Goal: Task Accomplishment & Management: Manage account settings

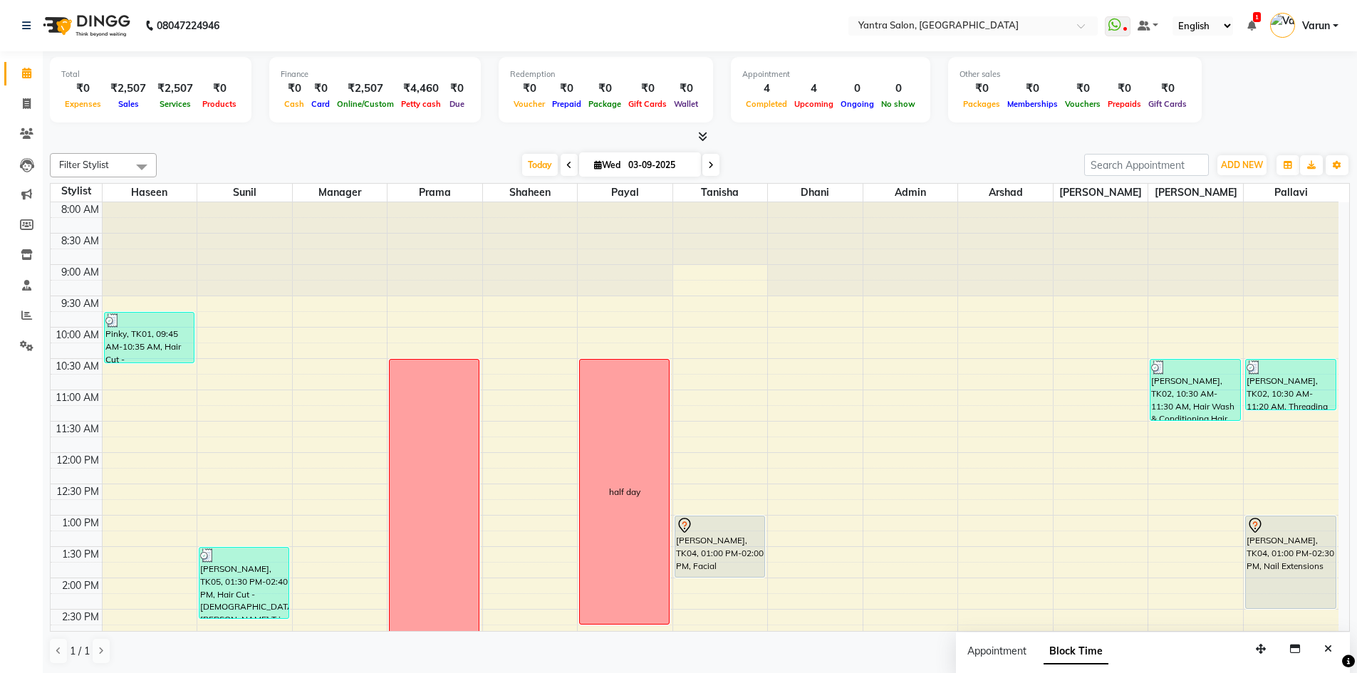
scroll to position [385, 0]
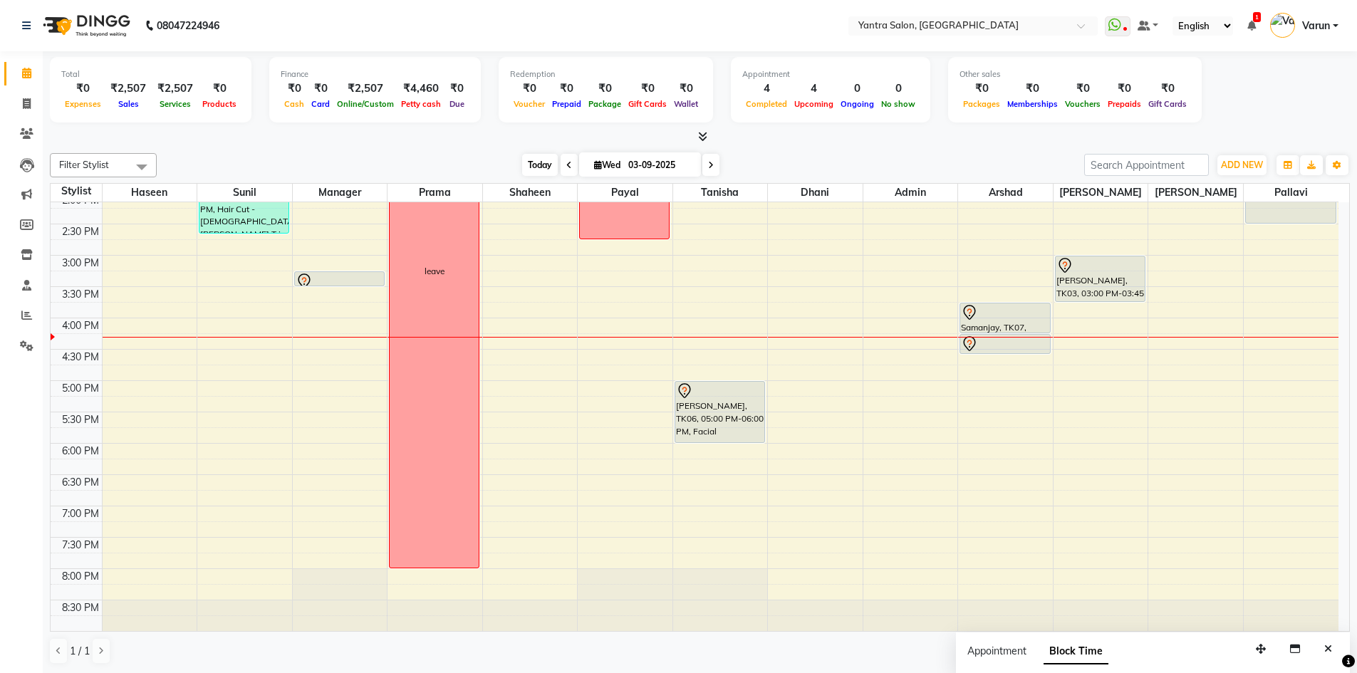
click at [532, 170] on span "Today" at bounding box center [540, 165] width 36 height 22
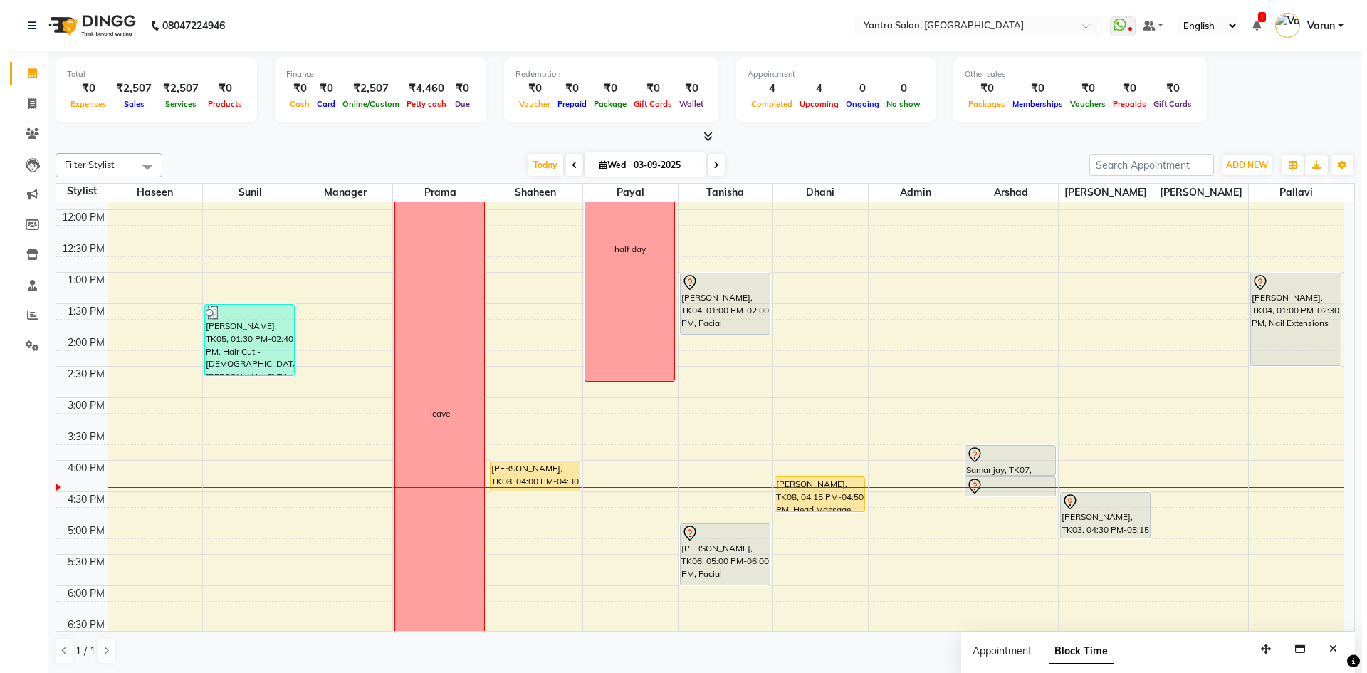
scroll to position [314, 0]
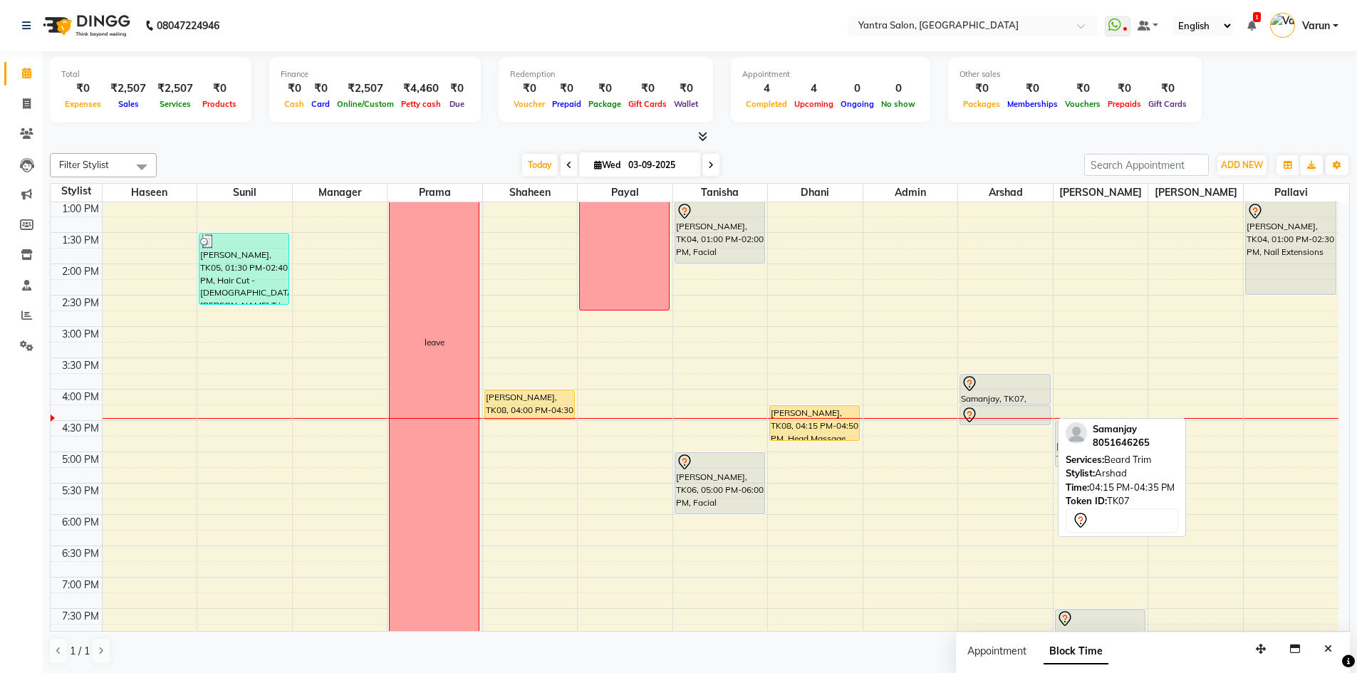
click at [979, 407] on div at bounding box center [1005, 415] width 88 height 17
click at [988, 405] on link "Samanjay, TK07, 04:15 PM-04:35 PM, [PERSON_NAME] Trim" at bounding box center [1004, 415] width 90 height 20
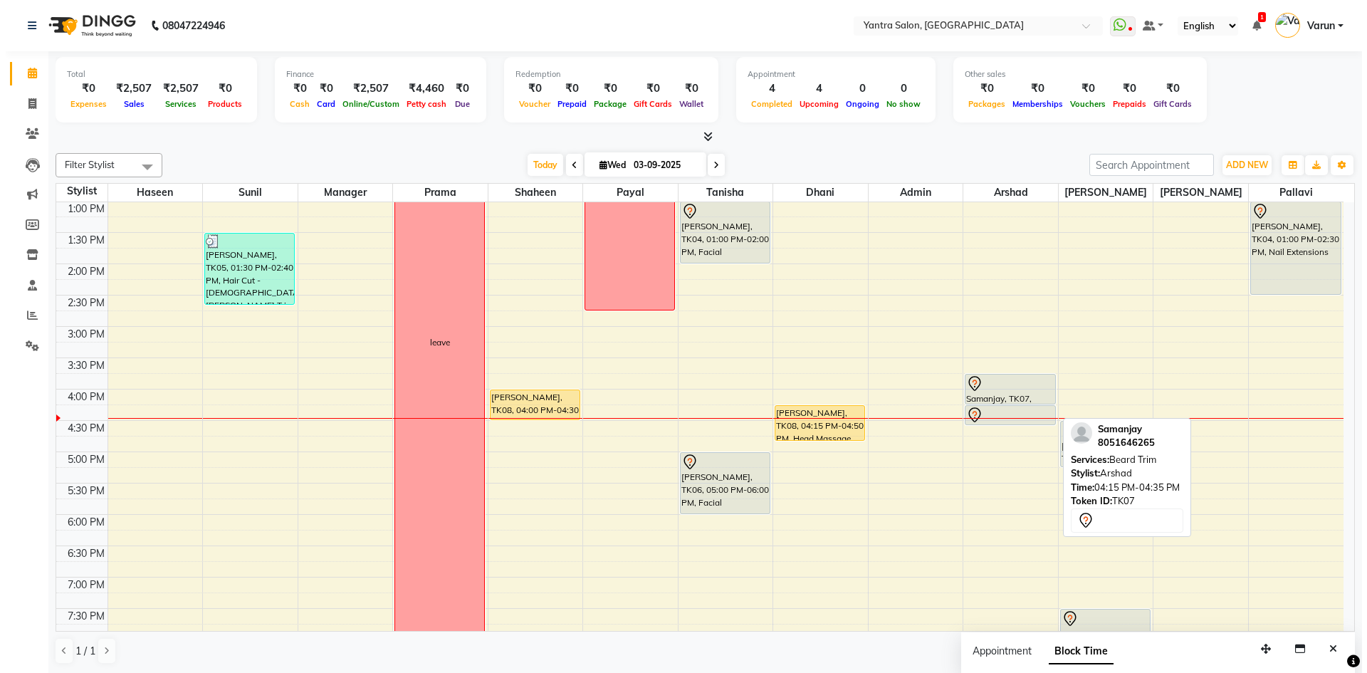
select select "7"
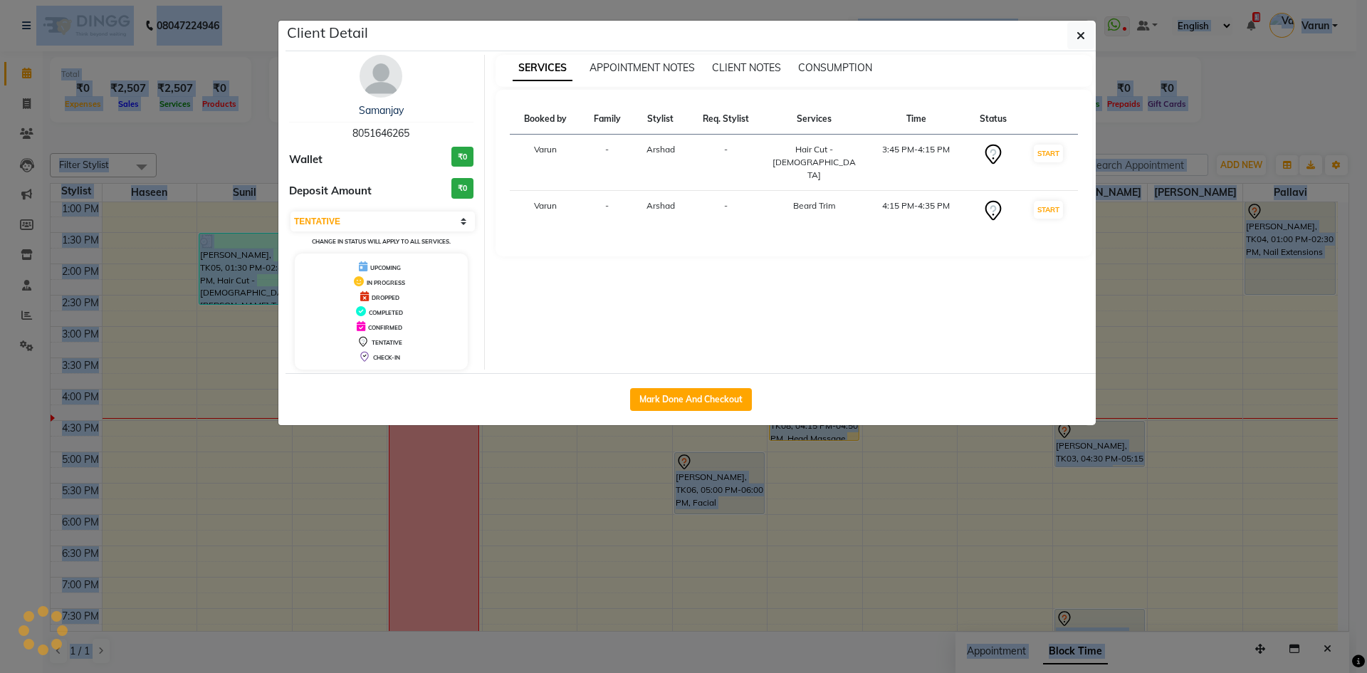
click at [988, 405] on ngb-modal-window "Client Detail Samanjay 8051646265 Wallet ₹0 Deposit Amount ₹0 Select IN SERVICE…" at bounding box center [683, 336] width 1367 height 673
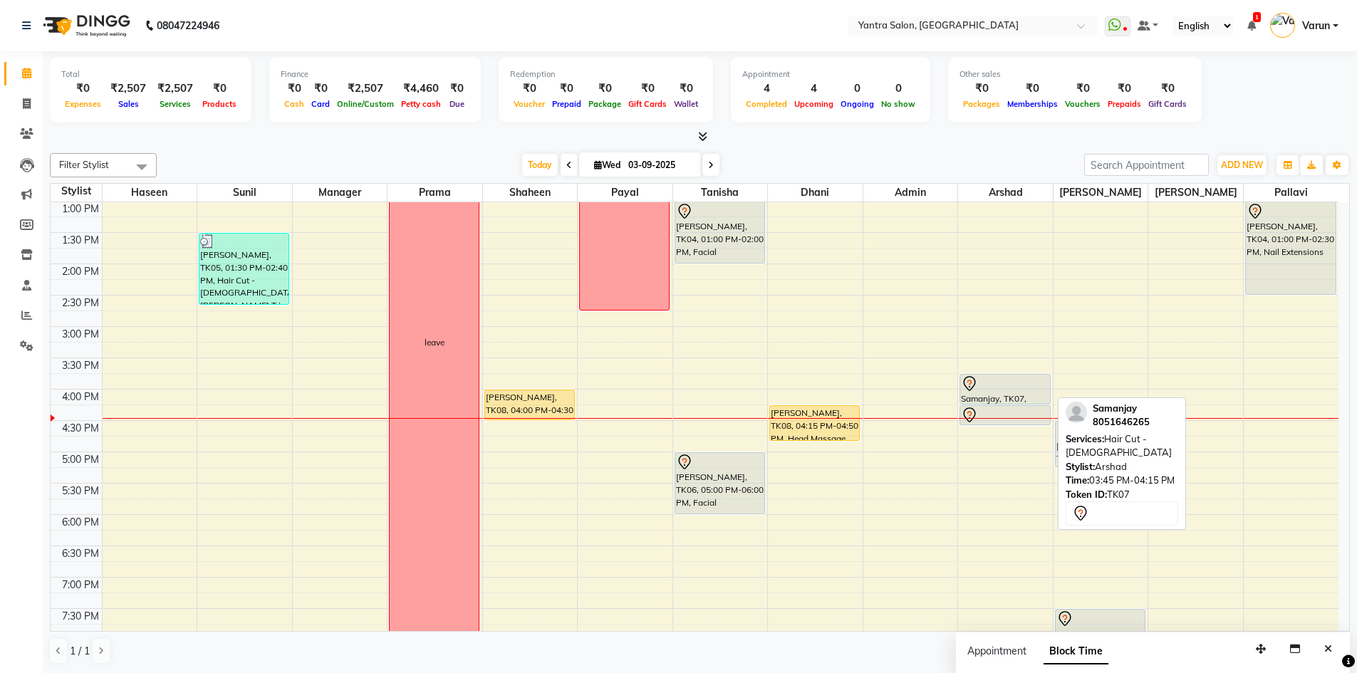
click at [991, 403] on div at bounding box center [1004, 404] width 89 height 6
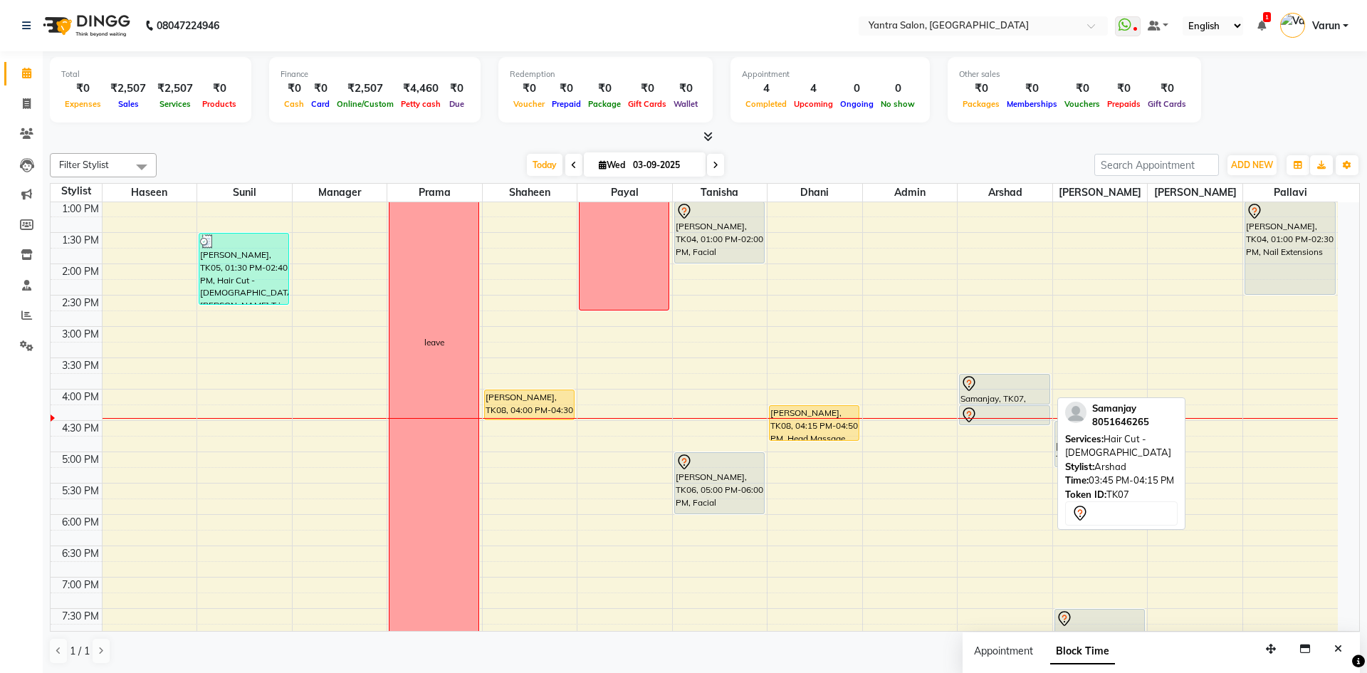
select select "7"
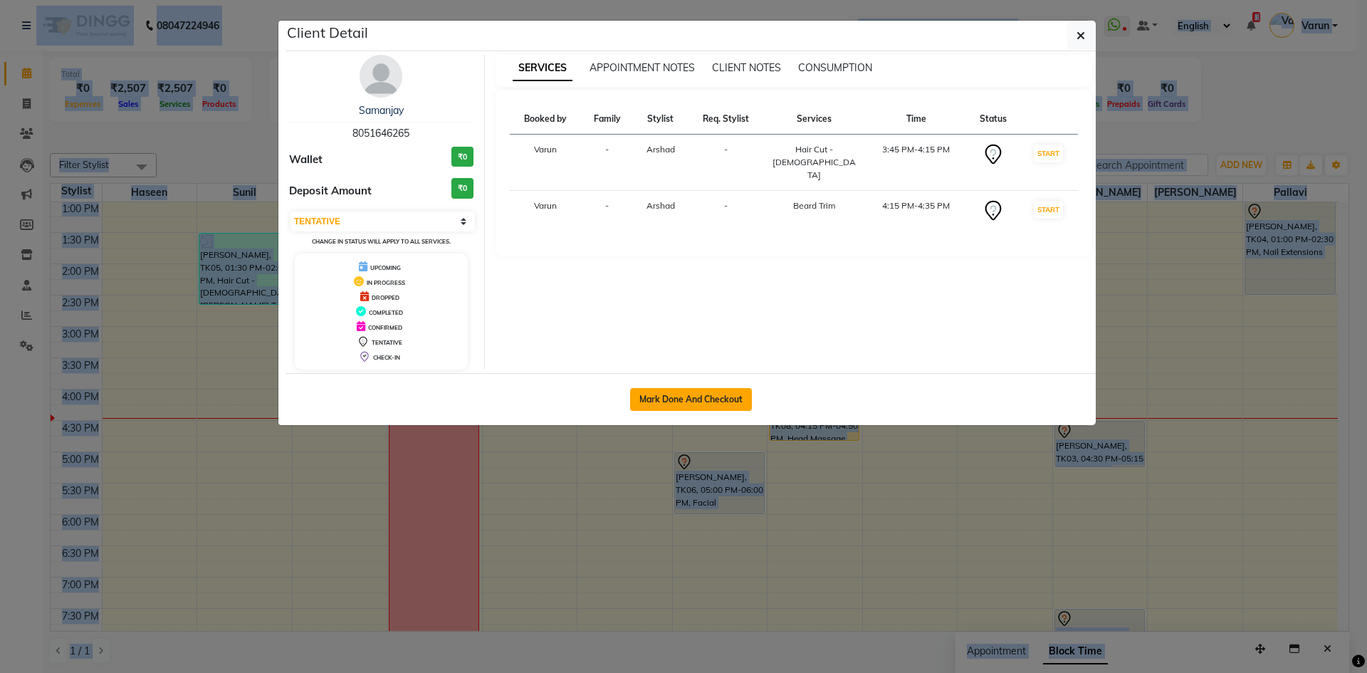
click at [718, 398] on button "Mark Done And Checkout" at bounding box center [691, 399] width 122 height 23
select select "6253"
select select "service"
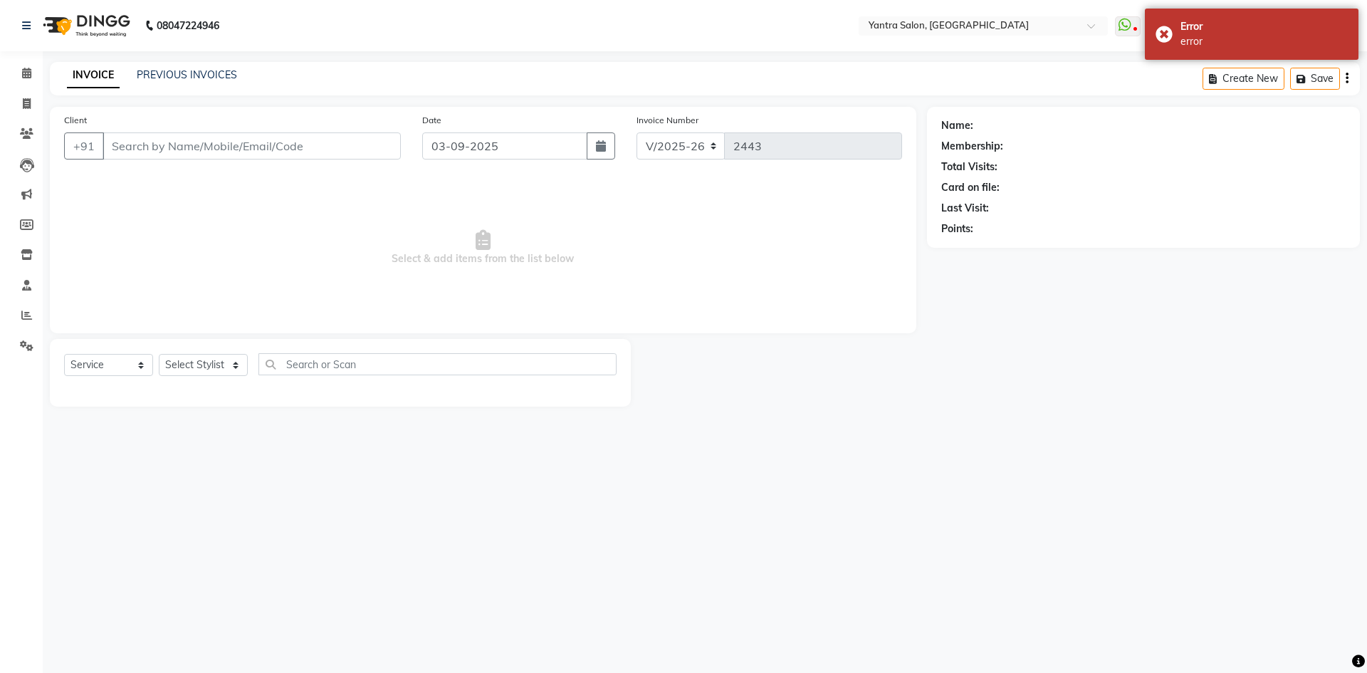
type input "8051646265"
select select "90729"
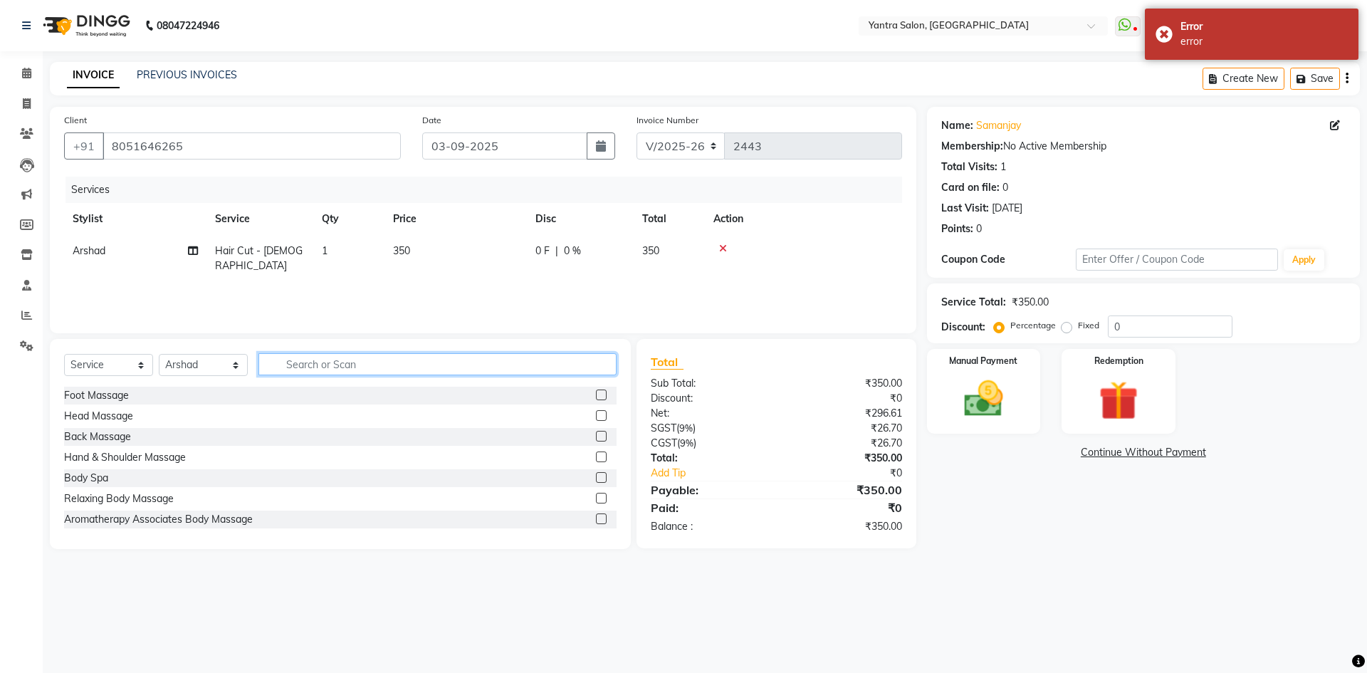
click at [301, 372] on input "text" at bounding box center [438, 364] width 358 height 22
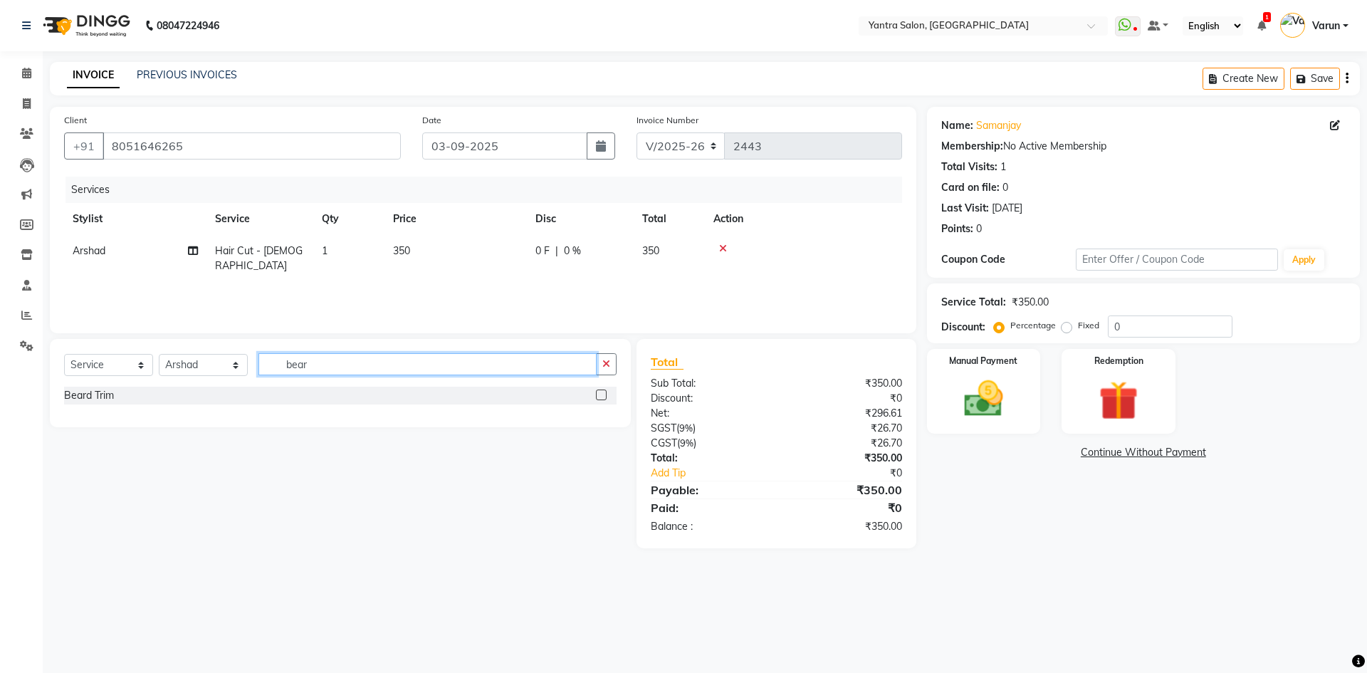
type input "bear"
click at [603, 394] on label at bounding box center [601, 395] width 11 height 11
click at [603, 394] on input "checkbox" at bounding box center [600, 395] width 9 height 9
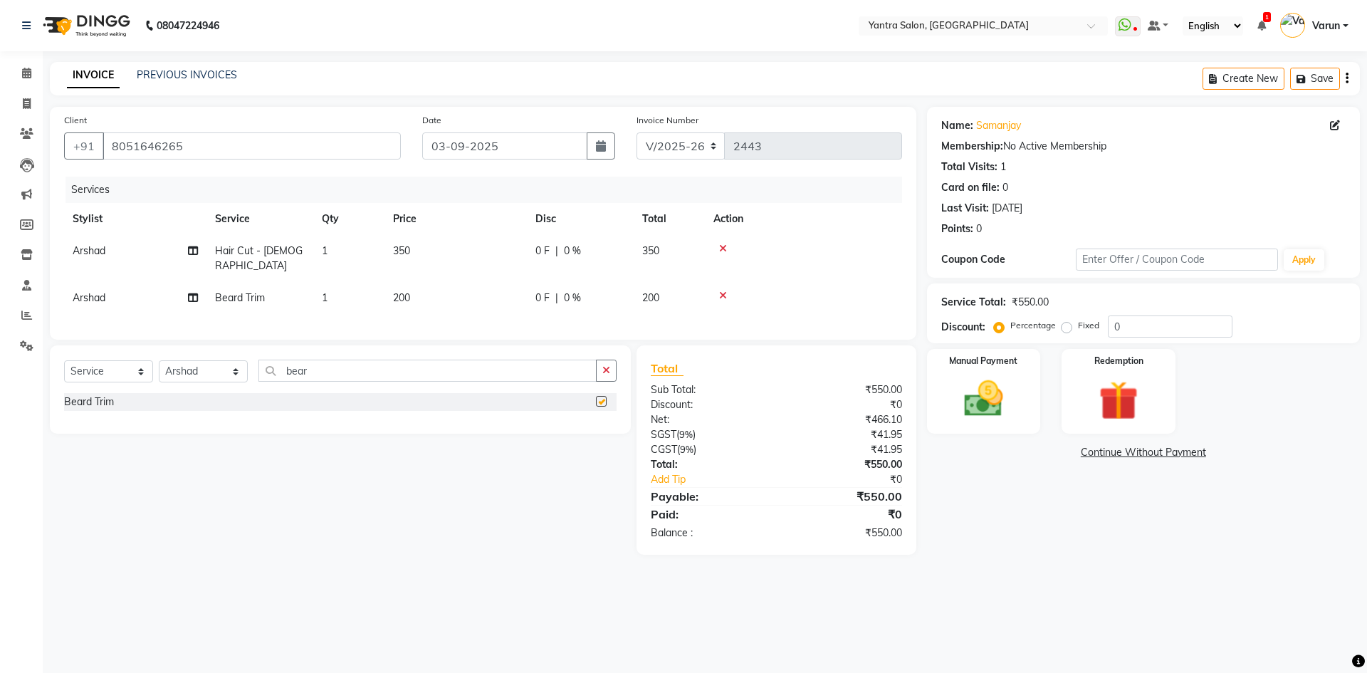
checkbox input "false"
click at [983, 404] on img at bounding box center [984, 398] width 66 height 47
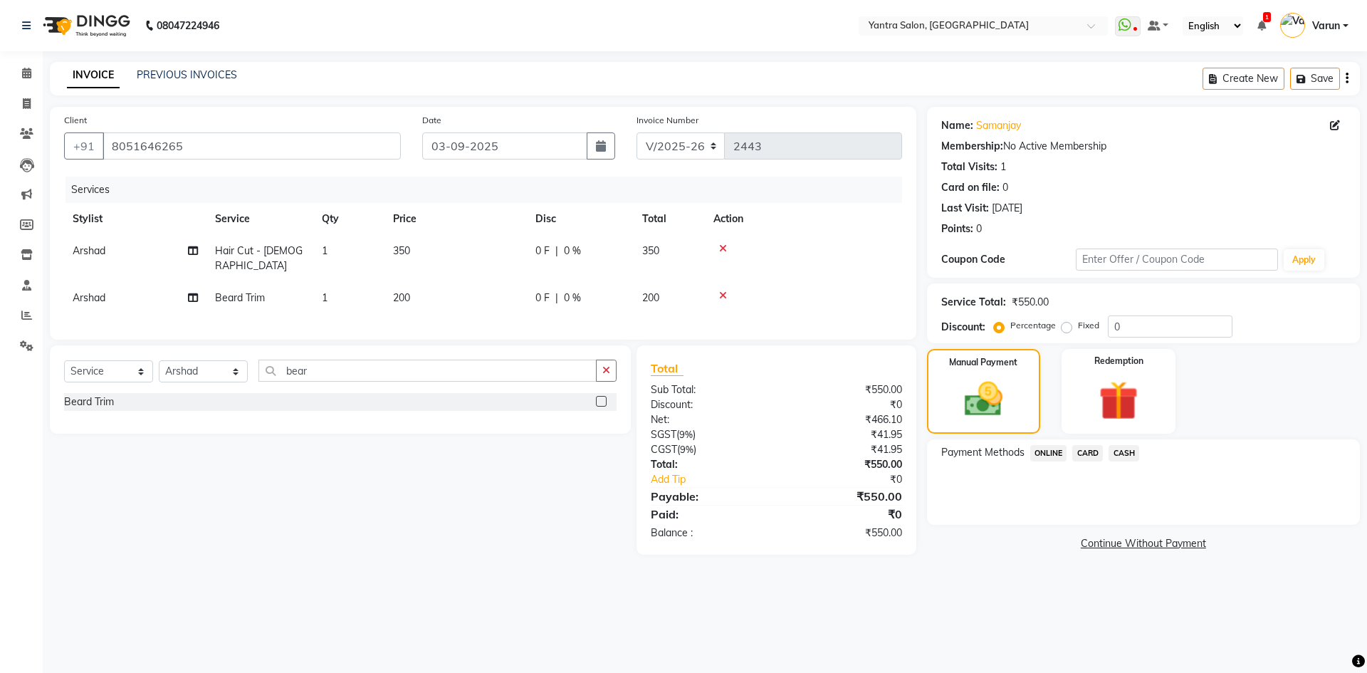
click at [1039, 454] on span "ONLINE" at bounding box center [1049, 453] width 37 height 16
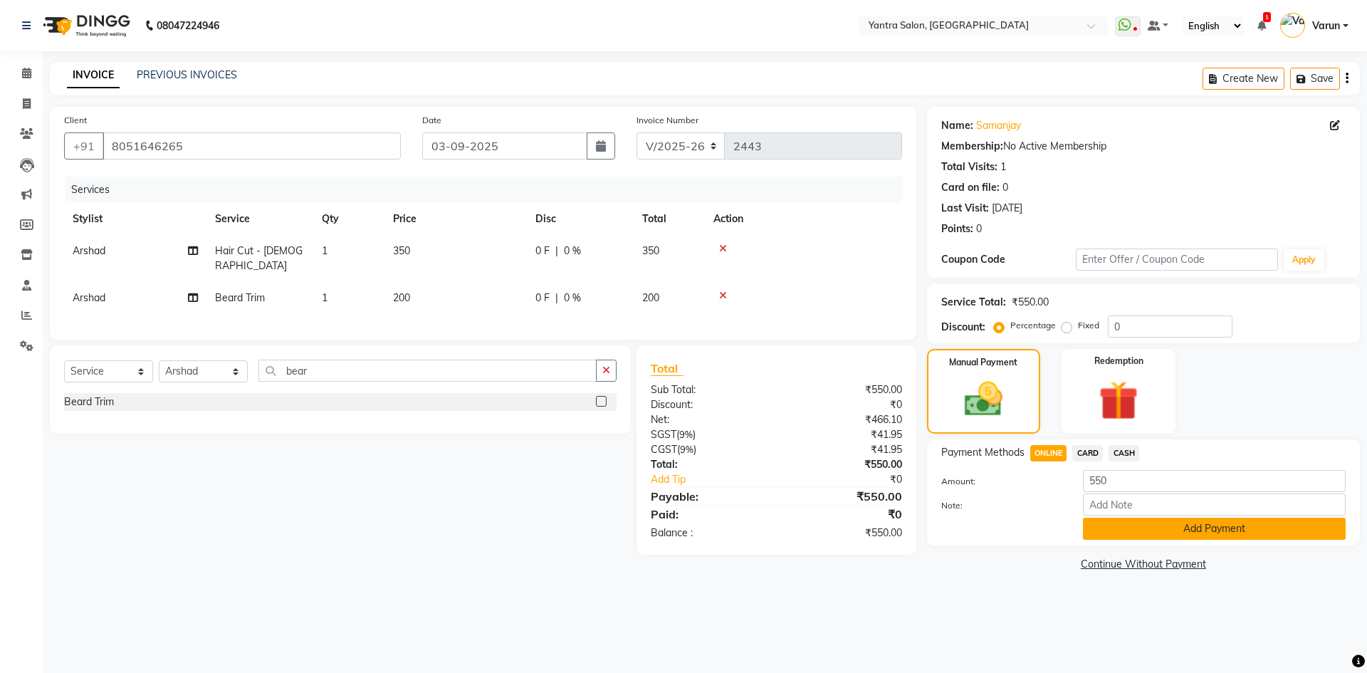
click at [1155, 528] on button "Add Payment" at bounding box center [1214, 529] width 263 height 22
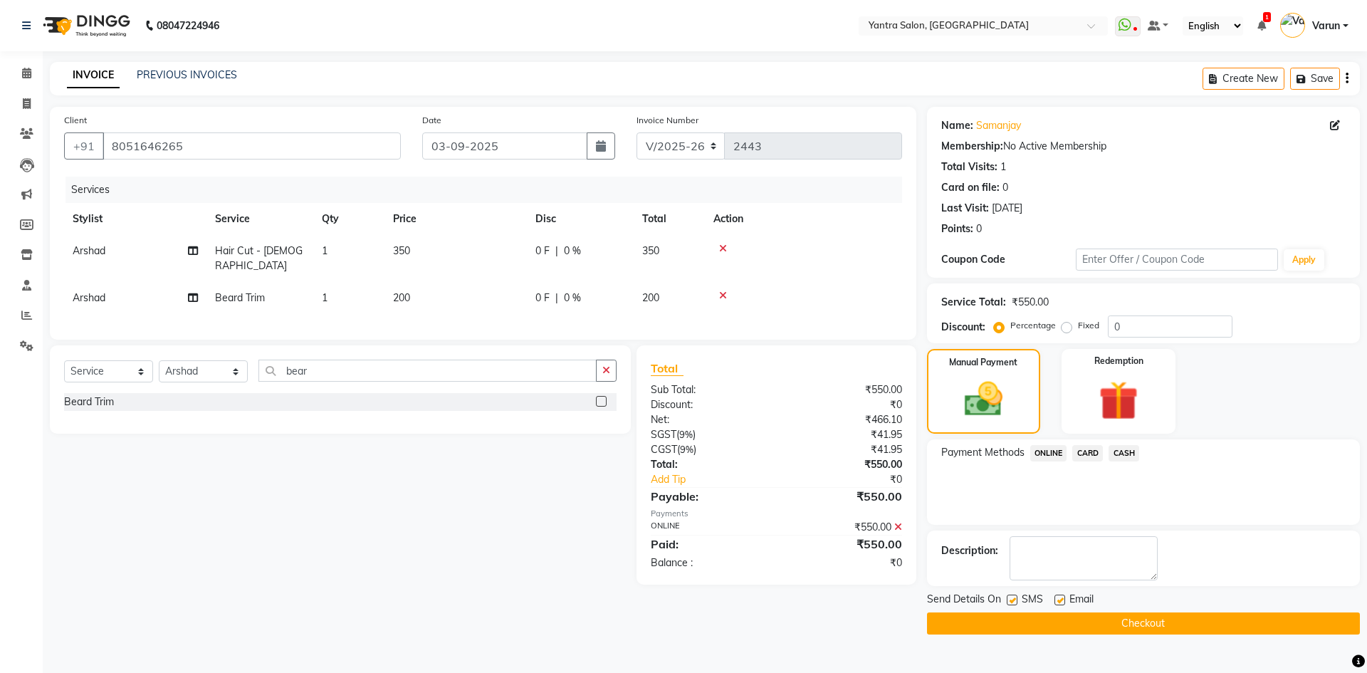
click at [1144, 623] on button "Checkout" at bounding box center [1143, 624] width 433 height 22
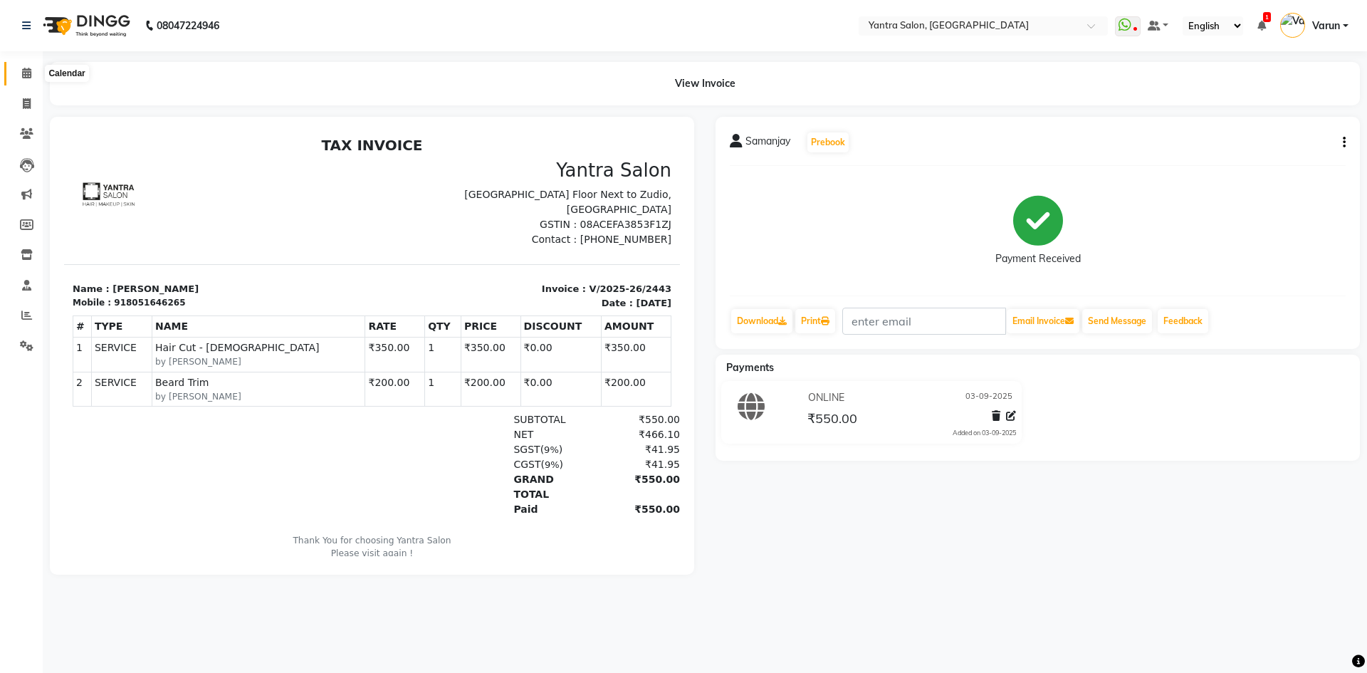
click at [26, 73] on icon at bounding box center [26, 73] width 9 height 11
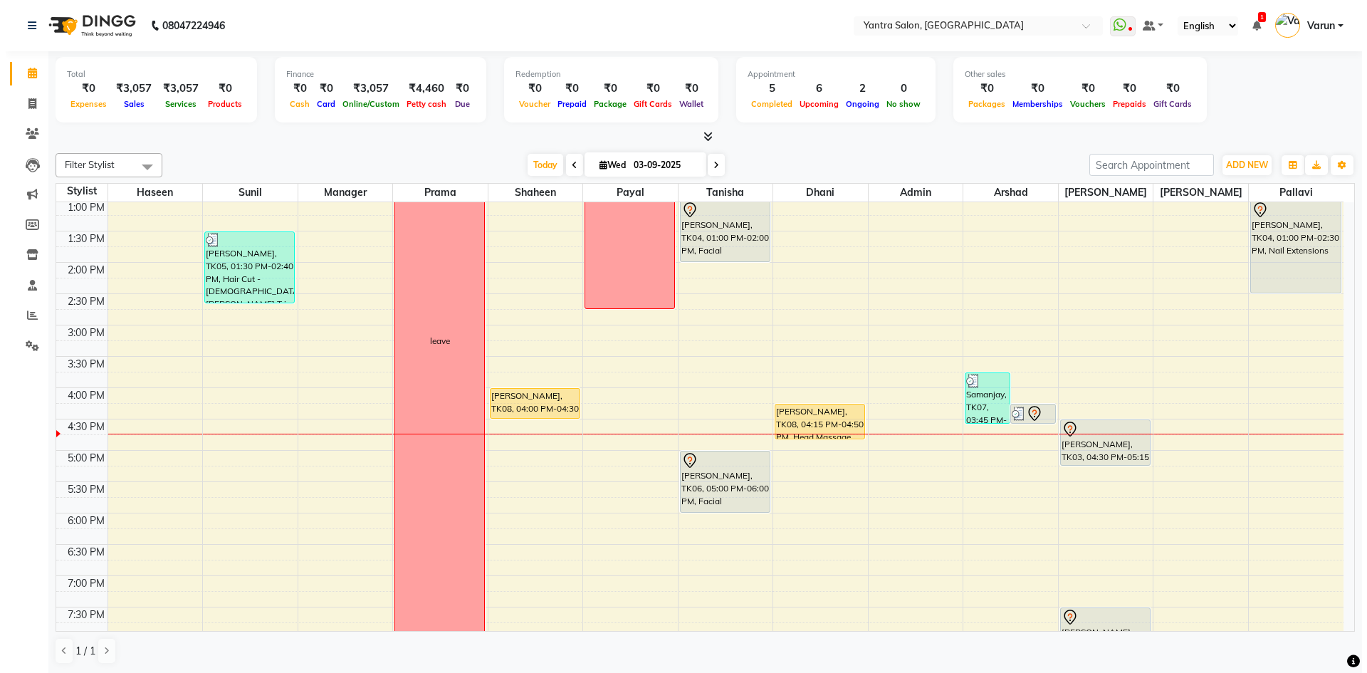
scroll to position [327, 0]
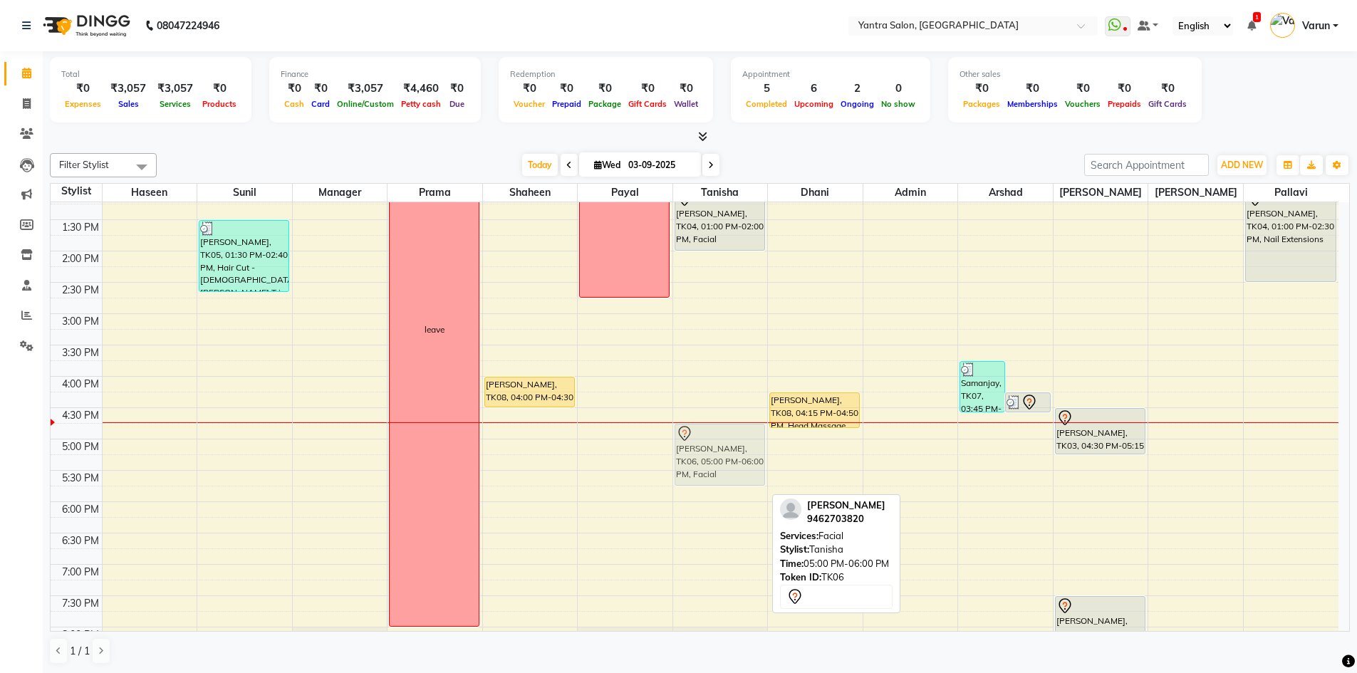
drag, startPoint x: 733, startPoint y: 467, endPoint x: 725, endPoint y: 455, distance: 13.8
click at [725, 455] on div "Deepika, TK04, 01:00 PM-02:00 PM, Facial Niru bhambu, TK06, 05:00 PM-06:00 PM, …" at bounding box center [720, 282] width 95 height 814
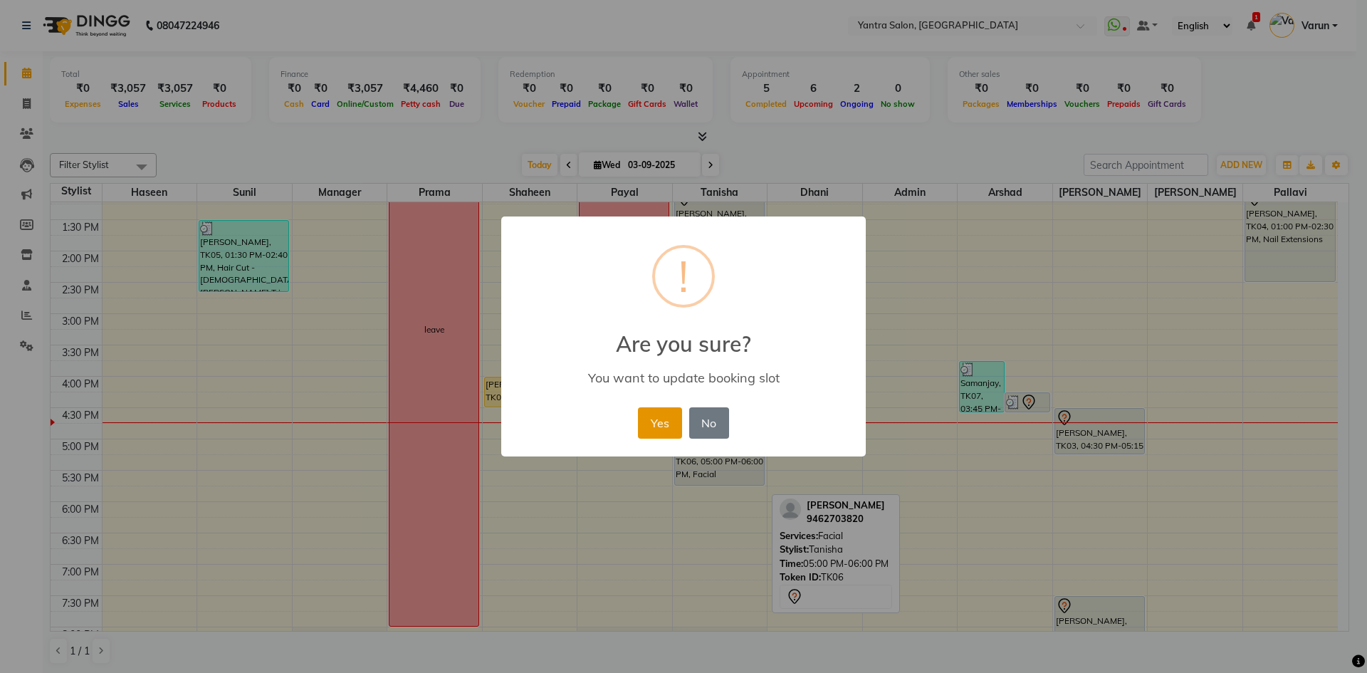
click at [661, 432] on button "Yes" at bounding box center [659, 422] width 43 height 31
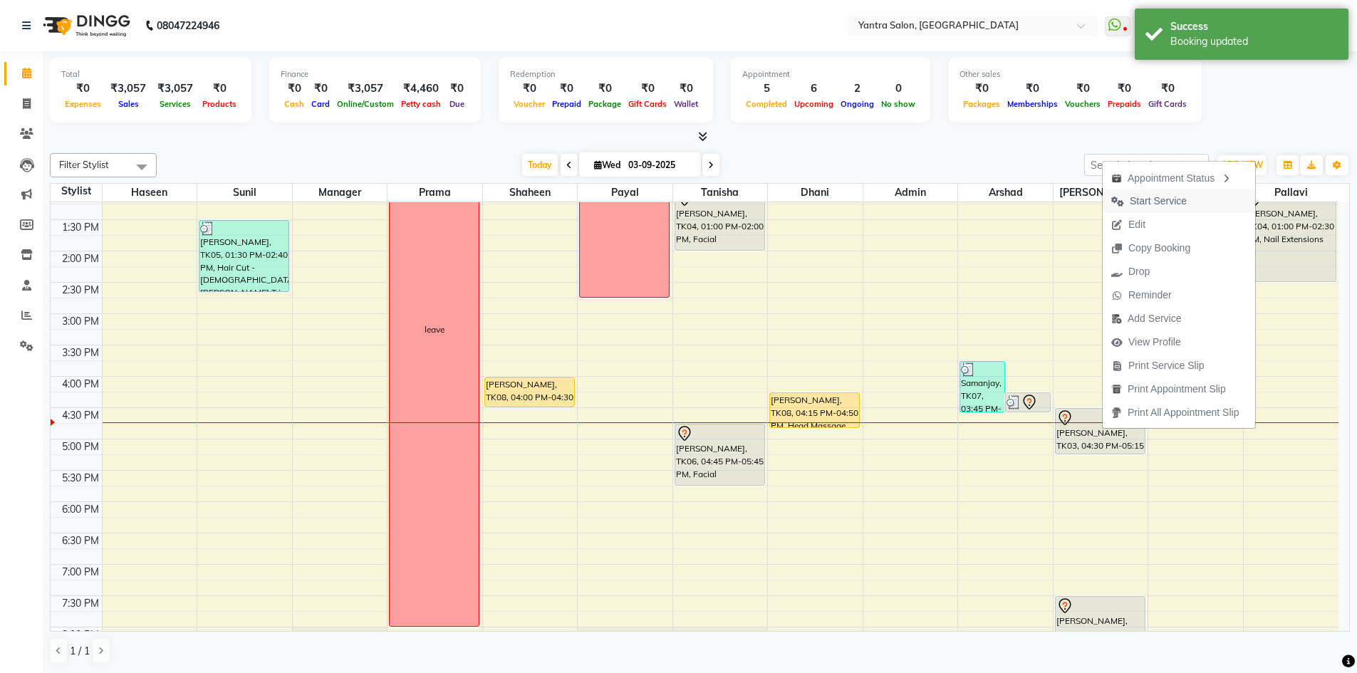
click at [1138, 204] on span "Start Service" at bounding box center [1158, 201] width 57 height 15
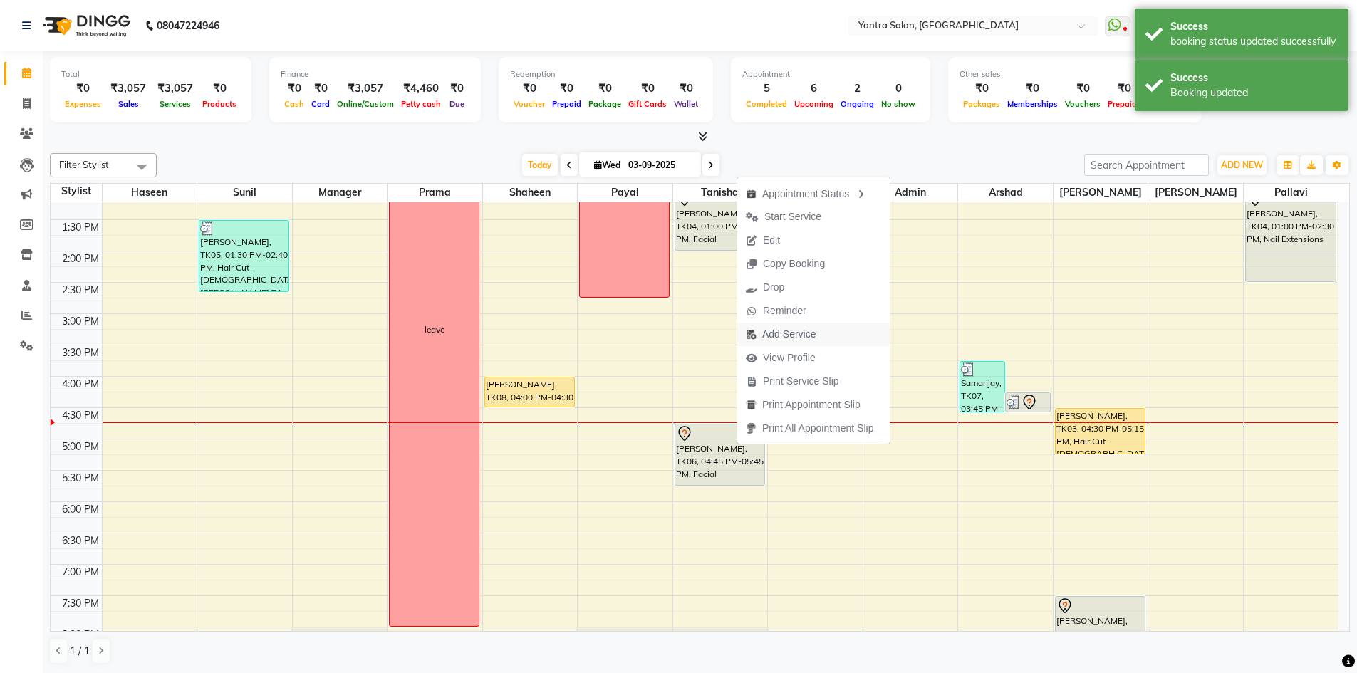
click at [803, 338] on span "Add Service" at bounding box center [788, 334] width 53 height 15
select select "46214"
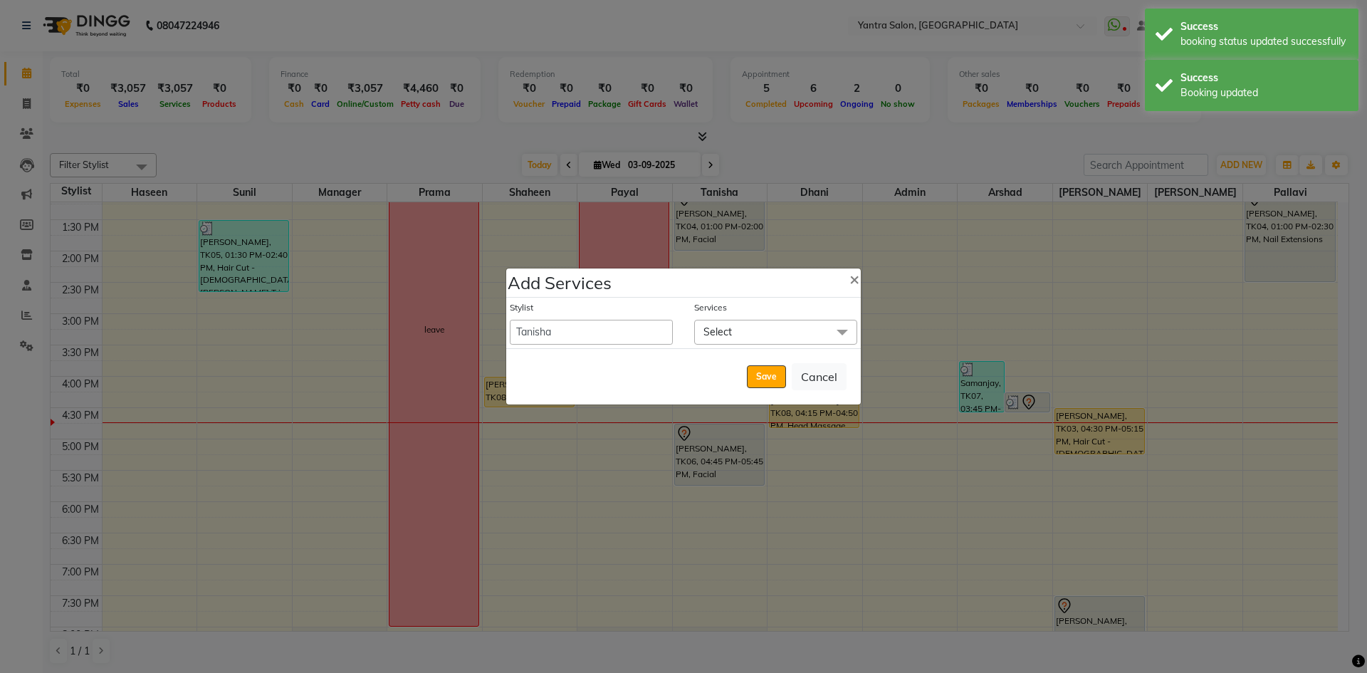
click at [726, 328] on span "Select" at bounding box center [718, 331] width 28 height 13
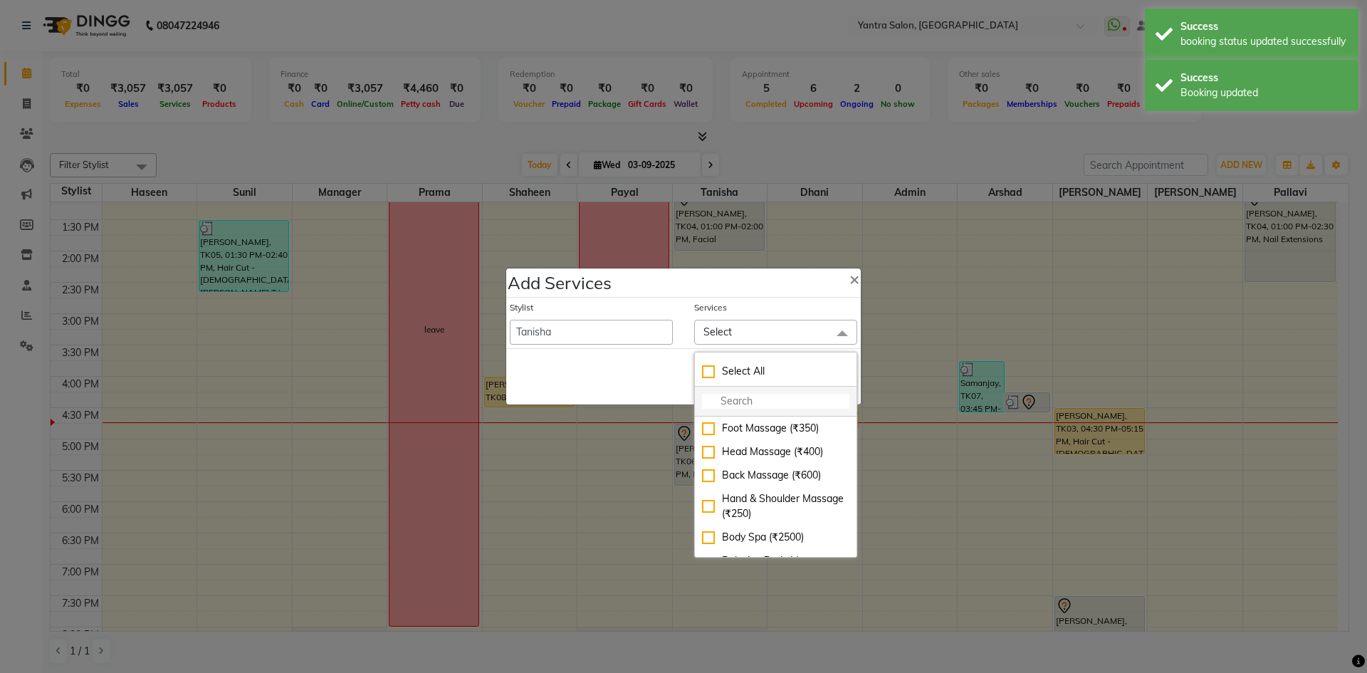
click at [726, 407] on input "multiselect-search" at bounding box center [775, 401] width 147 height 15
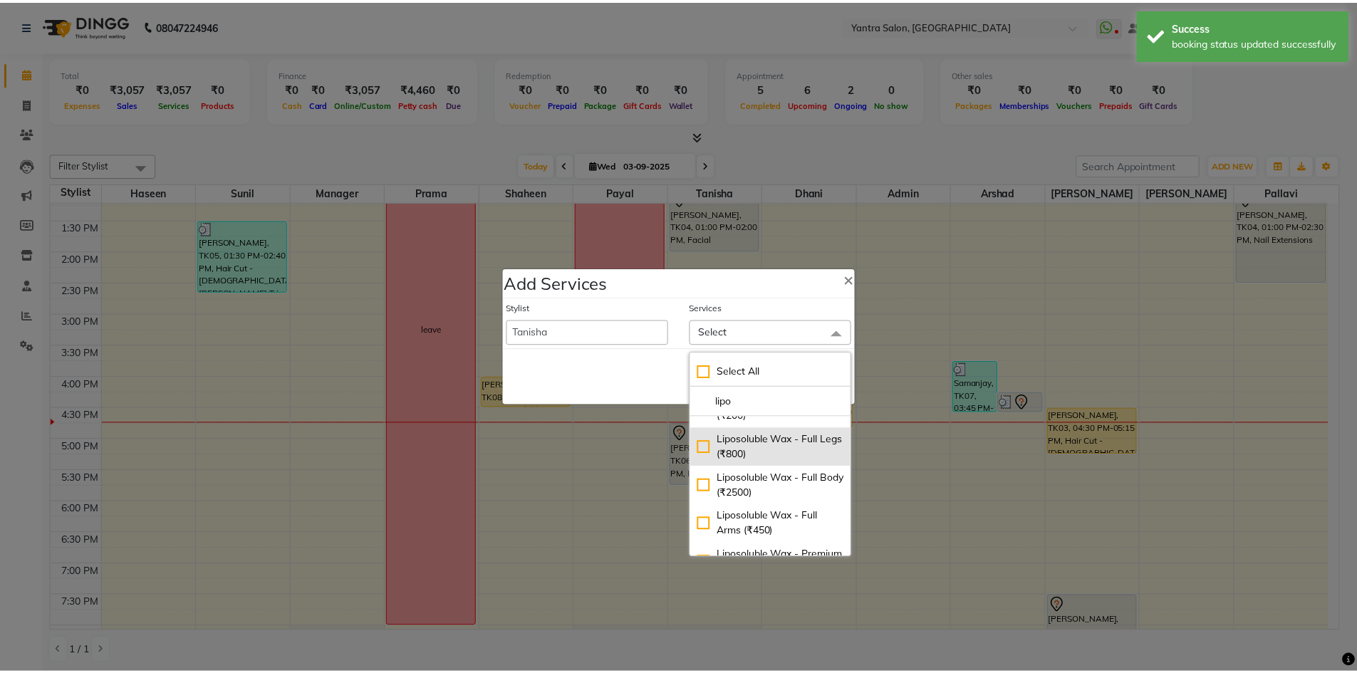
scroll to position [52, 0]
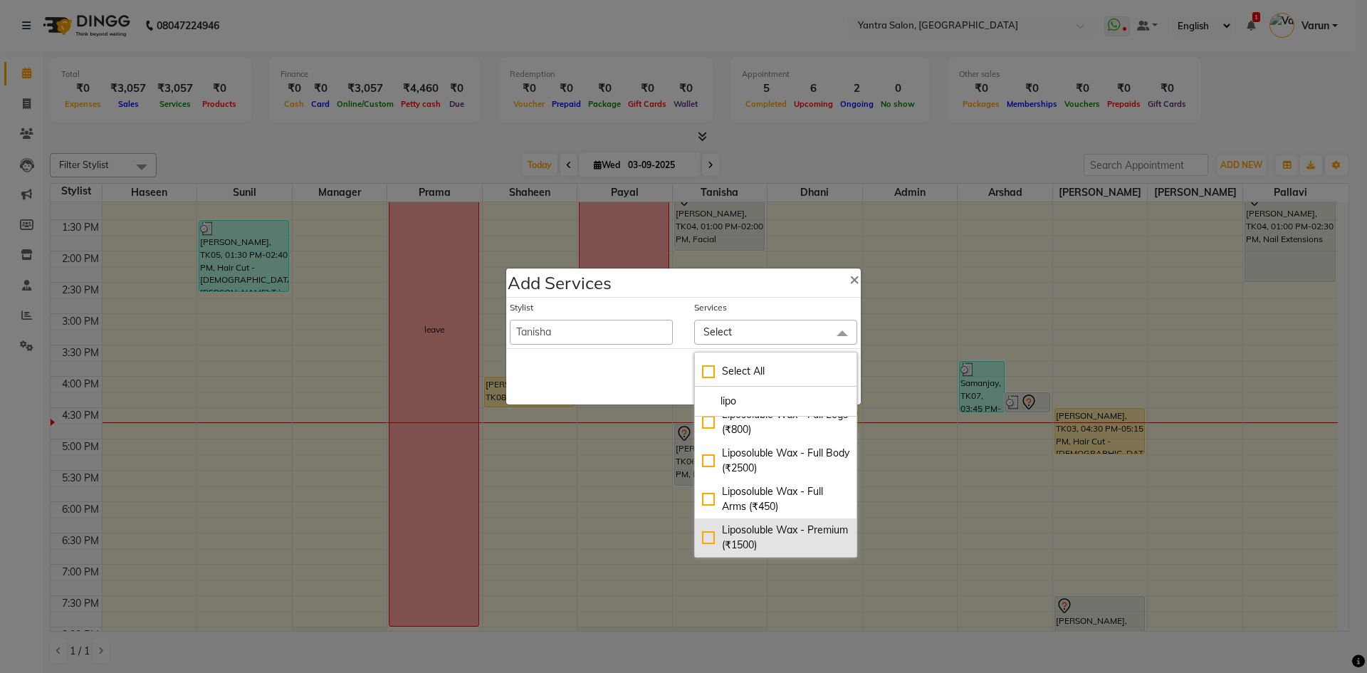
type input "lipo"
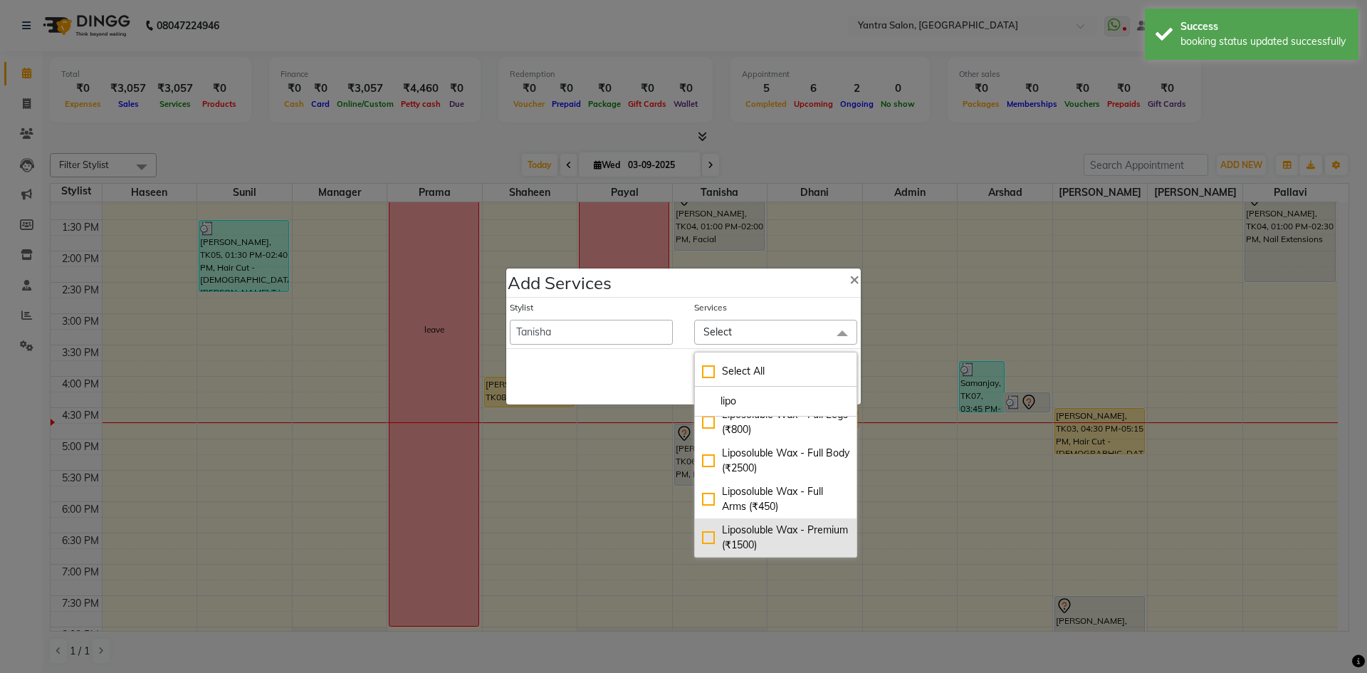
click at [813, 528] on div "Liposoluble Wax - Premium (₹1500)" at bounding box center [775, 538] width 147 height 30
checkbox input "true"
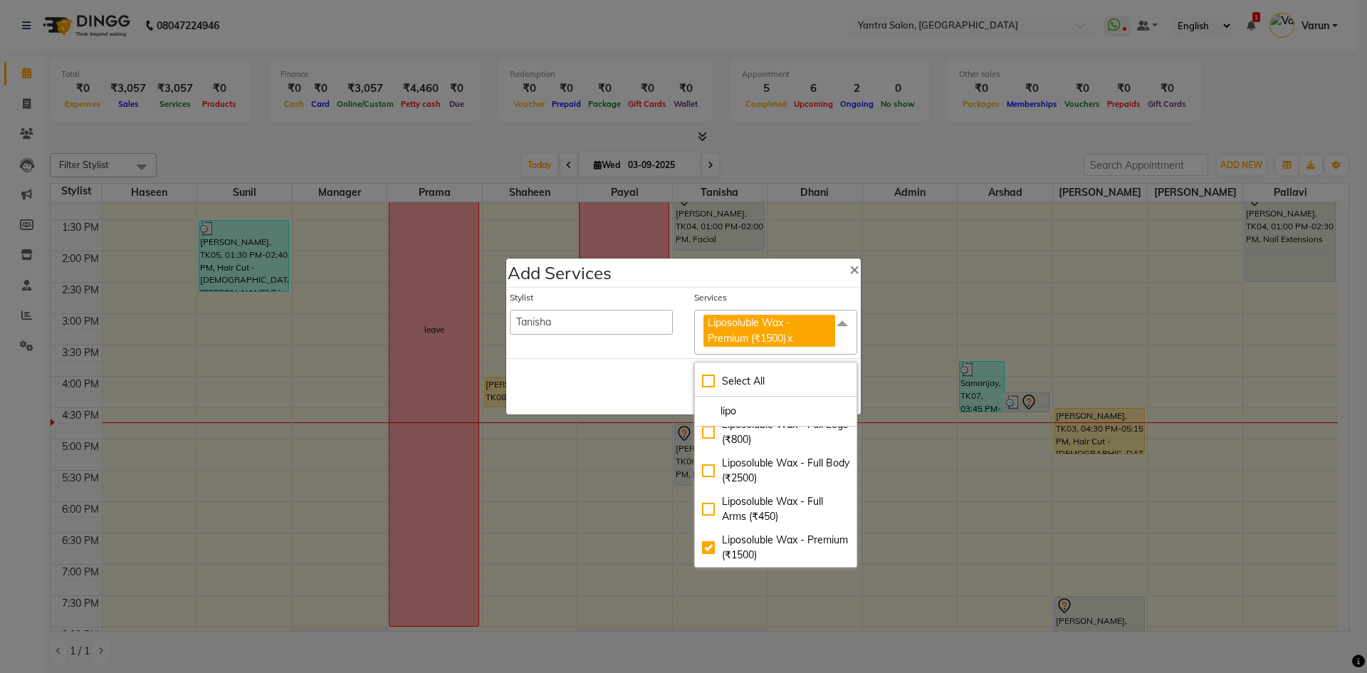
click at [620, 377] on div "Save Cancel" at bounding box center [683, 386] width 355 height 56
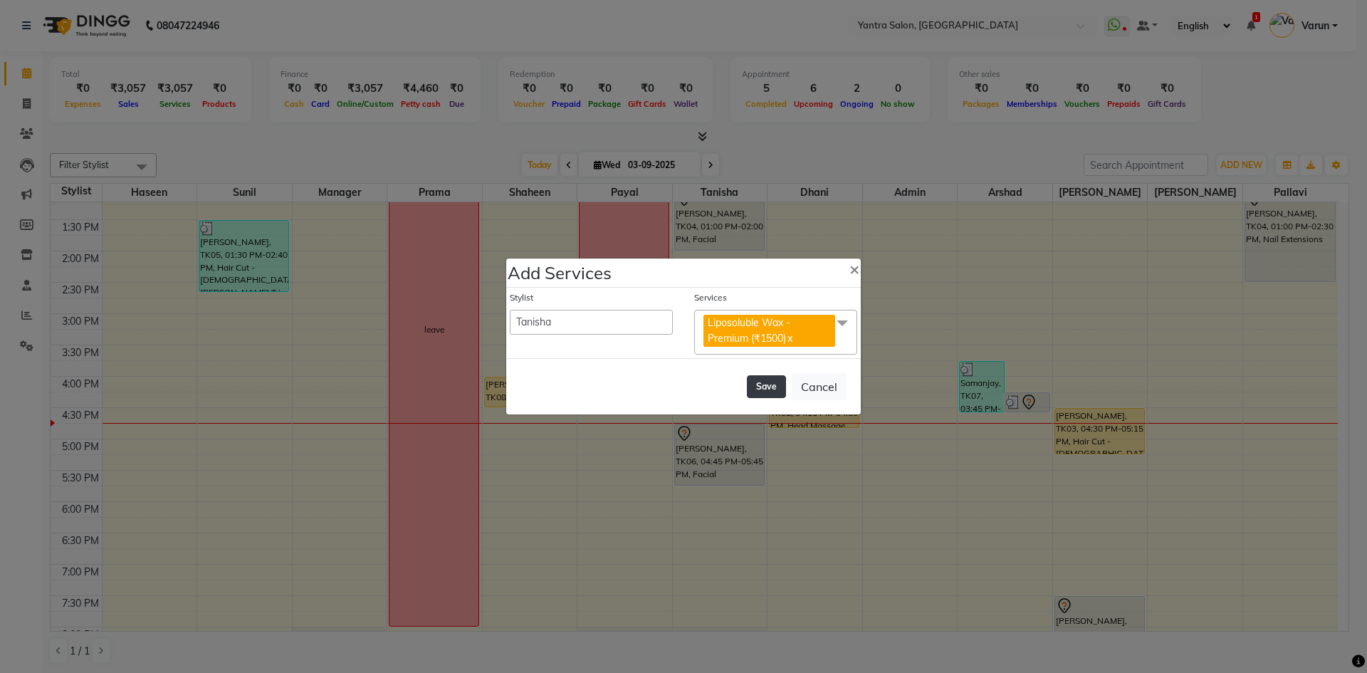
click at [751, 386] on button "Save" at bounding box center [766, 386] width 39 height 23
select select "72664"
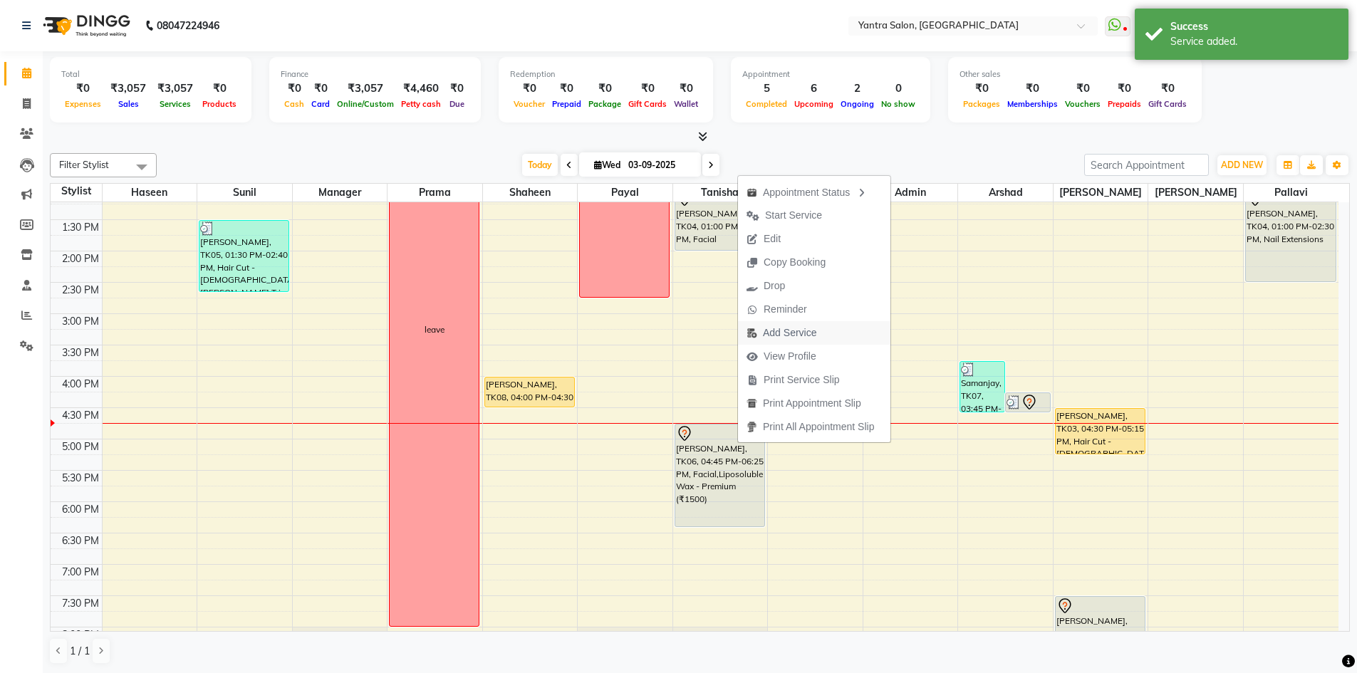
click at [805, 332] on span "Add Service" at bounding box center [789, 332] width 53 height 15
select select "46214"
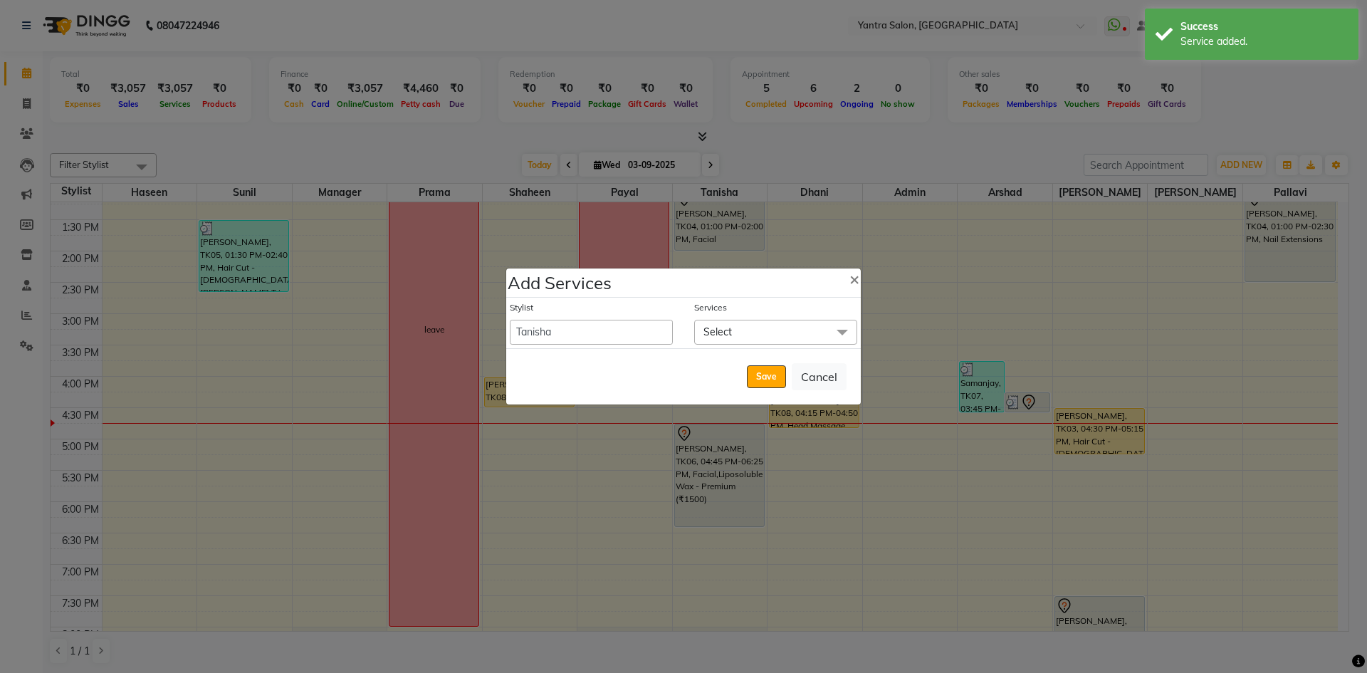
click at [758, 341] on span "Select" at bounding box center [775, 332] width 163 height 25
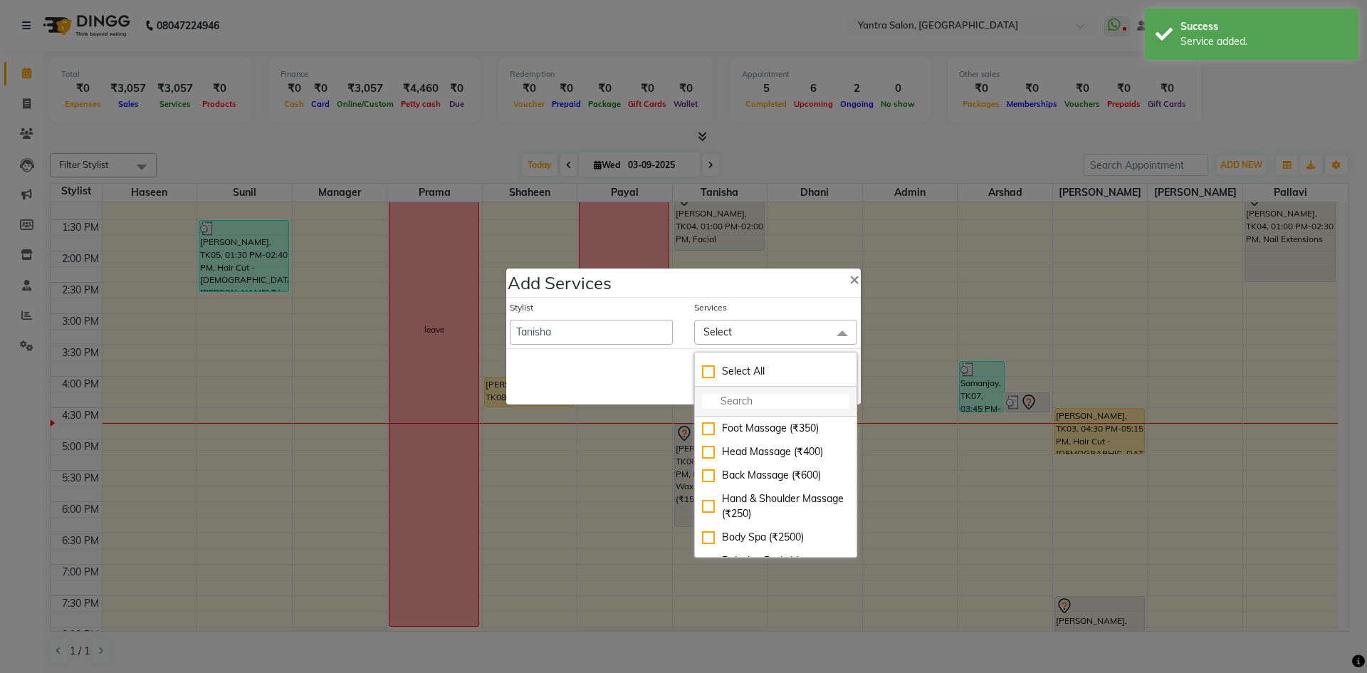
click at [741, 401] on input "multiselect-search" at bounding box center [775, 401] width 147 height 15
click at [640, 383] on div "Save Cancel" at bounding box center [683, 376] width 355 height 56
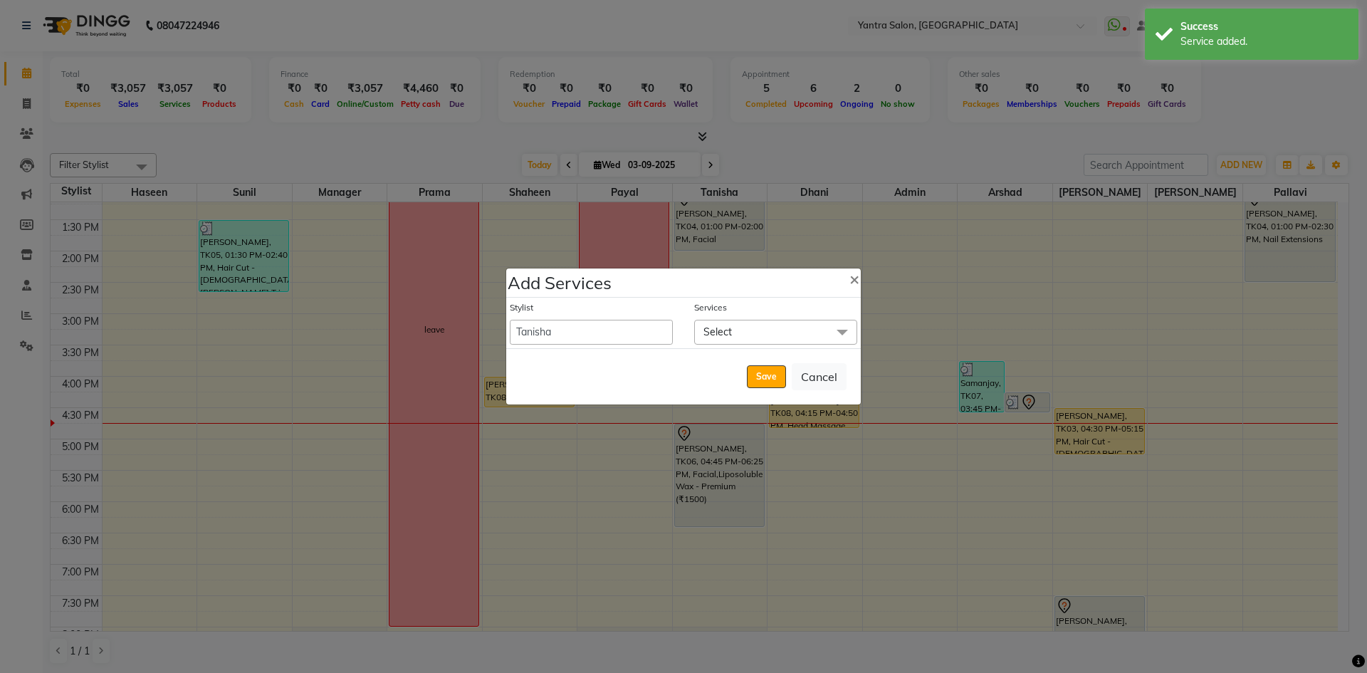
click at [596, 505] on ngb-modal-window "Add Services × Stylist admin Arshad Denis Dhani Haseen Jaswant Manager Pallavi …" at bounding box center [683, 336] width 1367 height 673
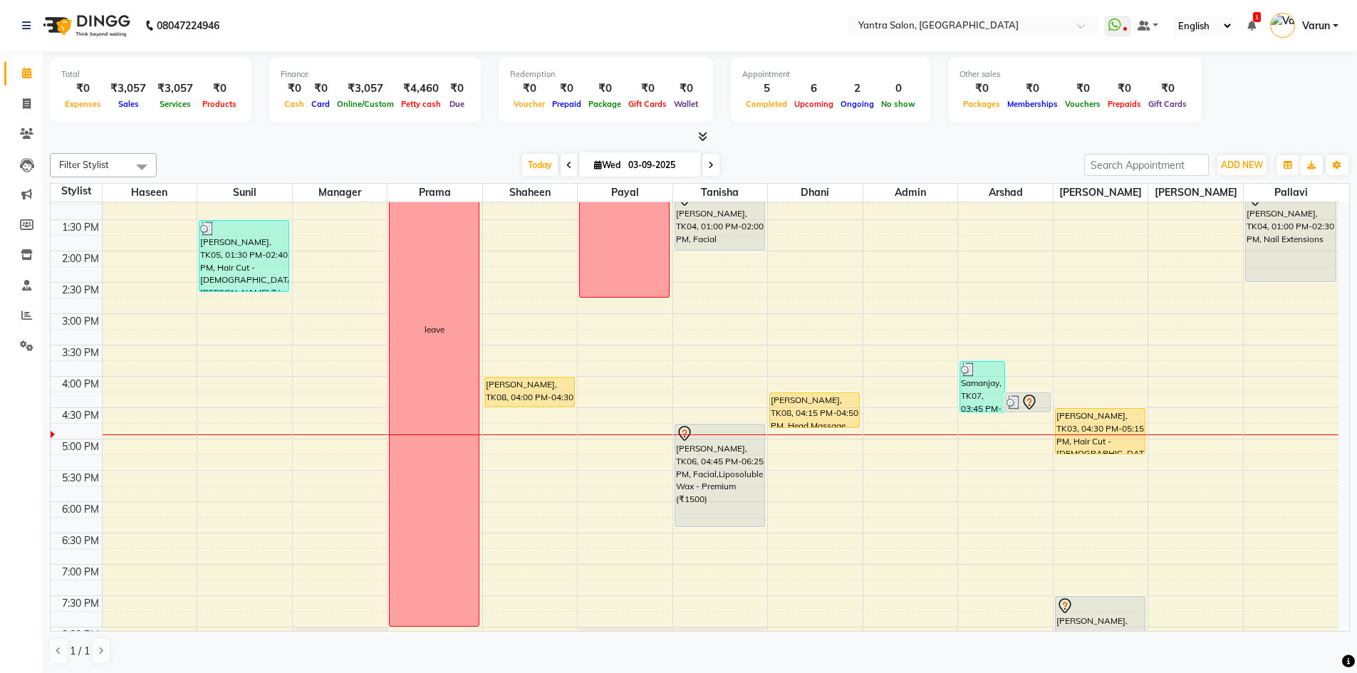
click at [642, 481] on div "8:00 AM 8:30 AM 9:00 AM 9:30 AM 10:00 AM 10:30 AM 11:00 AM 11:30 AM 12:00 PM 12…" at bounding box center [695, 282] width 1288 height 814
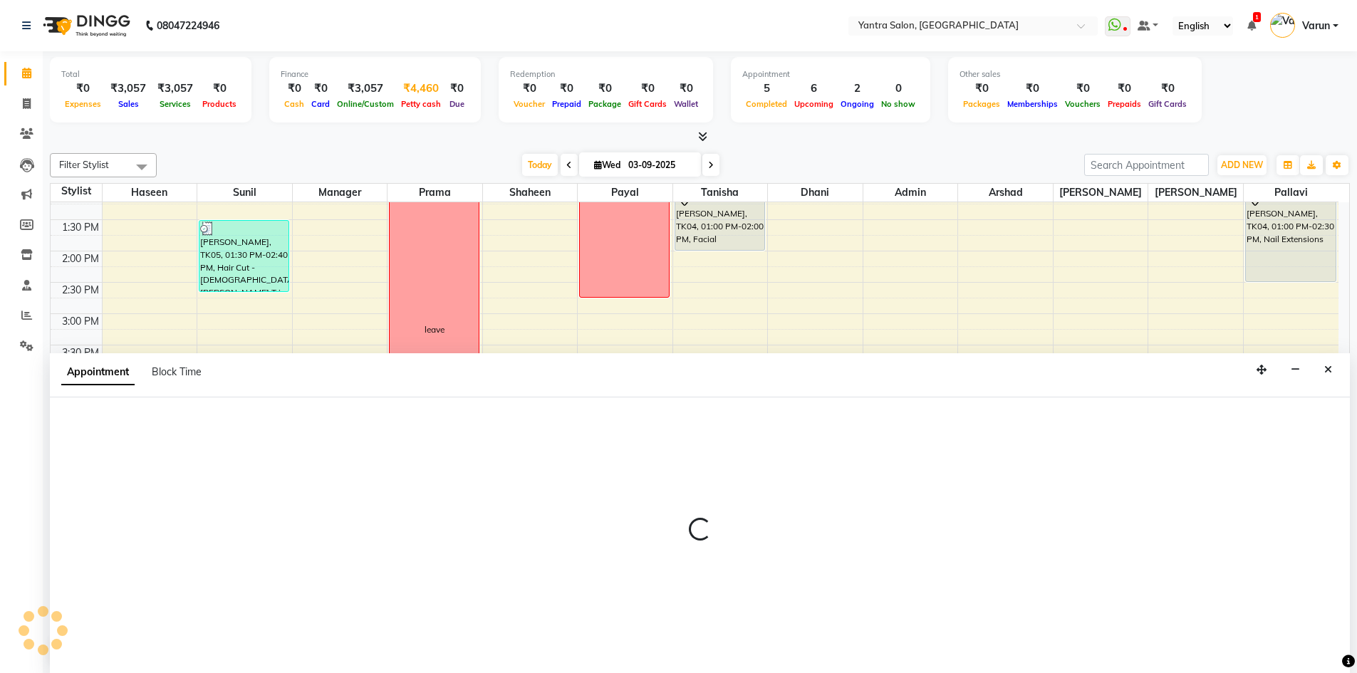
scroll to position [1, 0]
select select "51016"
select select "tentative"
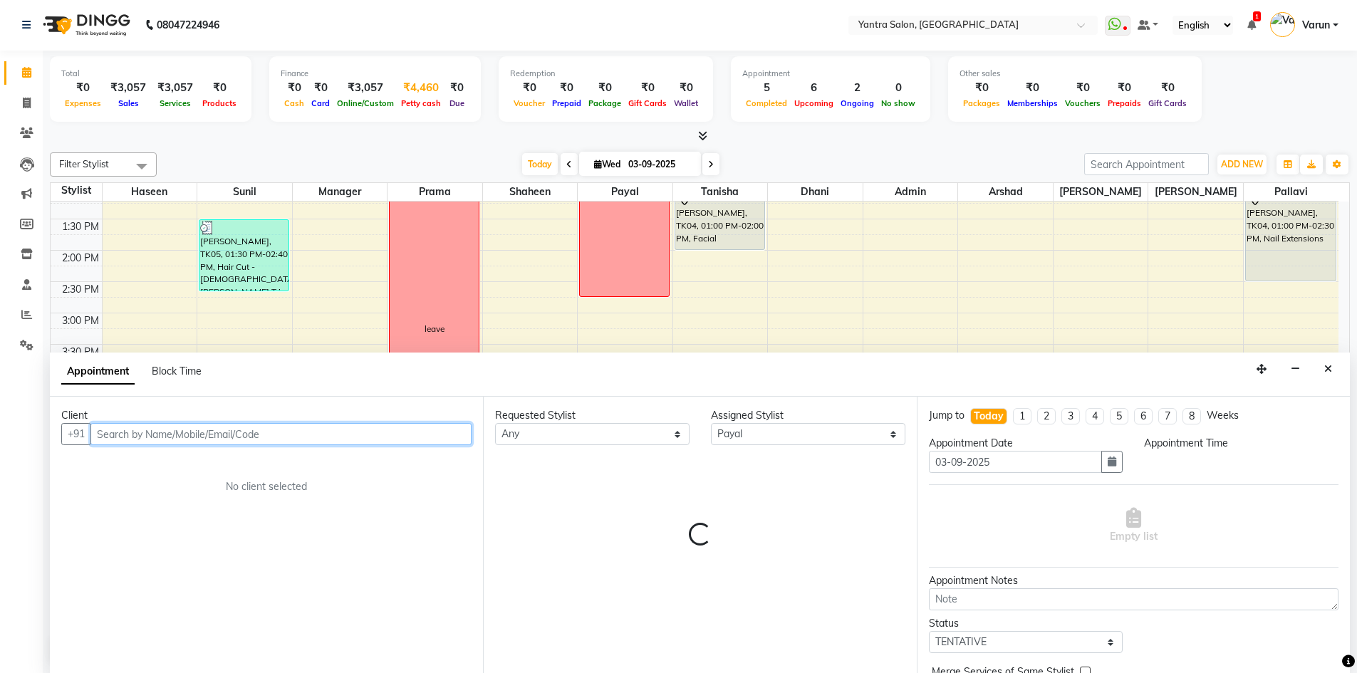
select select "1050"
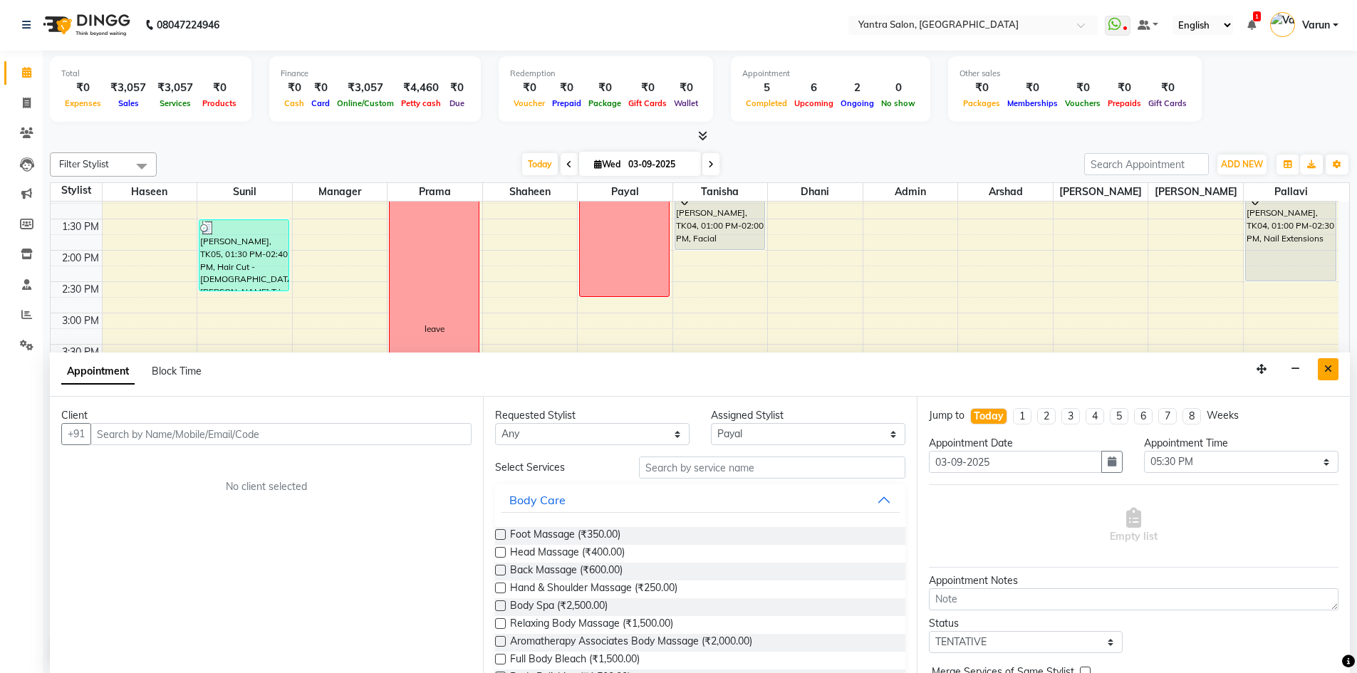
click at [1331, 370] on icon "Close" at bounding box center [1328, 369] width 8 height 10
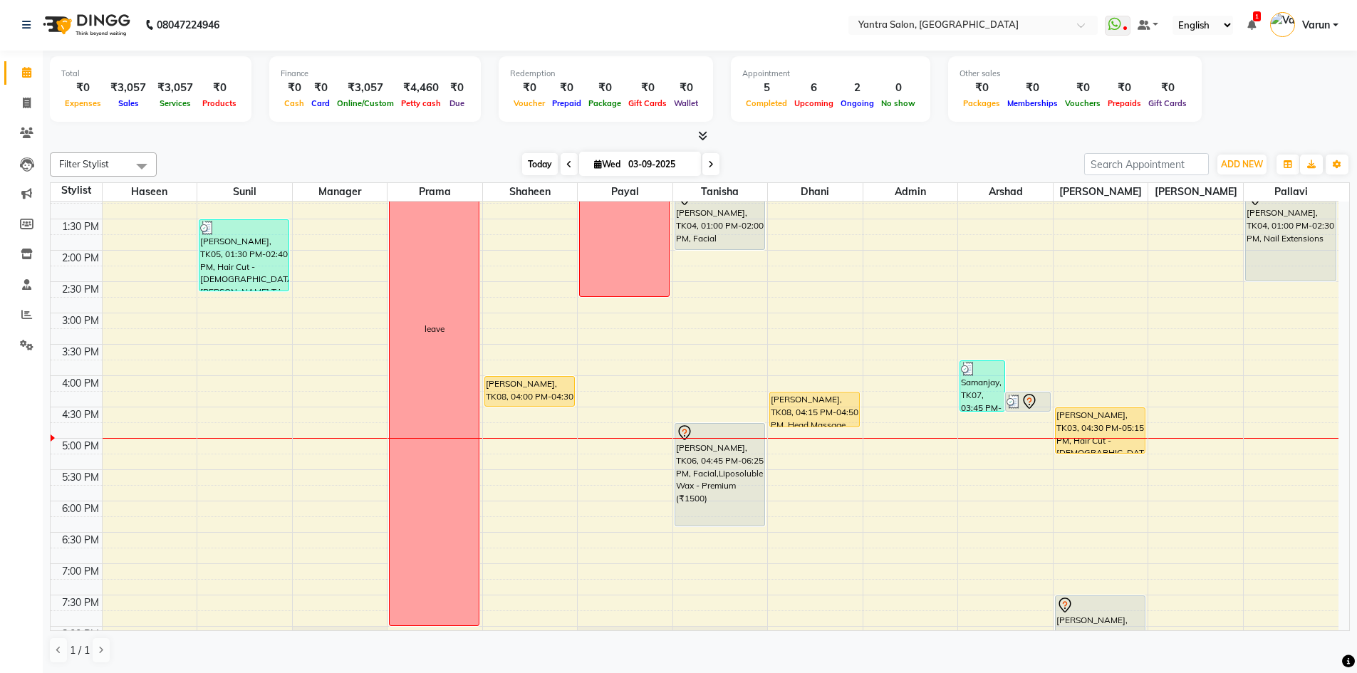
click at [553, 164] on span "Today" at bounding box center [540, 164] width 36 height 22
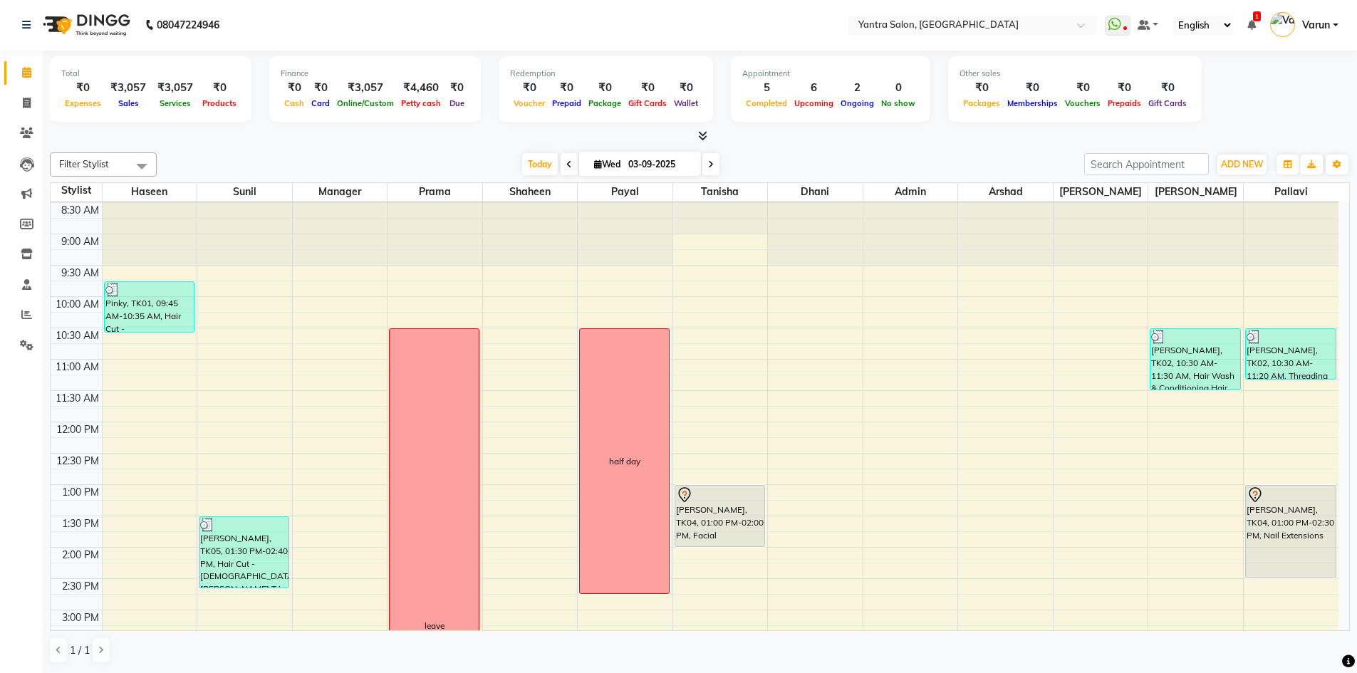
scroll to position [29, 0]
drag, startPoint x: 989, startPoint y: 199, endPoint x: 1008, endPoint y: 197, distance: 18.6
click at [1008, 197] on span "Arshad" at bounding box center [1005, 192] width 95 height 18
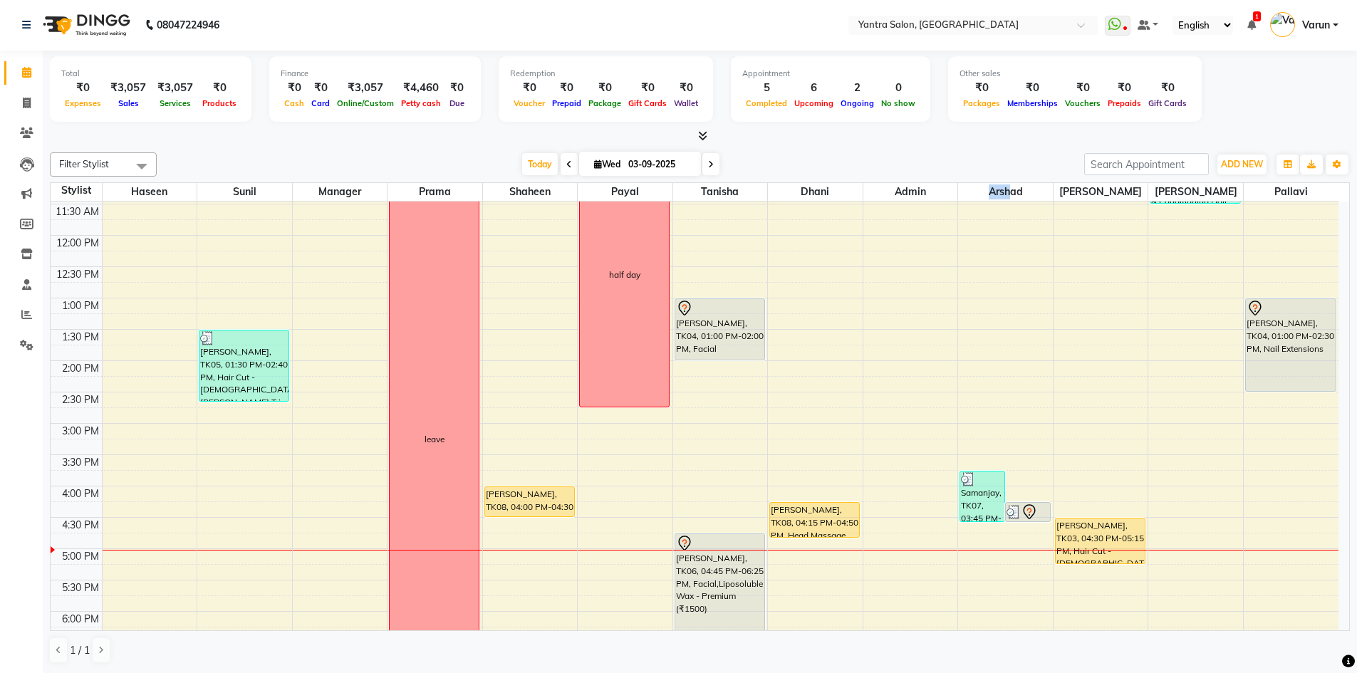
scroll to position [243, 0]
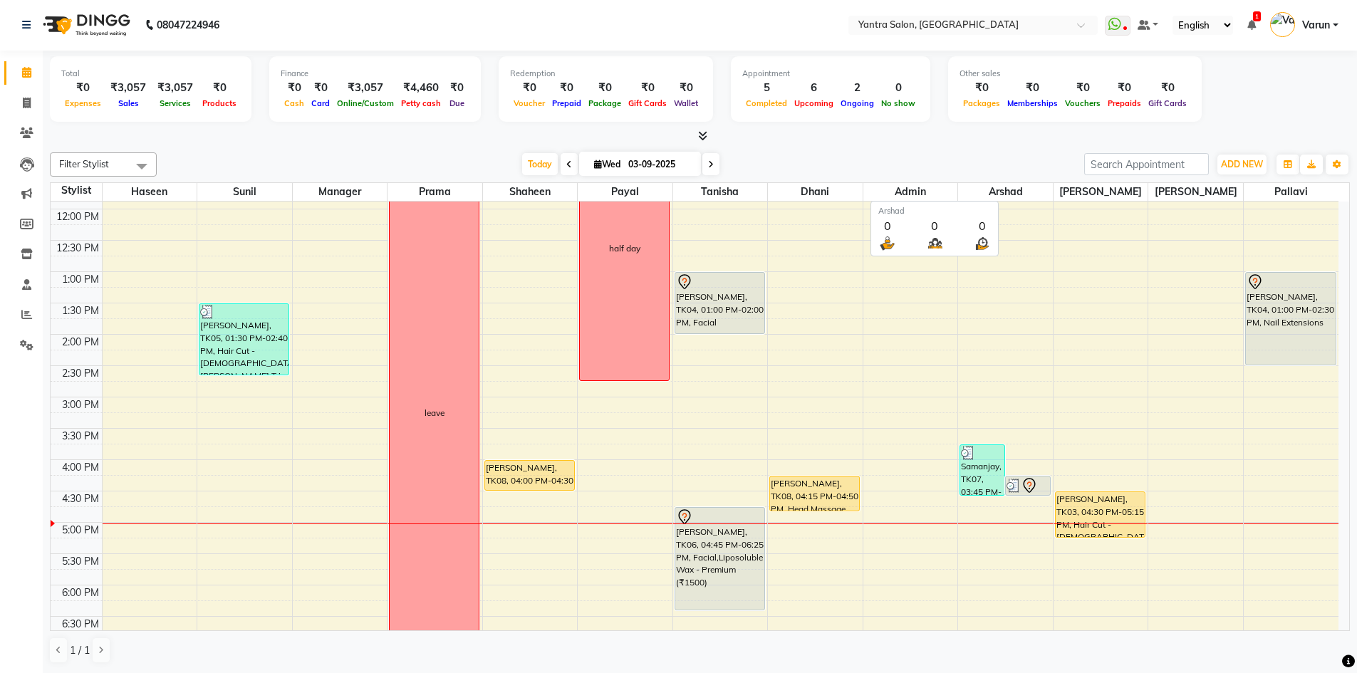
click at [1016, 192] on span "Arshad" at bounding box center [1005, 192] width 95 height 18
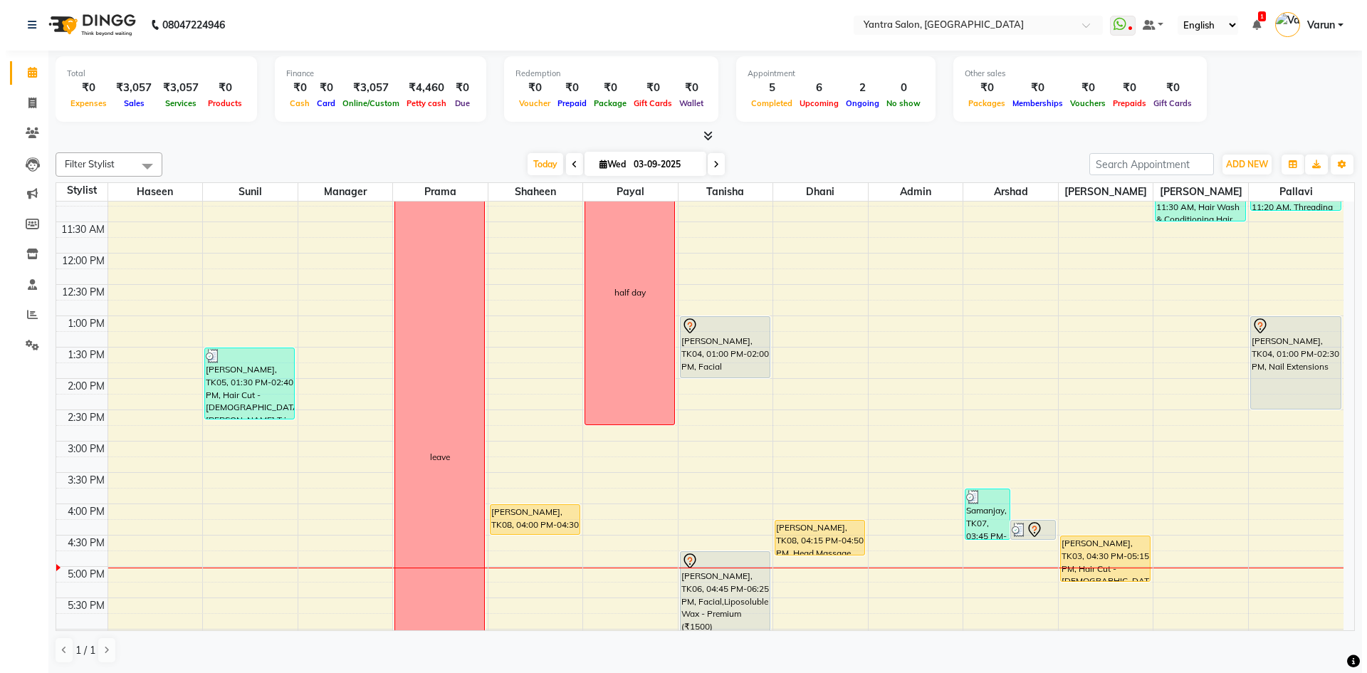
scroll to position [214, 0]
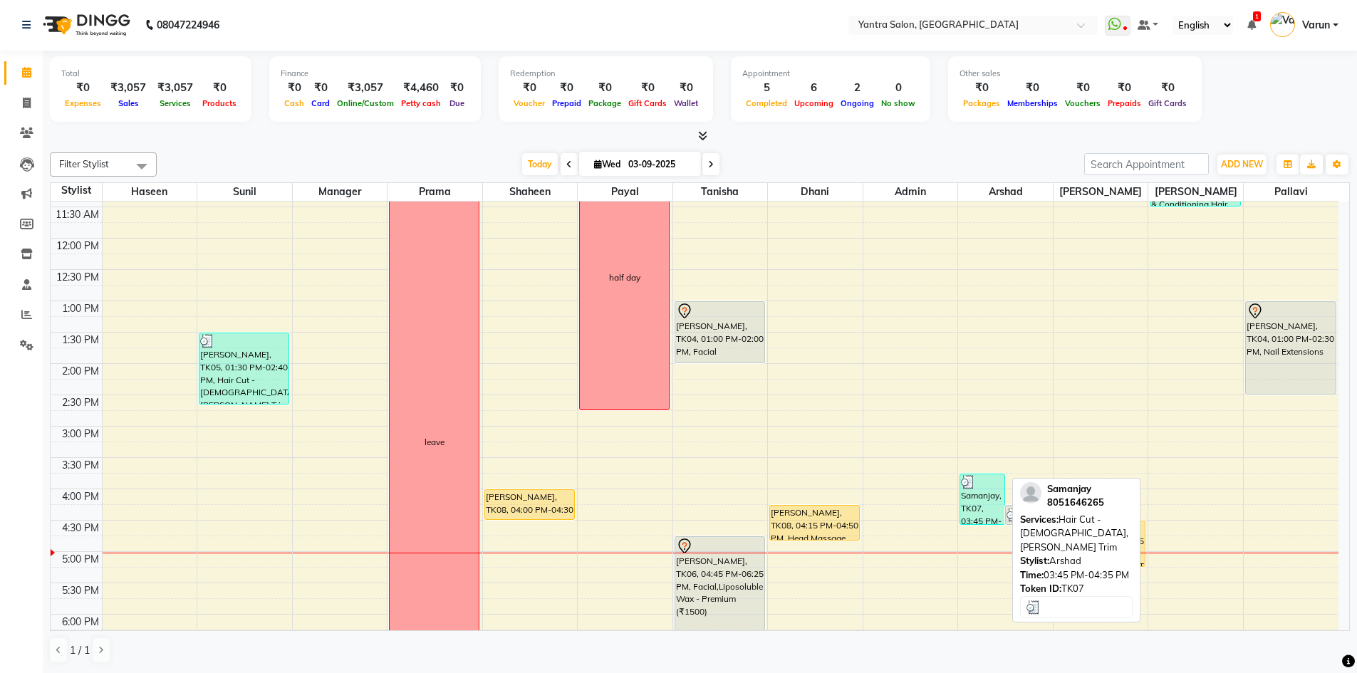
click at [982, 502] on div "Samanjay, TK07, 03:45 PM-04:35 PM, Hair Cut - Male,Beard Trim" at bounding box center [982, 499] width 44 height 50
click at [991, 496] on div "Samanjay, TK07, 03:45 PM-04:35 PM, Hair Cut - Male,Beard Trim" at bounding box center [982, 499] width 44 height 50
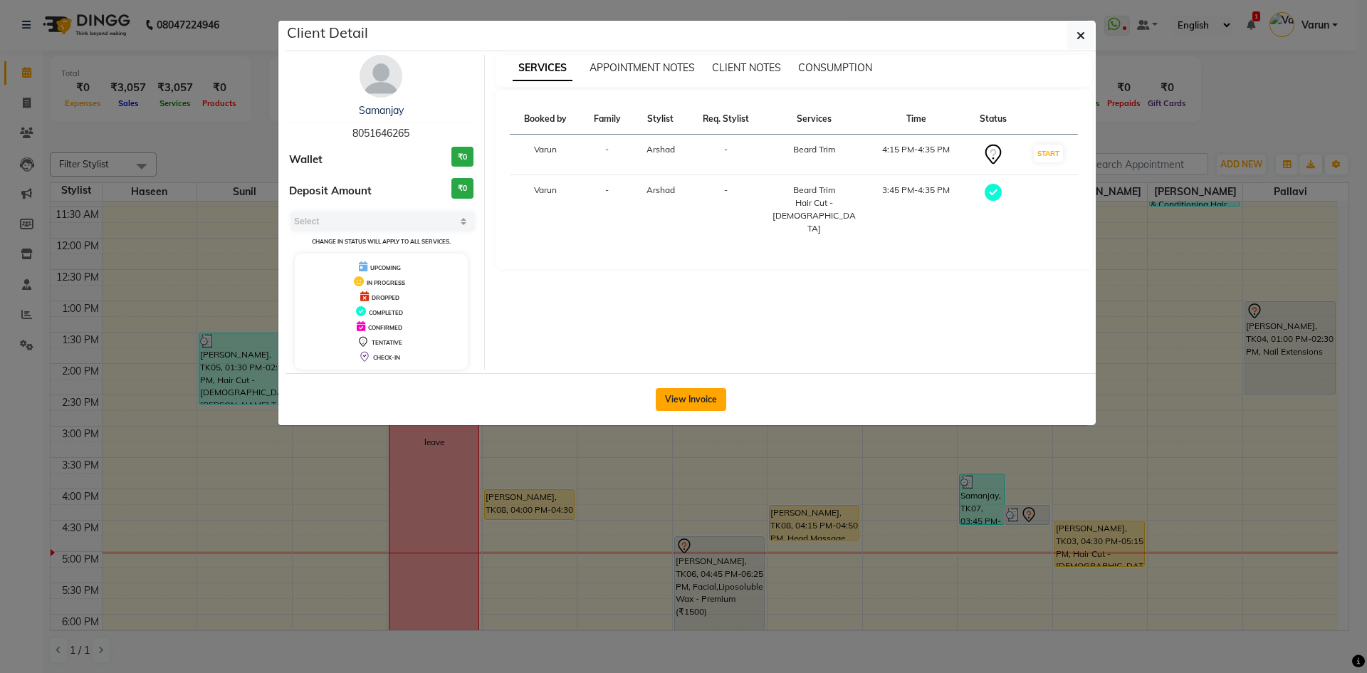
click at [674, 392] on button "View Invoice" at bounding box center [691, 399] width 71 height 23
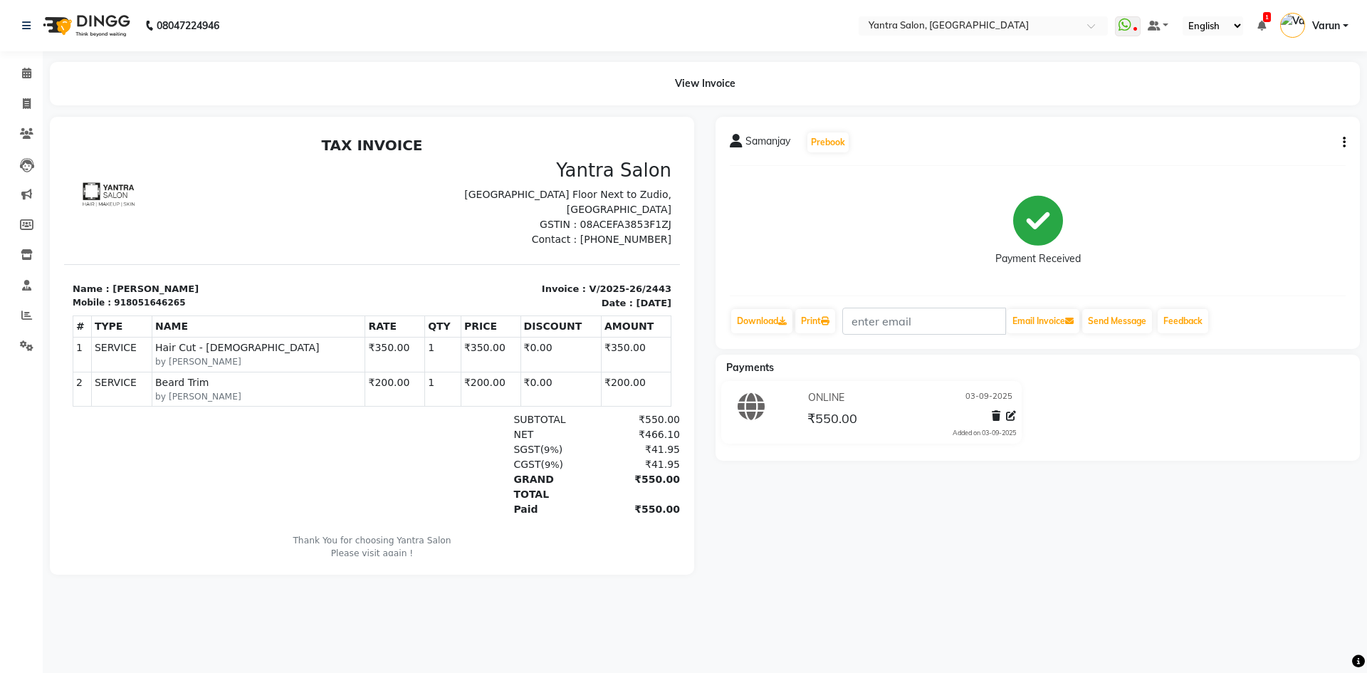
click at [1340, 140] on button "button" at bounding box center [1342, 142] width 9 height 15
click at [1279, 155] on div "Edit Invoice" at bounding box center [1274, 161] width 98 height 18
select select "service"
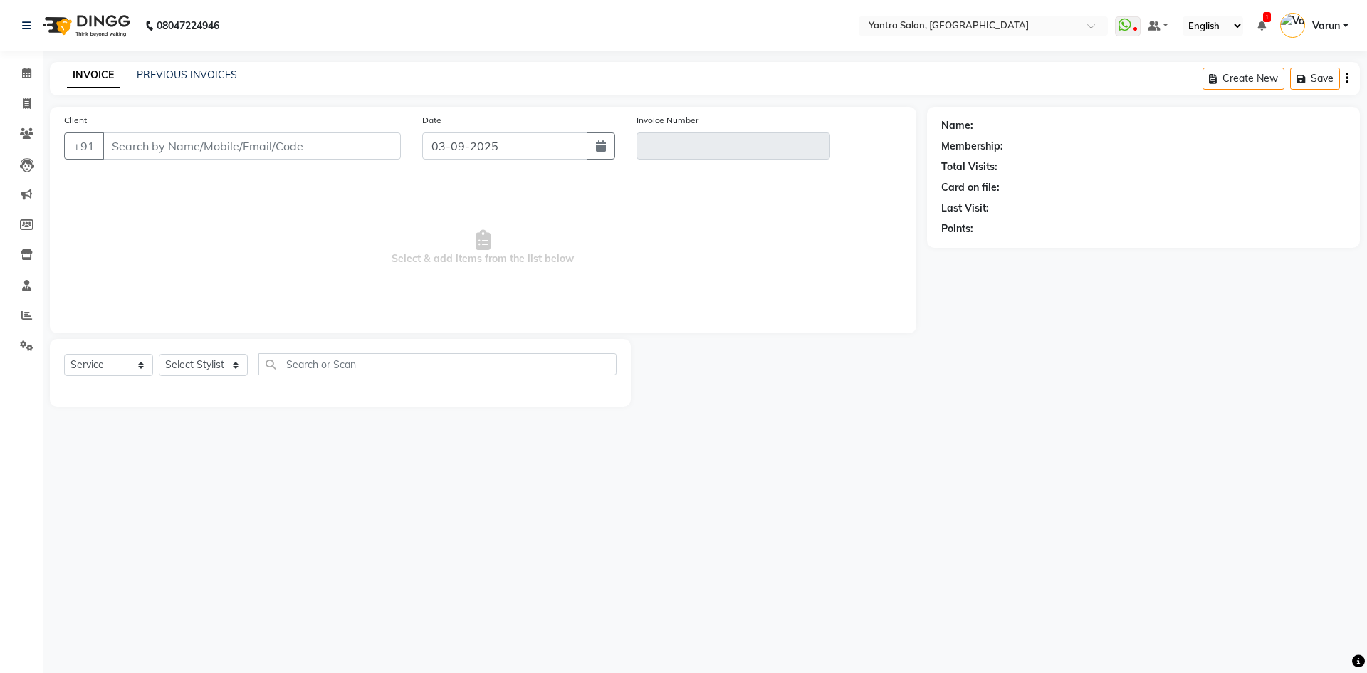
type input "8051646265"
type input "V/2025-26/2443"
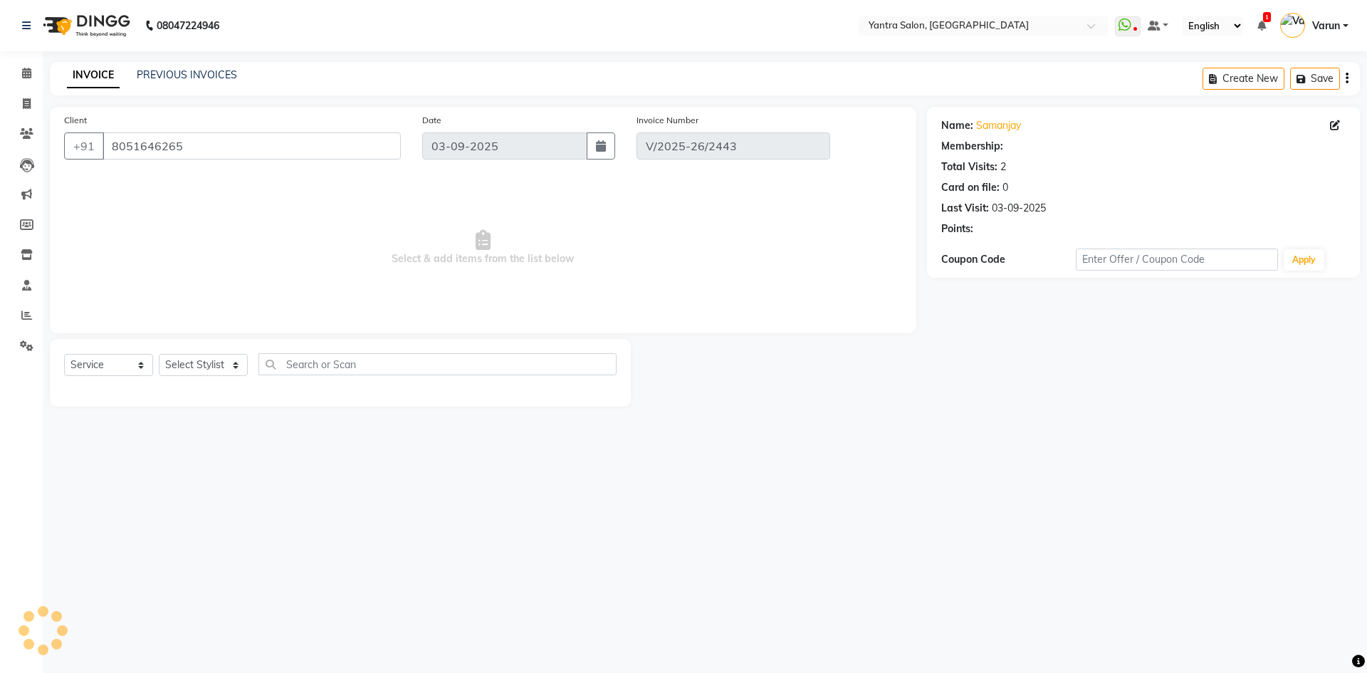
select select "select"
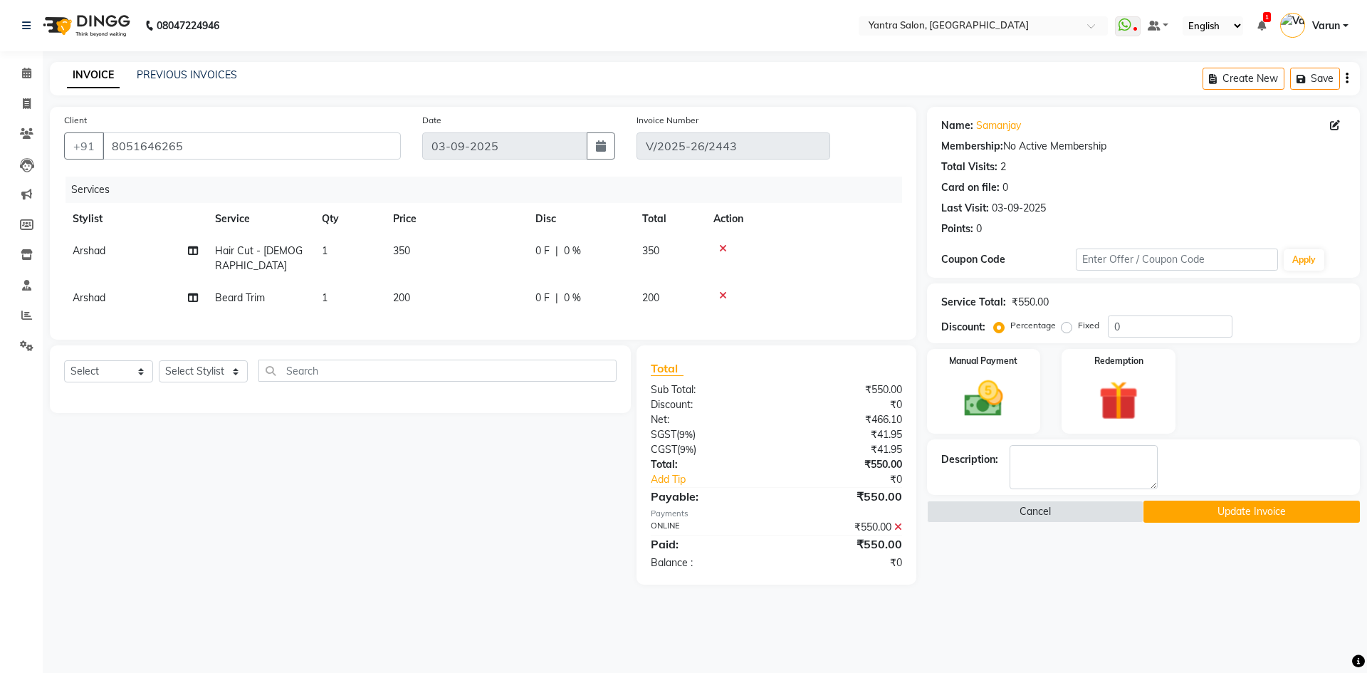
click at [114, 251] on td "Arshad" at bounding box center [135, 258] width 142 height 47
select select "90729"
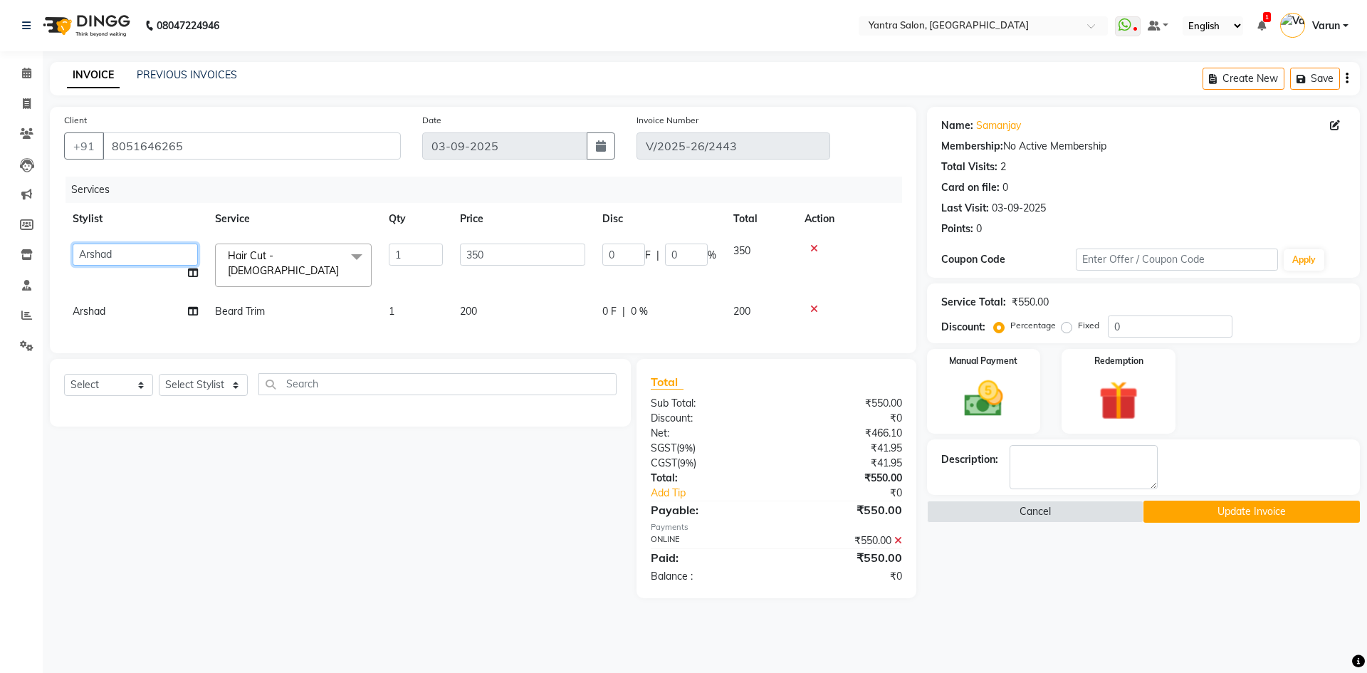
click at [111, 254] on select "admin Arshad Denis Dhani Haseen Jaswant Manager Pallavi Payal Prama Shaheen Sun…" at bounding box center [135, 255] width 125 height 22
select select "90728"
click at [109, 296] on td "Arshad" at bounding box center [135, 312] width 142 height 32
select select "90729"
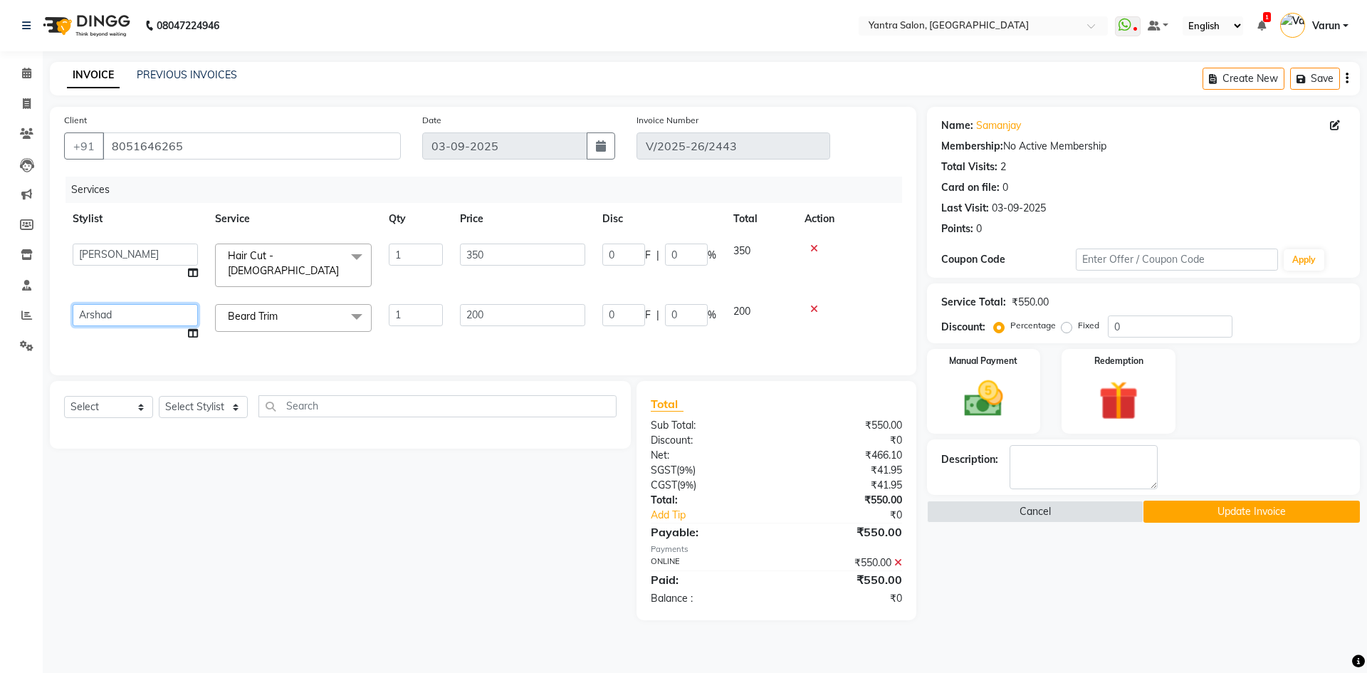
drag, startPoint x: 110, startPoint y: 307, endPoint x: 115, endPoint y: 315, distance: 8.9
click at [115, 315] on select "admin Arshad Denis Dhani Haseen Jaswant Manager Pallavi Payal Prama Shaheen Sun…" at bounding box center [135, 315] width 125 height 22
select select "90728"
click at [1223, 506] on button "Update Invoice" at bounding box center [1252, 512] width 217 height 22
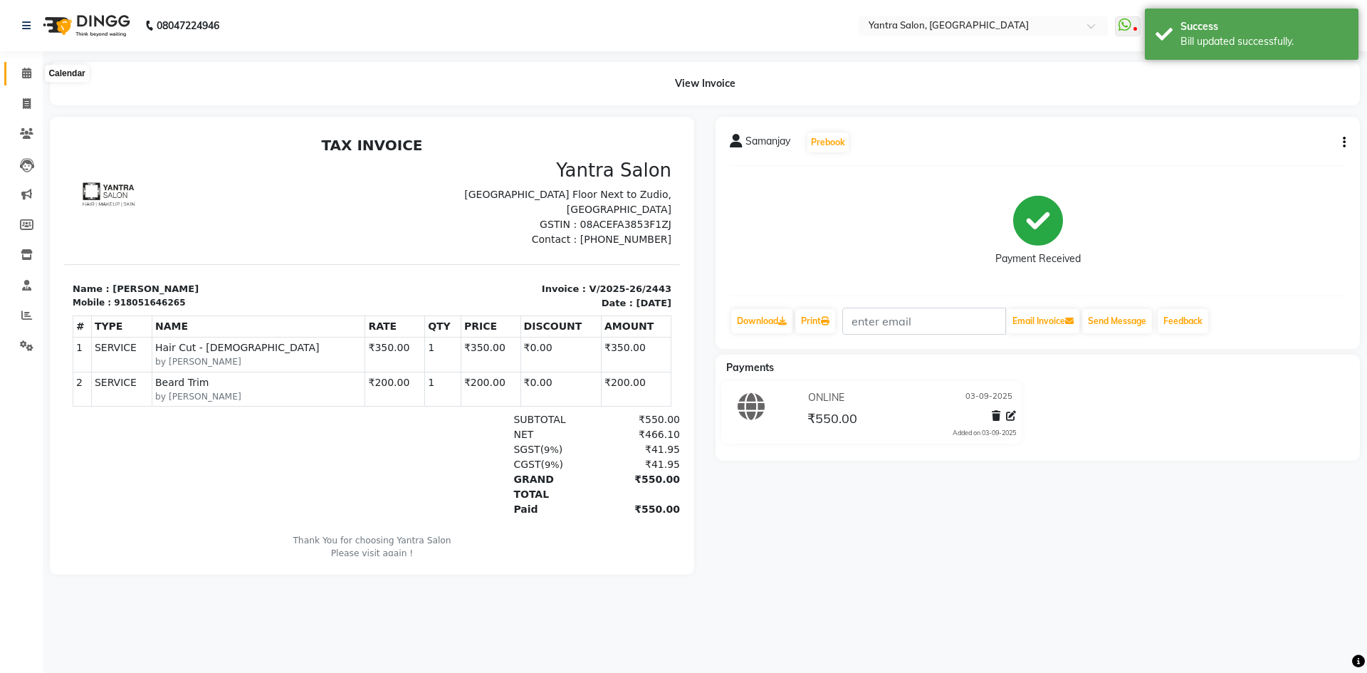
click at [23, 71] on icon at bounding box center [26, 73] width 9 height 11
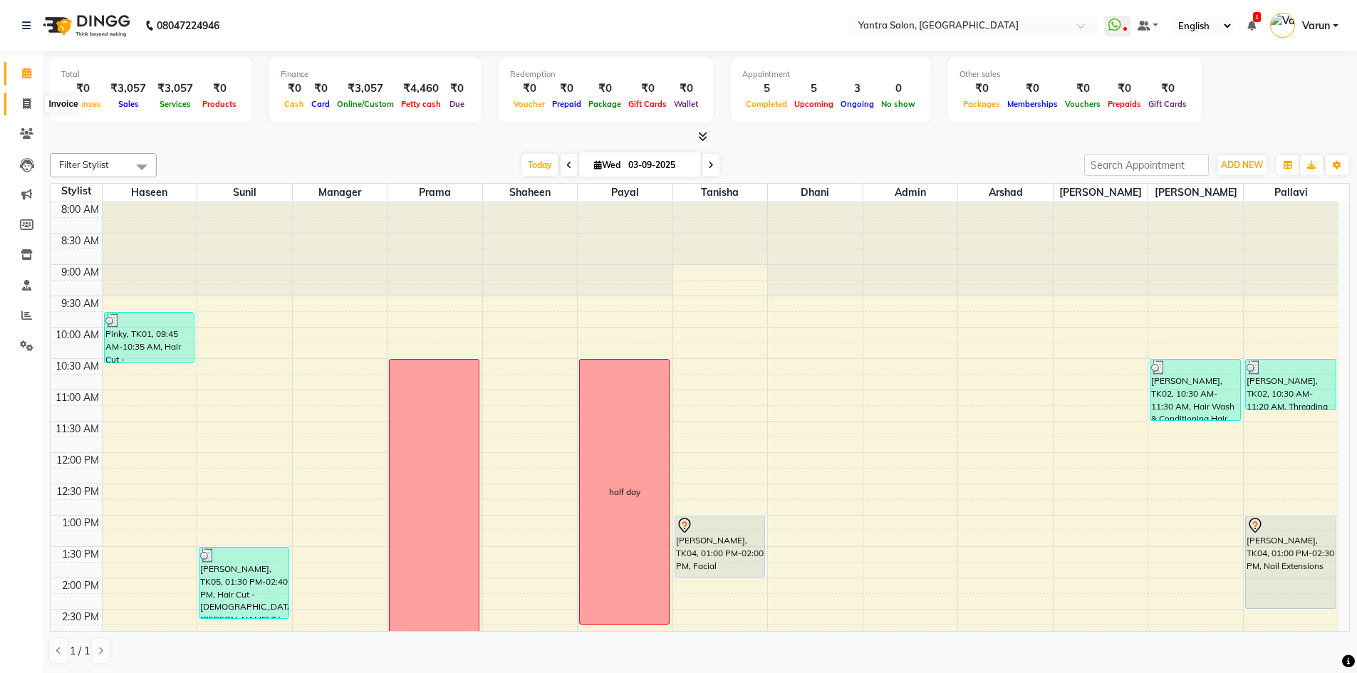
drag, startPoint x: 30, startPoint y: 107, endPoint x: 36, endPoint y: 113, distance: 8.1
click at [30, 107] on icon at bounding box center [27, 103] width 8 height 11
select select "service"
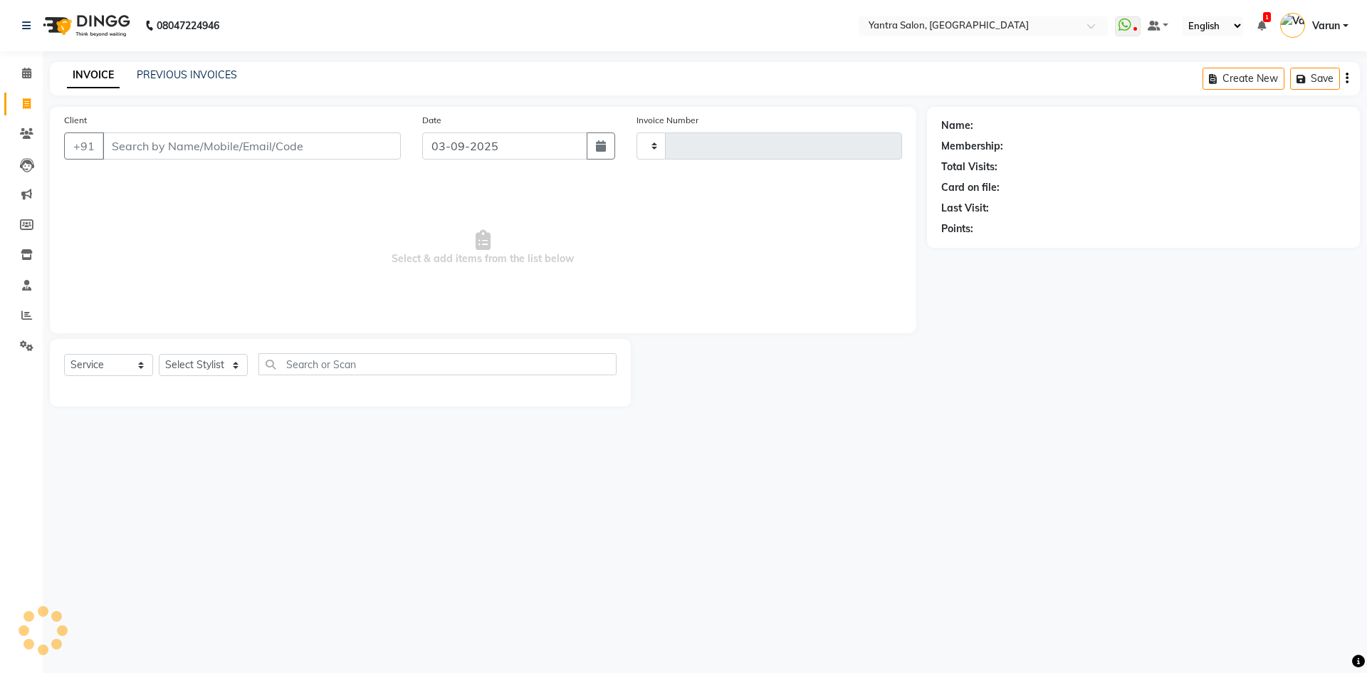
type input "2444"
select select "6253"
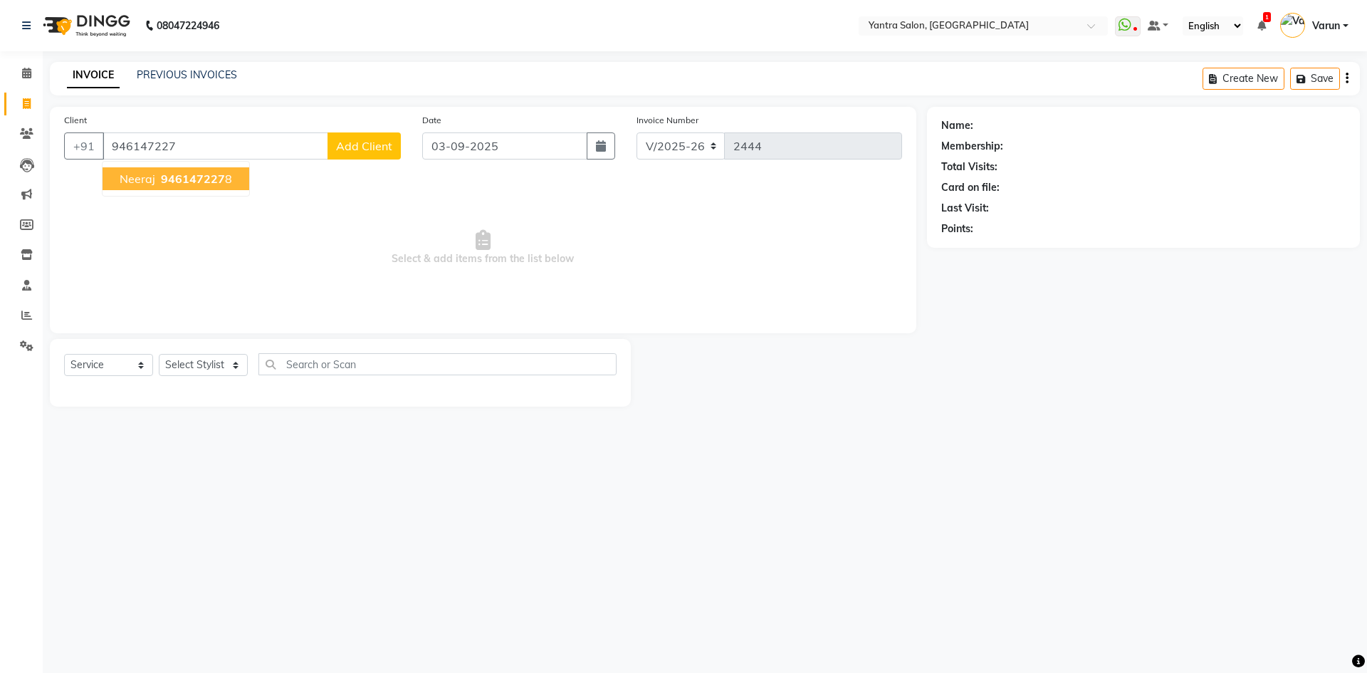
click at [209, 168] on button "neeraj 946147227 8" at bounding box center [176, 178] width 147 height 23
type input "9461472278"
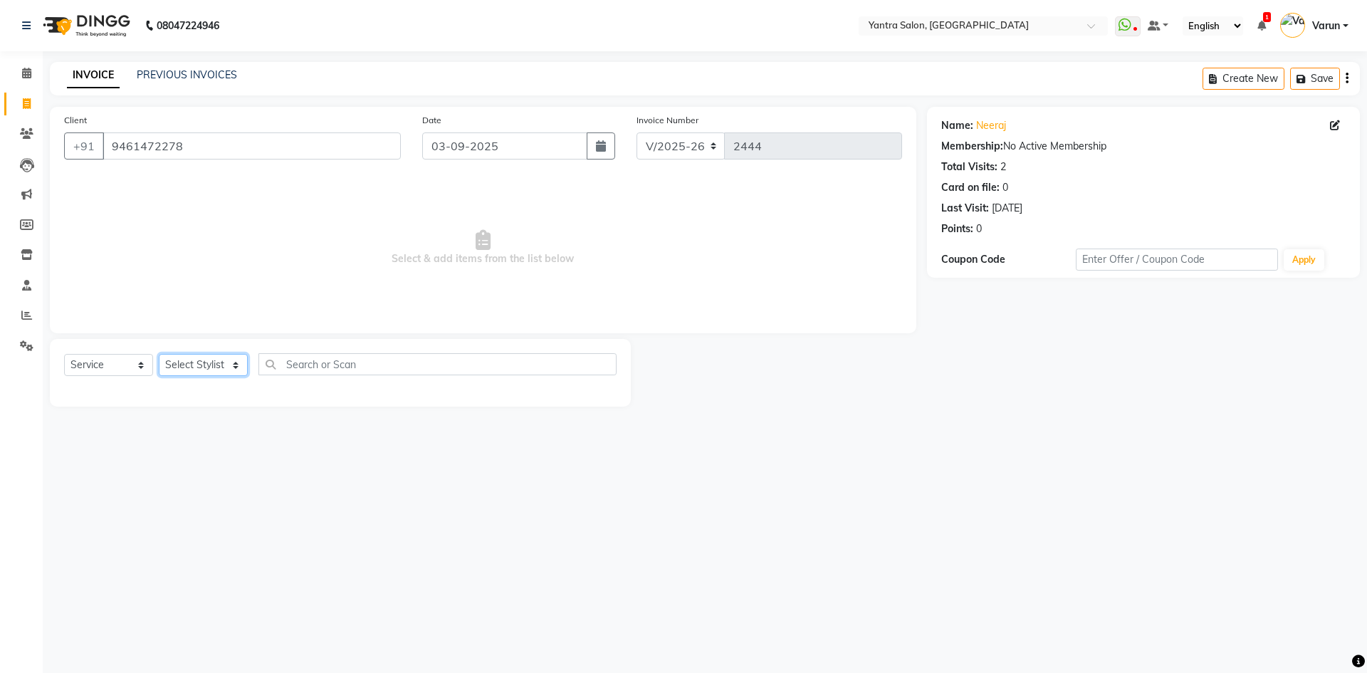
click at [197, 373] on select "Select Stylist admin [PERSON_NAME] Dhani Haseen [PERSON_NAME] Manager [PERSON_N…" at bounding box center [203, 365] width 89 height 22
select select "90729"
click at [159, 354] on select "Select Stylist admin [PERSON_NAME] Dhani Haseen [PERSON_NAME] Manager [PERSON_N…" at bounding box center [203, 365] width 89 height 22
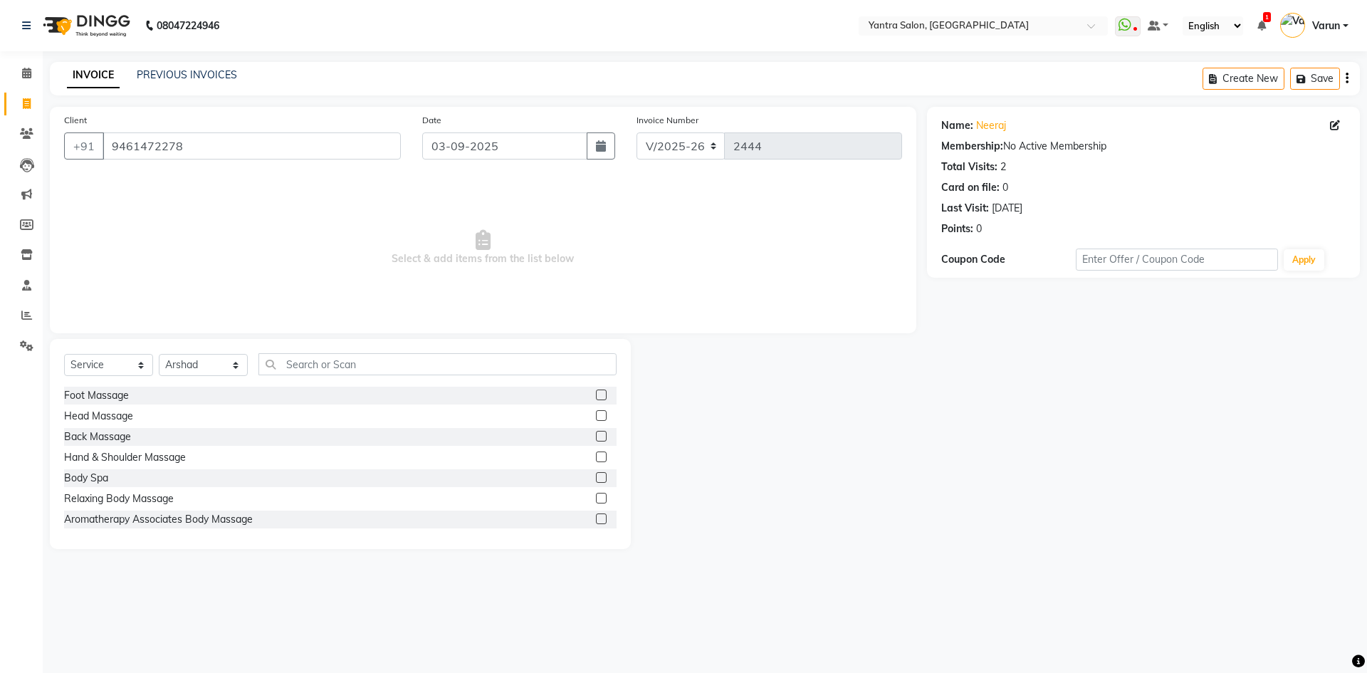
click at [323, 376] on div "Select Service Product Membership Package Voucher Prepaid Gift Card Select Styl…" at bounding box center [340, 369] width 553 height 33
click at [325, 374] on input "text" at bounding box center [438, 364] width 358 height 22
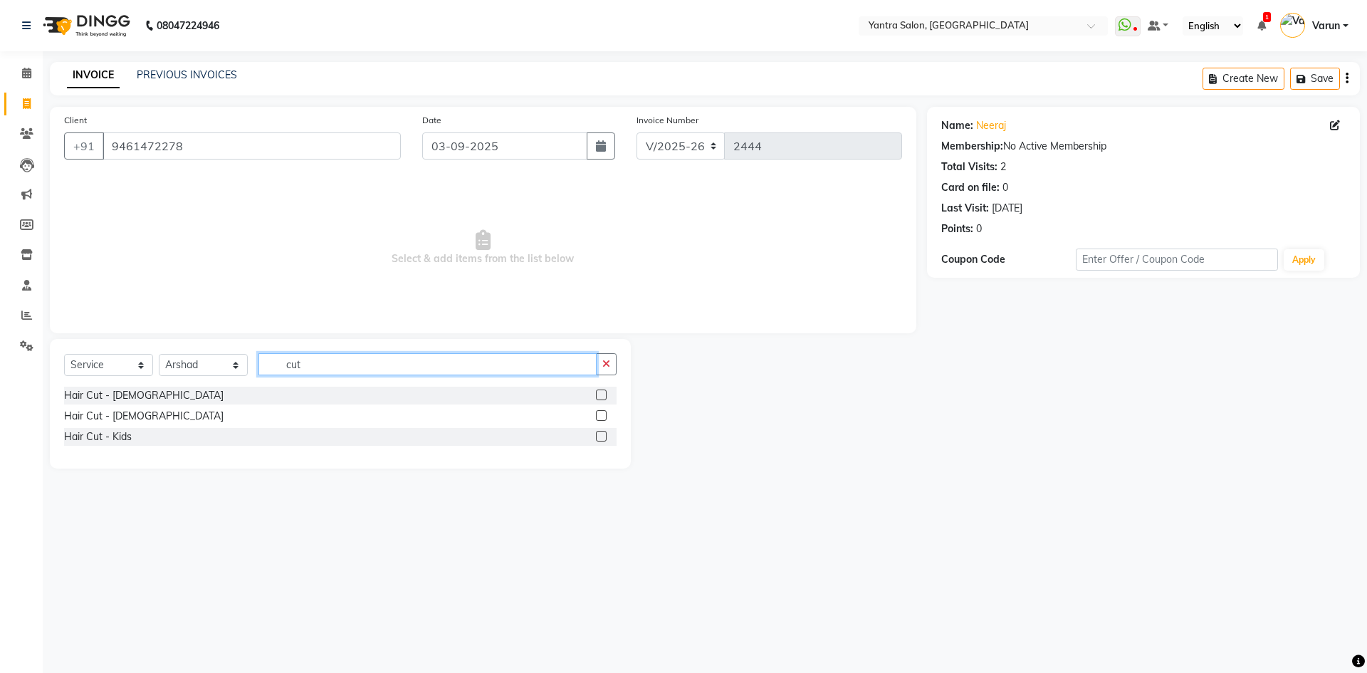
type input "cut"
click at [603, 410] on div at bounding box center [606, 416] width 21 height 18
click at [594, 412] on div "Hair Cut - [DEMOGRAPHIC_DATA]" at bounding box center [340, 416] width 553 height 18
drag, startPoint x: 598, startPoint y: 415, endPoint x: 484, endPoint y: 395, distance: 115.7
click at [599, 415] on label at bounding box center [601, 415] width 11 height 11
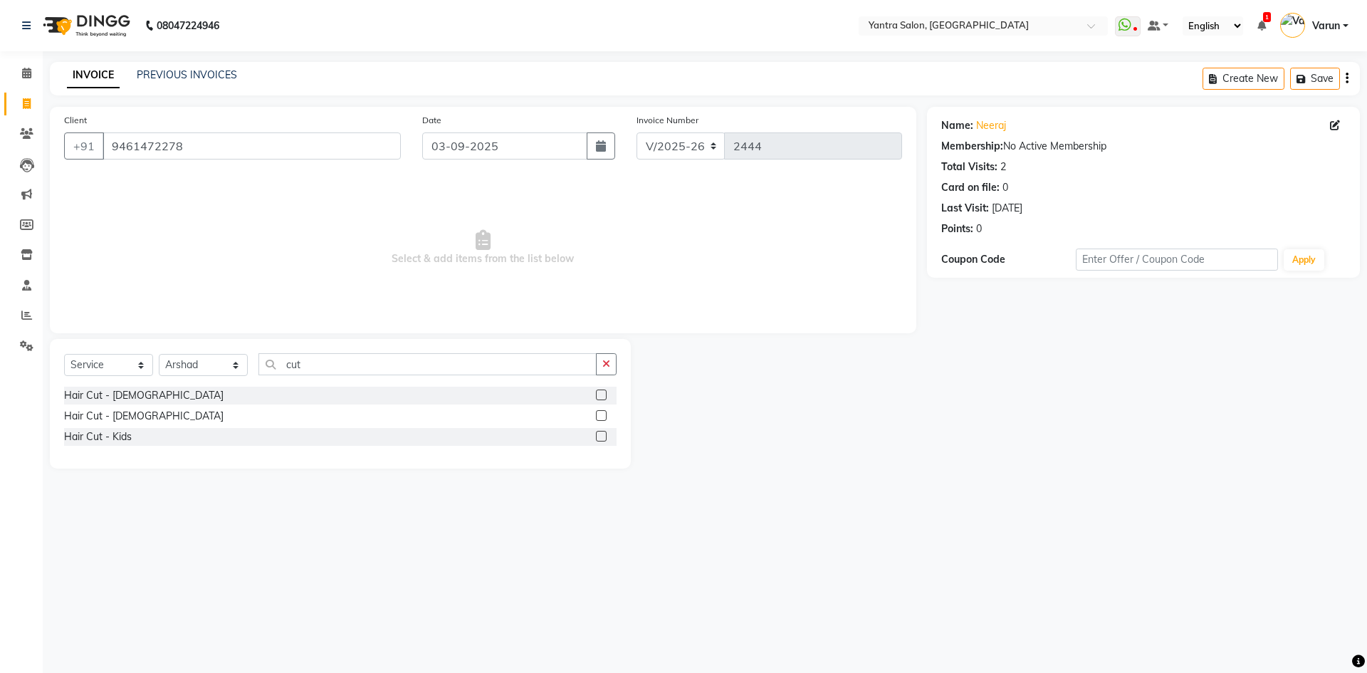
click at [599, 415] on input "checkbox" at bounding box center [600, 416] width 9 height 9
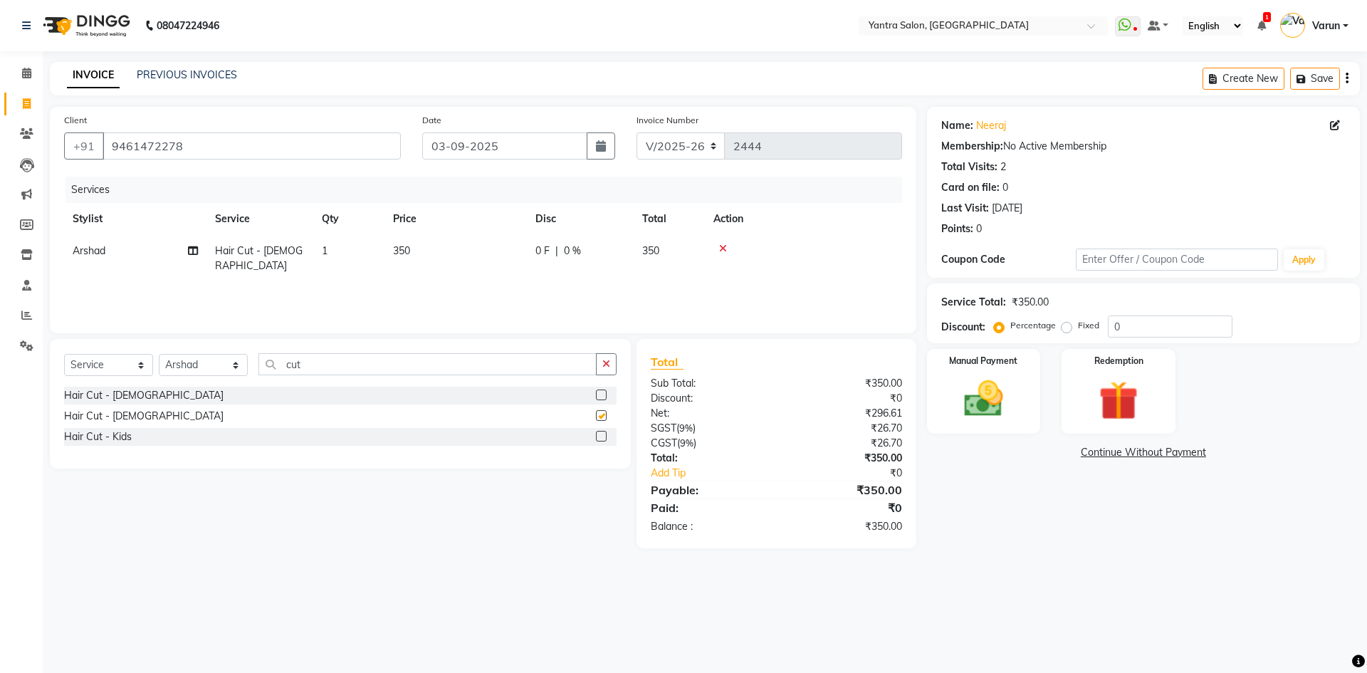
click at [378, 376] on div "Select Service Product Membership Package Voucher Prepaid Gift Card Select Styl…" at bounding box center [340, 369] width 553 height 33
checkbox input "false"
click at [378, 375] on div "Select Service Product Membership Package Voucher Prepaid Gift Card Select Styl…" at bounding box center [340, 369] width 553 height 33
click at [380, 370] on input "cut" at bounding box center [428, 364] width 338 height 22
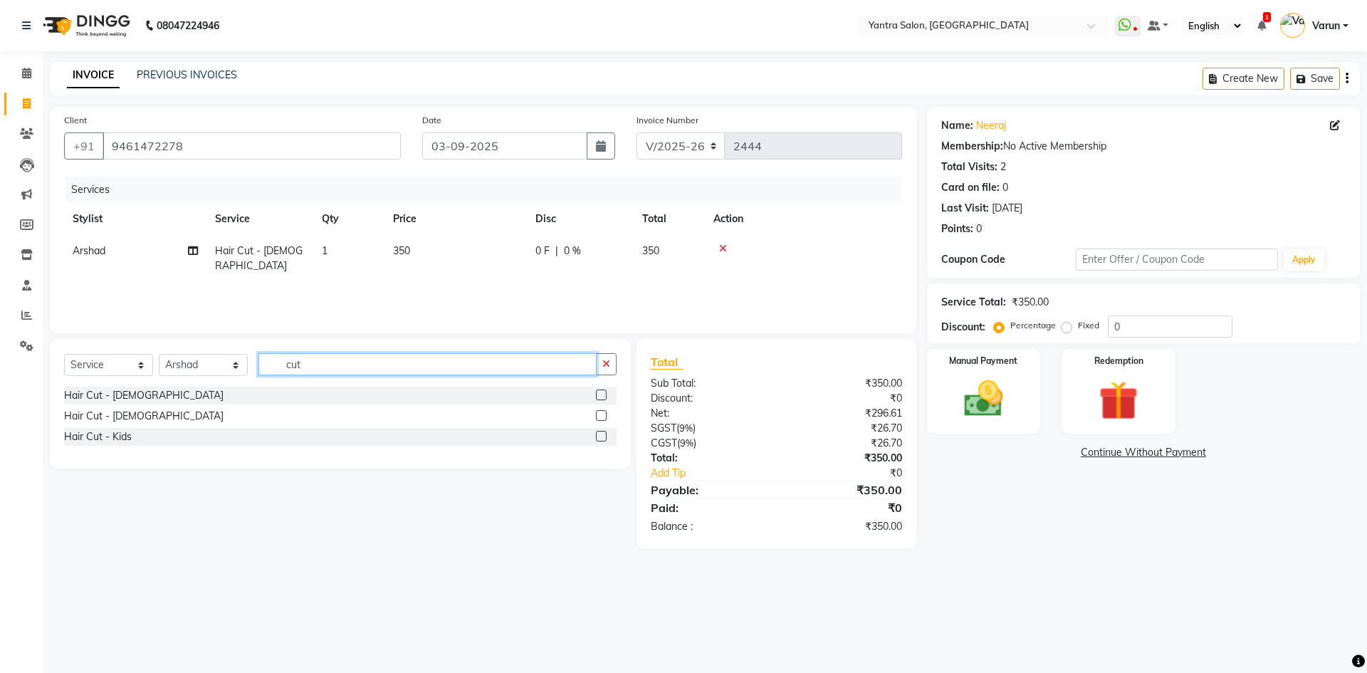
click at [380, 370] on input "cut" at bounding box center [428, 364] width 338 height 22
type input "trim"
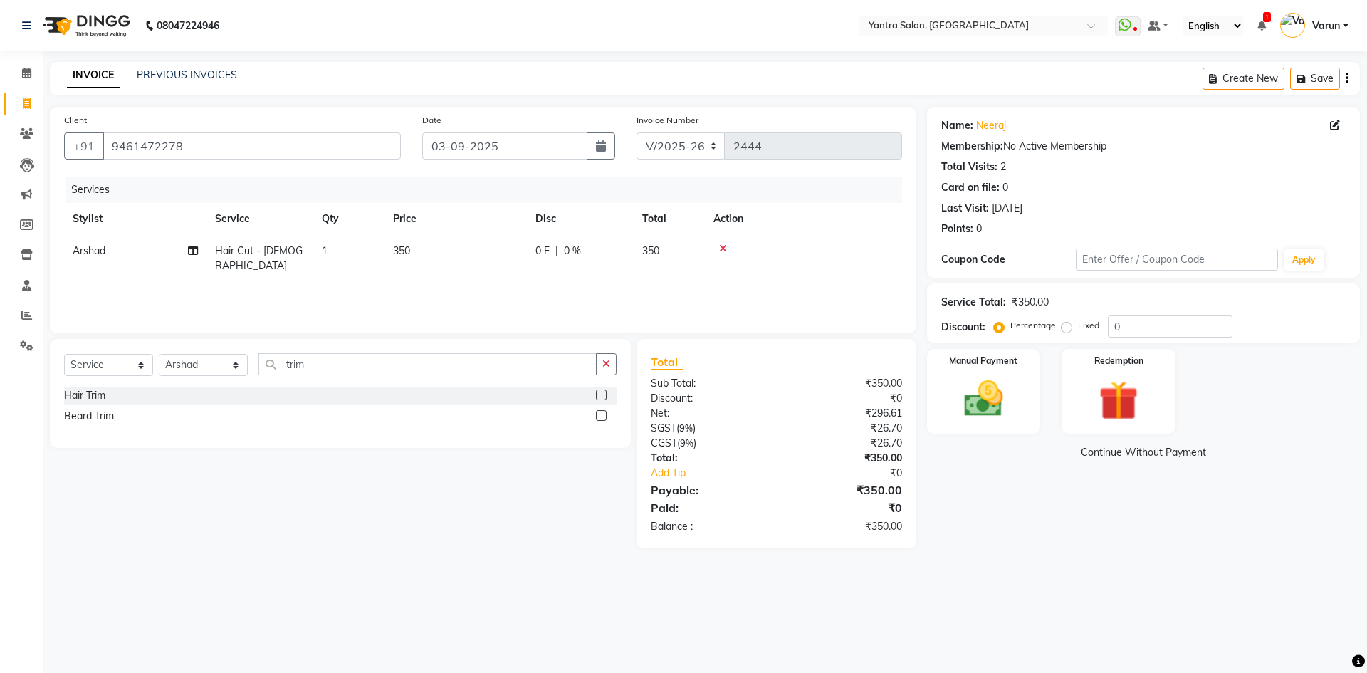
click at [604, 417] on label at bounding box center [601, 415] width 11 height 11
click at [604, 417] on input "checkbox" at bounding box center [600, 416] width 9 height 9
checkbox input "false"
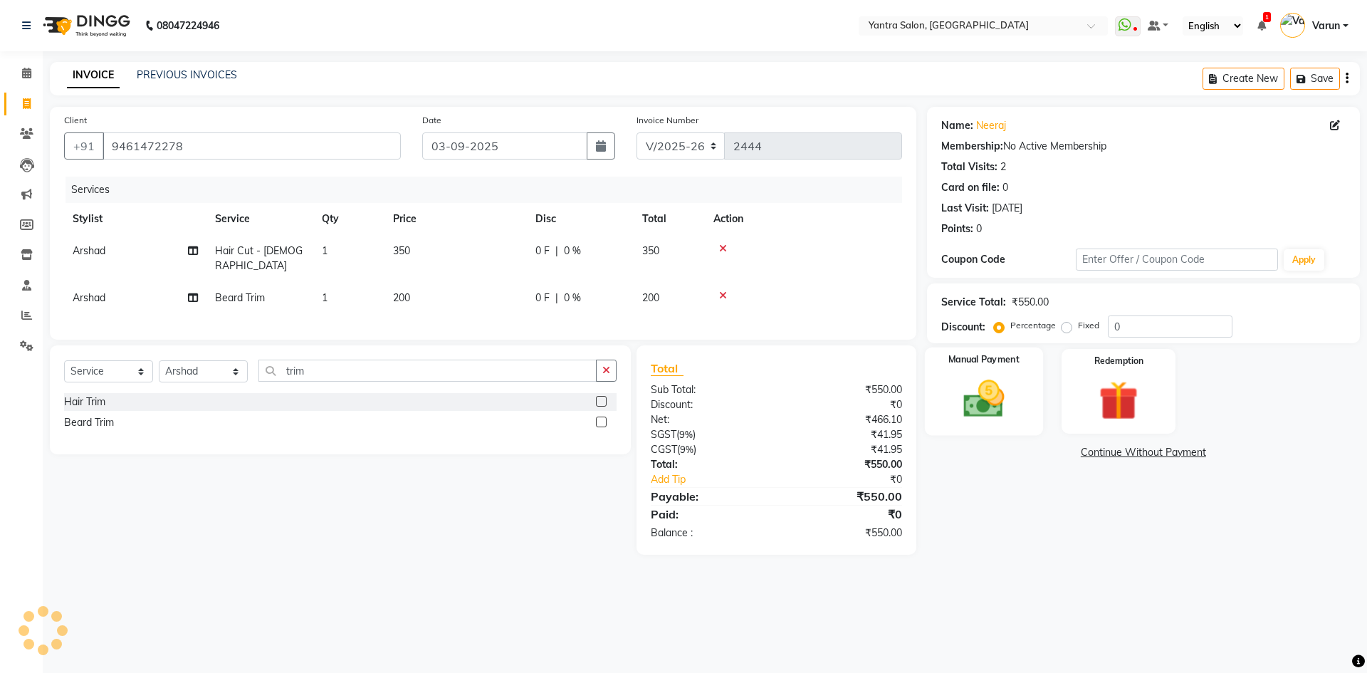
click at [965, 422] on img at bounding box center [984, 398] width 66 height 47
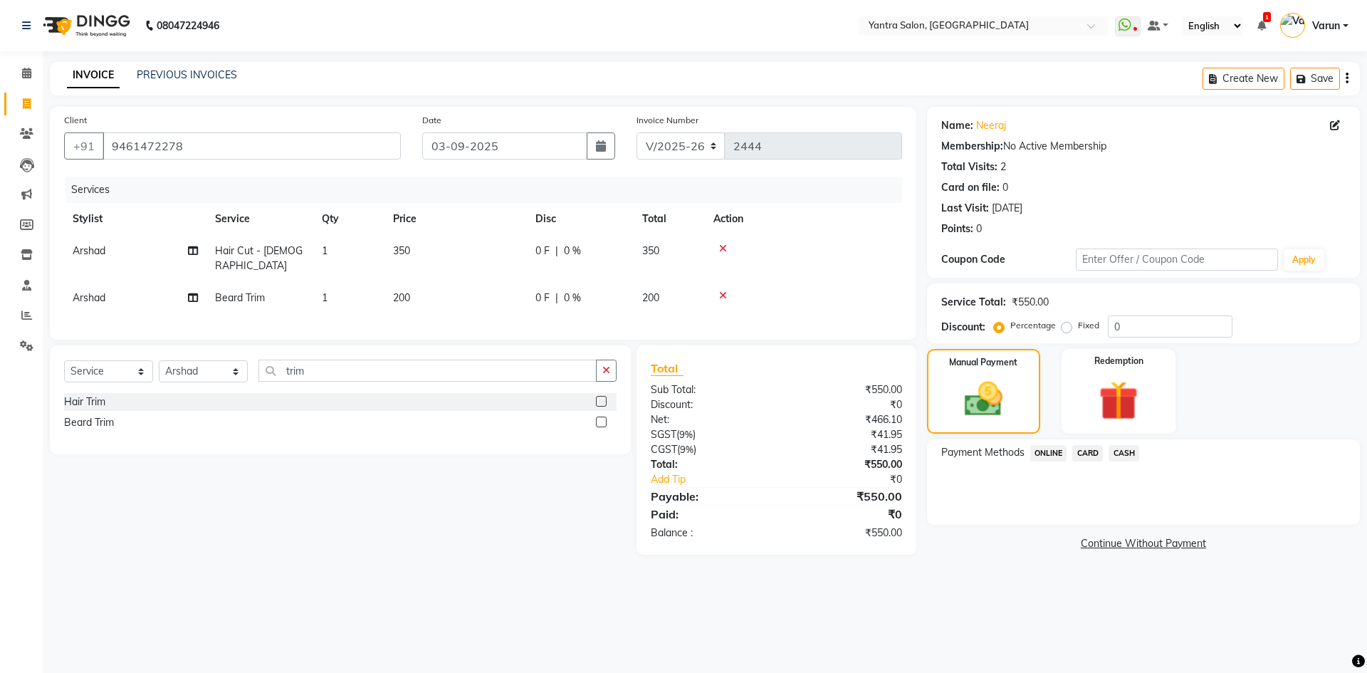
click at [1048, 455] on span "ONLINE" at bounding box center [1049, 453] width 37 height 16
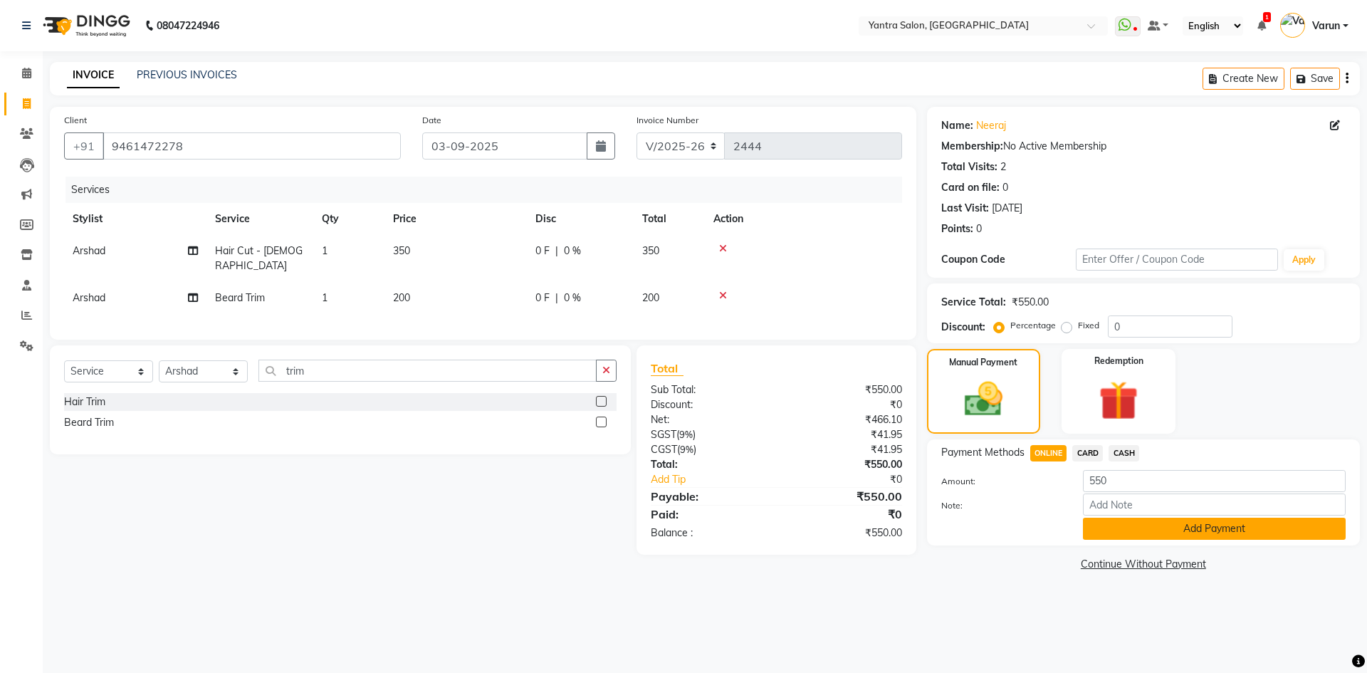
click at [1132, 536] on button "Add Payment" at bounding box center [1214, 529] width 263 height 22
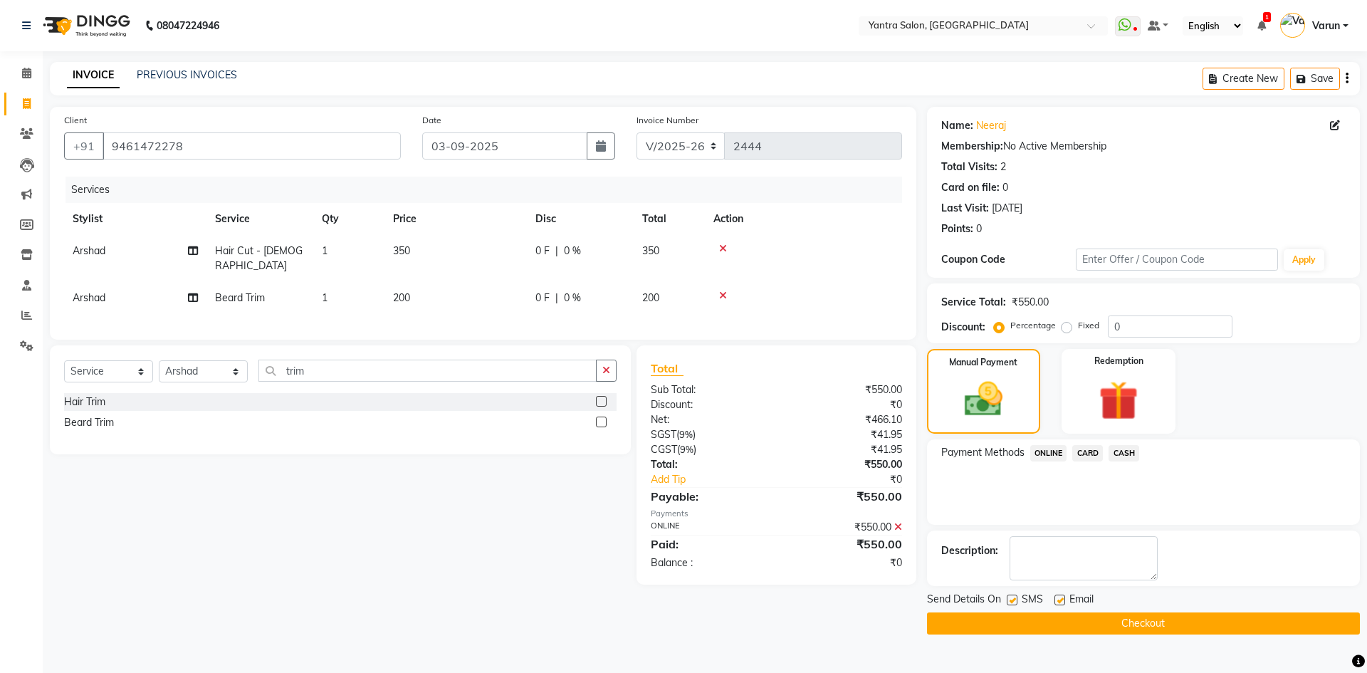
click at [1107, 624] on button "Checkout" at bounding box center [1143, 624] width 433 height 22
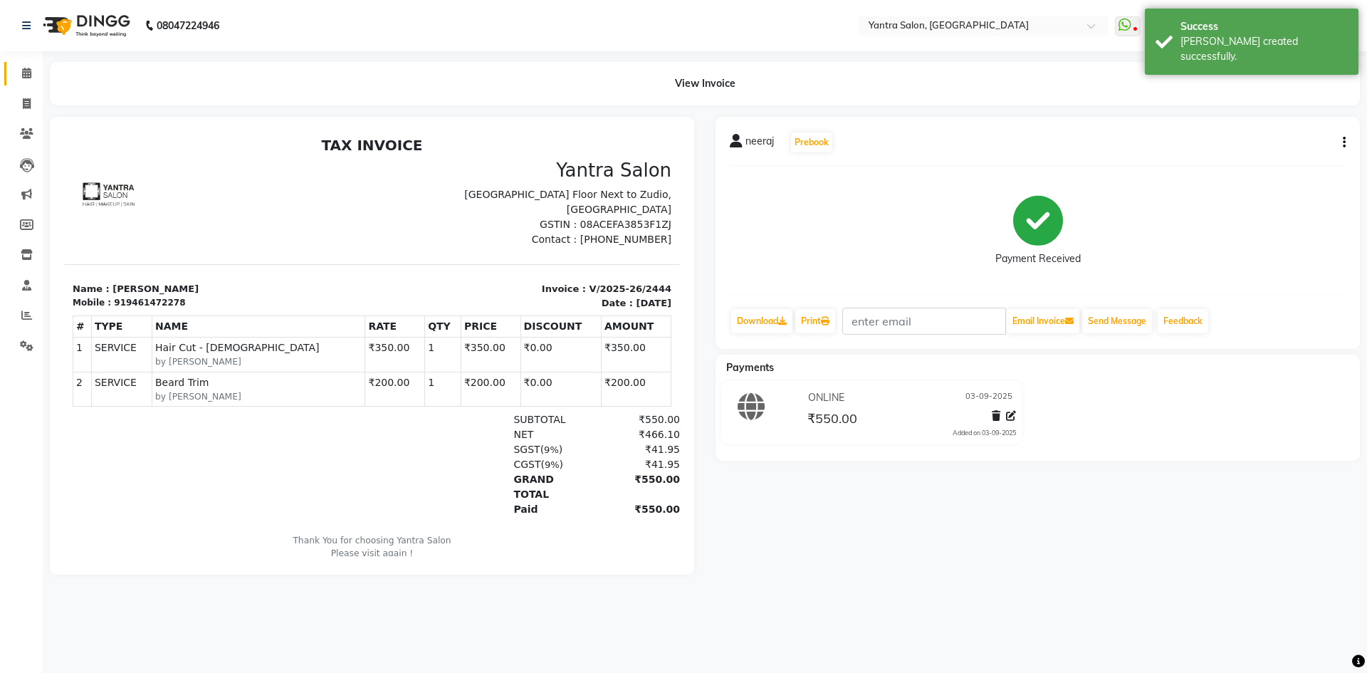
click at [28, 78] on icon at bounding box center [26, 73] width 9 height 11
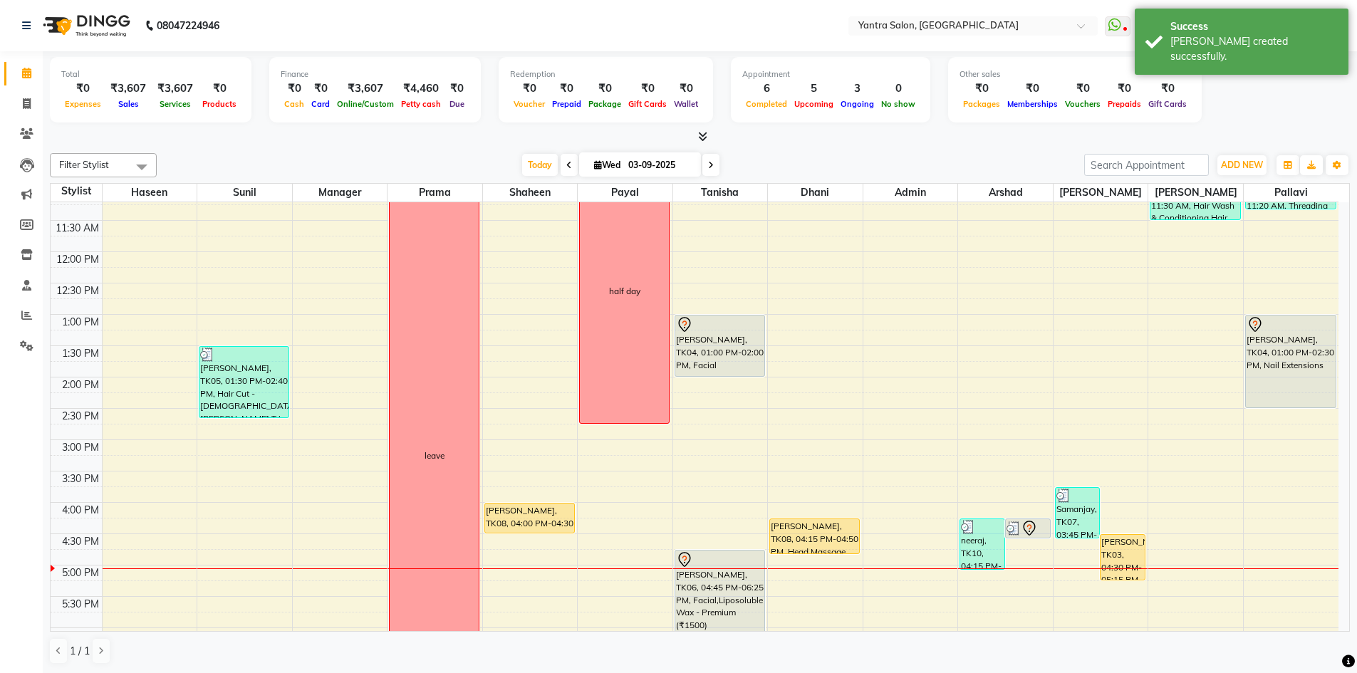
scroll to position [285, 0]
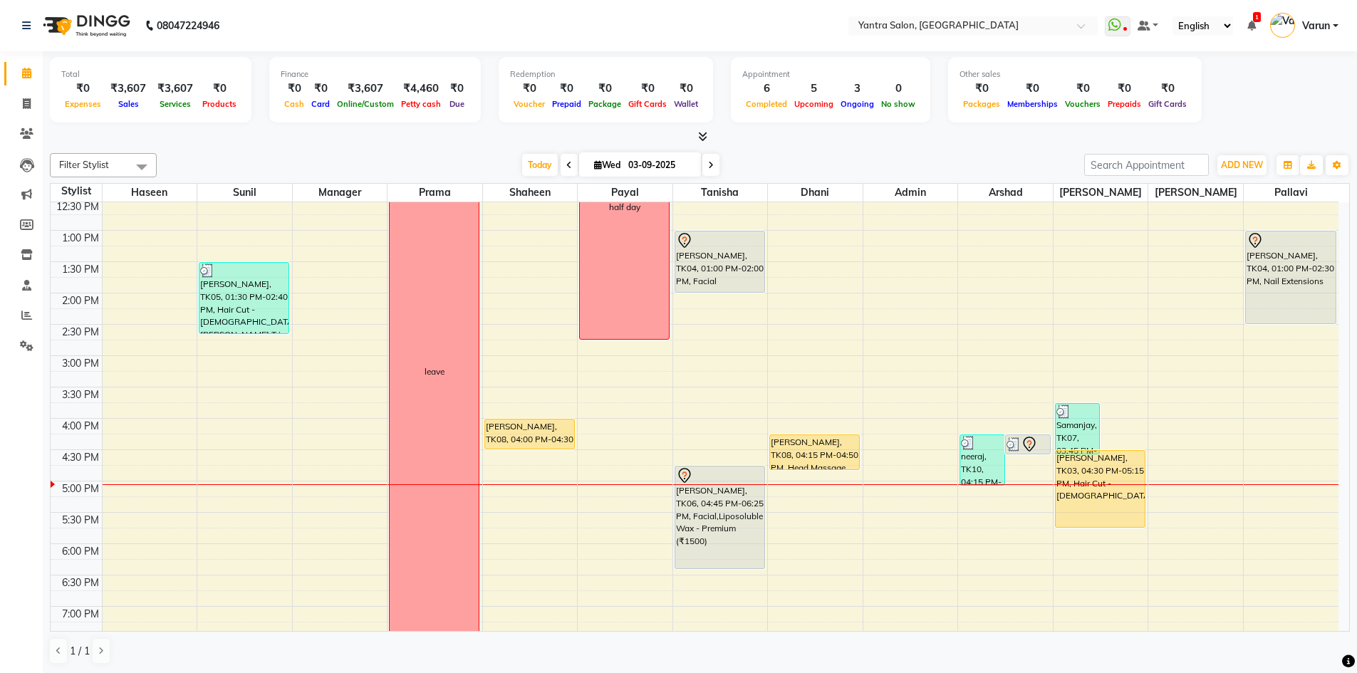
drag, startPoint x: 1125, startPoint y: 497, endPoint x: 1125, endPoint y: 515, distance: 17.8
click at [1125, 523] on div "Samanjay, TK07, 03:45 PM-04:35 PM, Hair Cut - Male,Beard Trim mahima sachdeva, …" at bounding box center [1100, 324] width 95 height 814
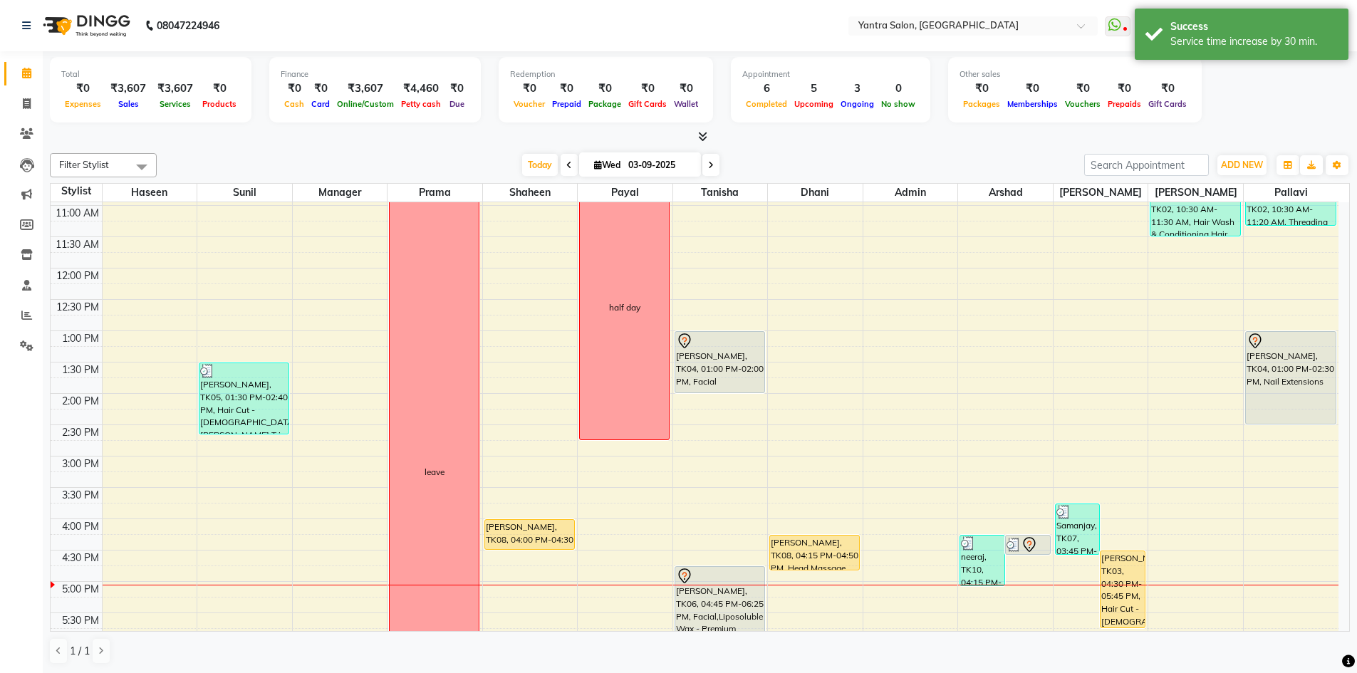
scroll to position [142, 0]
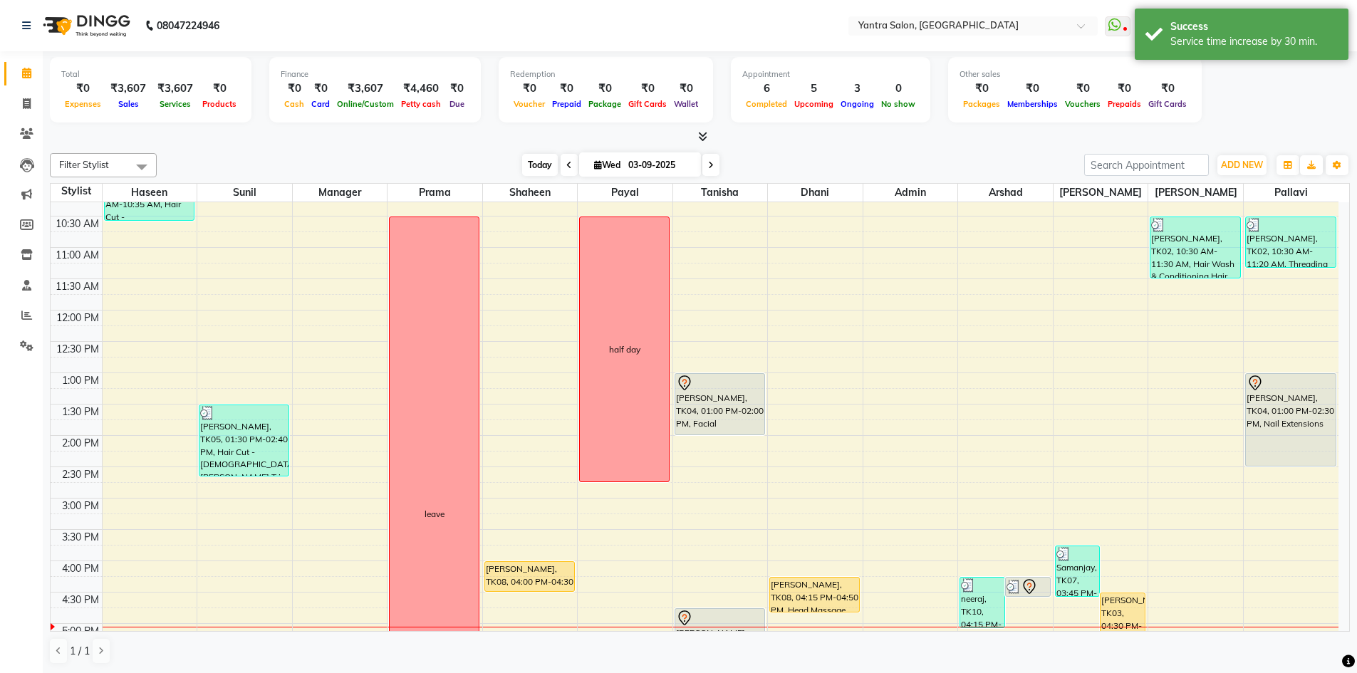
click at [526, 172] on span "Today" at bounding box center [540, 165] width 36 height 22
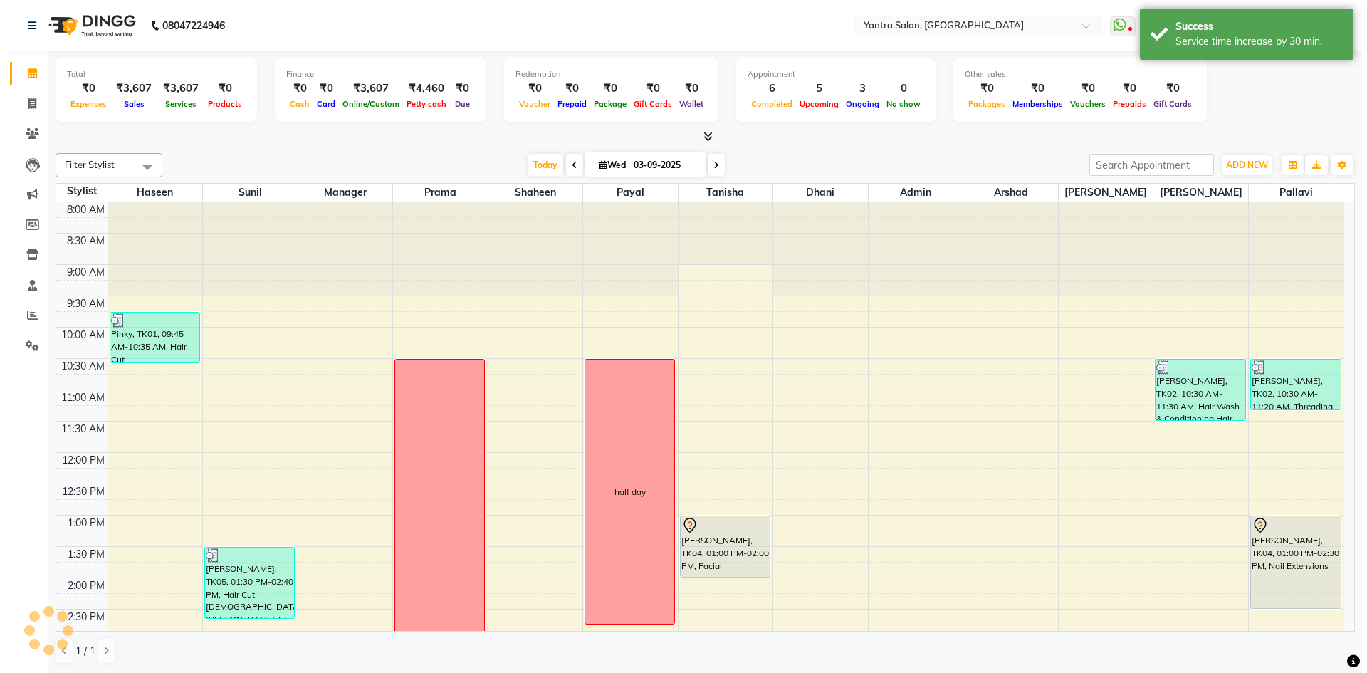
scroll to position [385, 0]
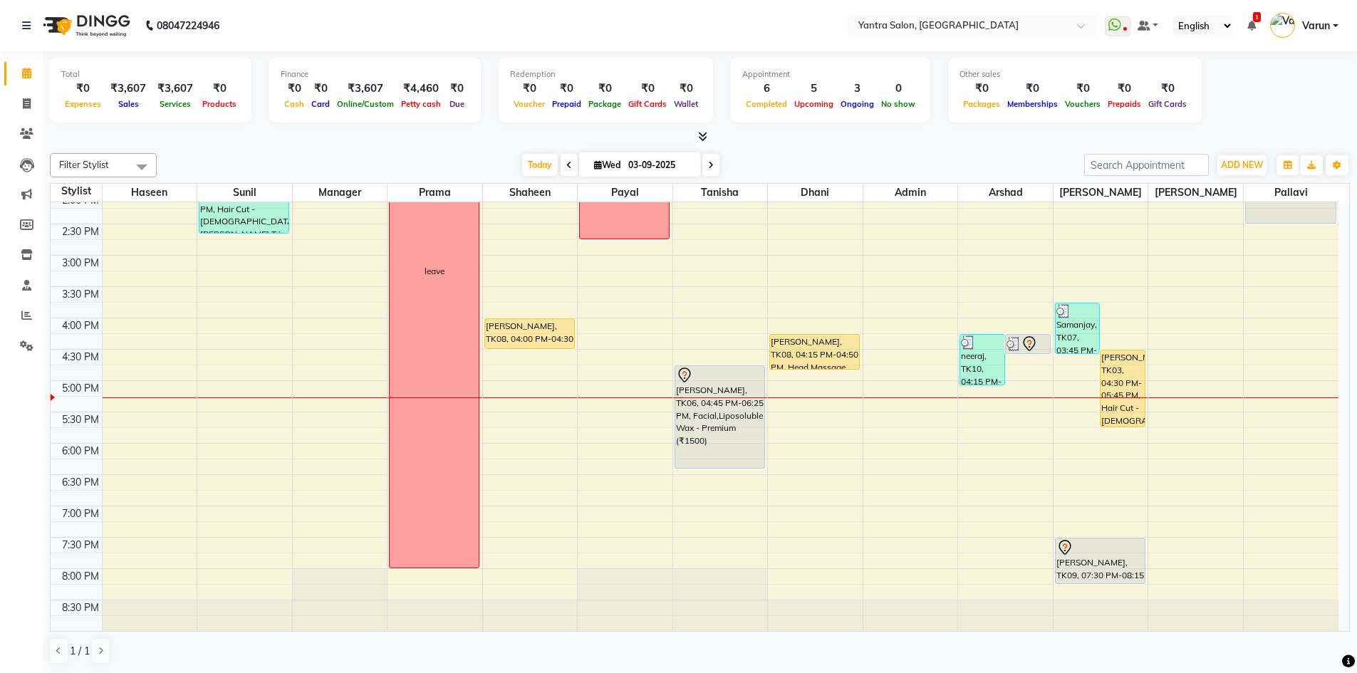
click at [896, 142] on div at bounding box center [700, 137] width 1300 height 15
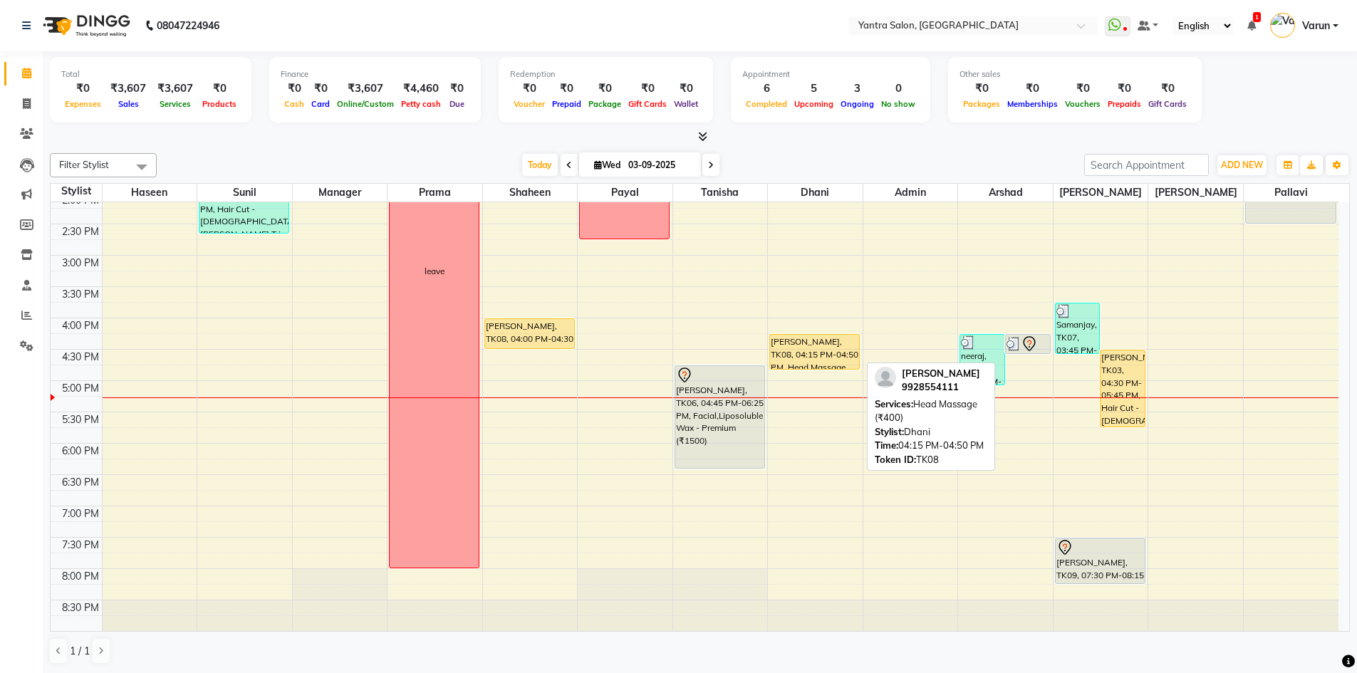
click at [774, 349] on div "[PERSON_NAME], TK08, 04:15 PM-04:50 PM, Head Massage (₹400)" at bounding box center [814, 352] width 89 height 34
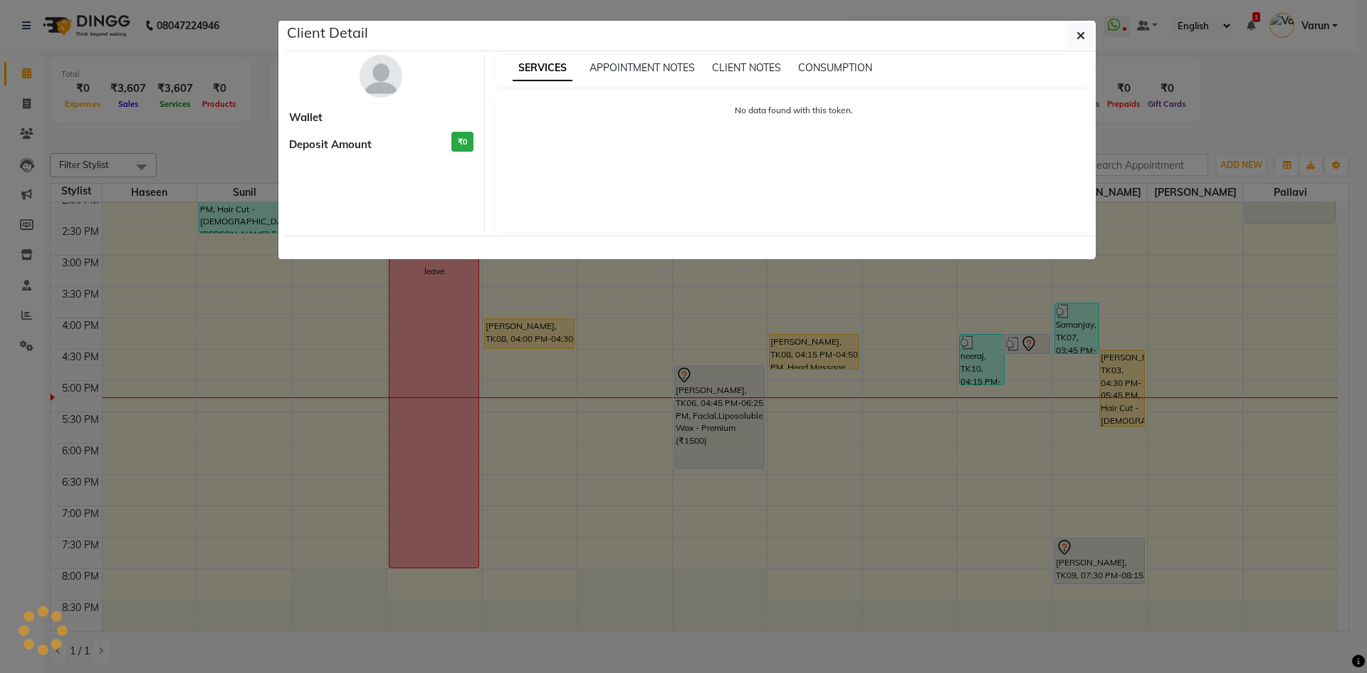
select select "1"
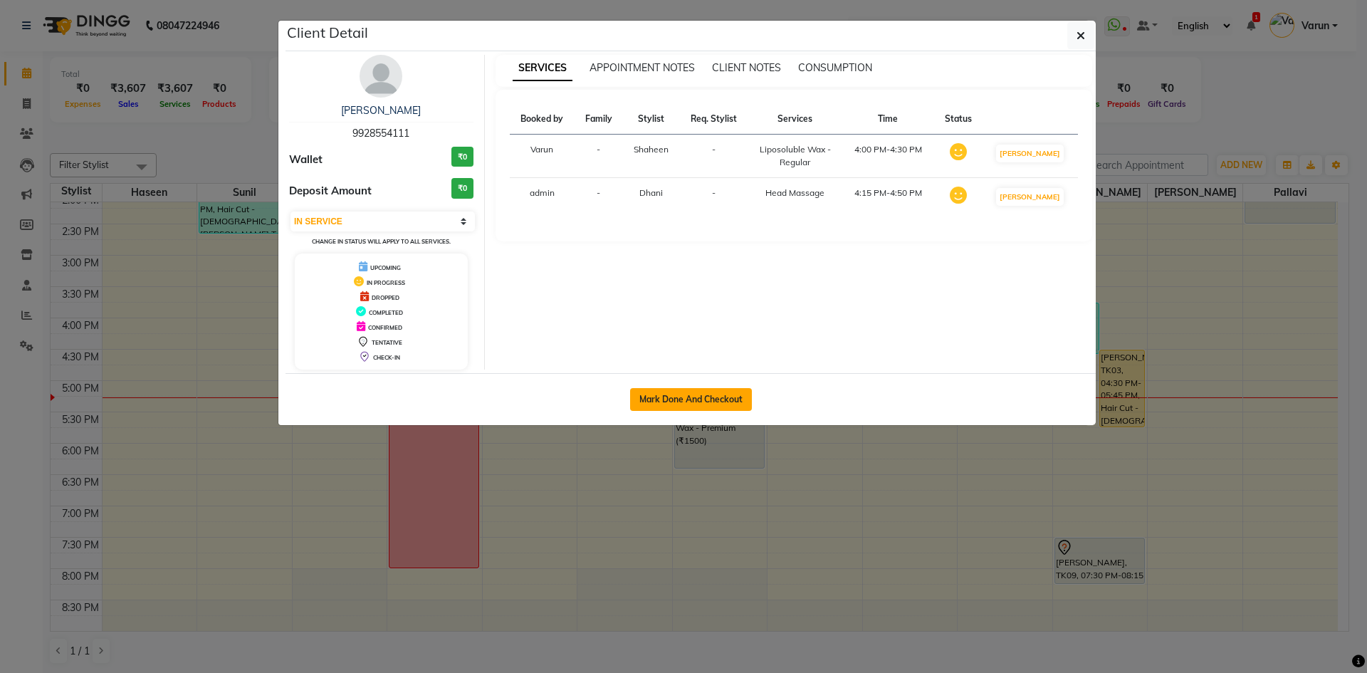
click at [694, 391] on button "Mark Done And Checkout" at bounding box center [691, 399] width 122 height 23
select select "service"
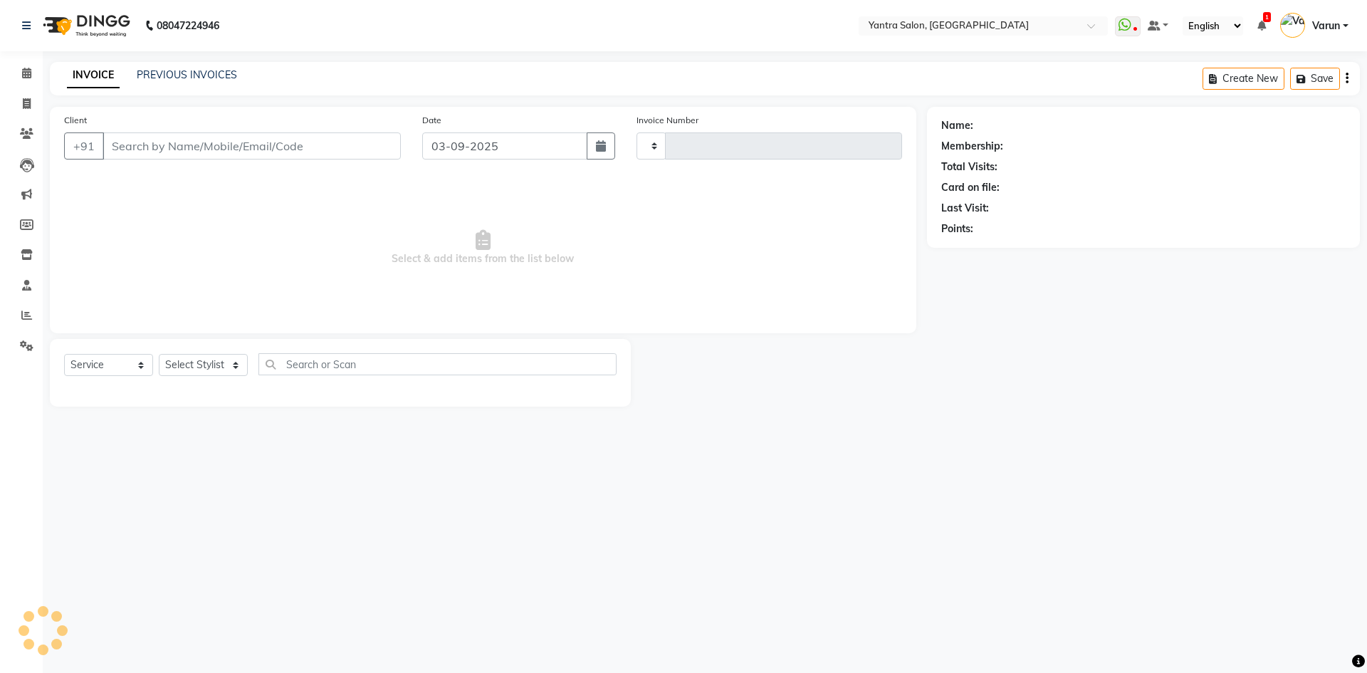
type input "2445"
select select "6253"
type input "9928554111"
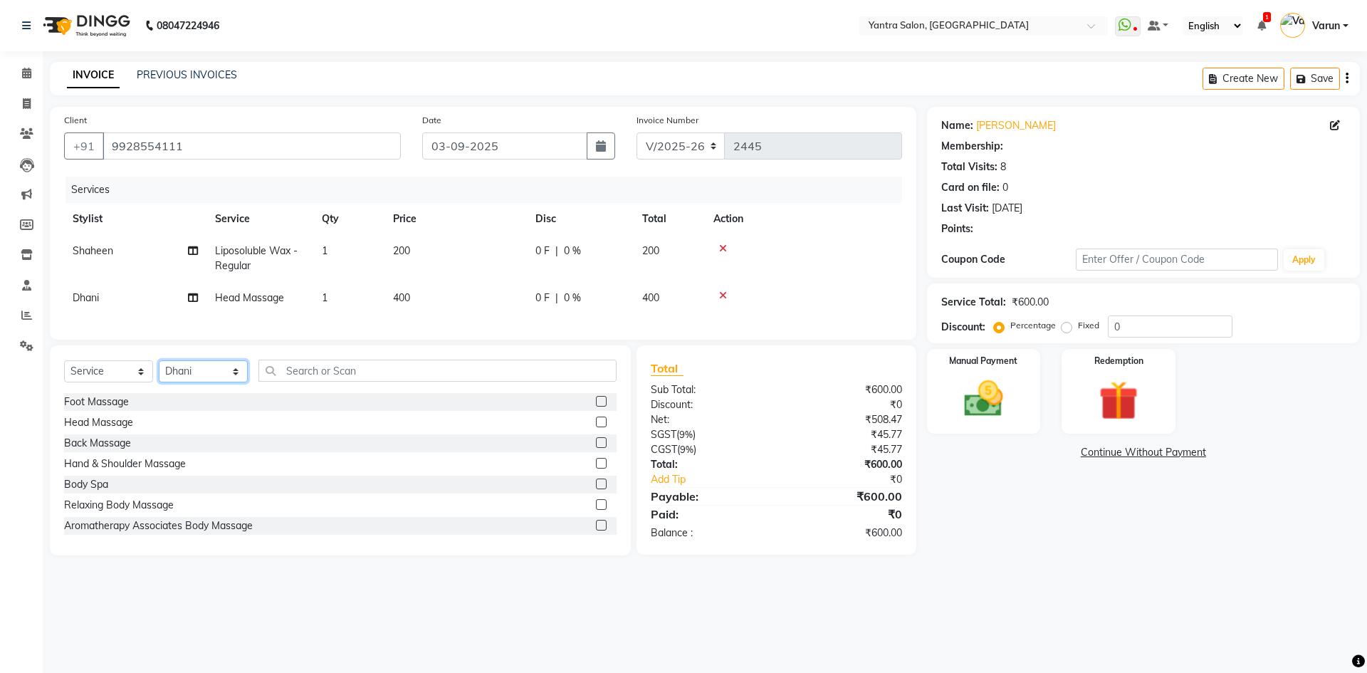
click at [222, 378] on select "Select Stylist admin Arshad Denis Dhani Haseen Jaswant Manager Pallavi Payal Pr…" at bounding box center [203, 371] width 89 height 22
select select "88137"
click at [159, 371] on select "Select Stylist admin Arshad Denis Dhani Haseen Jaswant Manager Pallavi Payal Pr…" at bounding box center [203, 371] width 89 height 22
click at [360, 382] on input "text" at bounding box center [438, 371] width 358 height 22
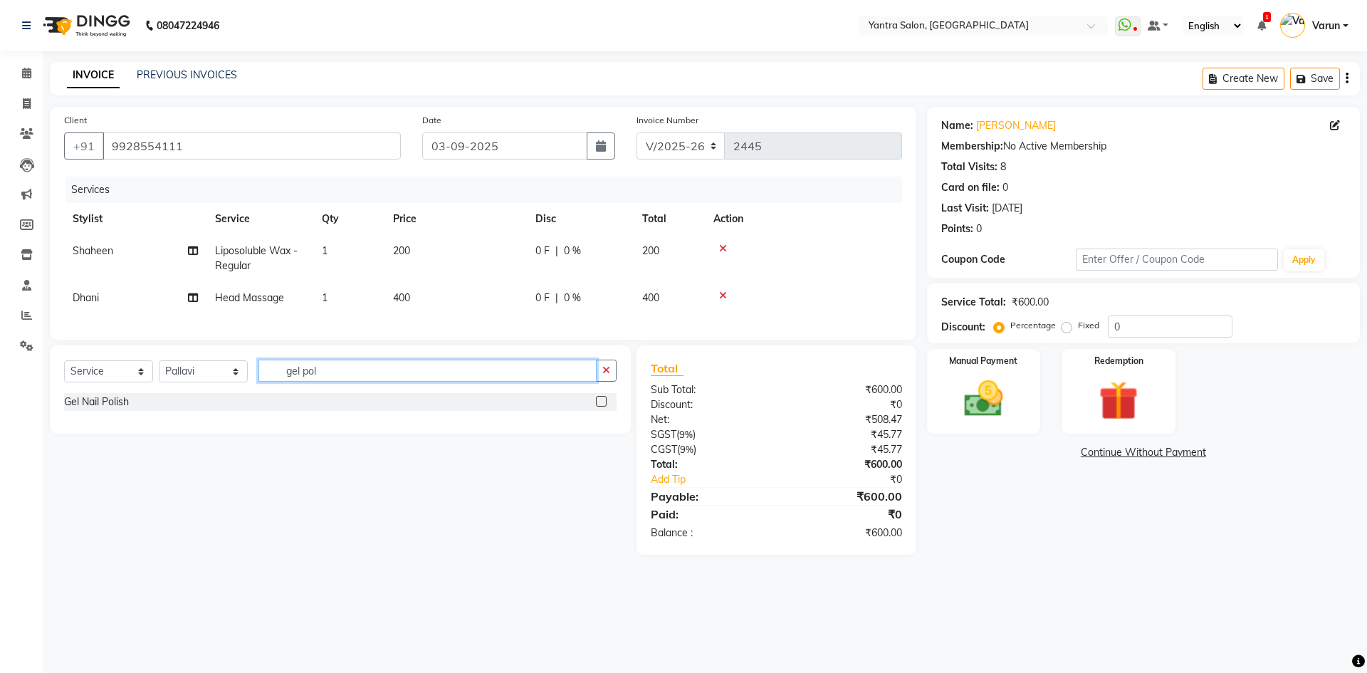
type input "gel pol"
click at [596, 407] on label at bounding box center [601, 401] width 11 height 11
click at [596, 407] on input "checkbox" at bounding box center [600, 401] width 9 height 9
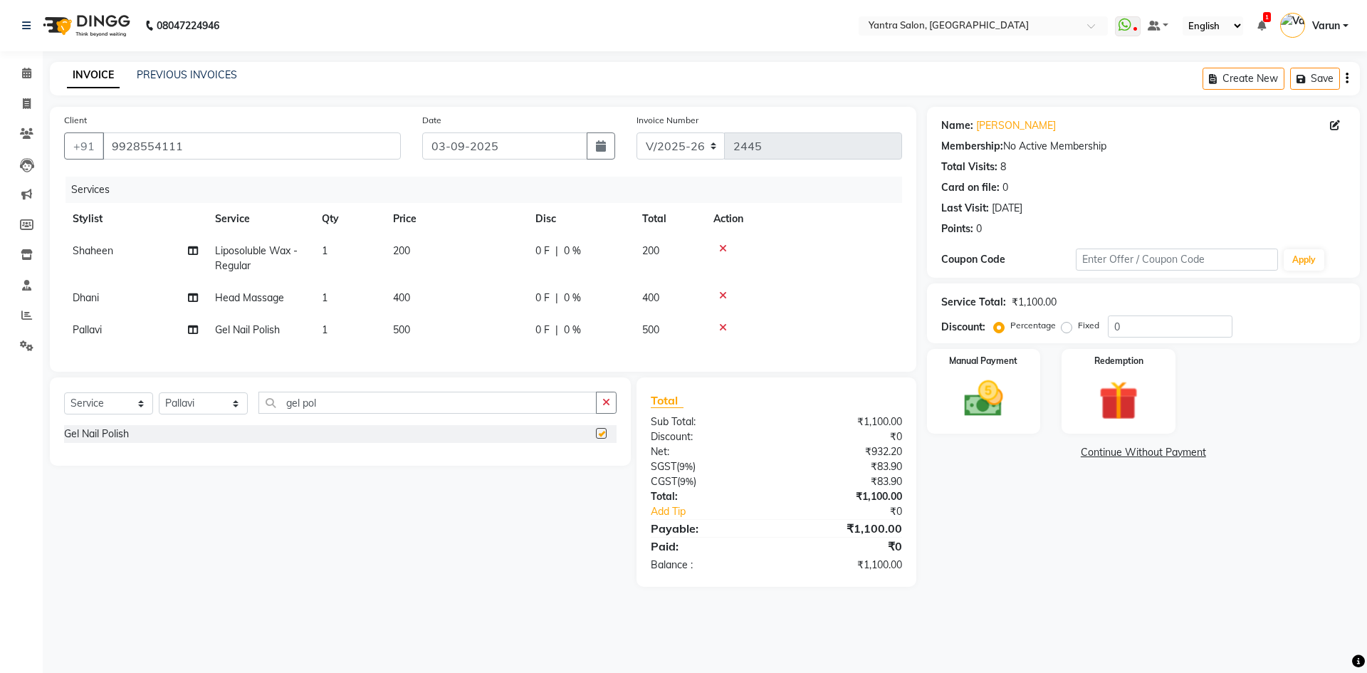
checkbox input "false"
click at [509, 330] on td "500" at bounding box center [456, 330] width 142 height 32
select select "88137"
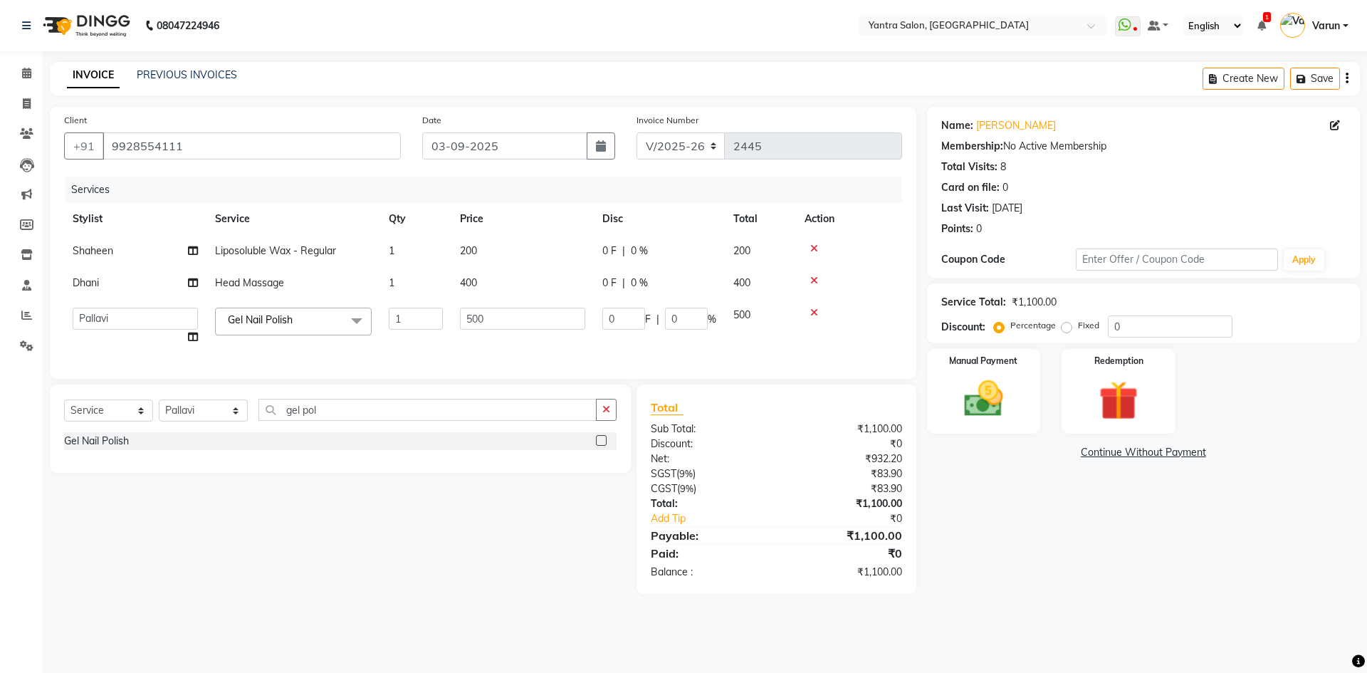
click at [509, 330] on td "500" at bounding box center [523, 326] width 142 height 54
click at [516, 326] on input "500" at bounding box center [522, 319] width 125 height 22
click at [517, 326] on input "500" at bounding box center [522, 319] width 125 height 22
drag, startPoint x: 518, startPoint y: 326, endPoint x: 405, endPoint y: 266, distance: 127.4
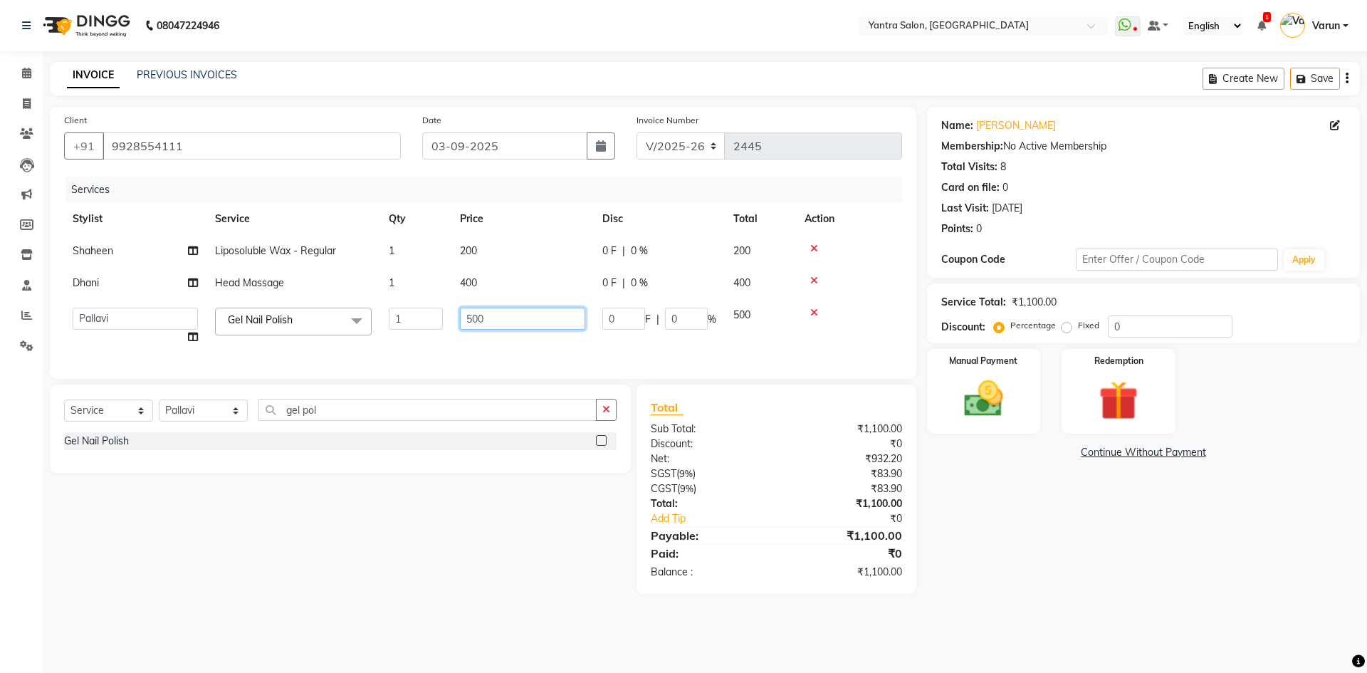
click at [518, 325] on input "500" at bounding box center [522, 319] width 125 height 22
type input "5"
type input "6"
type input "850"
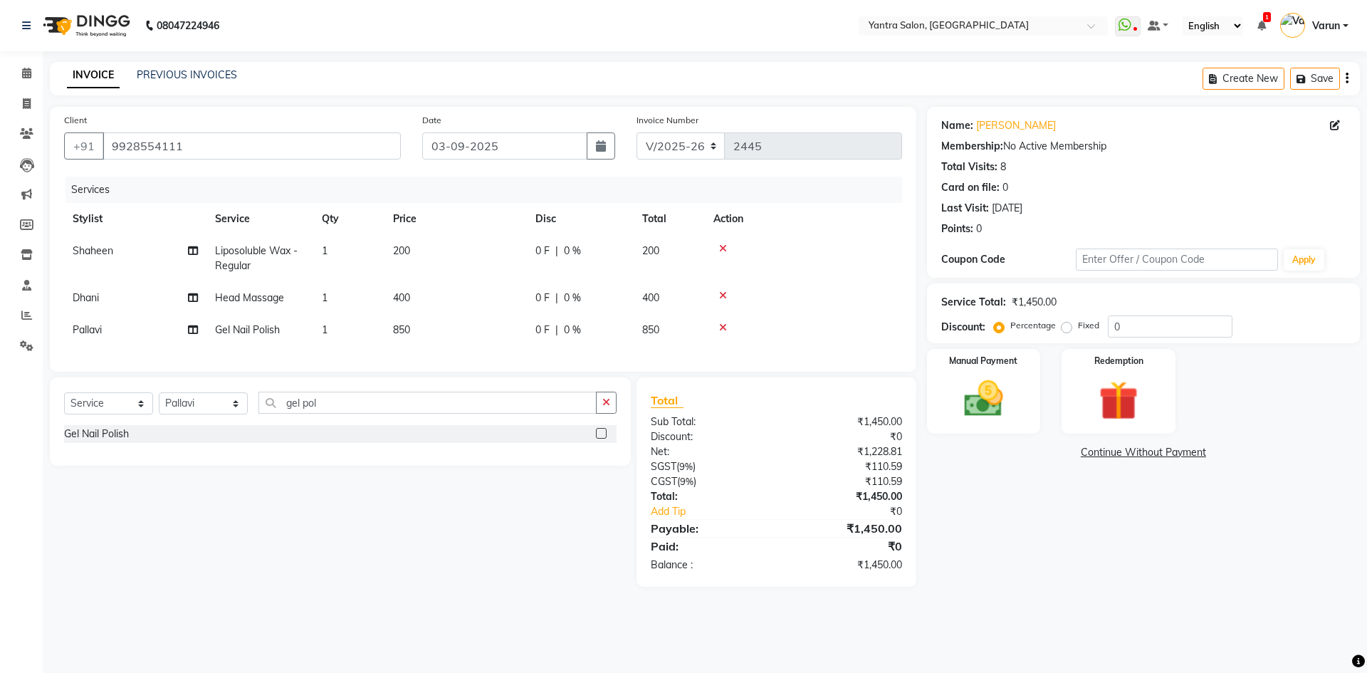
click at [467, 330] on td "850" at bounding box center [456, 330] width 142 height 32
select select "88137"
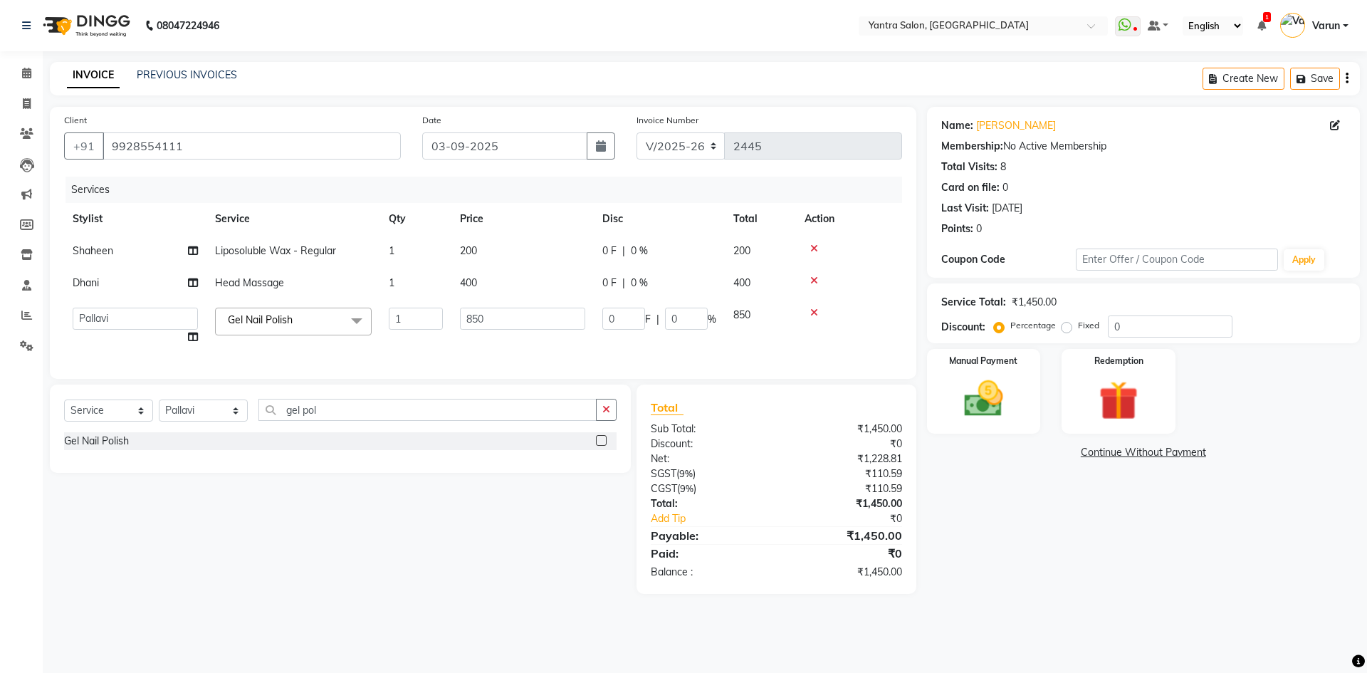
click at [471, 344] on td "850" at bounding box center [523, 326] width 142 height 54
click at [546, 249] on td "200" at bounding box center [523, 251] width 142 height 32
select select "79572"
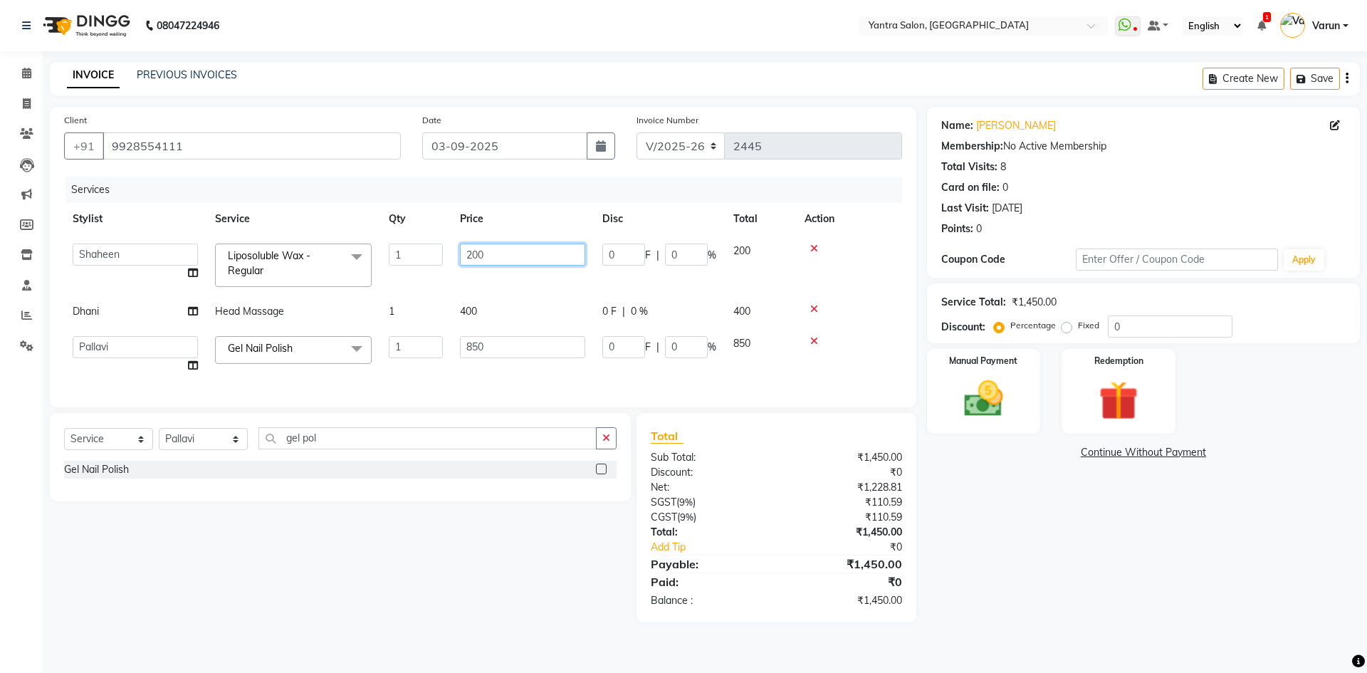
click at [546, 249] on input "200" at bounding box center [522, 255] width 125 height 22
type input "550"
click at [545, 209] on th "Price" at bounding box center [523, 219] width 142 height 32
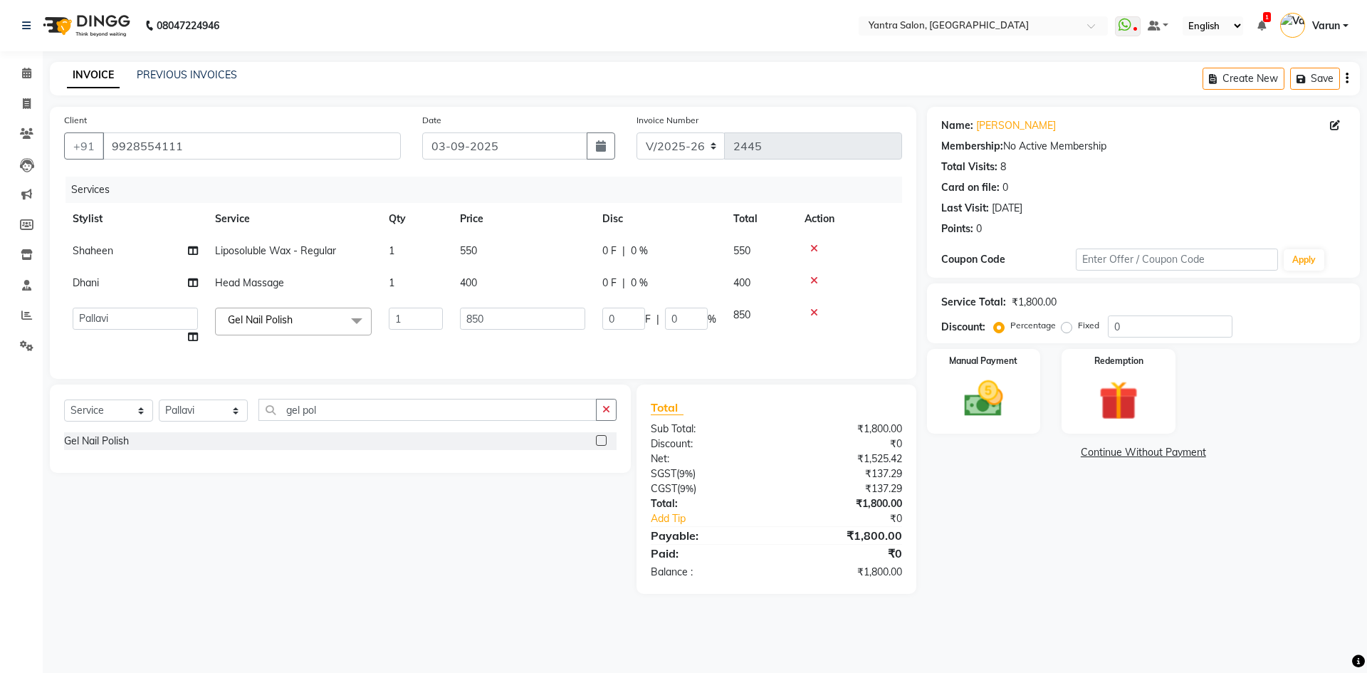
click at [583, 642] on div "08047224946 Select Location × Yantra Salon, Jodhpur WhatsApp Status ✕ Status: D…" at bounding box center [683, 336] width 1367 height 673
click at [1108, 333] on input "0" at bounding box center [1170, 327] width 125 height 22
type input "10"
type input "85"
type input "10"
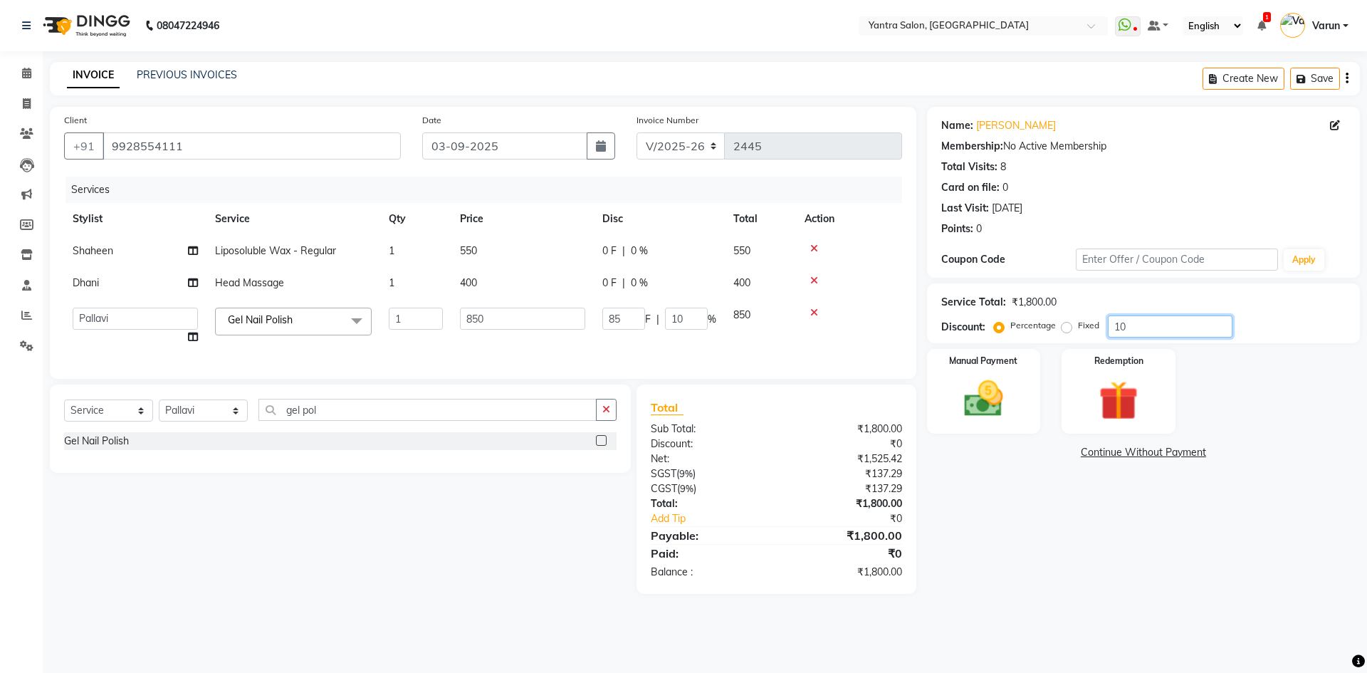
type input "100"
type input "850"
type input "100"
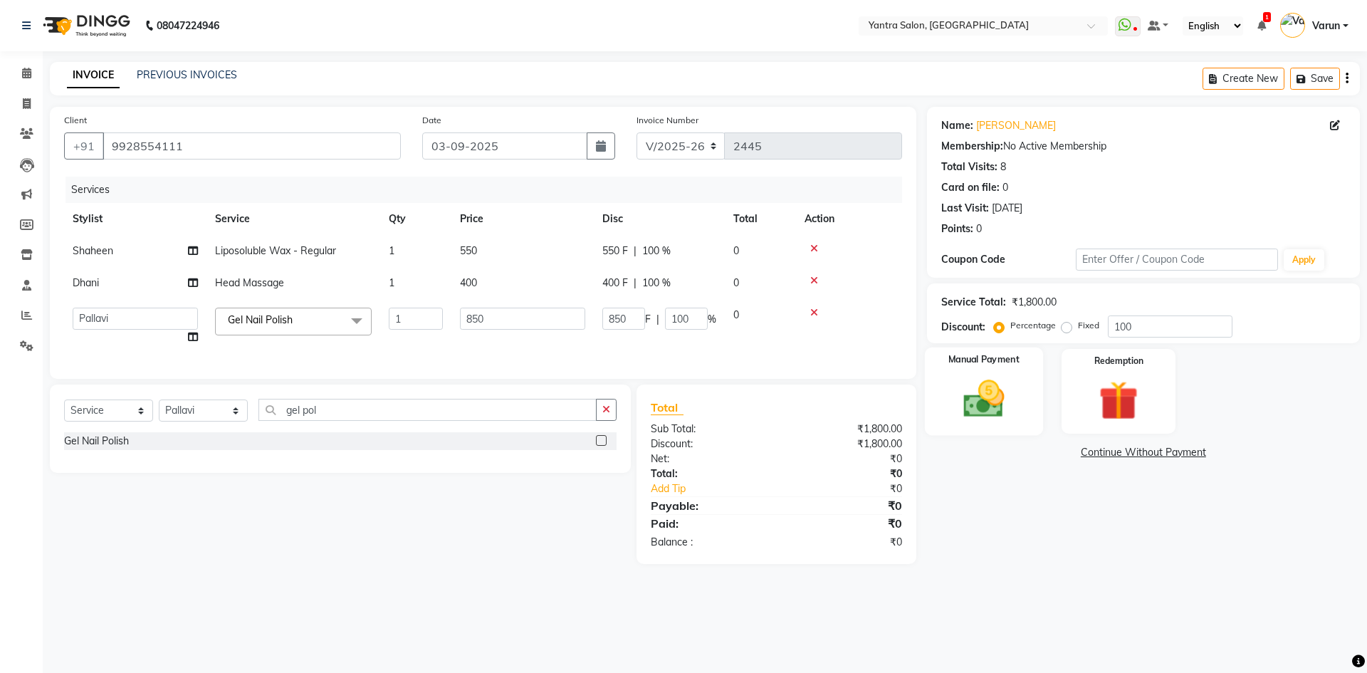
click at [1018, 388] on div "Manual Payment" at bounding box center [983, 392] width 118 height 88
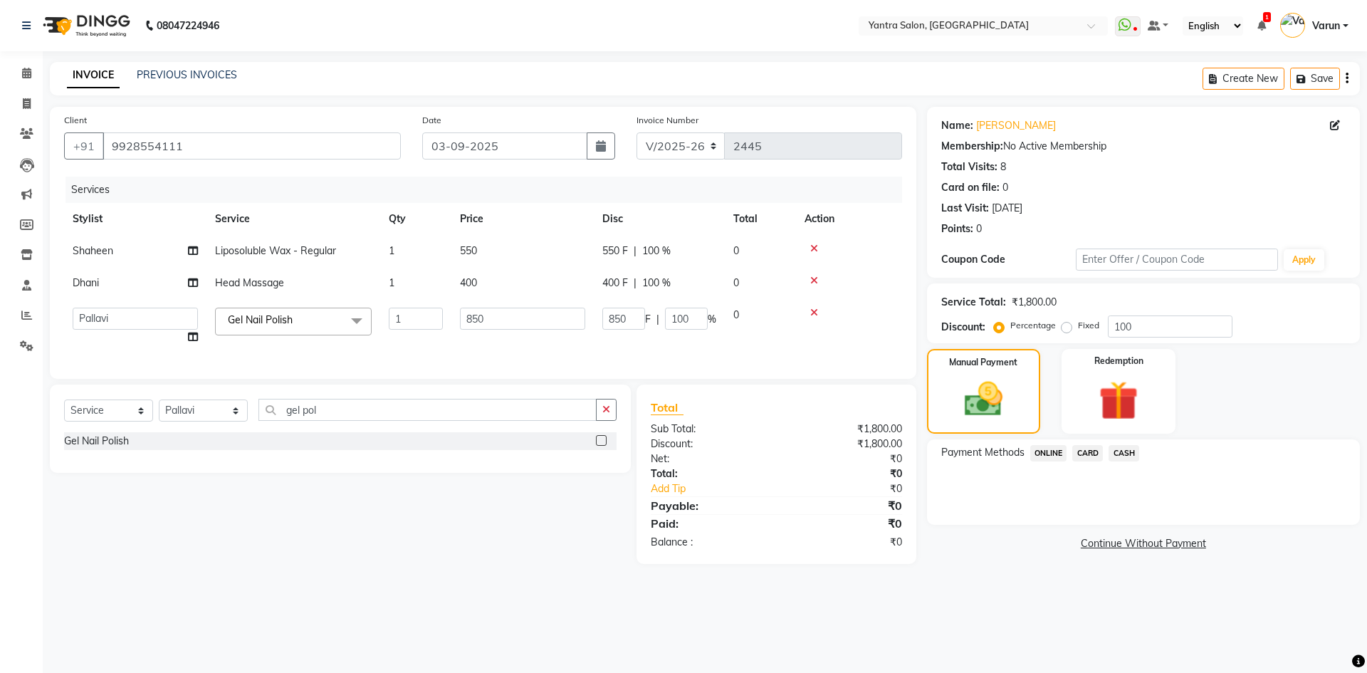
click at [1131, 447] on span "CASH" at bounding box center [1124, 453] width 31 height 16
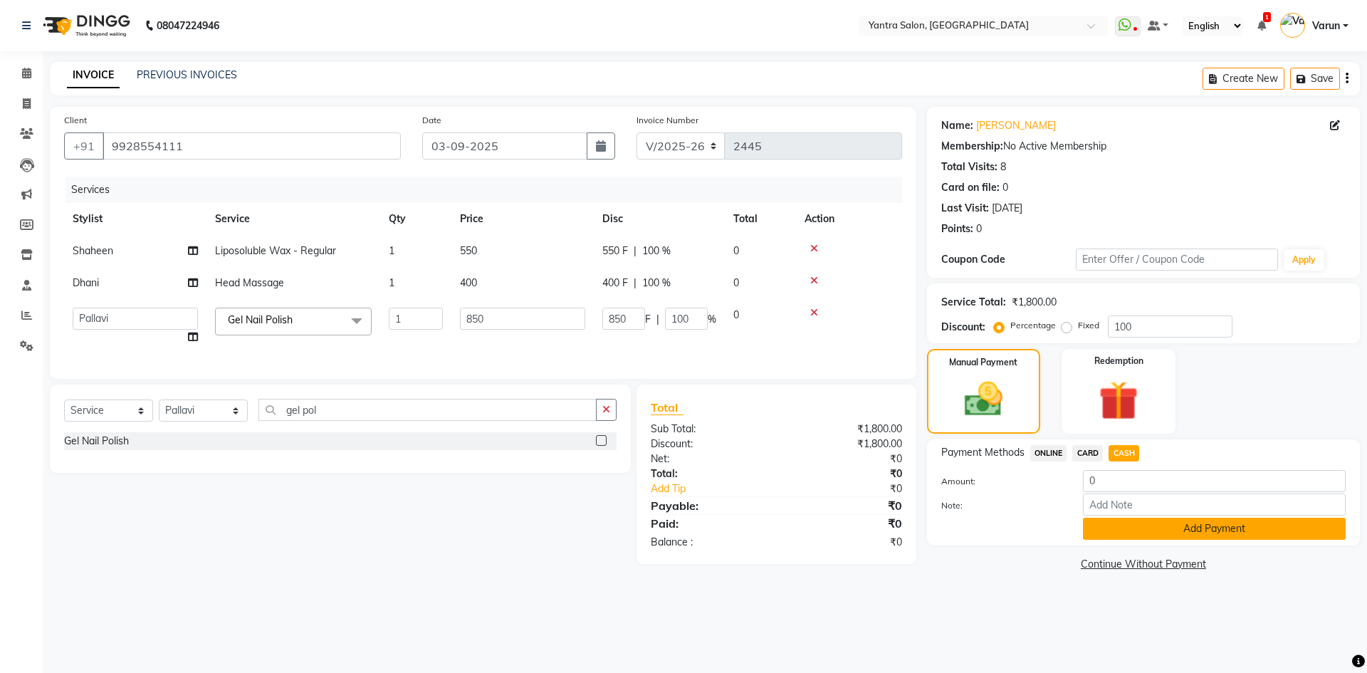
click at [1117, 529] on button "Add Payment" at bounding box center [1214, 529] width 263 height 22
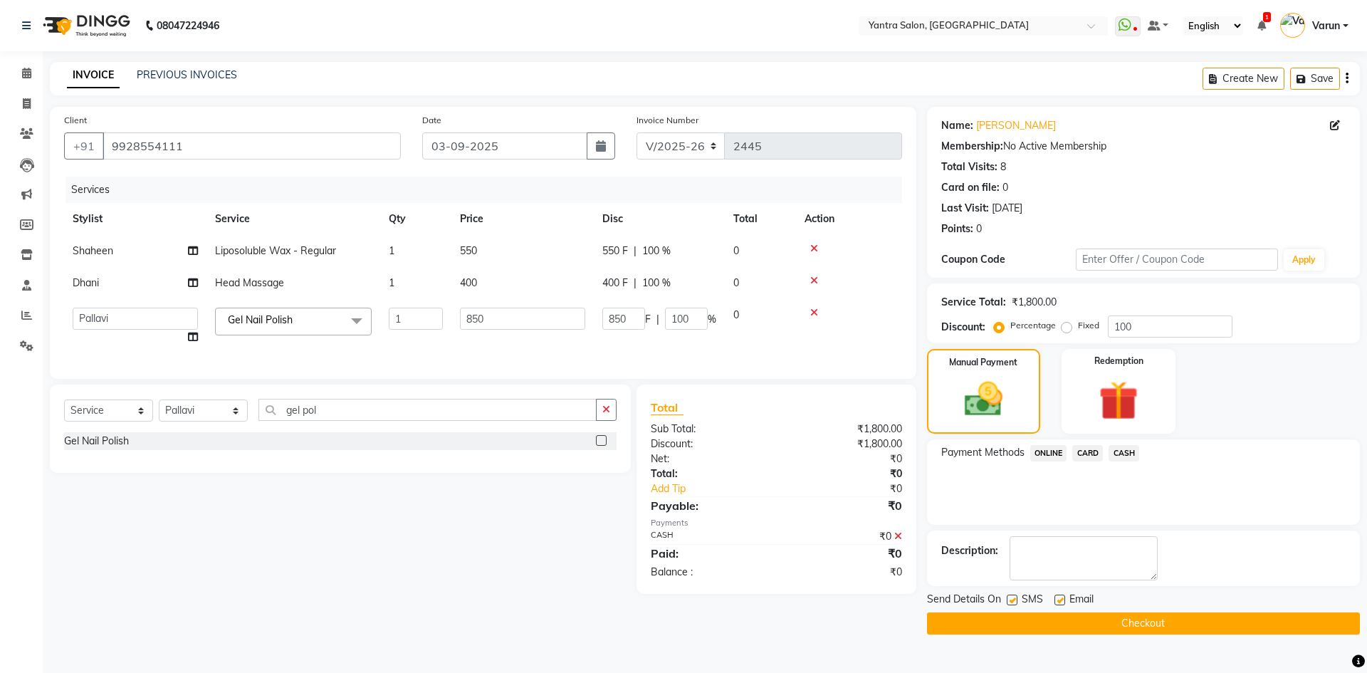
click at [1009, 600] on label at bounding box center [1012, 600] width 11 height 11
click at [1009, 600] on input "checkbox" at bounding box center [1011, 600] width 9 height 9
checkbox input "false"
click at [976, 618] on button "Checkout" at bounding box center [1143, 624] width 433 height 22
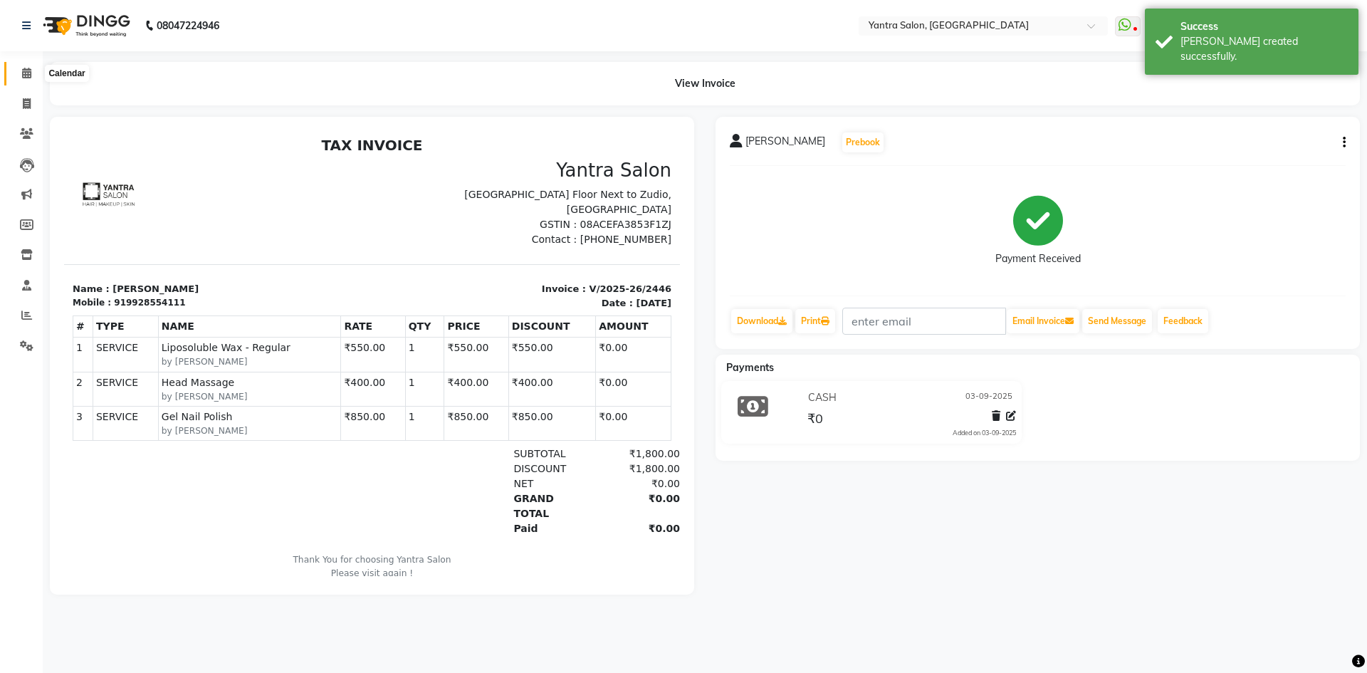
click at [26, 74] on icon at bounding box center [26, 73] width 9 height 11
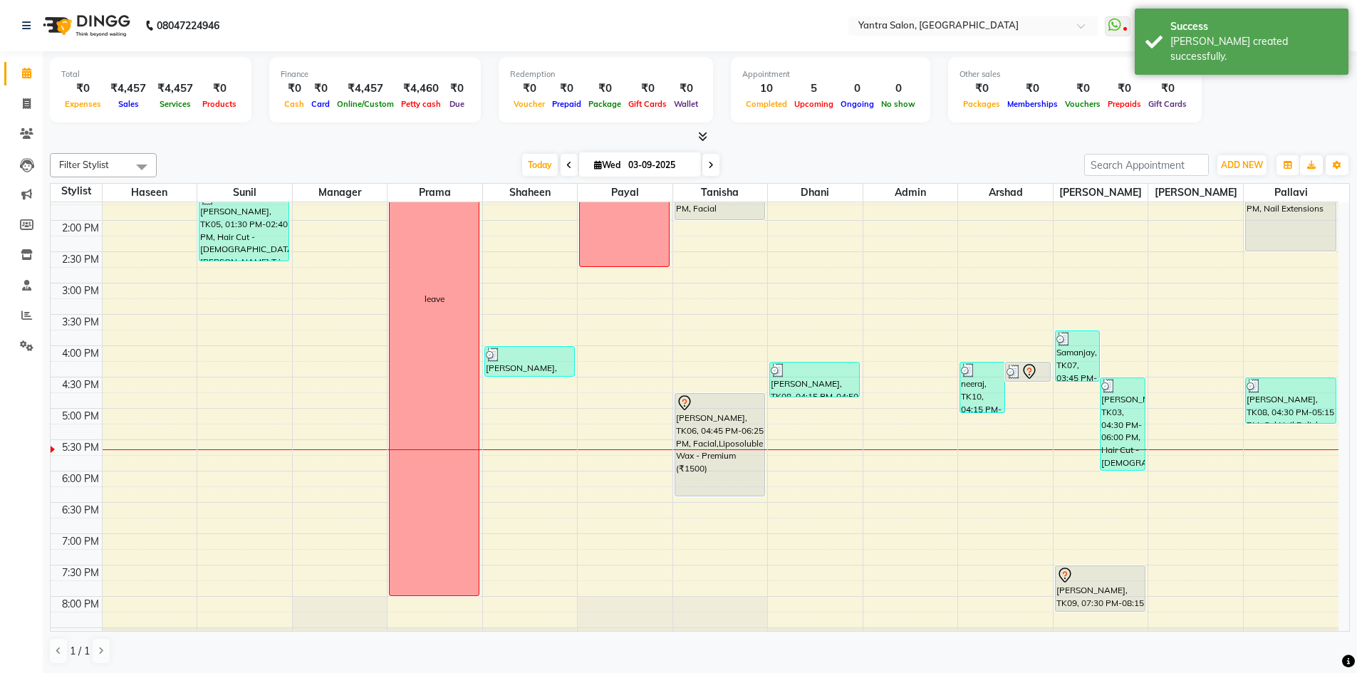
scroll to position [385, 0]
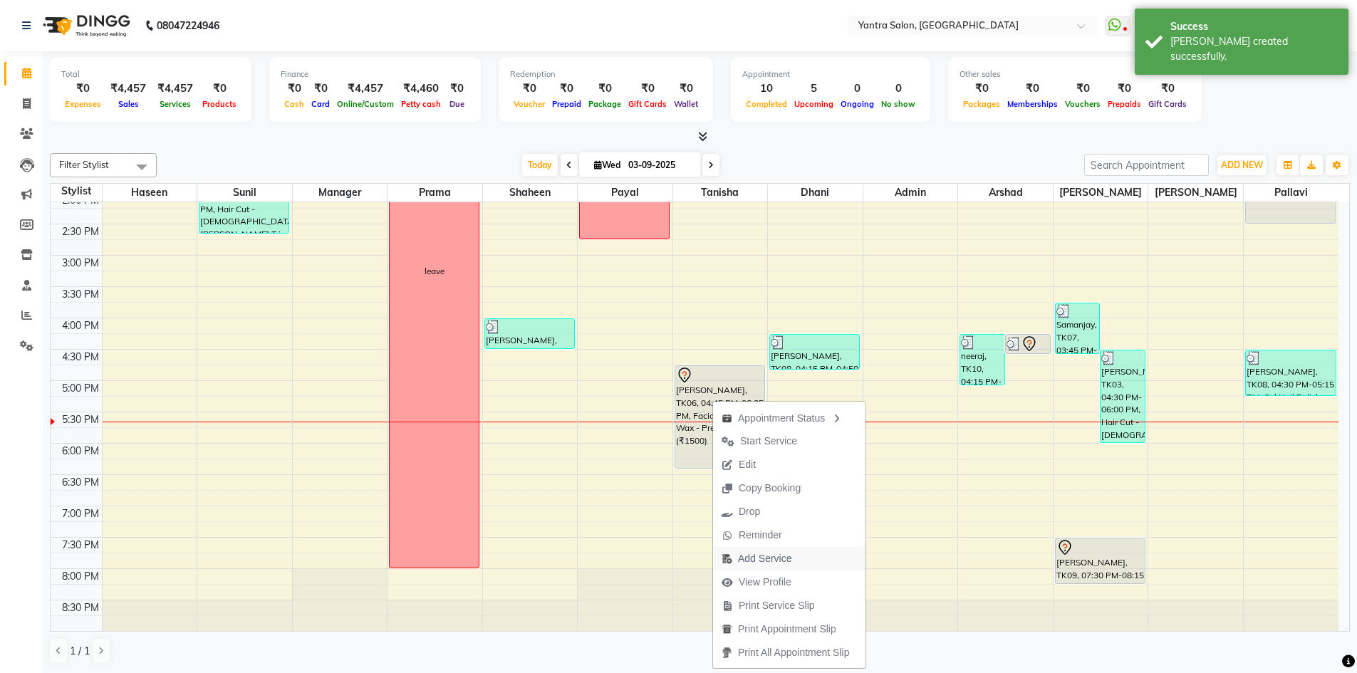
click at [830, 554] on button "Add Service" at bounding box center [789, 559] width 152 height 24
select select "46214"
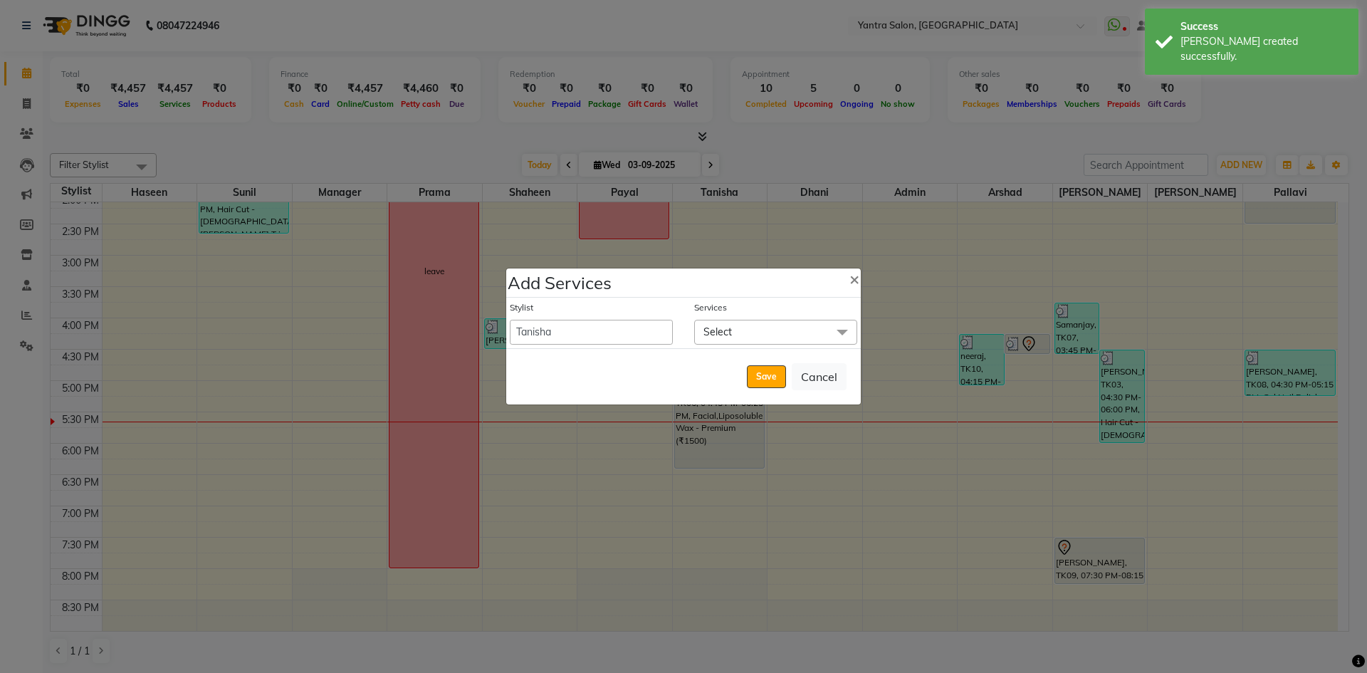
click at [738, 326] on span "Select" at bounding box center [775, 332] width 163 height 25
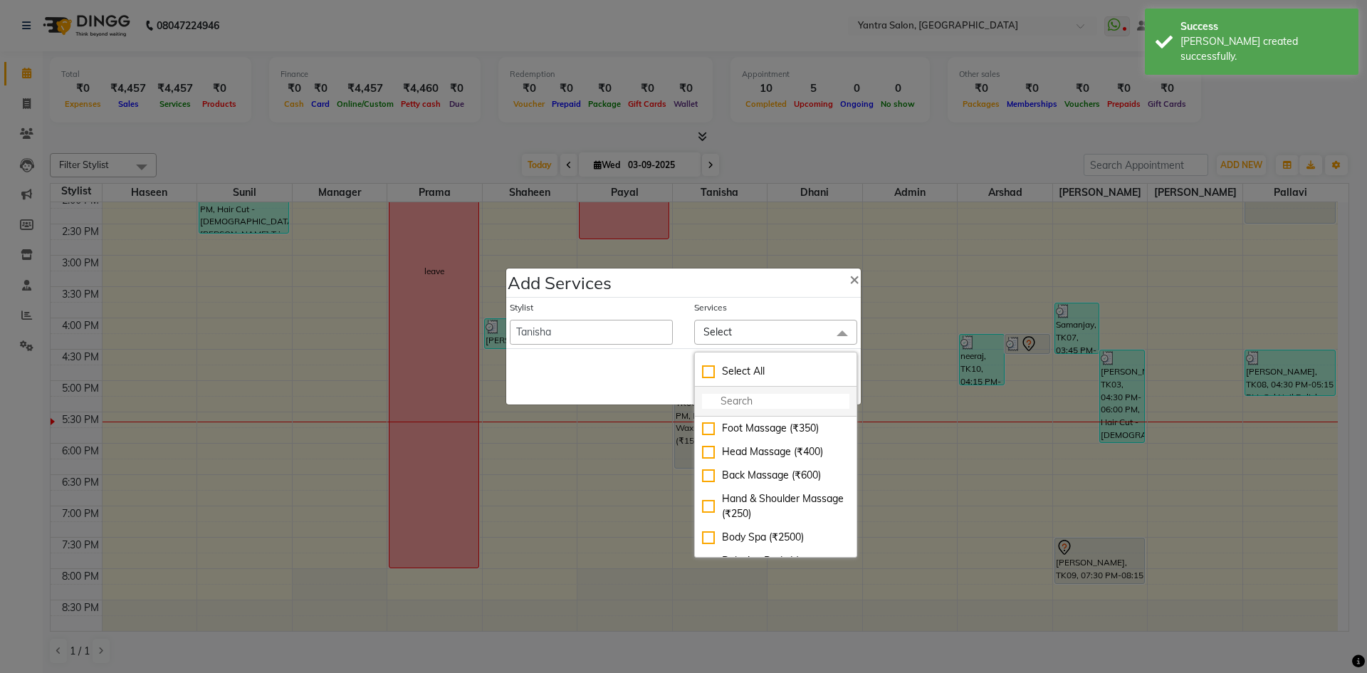
click at [739, 400] on input "multiselect-search" at bounding box center [775, 401] width 147 height 15
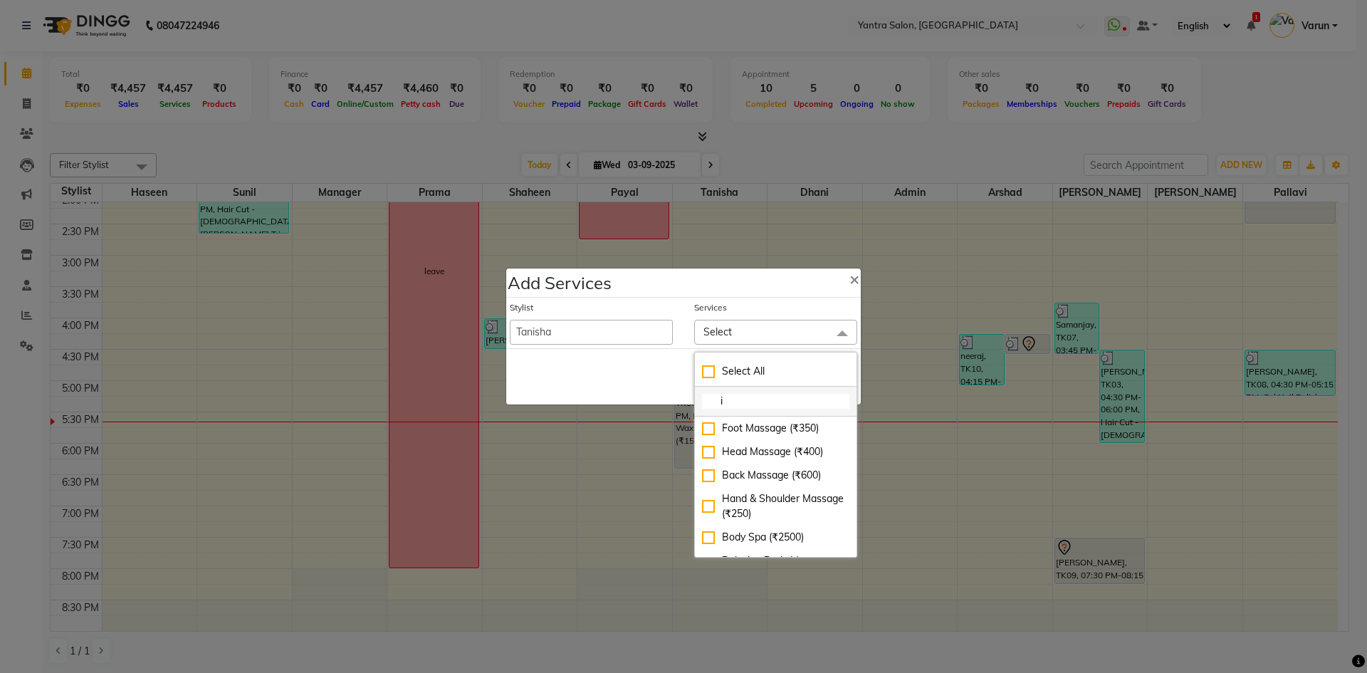
type input "in"
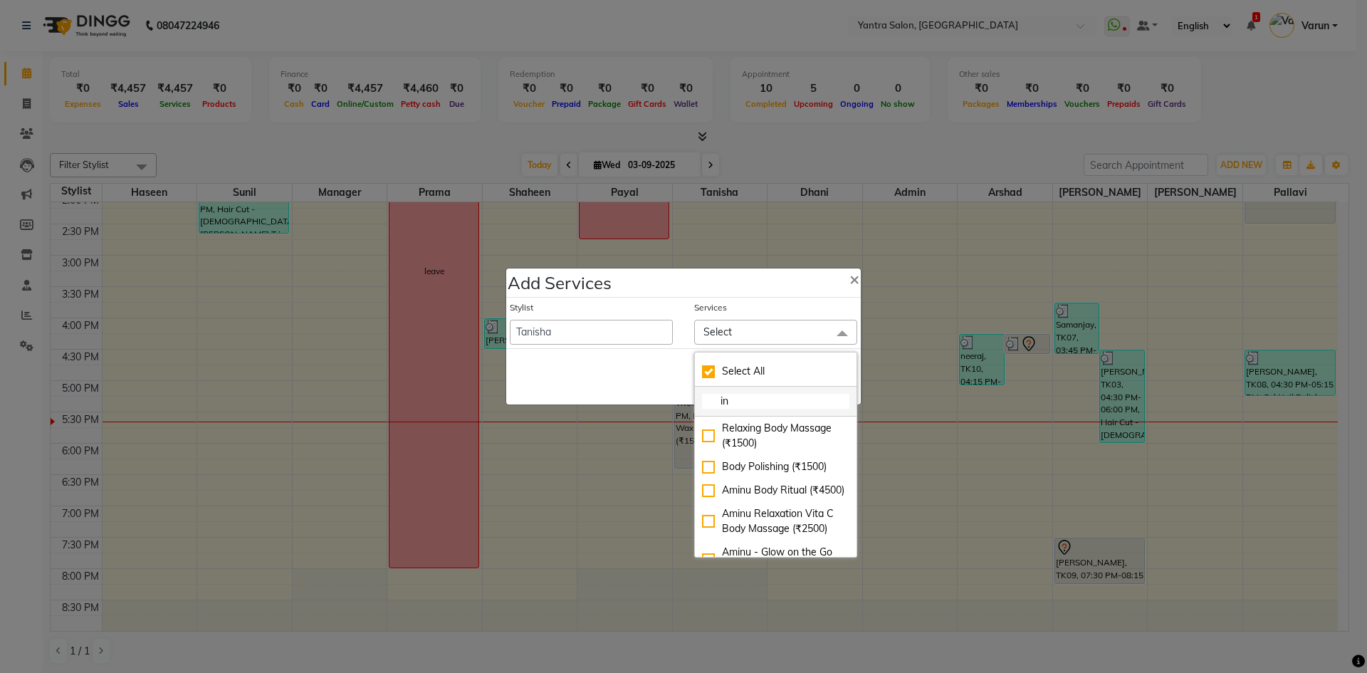
checkbox input "true"
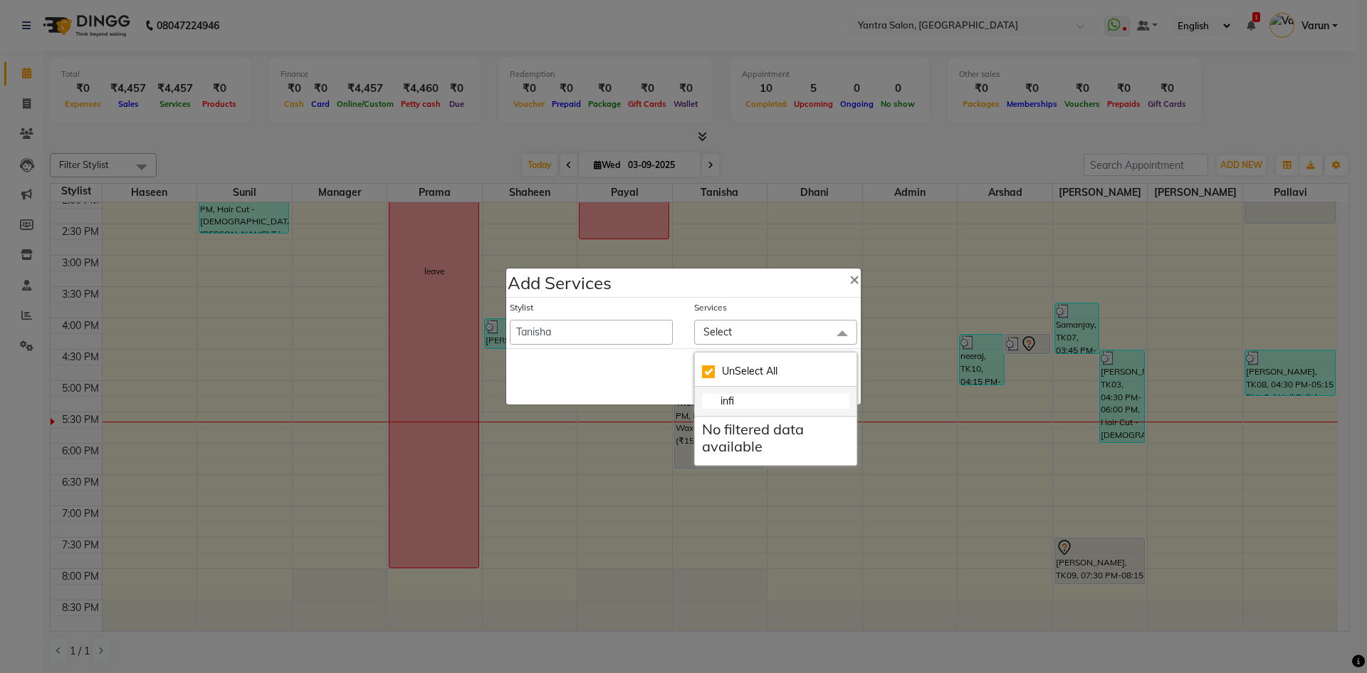
type input "inf"
checkbox input "false"
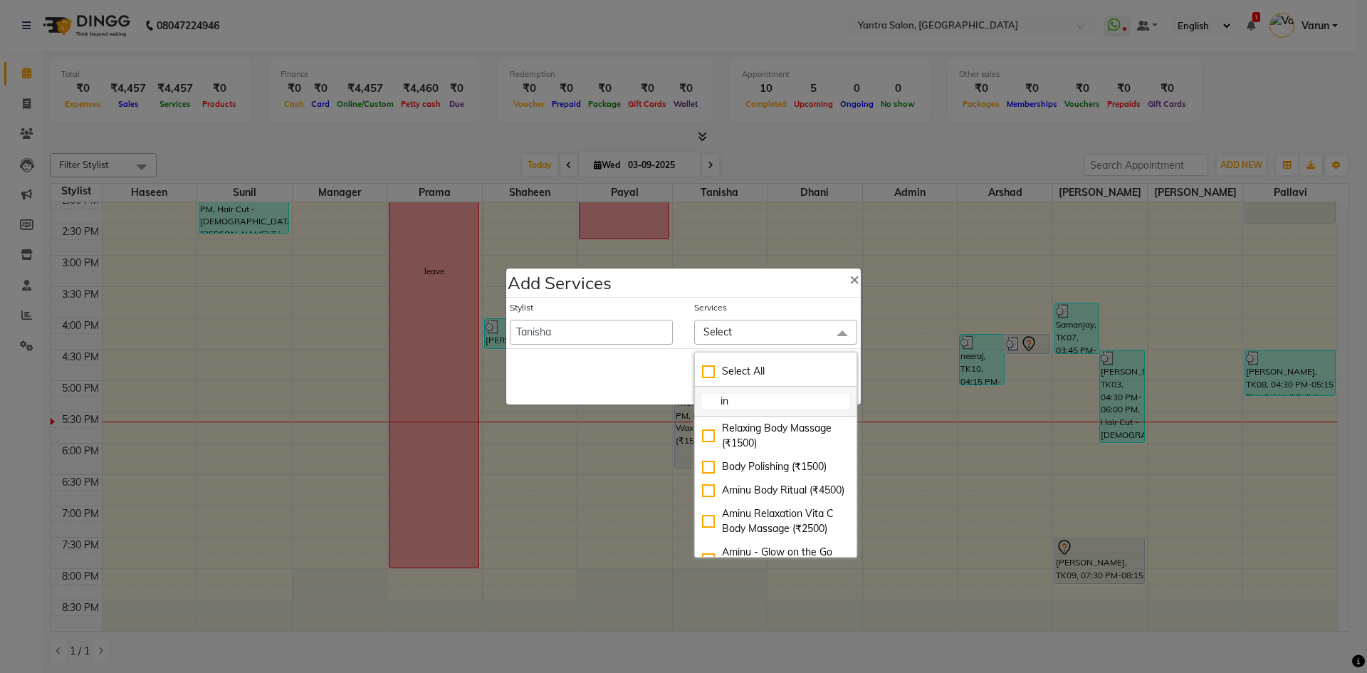
type input "i"
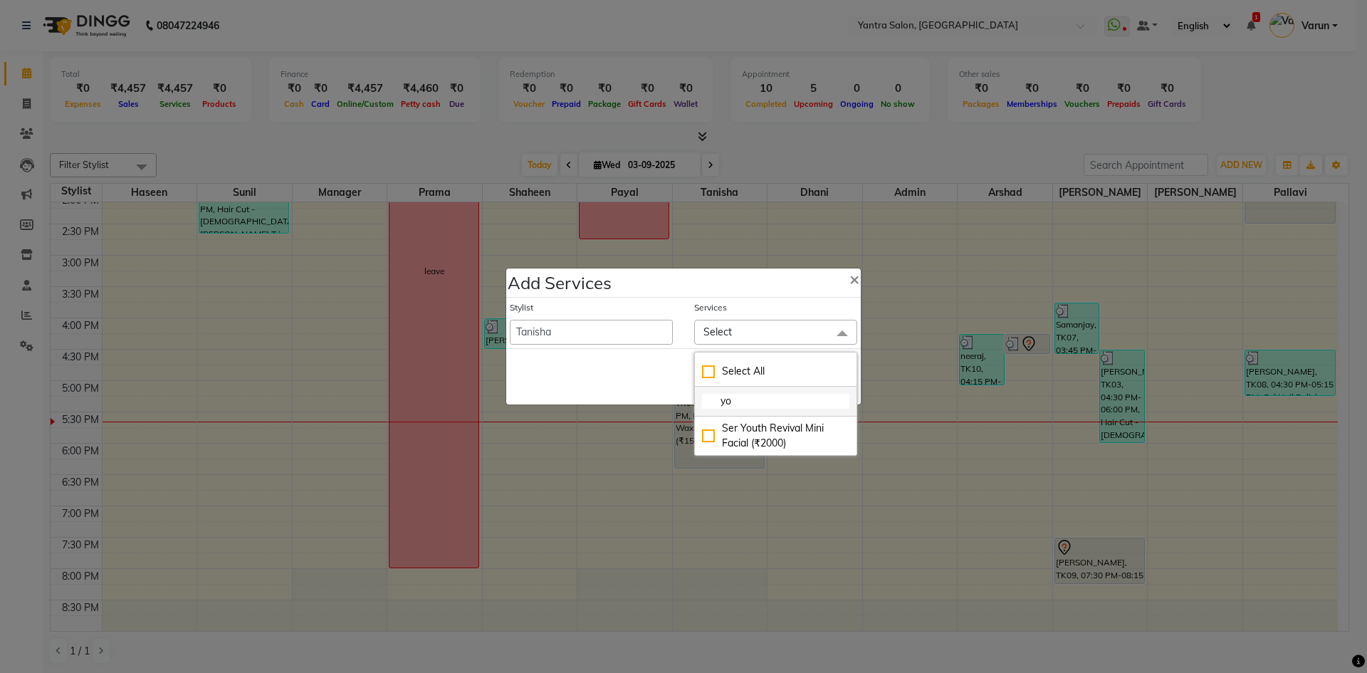
type input "y"
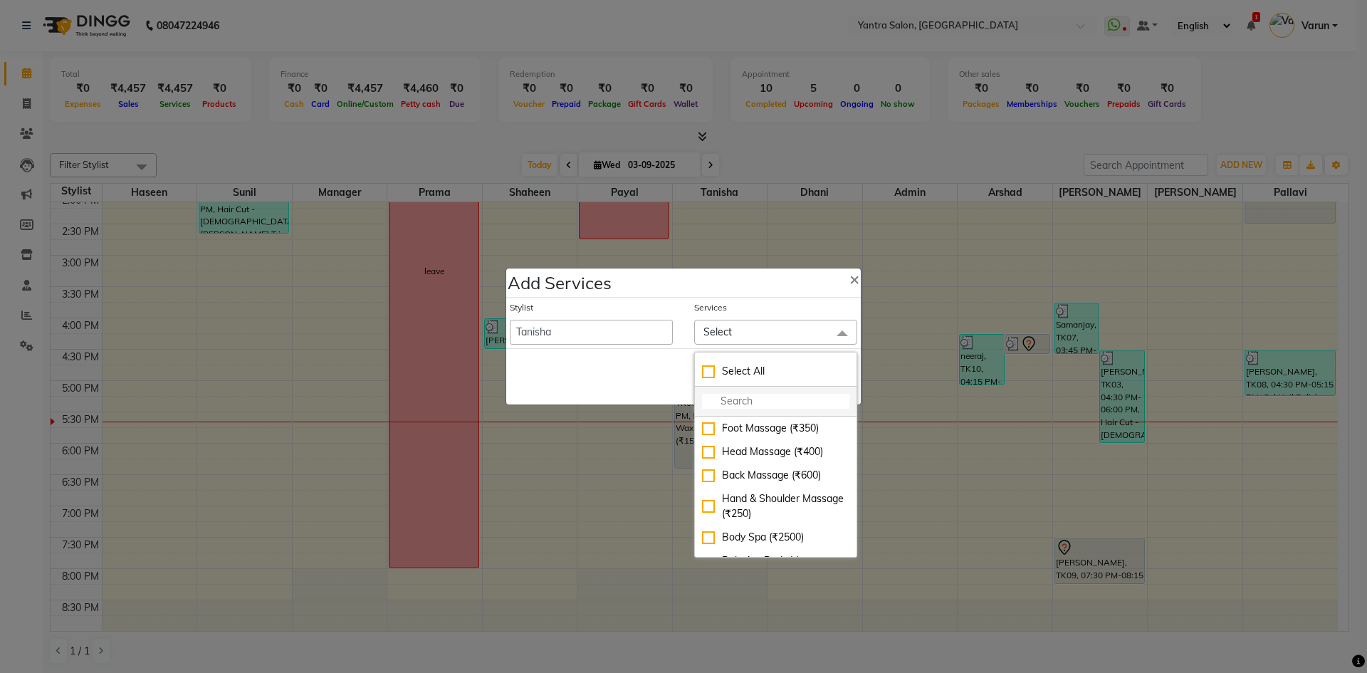
type input "j"
checkbox input "true"
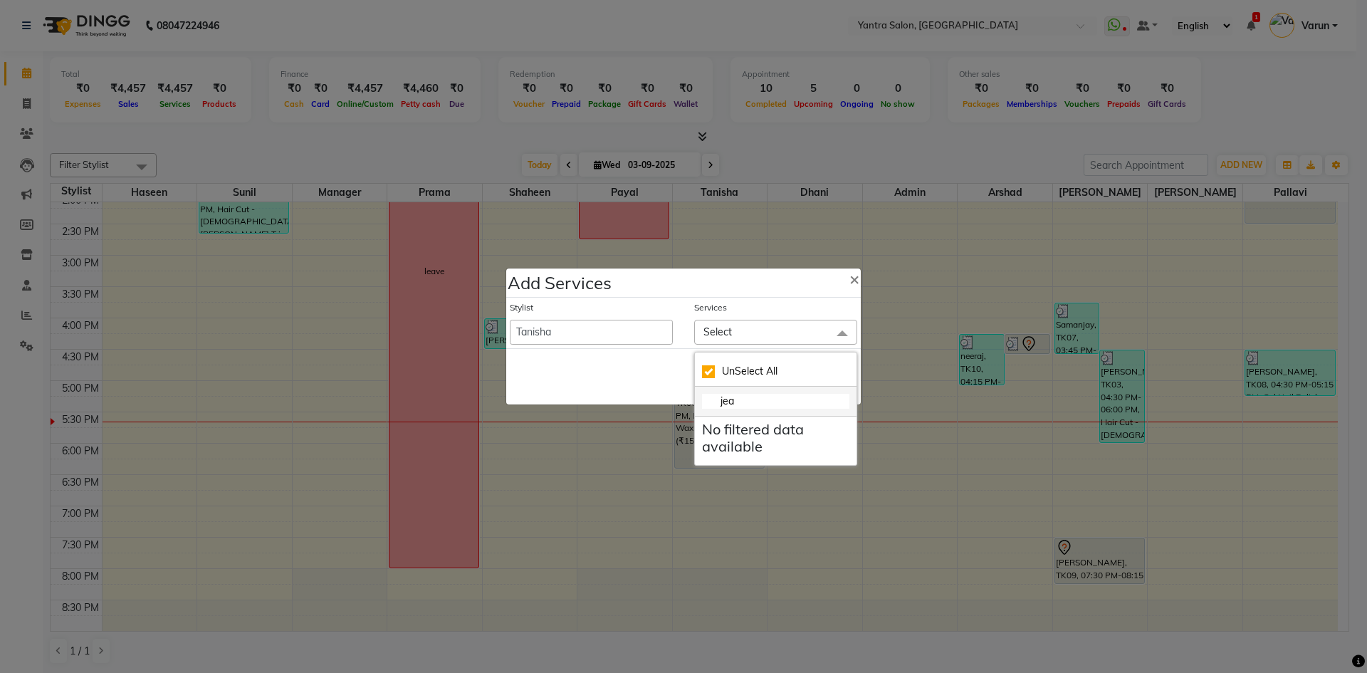
type input "je"
checkbox input "false"
type input "j"
type input "anti ag"
click at [776, 429] on div "JC Anti Ageing Facial (₹3500)" at bounding box center [775, 436] width 147 height 30
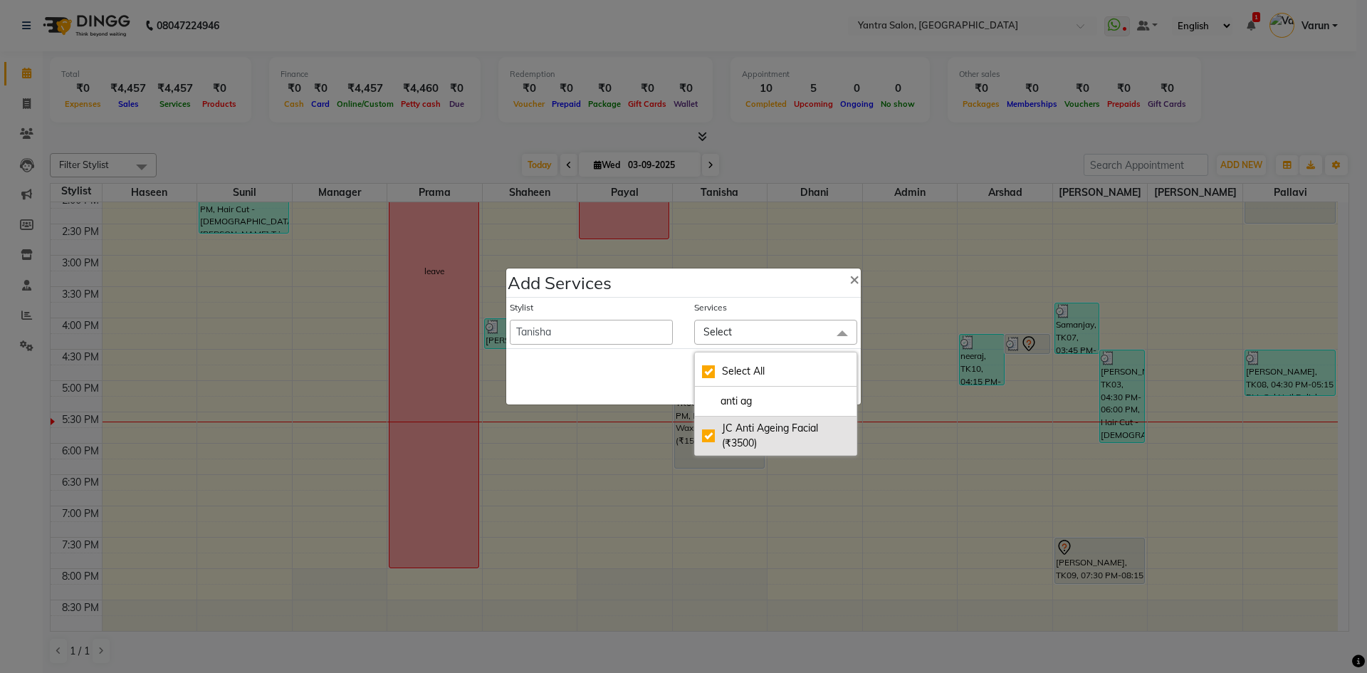
checkbox input "true"
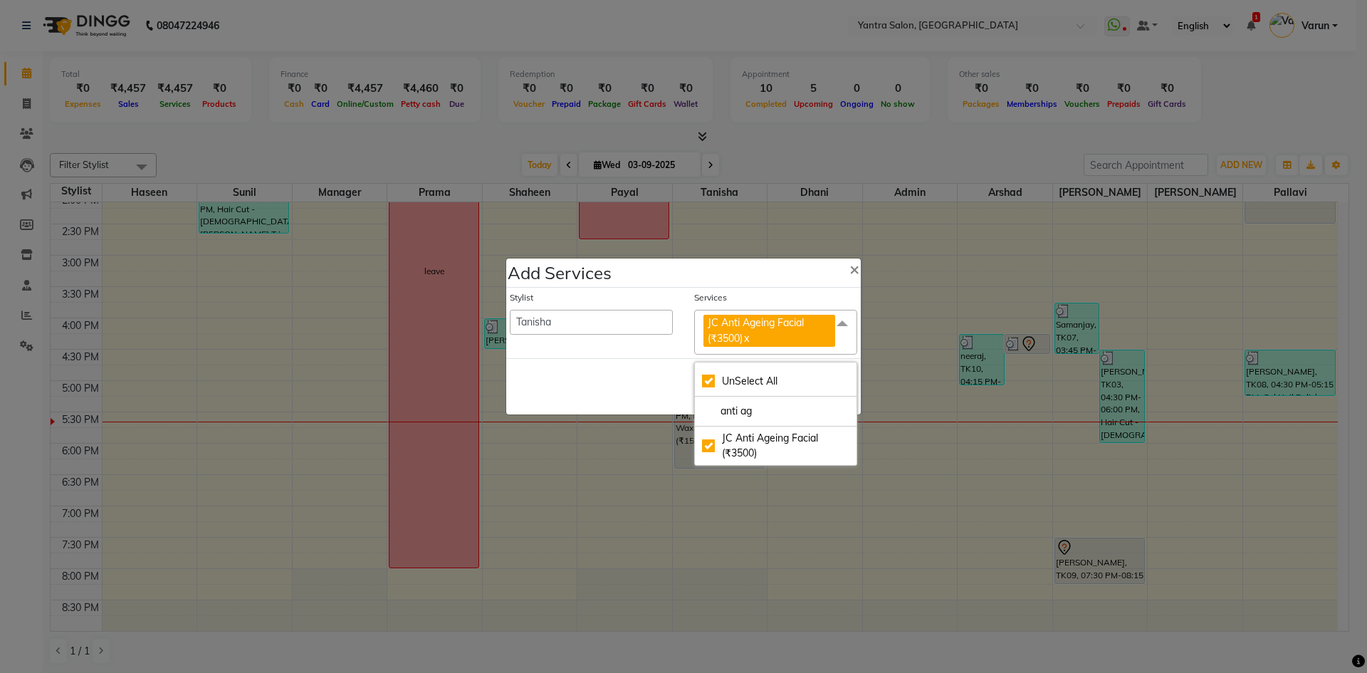
click at [642, 398] on div "Save Cancel" at bounding box center [683, 386] width 355 height 56
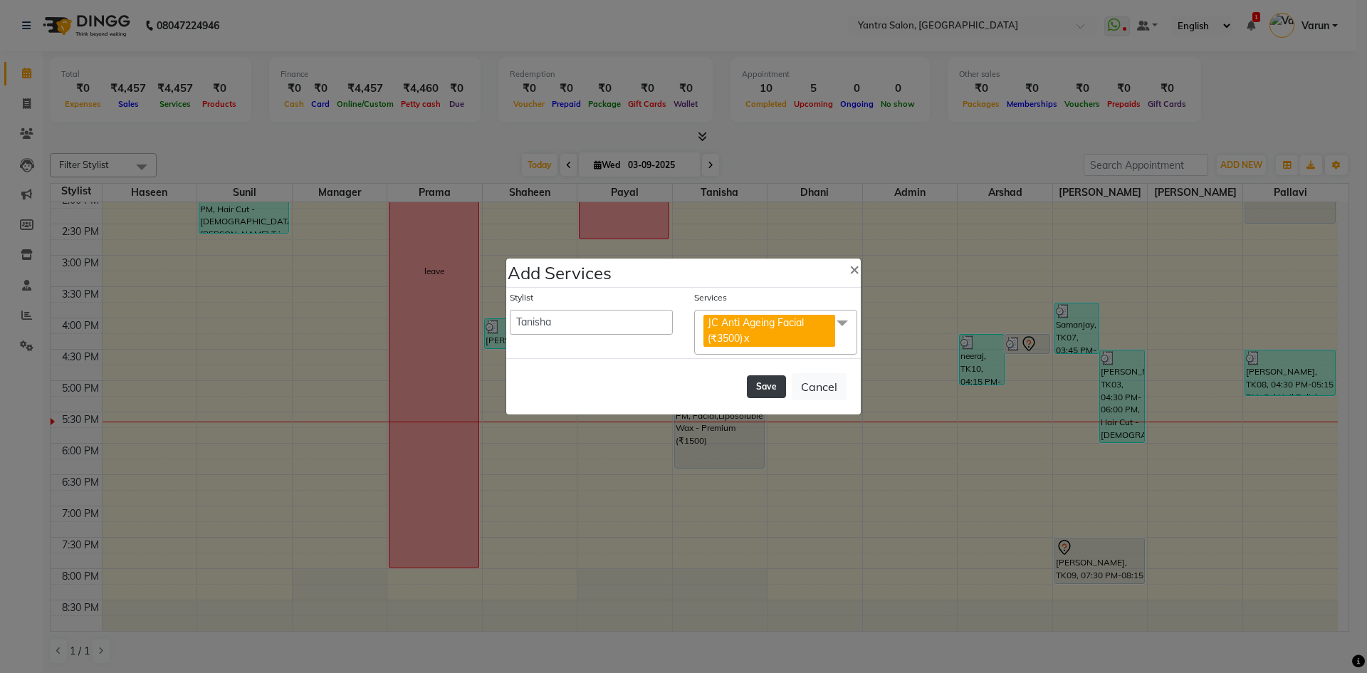
click at [771, 383] on button "Save" at bounding box center [766, 386] width 39 height 23
select select "72664"
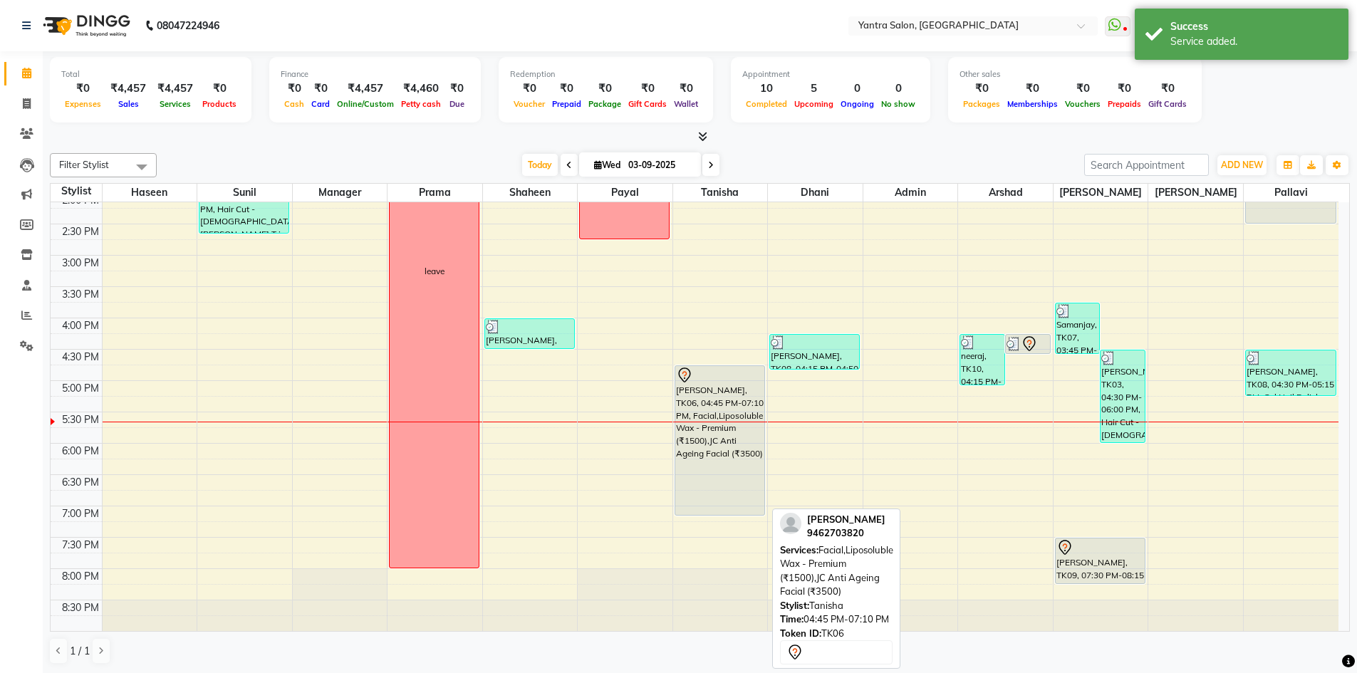
click at [734, 395] on div "Niru bhambu, TK06, 04:45 PM-07:10 PM, Facial,Liposoluble Wax - Premium (₹1500),…" at bounding box center [719, 440] width 89 height 149
select select "7"
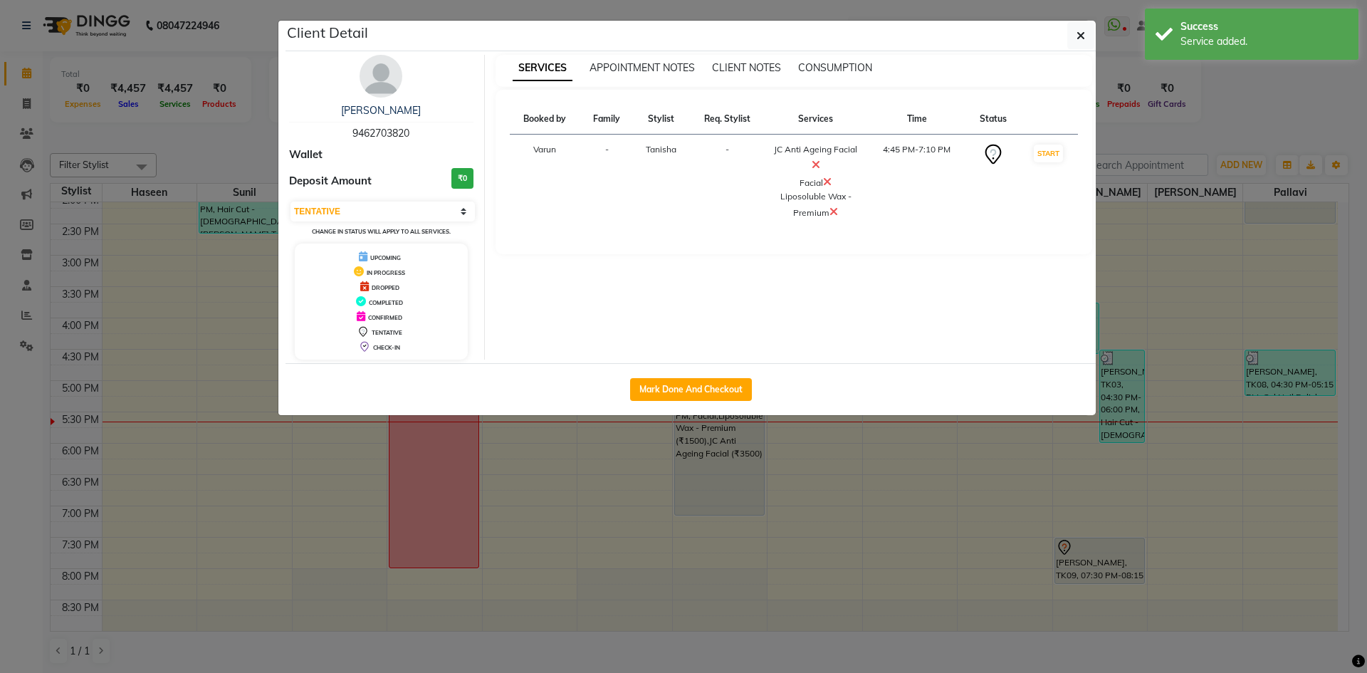
click at [826, 182] on icon at bounding box center [827, 181] width 9 height 11
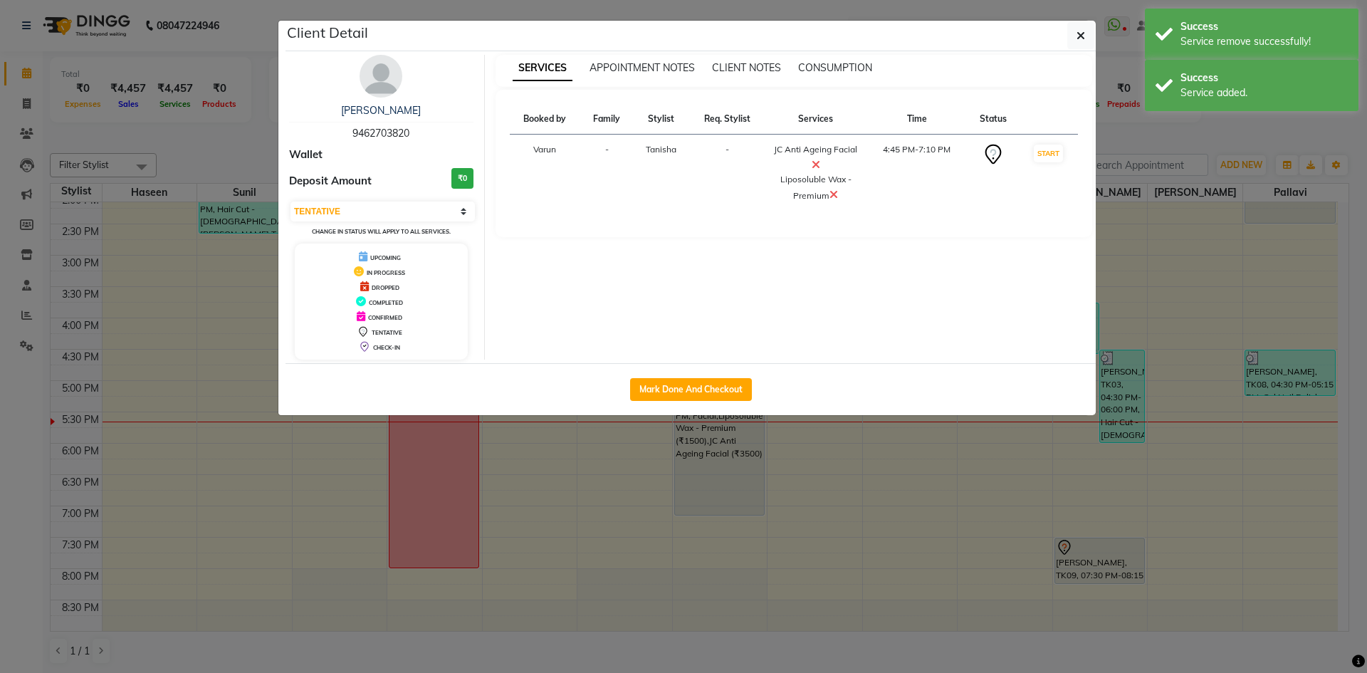
click at [811, 447] on ngb-modal-window "Client Detail Niru bhambu 9462703820 Wallet Deposit Amount ₹0 Select IN SERVICE…" at bounding box center [683, 336] width 1367 height 673
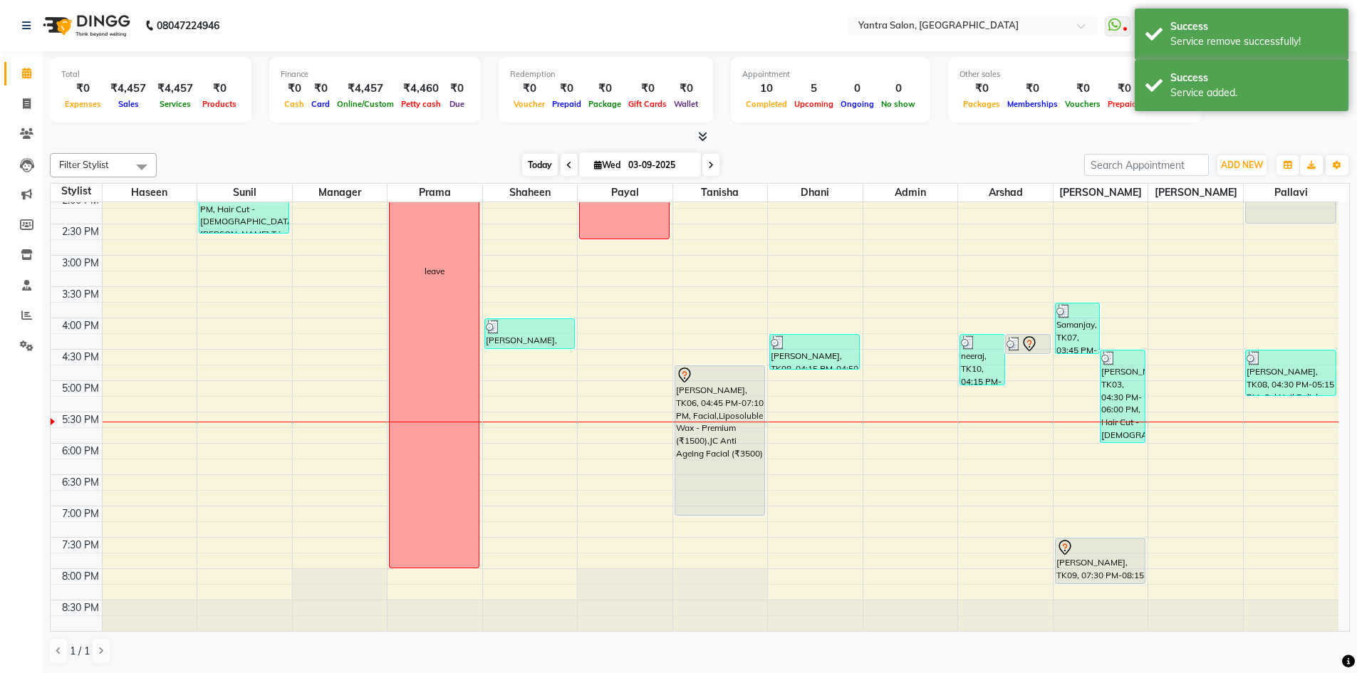
click at [528, 158] on span "Today" at bounding box center [540, 165] width 36 height 22
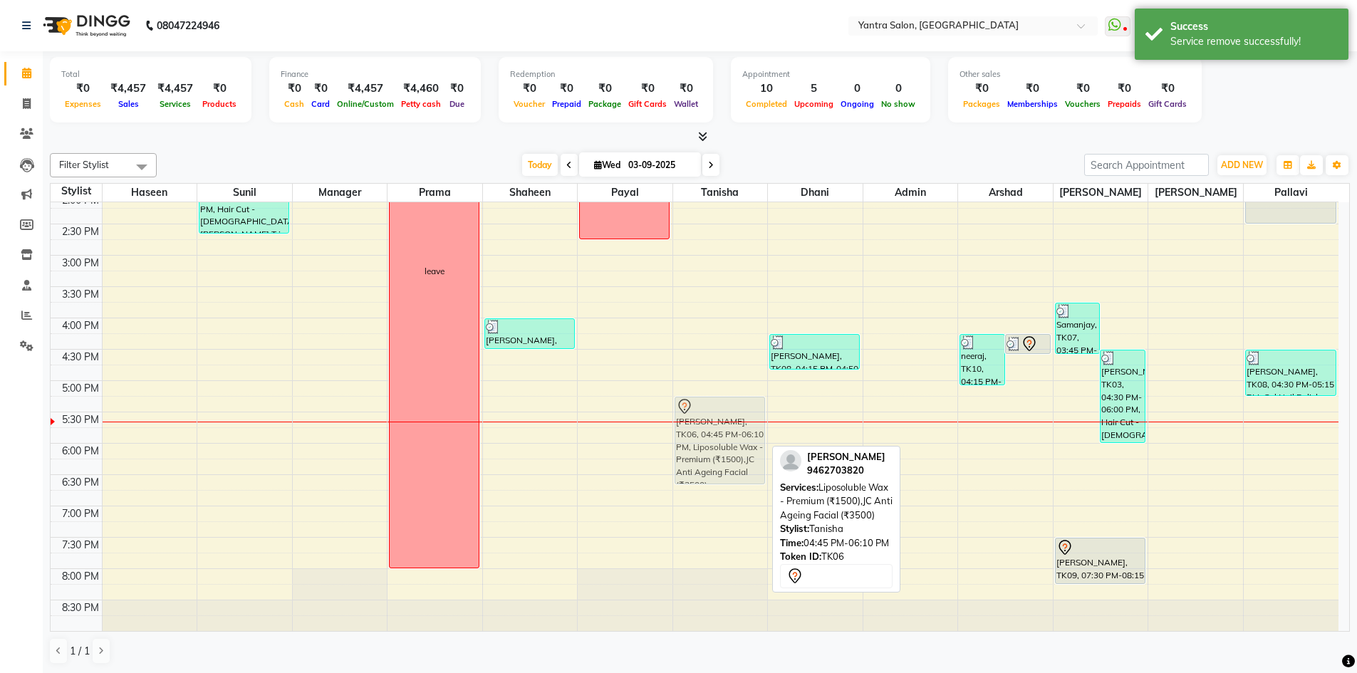
drag, startPoint x: 704, startPoint y: 377, endPoint x: 704, endPoint y: 385, distance: 7.8
click at [704, 405] on div "Deepika, TK04, 01:00 PM-02:00 PM, Facial Niru bhambu, TK06, 04:45 PM-06:10 PM, …" at bounding box center [720, 224] width 95 height 814
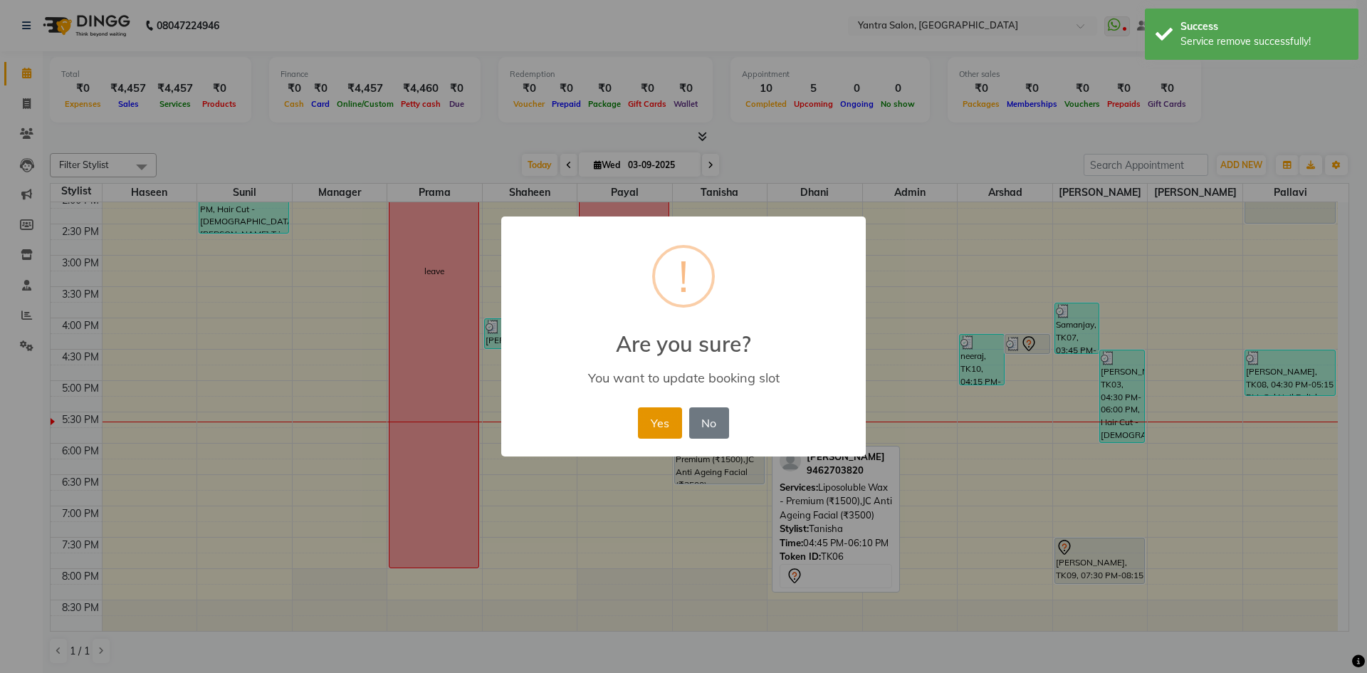
click at [660, 415] on button "Yes" at bounding box center [659, 422] width 43 height 31
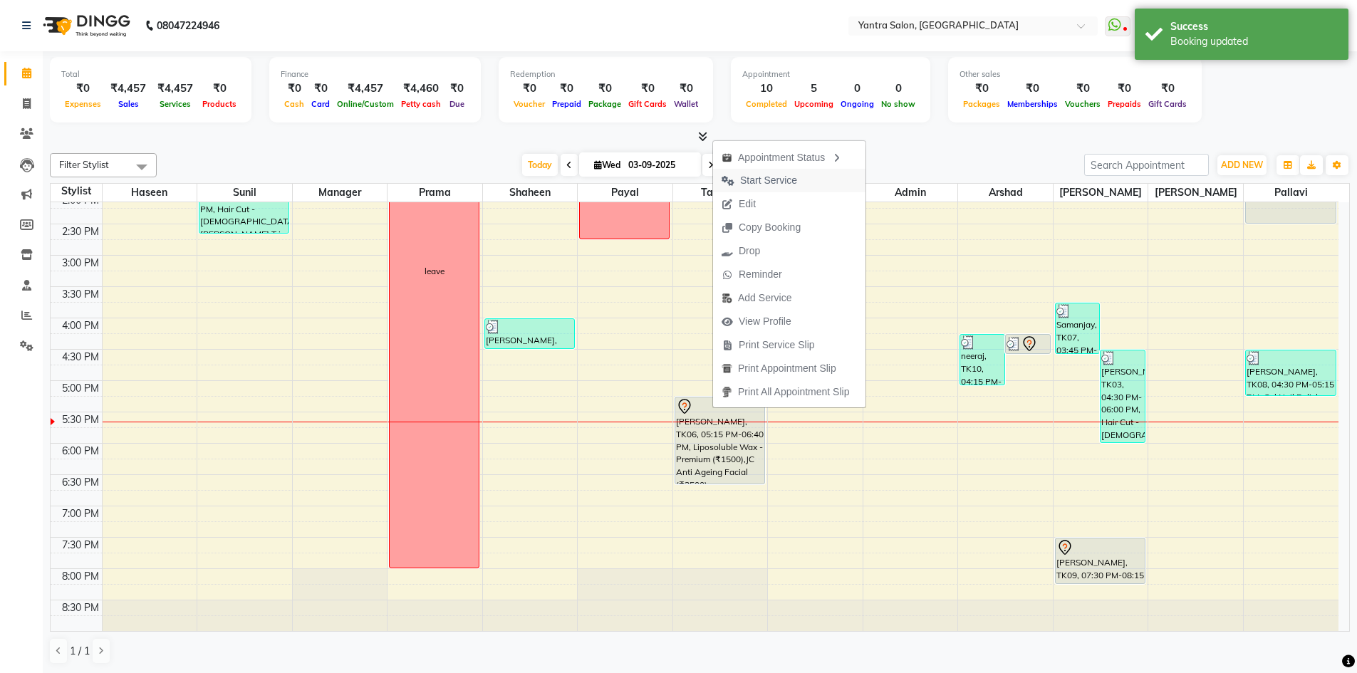
click at [765, 190] on span "Start Service" at bounding box center [759, 181] width 93 height 24
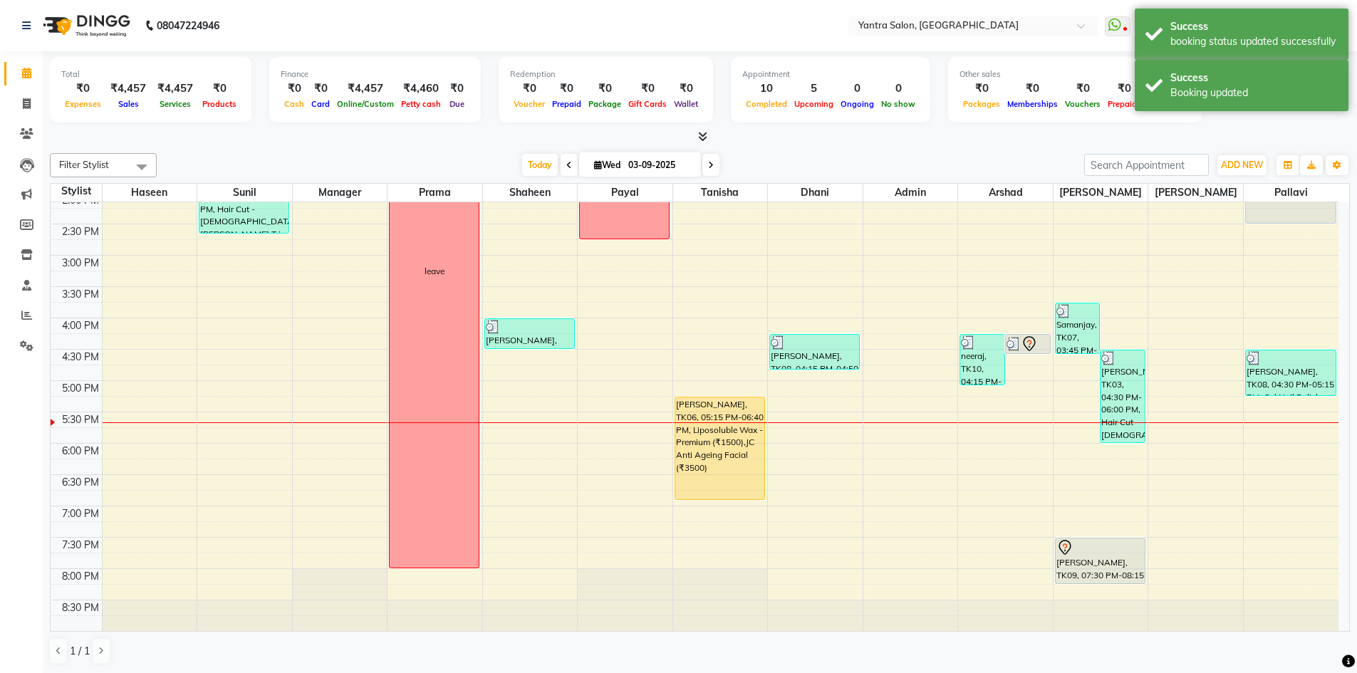
drag, startPoint x: 726, startPoint y: 481, endPoint x: 725, endPoint y: 505, distance: 24.3
click at [725, 505] on div "8:00 AM 8:30 AM 9:00 AM 9:30 AM 10:00 AM 10:30 AM 11:00 AM 11:30 AM 12:00 PM 12…" at bounding box center [695, 224] width 1288 height 814
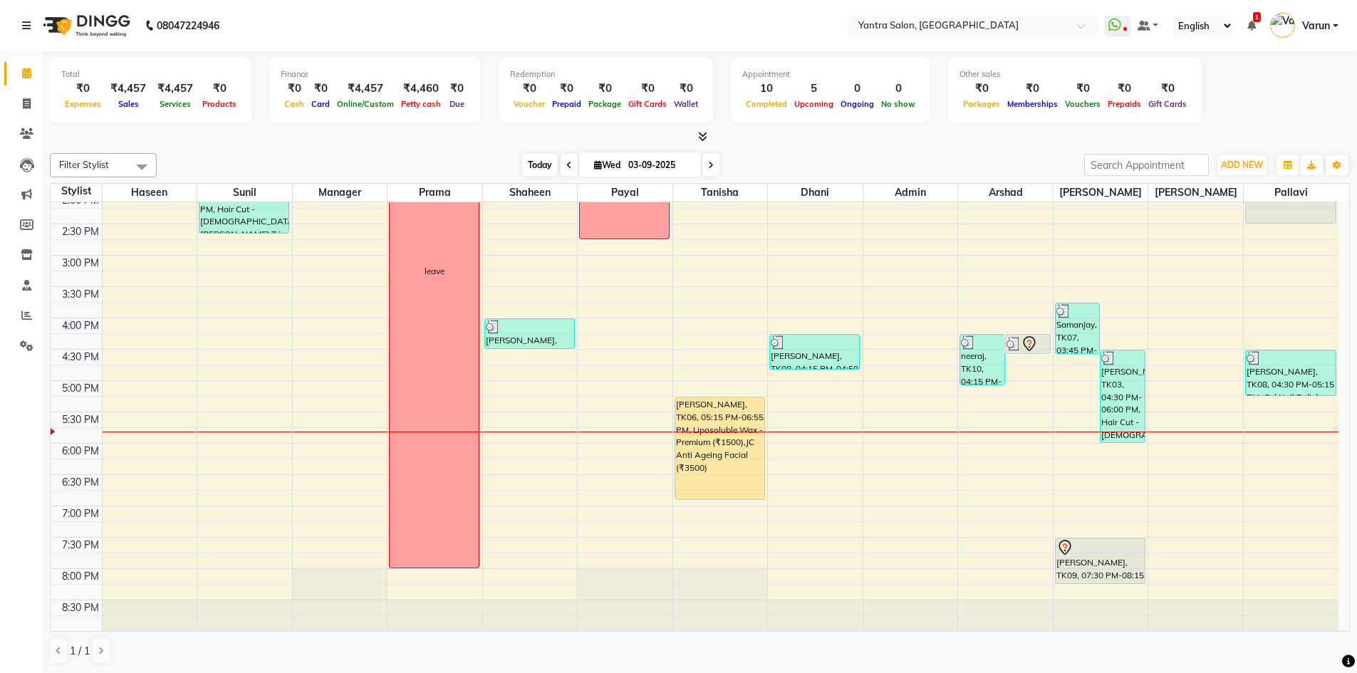
click at [528, 161] on span "Today" at bounding box center [540, 165] width 36 height 22
drag, startPoint x: 668, startPoint y: 399, endPoint x: 431, endPoint y: 140, distance: 351.4
click at [431, 140] on div at bounding box center [700, 137] width 1300 height 15
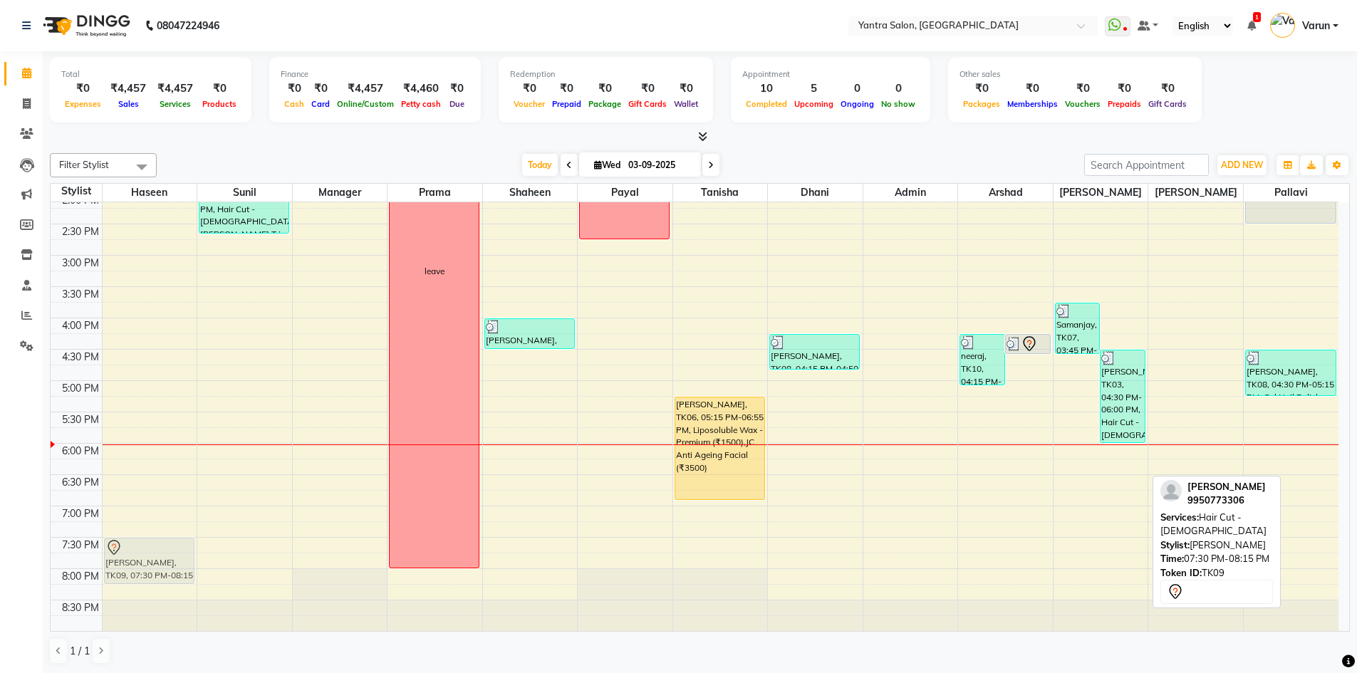
drag, startPoint x: 1110, startPoint y: 559, endPoint x: 194, endPoint y: 555, distance: 915.2
click at [187, 555] on tr "Pinky, TK01, 09:45 AM-10:35 AM, Hair Cut - Male,Beard Trim Divyansha, TK09, 07:…" at bounding box center [695, 224] width 1288 height 814
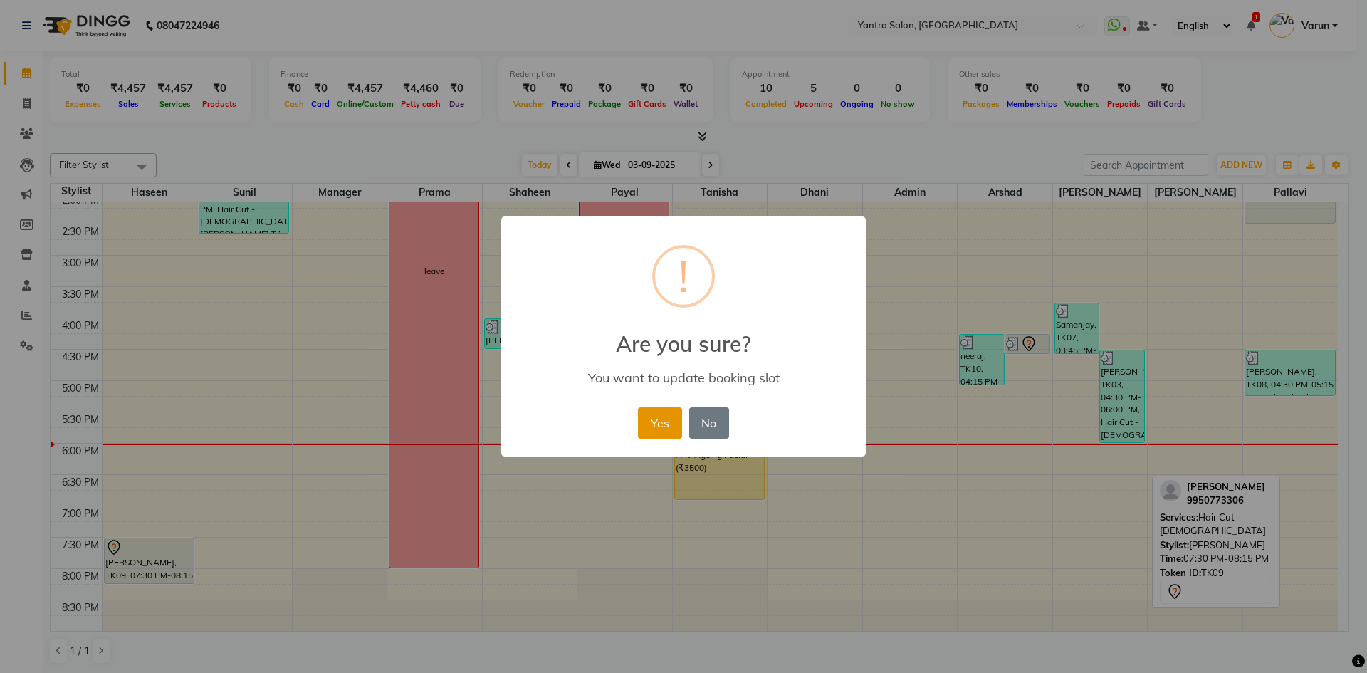
click at [641, 424] on button "Yes" at bounding box center [659, 422] width 43 height 31
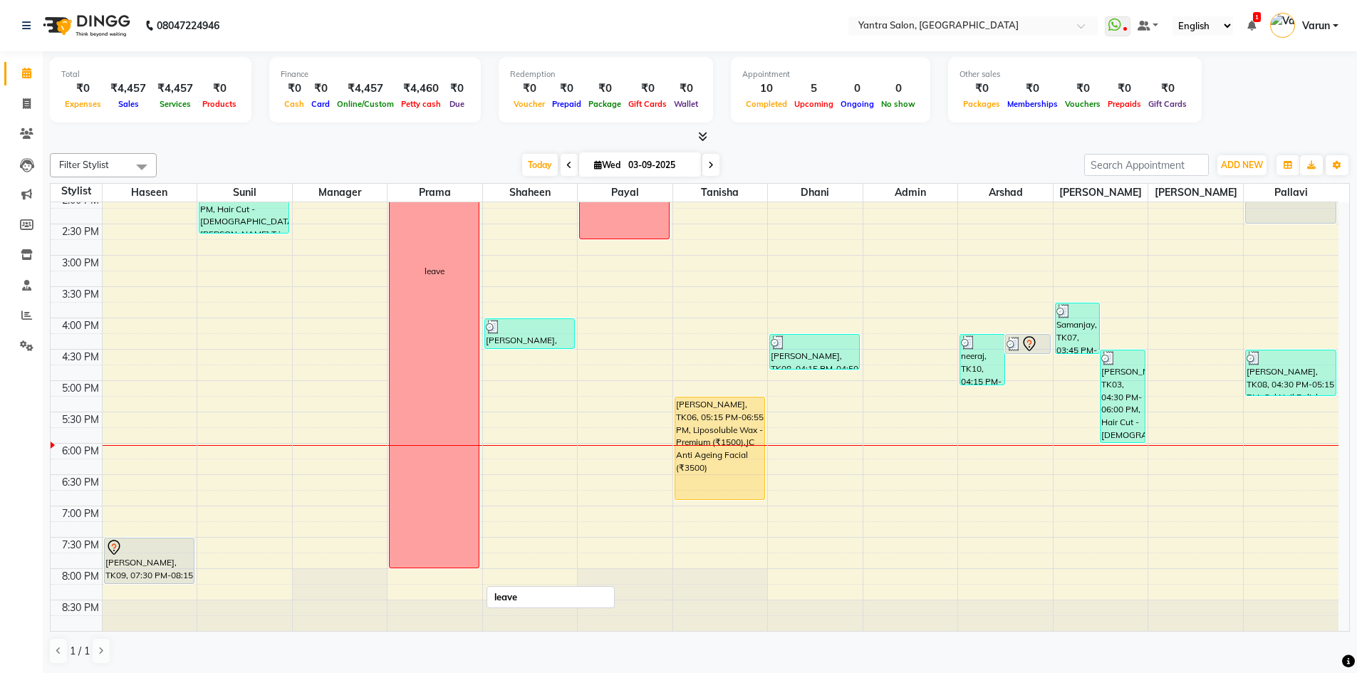
scroll to position [1, 0]
click at [540, 175] on div "Filter Stylist Select All Haseen Sunil Manager Prama Shaheen Payal Tanisha Dhan…" at bounding box center [700, 164] width 1300 height 24
click at [539, 174] on span "Today" at bounding box center [540, 164] width 36 height 22
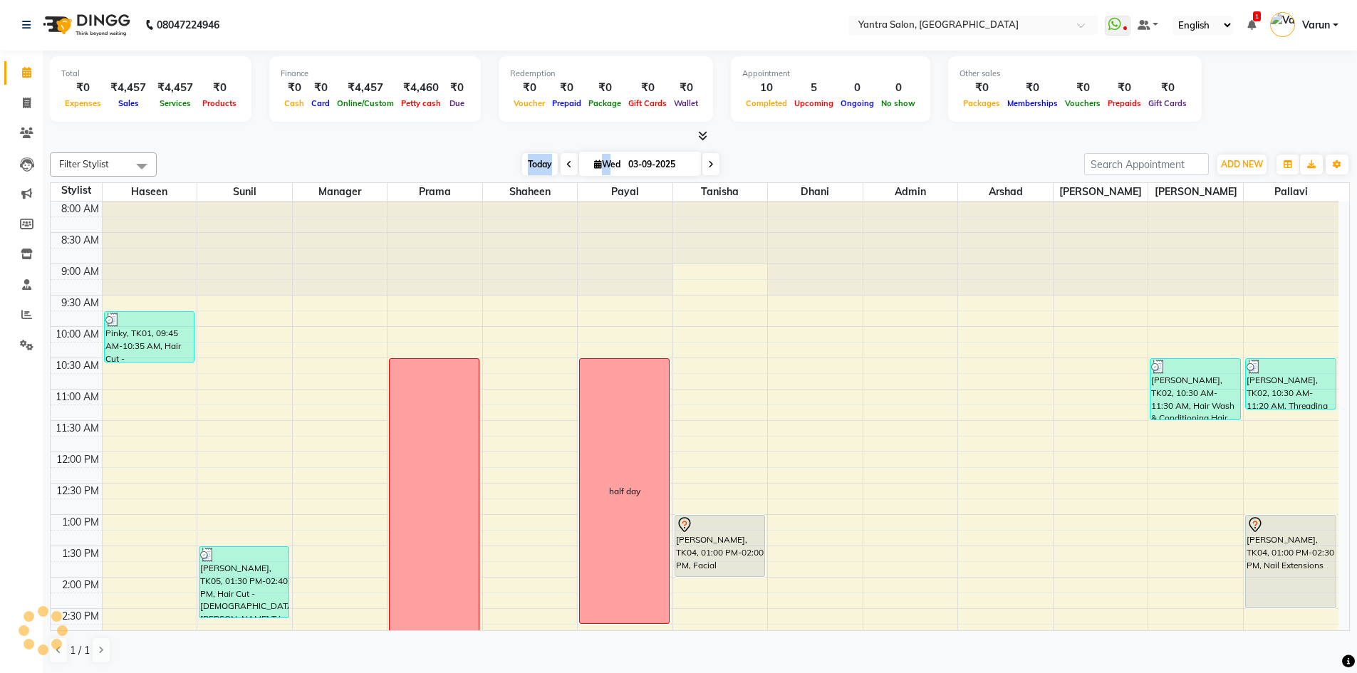
scroll to position [385, 0]
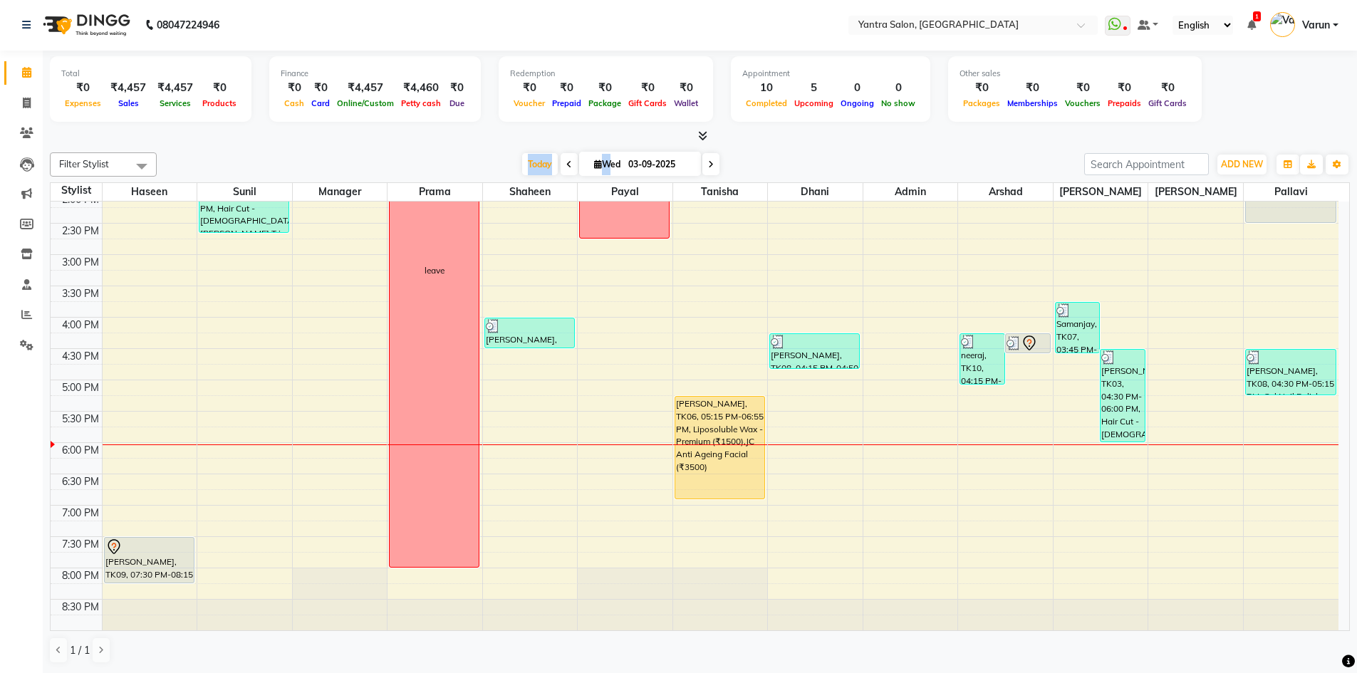
click at [515, 161] on div "Today Wed 03-09-2025" at bounding box center [620, 164] width 913 height 21
click at [541, 165] on span "Today" at bounding box center [540, 164] width 36 height 22
click at [539, 160] on span "Today" at bounding box center [540, 164] width 36 height 22
click at [548, 160] on span "Today" at bounding box center [540, 164] width 36 height 22
click at [536, 162] on span "Today" at bounding box center [540, 164] width 36 height 22
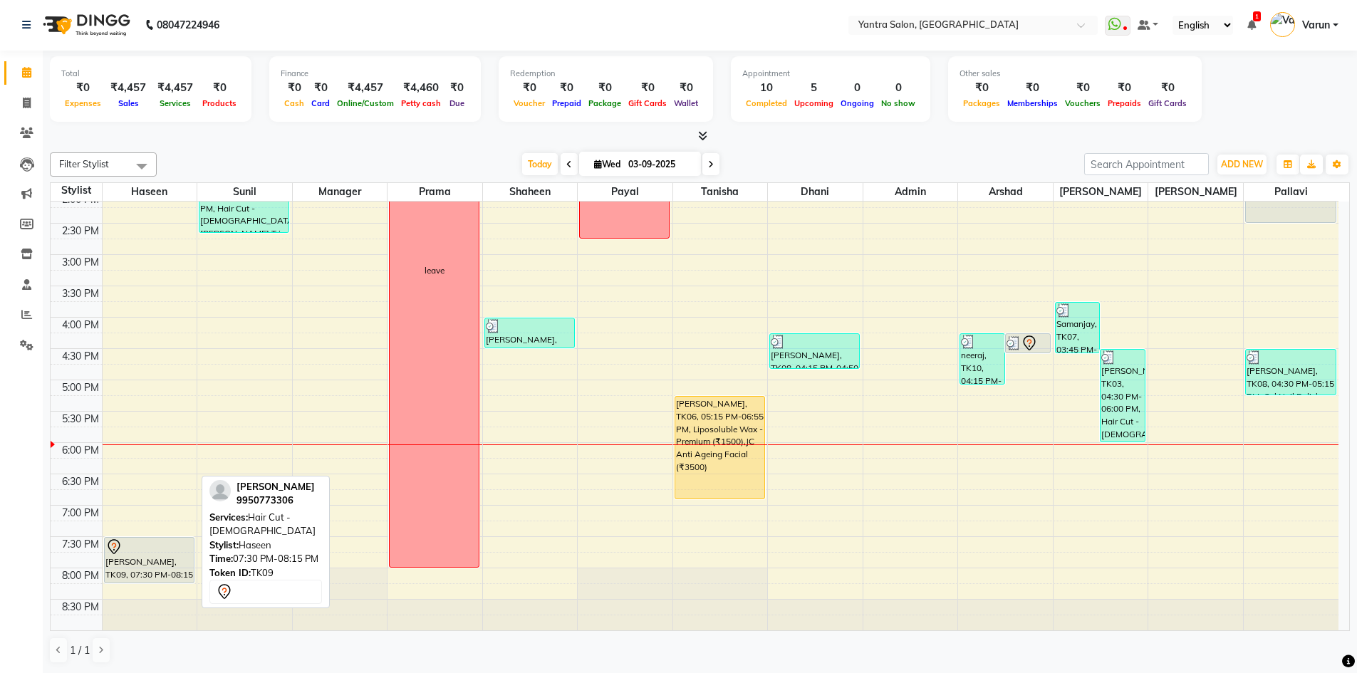
click at [158, 553] on div at bounding box center [149, 546] width 88 height 17
click at [162, 547] on div at bounding box center [149, 546] width 88 height 17
select select "7"
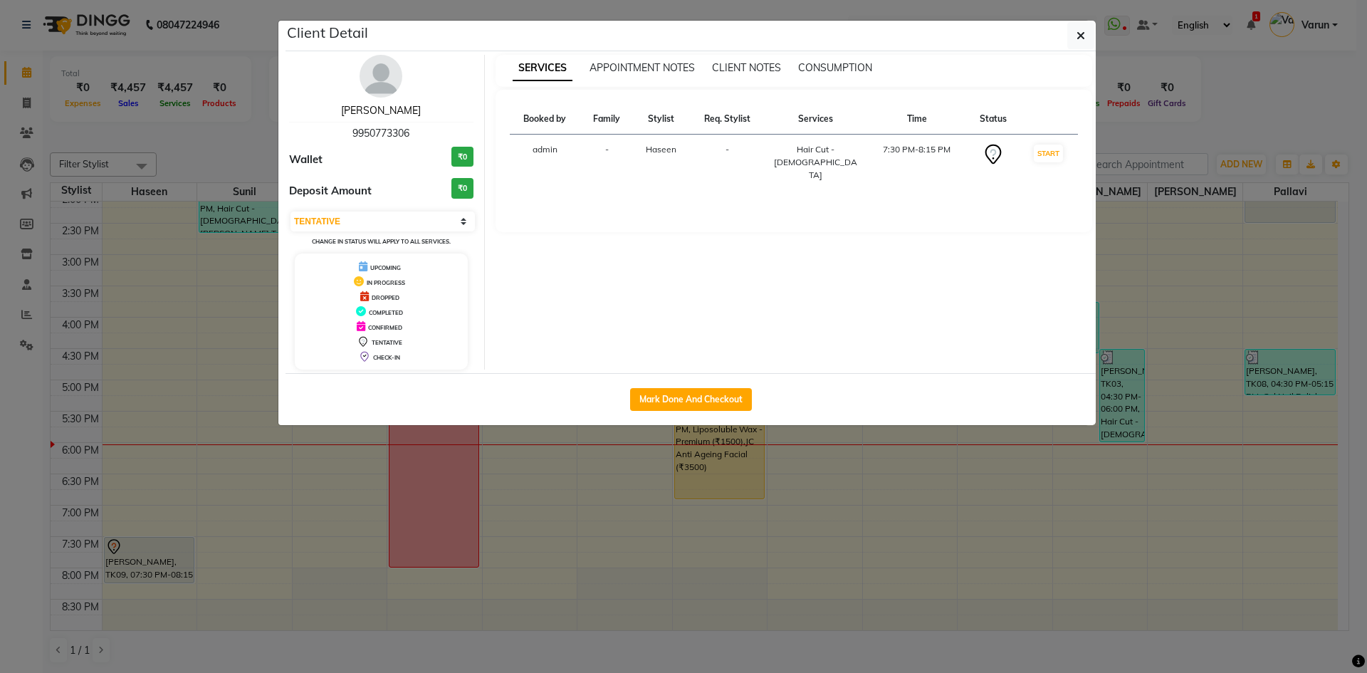
click at [371, 110] on link "Divyansha" at bounding box center [381, 110] width 80 height 13
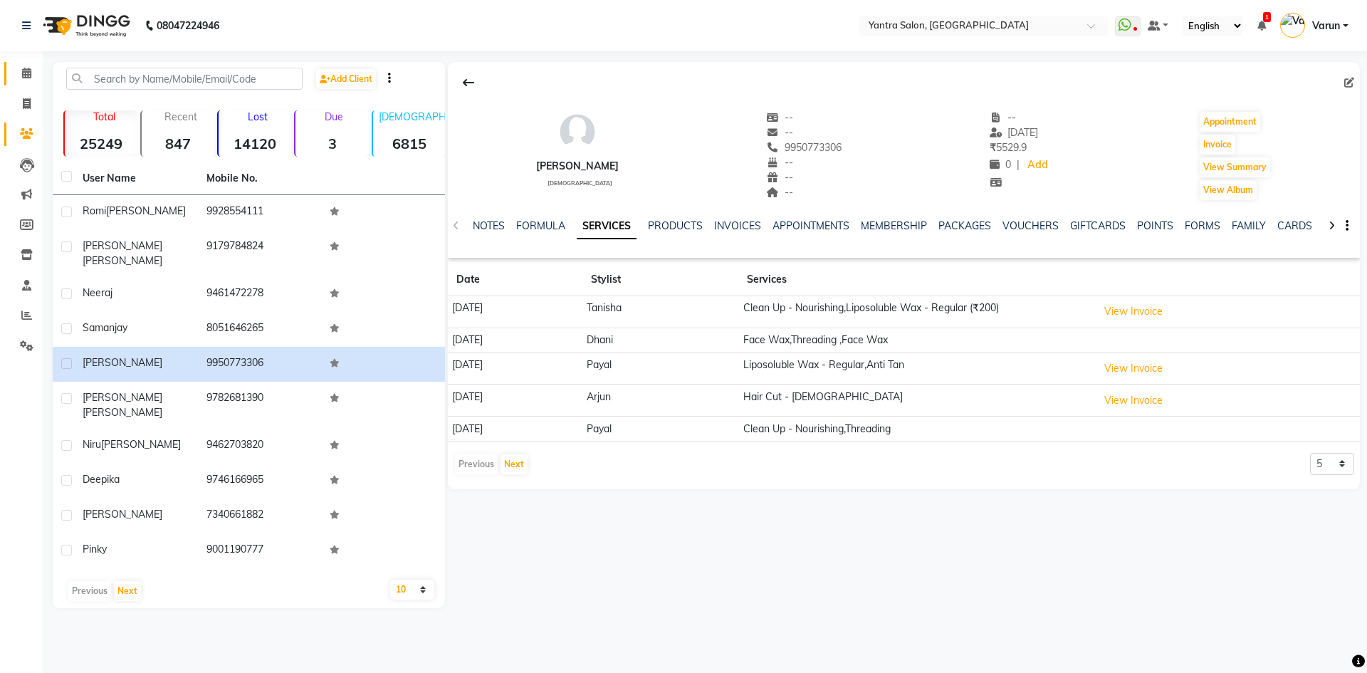
click at [25, 62] on link "Calendar" at bounding box center [21, 74] width 34 height 24
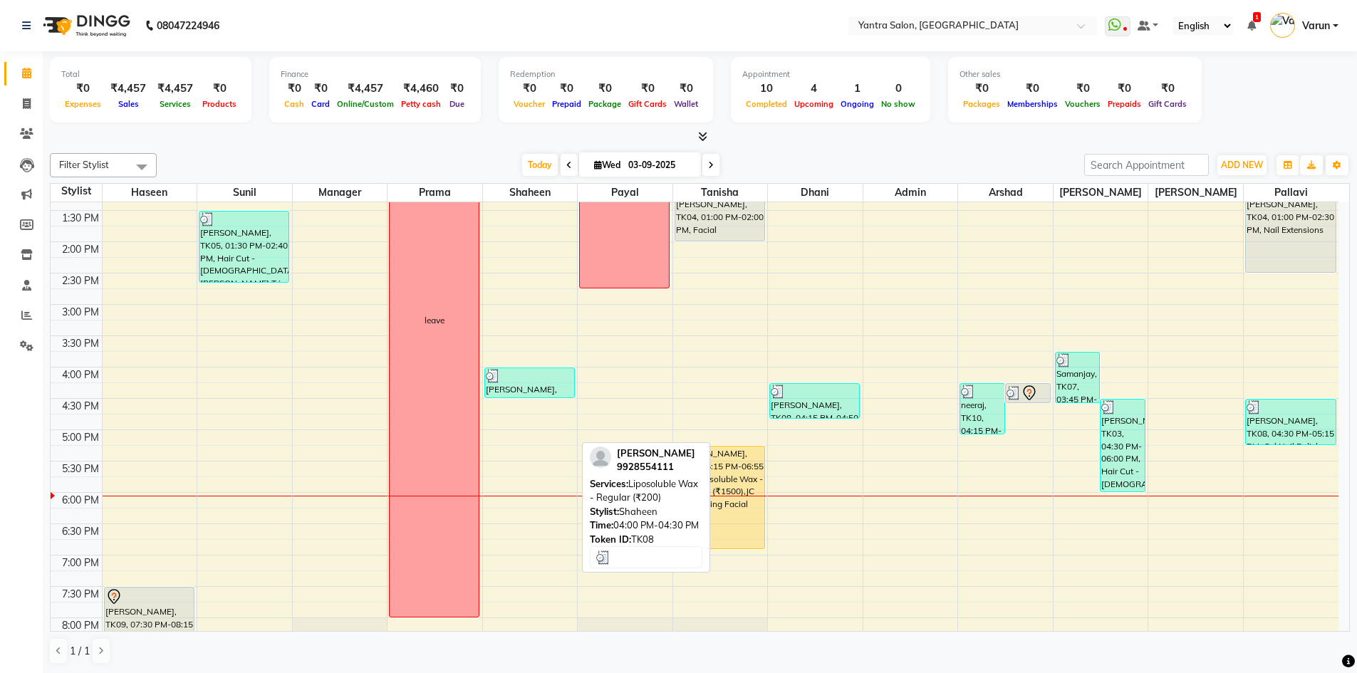
scroll to position [385, 0]
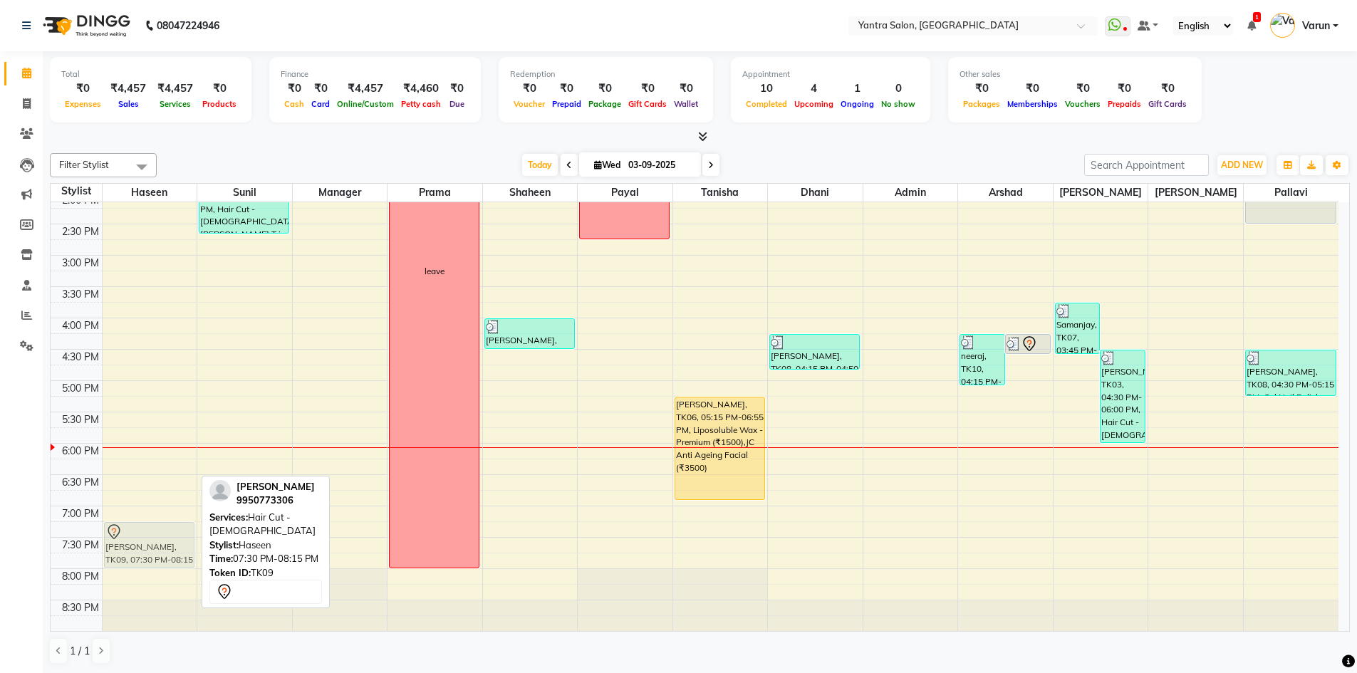
click at [135, 549] on div "Pinky, TK01, 09:45 AM-10:35 AM, Hair Cut - Male,Beard Trim Divyansha, TK09, 07:…" at bounding box center [150, 224] width 95 height 814
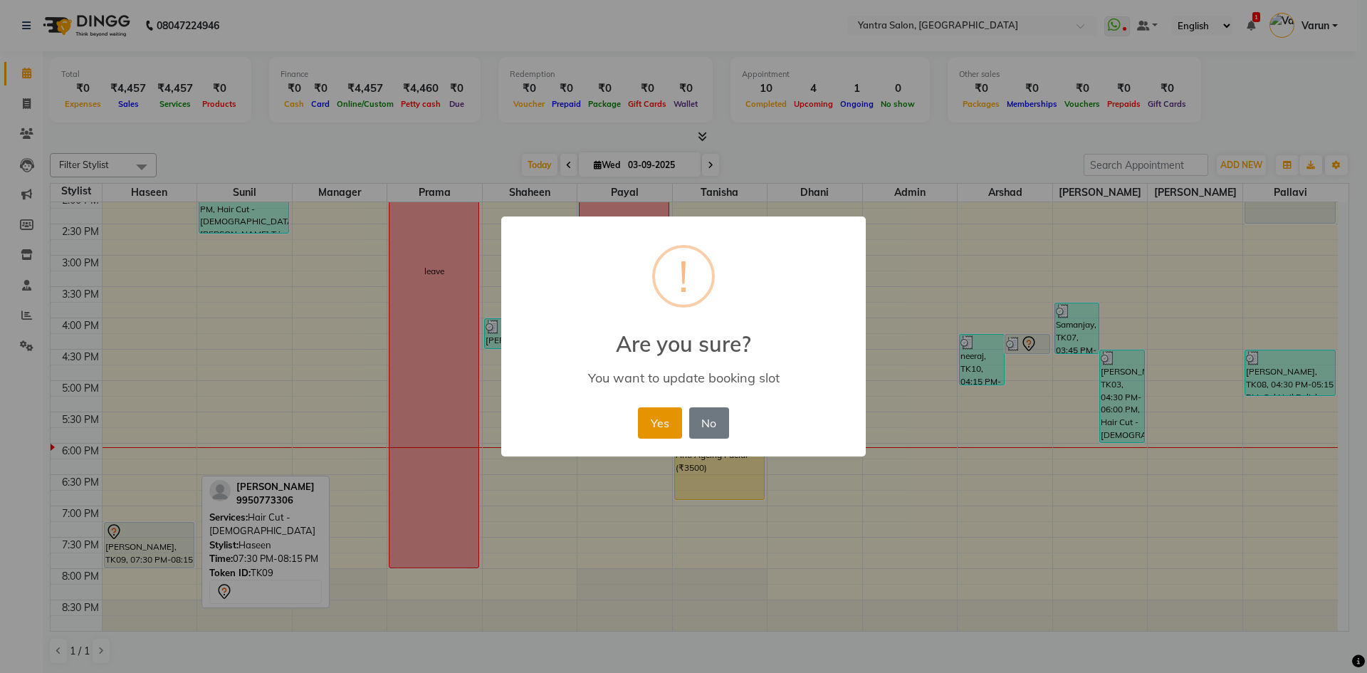
click at [667, 417] on button "Yes" at bounding box center [659, 422] width 43 height 31
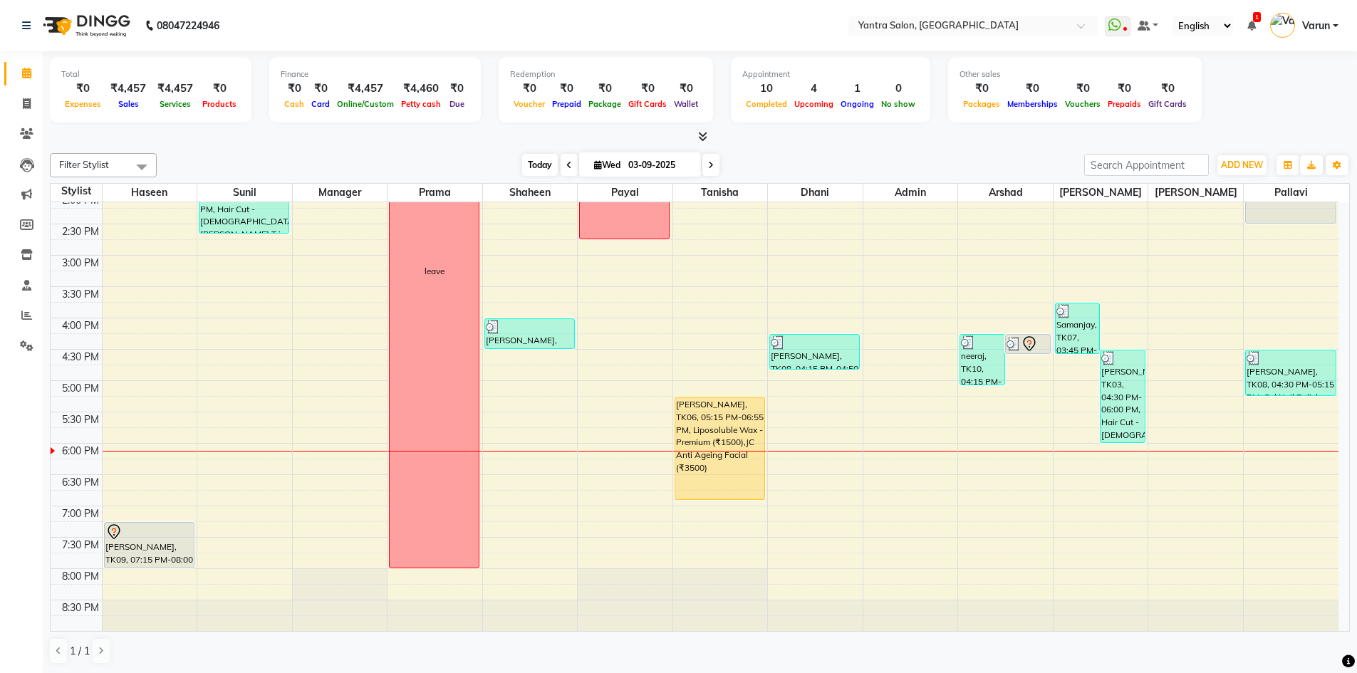
click at [523, 165] on span "Today" at bounding box center [540, 165] width 36 height 22
click at [1293, 487] on div "8:00 AM 8:30 AM 9:00 AM 9:30 AM 10:00 AM 10:30 AM 11:00 AM 11:30 AM 12:00 PM 12…" at bounding box center [695, 224] width 1288 height 814
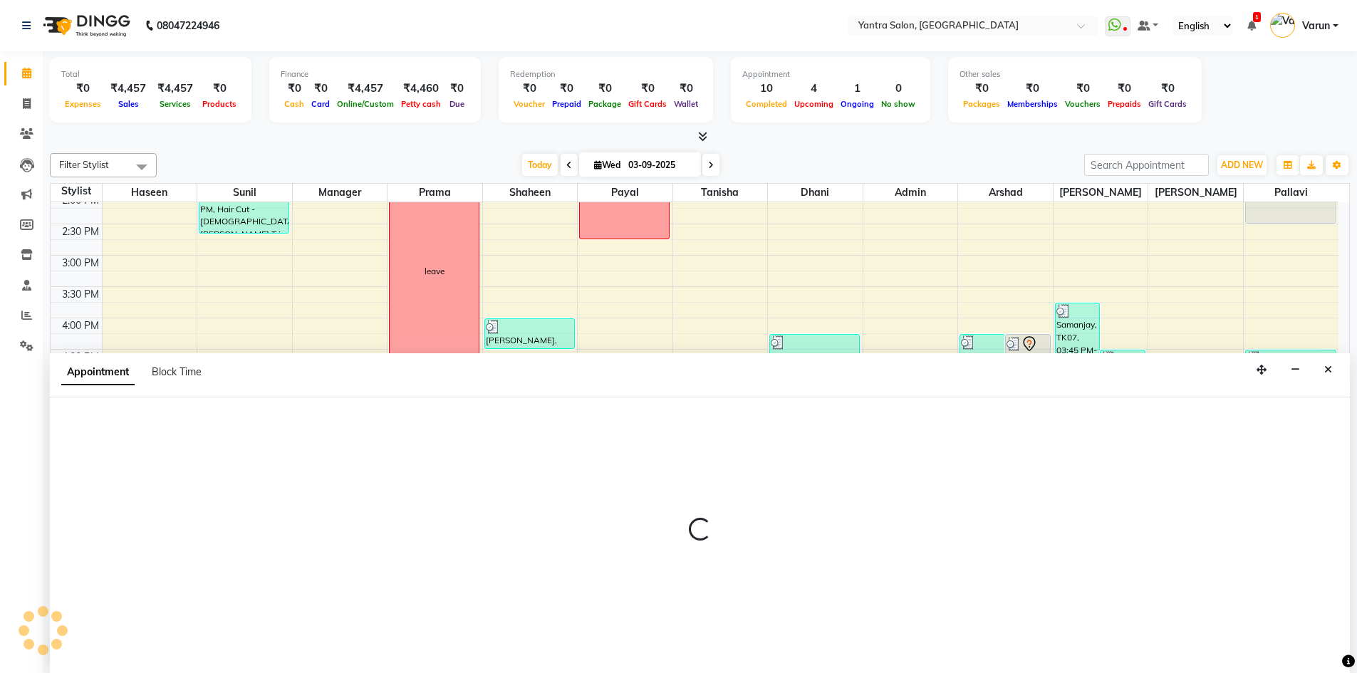
scroll to position [1, 0]
select select "88137"
select select "1110"
select select "tentative"
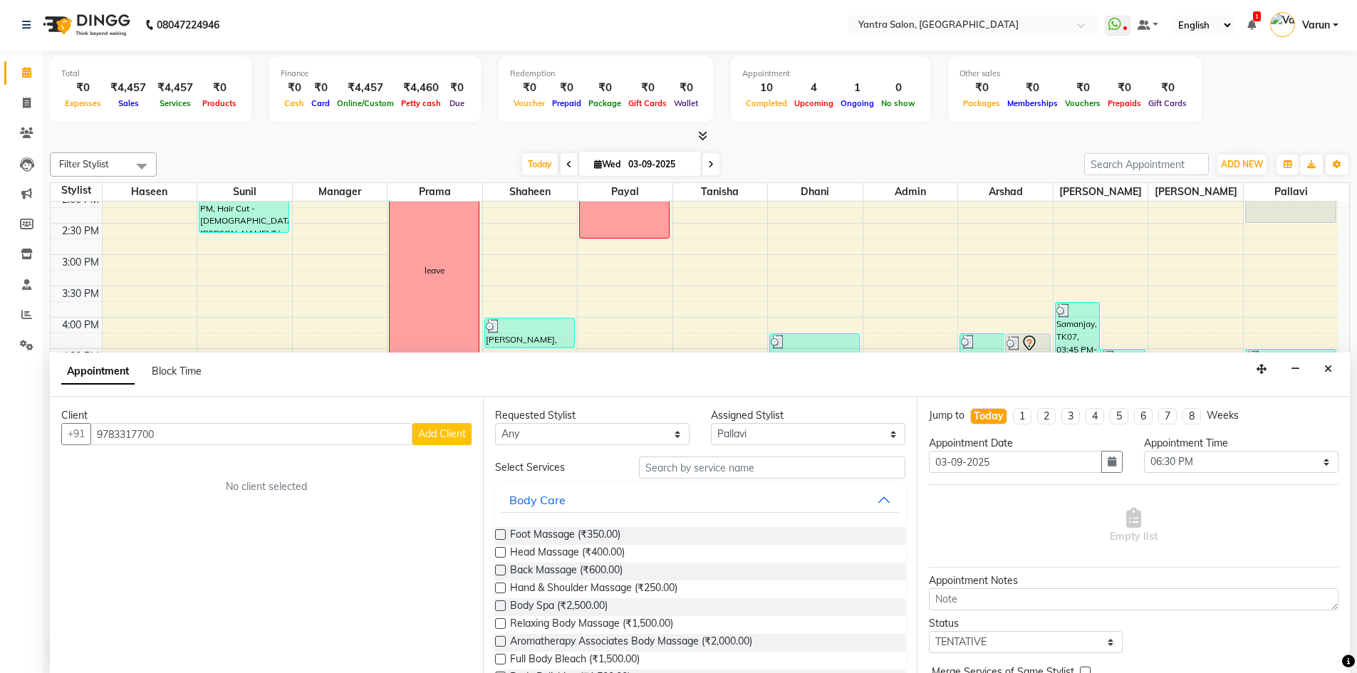
type input "9783317700"
click at [443, 422] on div "Client" at bounding box center [266, 415] width 410 height 15
click at [452, 433] on span "Add Client" at bounding box center [442, 433] width 48 height 13
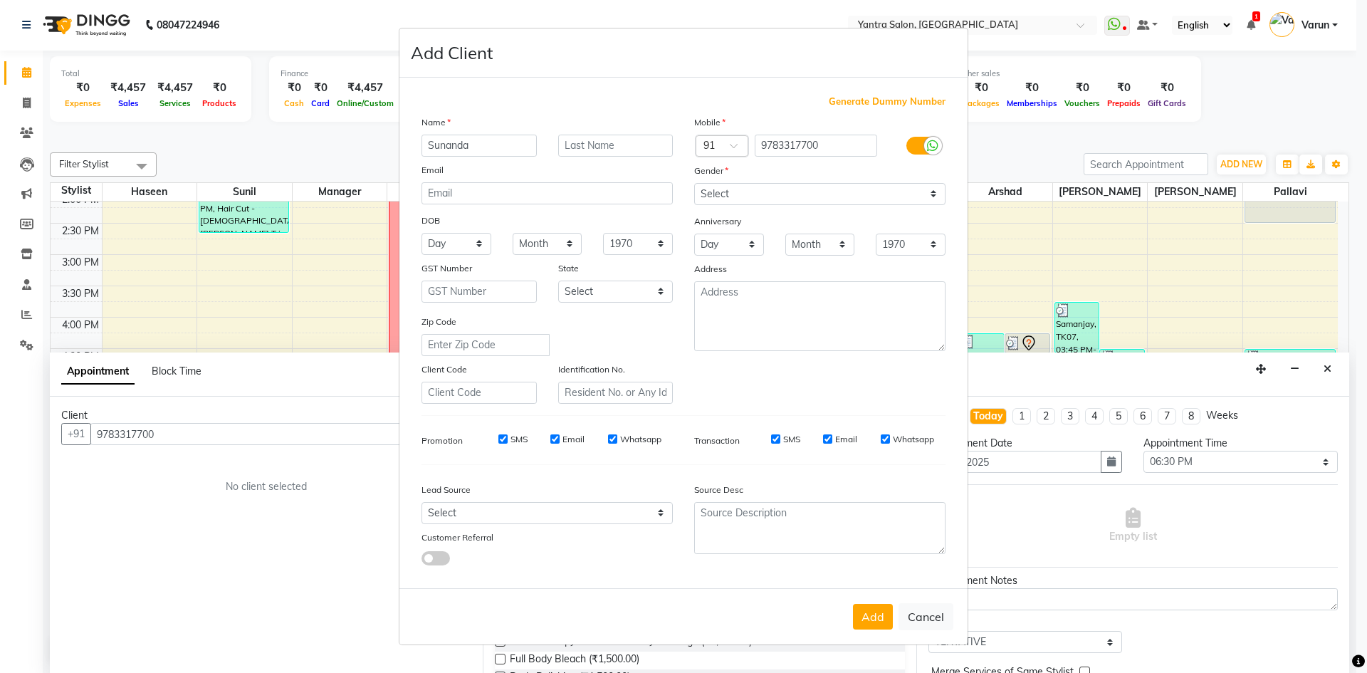
type input "Sunanda"
click at [763, 202] on select "Select Male Female Other Prefer Not To Say" at bounding box center [819, 194] width 251 height 22
select select "female"
click at [694, 183] on select "Select Male Female Other Prefer Not To Say" at bounding box center [819, 194] width 251 height 22
click at [778, 444] on input "SMS" at bounding box center [775, 438] width 9 height 9
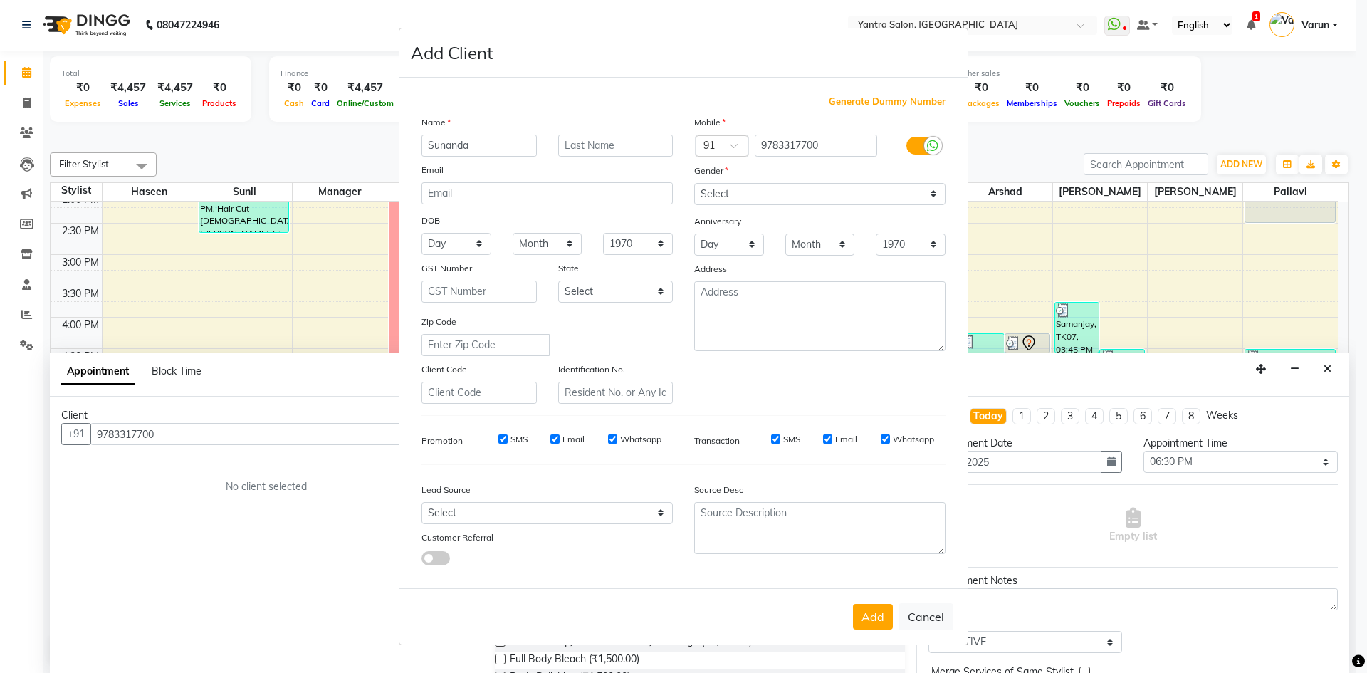
checkbox input "false"
click at [511, 438] on label "SMS" at bounding box center [519, 439] width 17 height 13
click at [508, 438] on input "SMS" at bounding box center [503, 438] width 9 height 9
checkbox input "false"
click at [886, 619] on button "Add" at bounding box center [873, 617] width 40 height 26
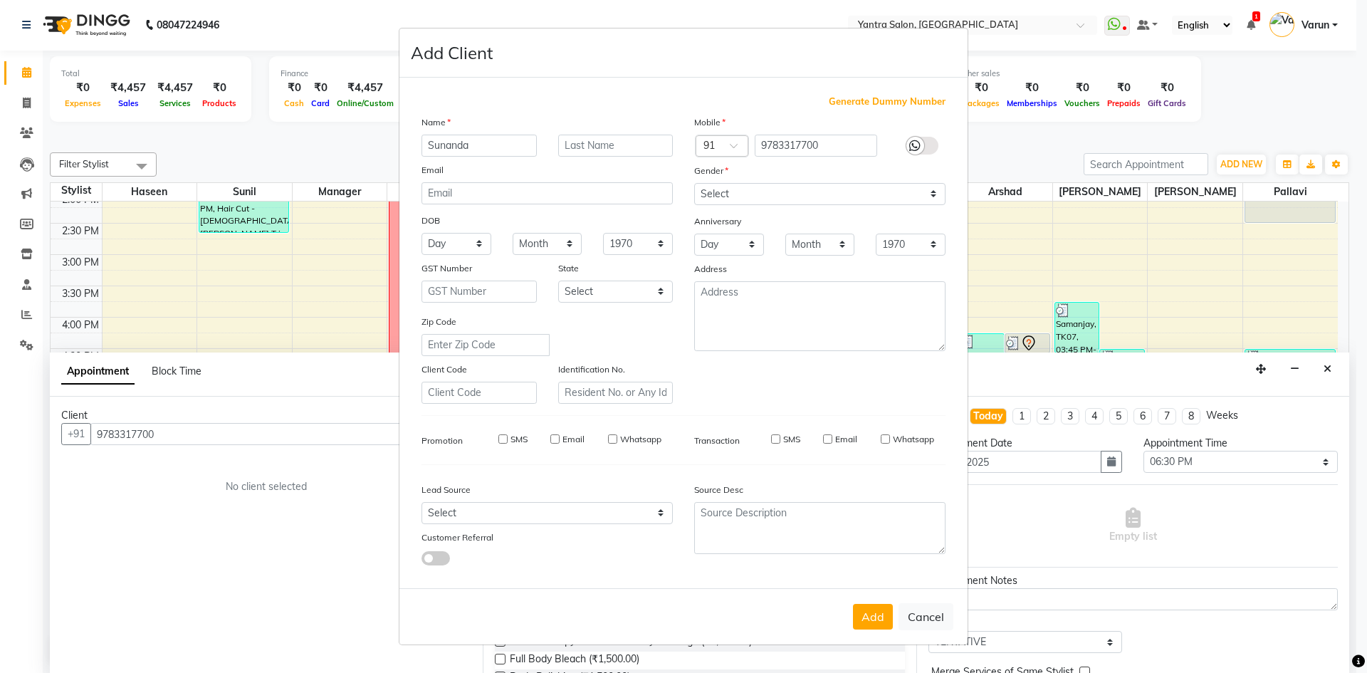
select select
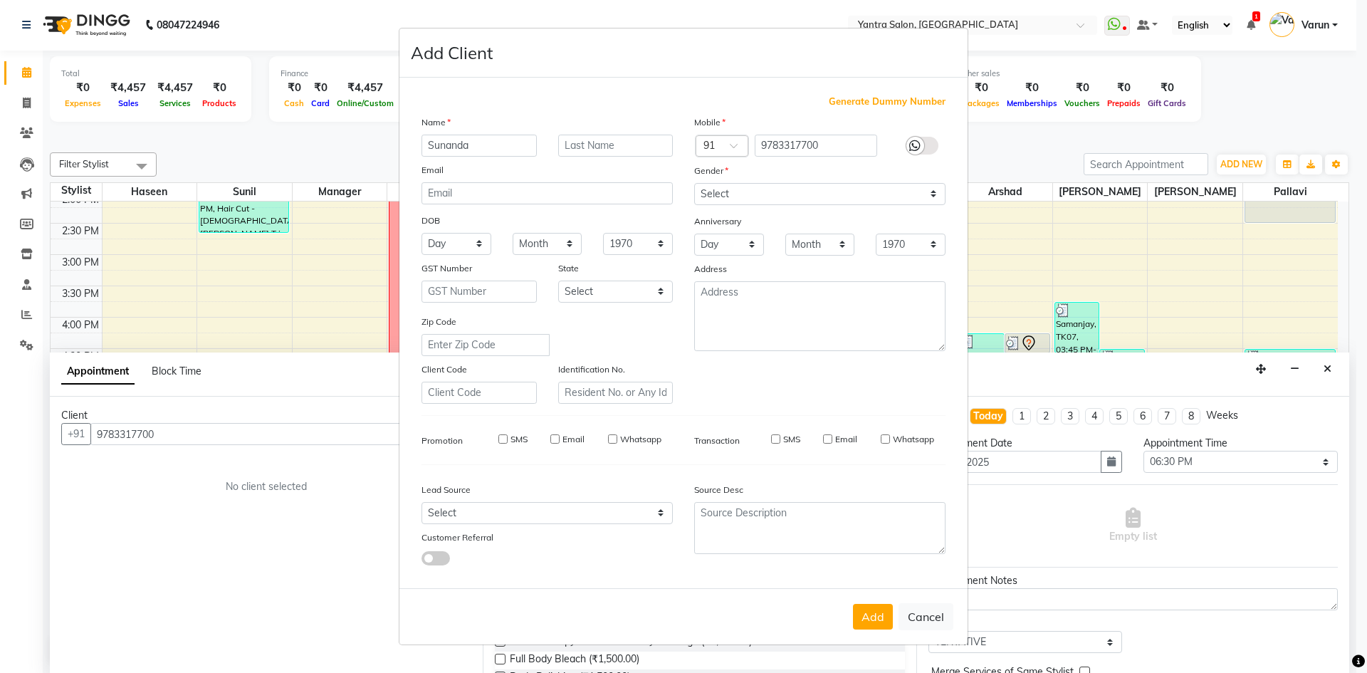
select select
checkbox input "false"
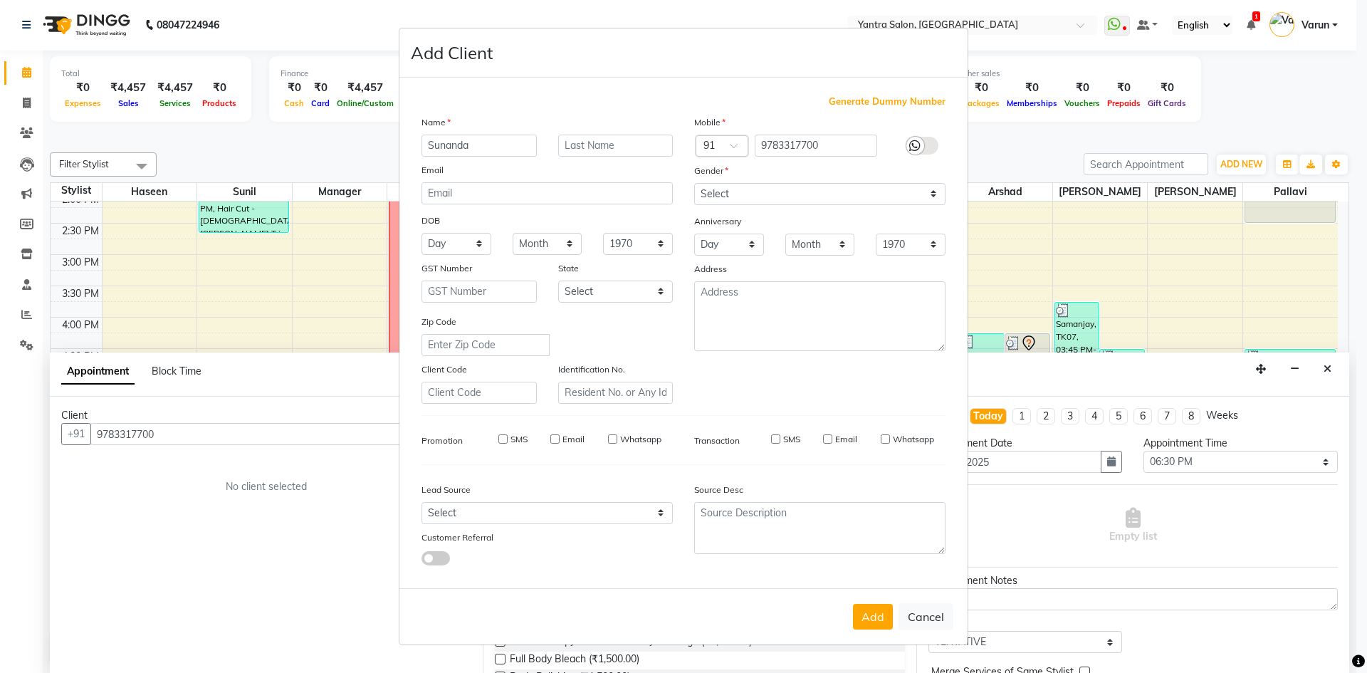
checkbox input "false"
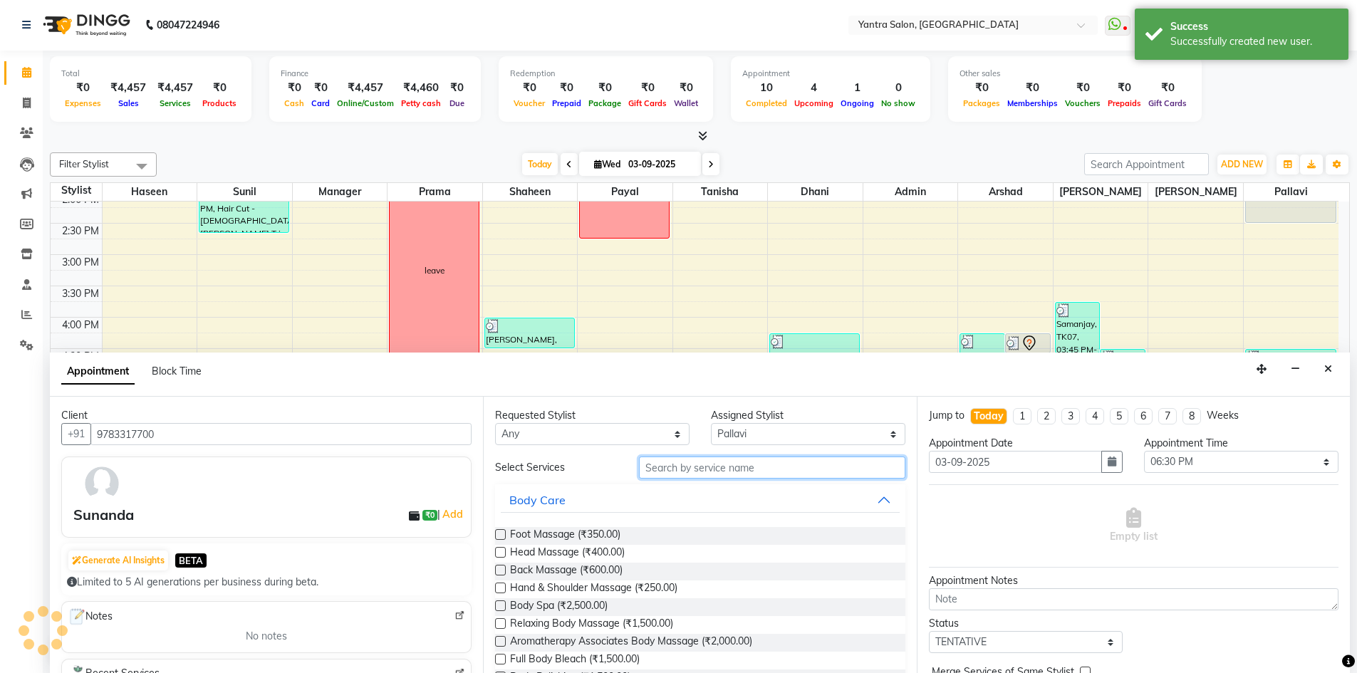
click at [709, 467] on input "text" at bounding box center [772, 468] width 266 height 22
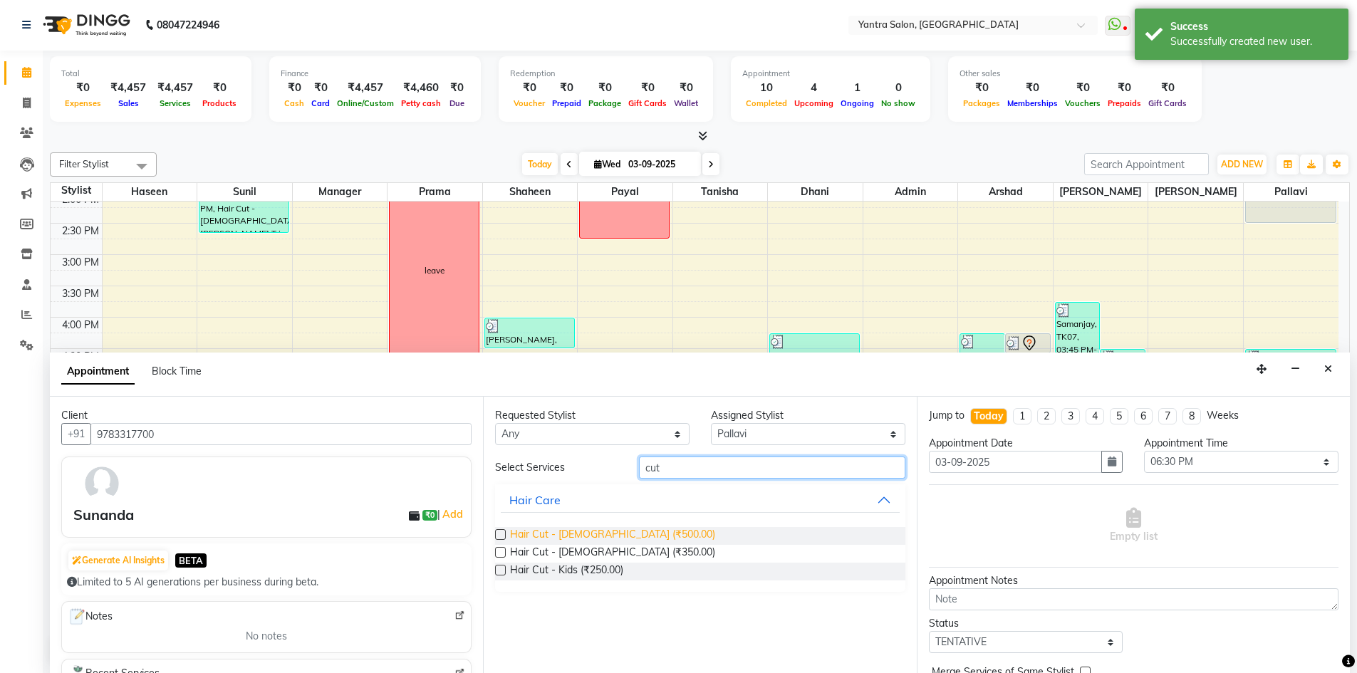
type input "cut"
click at [632, 533] on span "Hair Cut - Female (₹500.00)" at bounding box center [612, 536] width 205 height 18
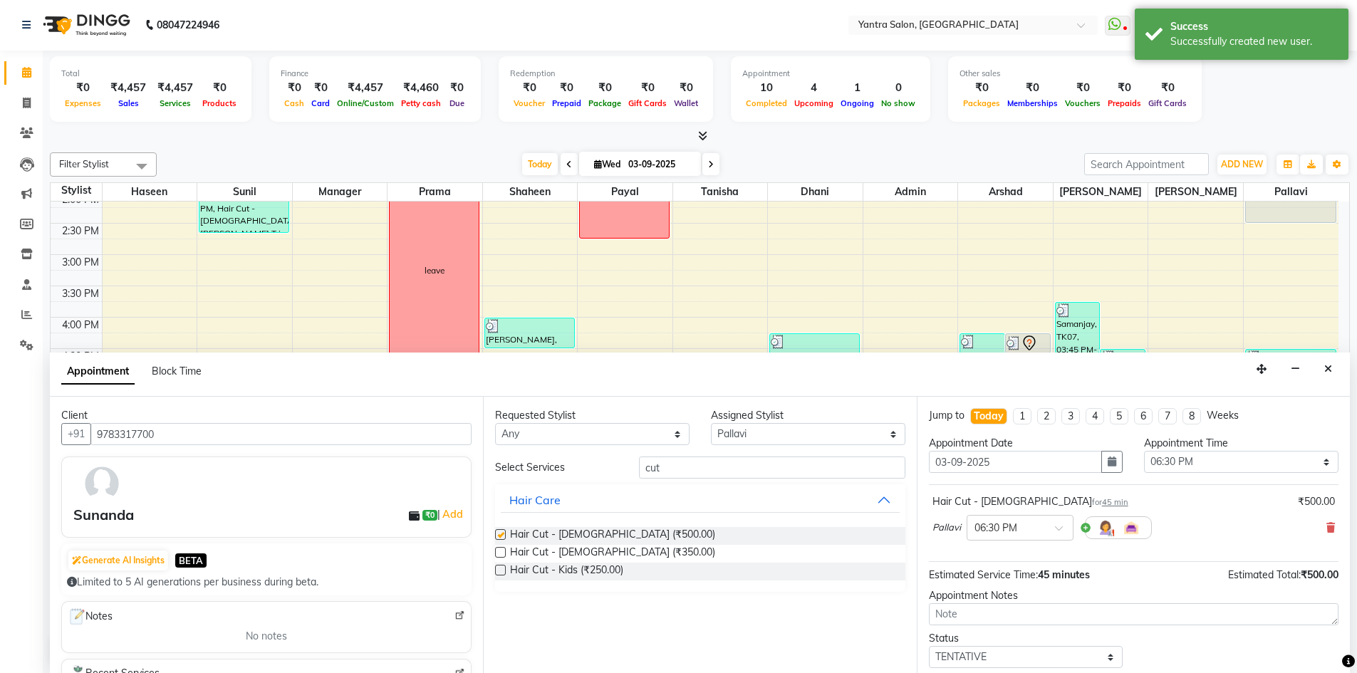
checkbox input "false"
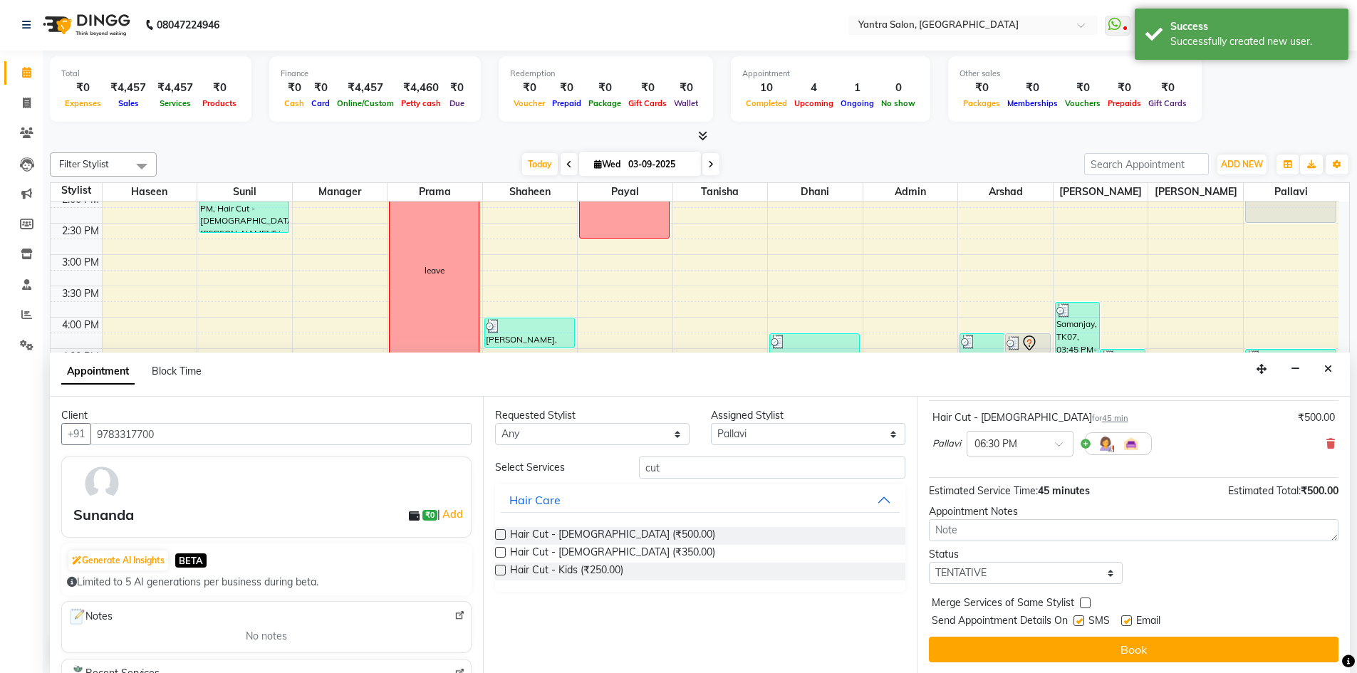
scroll to position [85, 0]
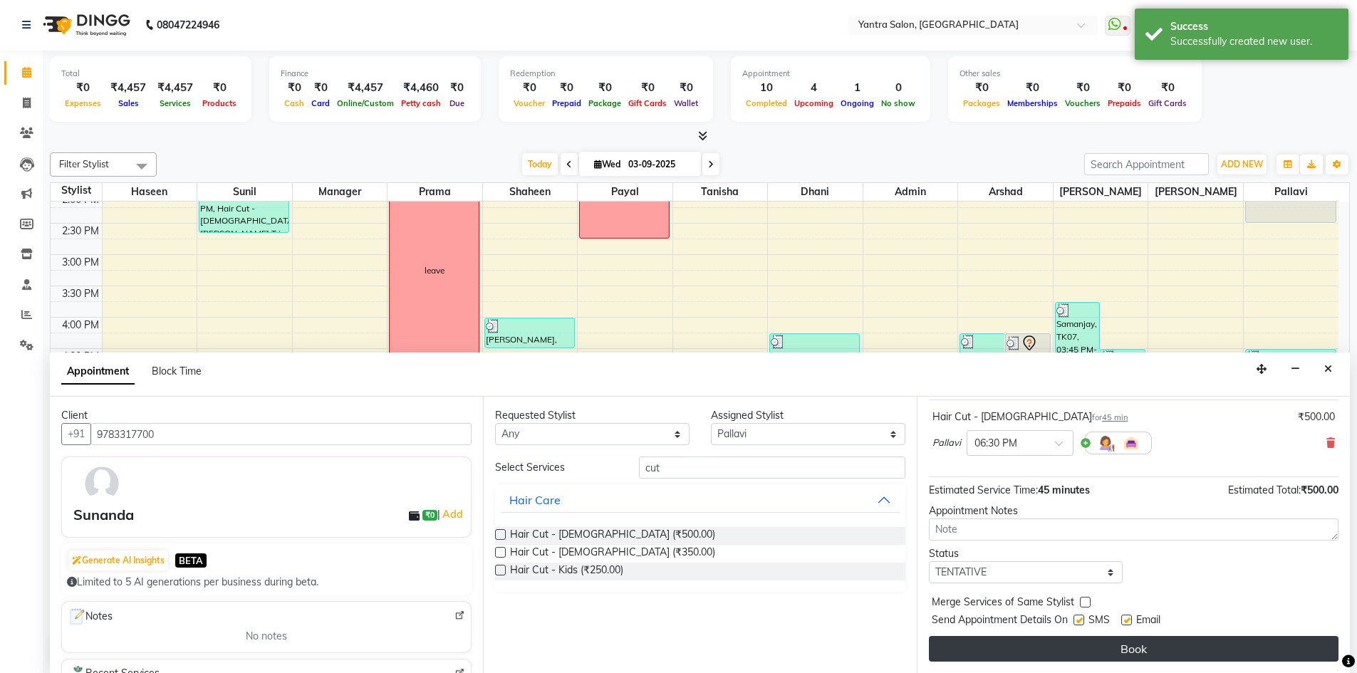
click at [1001, 661] on button "Book" at bounding box center [1134, 649] width 410 height 26
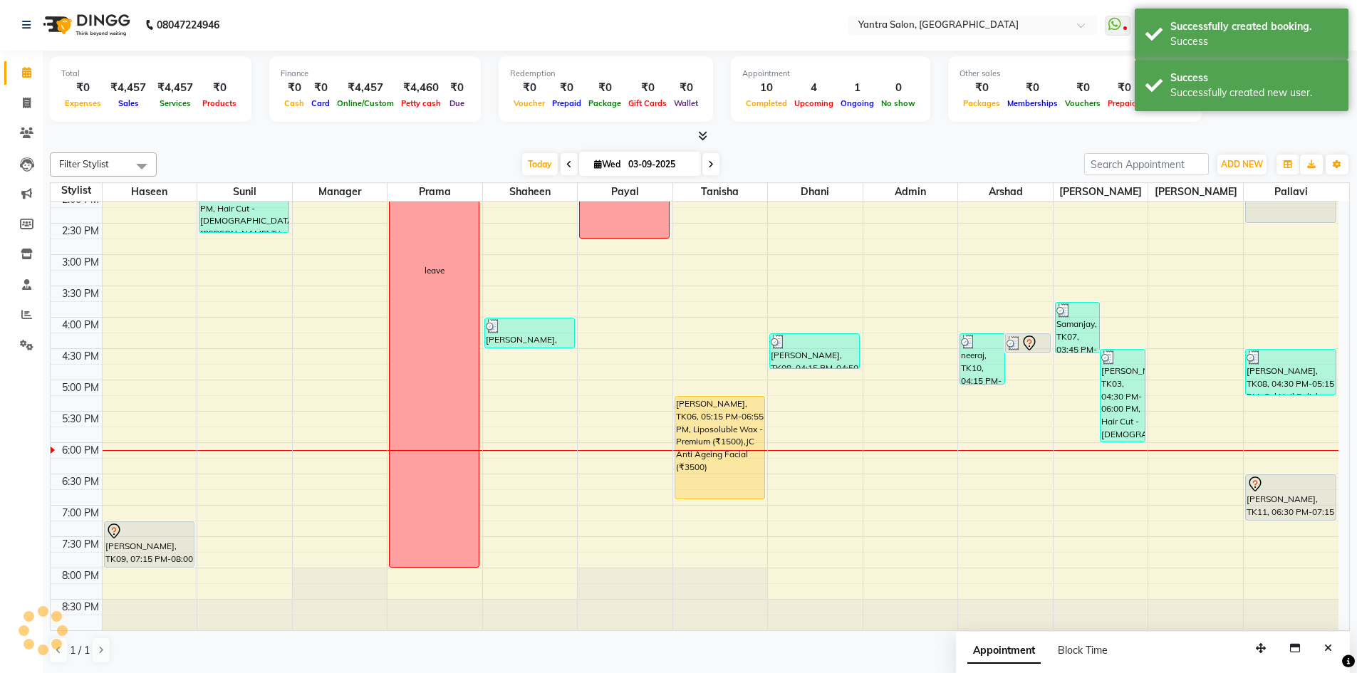
scroll to position [0, 0]
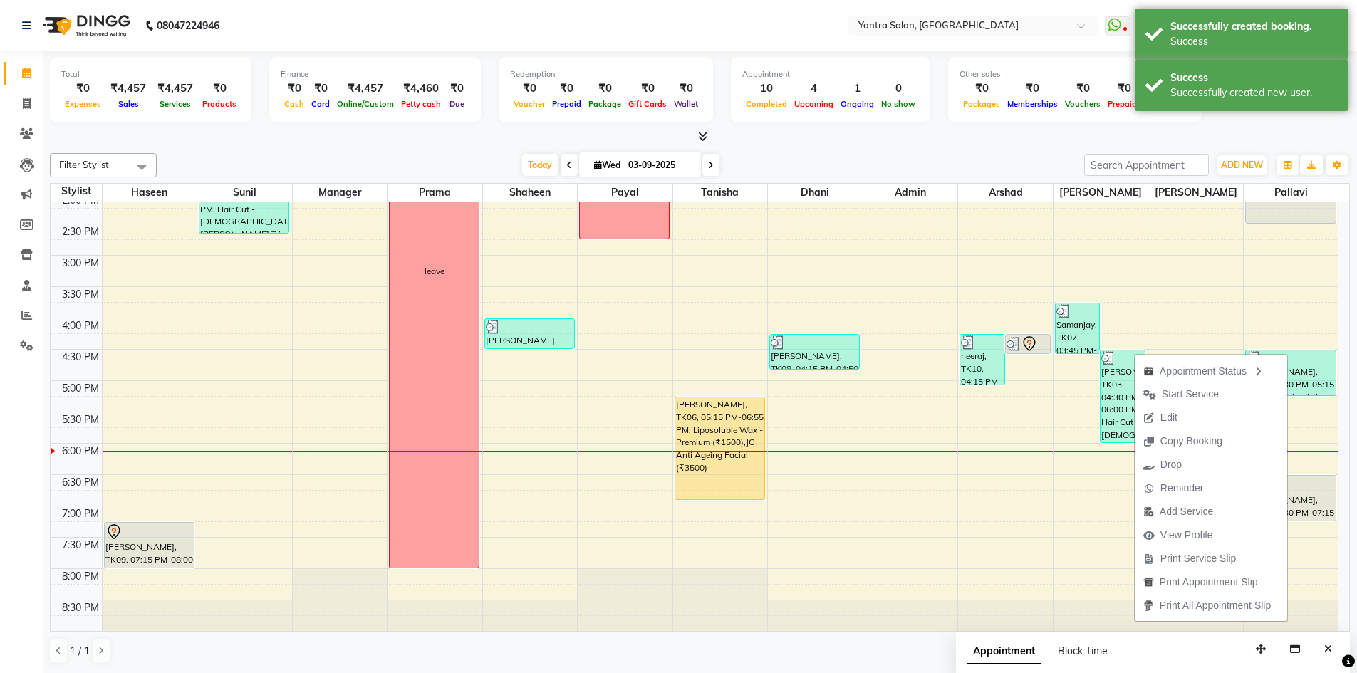
click at [1021, 155] on div "Today Wed 03-09-2025" at bounding box center [620, 165] width 913 height 21
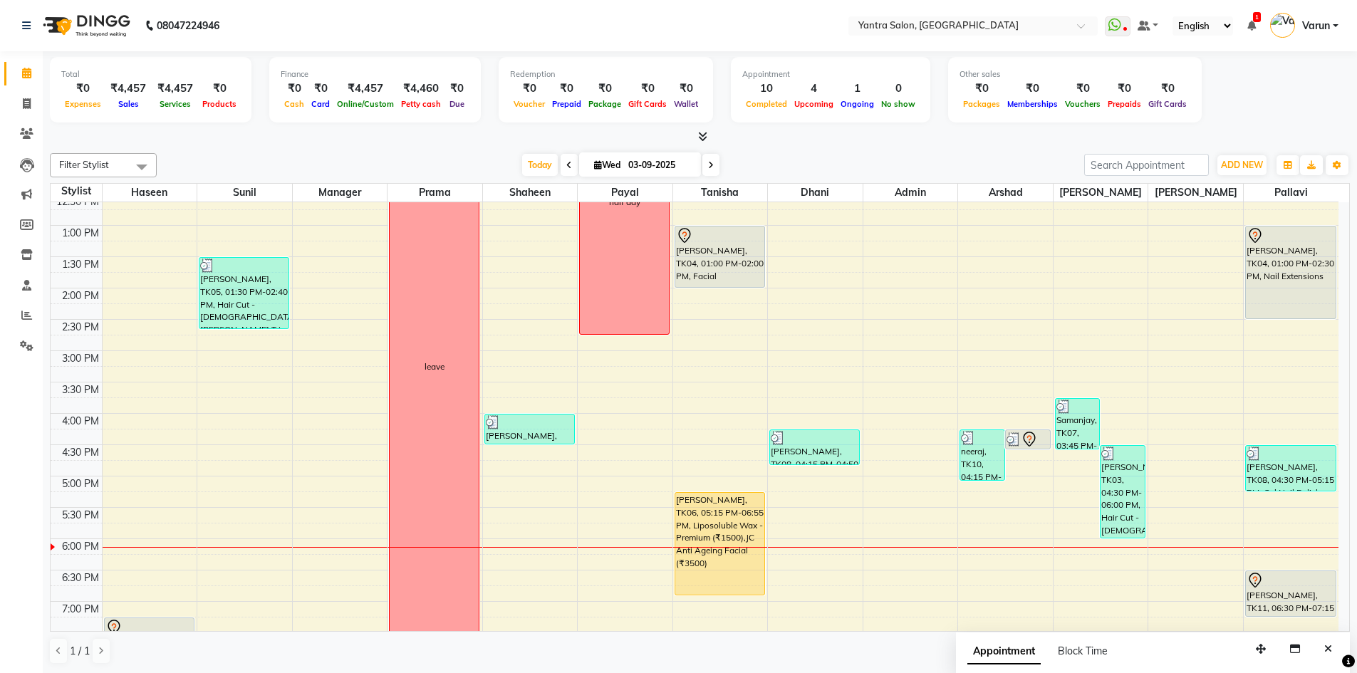
scroll to position [385, 0]
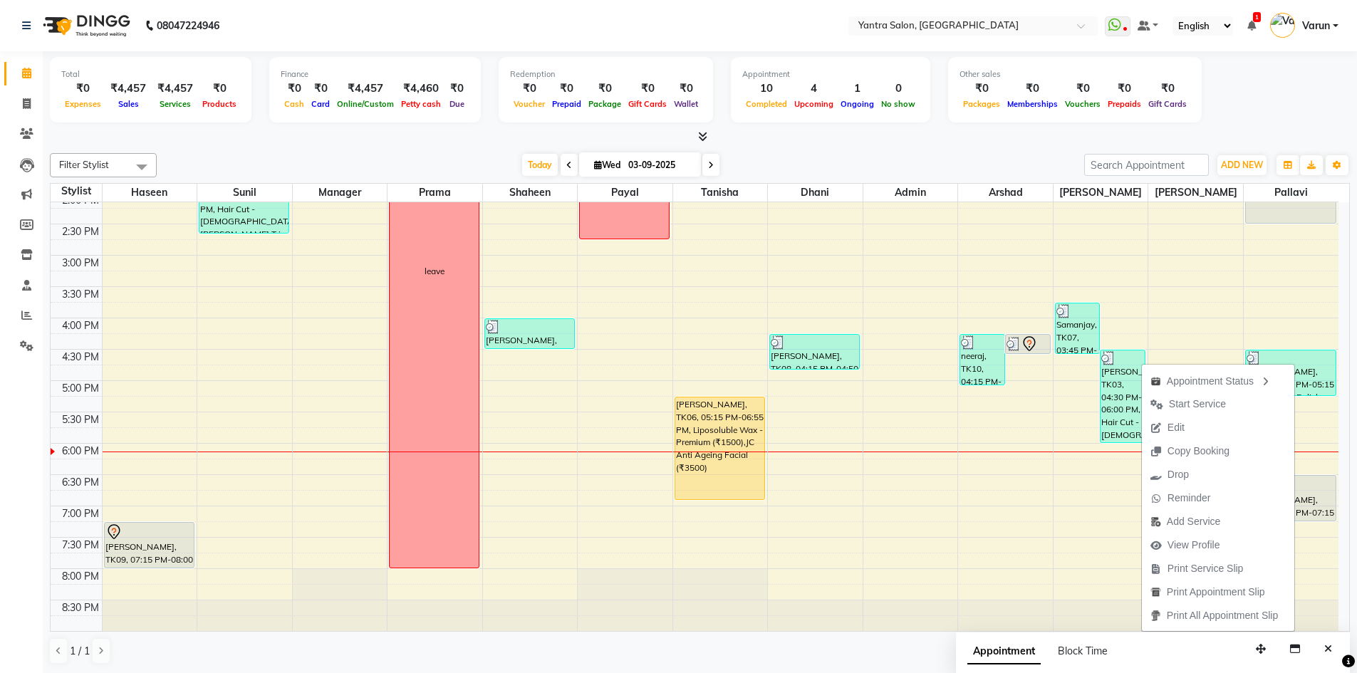
click at [1003, 142] on div at bounding box center [700, 137] width 1300 height 15
click at [1194, 514] on span "Add Service" at bounding box center [1177, 526] width 87 height 24
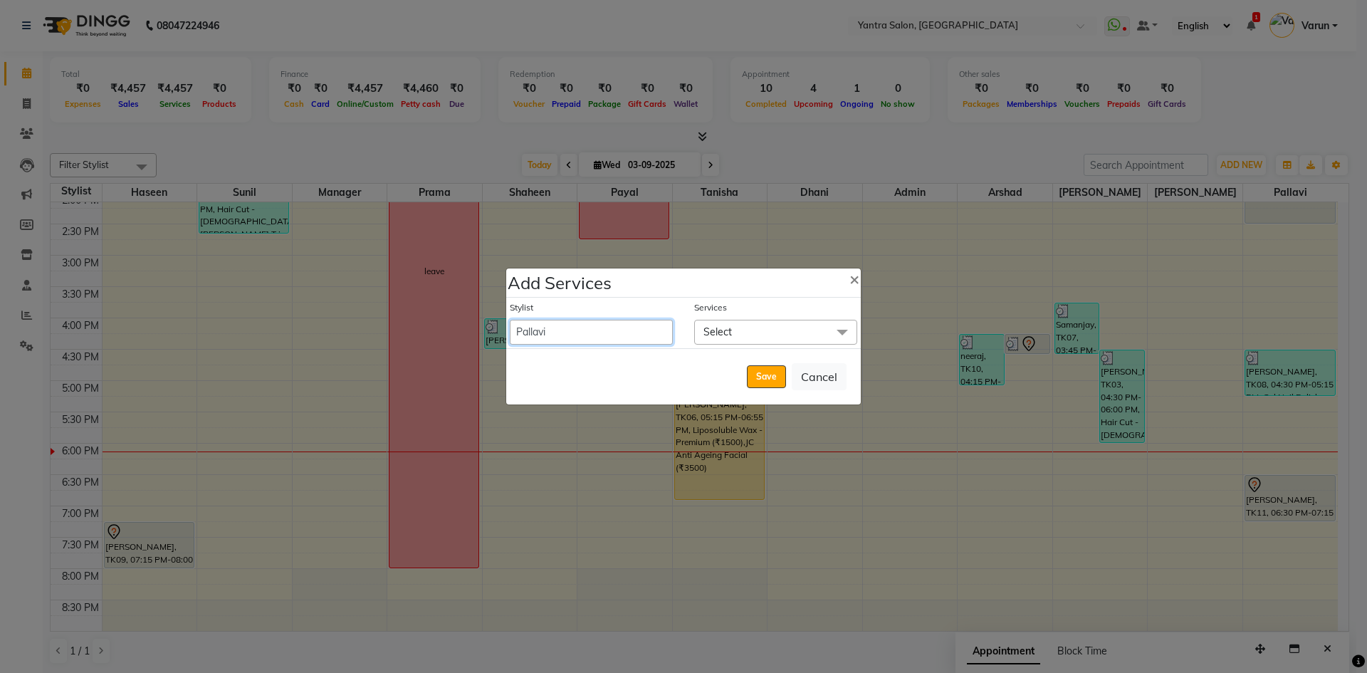
click at [558, 333] on select "admin Arshad Denis Dhani Haseen Jaswant Manager Pallavi Payal Prama Shaheen Sun…" at bounding box center [591, 332] width 163 height 25
select select "76999"
click at [510, 320] on select "admin Arshad Denis Dhani Haseen Jaswant Manager Pallavi Payal Prama Shaheen Sun…" at bounding box center [591, 332] width 163 height 25
select select "1155"
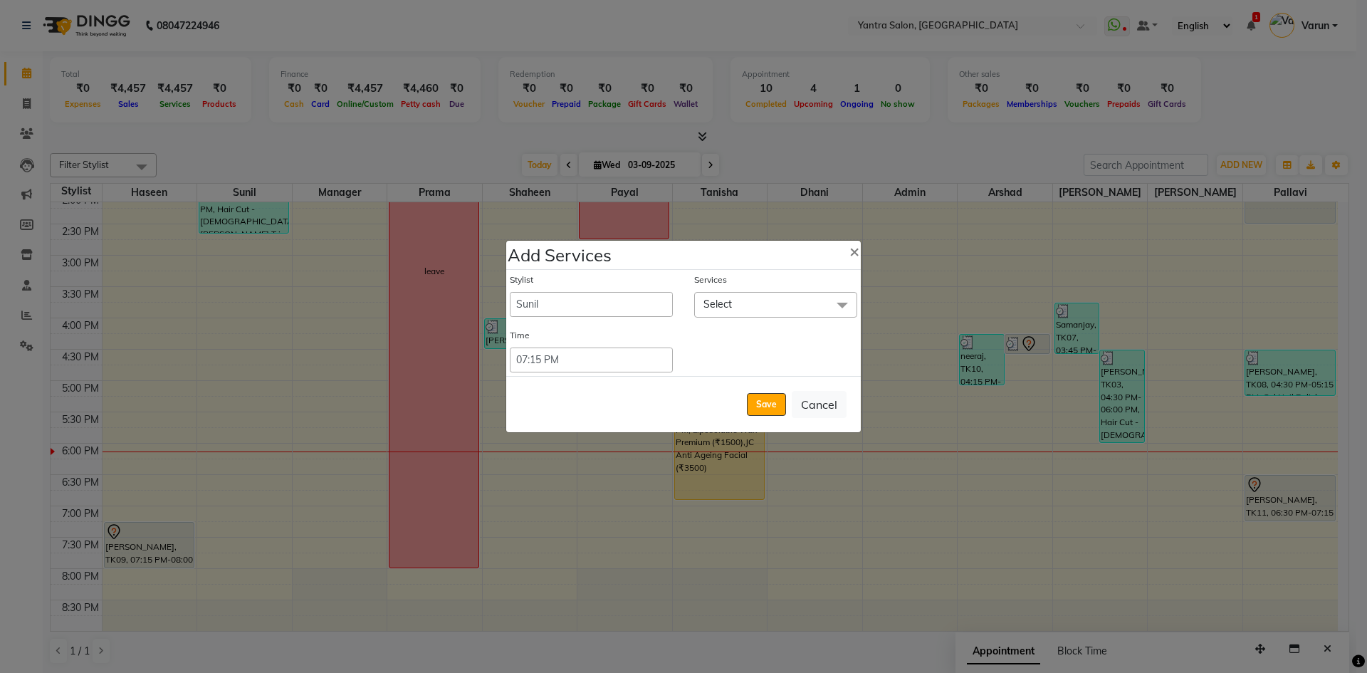
click at [699, 306] on span "Select" at bounding box center [775, 304] width 163 height 25
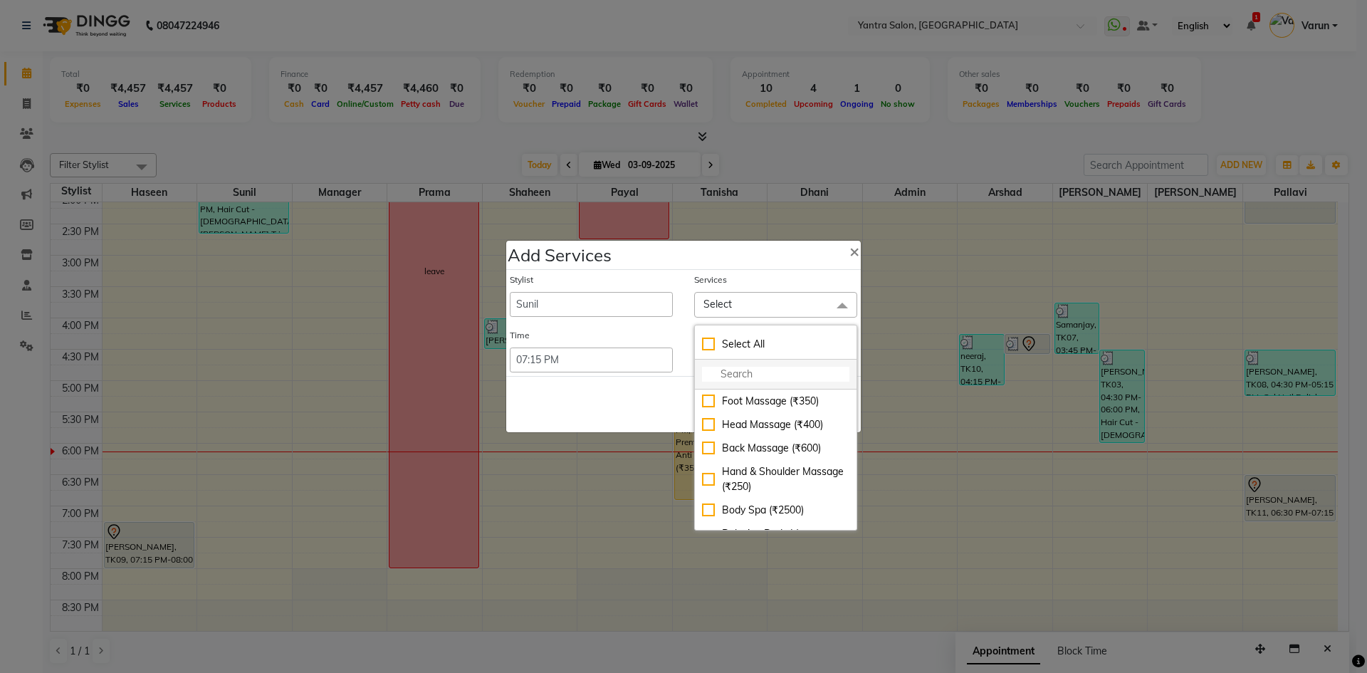
click at [735, 369] on input "multiselect-search" at bounding box center [775, 374] width 147 height 15
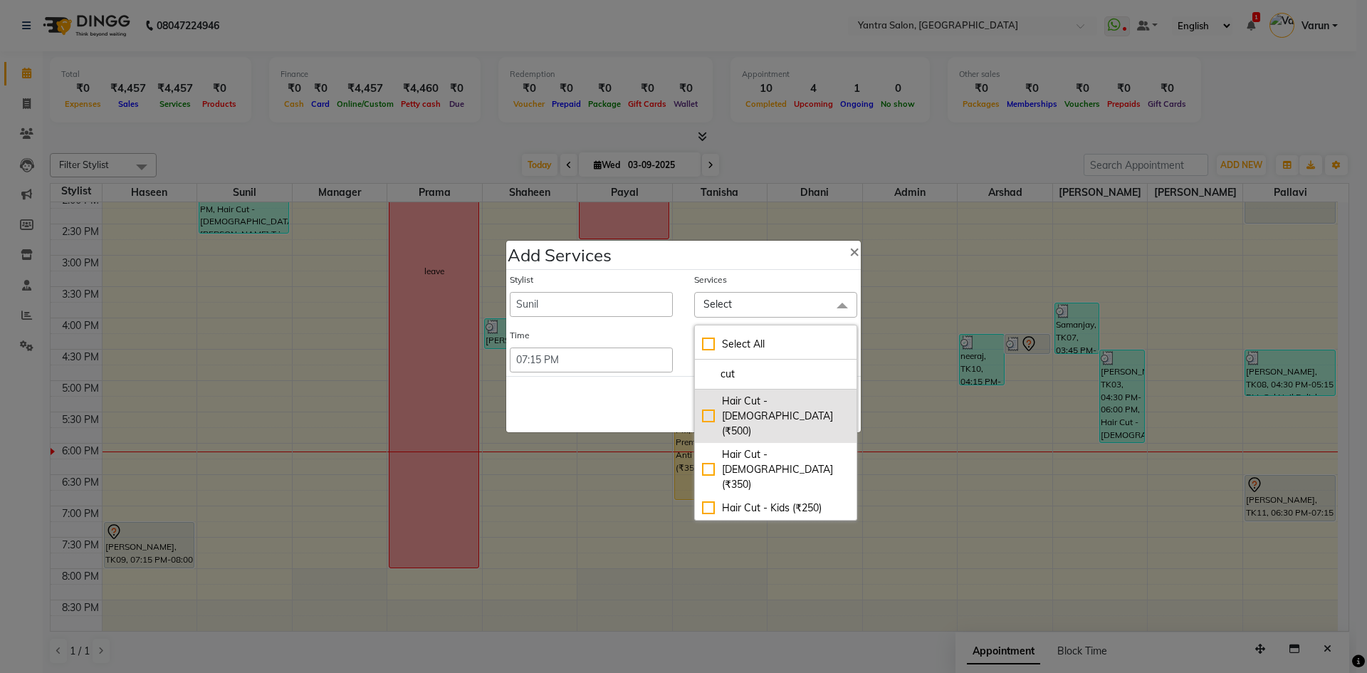
type input "cut"
click at [744, 397] on div "Hair Cut - Female (₹500)" at bounding box center [775, 416] width 147 height 45
checkbox input "true"
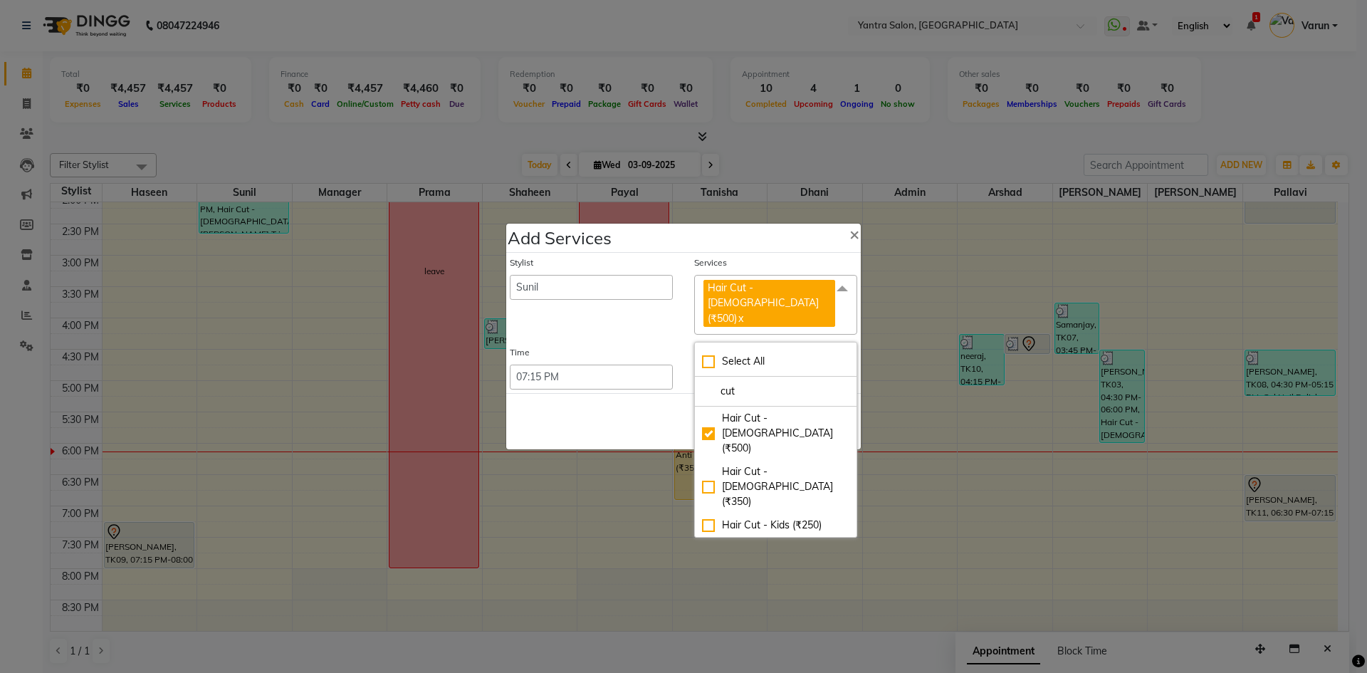
click at [613, 393] on div "Save Cancel" at bounding box center [683, 421] width 355 height 56
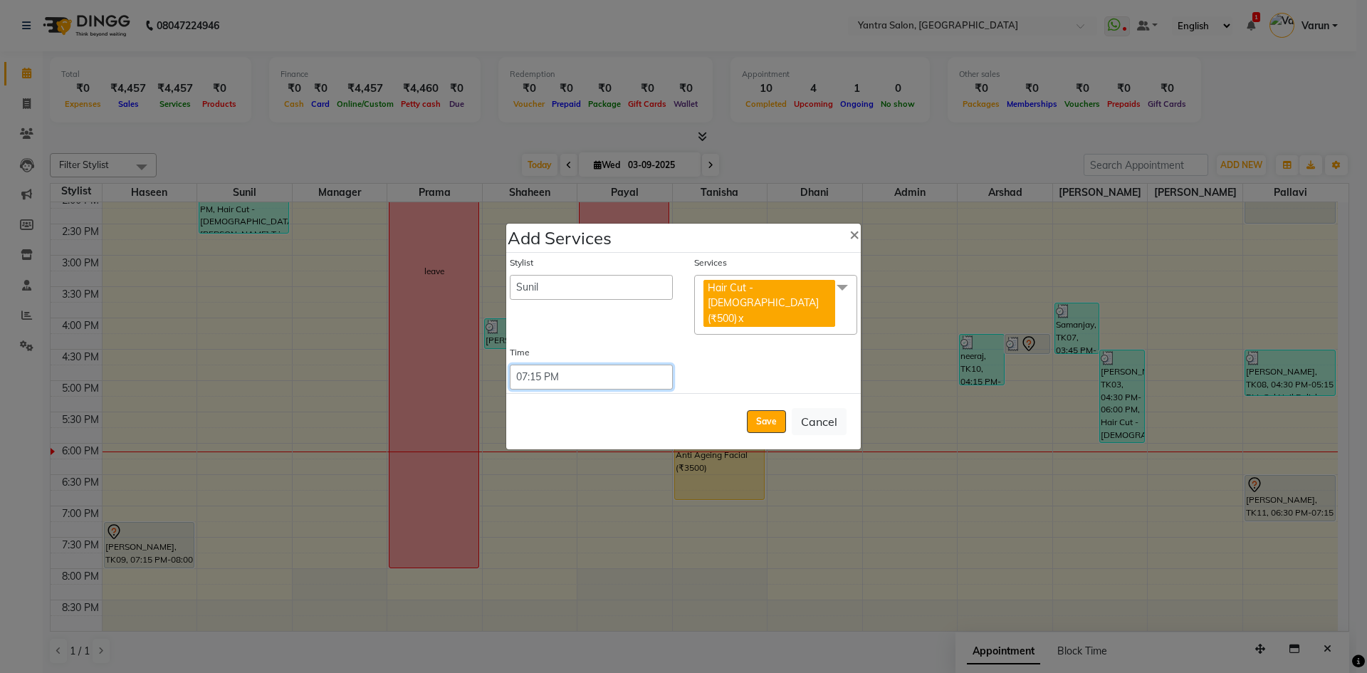
click at [615, 375] on select "Select 09:00 AM 09:15 AM 09:30 AM 09:45 AM 10:00 AM 10:15 AM 10:30 AM 10:45 AM …" at bounding box center [591, 377] width 163 height 25
select select "1110"
click at [510, 365] on select "Select 09:00 AM 09:15 AM 09:30 AM 09:45 AM 10:00 AM 10:15 AM 10:30 AM 10:45 AM …" at bounding box center [591, 377] width 163 height 25
click at [761, 410] on button "Save" at bounding box center [766, 421] width 39 height 23
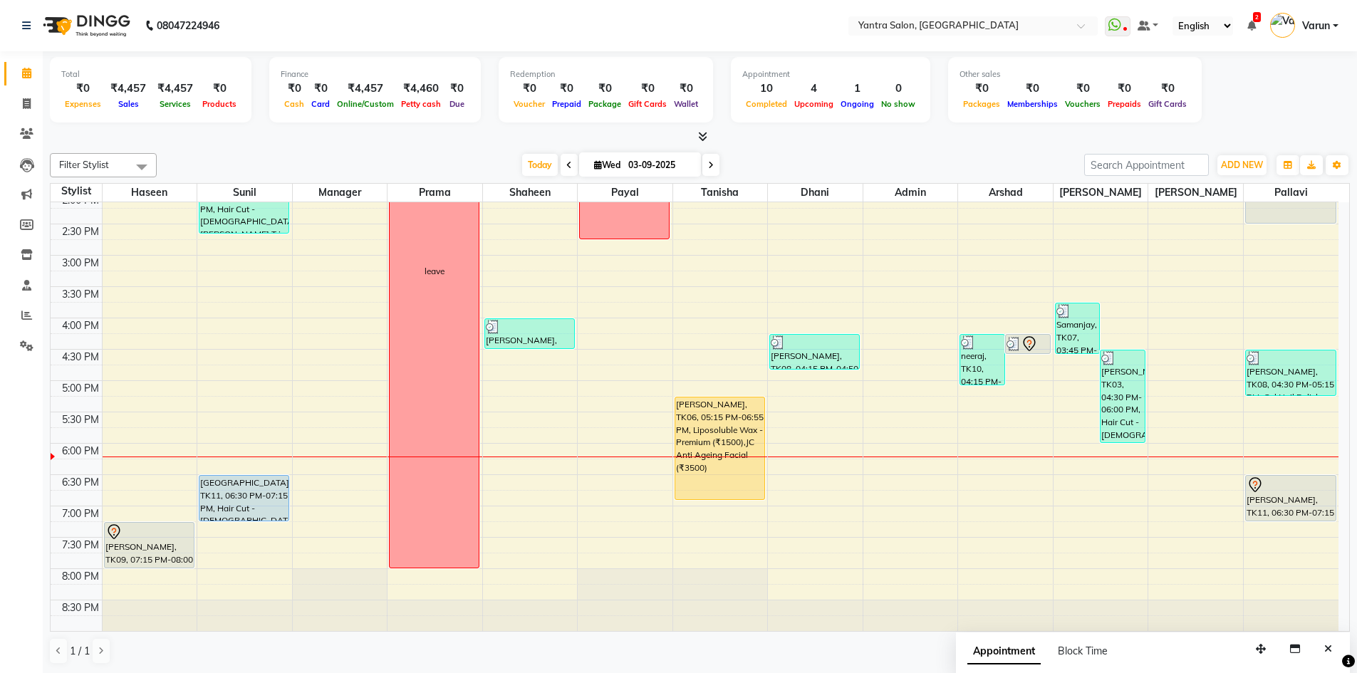
click at [789, 161] on div "Today Wed 03-09-2025" at bounding box center [620, 165] width 913 height 21
click at [541, 164] on span "Today" at bounding box center [540, 165] width 36 height 22
click at [525, 170] on span "Today" at bounding box center [540, 165] width 36 height 22
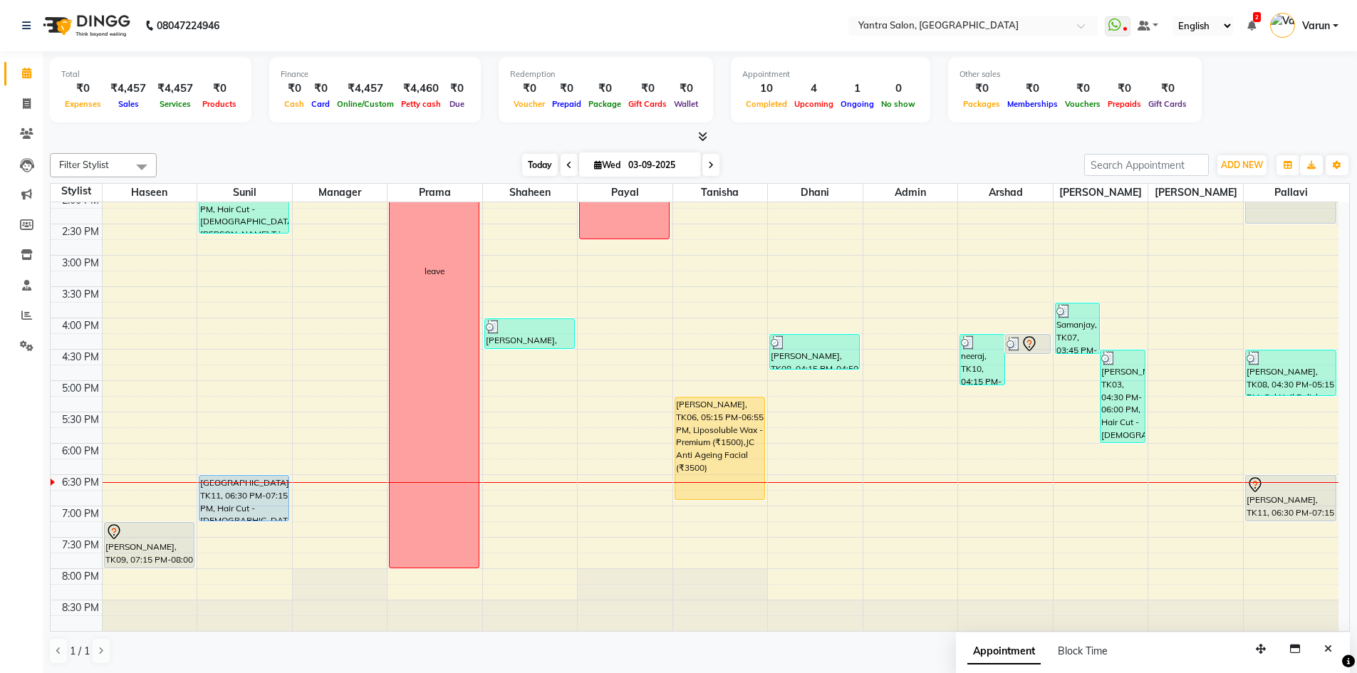
click at [522, 174] on span "Today" at bounding box center [540, 165] width 36 height 22
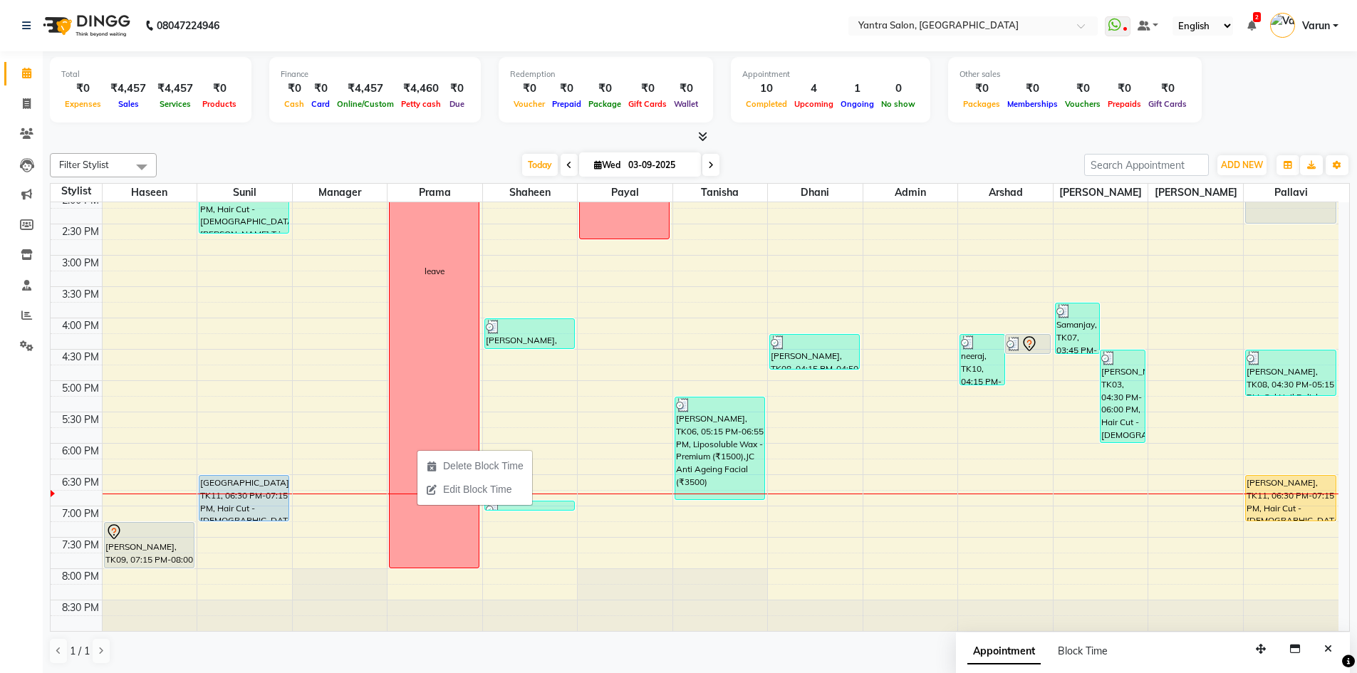
click at [358, 174] on div "Today Wed 03-09-2025" at bounding box center [620, 165] width 913 height 21
click at [527, 166] on span "Today" at bounding box center [540, 165] width 36 height 22
click at [543, 155] on span "Today" at bounding box center [540, 165] width 36 height 22
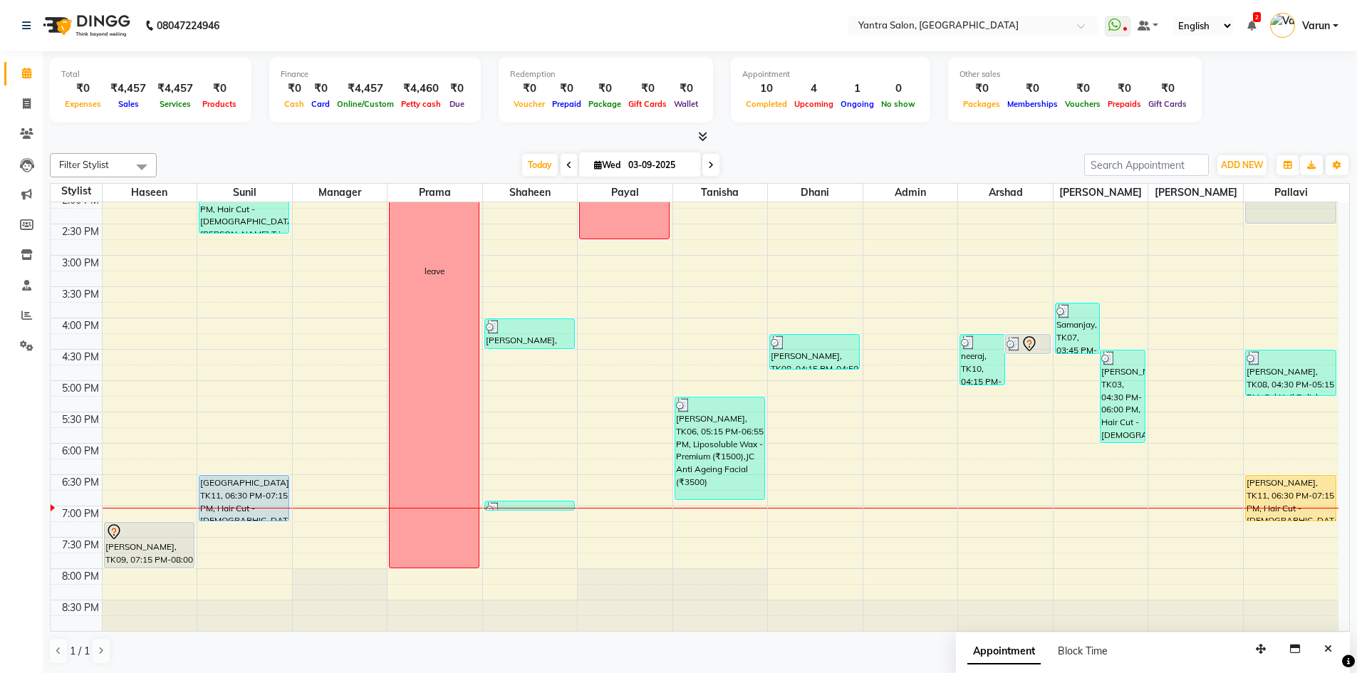
click at [440, 136] on div at bounding box center [700, 137] width 1300 height 15
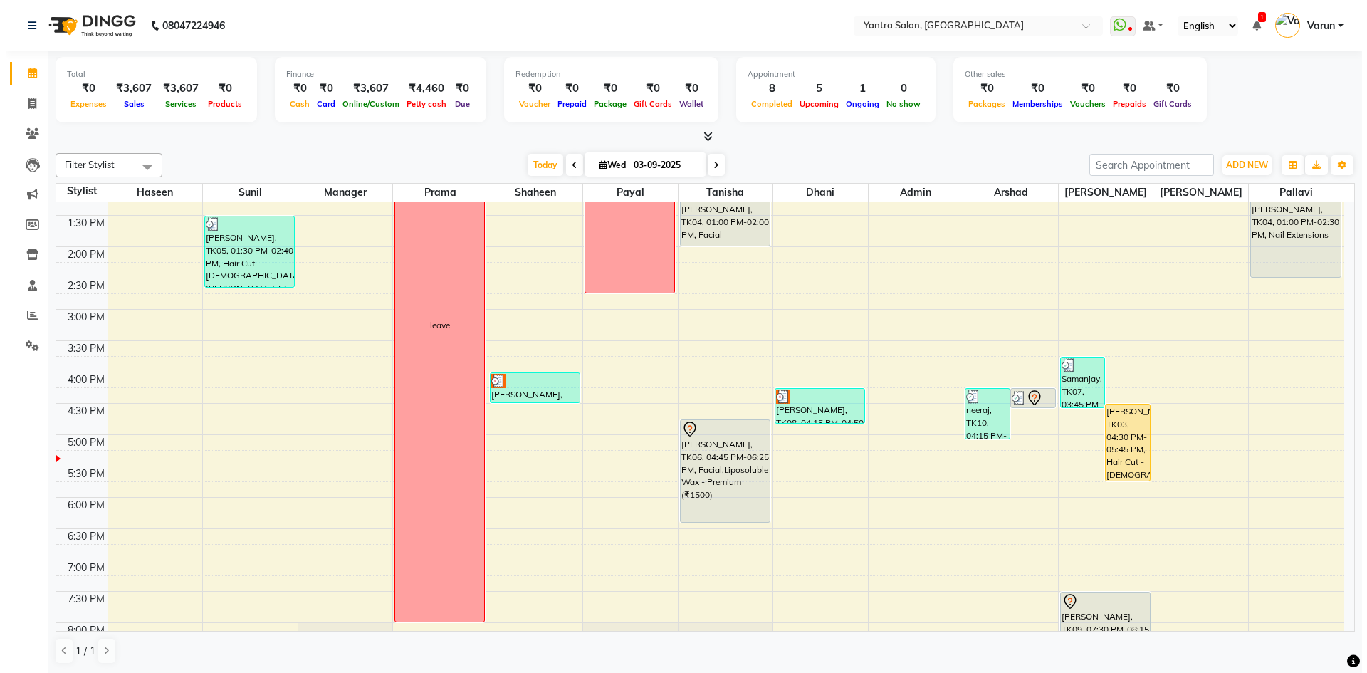
scroll to position [356, 0]
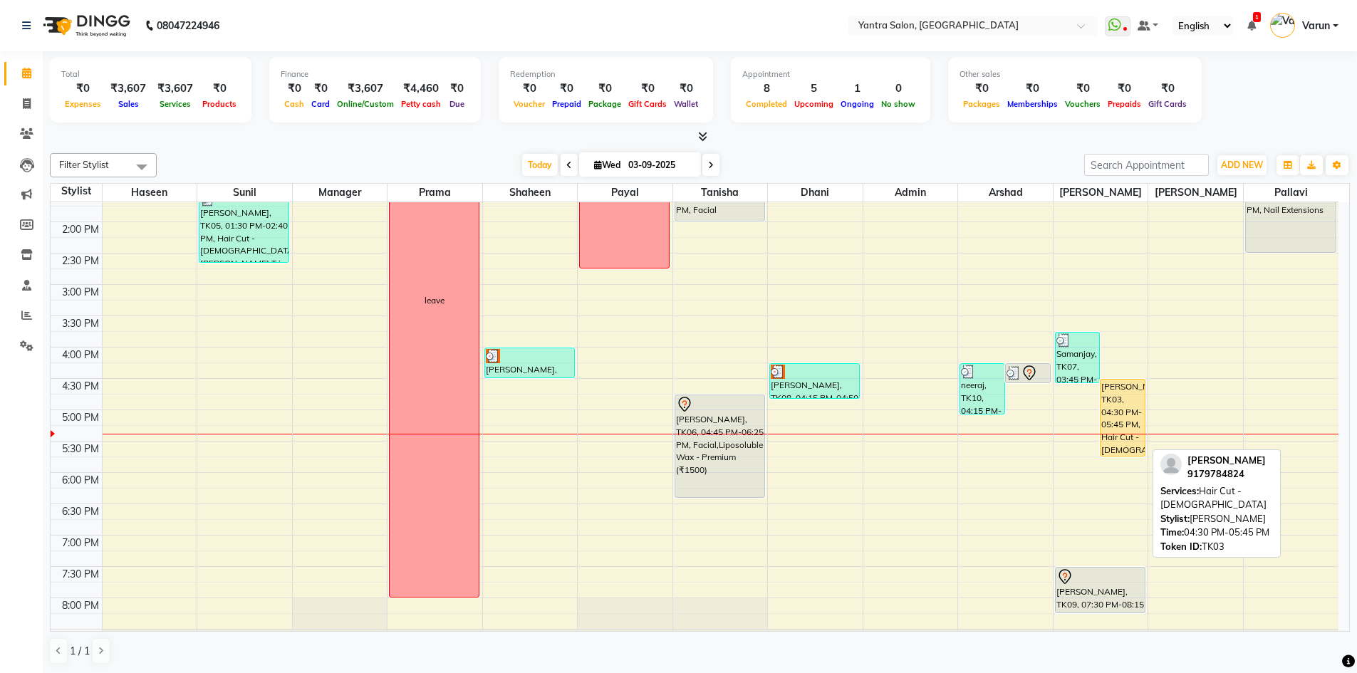
click at [1115, 395] on div "[PERSON_NAME], TK03, 04:30 PM-05:45 PM, Hair Cut - [DEMOGRAPHIC_DATA]" at bounding box center [1122, 418] width 44 height 76
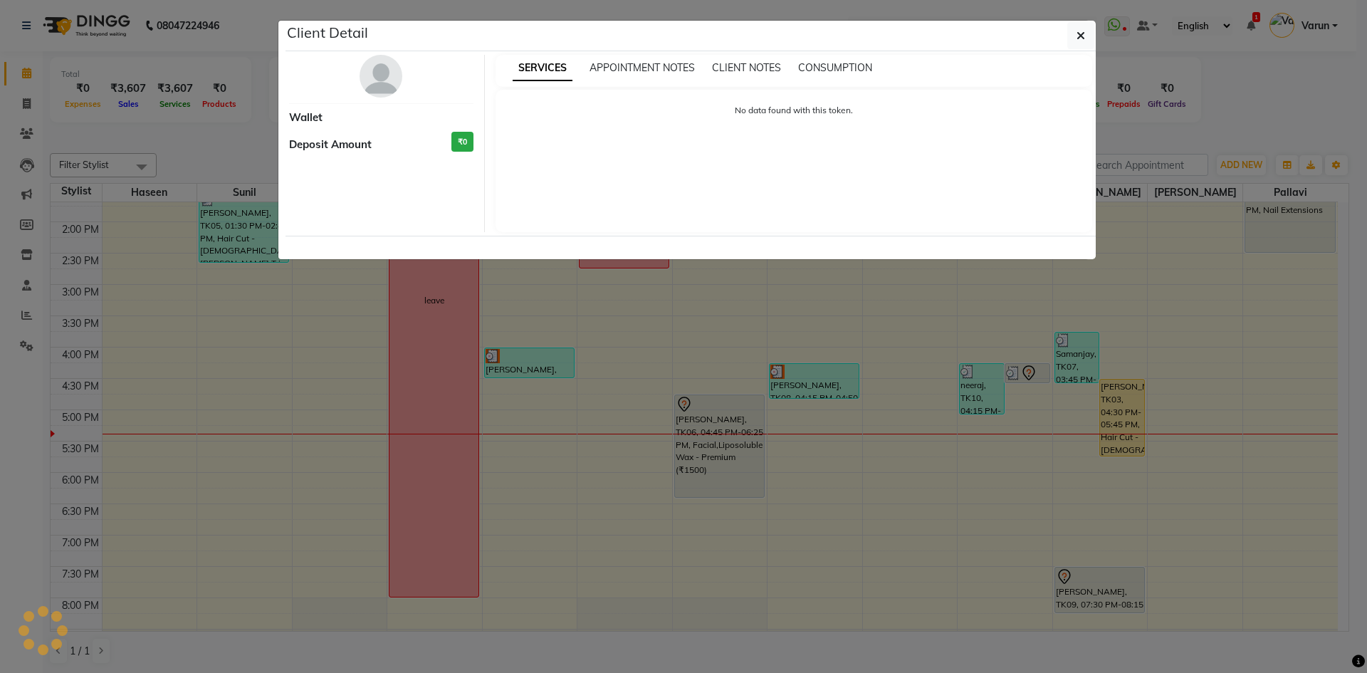
select select "1"
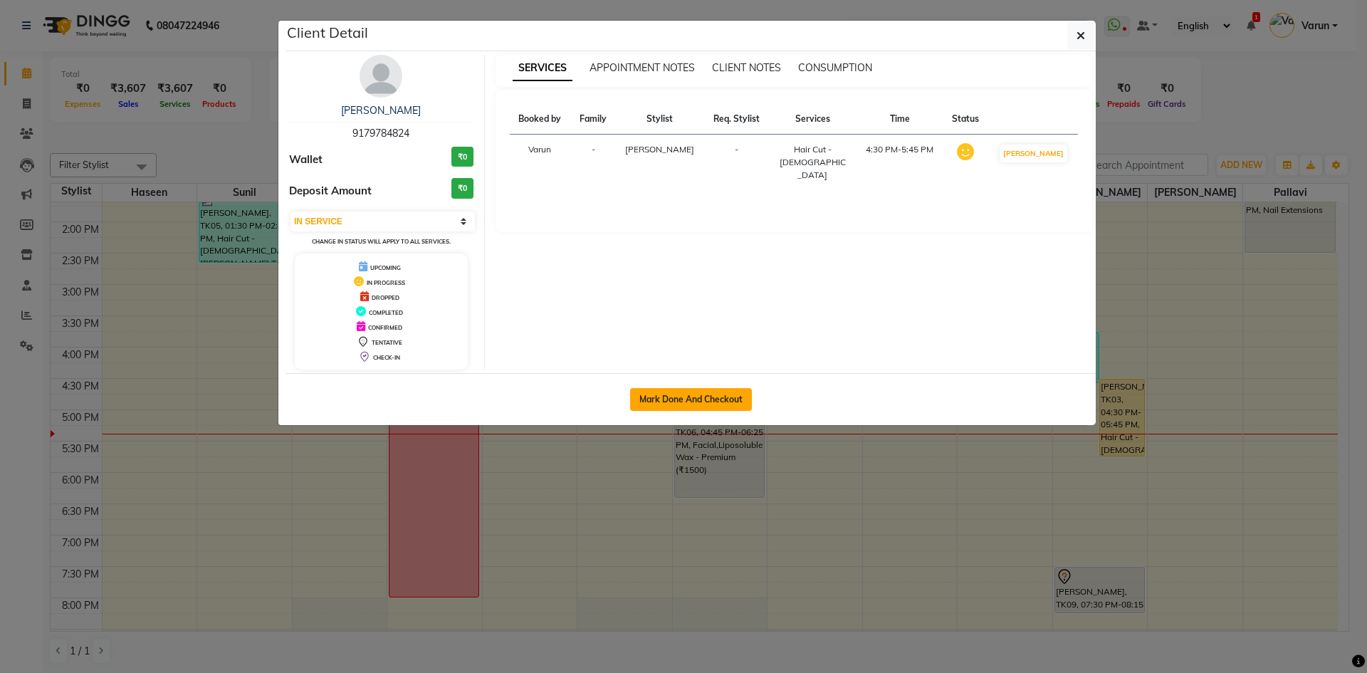
click at [742, 407] on button "Mark Done And Checkout" at bounding box center [691, 399] width 122 height 23
select select "service"
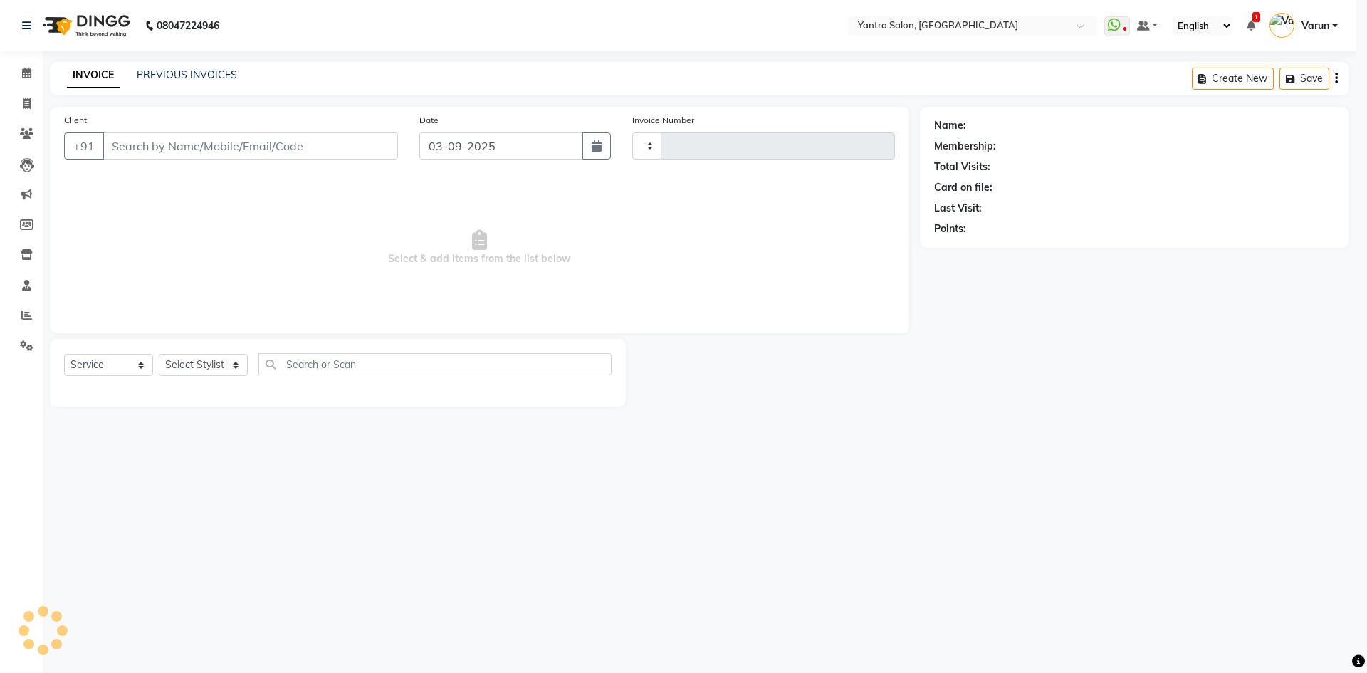
type input "2445"
select select "6253"
type input "9179784824"
select select "90728"
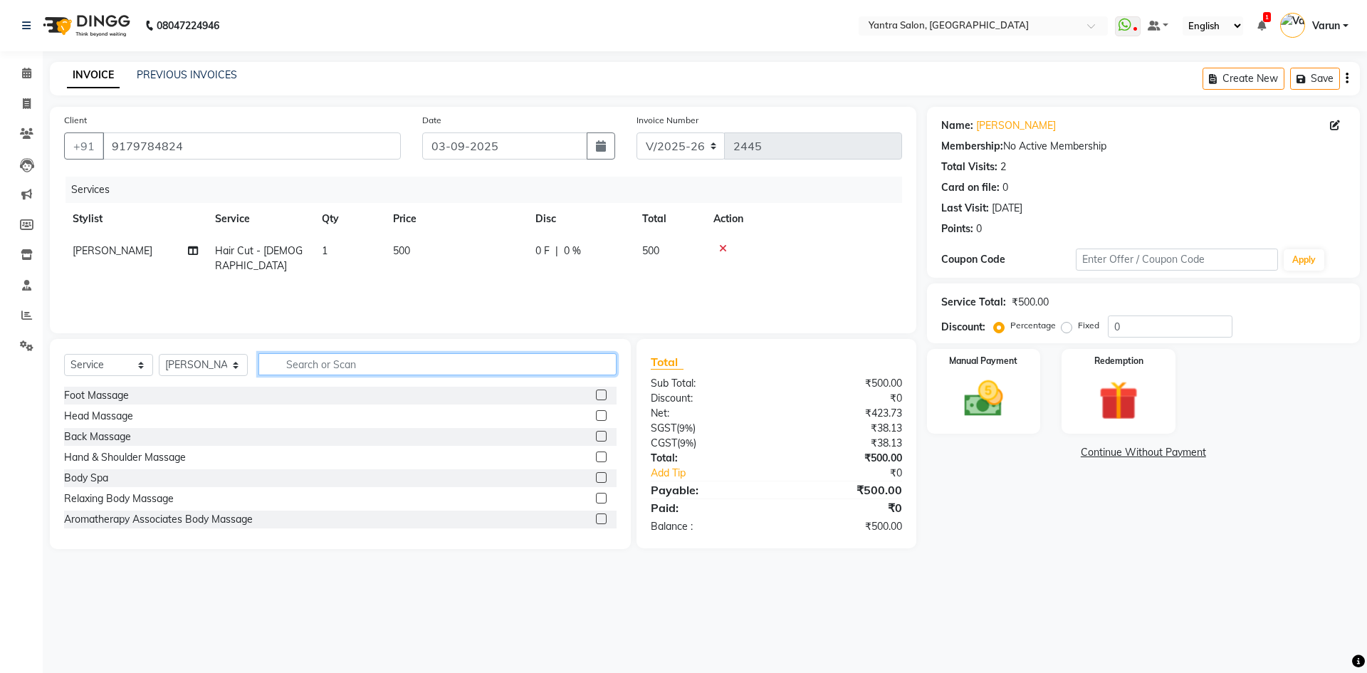
click at [347, 360] on input "text" at bounding box center [438, 364] width 358 height 22
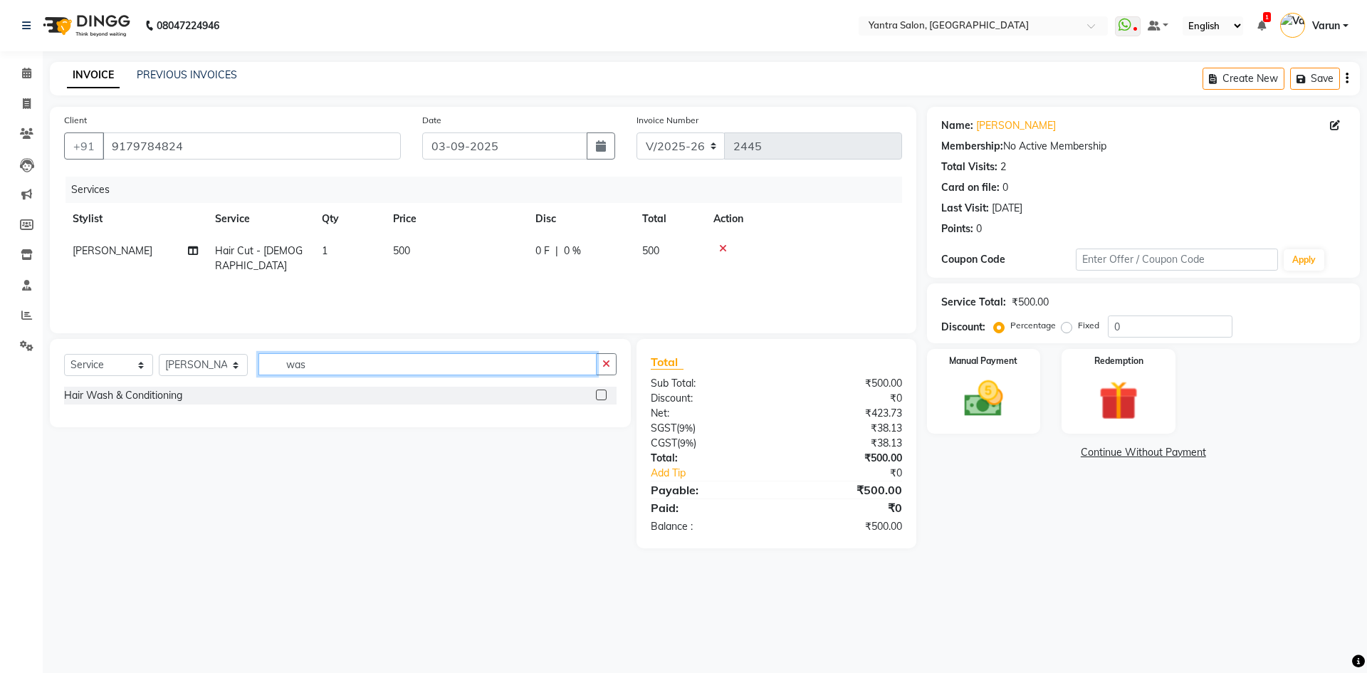
type input "was"
click at [602, 395] on label at bounding box center [601, 395] width 11 height 11
click at [602, 395] on input "checkbox" at bounding box center [600, 395] width 9 height 9
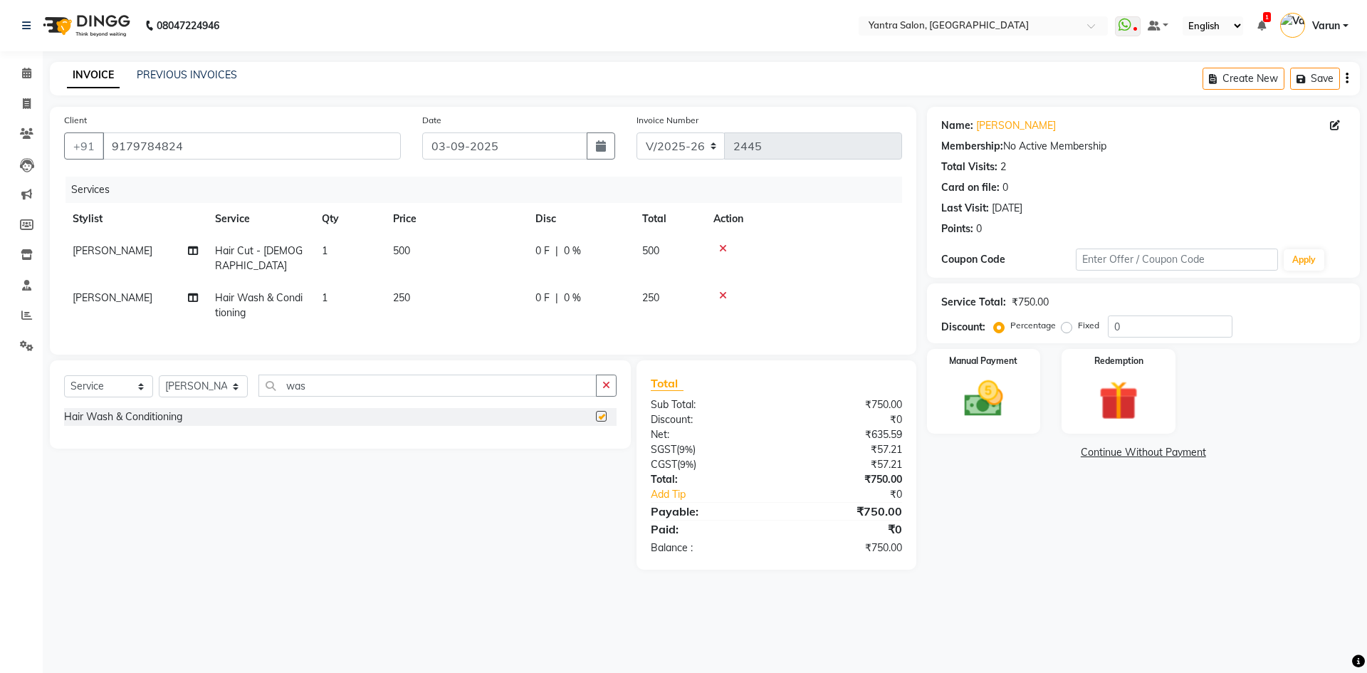
checkbox input "false"
click at [471, 300] on td "250" at bounding box center [456, 305] width 142 height 47
select select "90728"
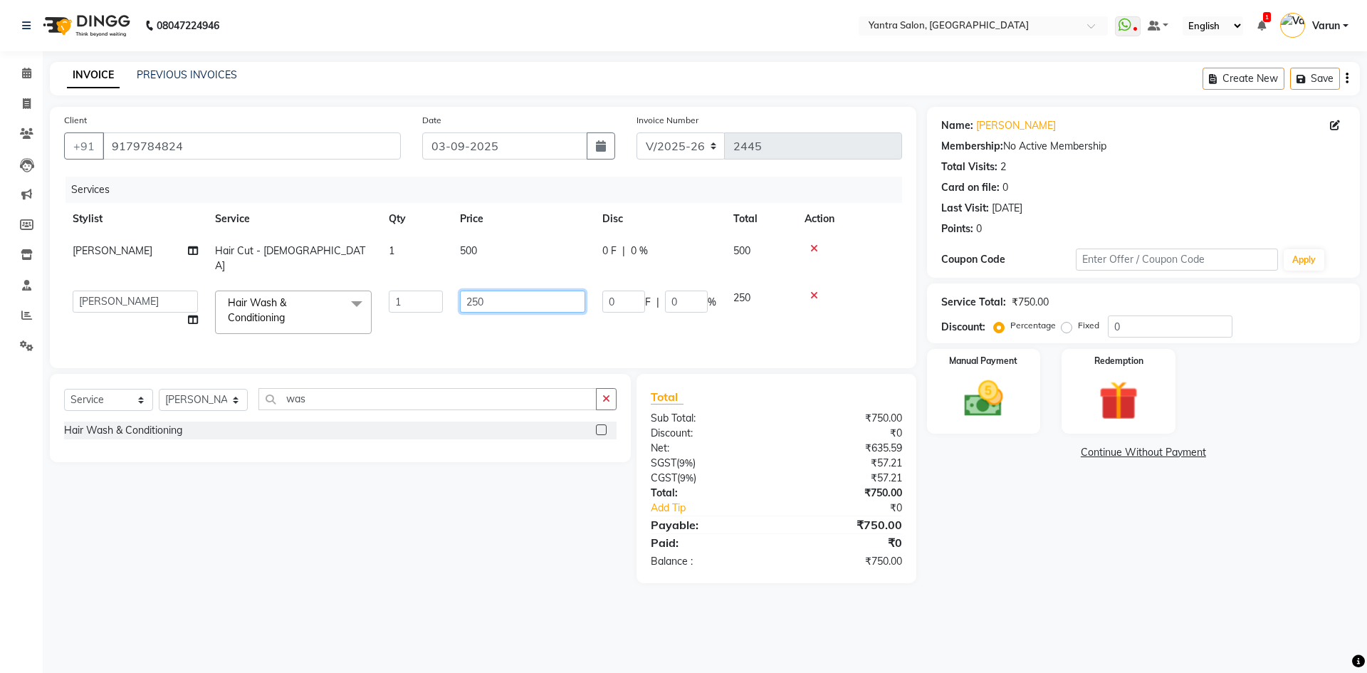
click at [497, 291] on input "250" at bounding box center [522, 302] width 125 height 22
type input "350"
click at [498, 321] on div "Services Stylist Service Qty Price Disc Total Action Denis Hair Cut - Female 1 …" at bounding box center [483, 265] width 838 height 177
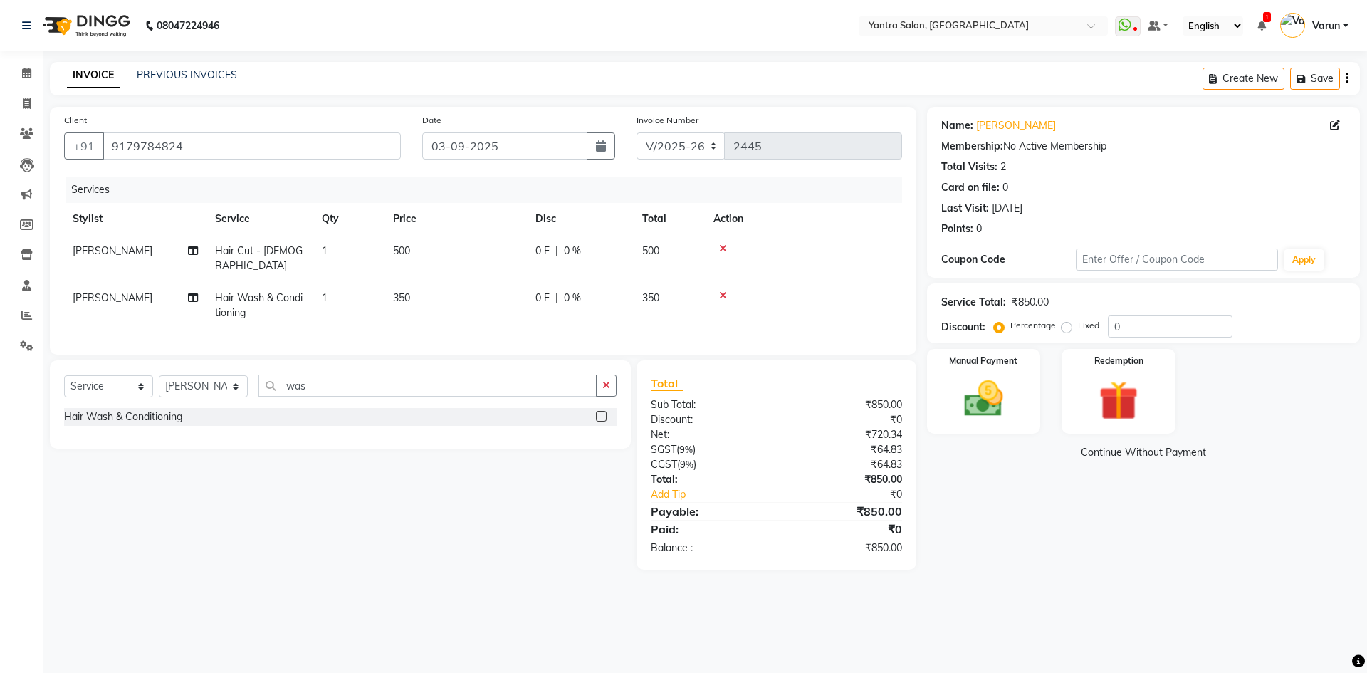
drag, startPoint x: 987, startPoint y: 505, endPoint x: 979, endPoint y: 450, distance: 55.5
click at [987, 504] on div "Name: Mahima Sachdeva Membership: No Active Membership Total Visits: 2 Card on …" at bounding box center [1149, 338] width 444 height 463
click at [978, 383] on img at bounding box center [984, 398] width 66 height 47
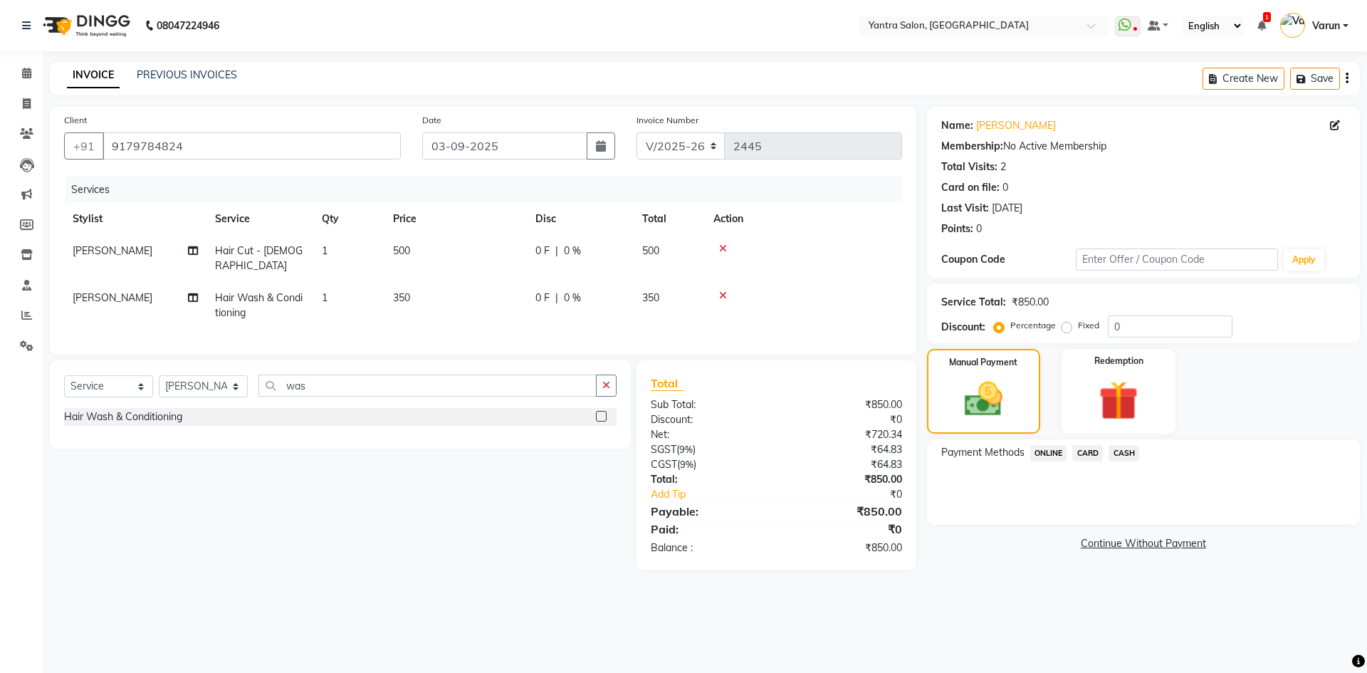
click at [1051, 454] on span "ONLINE" at bounding box center [1049, 453] width 37 height 16
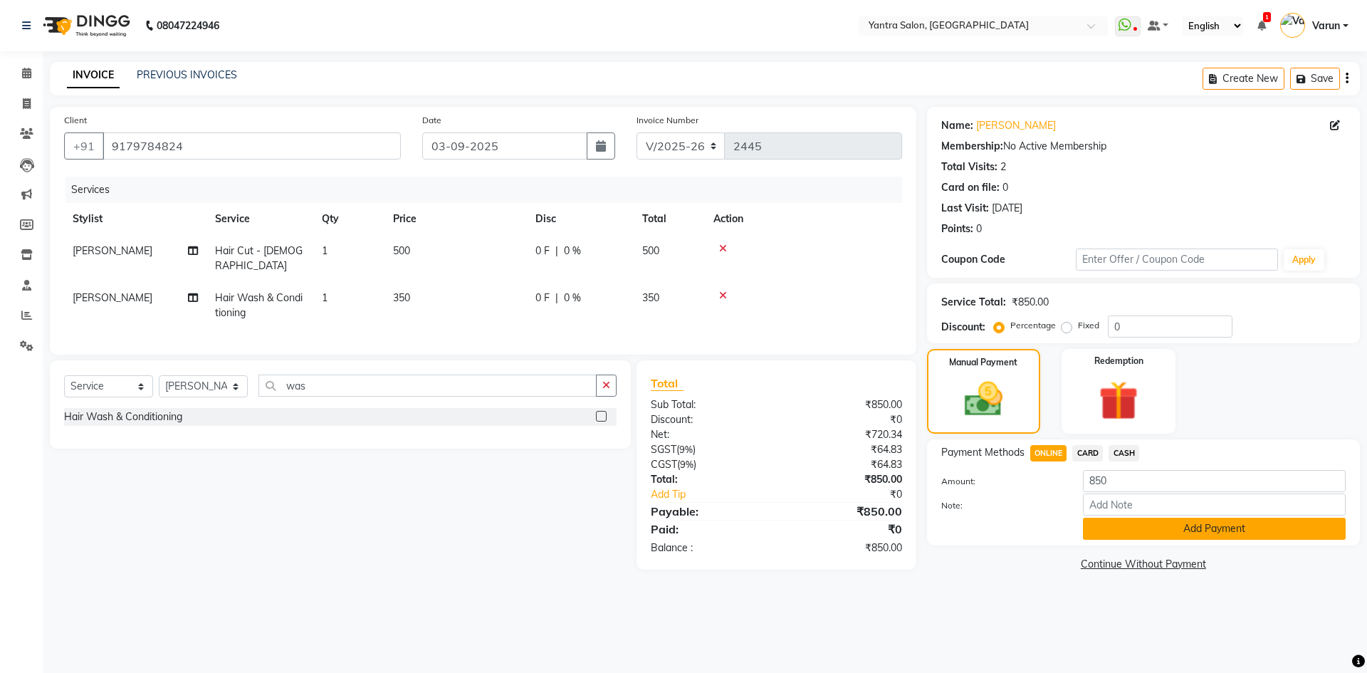
click at [1101, 524] on button "Add Payment" at bounding box center [1214, 529] width 263 height 22
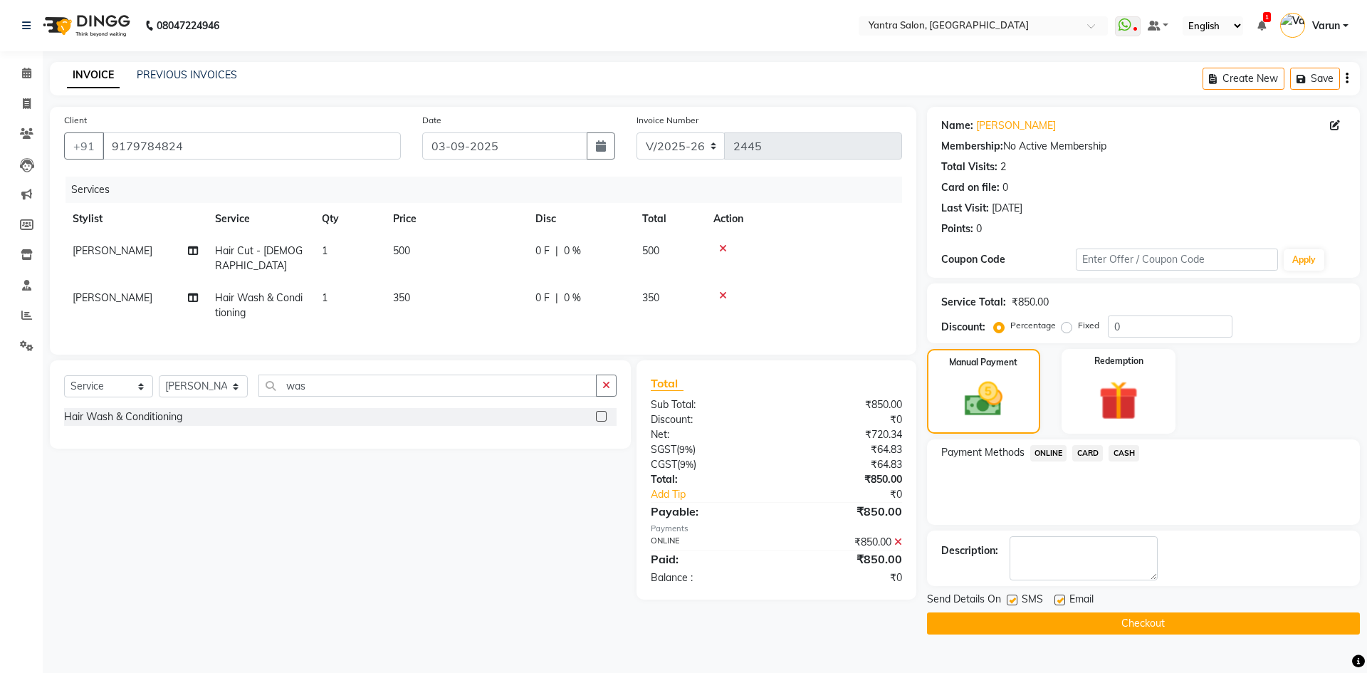
click at [1077, 626] on button "Checkout" at bounding box center [1143, 624] width 433 height 22
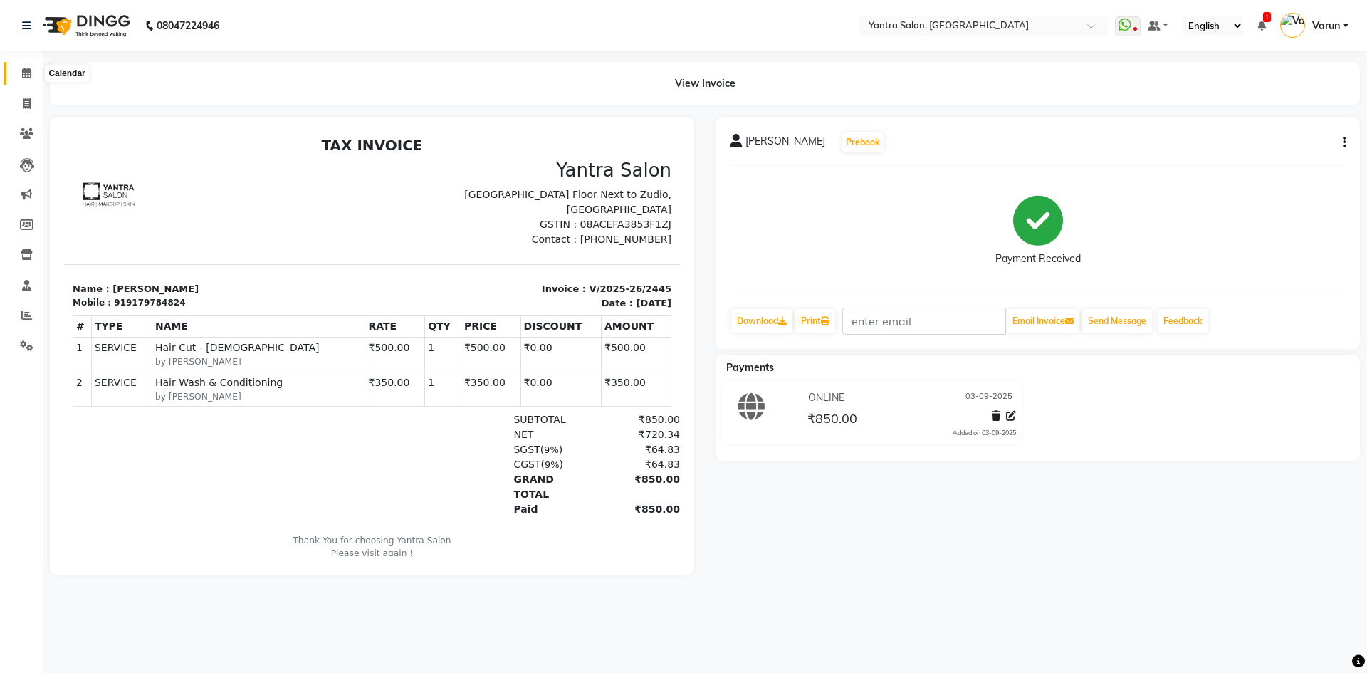
click at [28, 69] on icon at bounding box center [26, 73] width 9 height 11
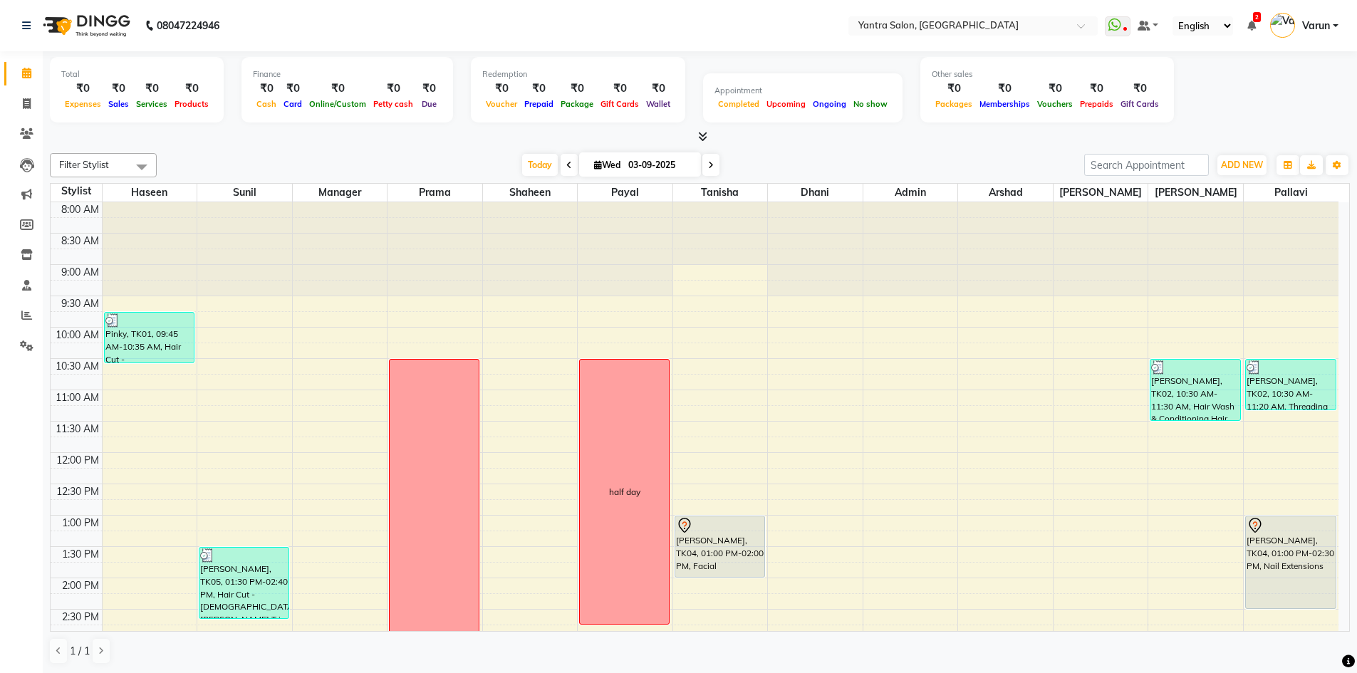
click at [990, 162] on div "Today Wed 03-09-2025" at bounding box center [620, 165] width 913 height 21
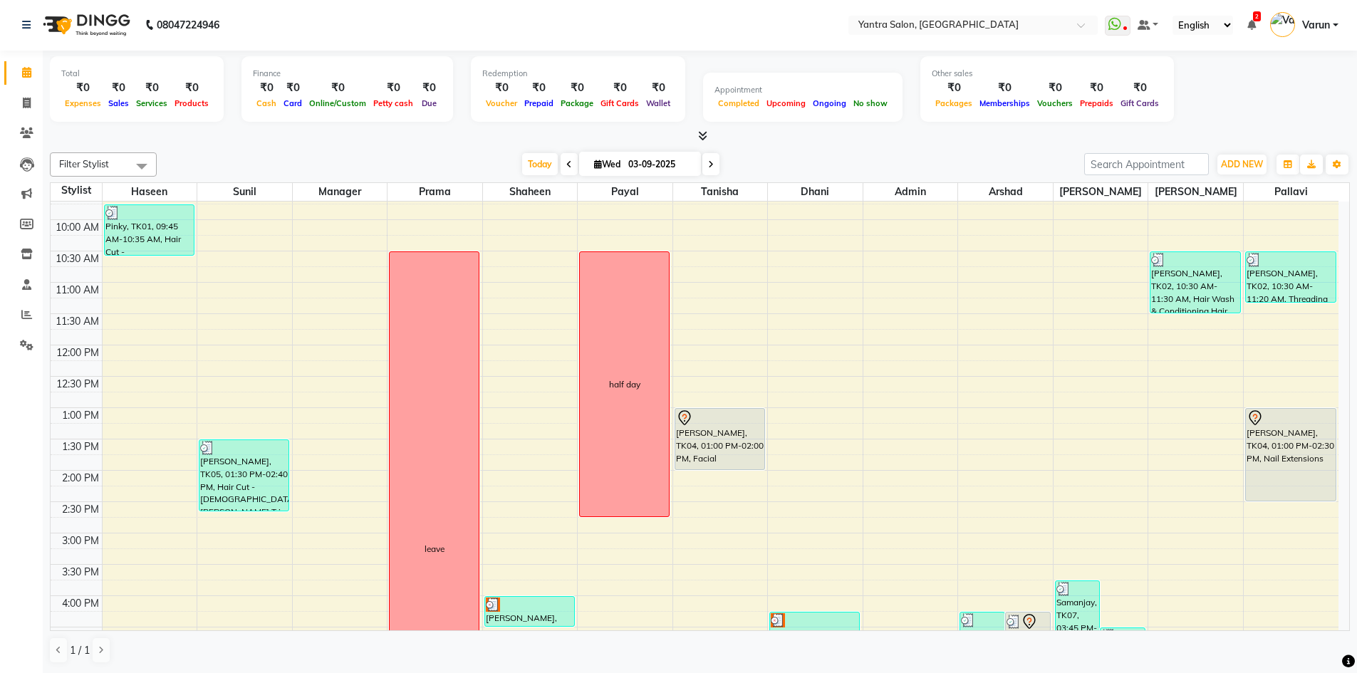
scroll to position [285, 0]
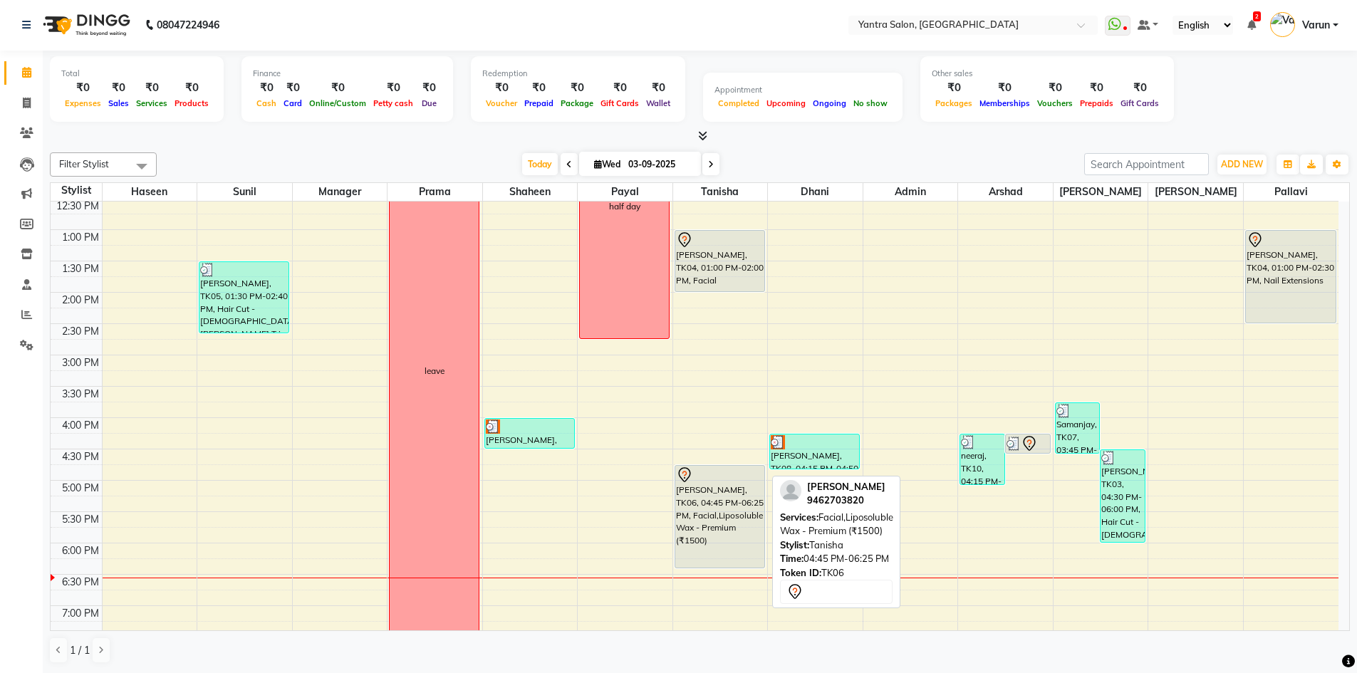
click at [722, 529] on div "[PERSON_NAME], TK06, 04:45 PM-06:25 PM, Facial,Liposoluble Wax - Premium (₹1500)" at bounding box center [719, 517] width 89 height 102
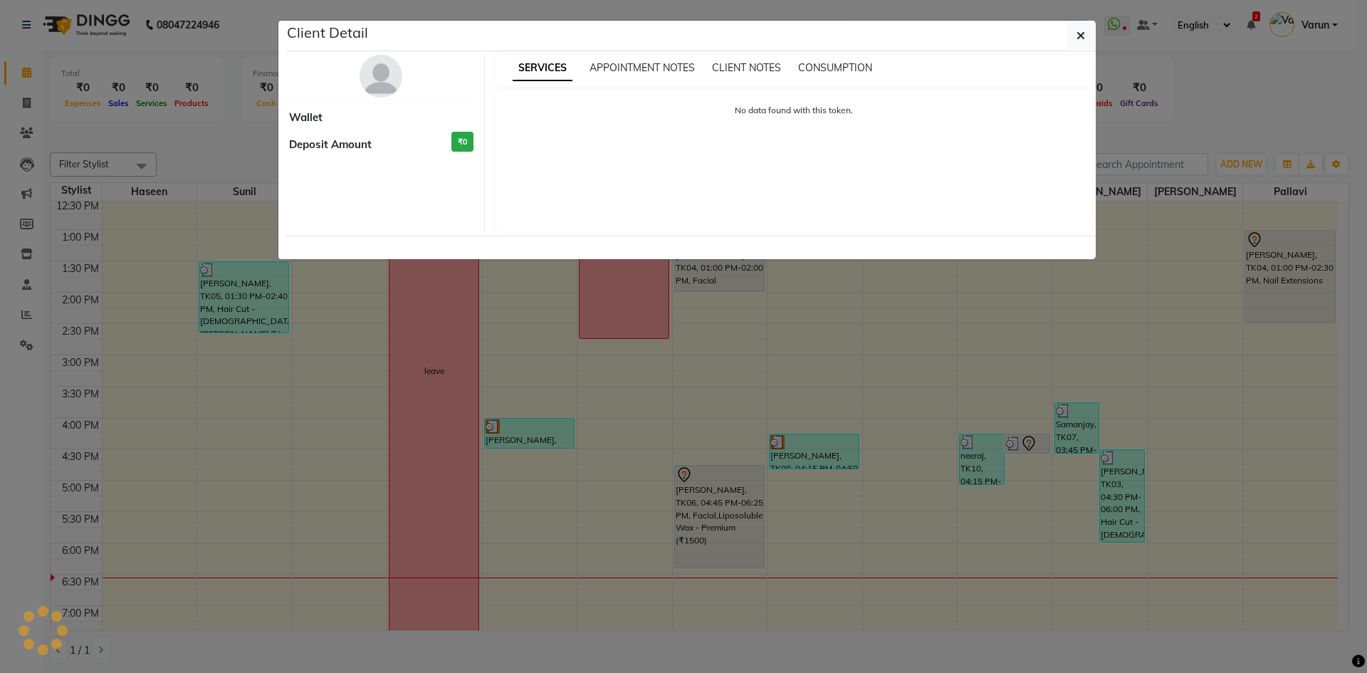
select select "1"
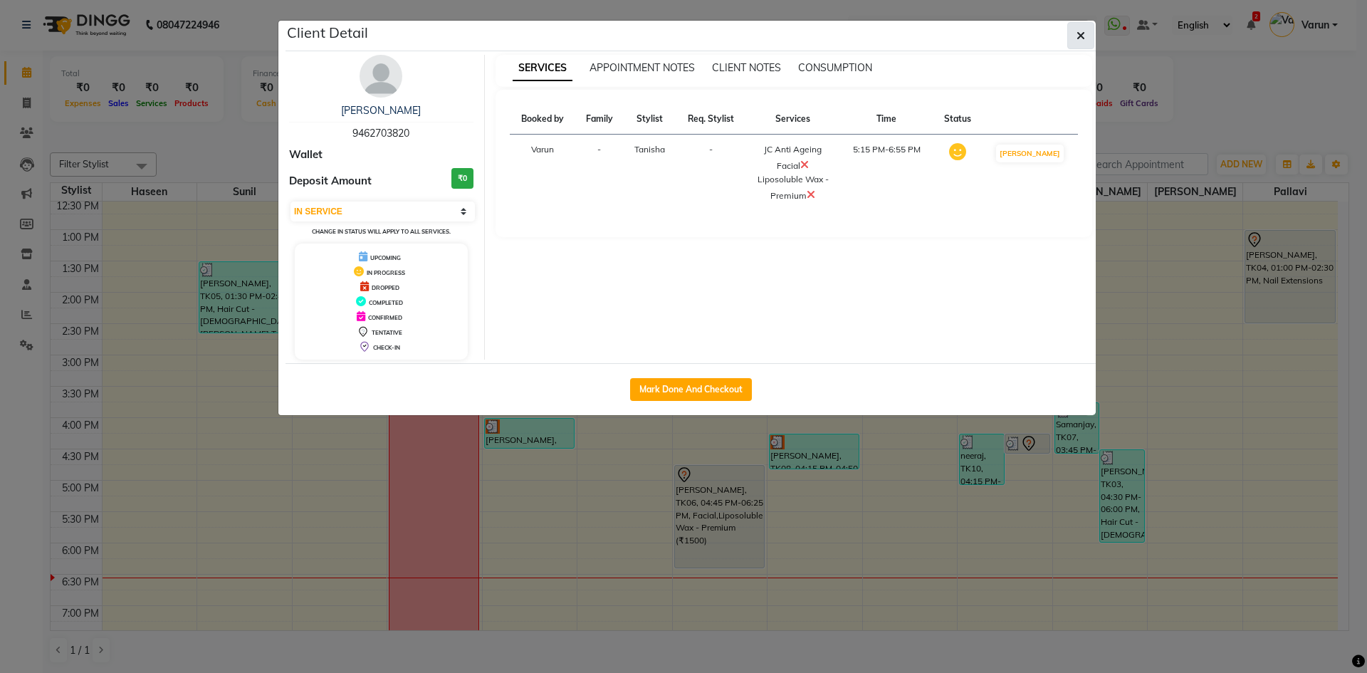
click at [1085, 46] on button "button" at bounding box center [1081, 35] width 27 height 27
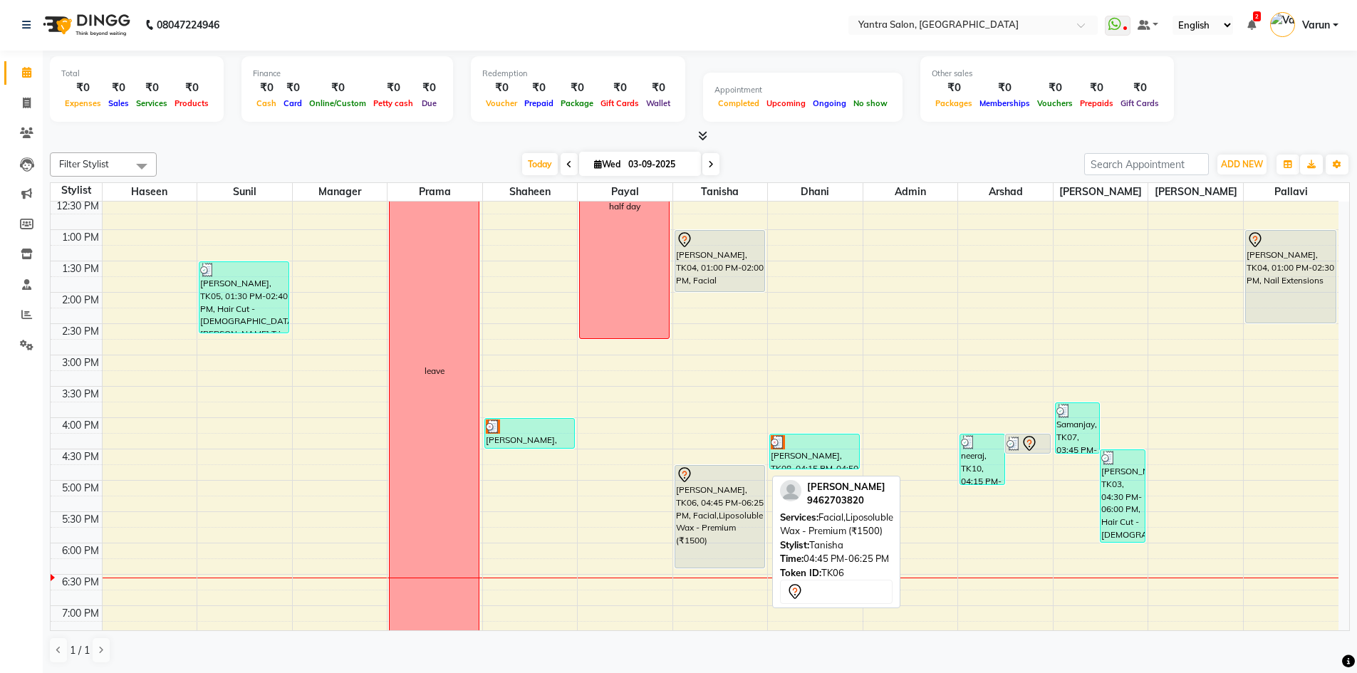
click at [704, 504] on div "[PERSON_NAME], TK06, 04:45 PM-06:25 PM, Facial,Liposoluble Wax - Premium (₹1500)" at bounding box center [719, 517] width 89 height 102
select select "1"
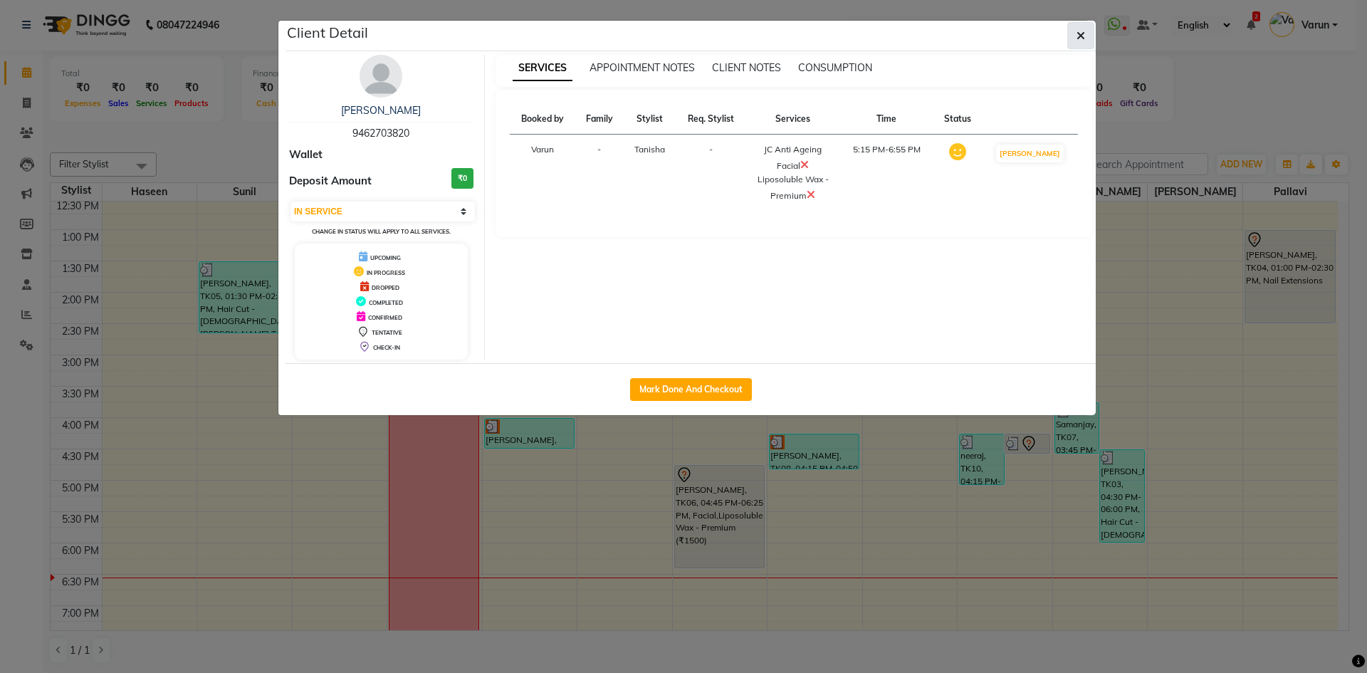
click at [1073, 39] on button "button" at bounding box center [1081, 35] width 27 height 27
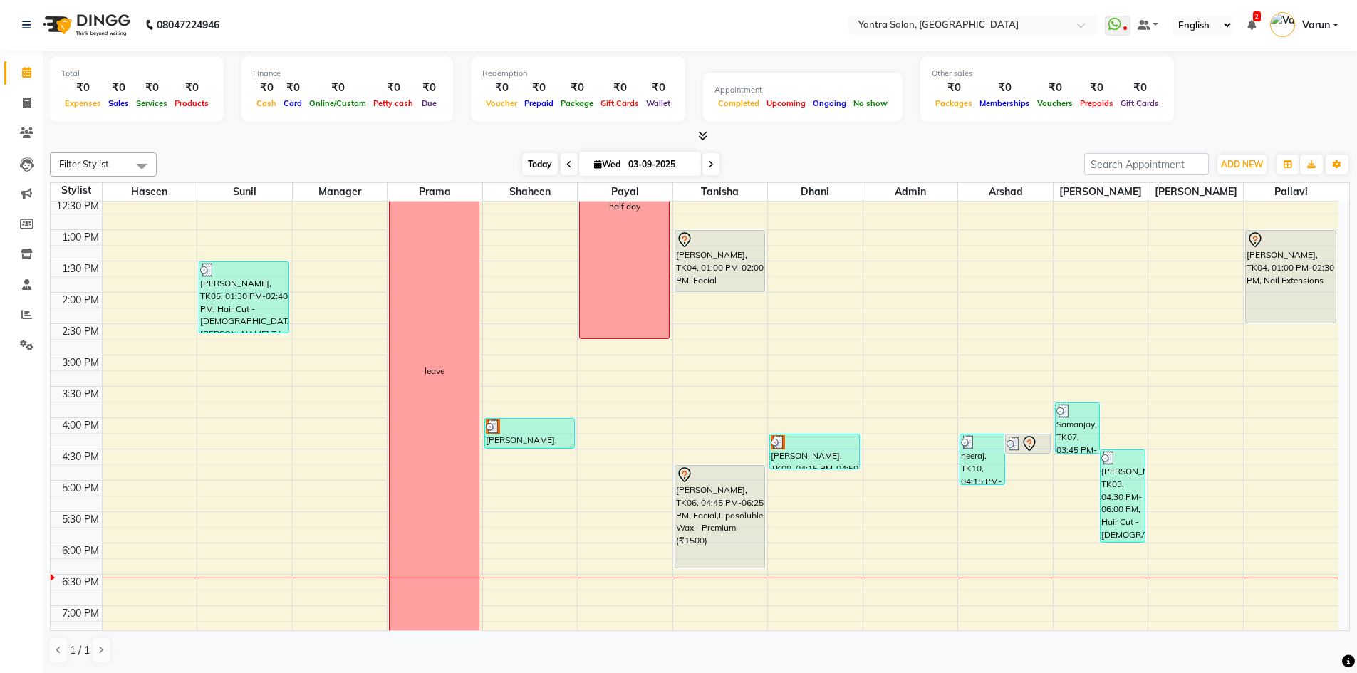
click at [548, 165] on span "Today" at bounding box center [540, 164] width 36 height 22
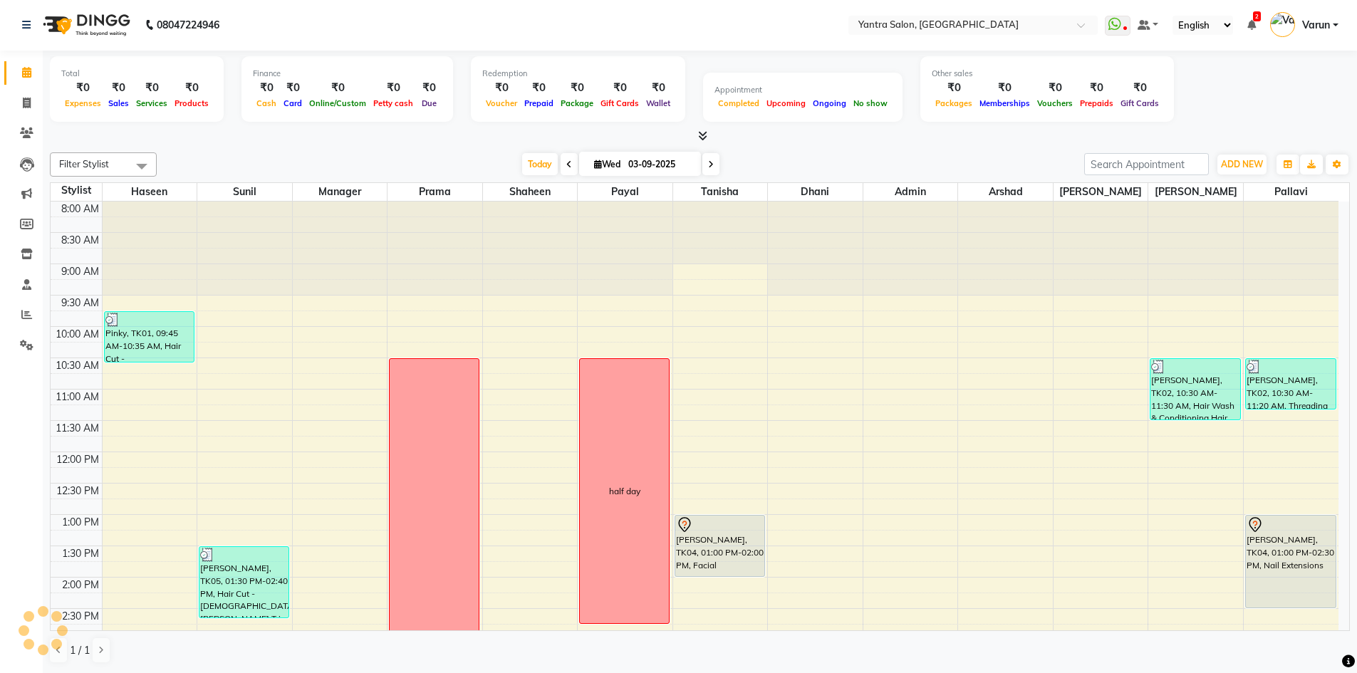
scroll to position [385, 0]
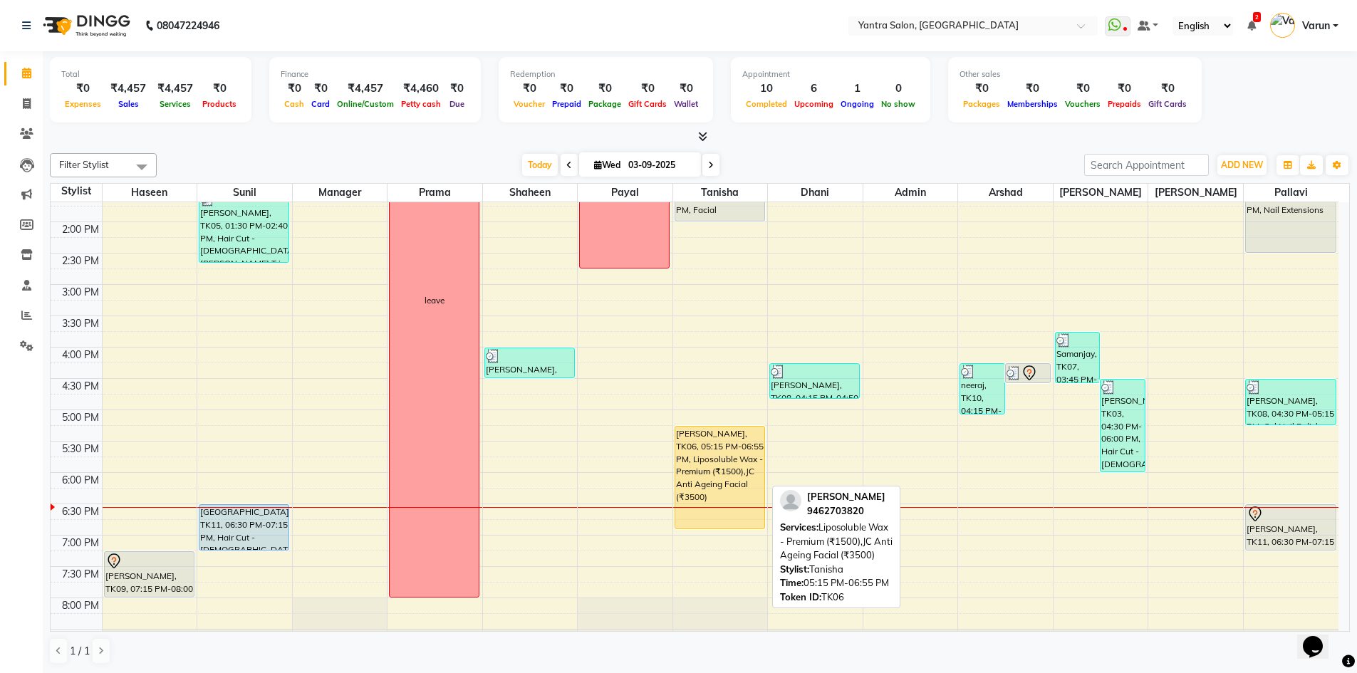
click at [754, 464] on div "[PERSON_NAME], TK06, 05:15 PM-06:55 PM, Liposoluble Wax - Premium (₹1500),JC An…" at bounding box center [719, 478] width 89 height 102
select select "1"
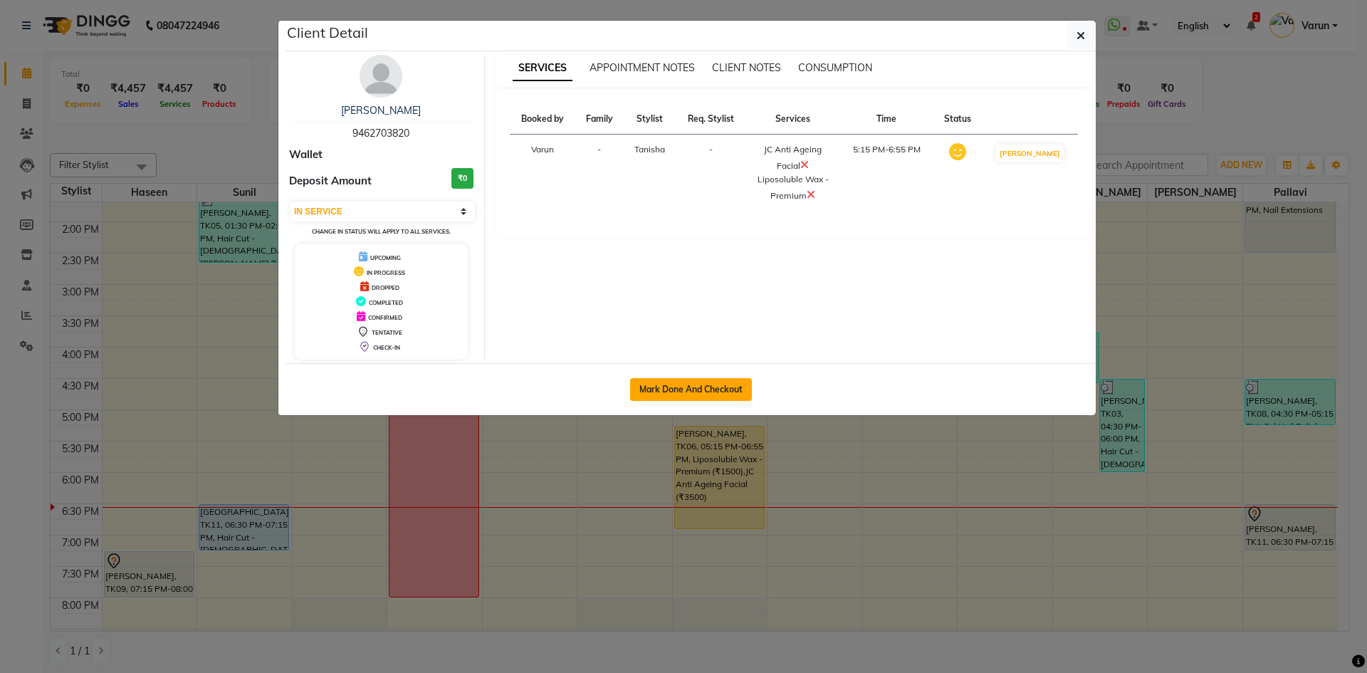
click at [704, 395] on button "Mark Done And Checkout" at bounding box center [691, 389] width 122 height 23
select select "6253"
select select "service"
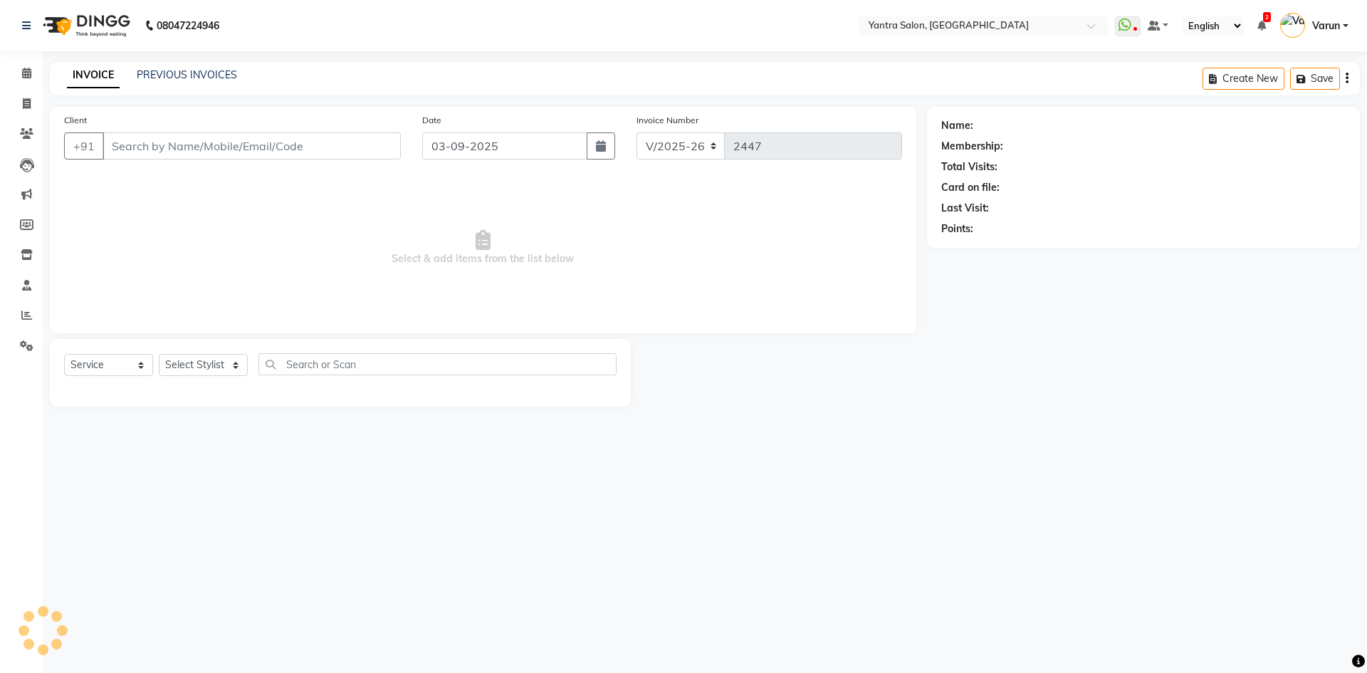
type input "9462703820"
select select "46214"
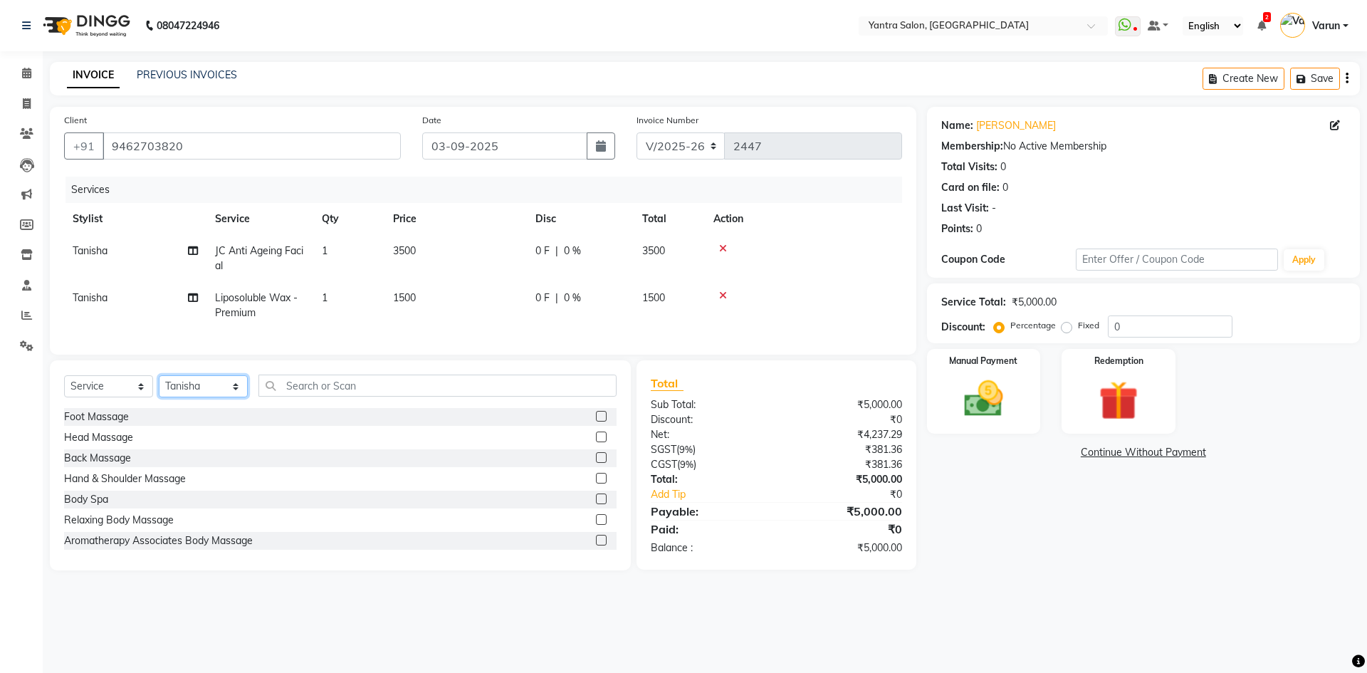
click at [172, 397] on select "Select Stylist admin Arshad Denis Dhani Haseen Jaswant Manager Pallavi Payal Pr…" at bounding box center [203, 386] width 89 height 22
click at [134, 397] on select "Select Service Product Membership Package Voucher Prepaid Gift Card" at bounding box center [108, 386] width 89 height 22
select select "product"
click at [64, 386] on select "Select Service Product Membership Package Voucher Prepaid Gift Card" at bounding box center [108, 386] width 89 height 22
click at [315, 384] on div "Select Service Product Membership Package Voucher Prepaid Gift Card Select Styl…" at bounding box center [340, 465] width 581 height 210
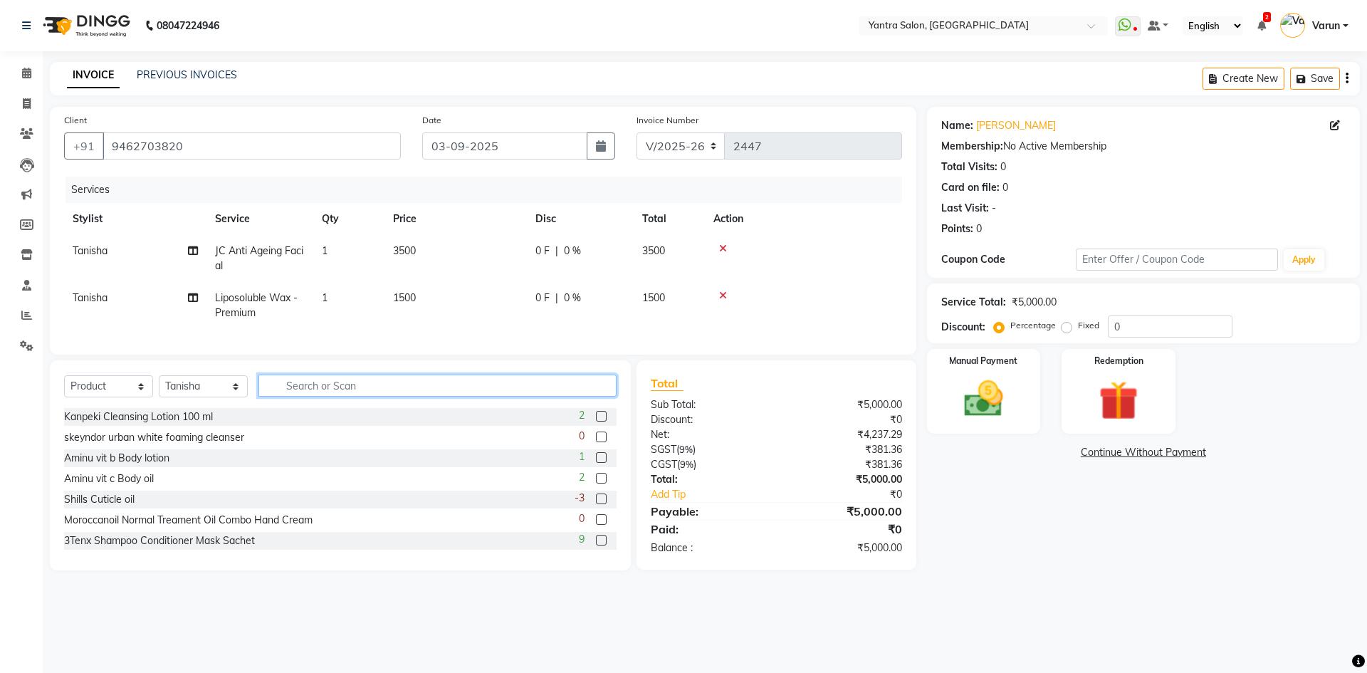
click at [307, 391] on input "text" at bounding box center [438, 386] width 358 height 22
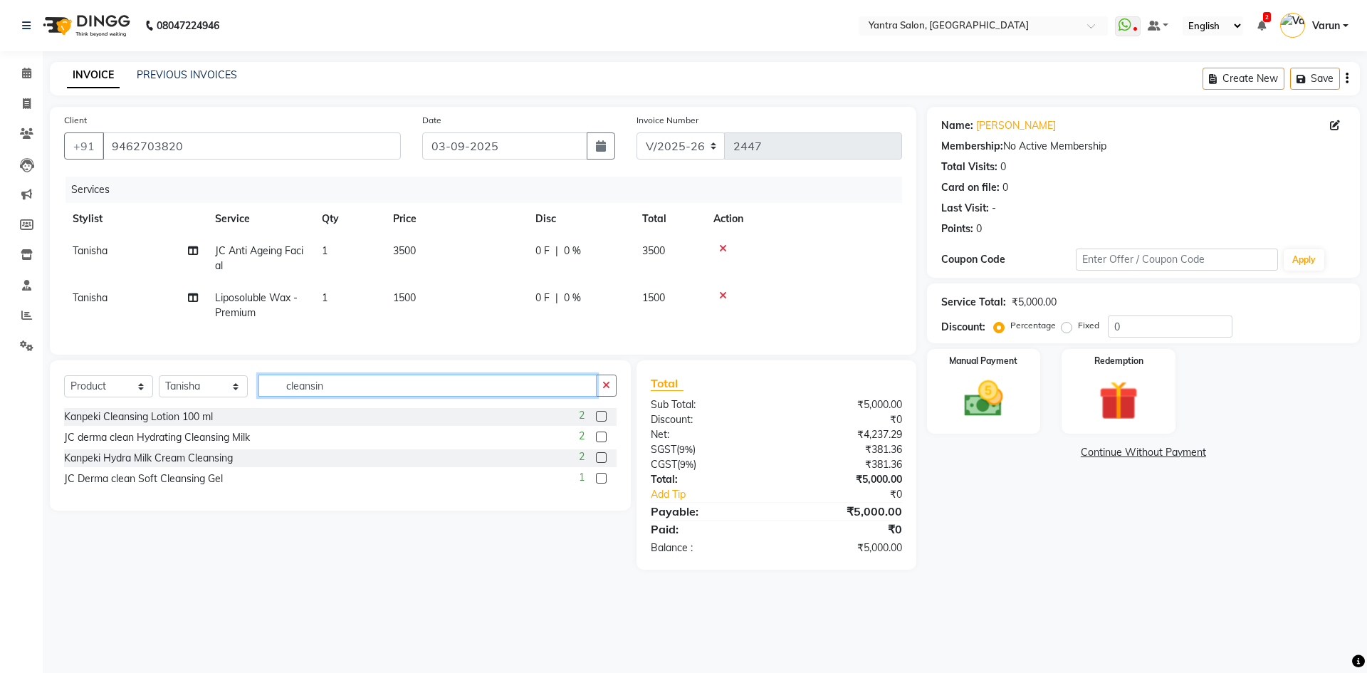
type input "cleansin"
click at [600, 442] on label at bounding box center [601, 437] width 11 height 11
click at [600, 442] on input "checkbox" at bounding box center [600, 437] width 9 height 9
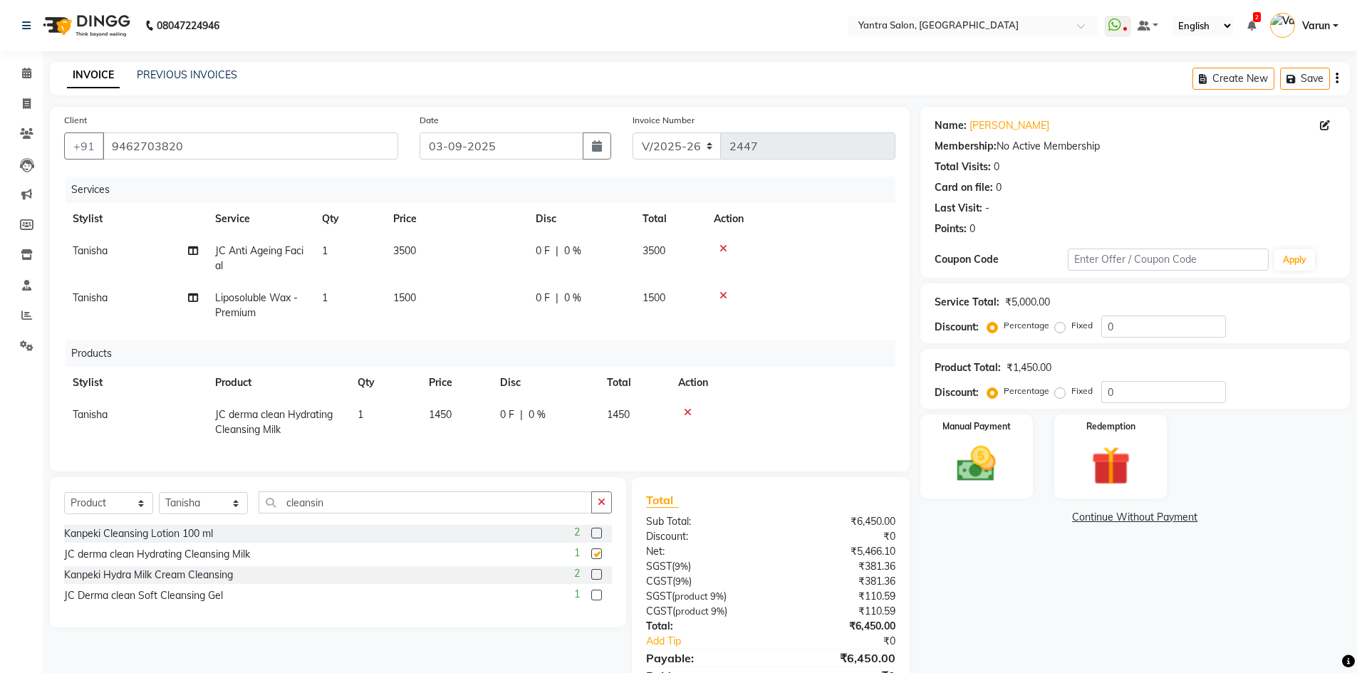
checkbox input "false"
click at [365, 514] on input "cleansin" at bounding box center [425, 502] width 333 height 22
click at [363, 514] on input "cleansin" at bounding box center [425, 502] width 333 height 22
type input "infi"
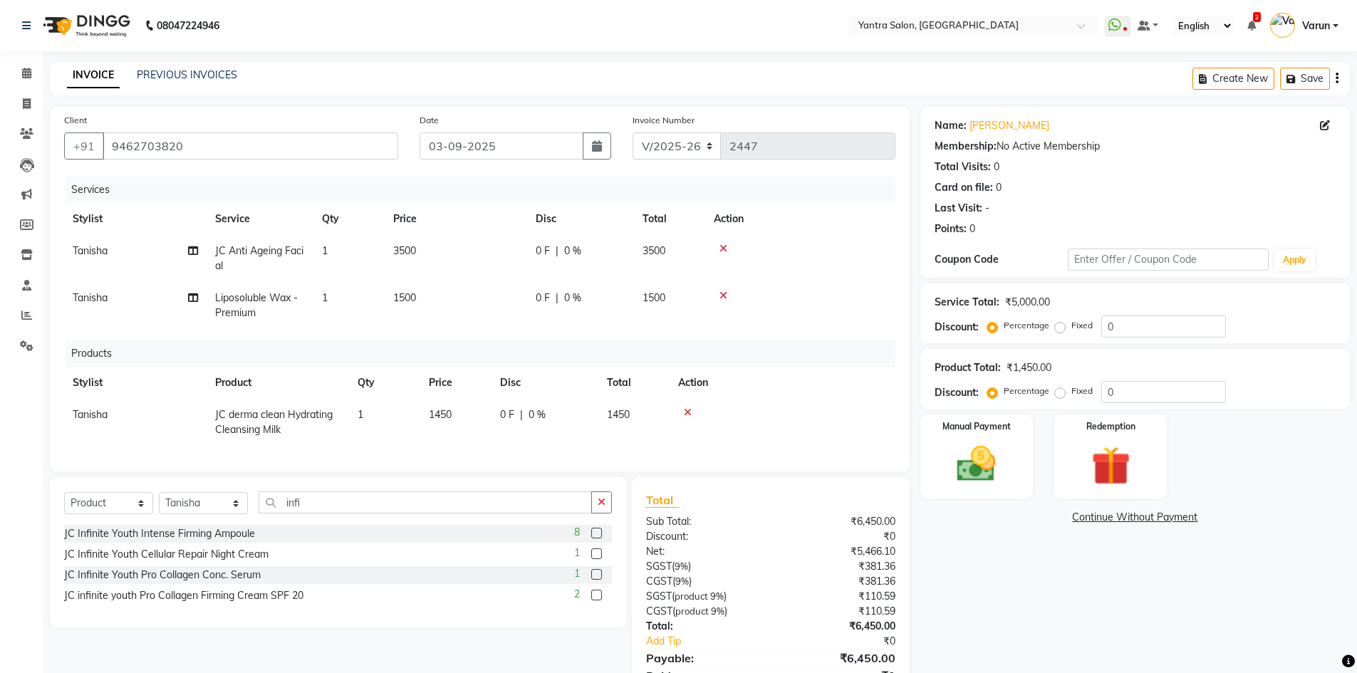
click at [593, 600] on label at bounding box center [596, 595] width 11 height 11
click at [593, 600] on input "checkbox" at bounding box center [595, 595] width 9 height 9
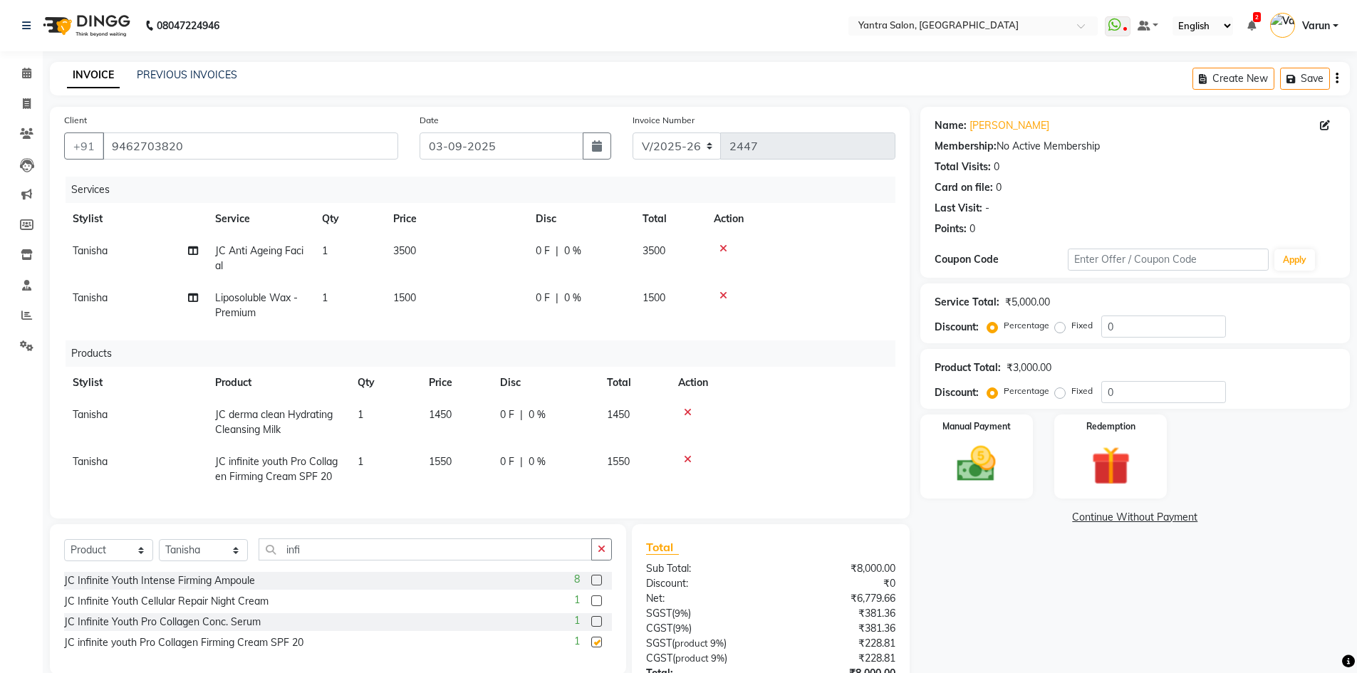
checkbox input "false"
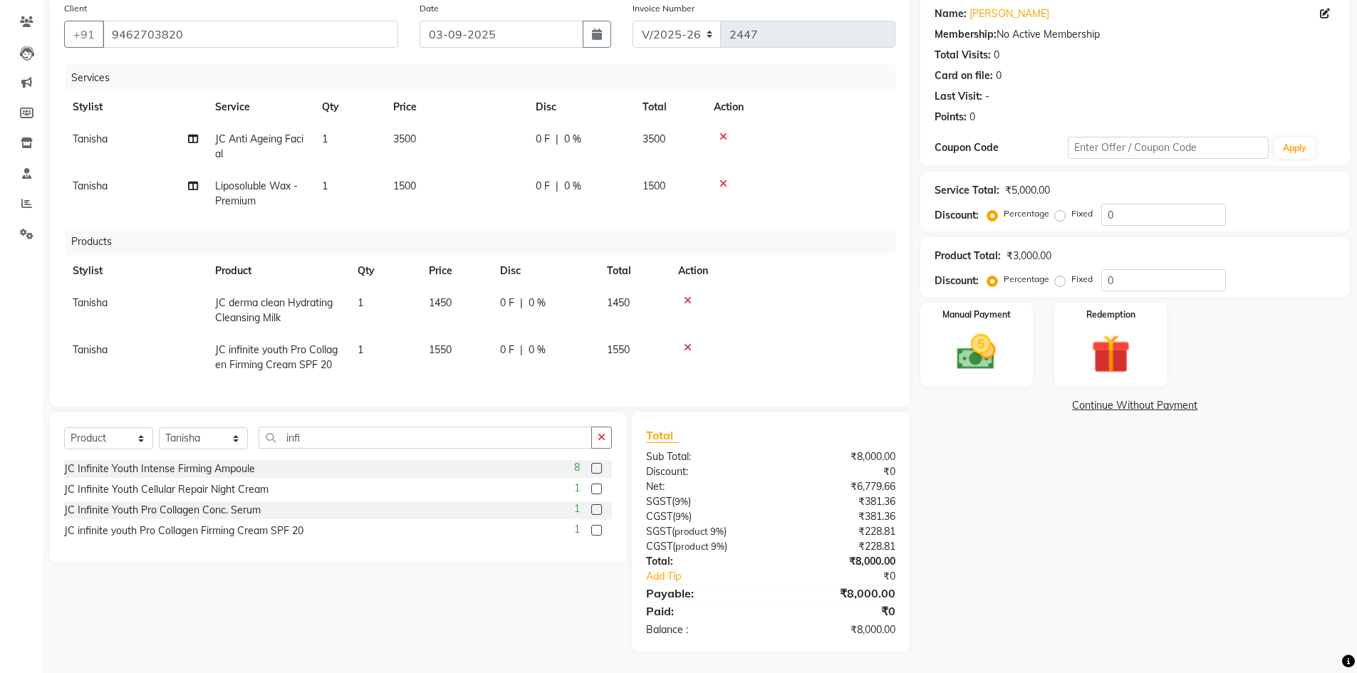
scroll to position [51, 0]
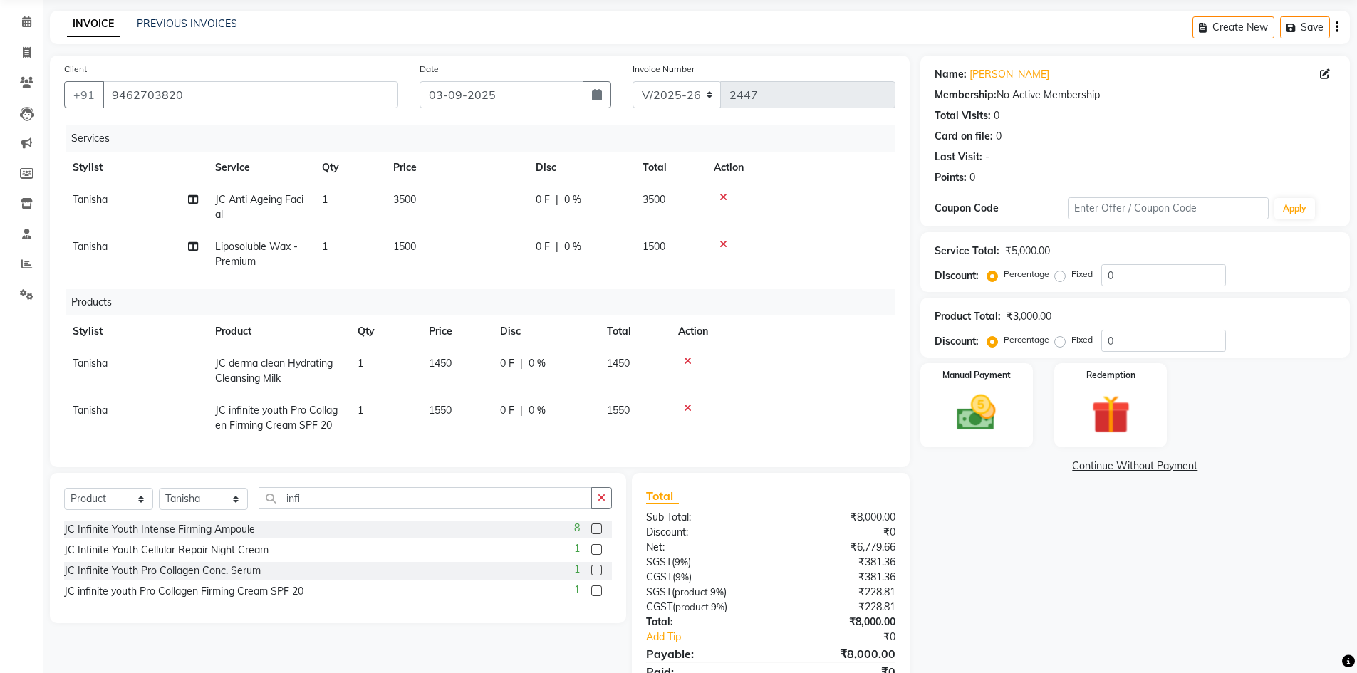
click at [474, 248] on td "1500" at bounding box center [456, 254] width 142 height 47
select select "46214"
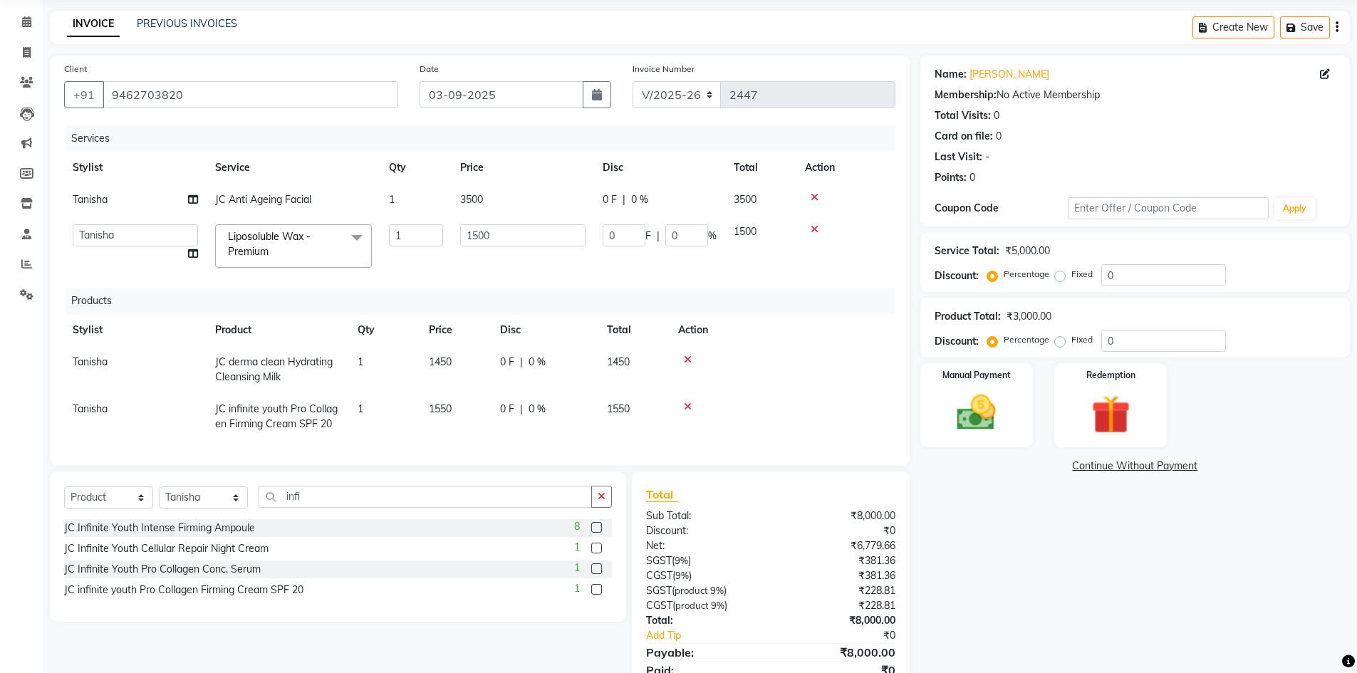
click at [474, 248] on td "1500" at bounding box center [523, 246] width 142 height 61
click at [487, 244] on input "1500" at bounding box center [522, 235] width 125 height 22
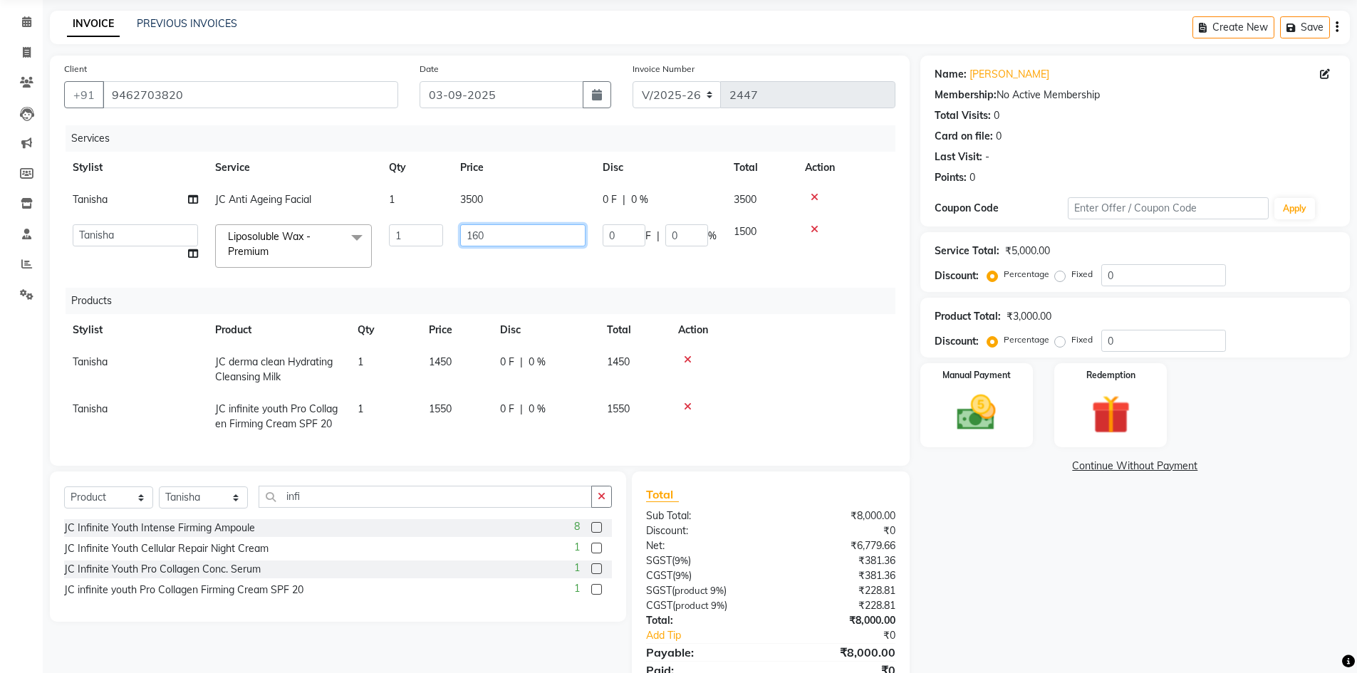
type input "1600"
click at [482, 198] on td "3500" at bounding box center [523, 200] width 142 height 32
select select "46214"
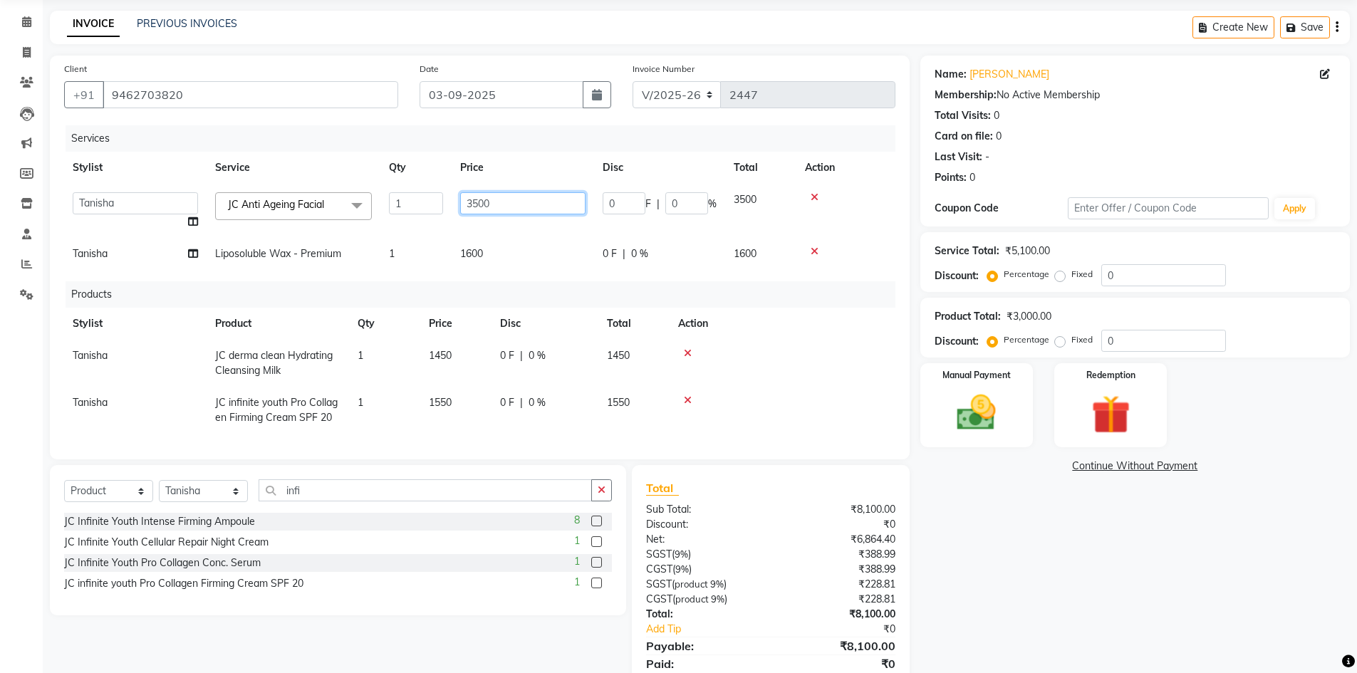
click at [482, 198] on input "3500" at bounding box center [522, 203] width 125 height 22
type input "4000"
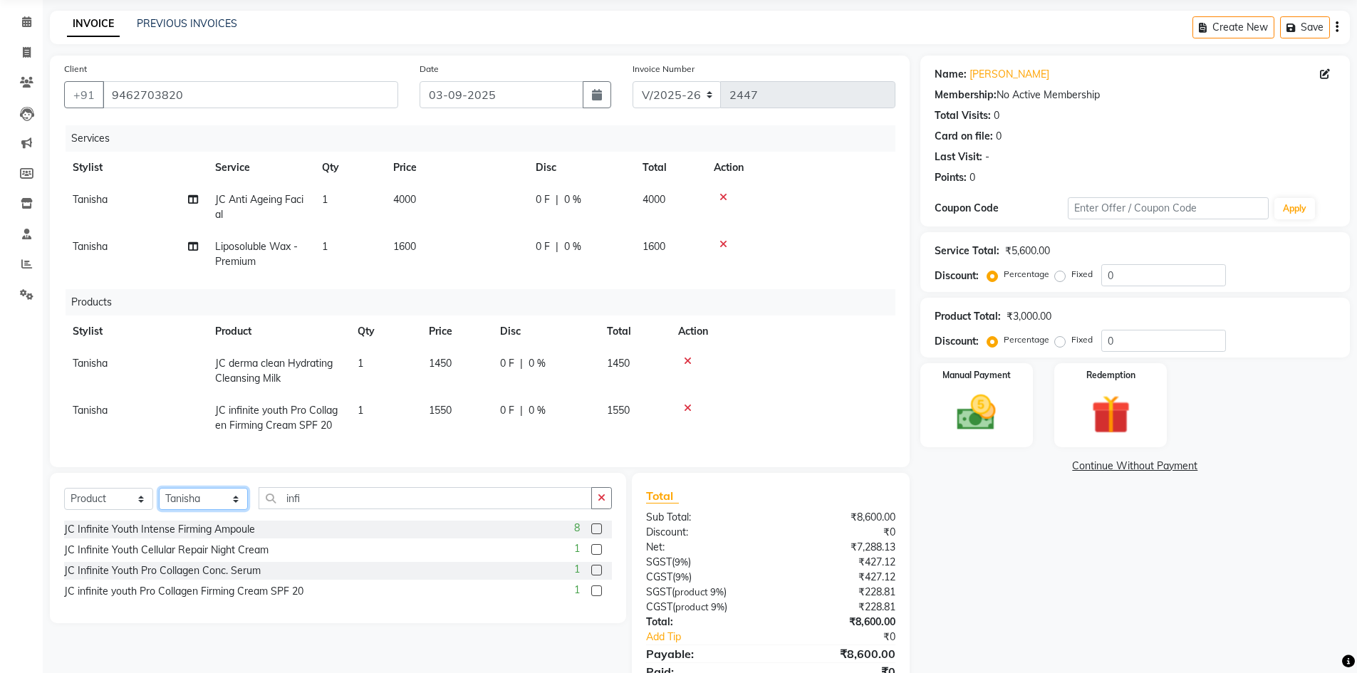
click at [231, 506] on select "Select Stylist admin Arshad Denis Dhani Haseen Jaswant Manager Pallavi Payal Pr…" at bounding box center [203, 499] width 89 height 22
select select "79572"
click at [159, 499] on select "Select Stylist admin Arshad Denis Dhani Haseen Jaswant Manager Pallavi Payal Pr…" at bounding box center [203, 499] width 89 height 22
click at [340, 509] on input "infi" at bounding box center [425, 498] width 333 height 22
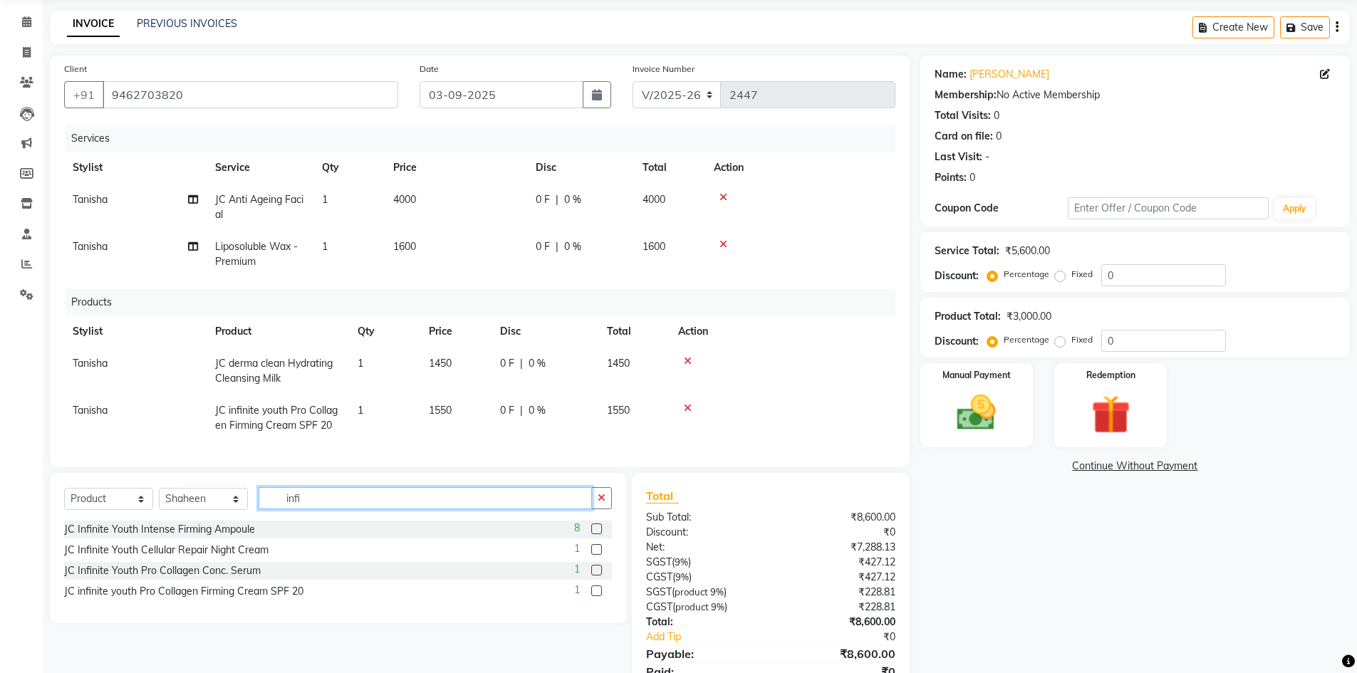
click at [340, 509] on input "infi" at bounding box center [425, 498] width 333 height 22
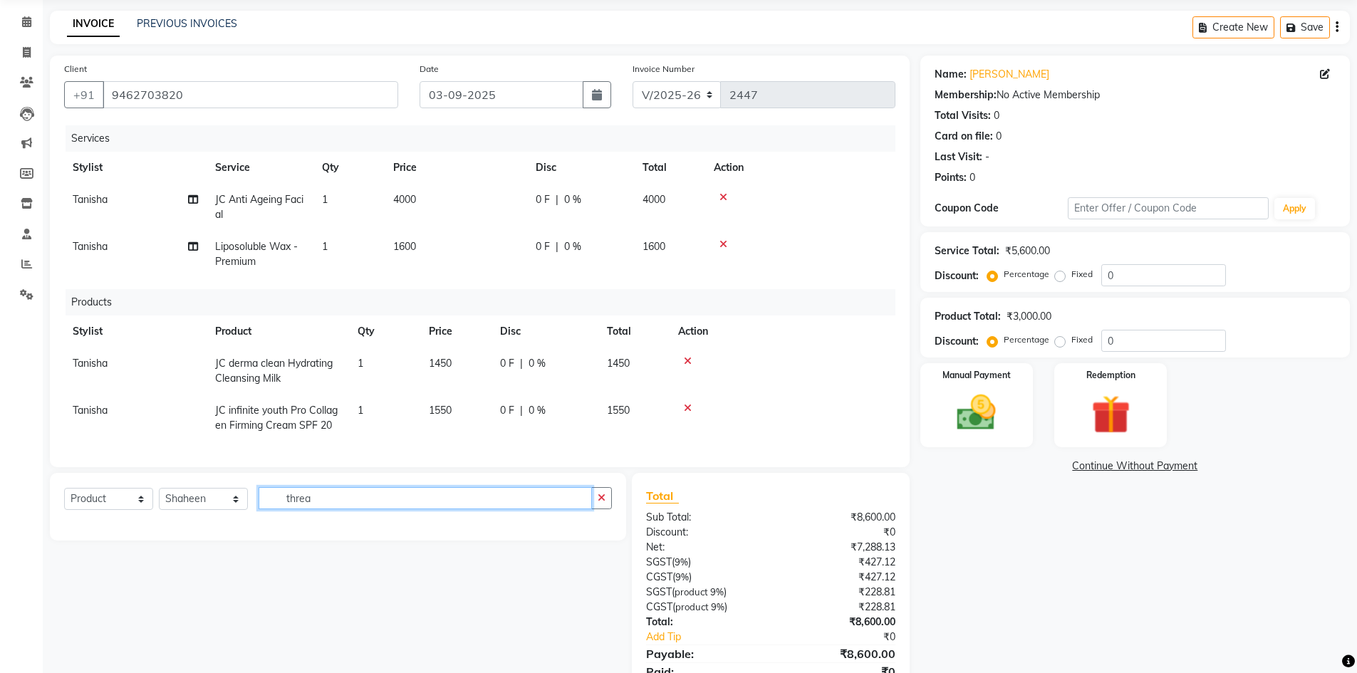
type input "threa"
click at [110, 510] on select "Select Service Product Membership Package Voucher Prepaid Gift Card" at bounding box center [108, 499] width 89 height 22
select select "service"
click at [64, 499] on select "Select Service Product Membership Package Voucher Prepaid Gift Card" at bounding box center [108, 499] width 89 height 22
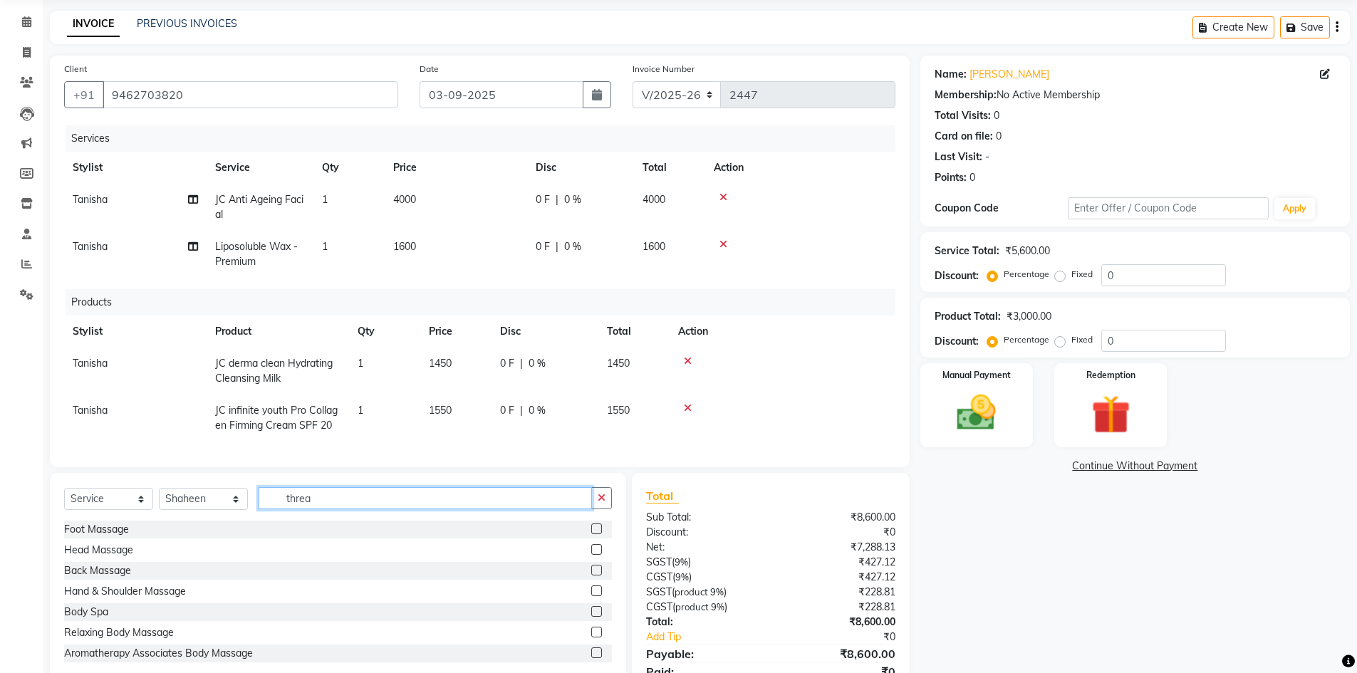
click at [324, 509] on input "threa" at bounding box center [425, 498] width 333 height 22
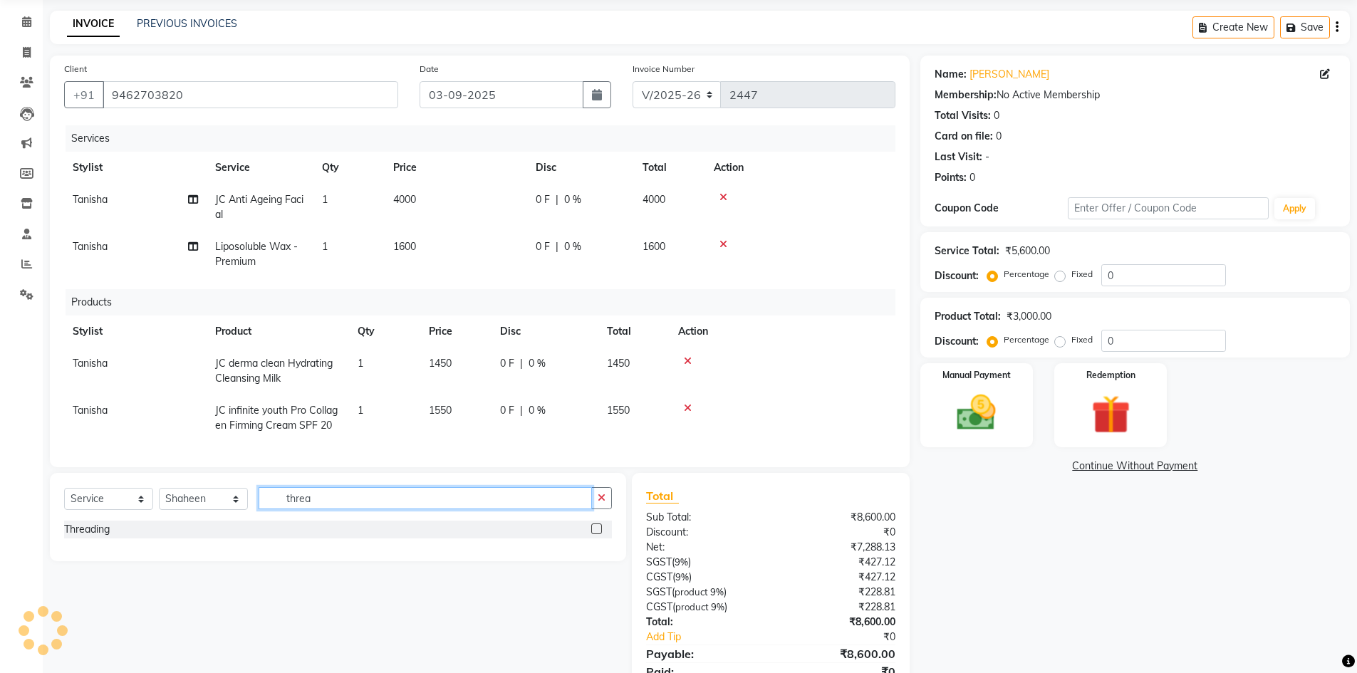
type input "threa"
click at [595, 534] on label at bounding box center [596, 528] width 11 height 11
click at [595, 534] on input "checkbox" at bounding box center [595, 529] width 9 height 9
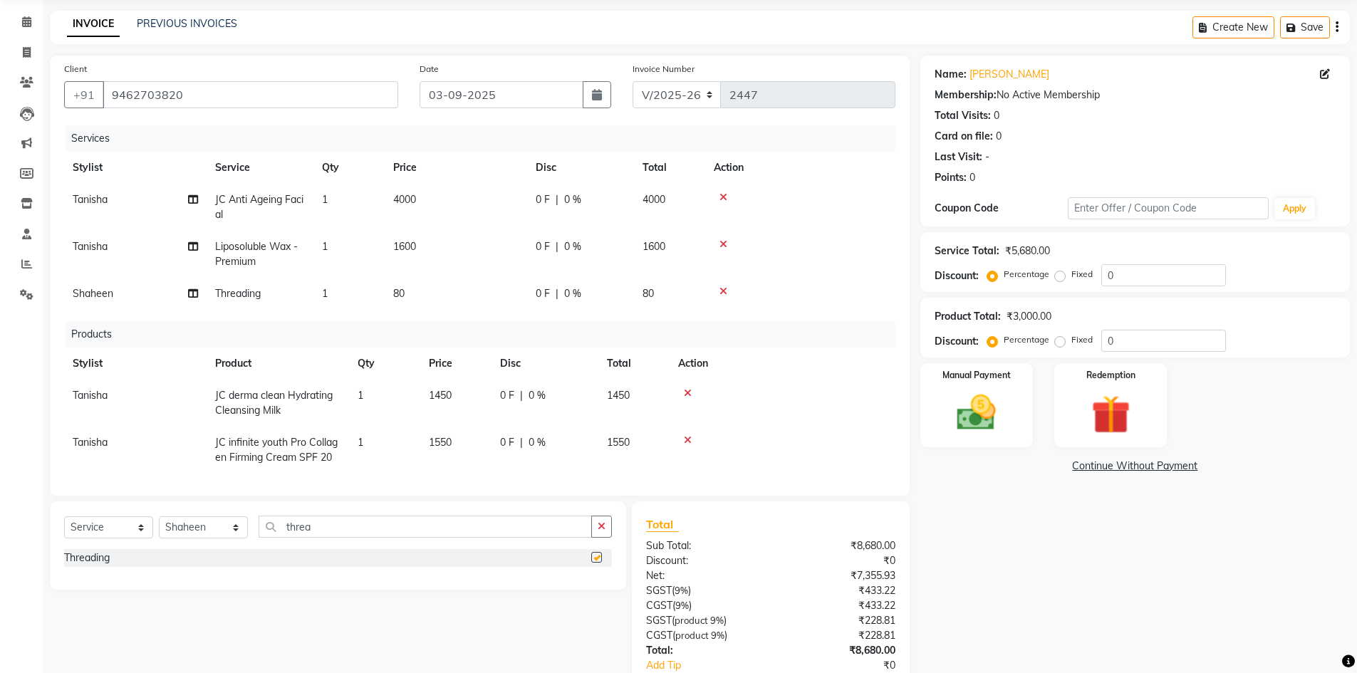
checkbox input "false"
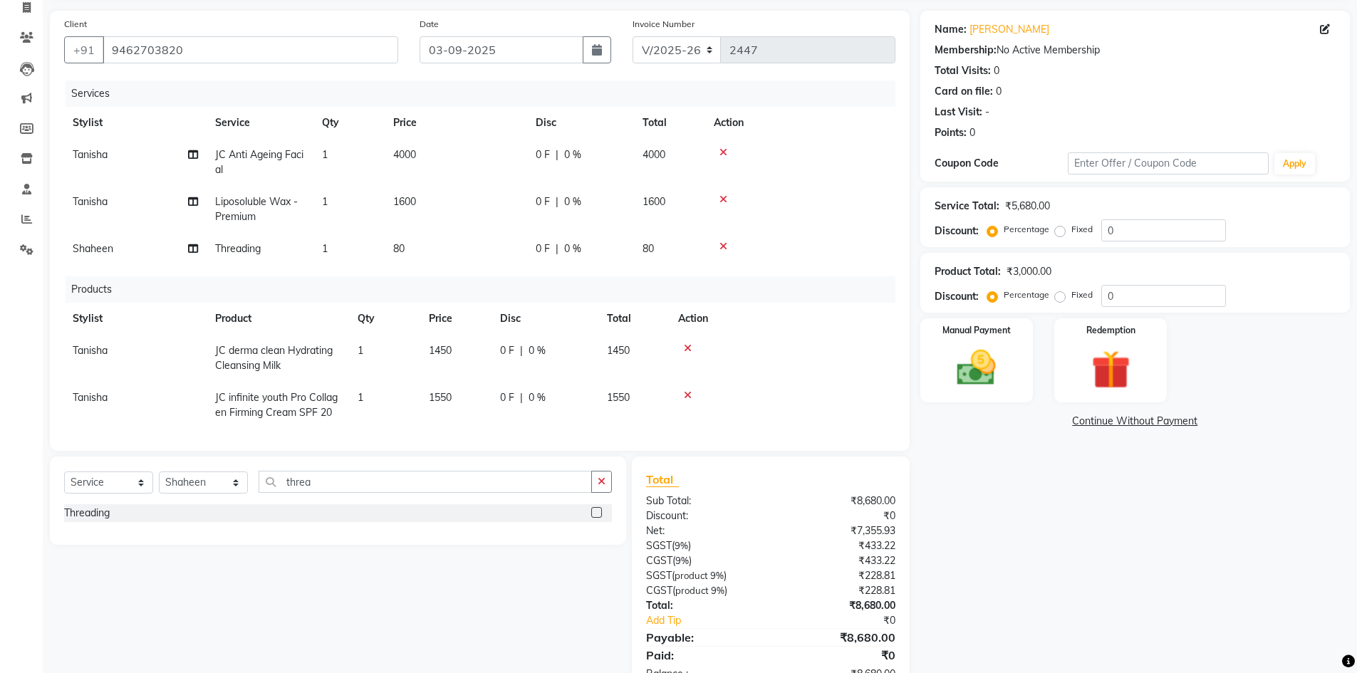
scroll to position [140, 0]
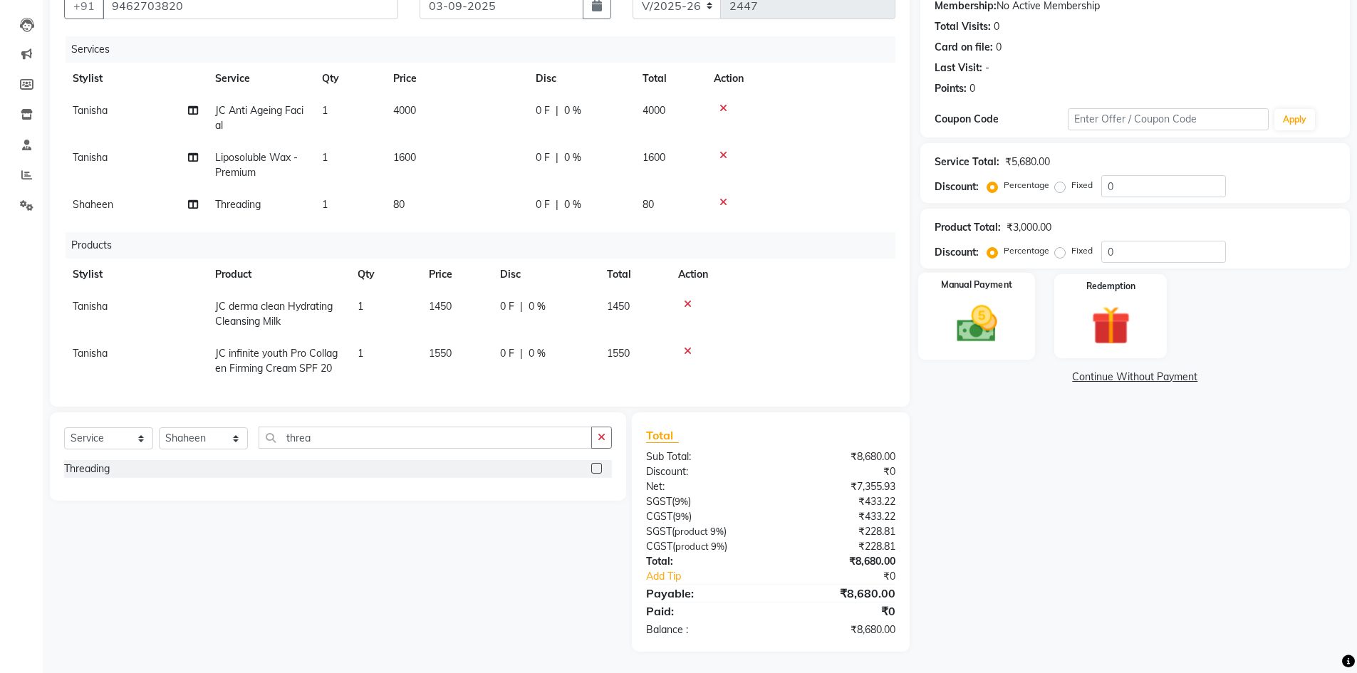
click at [1007, 296] on div "Manual Payment" at bounding box center [976, 317] width 118 height 88
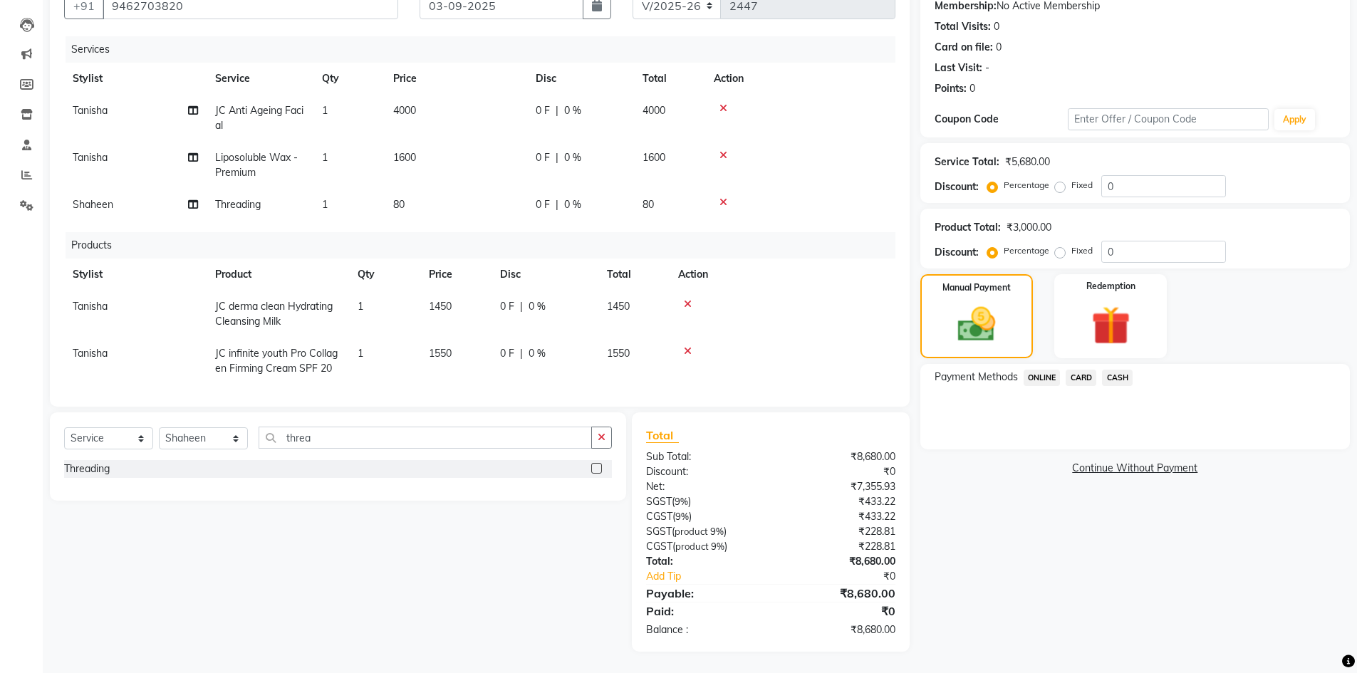
click at [1048, 383] on span "ONLINE" at bounding box center [1041, 378] width 37 height 16
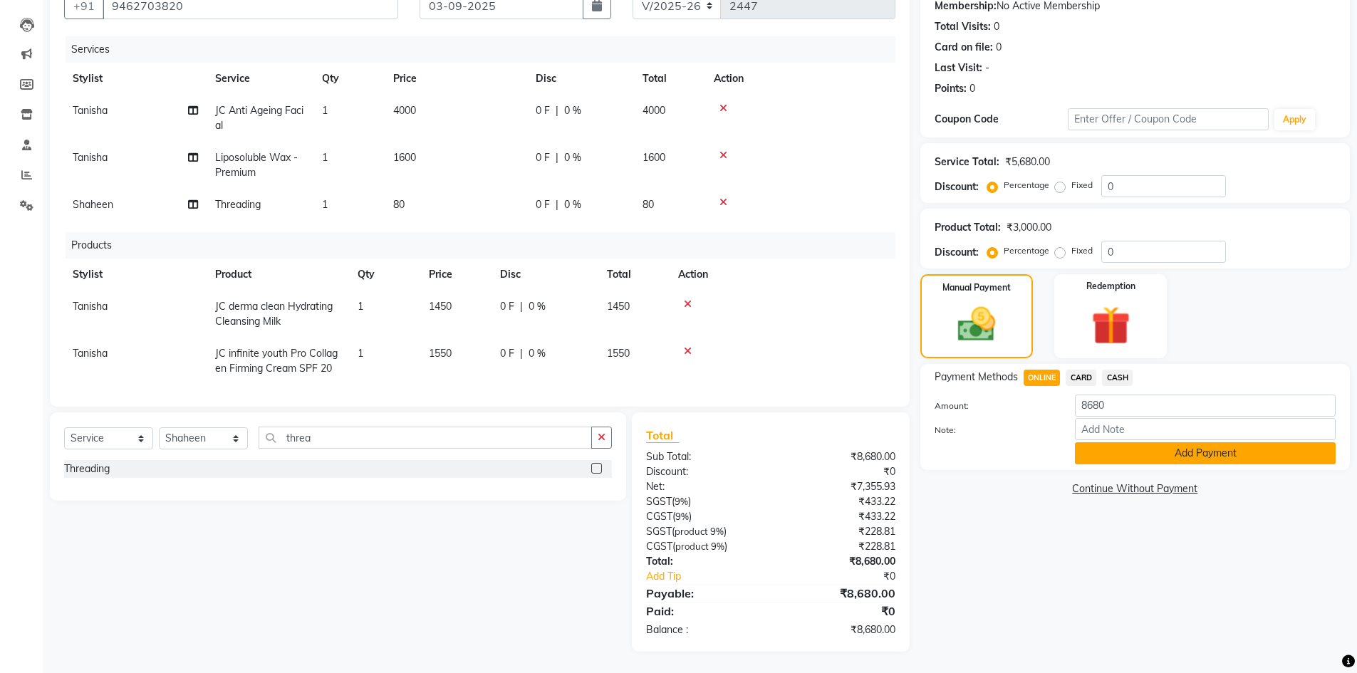
click at [1092, 452] on button "Add Payment" at bounding box center [1205, 453] width 261 height 22
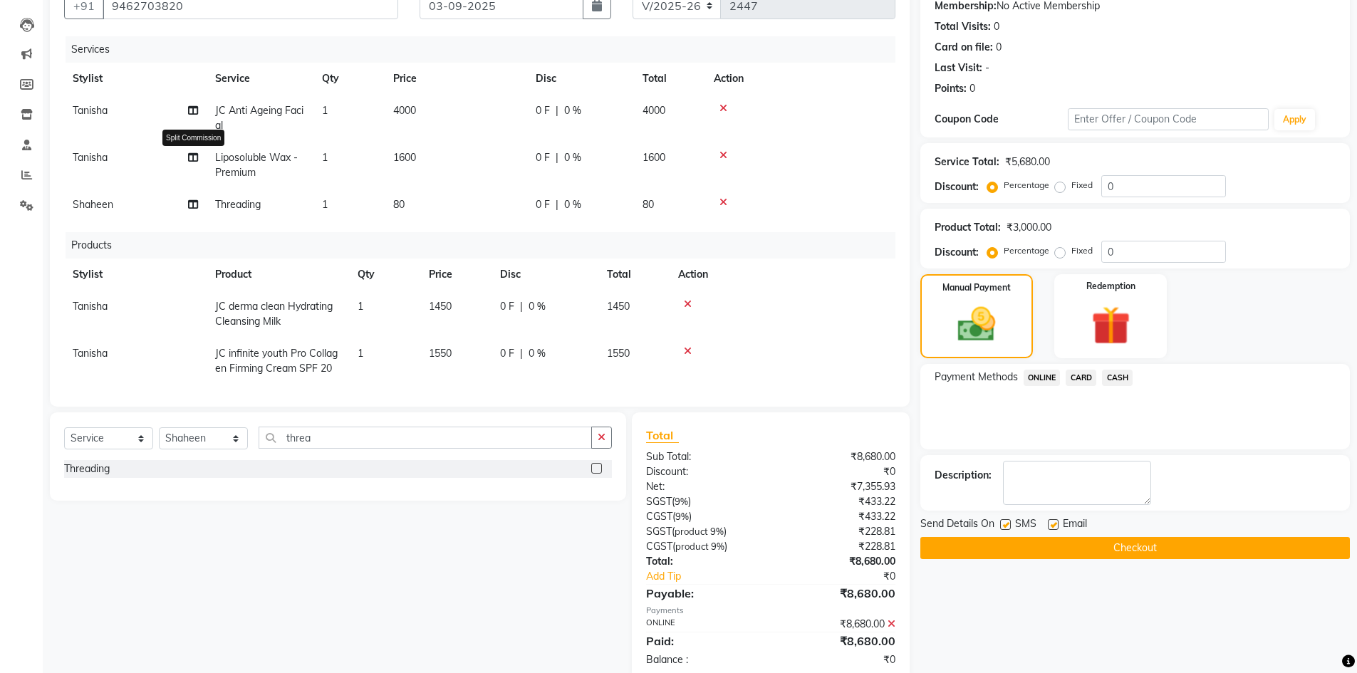
click at [192, 152] on icon at bounding box center [193, 157] width 10 height 10
select select "46214"
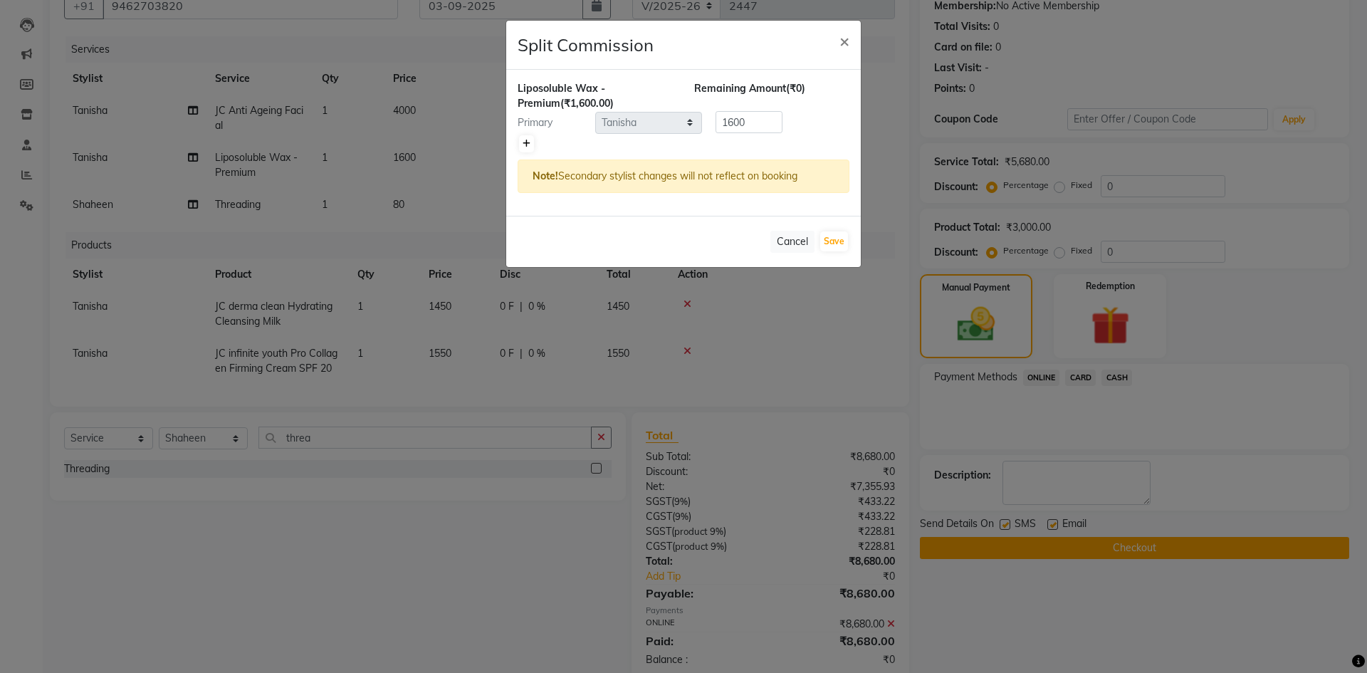
click at [520, 142] on link at bounding box center [526, 143] width 15 height 17
type input "800"
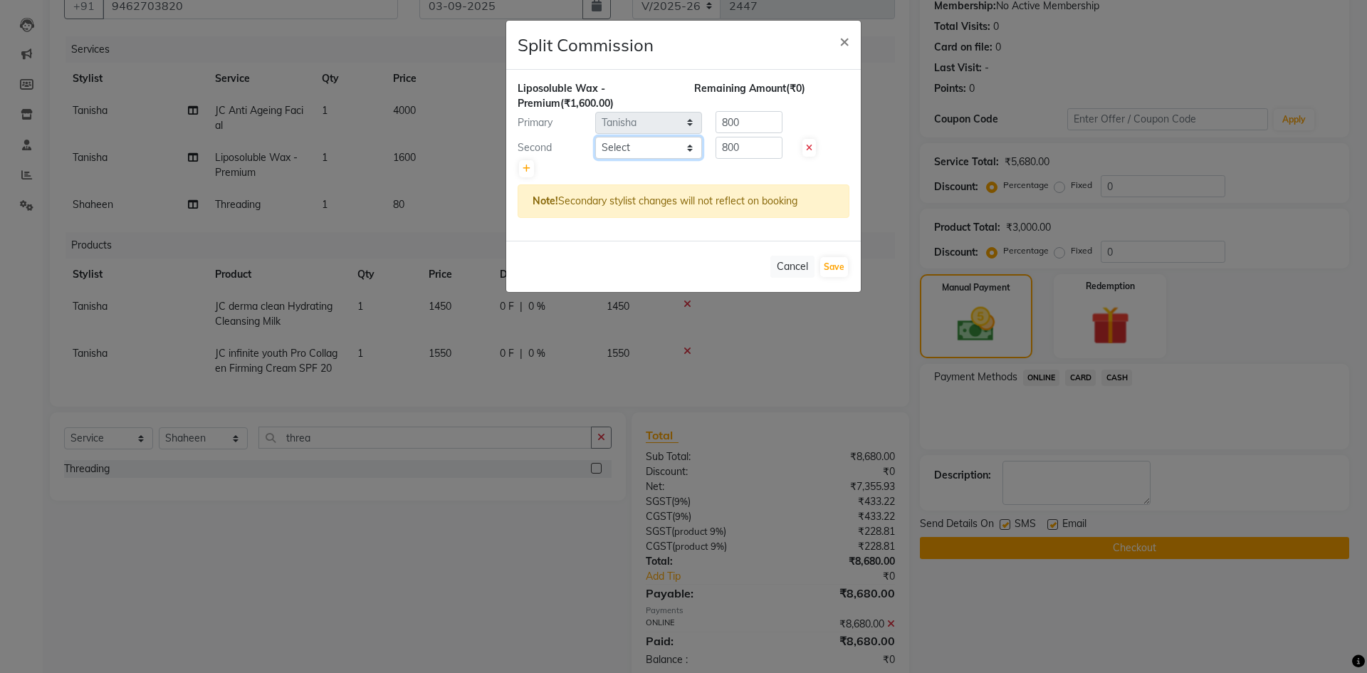
click at [600, 150] on select "Select admin Arshad Denis Dhani Haseen Jaswant Manager Pallavi Payal Prama Shah…" at bounding box center [648, 148] width 107 height 22
select select "79572"
click at [595, 137] on select "Select admin Arshad Denis Dhani Haseen Jaswant Manager Pallavi Payal Prama Shah…" at bounding box center [648, 148] width 107 height 22
click at [836, 266] on button "Save" at bounding box center [834, 267] width 28 height 20
select select "Select"
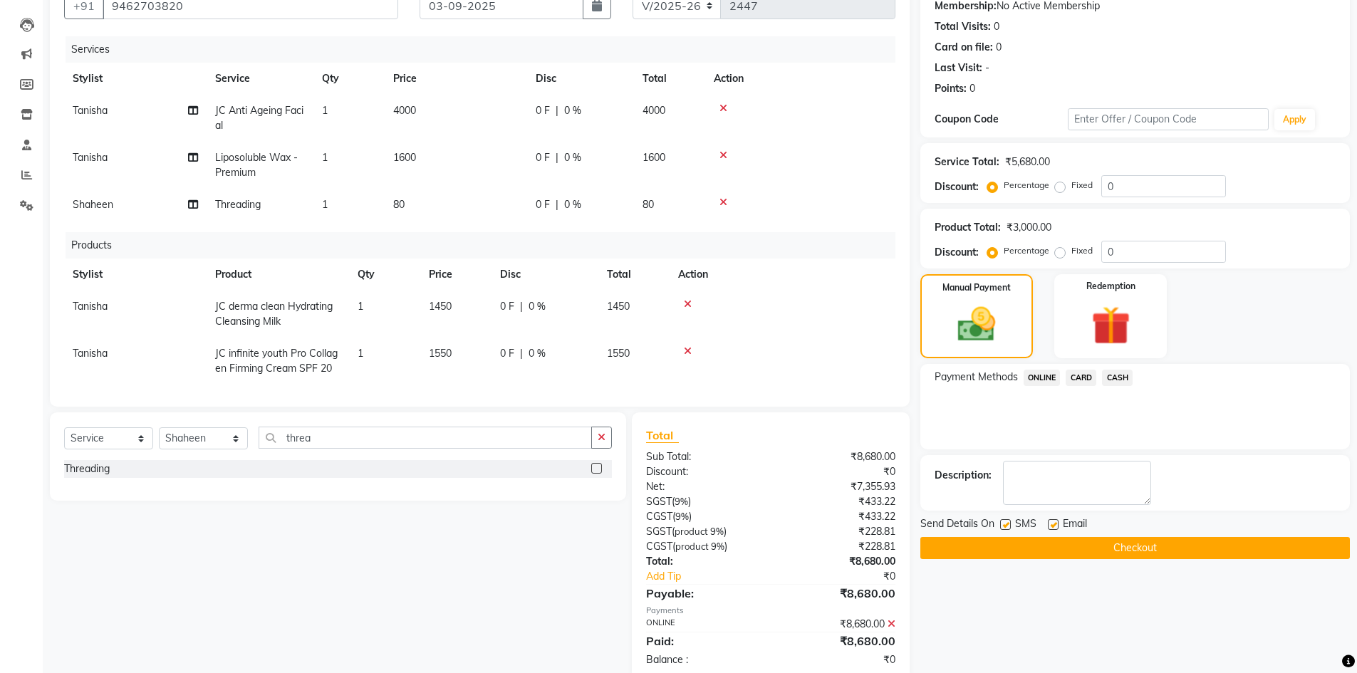
drag, startPoint x: 1142, startPoint y: 545, endPoint x: 1080, endPoint y: 548, distance: 62.8
click at [1141, 545] on button "Checkout" at bounding box center [1134, 548] width 429 height 22
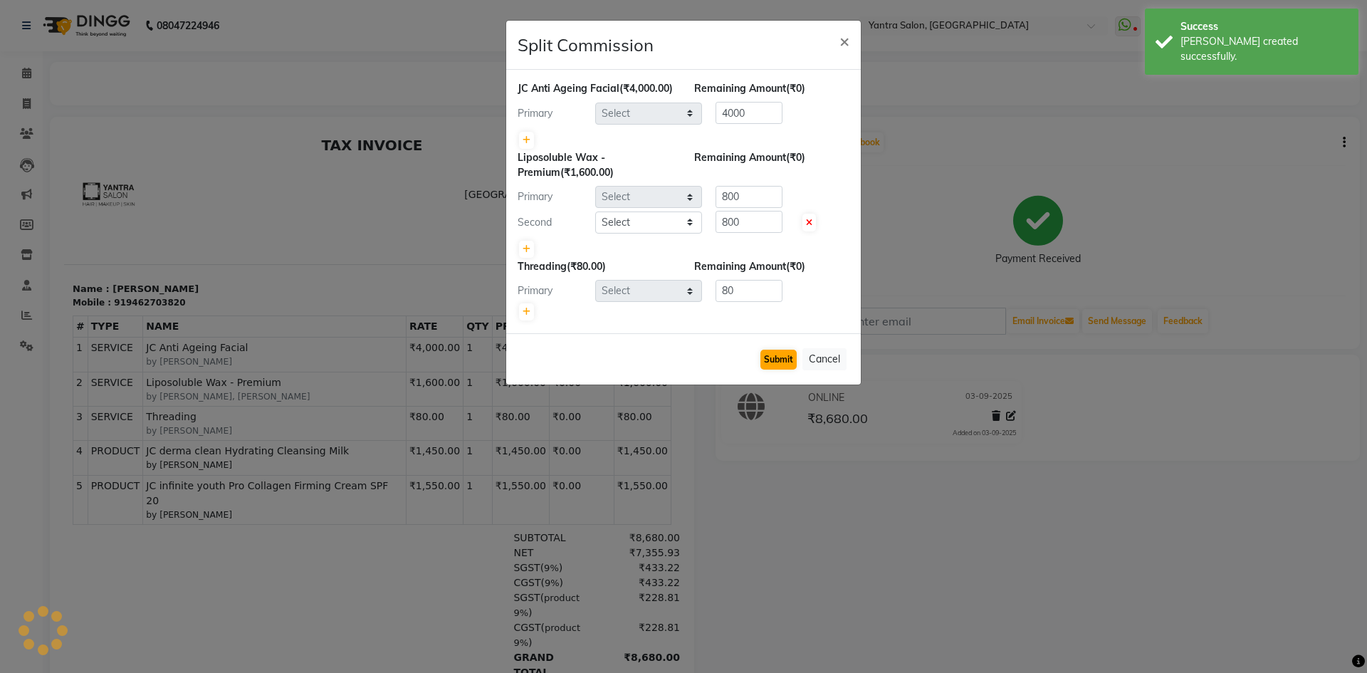
select select "46214"
select select "79572"
click at [773, 370] on button "Submit" at bounding box center [779, 360] width 36 height 20
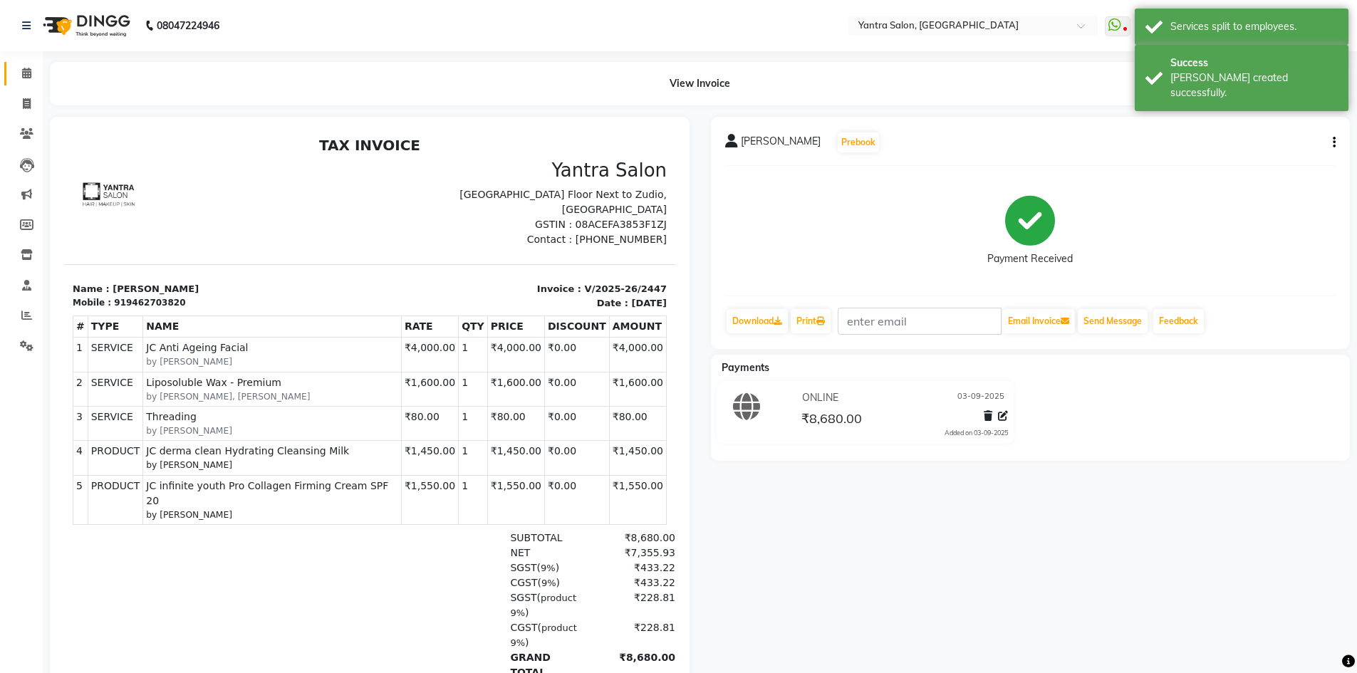
click at [34, 83] on link "Calendar" at bounding box center [21, 74] width 34 height 24
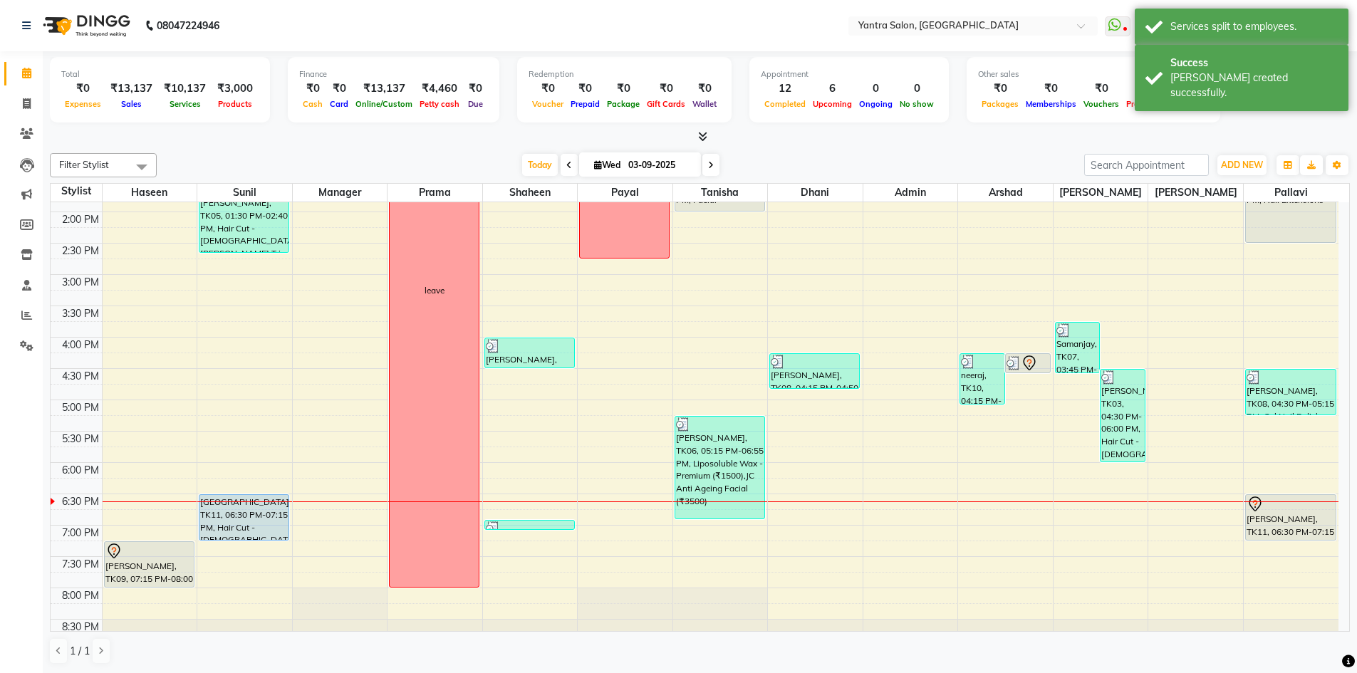
scroll to position [385, 0]
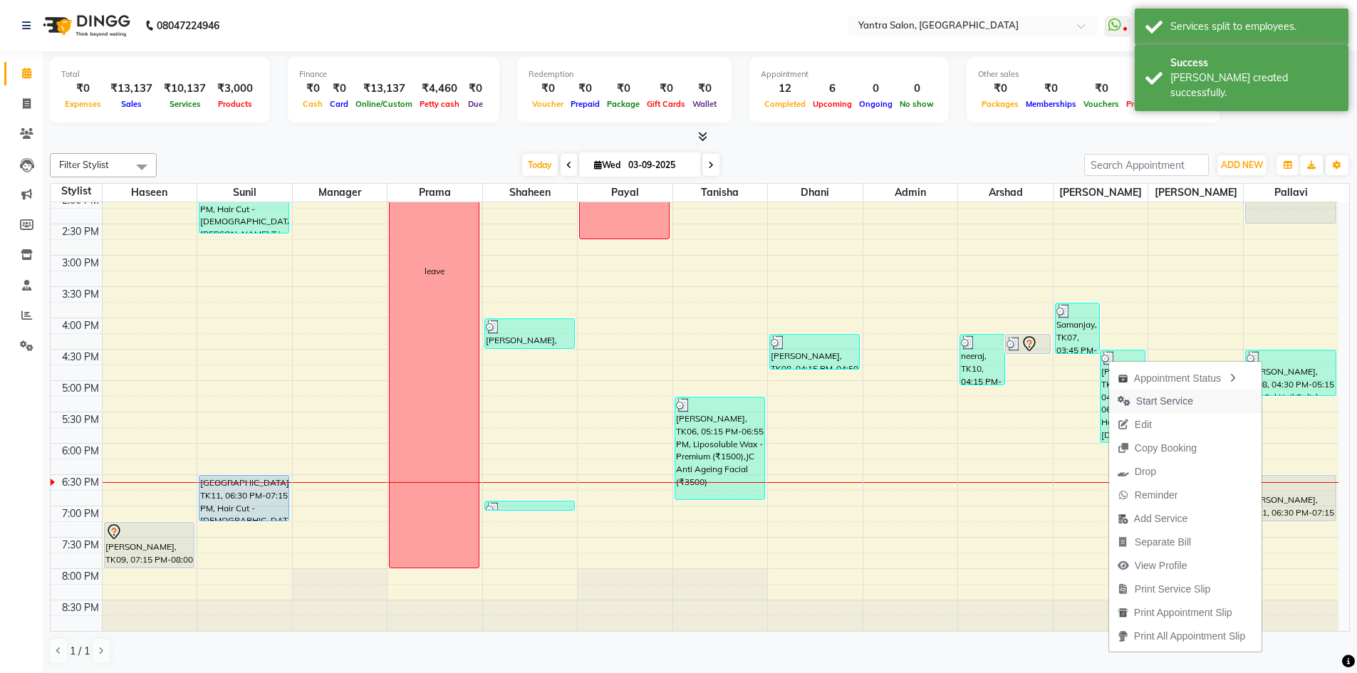
click at [1189, 402] on span "Start Service" at bounding box center [1155, 402] width 93 height 24
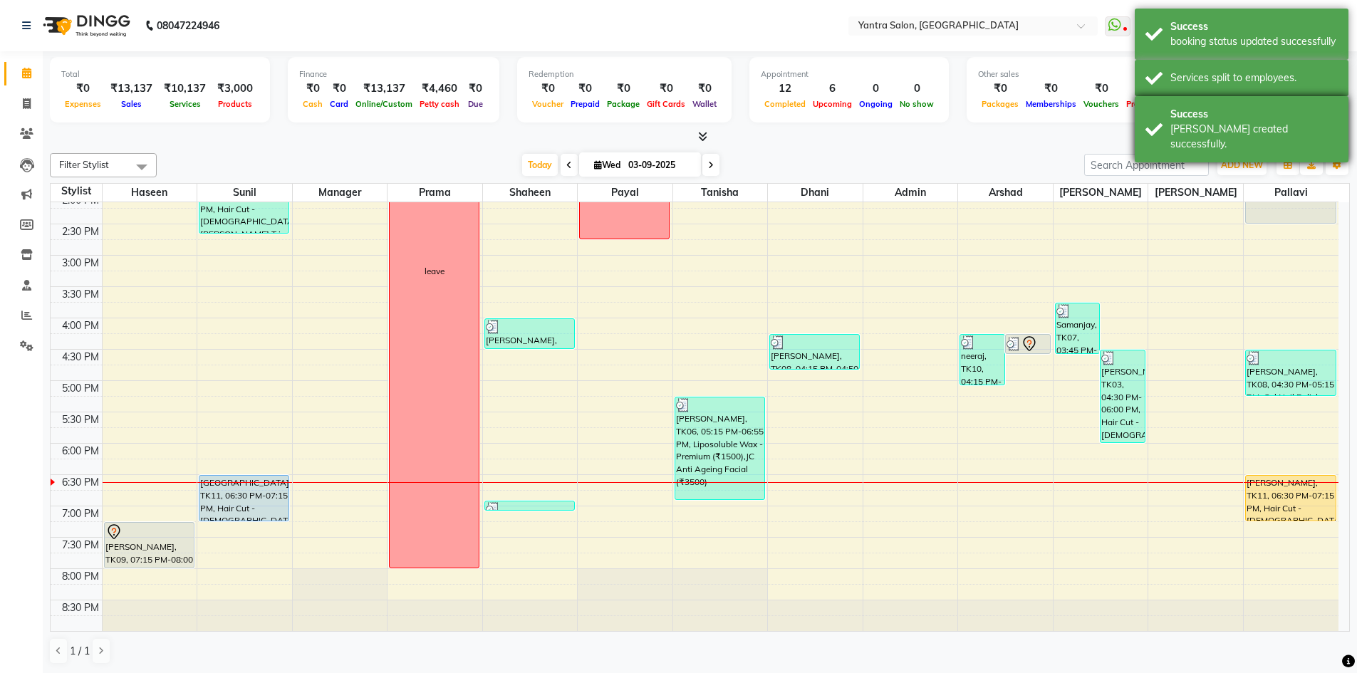
click at [1194, 134] on div "Bill created successfully." at bounding box center [1253, 137] width 167 height 30
click at [1207, 58] on div "Success booking status updated successfully" at bounding box center [1242, 34] width 214 height 51
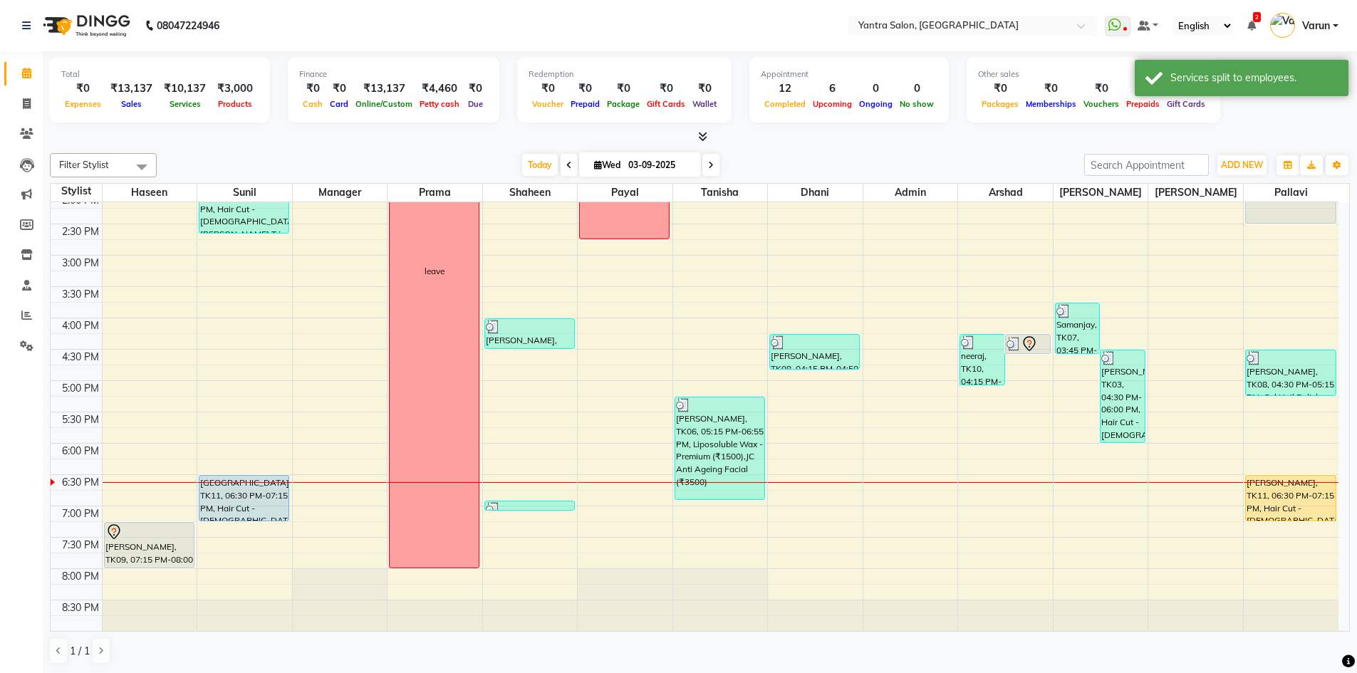
click at [1199, 26] on div "Success" at bounding box center [1253, 26] width 167 height 15
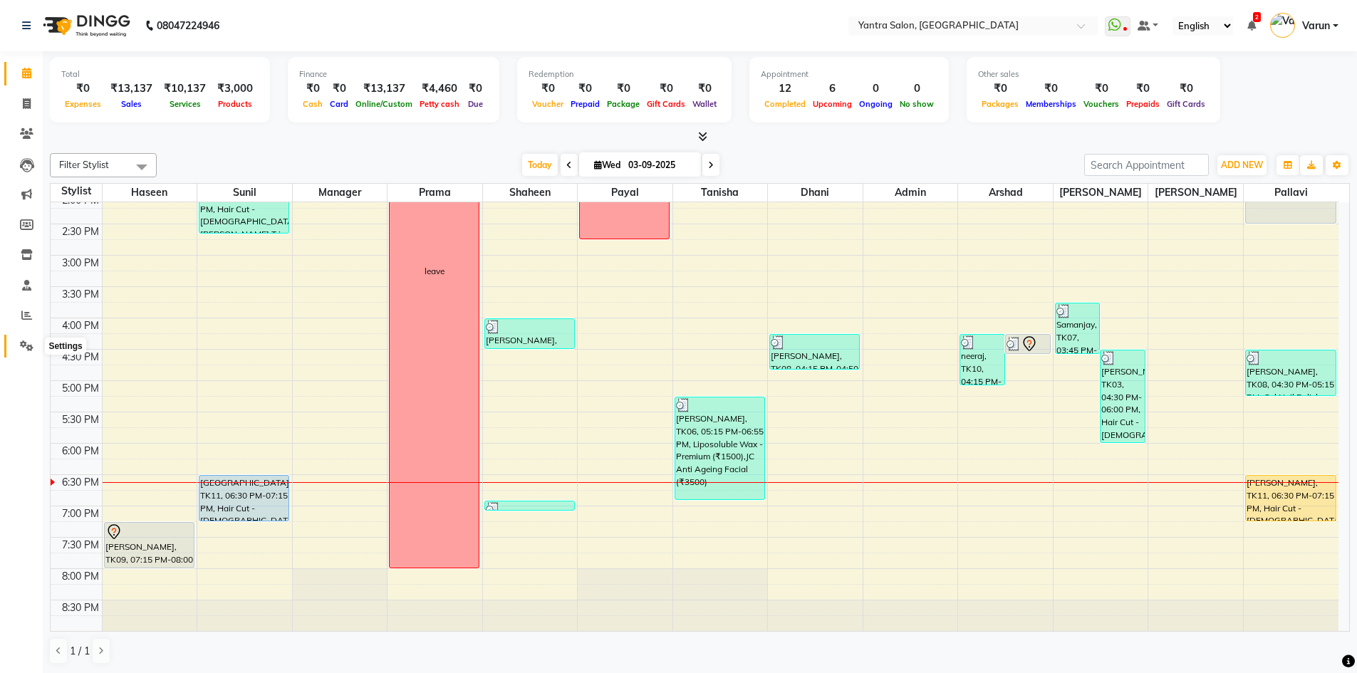
click at [21, 343] on icon at bounding box center [27, 345] width 14 height 11
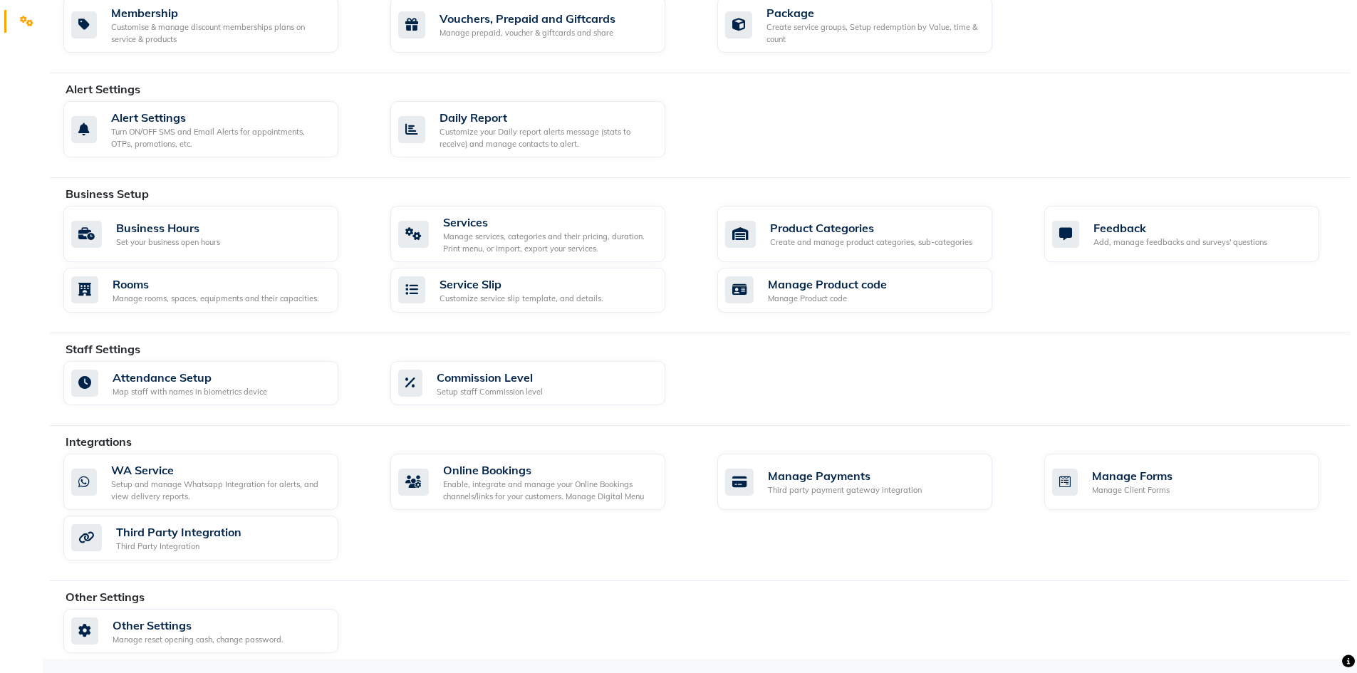
scroll to position [325, 0]
click at [214, 474] on div "WA Service" at bounding box center [219, 469] width 216 height 17
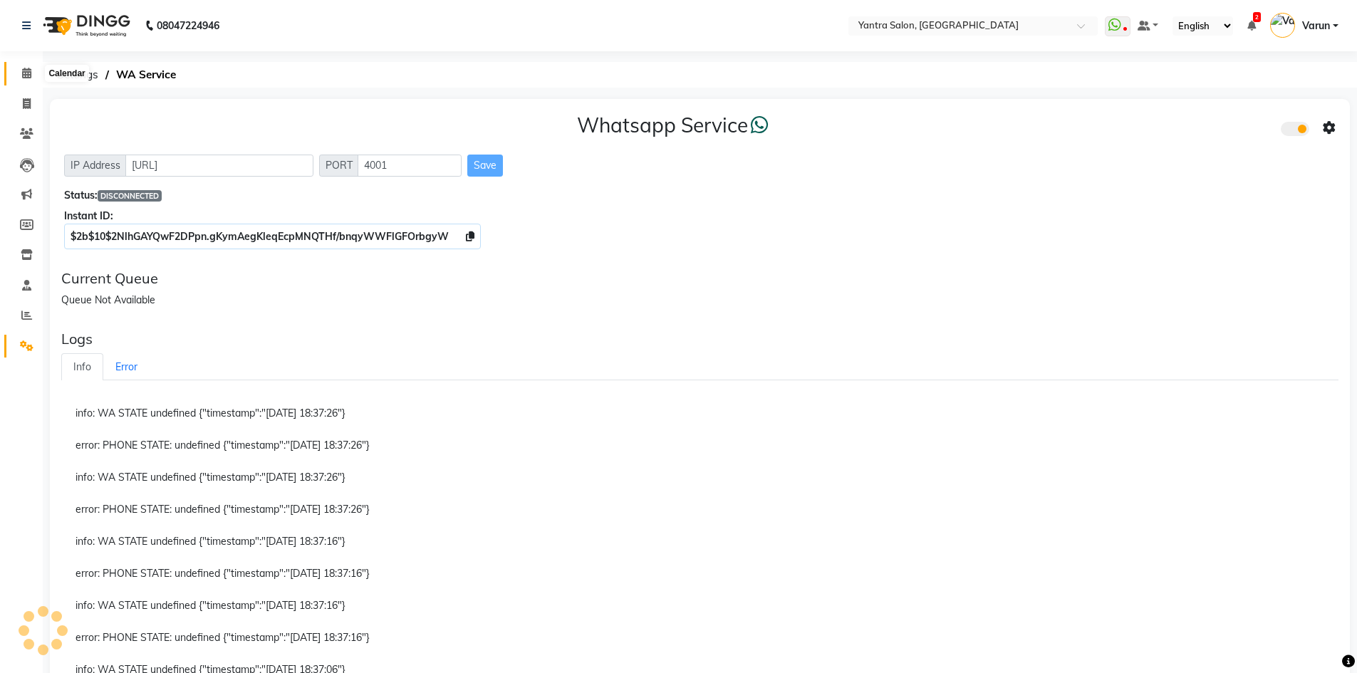
click at [28, 74] on icon at bounding box center [26, 73] width 9 height 11
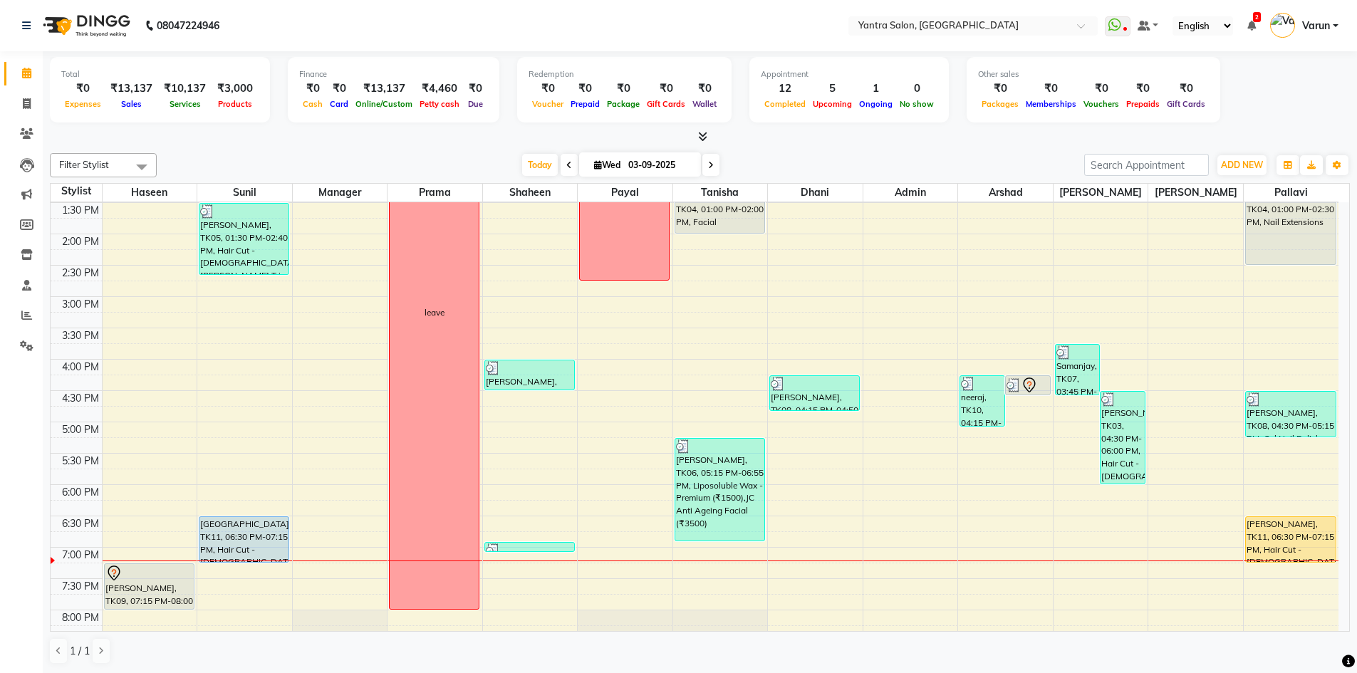
scroll to position [385, 0]
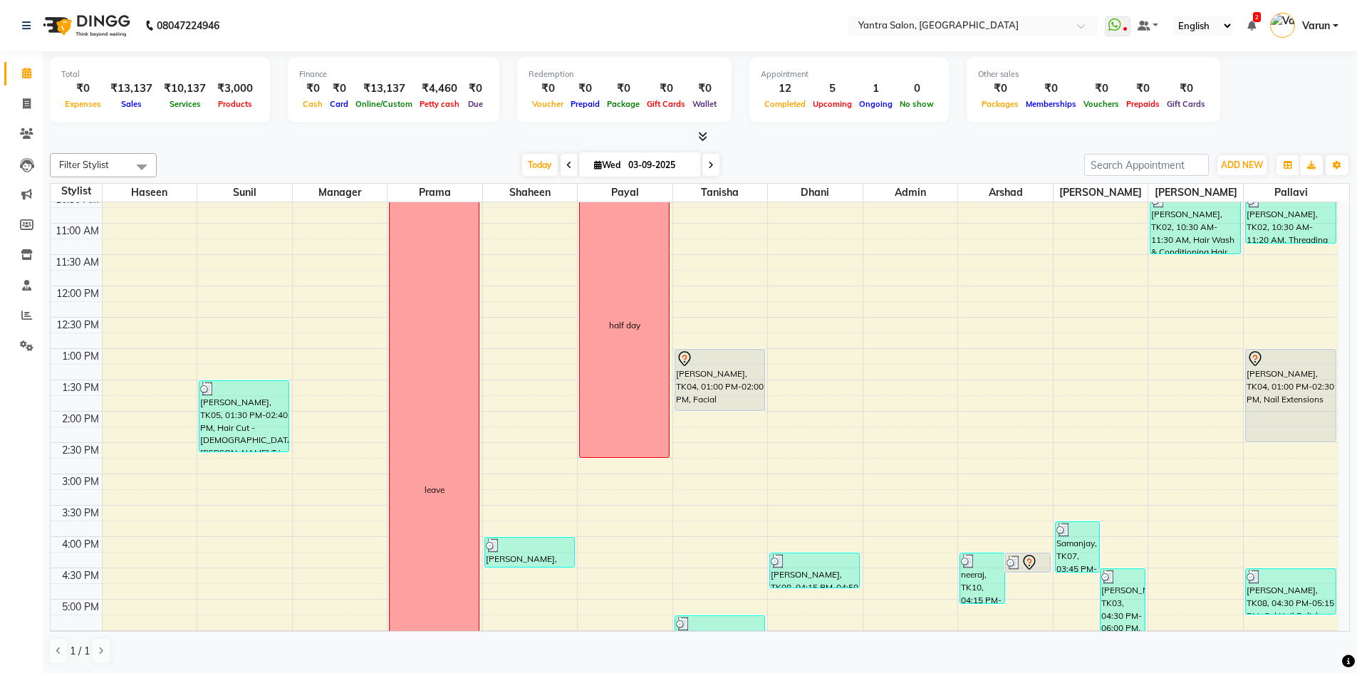
scroll to position [385, 0]
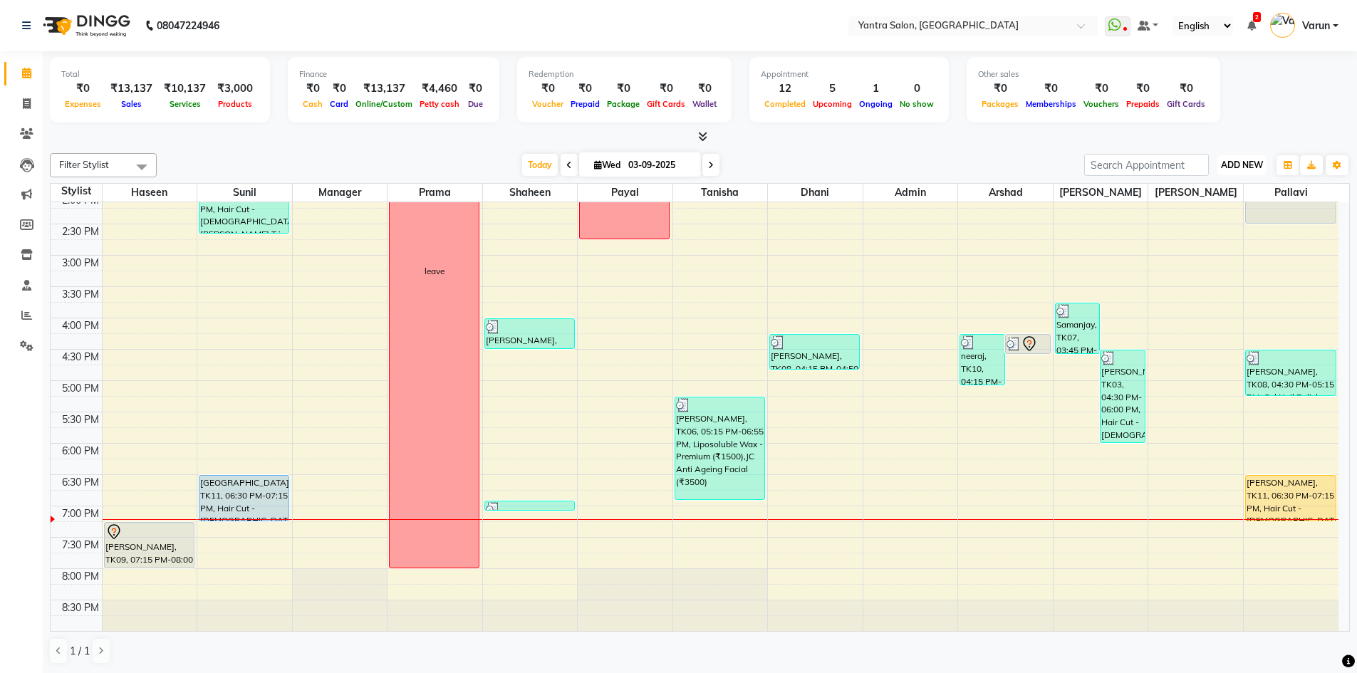
click at [1257, 162] on span "ADD NEW" at bounding box center [1242, 165] width 42 height 11
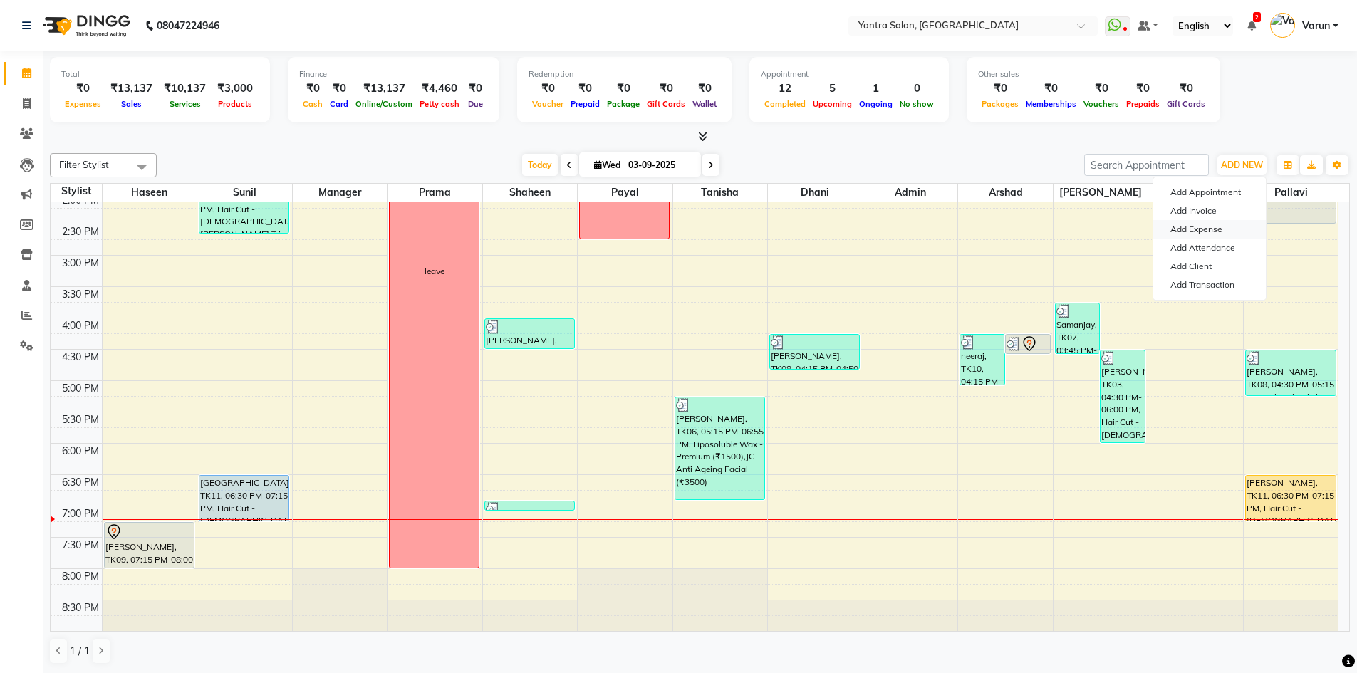
click at [1211, 227] on link "Add Expense" at bounding box center [1209, 229] width 113 height 19
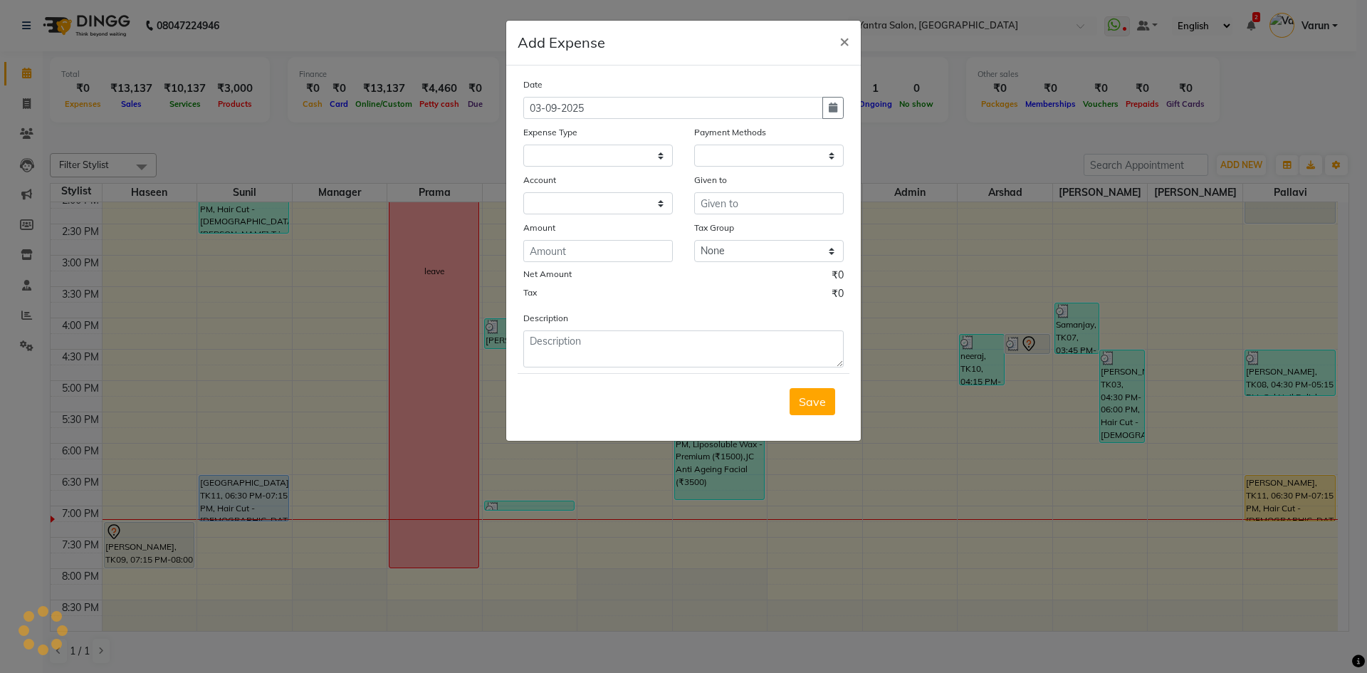
select select "1"
select select "5248"
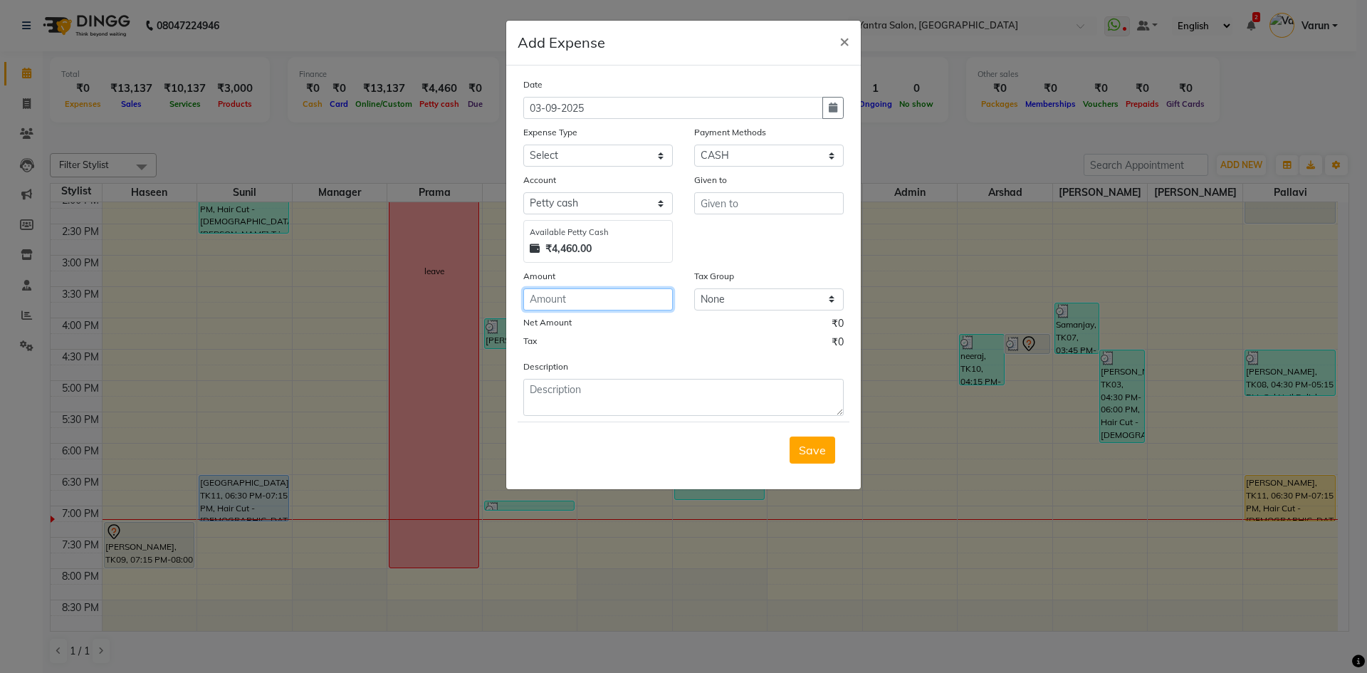
click at [611, 294] on input "number" at bounding box center [598, 299] width 150 height 22
type input "750"
type textarea "ac repair"
click at [618, 150] on select "Select Advance Salary Bank charges Car maintenance Cash transfer to bank Cash t…" at bounding box center [598, 156] width 150 height 22
select select "17"
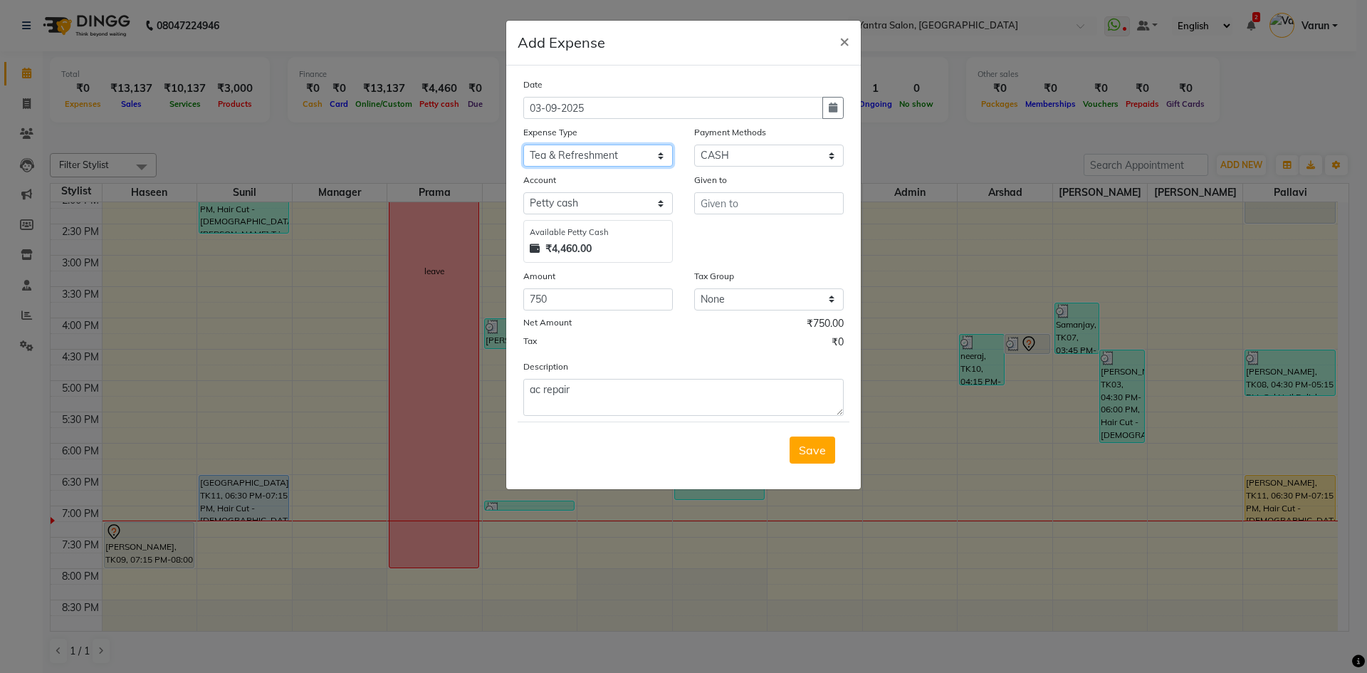
click at [523, 145] on select "Select Advance Salary Bank charges Car maintenance Cash transfer to bank Cash t…" at bounding box center [598, 156] width 150 height 22
click at [763, 199] on input "text" at bounding box center [769, 203] width 150 height 22
click at [746, 232] on ngb-highlight "Mana ger" at bounding box center [736, 233] width 49 height 14
type input "Manager"
click at [825, 454] on span "Save" at bounding box center [812, 450] width 27 height 14
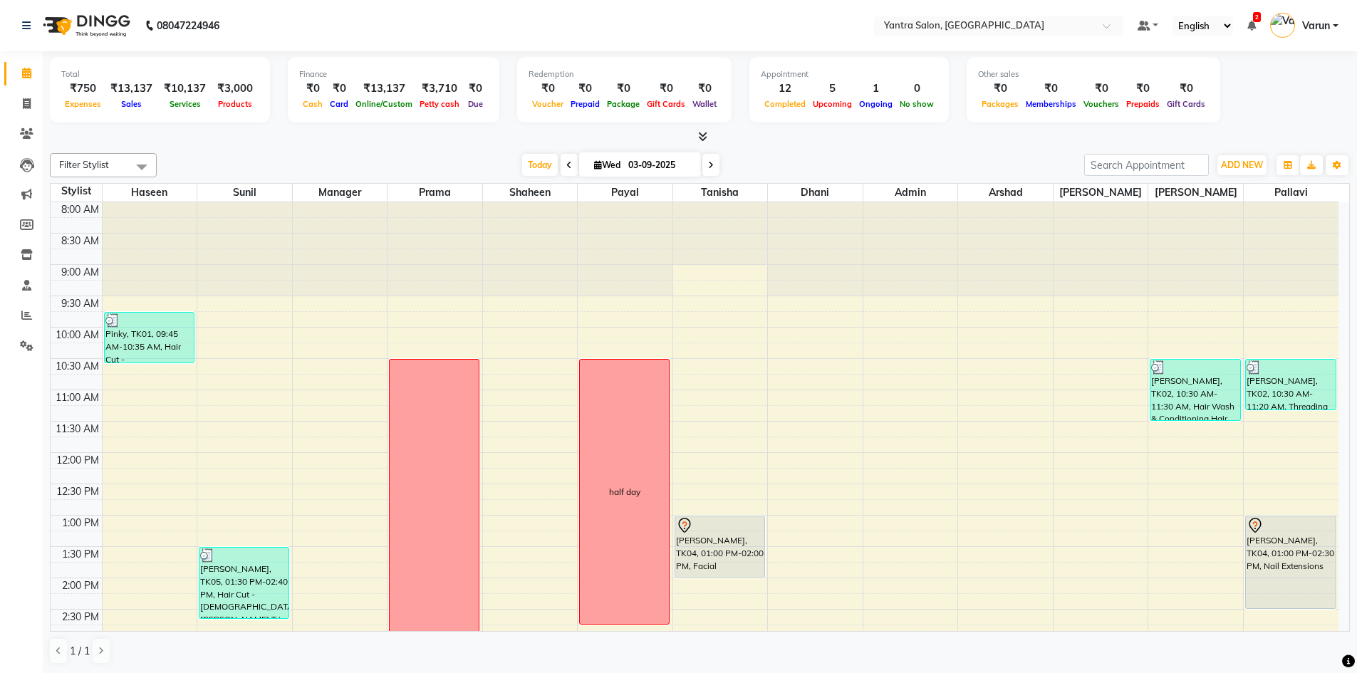
scroll to position [385, 0]
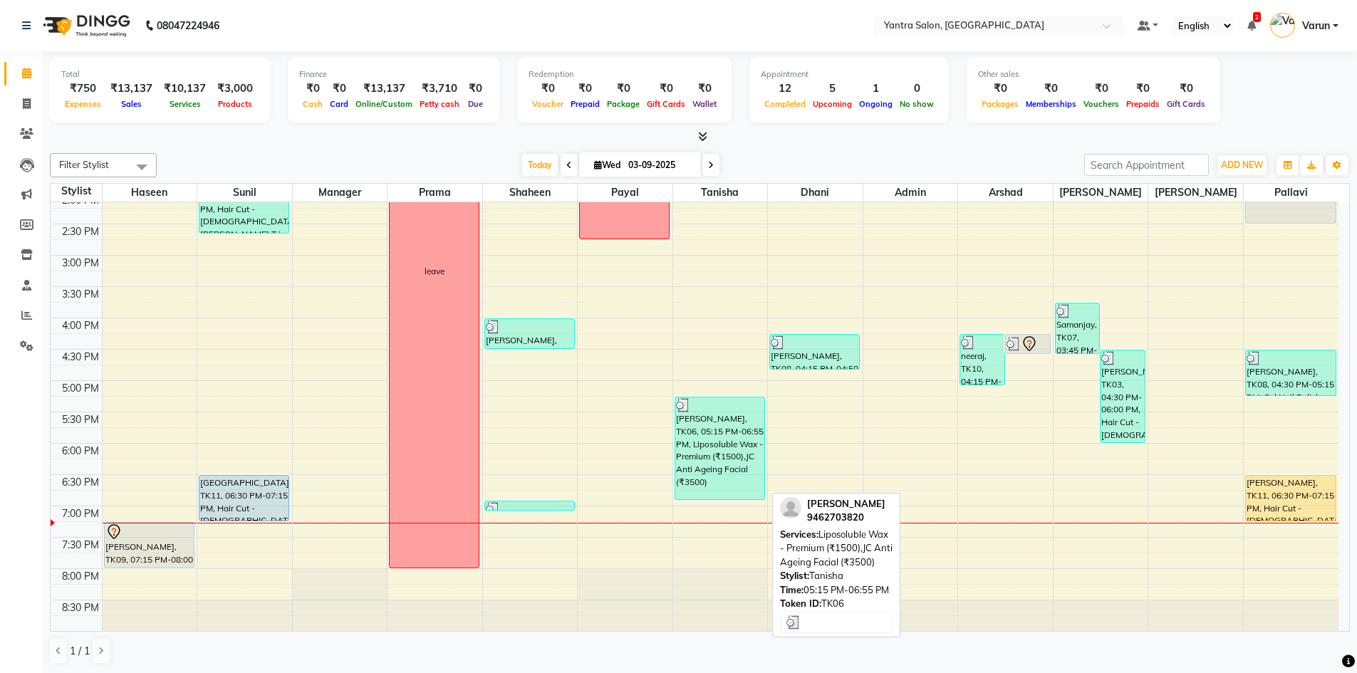
click at [698, 476] on div "[PERSON_NAME], TK06, 05:15 PM-06:55 PM, Liposoluble Wax - Premium (₹1500),JC An…" at bounding box center [719, 448] width 89 height 102
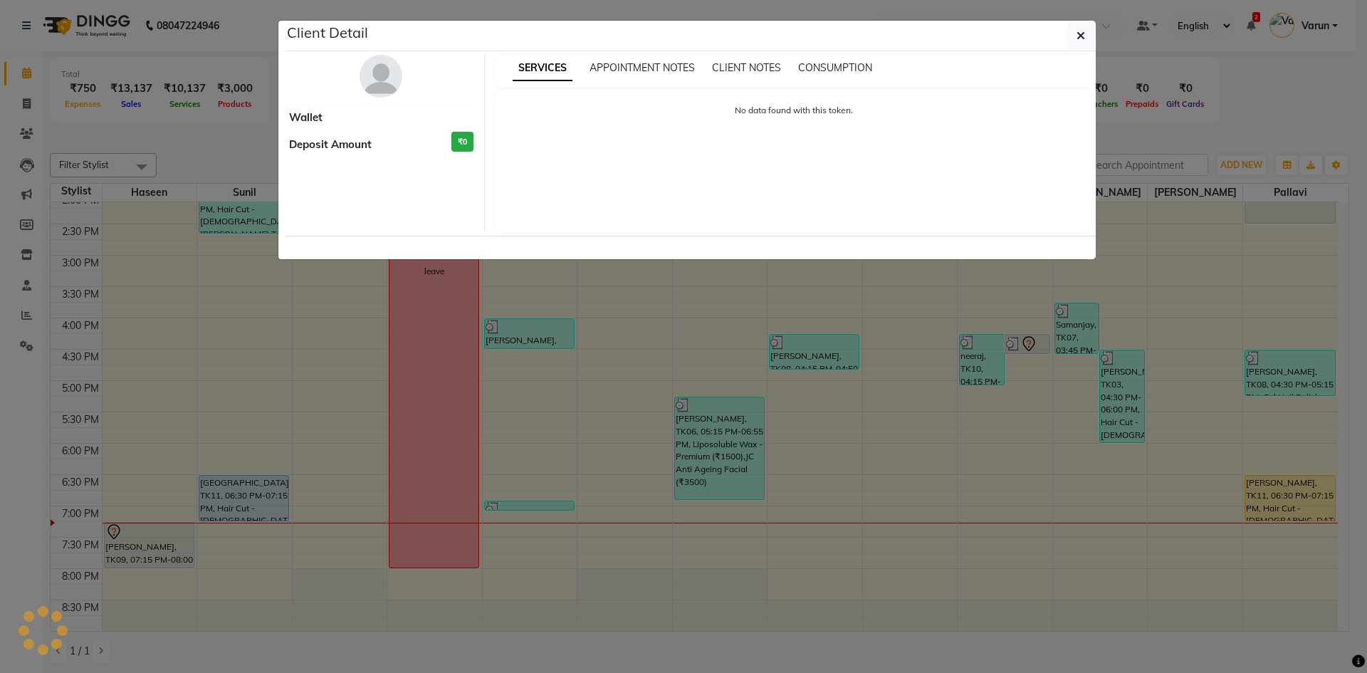
select select "3"
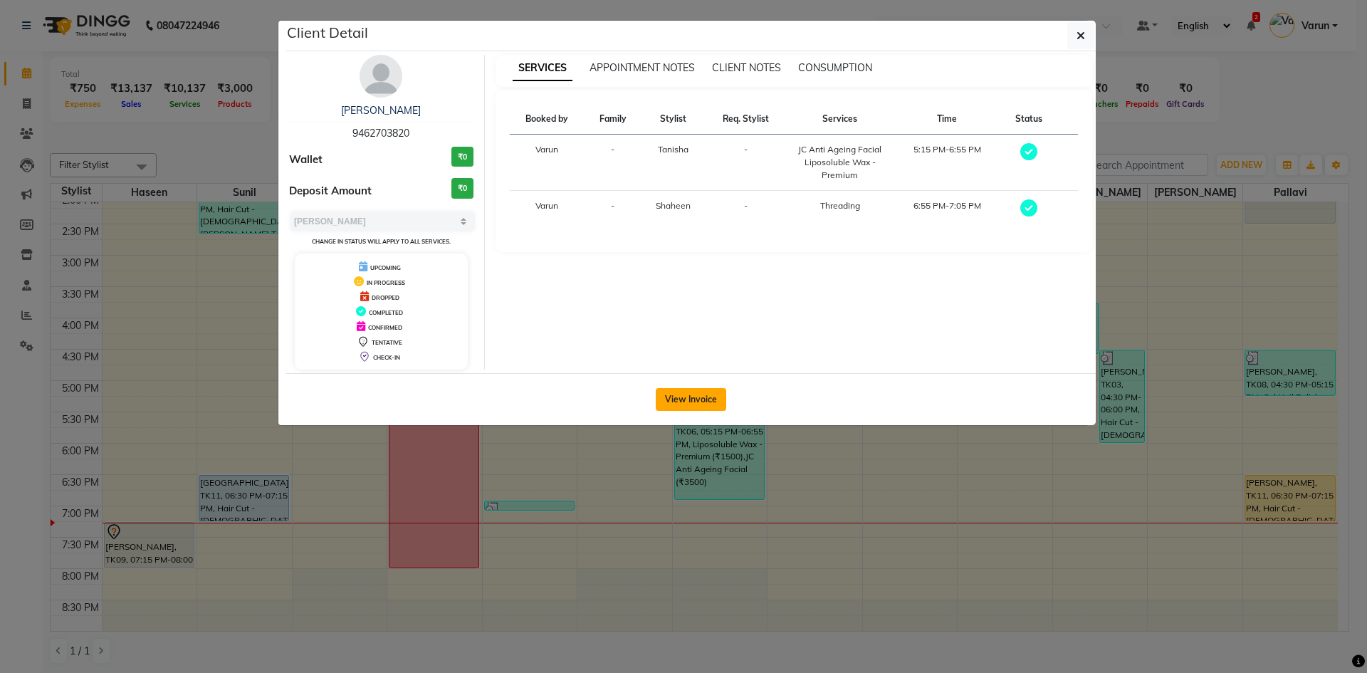
click at [698, 409] on button "View Invoice" at bounding box center [691, 399] width 71 height 23
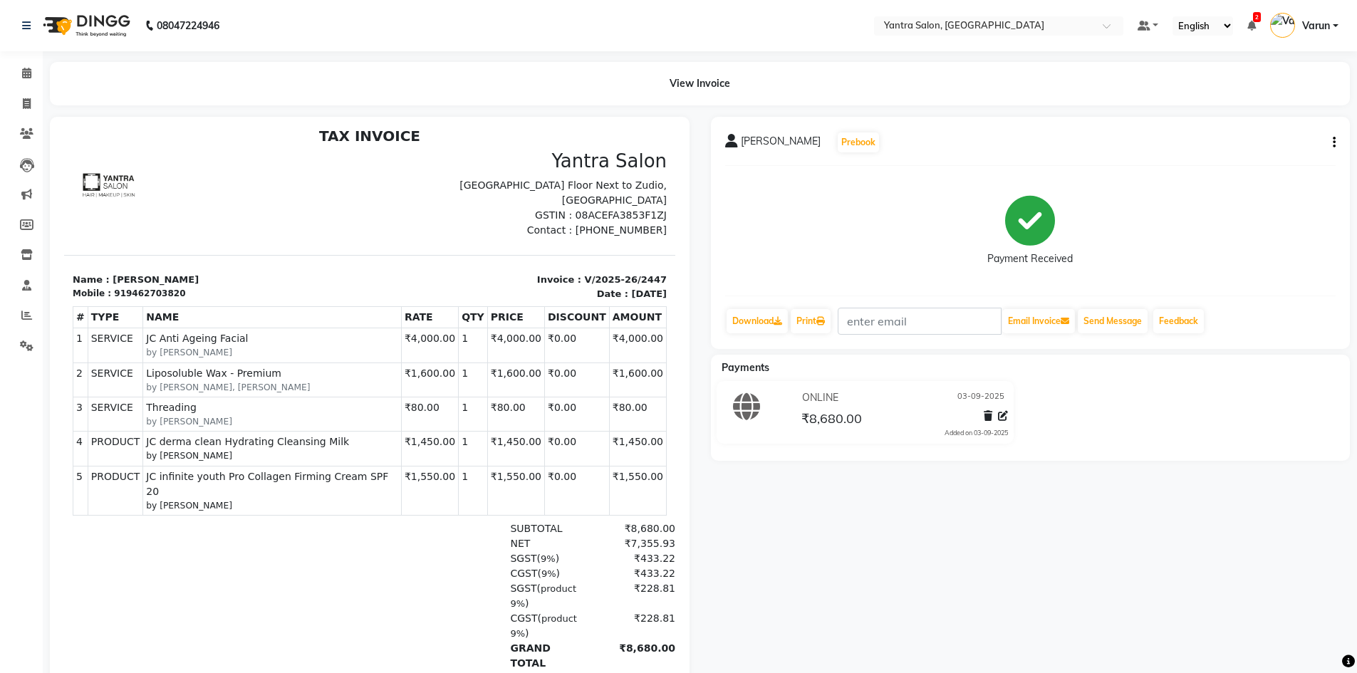
scroll to position [11, 0]
click at [28, 75] on icon at bounding box center [26, 73] width 9 height 11
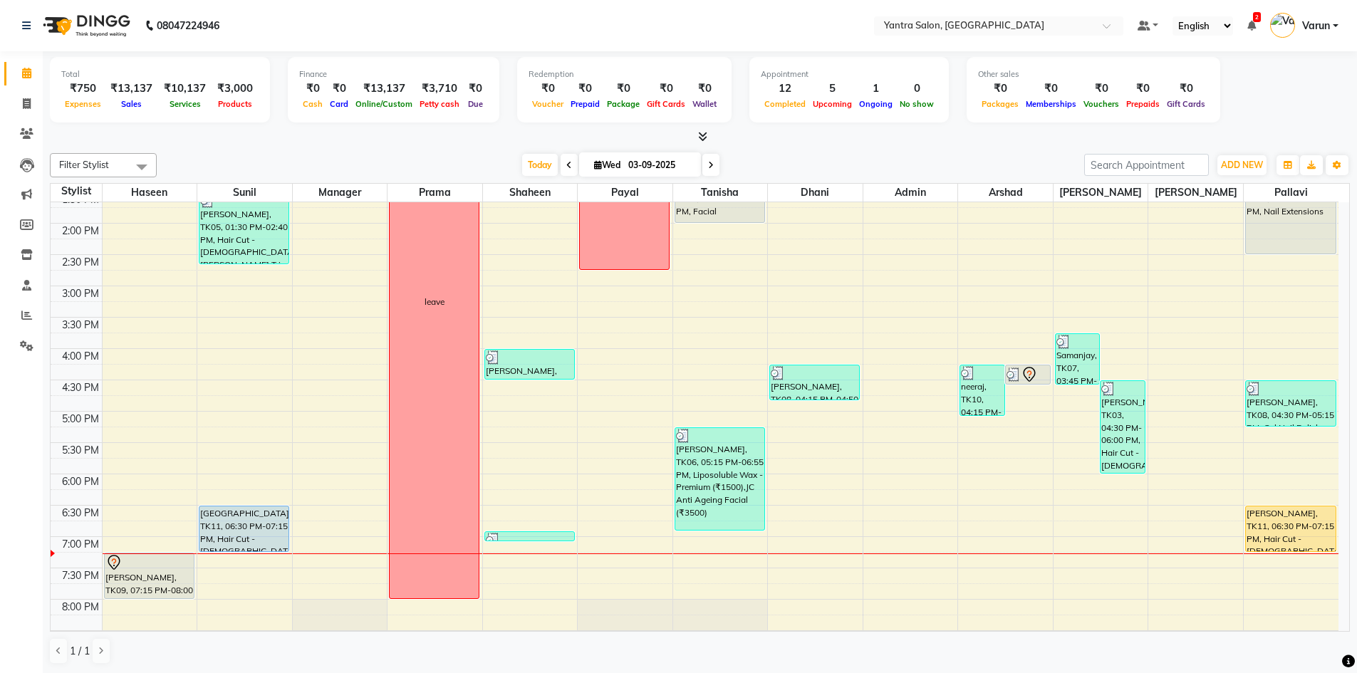
scroll to position [356, 0]
click at [1249, 28] on icon at bounding box center [1251, 26] width 9 height 10
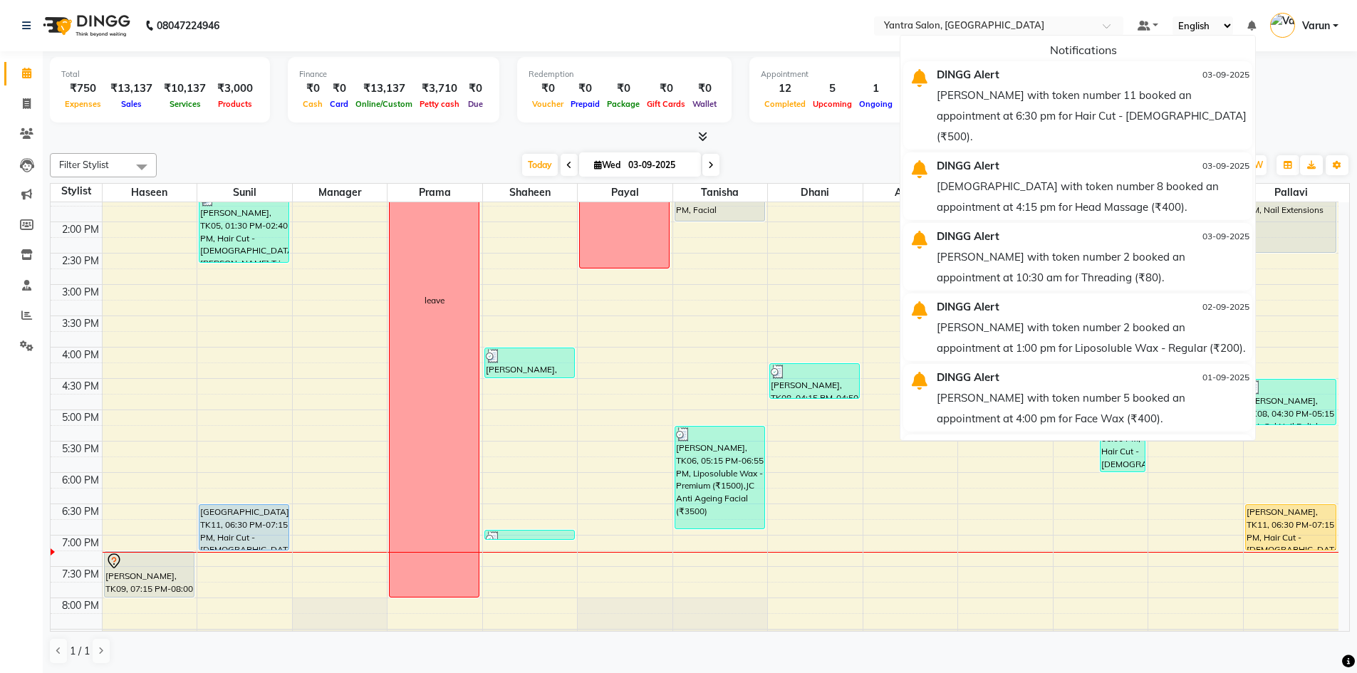
click at [1249, 28] on icon at bounding box center [1251, 26] width 9 height 10
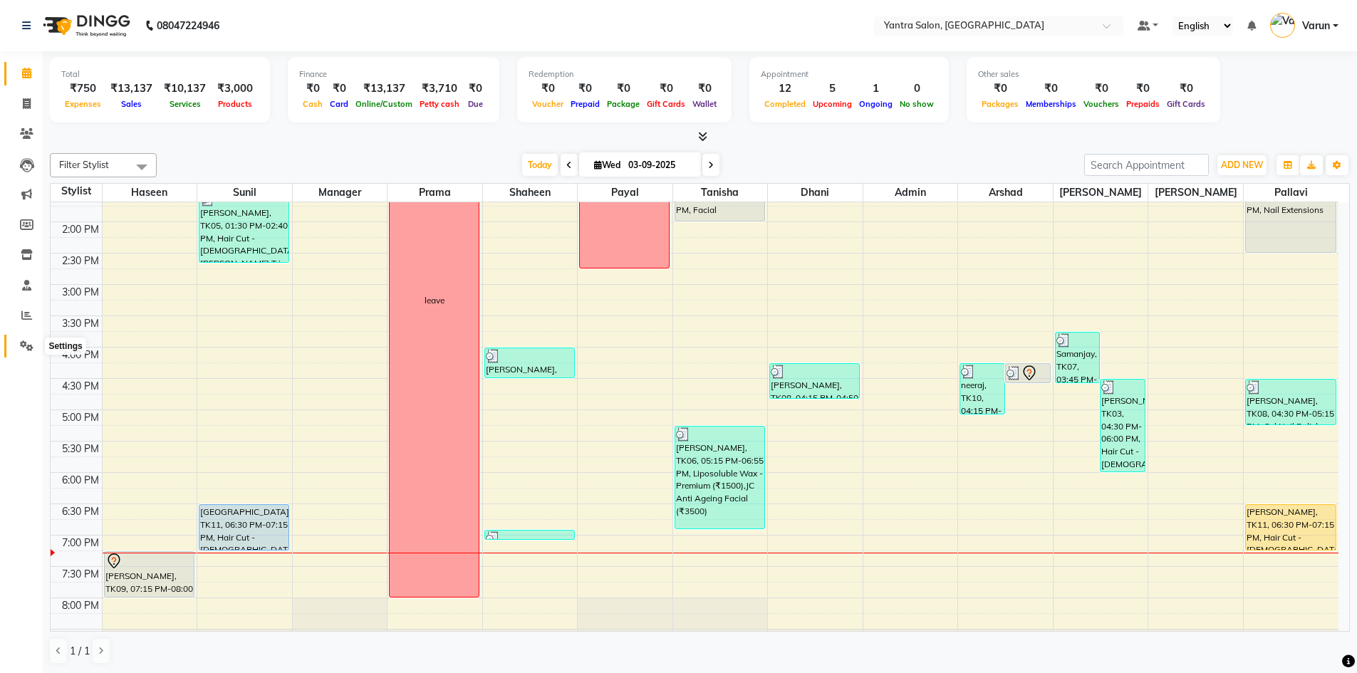
click at [27, 345] on icon at bounding box center [27, 345] width 14 height 11
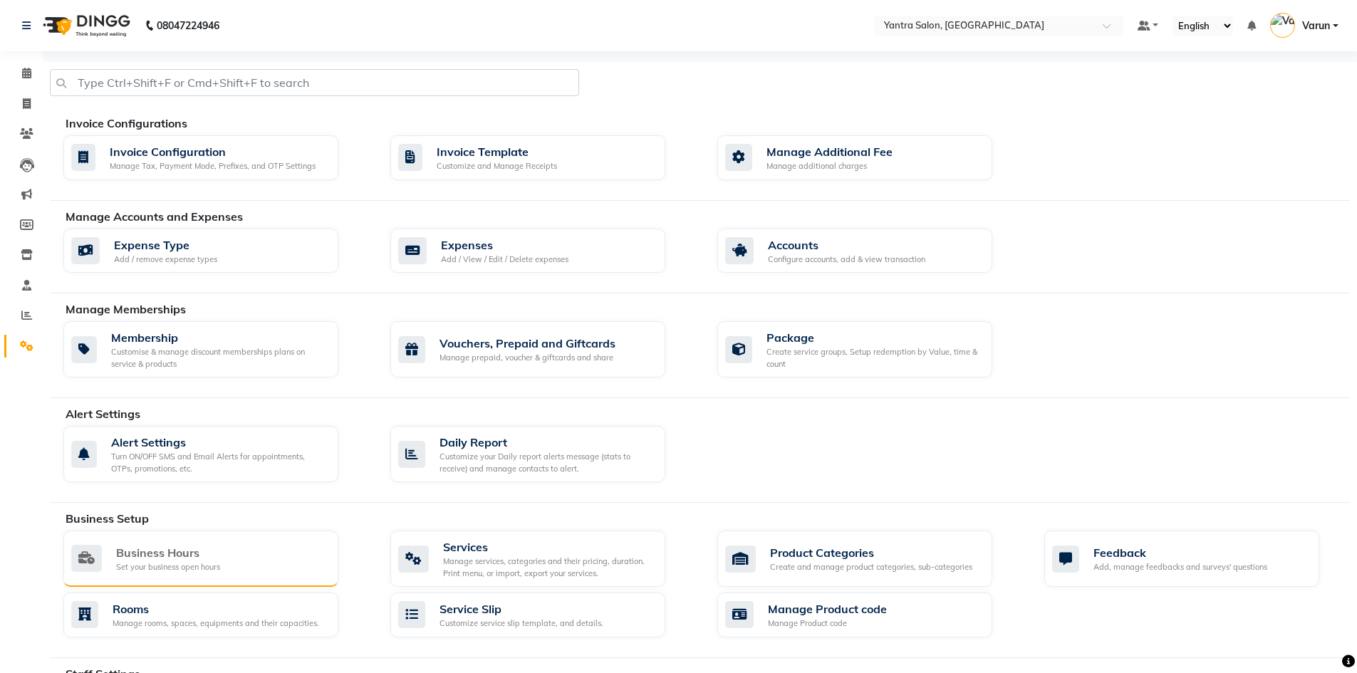
scroll to position [325, 0]
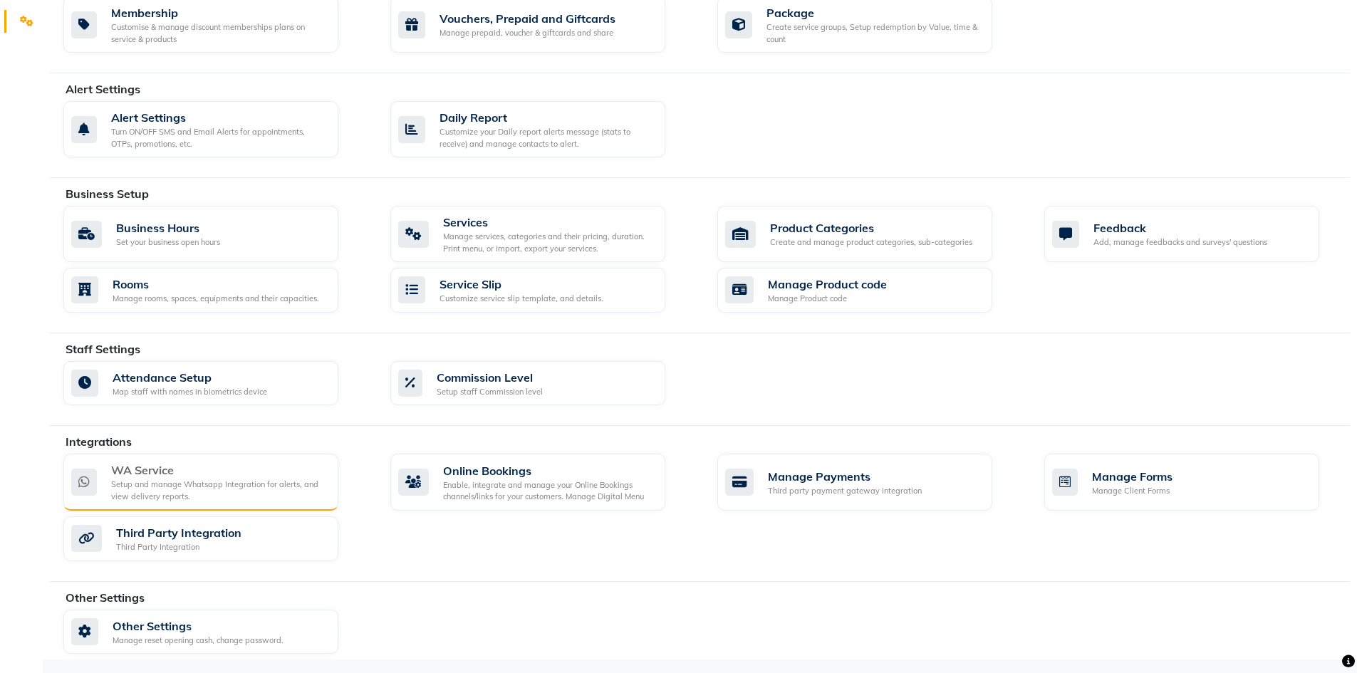
click at [261, 454] on div "WA Service Setup and manage Whatsapp Integration for alerts, and view delivery …" at bounding box center [200, 482] width 275 height 57
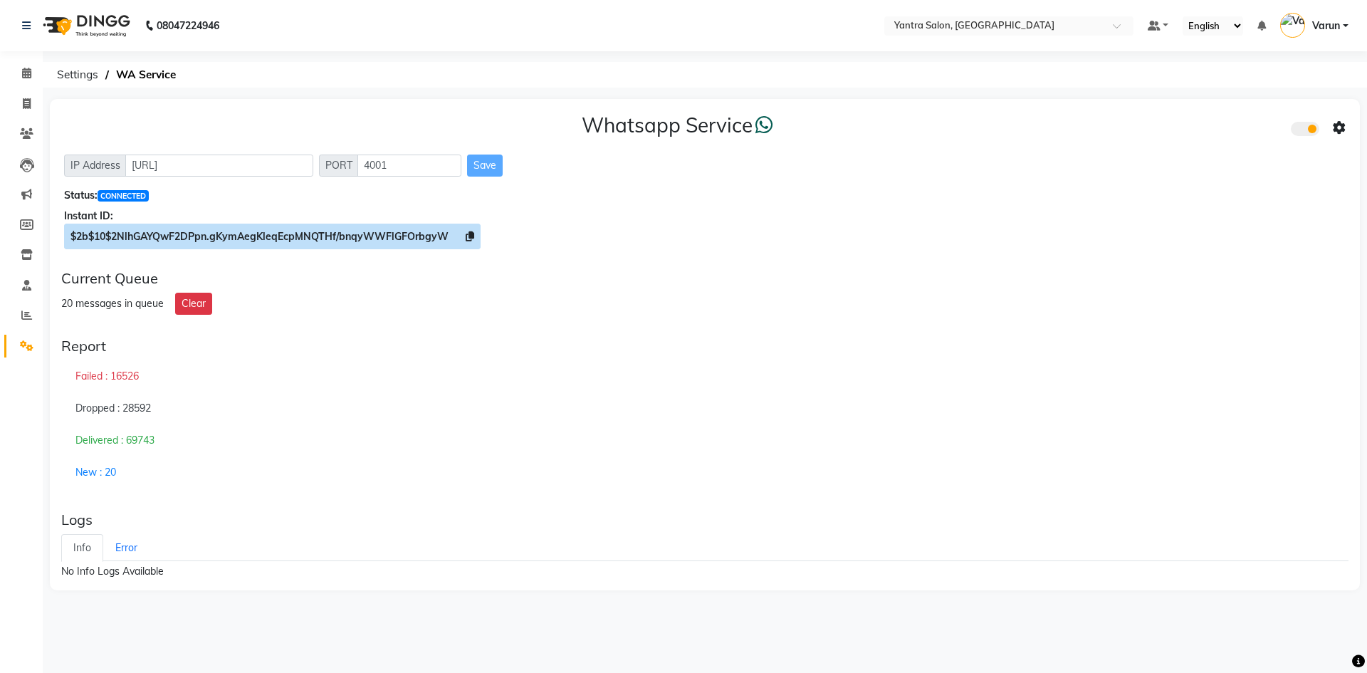
click at [466, 231] on icon at bounding box center [470, 236] width 9 height 10
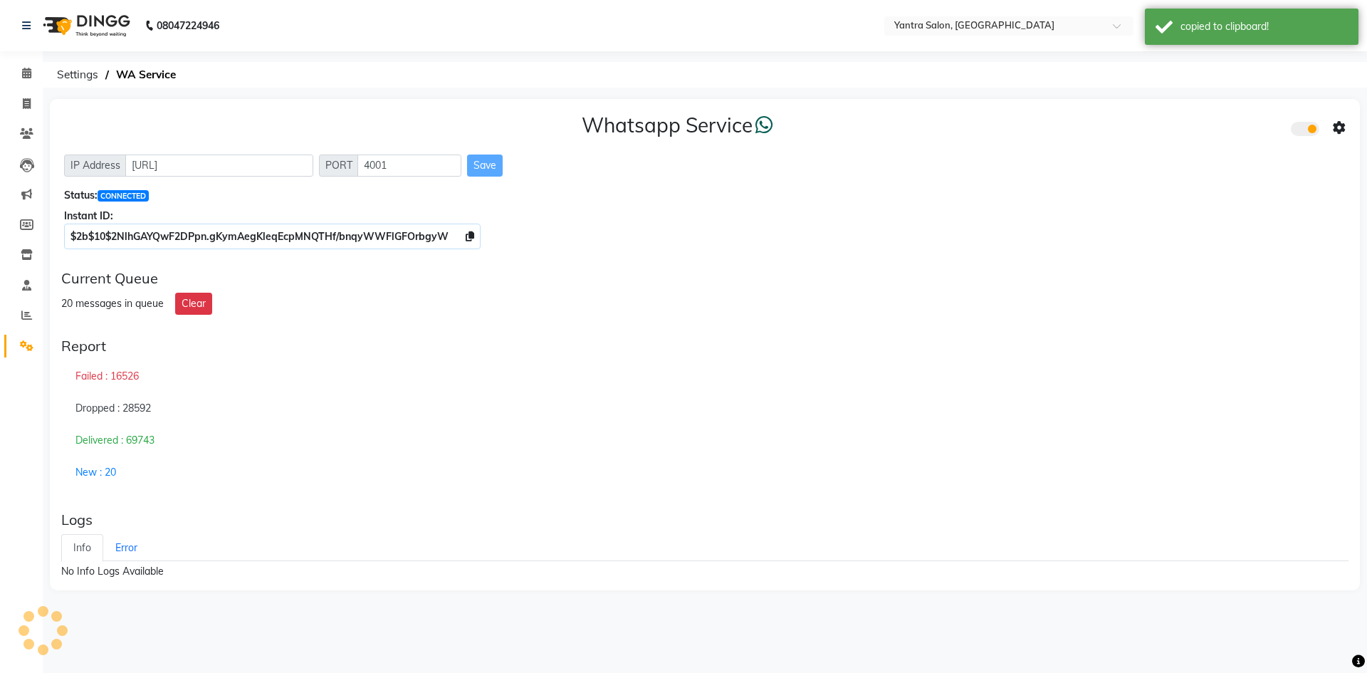
click at [1338, 125] on icon at bounding box center [1339, 128] width 13 height 13
click at [1209, 108] on div "Whatsapp Settings" at bounding box center [1236, 113] width 163 height 18
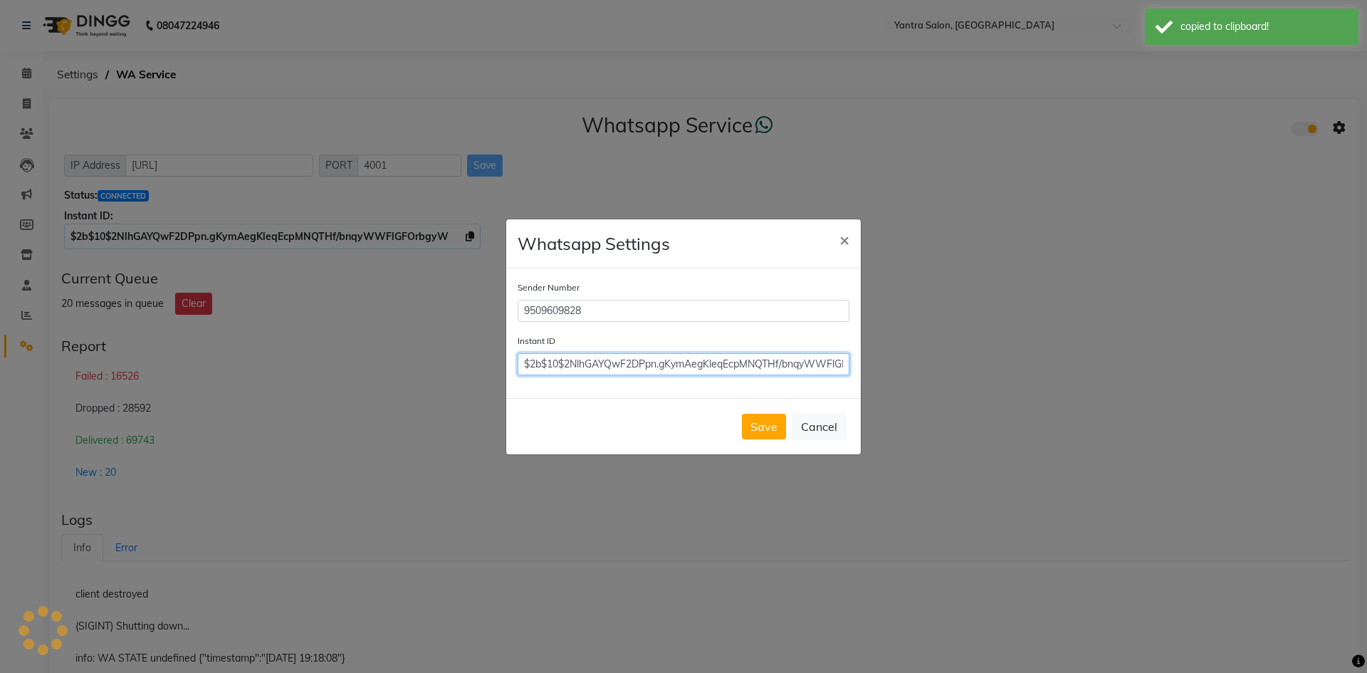
click at [656, 362] on input "$2b$10$2NlhGAYQwF2DPpn.gKymAegKleqEcpMNQTHf/bnqyWWFlGFOrbgyW" at bounding box center [684, 364] width 332 height 22
paste input "$2b$10$2NlhGAYQwF2DPpn.gKymAegKleqEcpMNQTHf/bnqyWWFlGFOrbgyW"
type input "$2b$10$2NlhGAYQwF2DPpn.gKymAegKleqEcpMNQTHf/bnqyWWFlGFOrbgyW"
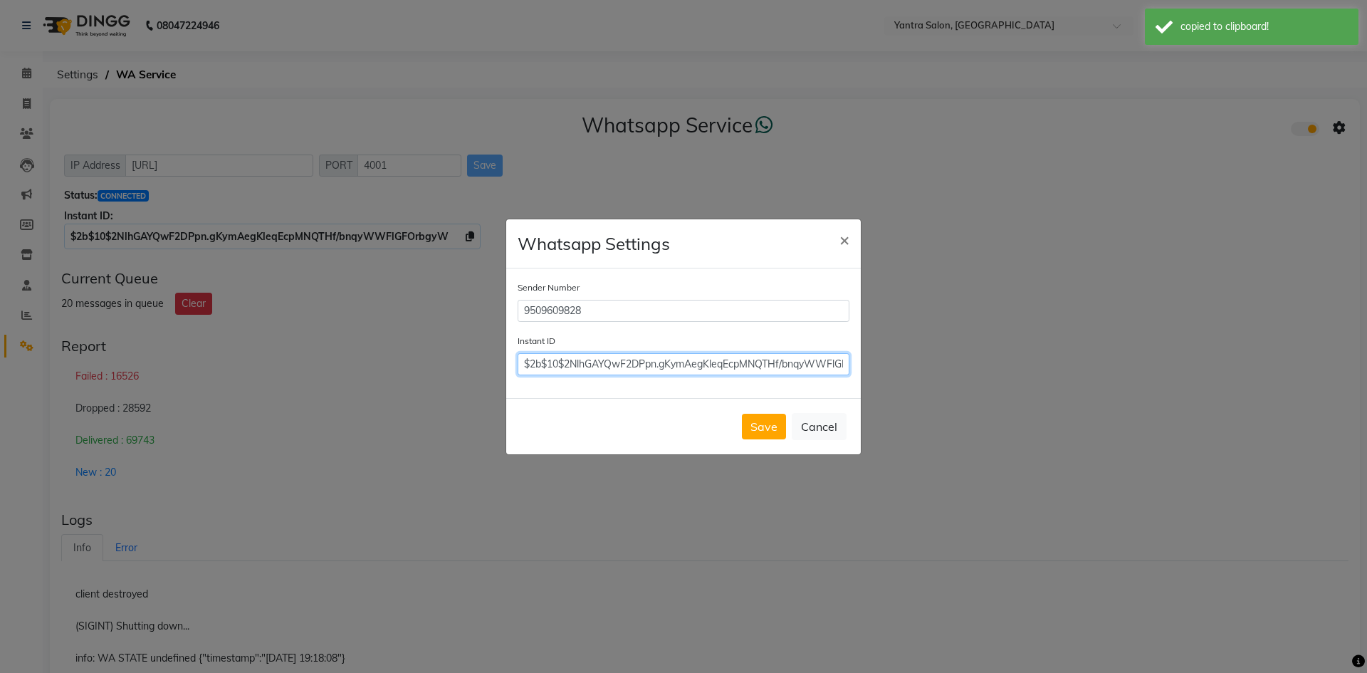
scroll to position [0, 50]
click at [749, 427] on button "Save" at bounding box center [764, 427] width 44 height 26
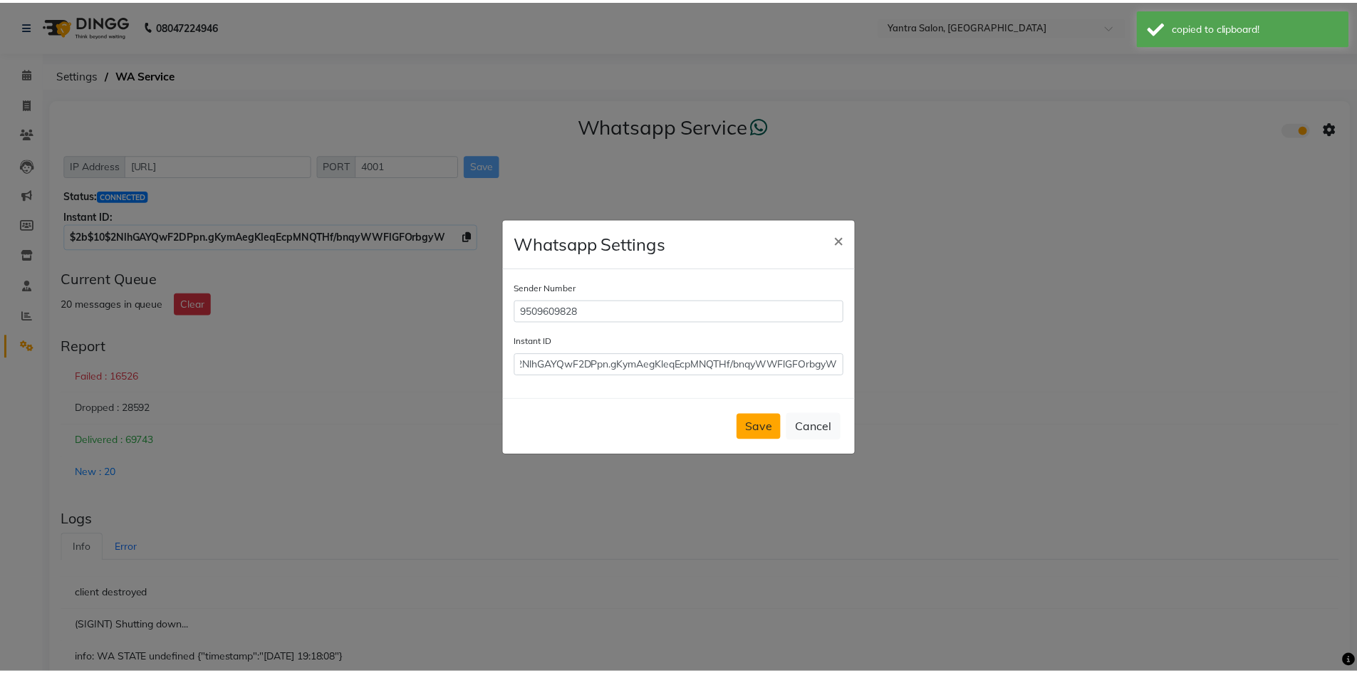
scroll to position [0, 0]
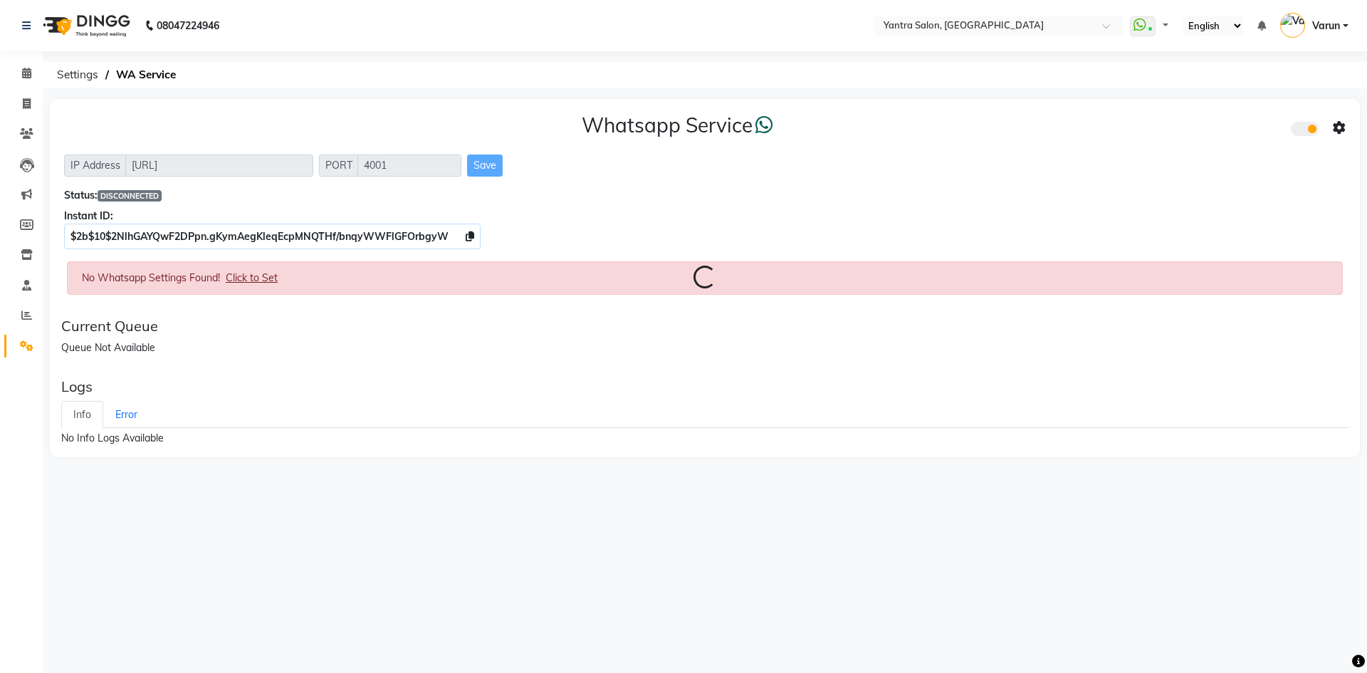
select select "en"
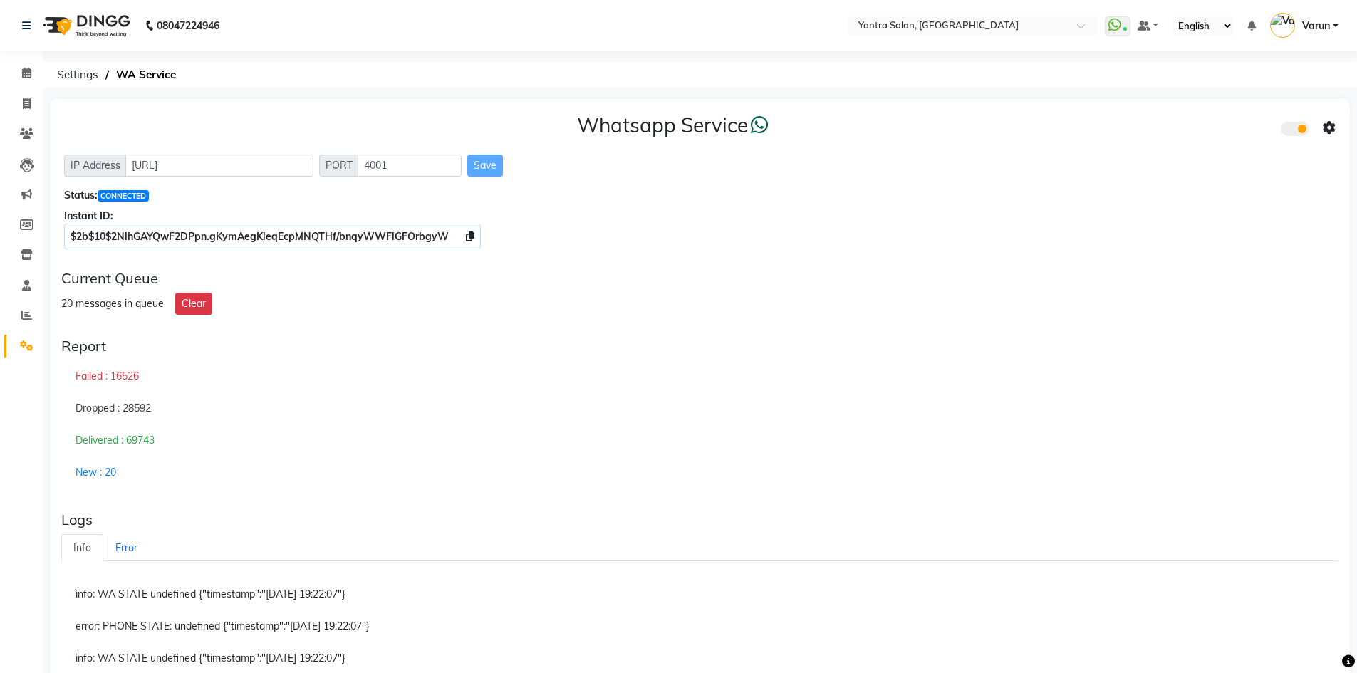
click at [860, 434] on div "Delivered : 69743" at bounding box center [699, 440] width 1277 height 33
click at [23, 103] on icon at bounding box center [27, 103] width 8 height 11
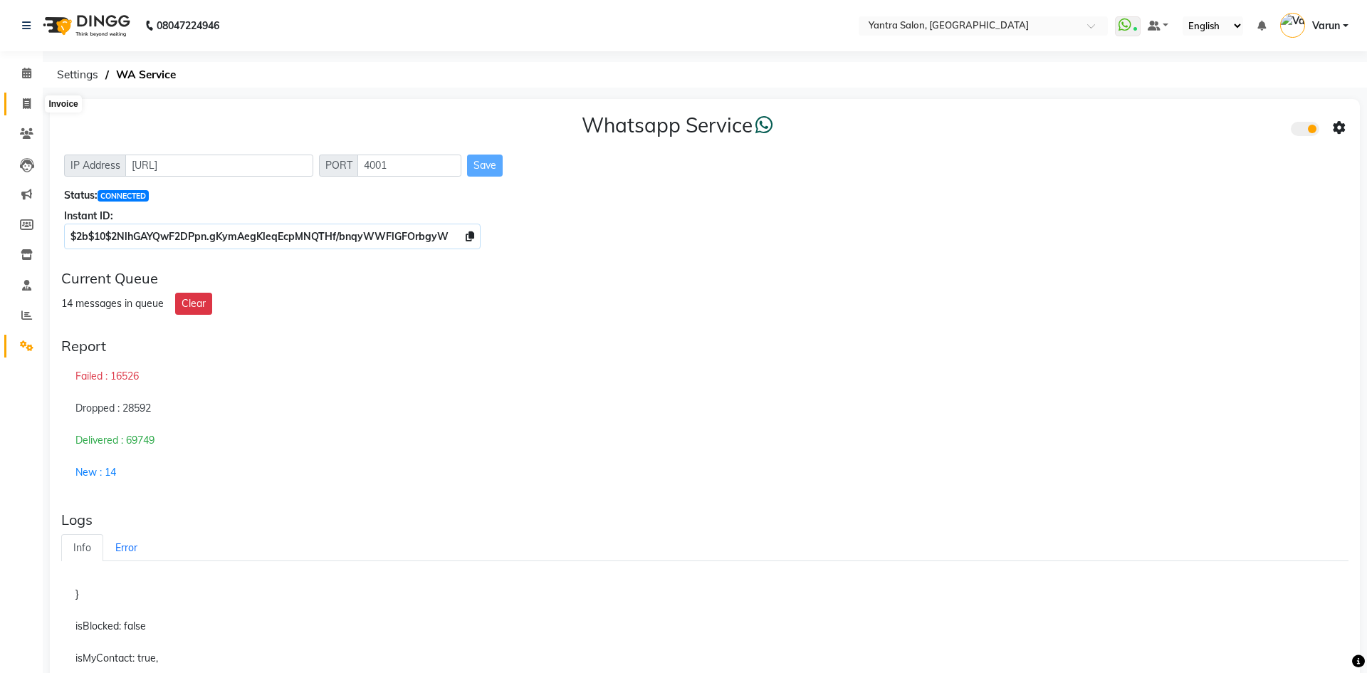
select select "service"
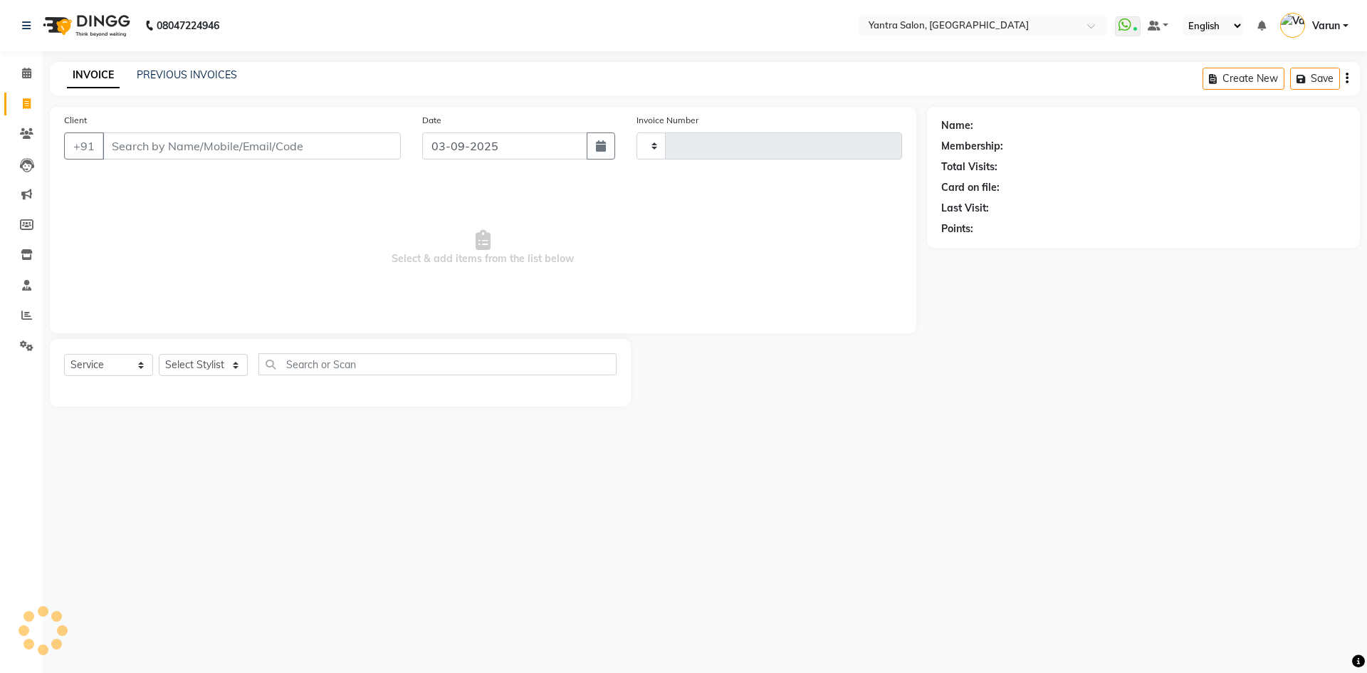
type input "2448"
select select "6253"
type input "9983633119"
click at [381, 145] on span "Add Client" at bounding box center [364, 146] width 56 height 14
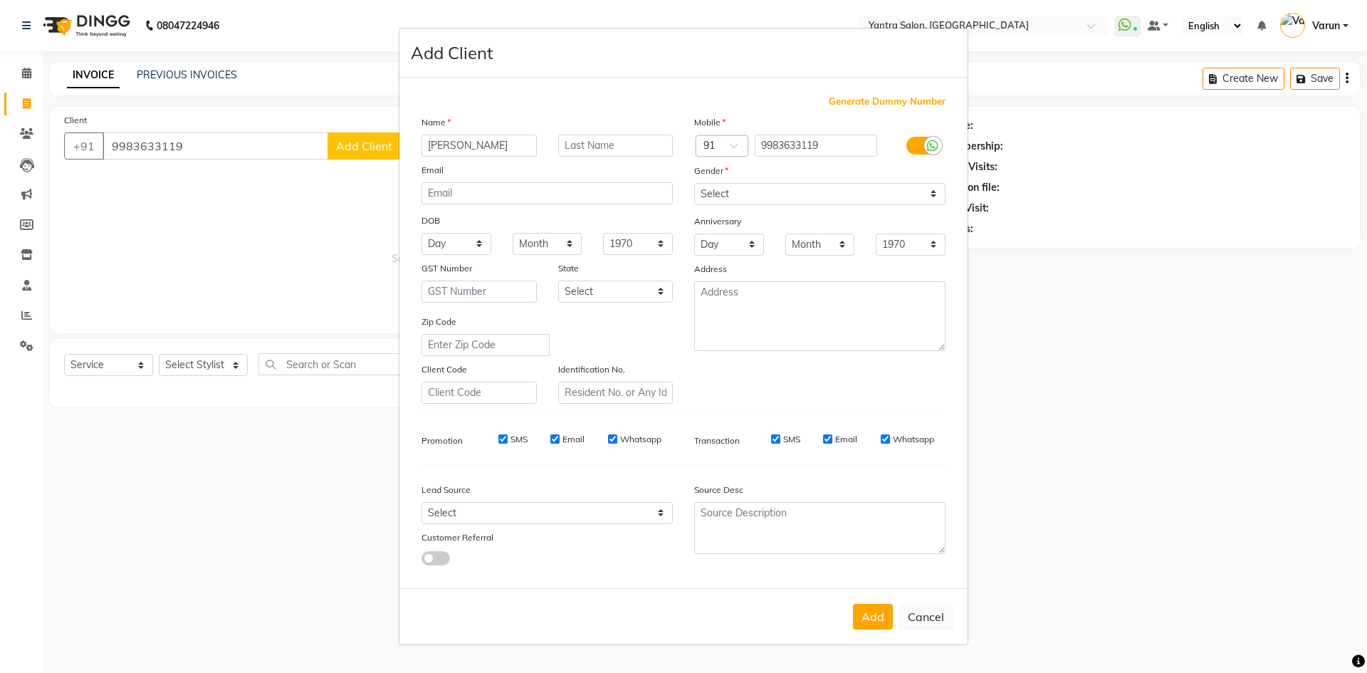
type input "[PERSON_NAME]"
click at [786, 206] on div "Mobile Country Code × 91 9983633119 Gender Select Male Female Other Prefer Not …" at bounding box center [820, 259] width 273 height 289
click at [798, 203] on select "Select Male Female Other Prefer Not To Say" at bounding box center [819, 194] width 251 height 22
select select "male"
click at [694, 183] on select "Select Male Female Other Prefer Not To Say" at bounding box center [819, 194] width 251 height 22
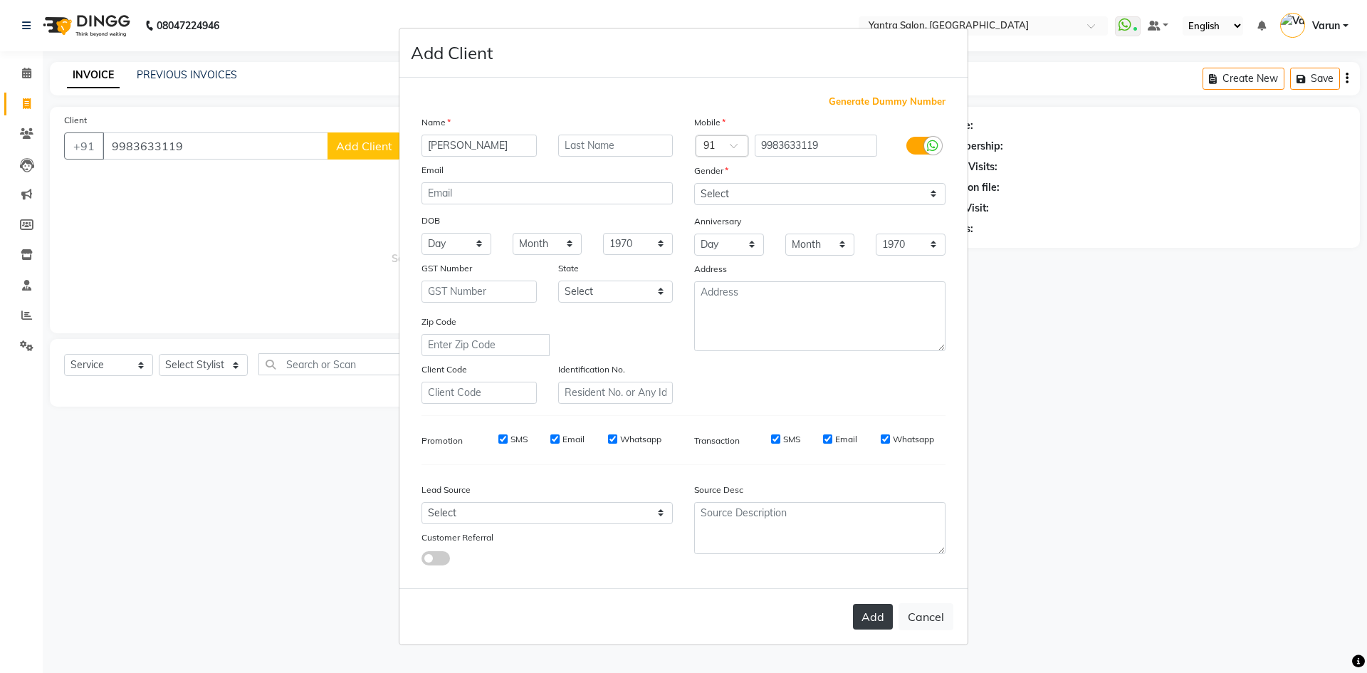
click at [877, 619] on button "Add" at bounding box center [873, 617] width 40 height 26
select select
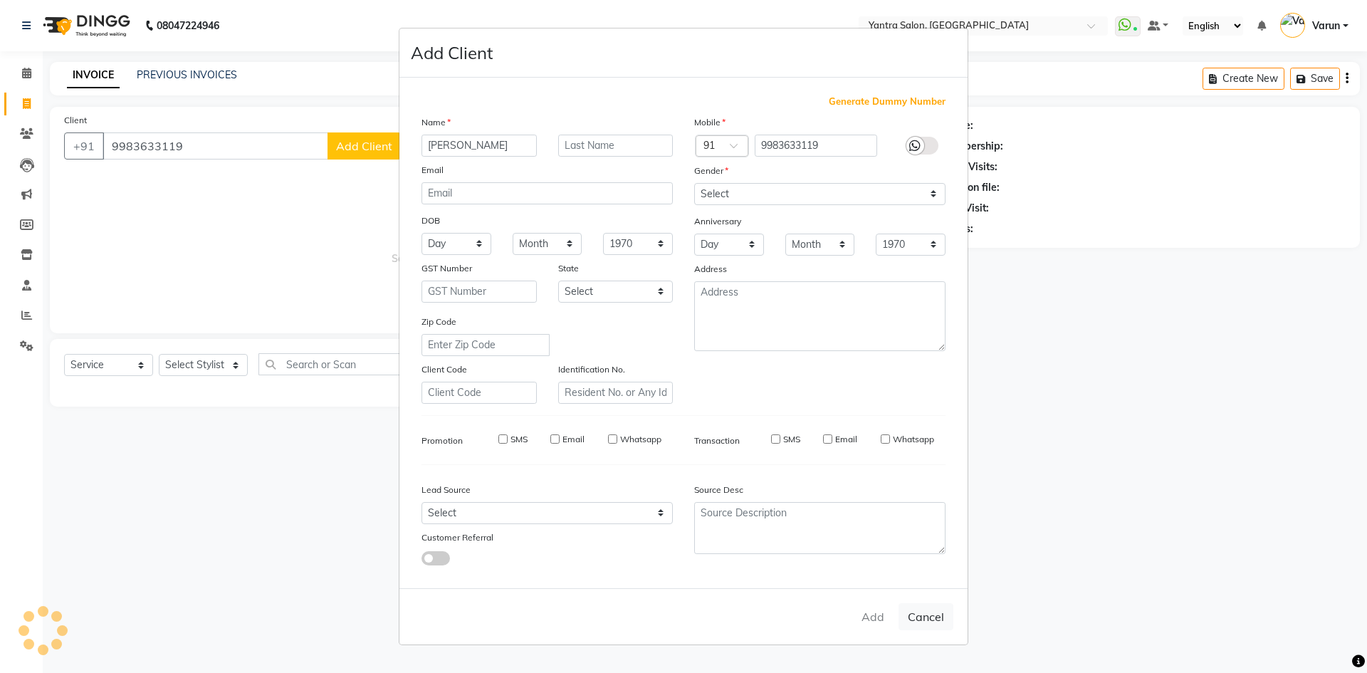
select select
checkbox input "false"
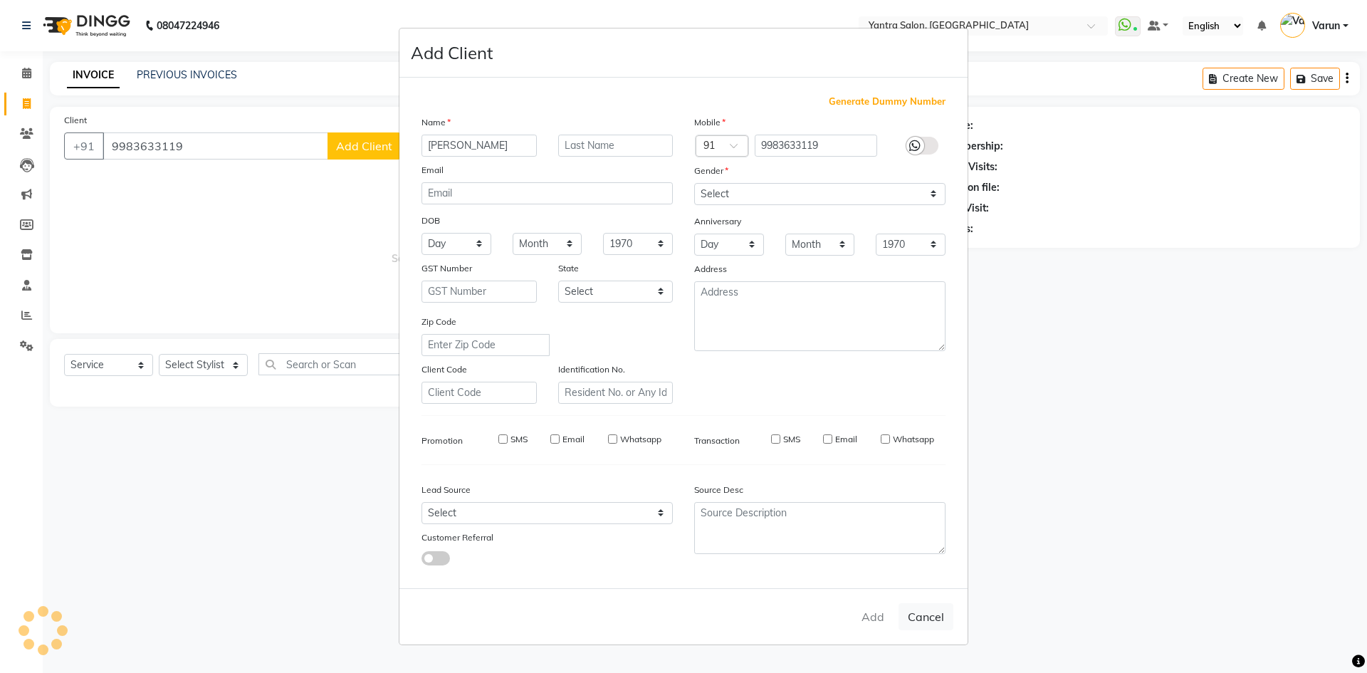
checkbox input "false"
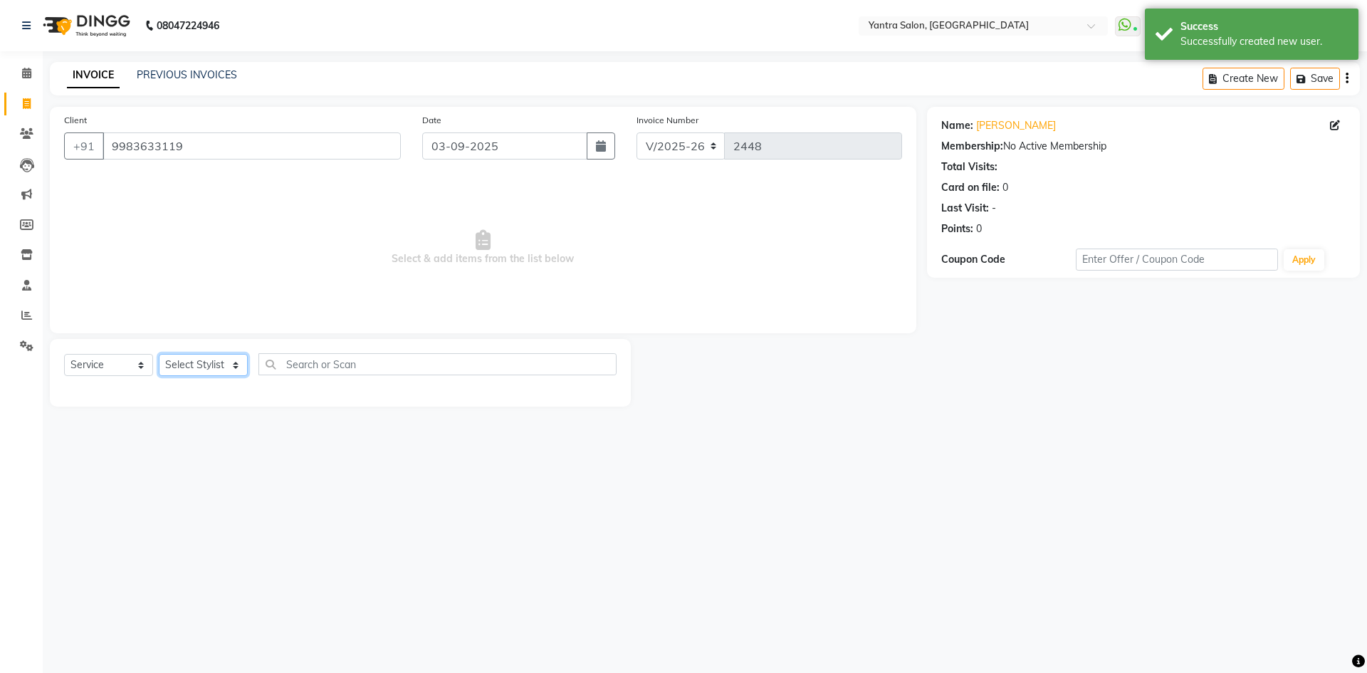
click at [175, 365] on select "Select Stylist admin Arshad Denis Dhani Haseen Jaswant Manager Pallavi Payal Pr…" at bounding box center [203, 365] width 89 height 22
select select "90729"
click at [159, 354] on select "Select Stylist admin Arshad Denis Dhani Haseen Jaswant Manager Pallavi Payal Pr…" at bounding box center [203, 365] width 89 height 22
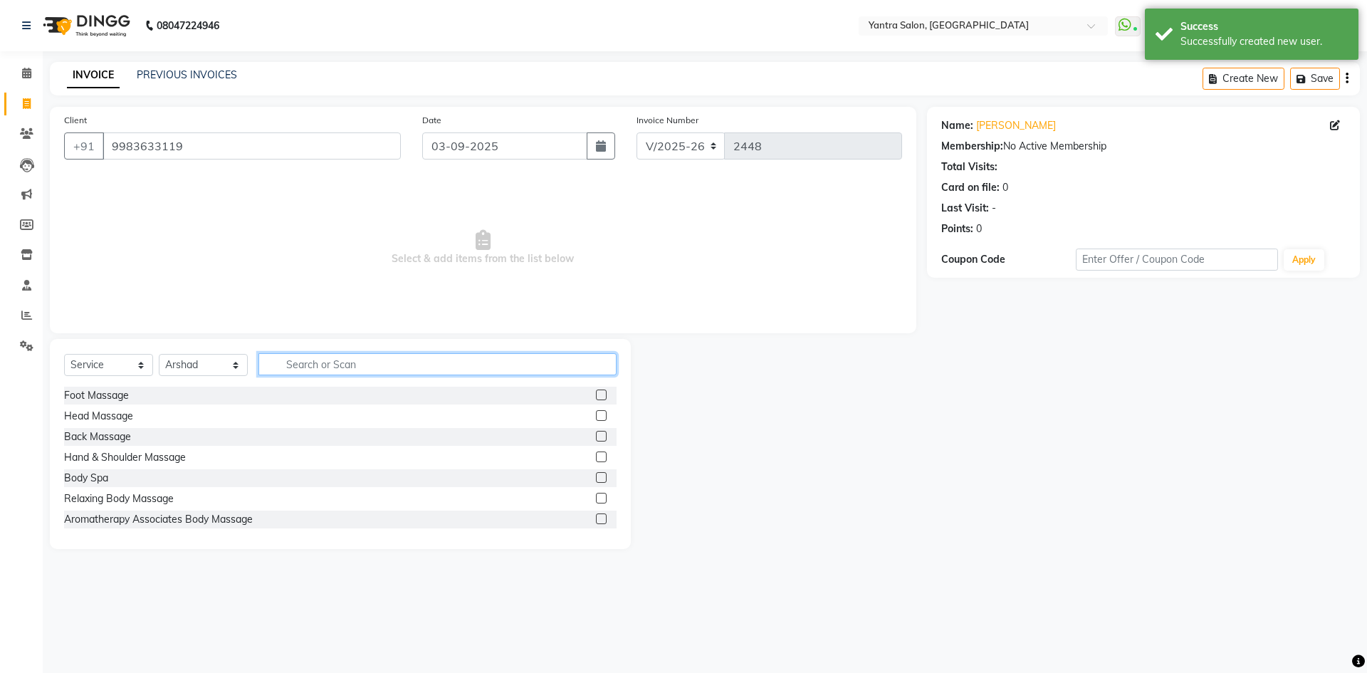
click at [361, 358] on input "text" at bounding box center [438, 364] width 358 height 22
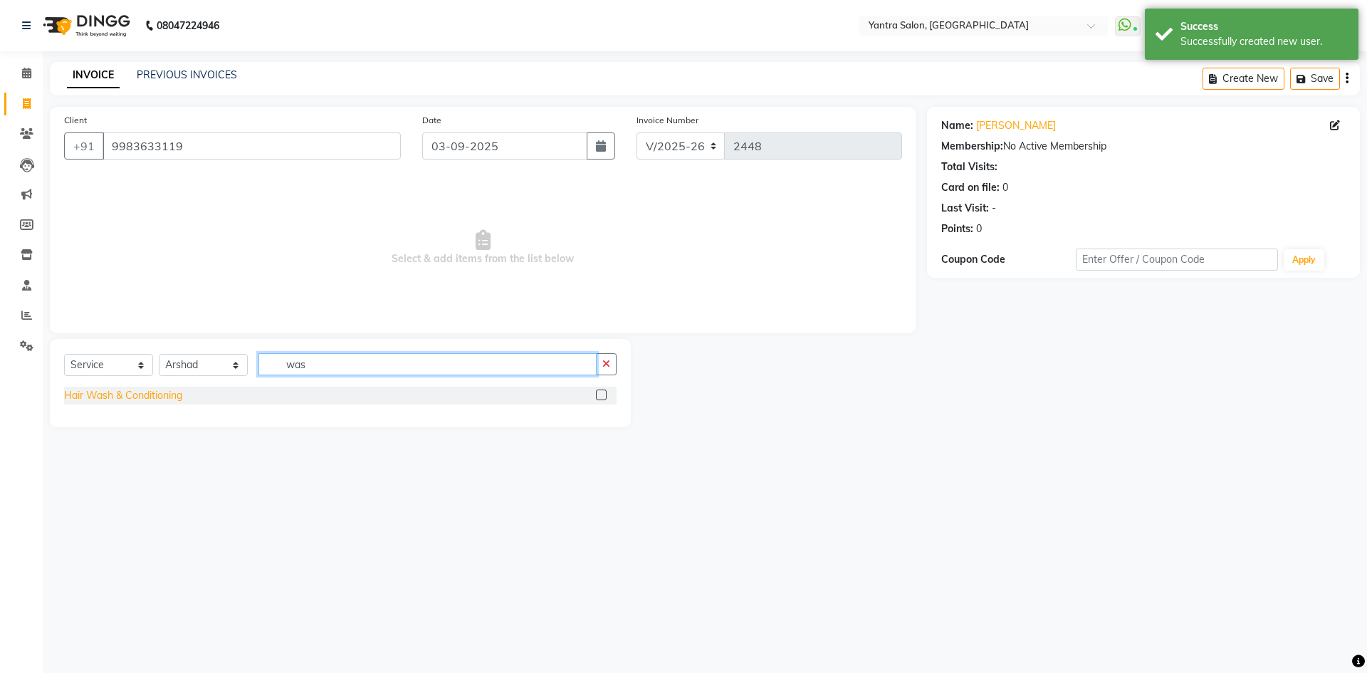
type input "was"
click at [141, 399] on div "Hair Wash & Conditioning" at bounding box center [123, 395] width 118 height 15
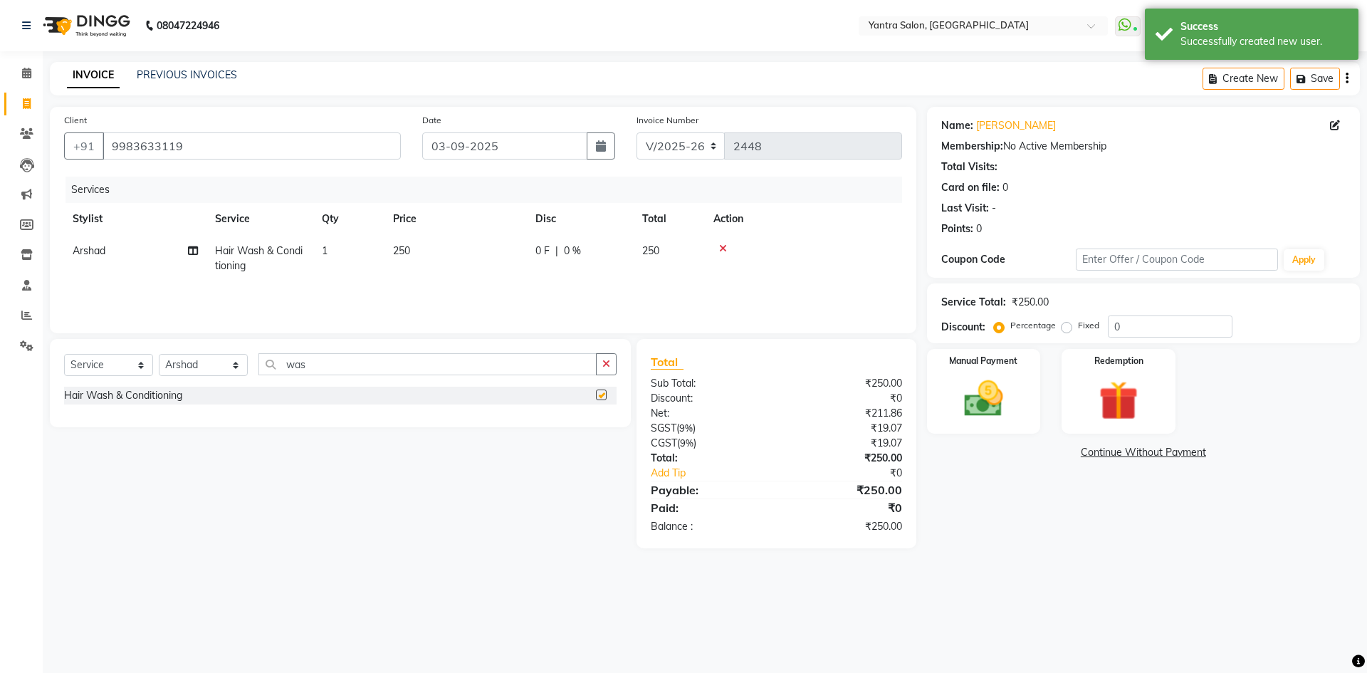
checkbox input "false"
click at [372, 348] on div "Select Service Product Membership Package Voucher Prepaid Gift Card Select Styl…" at bounding box center [340, 383] width 581 height 88
click at [376, 367] on input "was" at bounding box center [428, 364] width 338 height 22
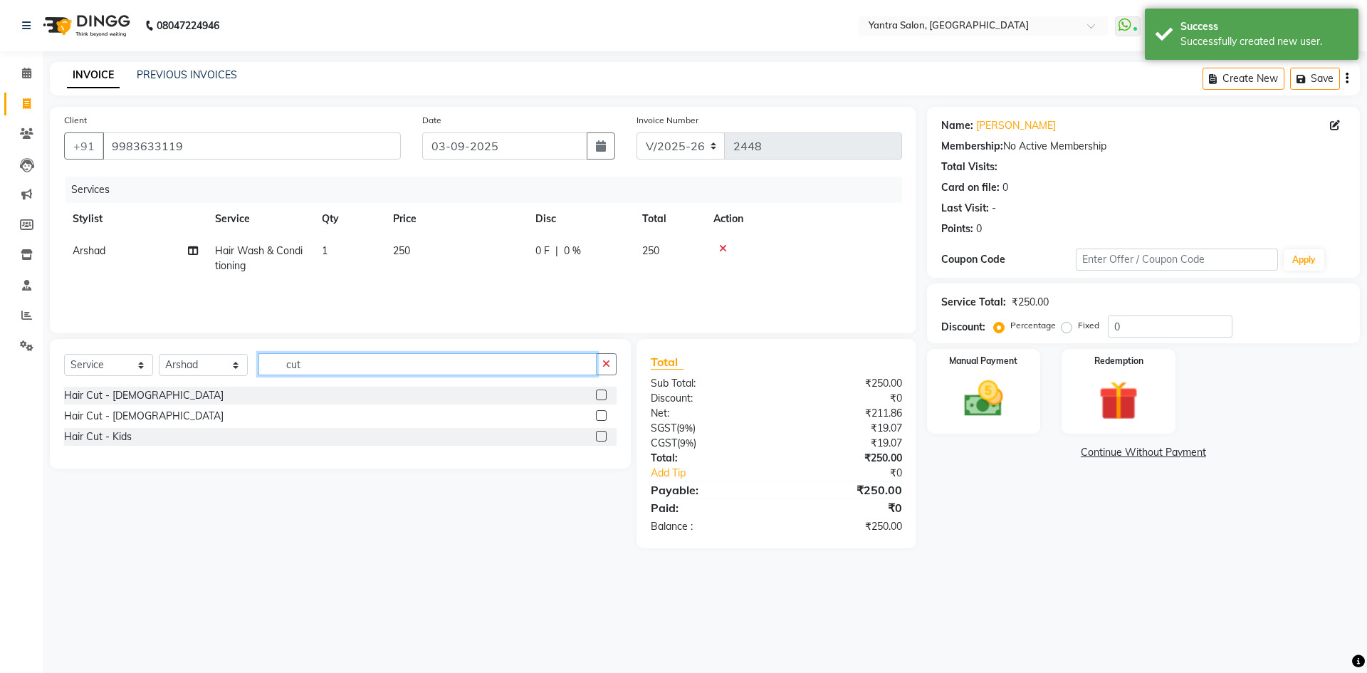
type input "cut"
click at [136, 415] on div "Hair Cut - [DEMOGRAPHIC_DATA]" at bounding box center [340, 416] width 553 height 18
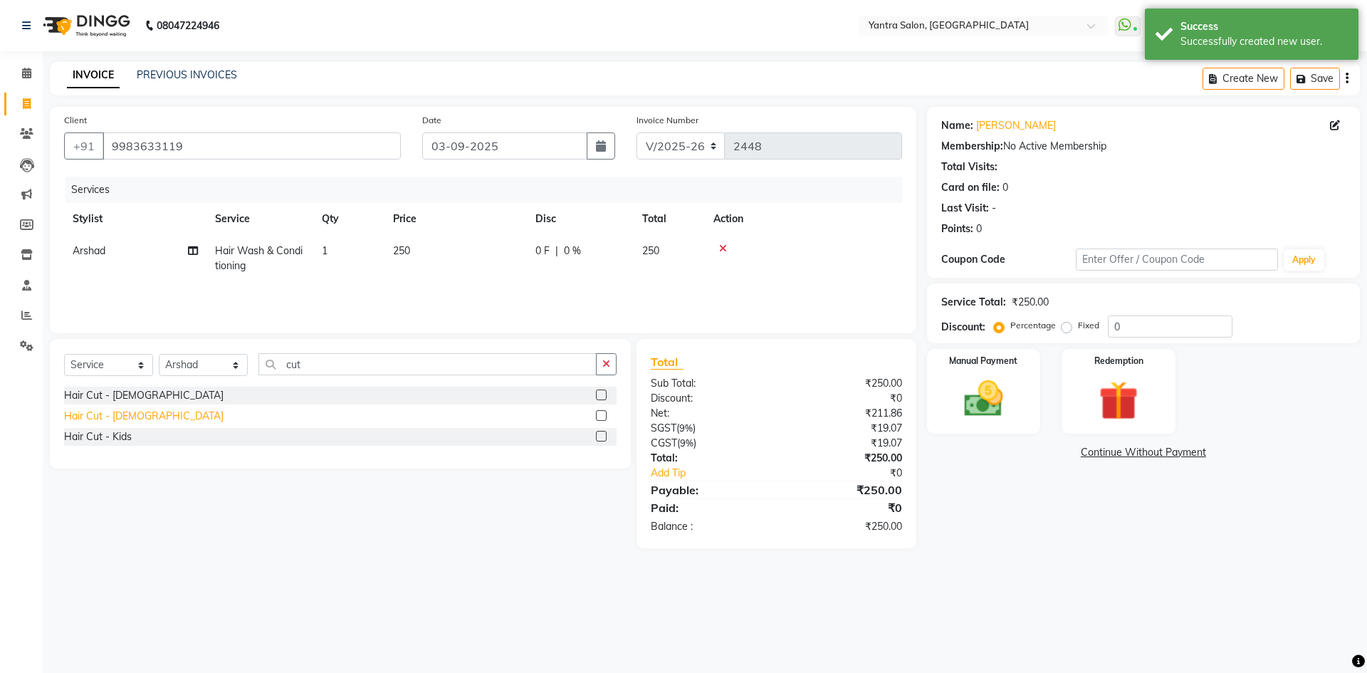
click at [127, 419] on div "Hair Cut - [DEMOGRAPHIC_DATA]" at bounding box center [144, 416] width 160 height 15
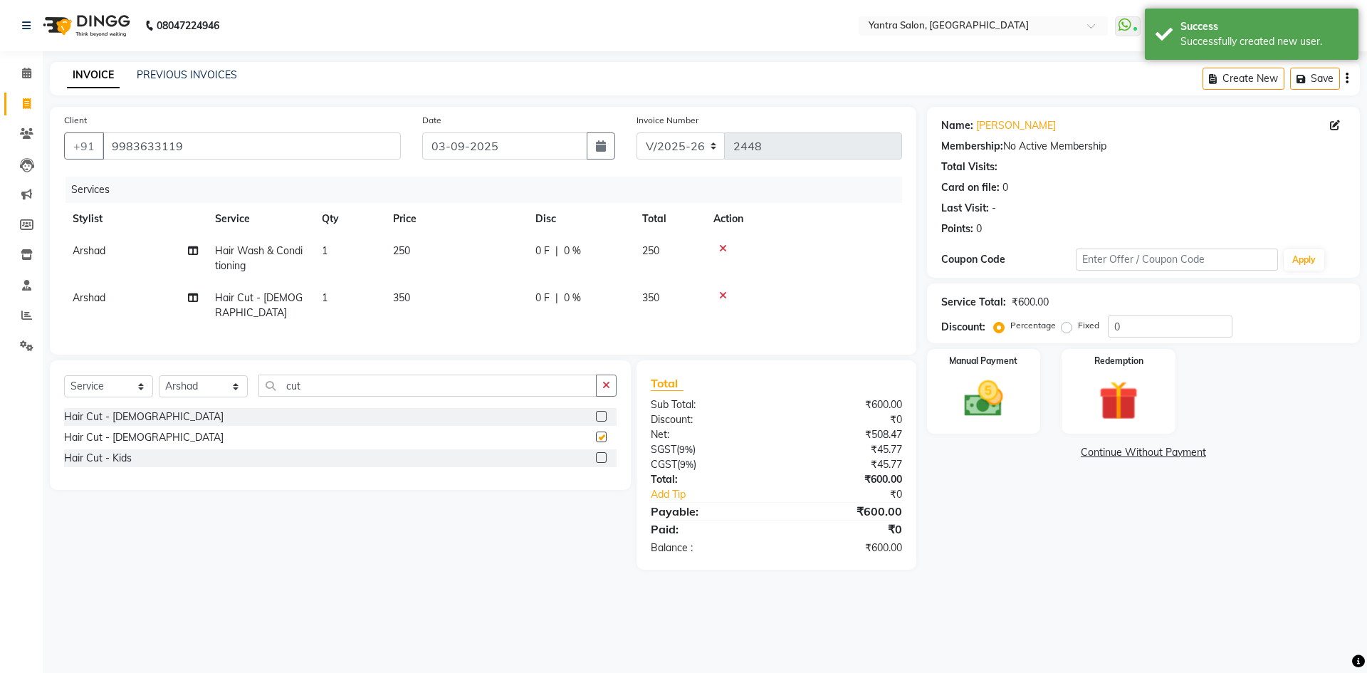
checkbox input "false"
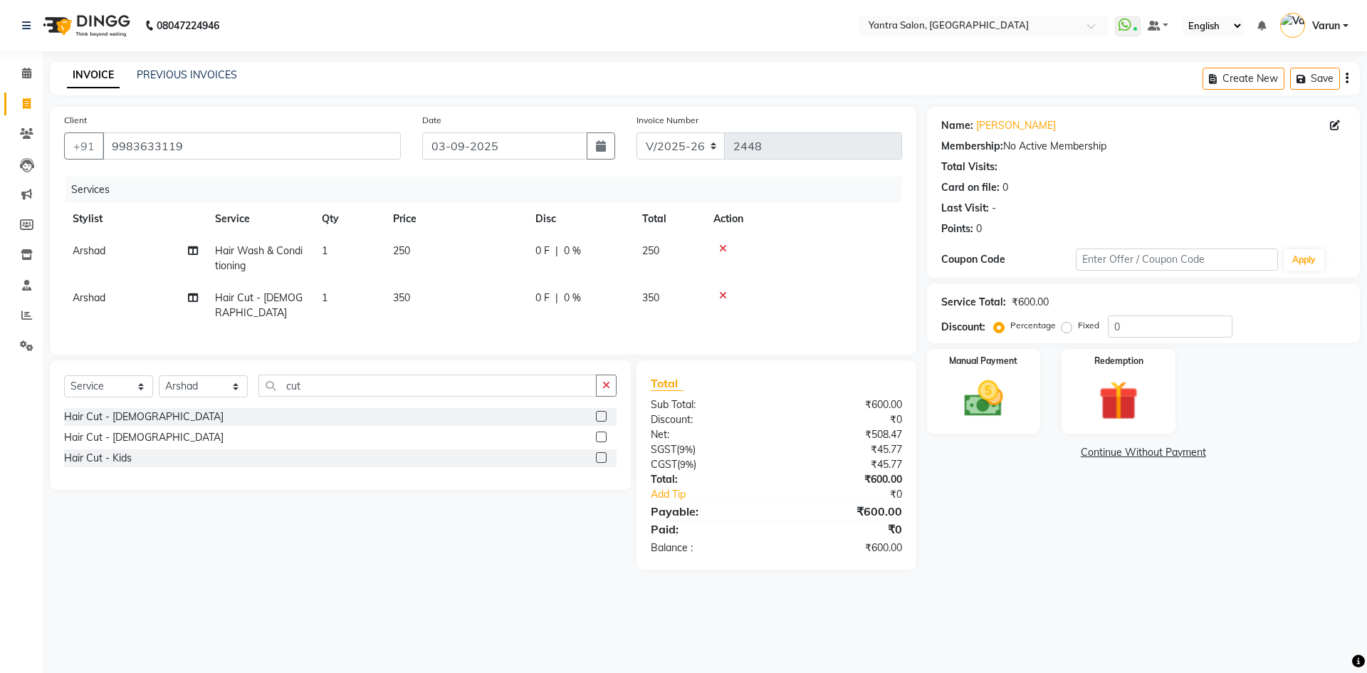
click at [467, 263] on td "250" at bounding box center [456, 258] width 142 height 47
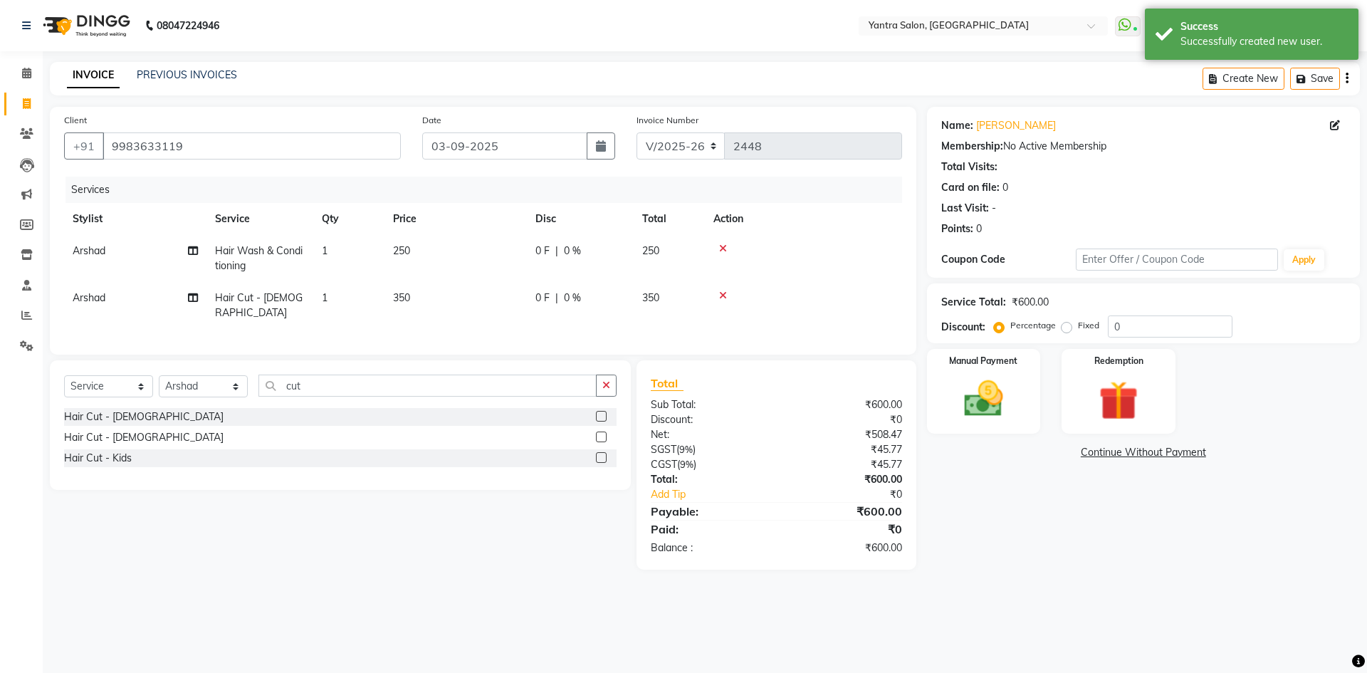
select select "90729"
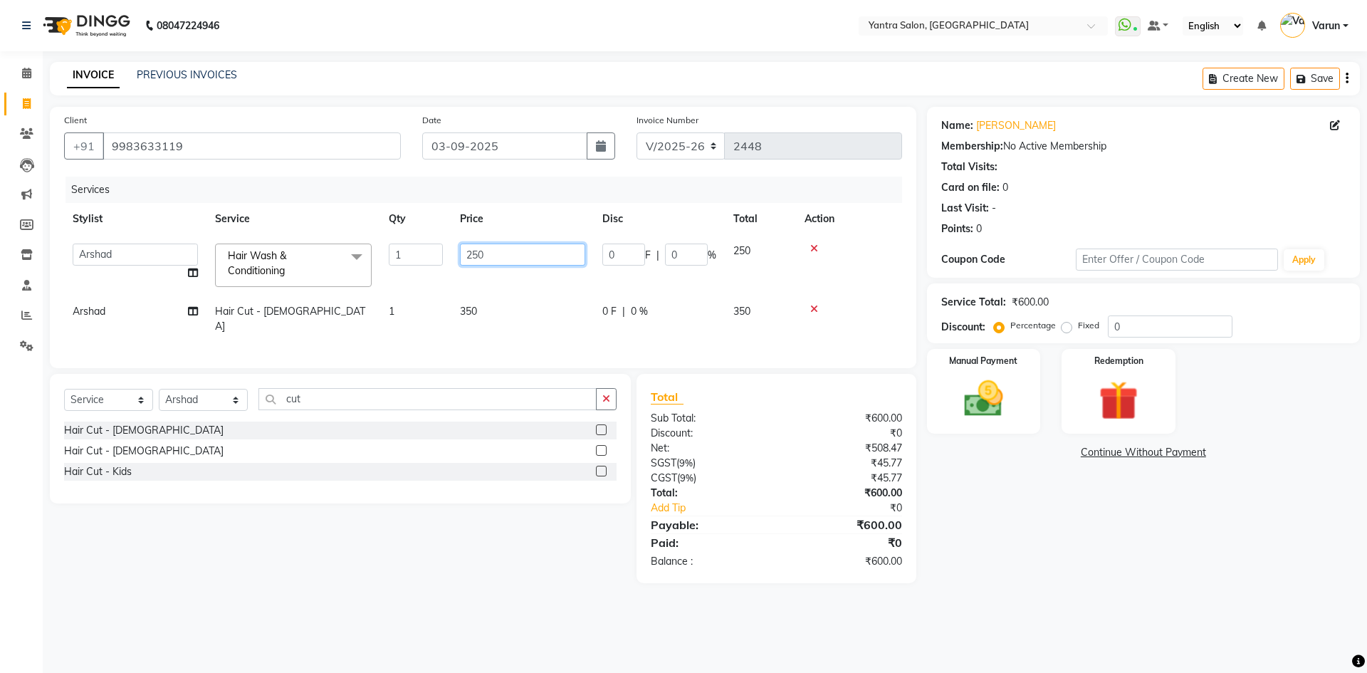
click at [479, 249] on input "250" at bounding box center [522, 255] width 125 height 22
type input "50"
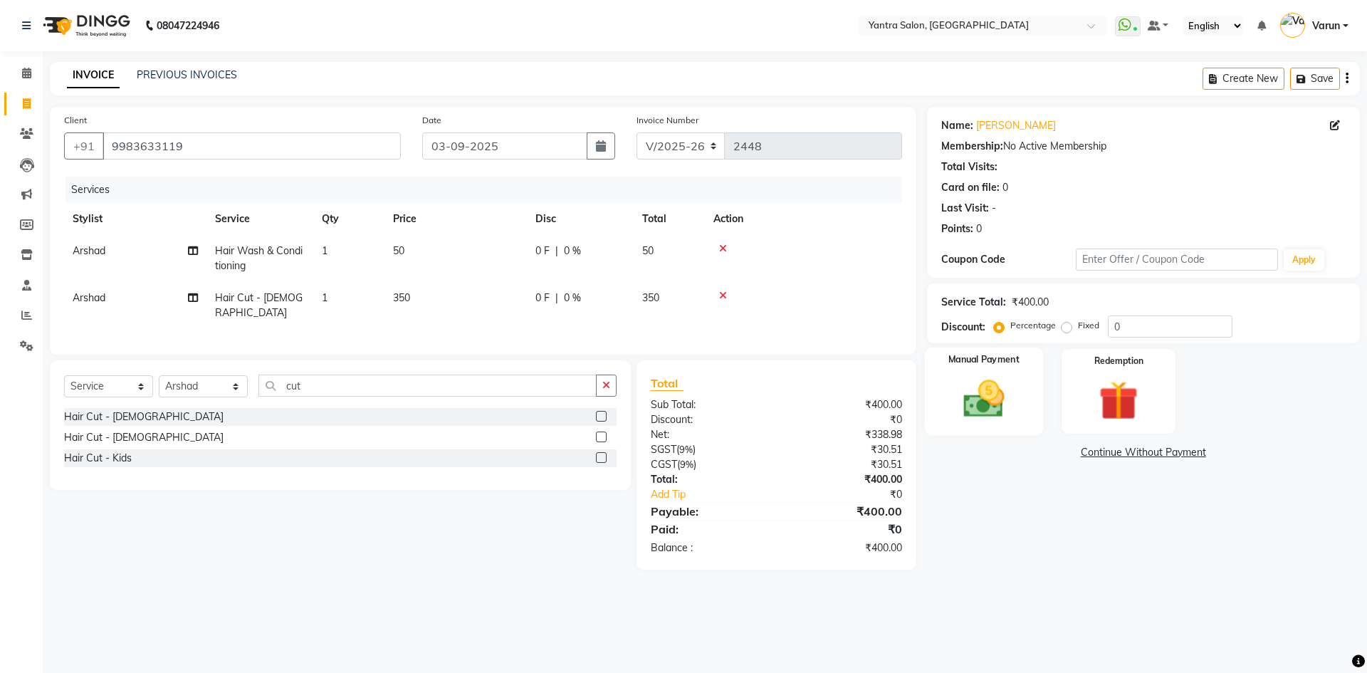
click at [1018, 375] on div "Manual Payment" at bounding box center [983, 392] width 118 height 88
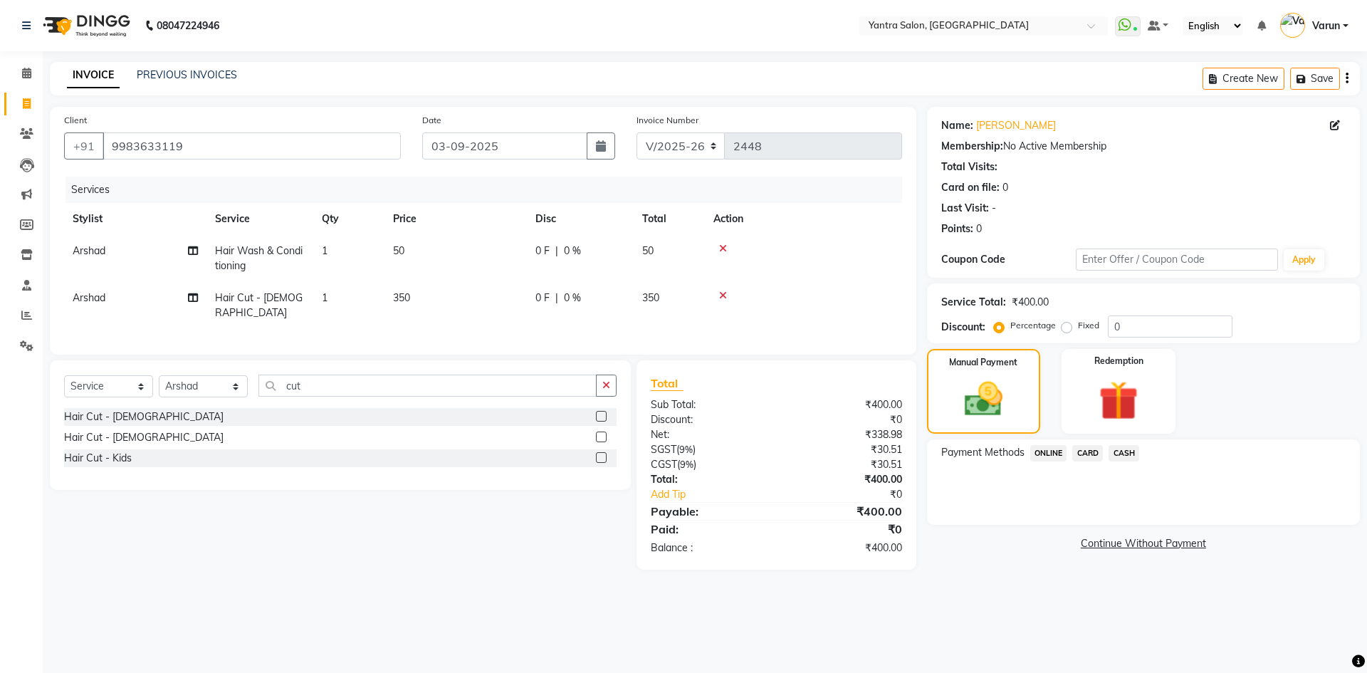
click at [1128, 455] on span "CASH" at bounding box center [1124, 453] width 31 height 16
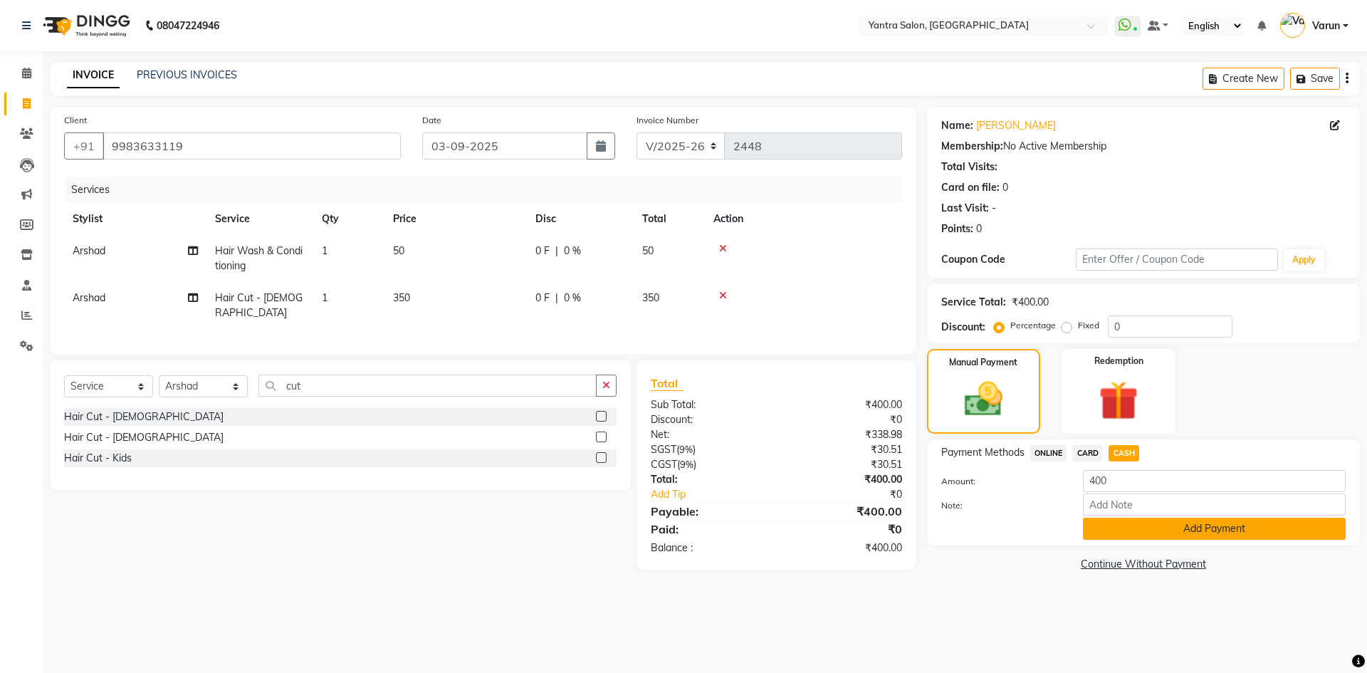
click at [1138, 518] on button "Add Payment" at bounding box center [1214, 529] width 263 height 22
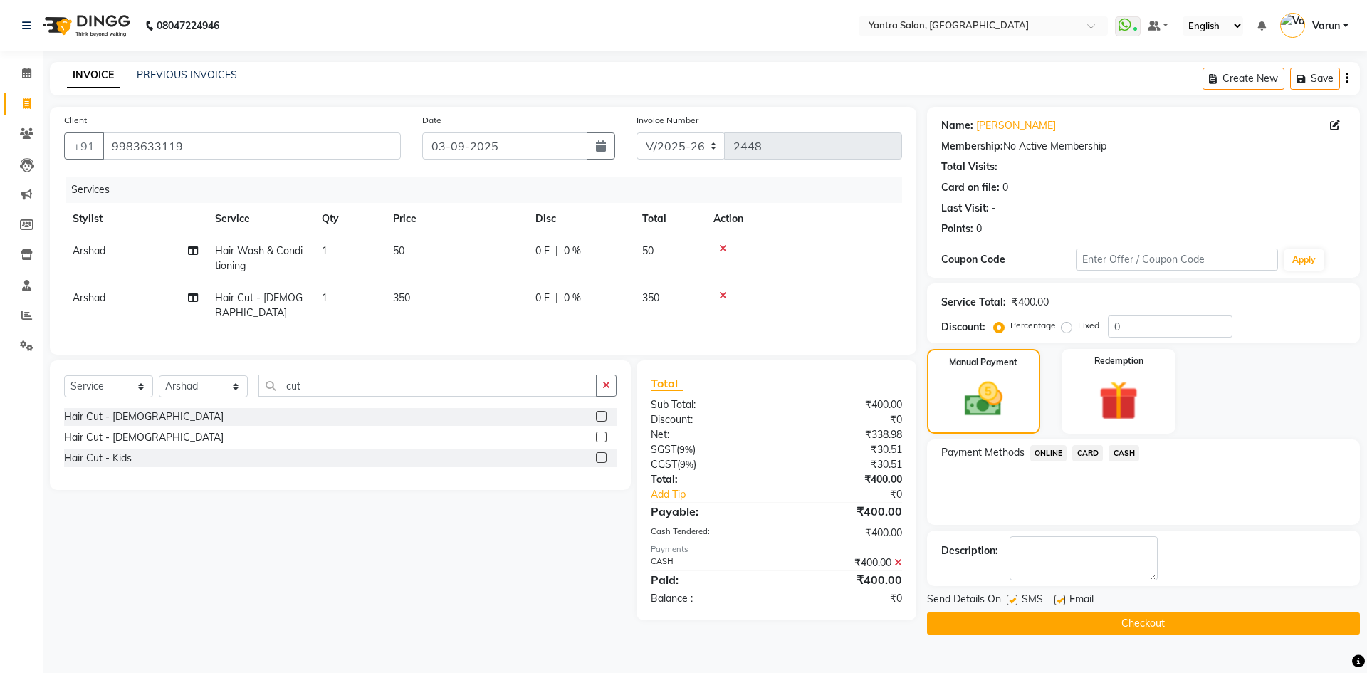
click at [1136, 630] on button "Checkout" at bounding box center [1143, 624] width 433 height 22
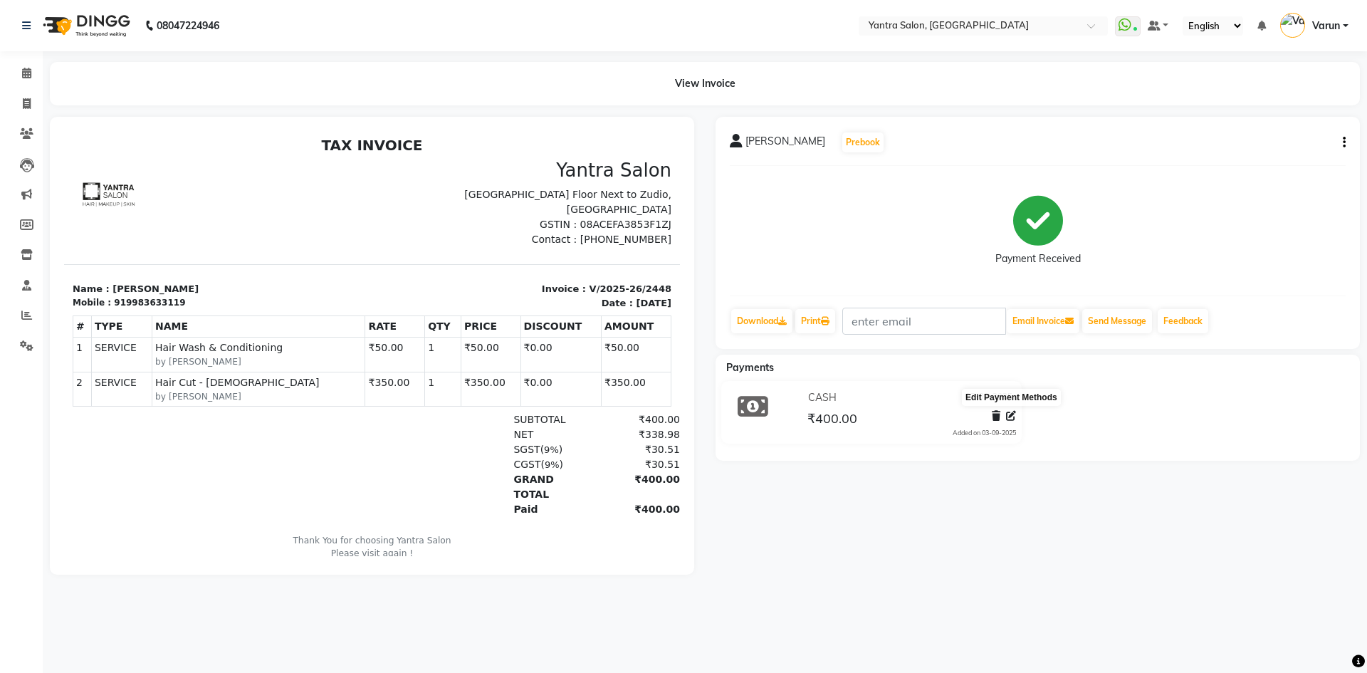
click at [1009, 415] on icon at bounding box center [1011, 416] width 10 height 10
select select "1"
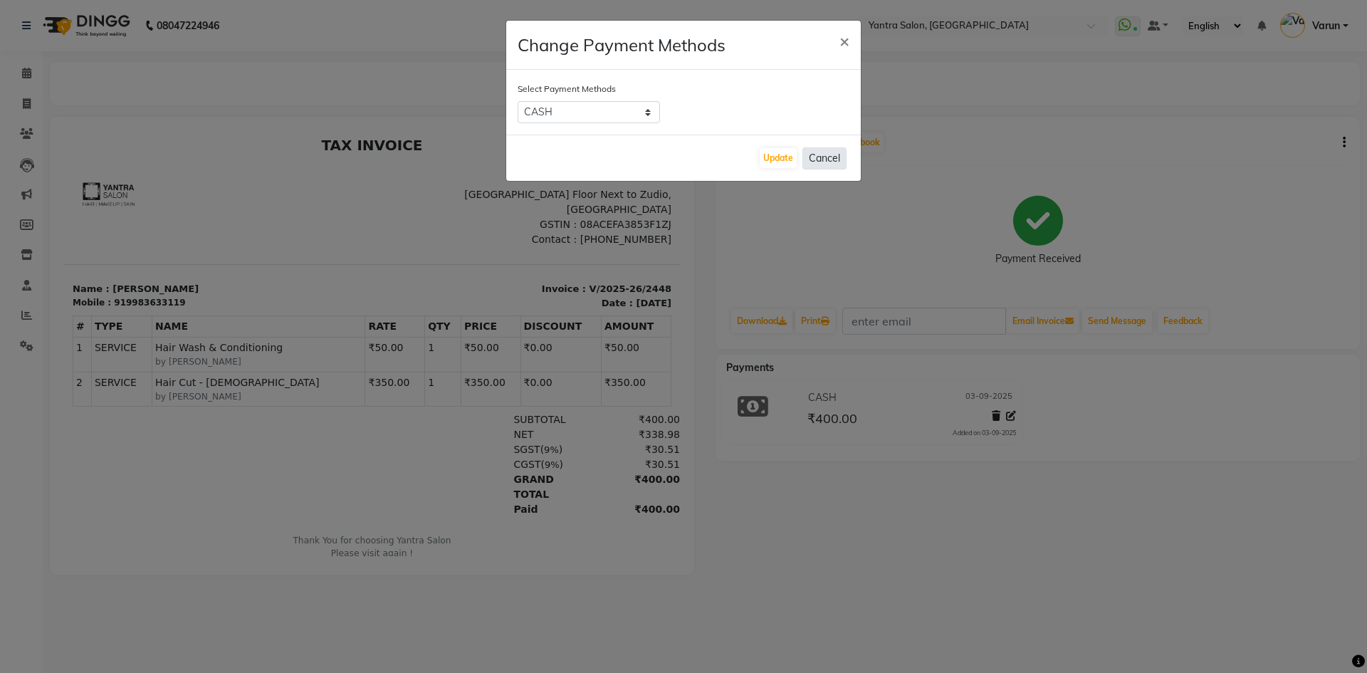
click at [820, 163] on button "Cancel" at bounding box center [825, 158] width 44 height 22
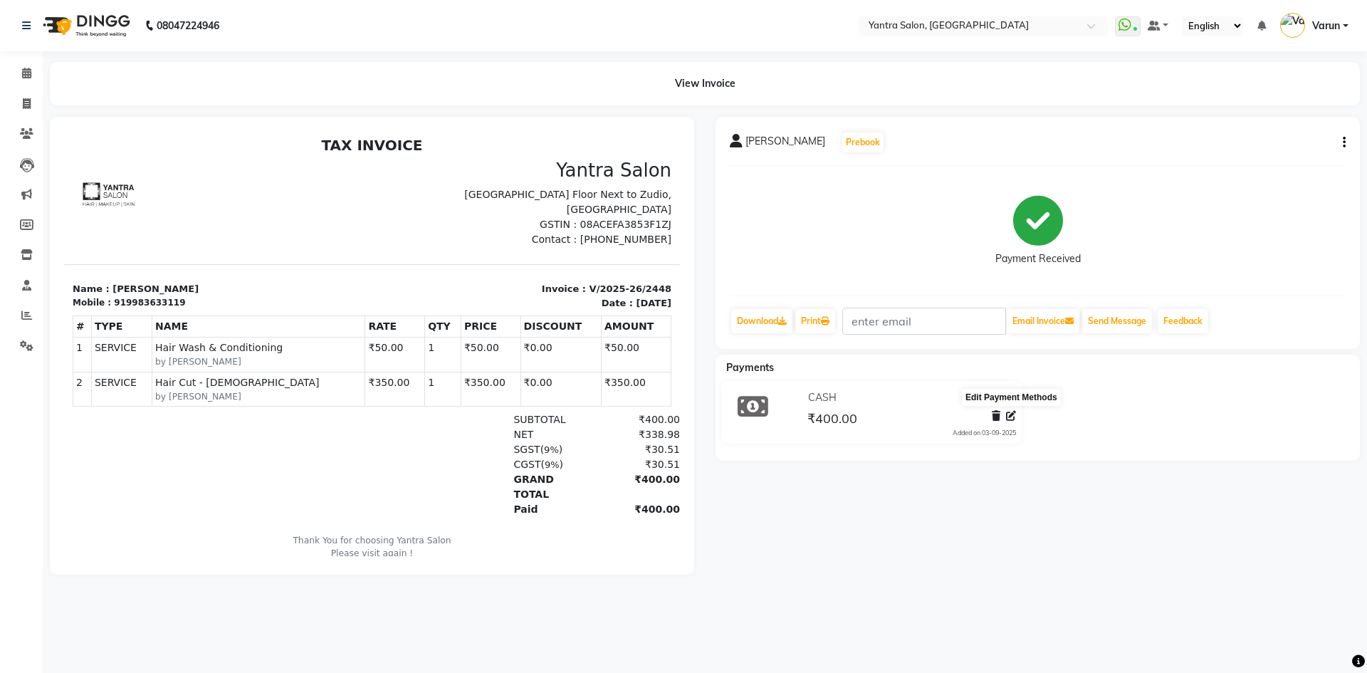
click at [1011, 415] on icon at bounding box center [1011, 416] width 10 height 10
select select "1"
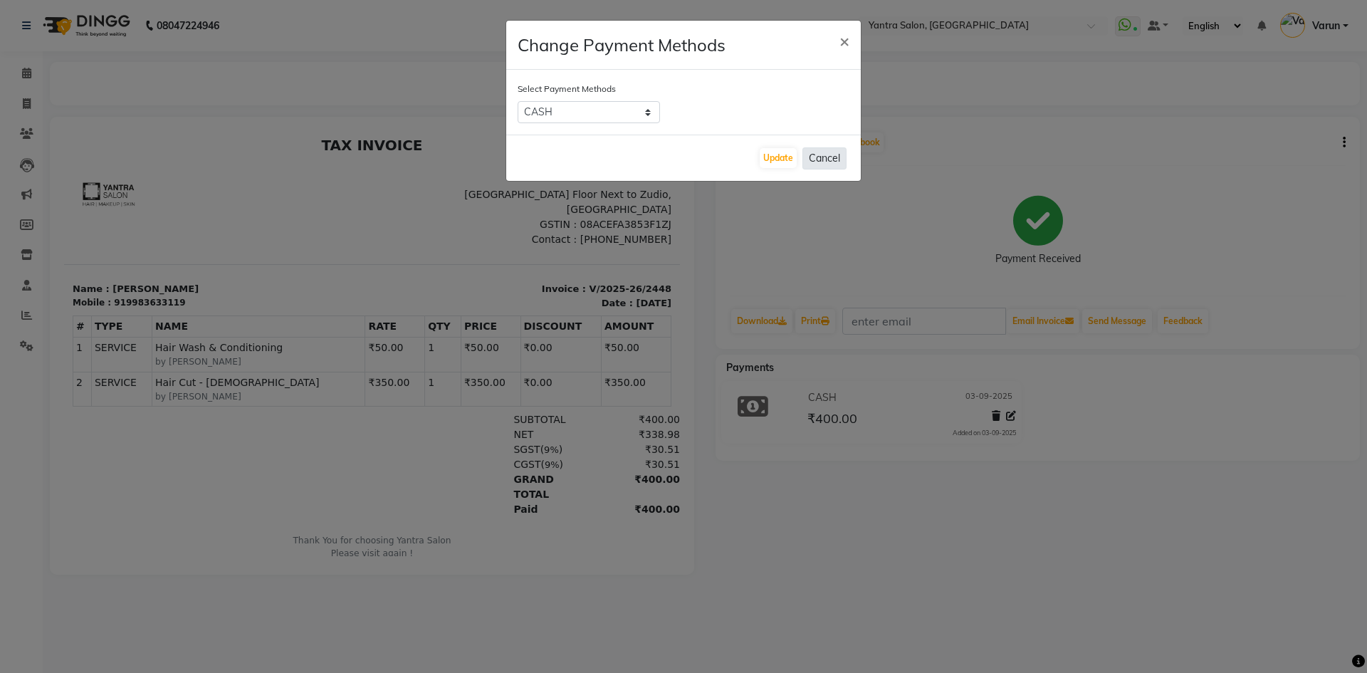
click at [838, 151] on button "Cancel" at bounding box center [825, 158] width 44 height 22
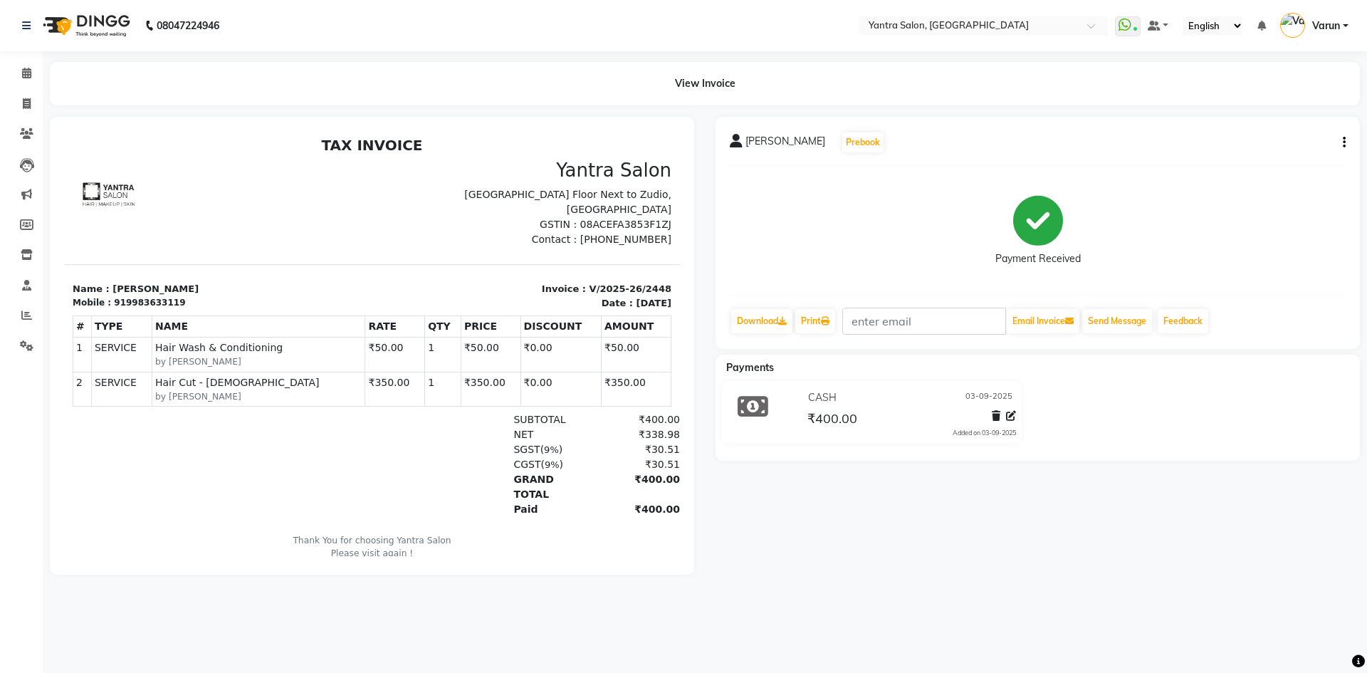
click at [1343, 142] on icon "button" at bounding box center [1344, 142] width 3 height 1
click at [1260, 162] on div "Edit Invoice" at bounding box center [1274, 161] width 98 height 18
select select "service"
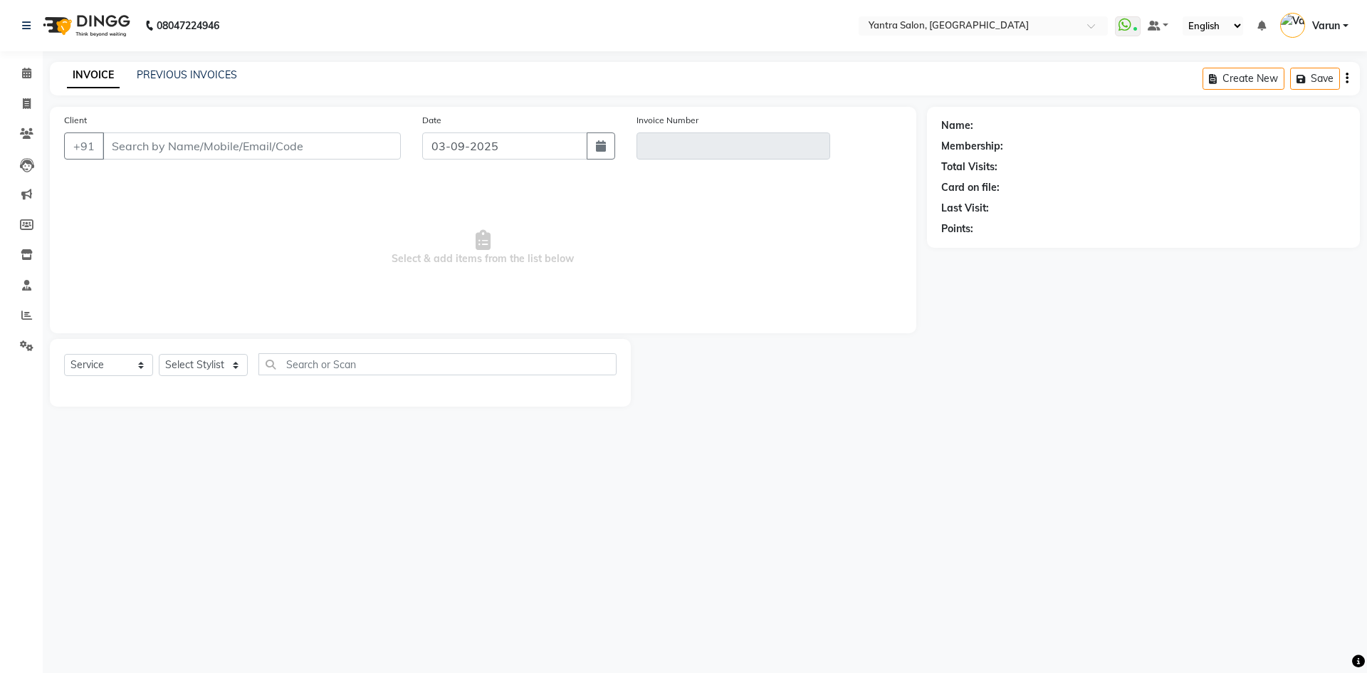
type input "9983633119"
type input "V/2025-26/2448"
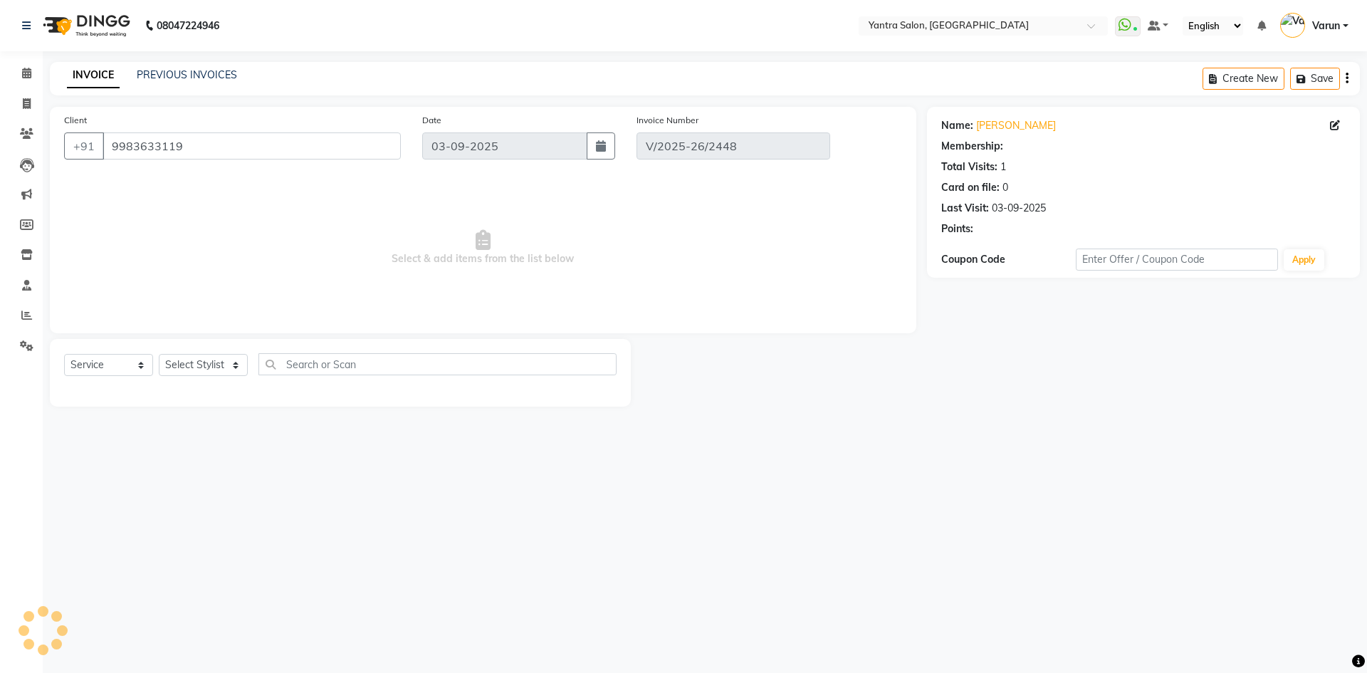
select select "select"
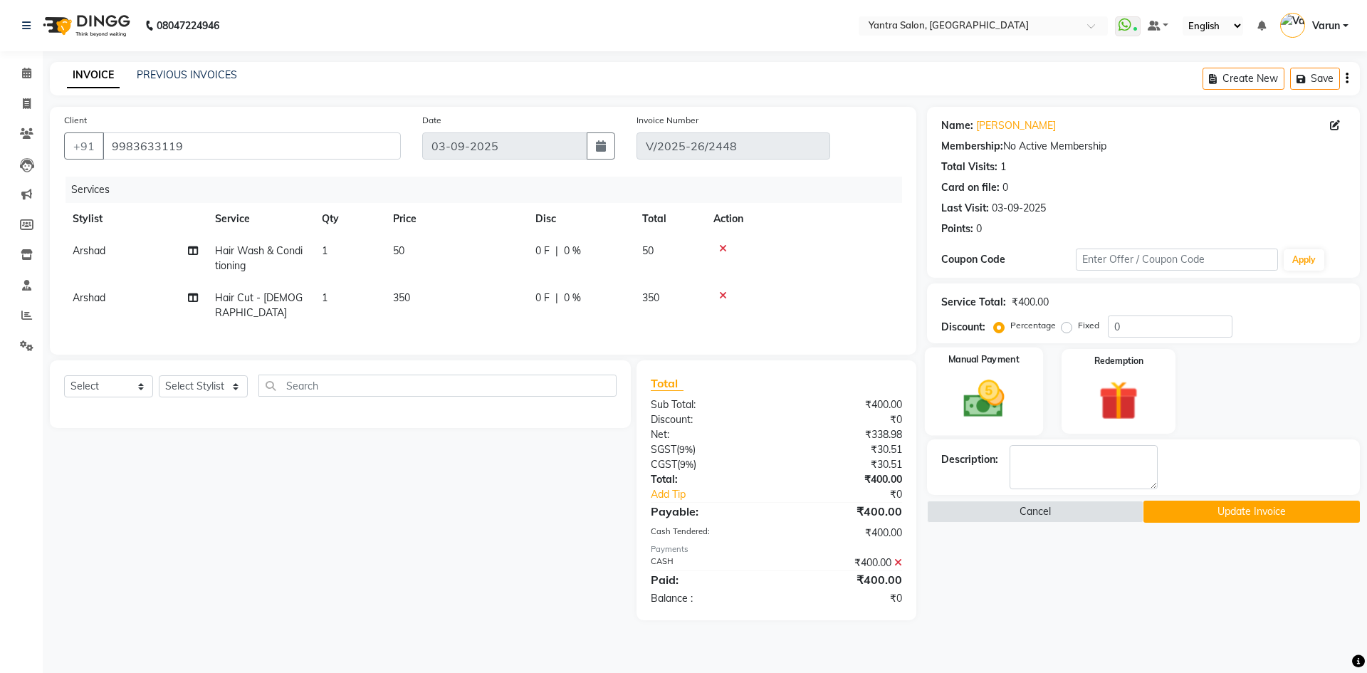
click at [1008, 397] on img at bounding box center [984, 398] width 66 height 47
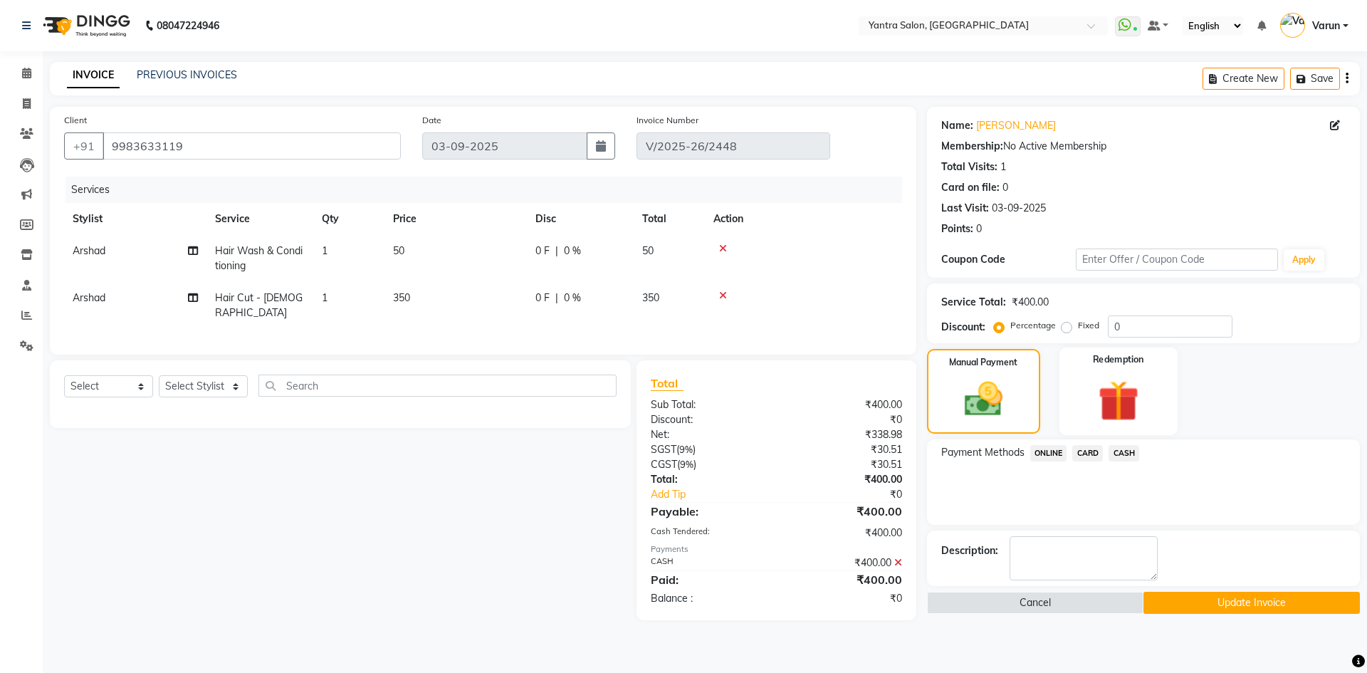
click at [1116, 402] on img at bounding box center [1118, 400] width 66 height 51
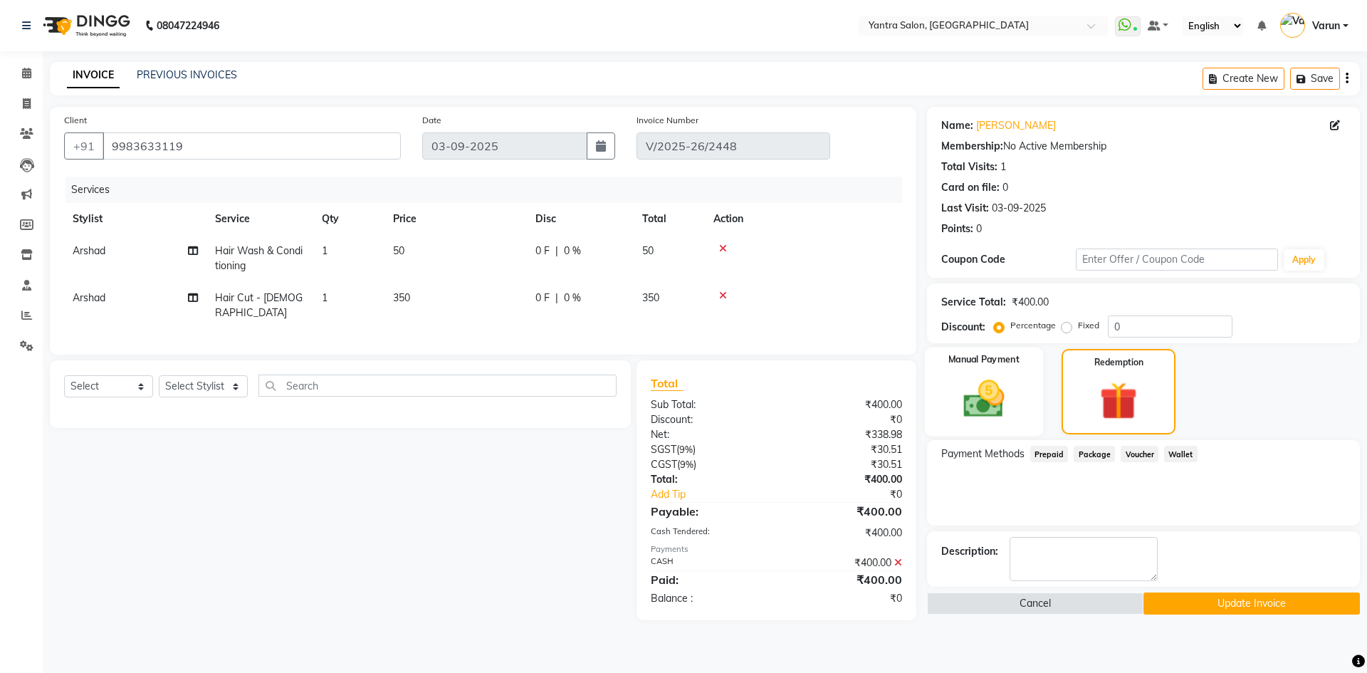
click at [1014, 407] on img at bounding box center [984, 398] width 66 height 47
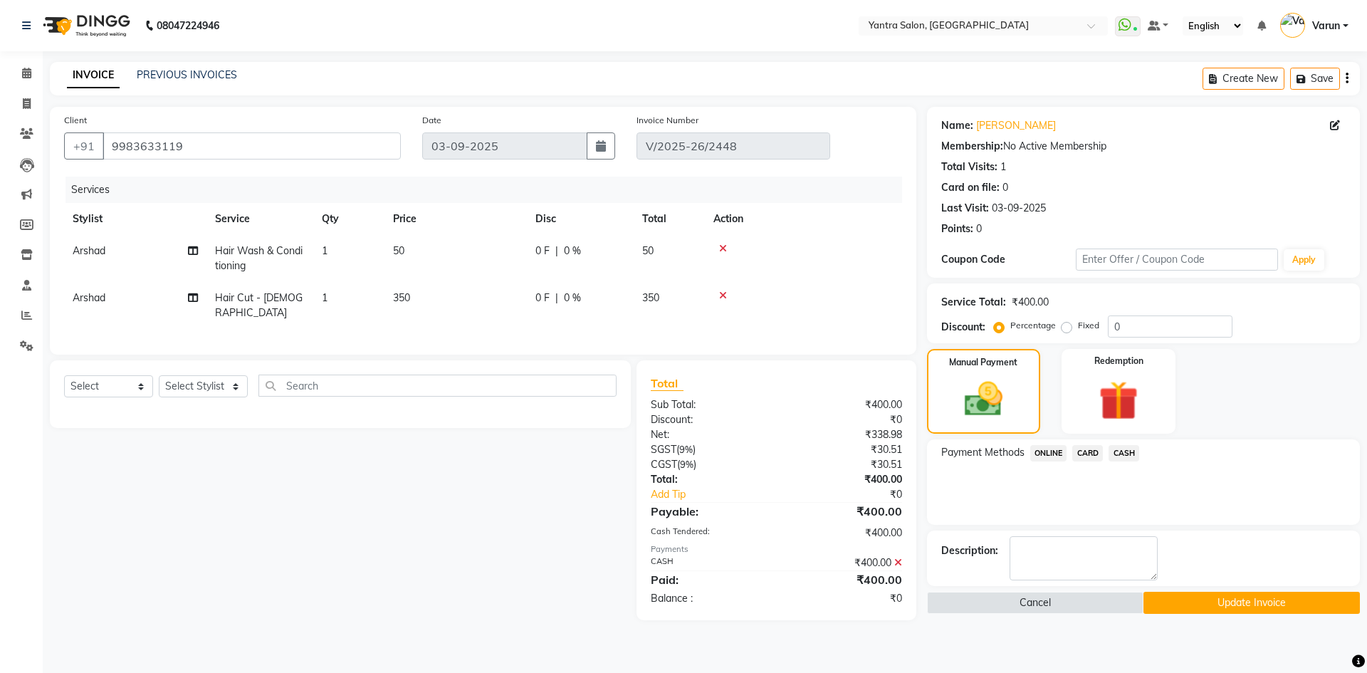
click at [1124, 447] on span "CASH" at bounding box center [1124, 453] width 31 height 16
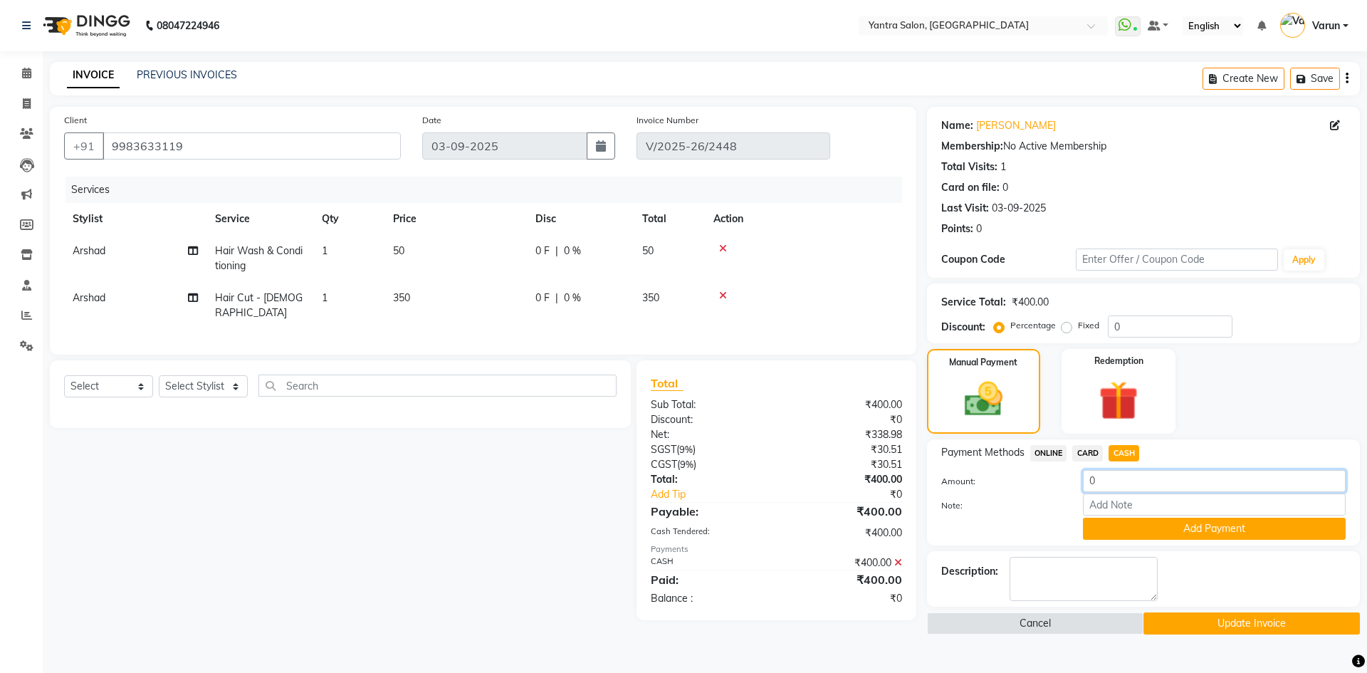
click at [1113, 486] on input "0" at bounding box center [1214, 481] width 263 height 22
type input "80"
click at [1166, 525] on button "Add Payment" at bounding box center [1214, 529] width 263 height 22
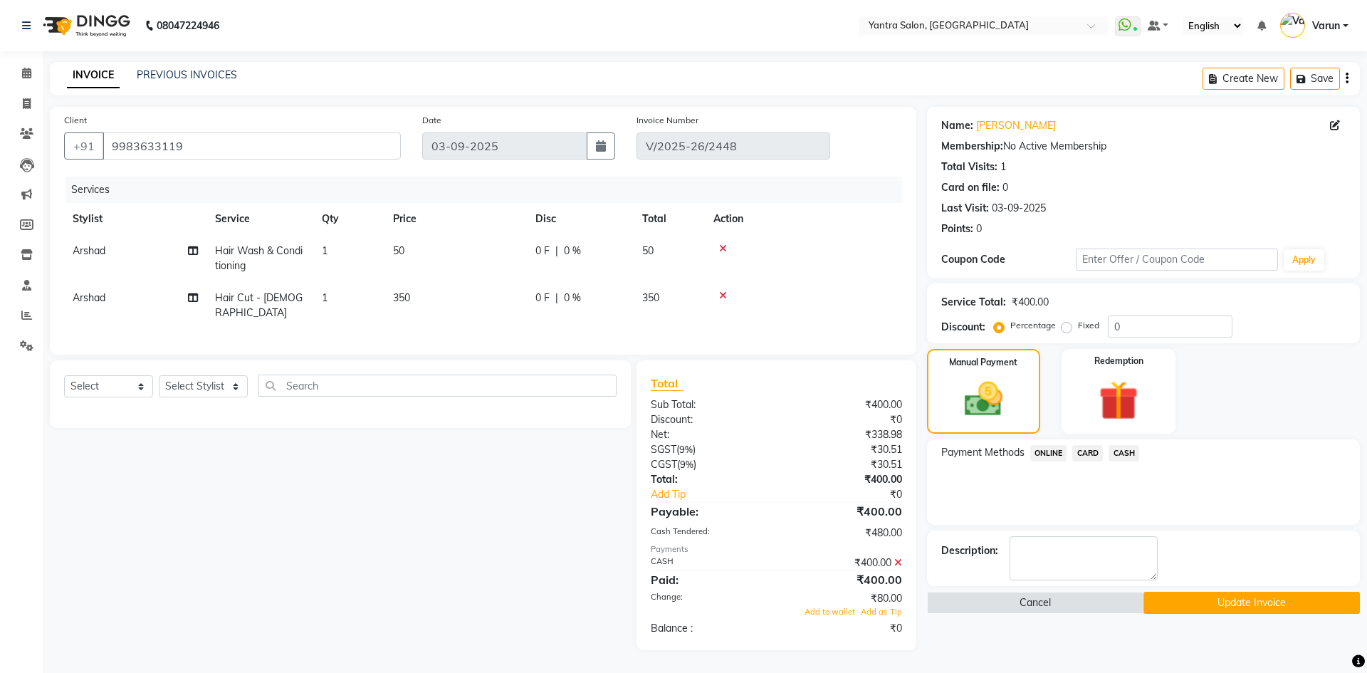
click at [1059, 456] on span "ONLINE" at bounding box center [1049, 453] width 37 height 16
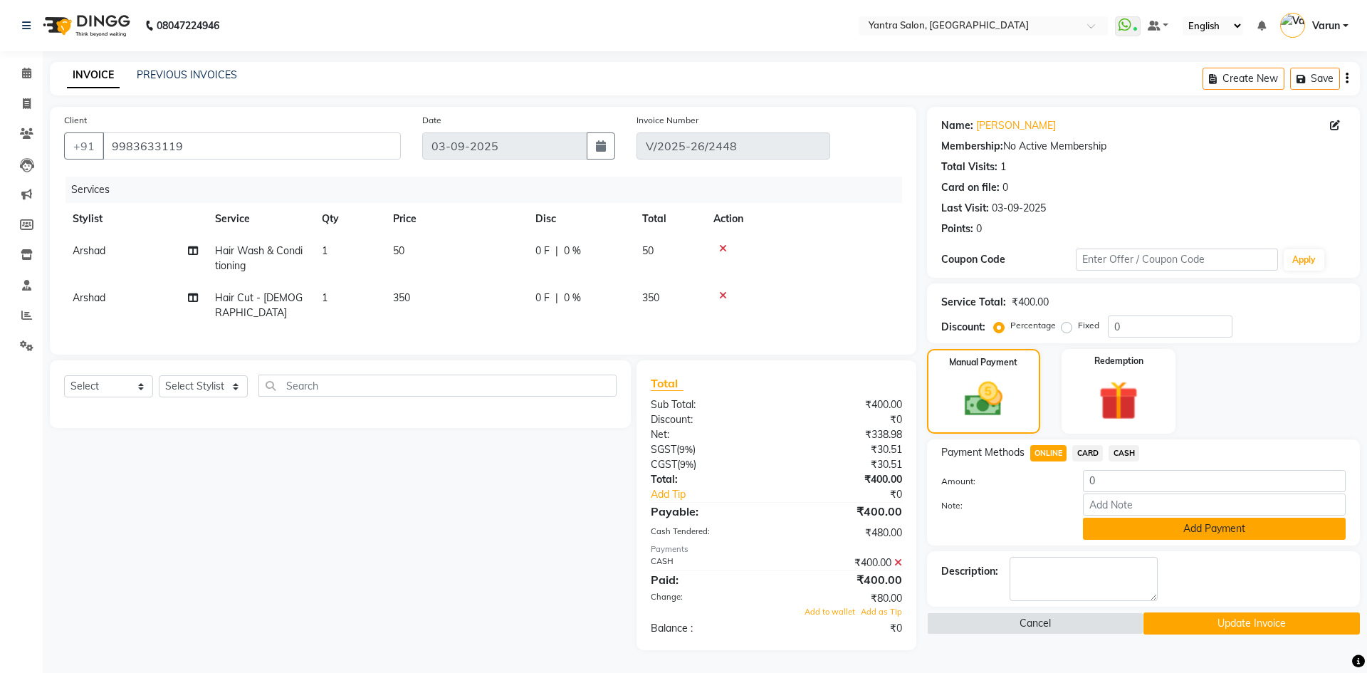
click at [1170, 529] on button "Add Payment" at bounding box center [1214, 529] width 263 height 22
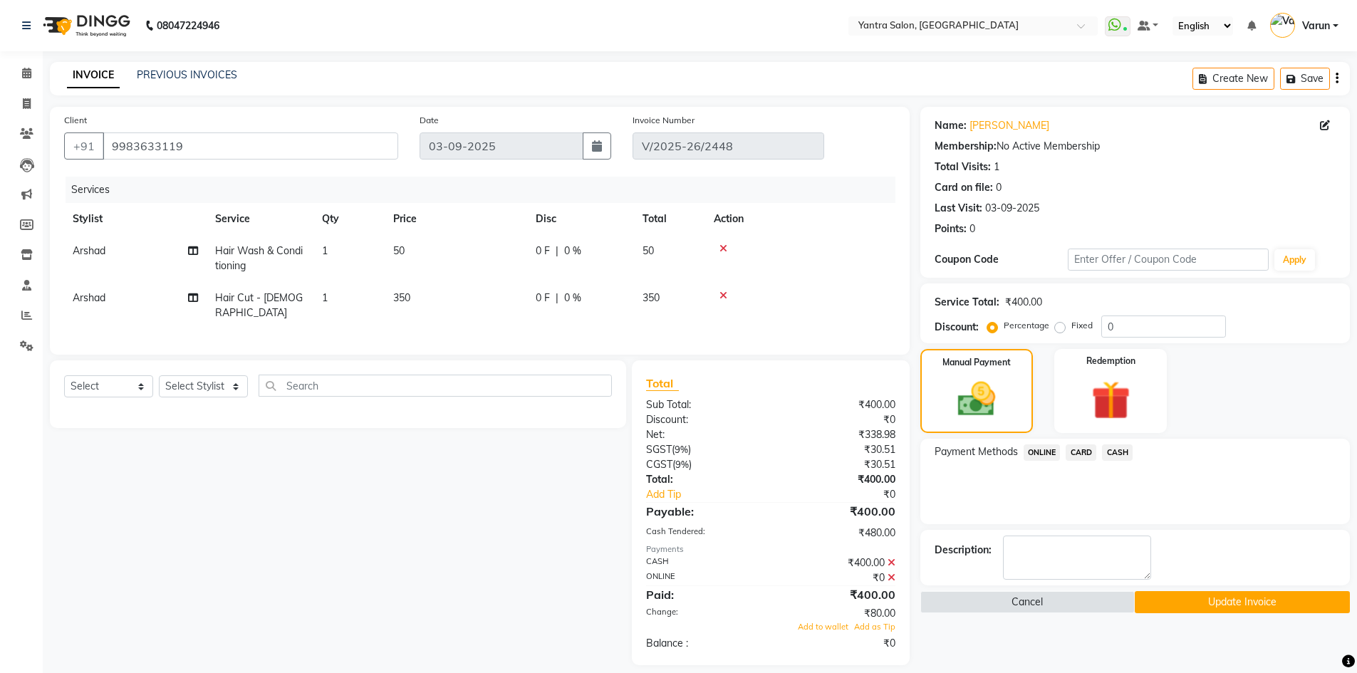
click at [1048, 451] on span "ONLINE" at bounding box center [1041, 452] width 37 height 16
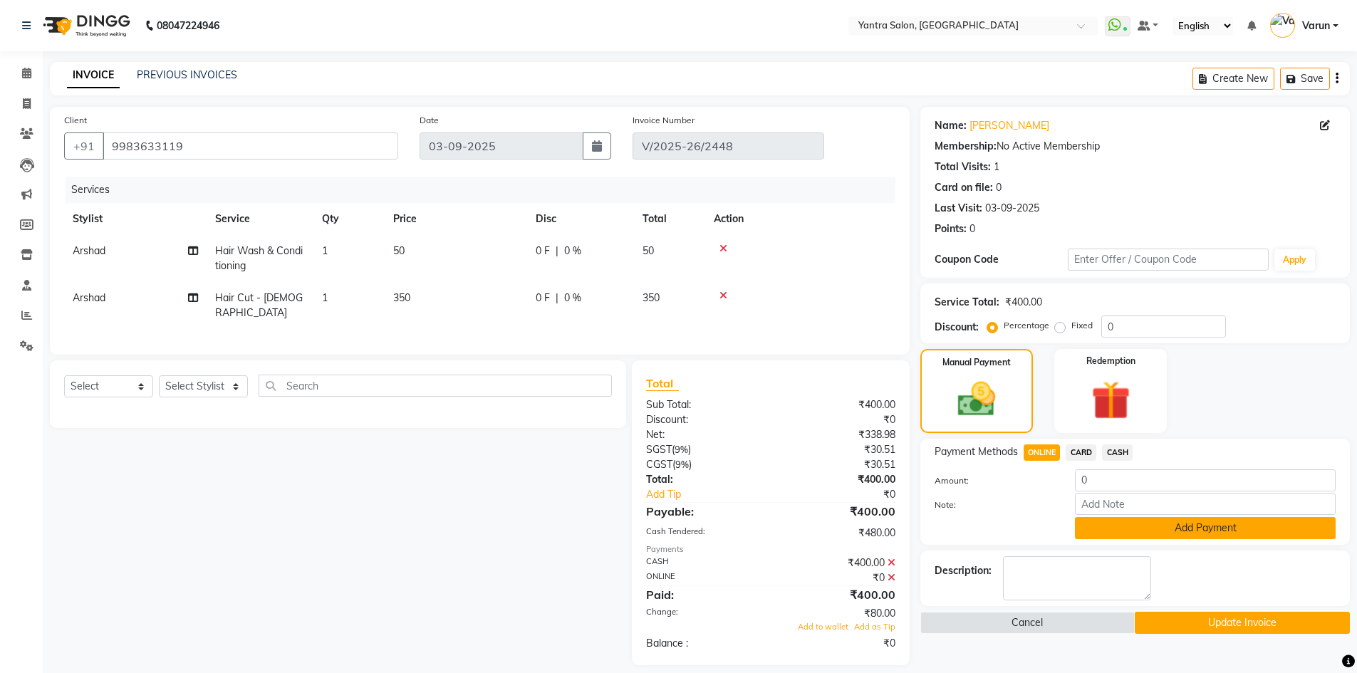
click at [1151, 531] on button "Add Payment" at bounding box center [1205, 528] width 261 height 22
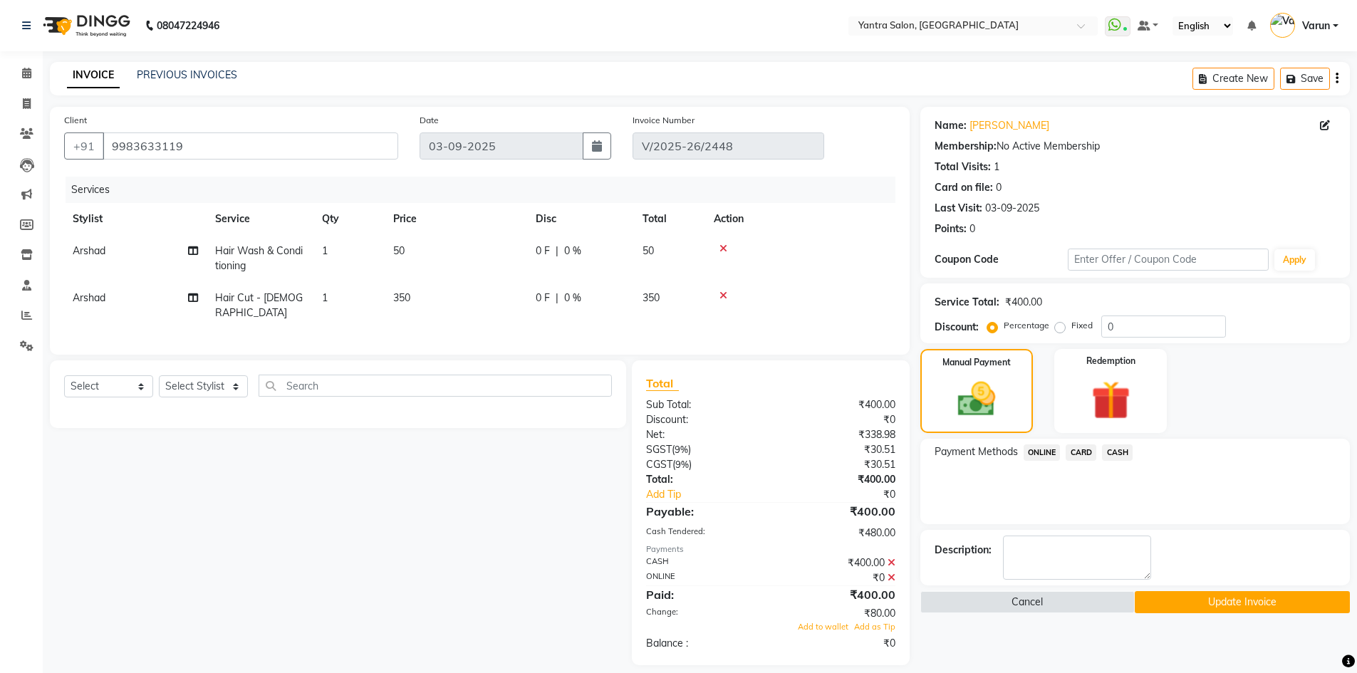
click at [888, 575] on icon at bounding box center [891, 578] width 8 height 10
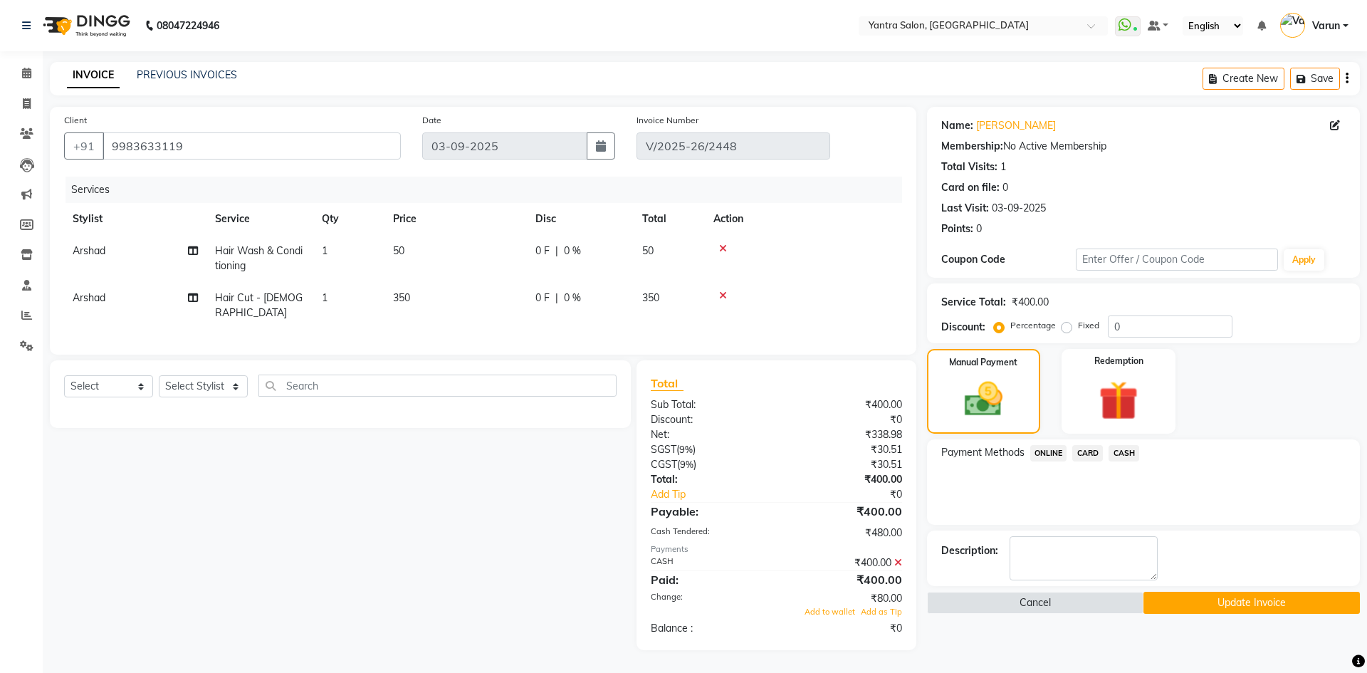
click at [1058, 450] on span "ONLINE" at bounding box center [1049, 453] width 37 height 16
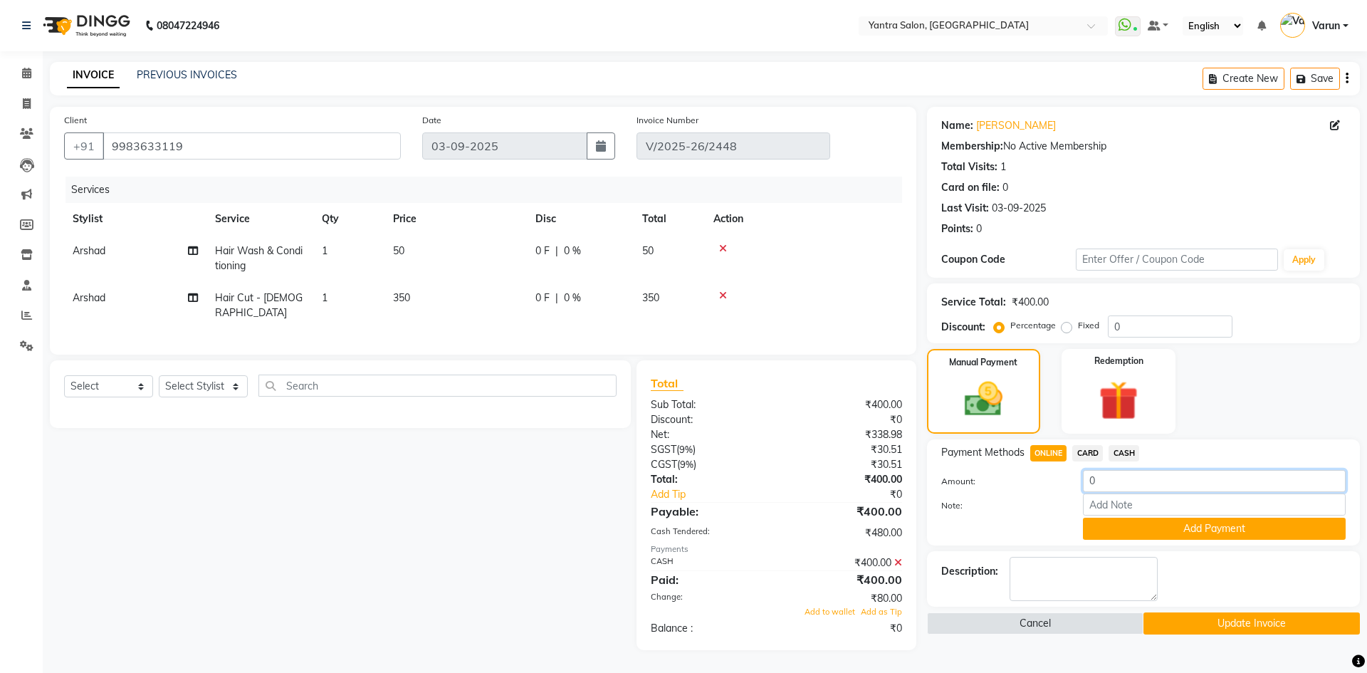
click at [1117, 485] on input "0" at bounding box center [1214, 481] width 263 height 22
click at [896, 561] on icon at bounding box center [899, 563] width 8 height 10
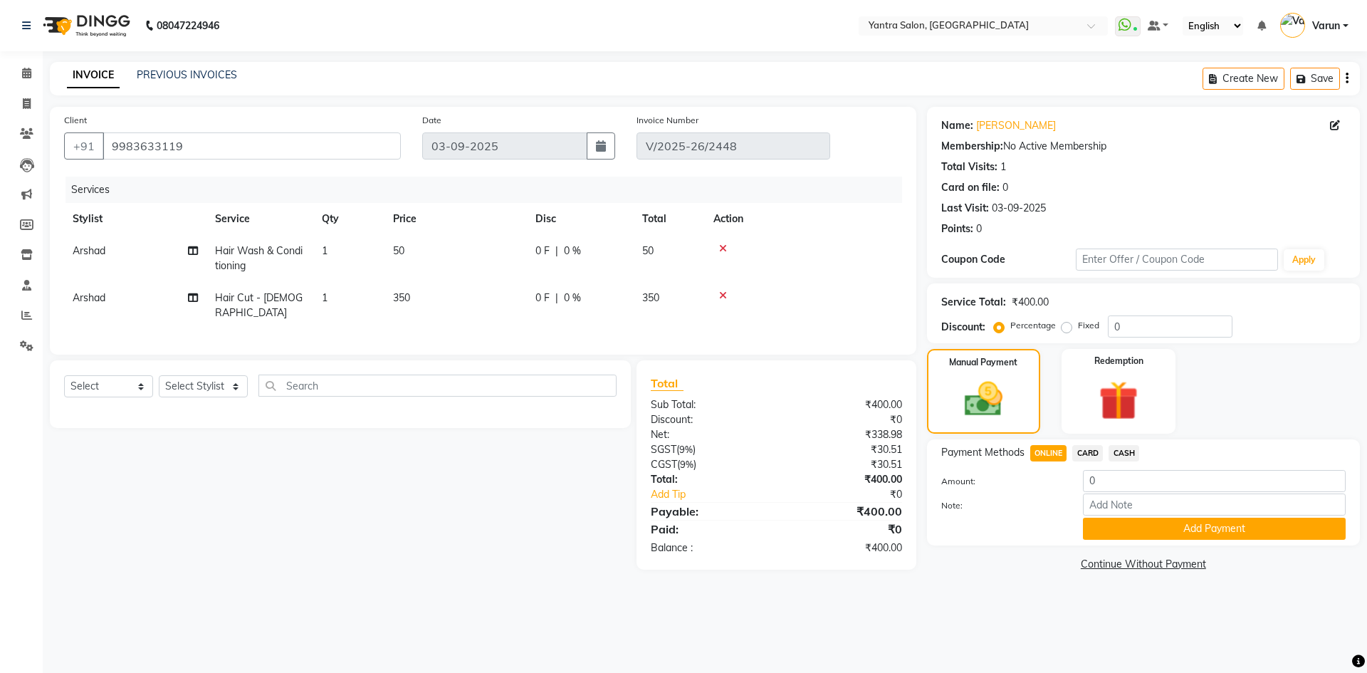
click at [1115, 465] on div "Payment Methods ONLINE CARD CASH Amount: 0 Note: Add Payment" at bounding box center [1144, 492] width 405 height 95
click at [1117, 476] on input "0" at bounding box center [1214, 481] width 263 height 22
type input "320"
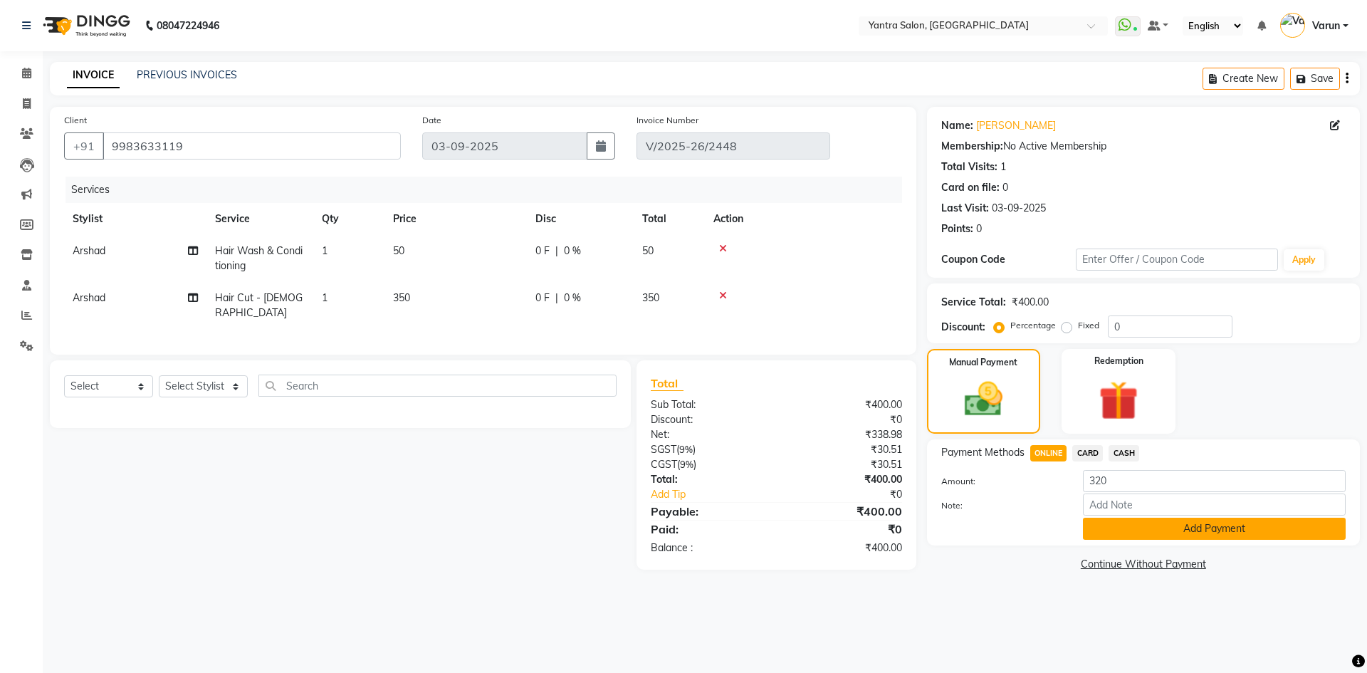
click at [1140, 523] on button "Add Payment" at bounding box center [1214, 529] width 263 height 22
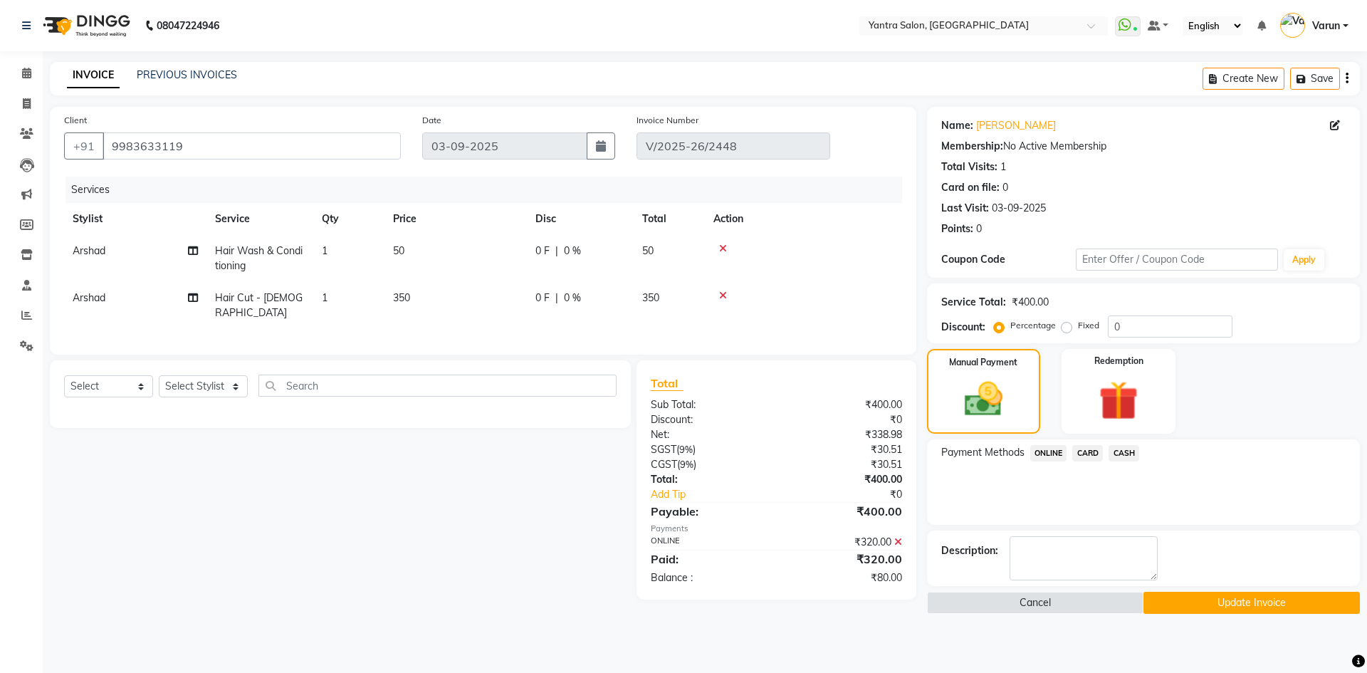
click at [1123, 457] on span "CASH" at bounding box center [1124, 453] width 31 height 16
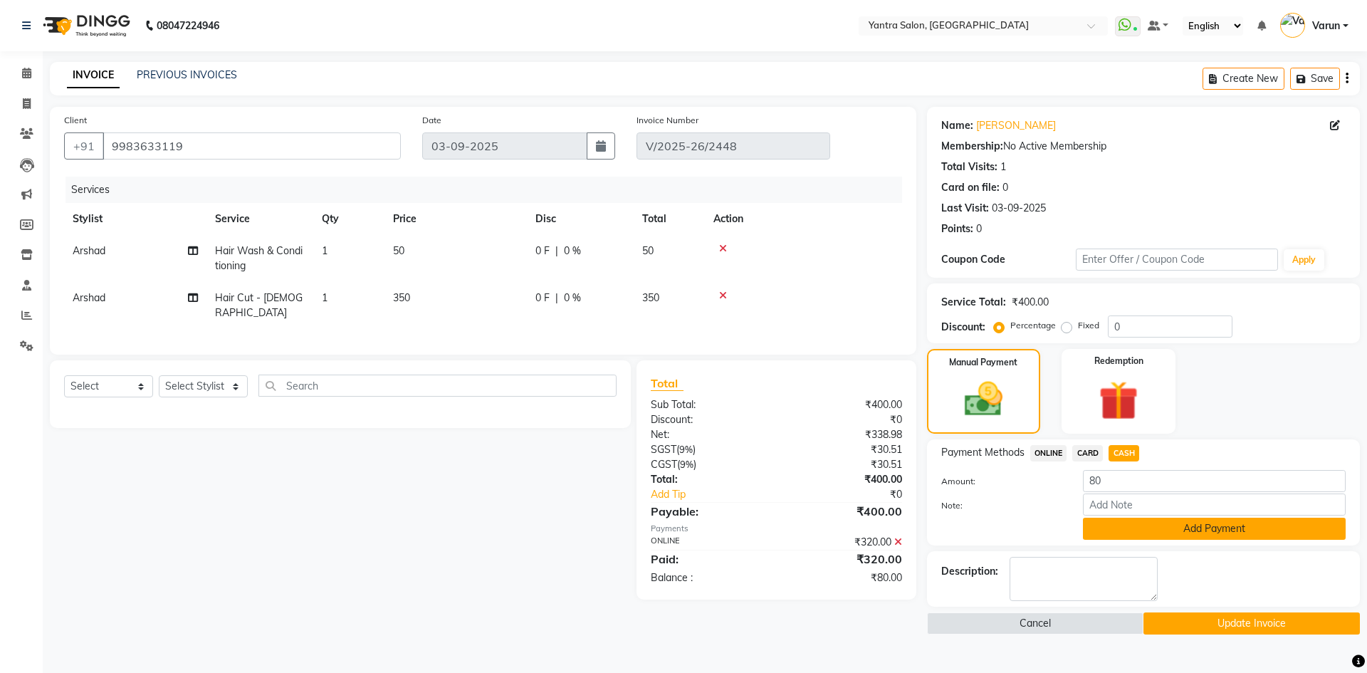
click at [1160, 523] on button "Add Payment" at bounding box center [1214, 529] width 263 height 22
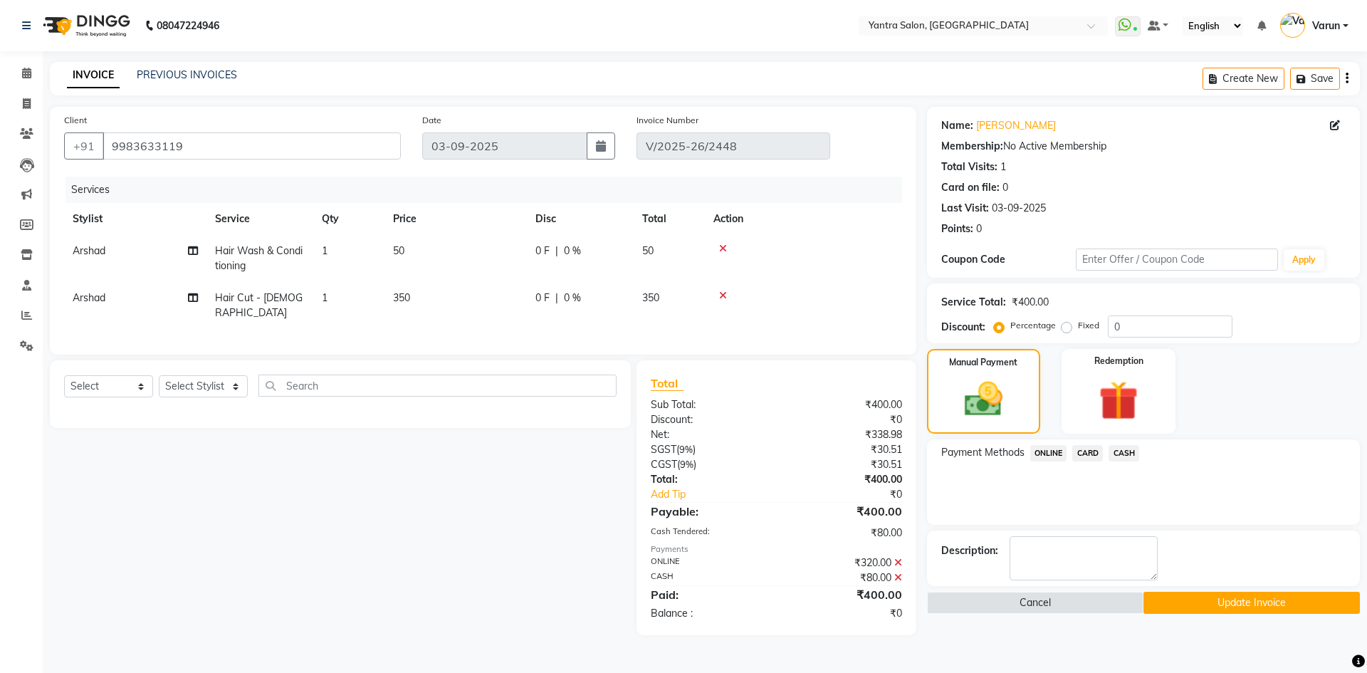
click at [1185, 608] on button "Update Invoice" at bounding box center [1252, 603] width 217 height 22
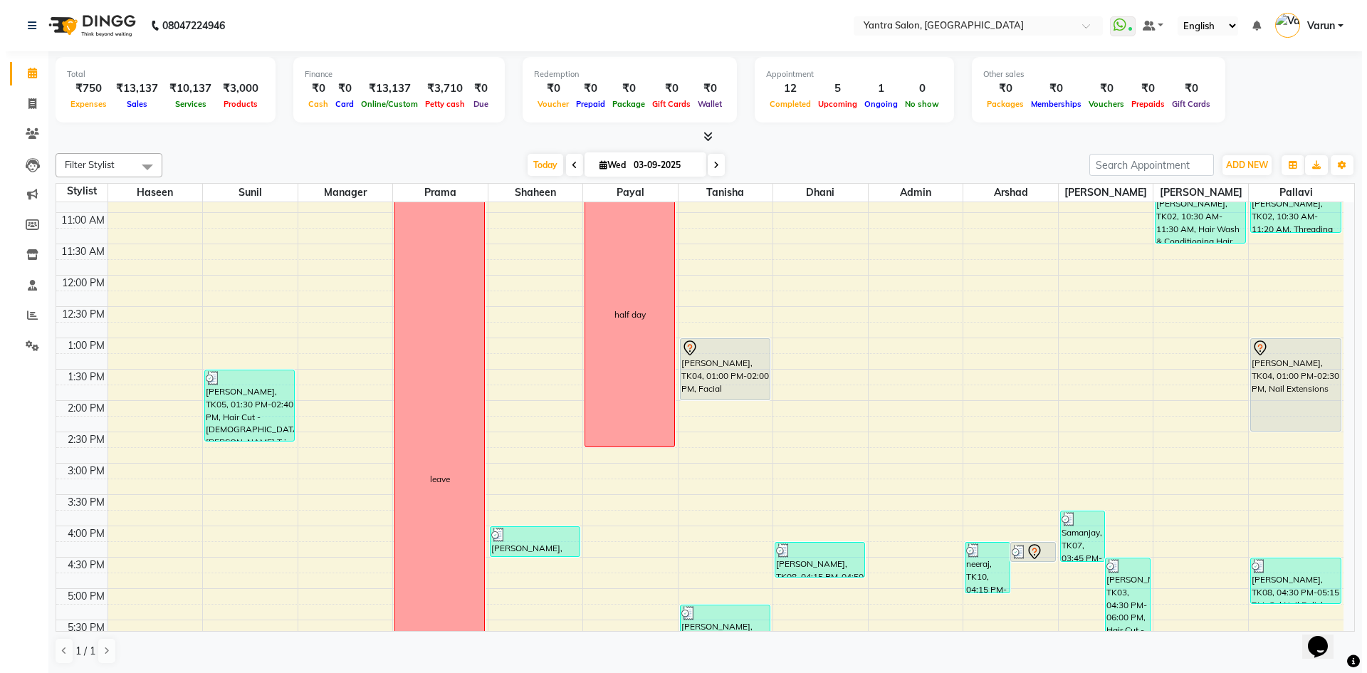
scroll to position [385, 0]
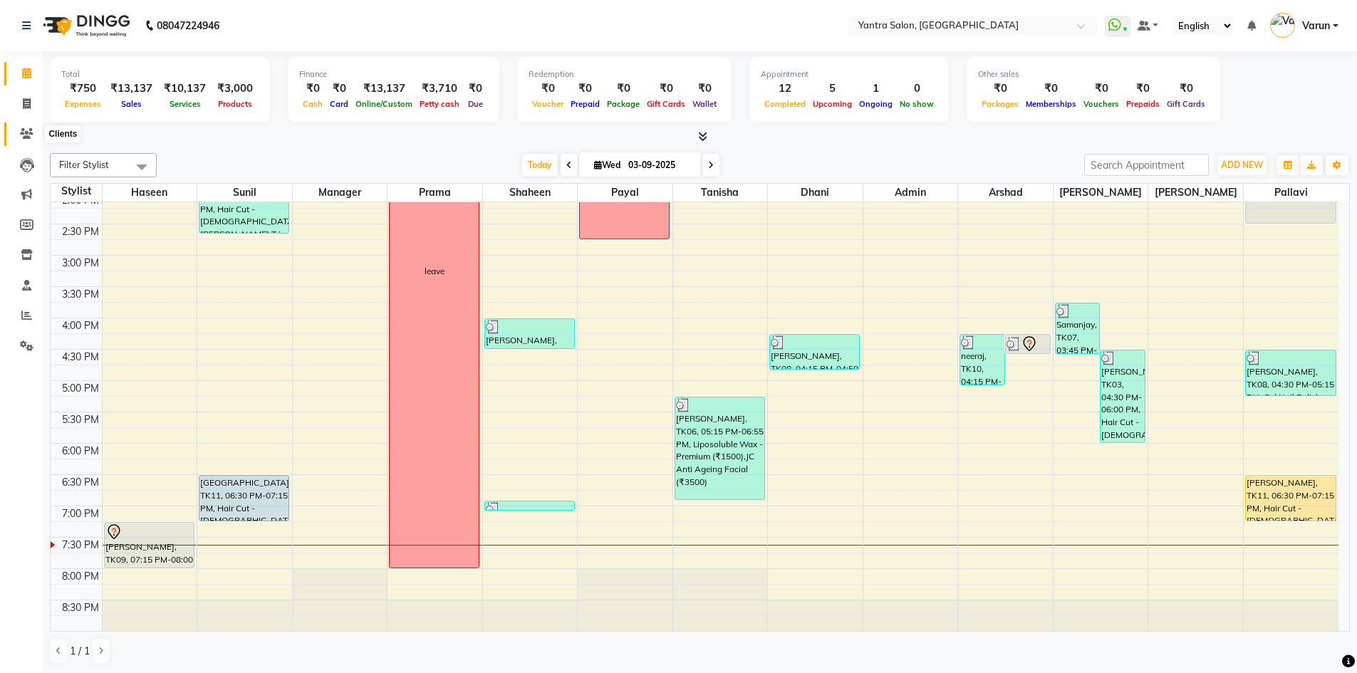
click at [28, 138] on icon at bounding box center [27, 133] width 14 height 11
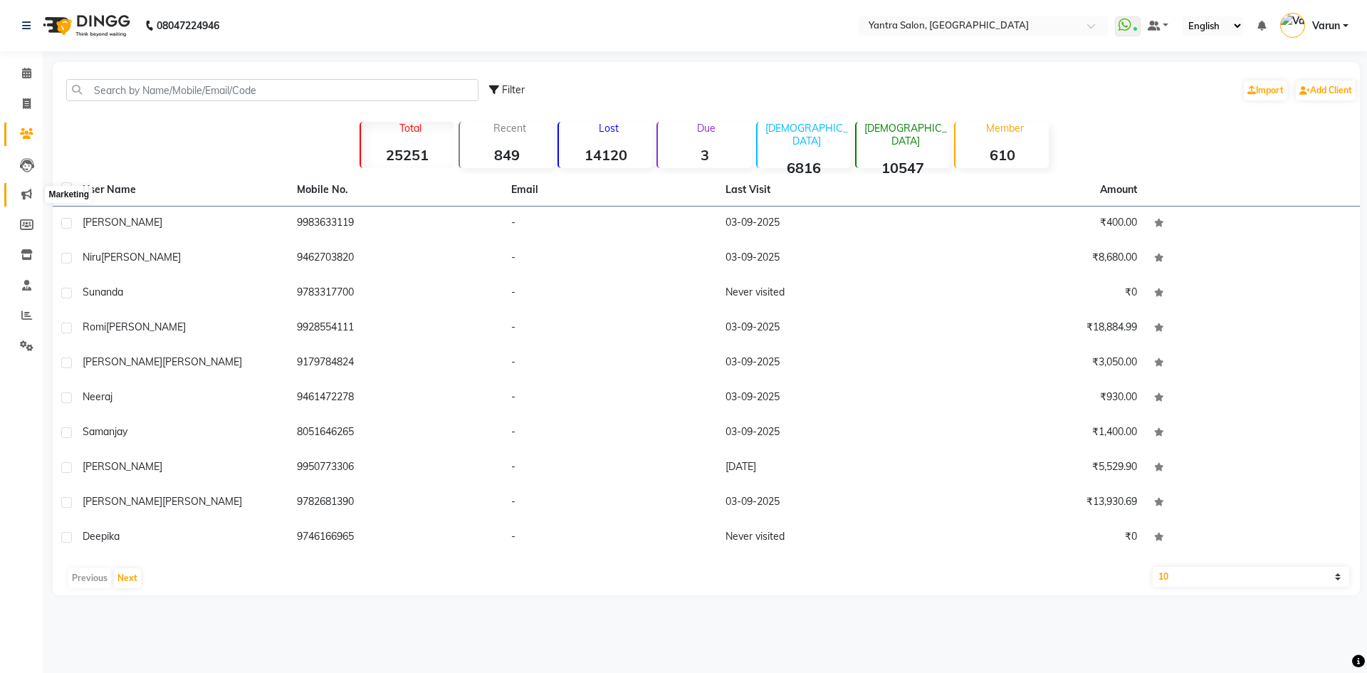
click at [32, 196] on span at bounding box center [26, 195] width 25 height 16
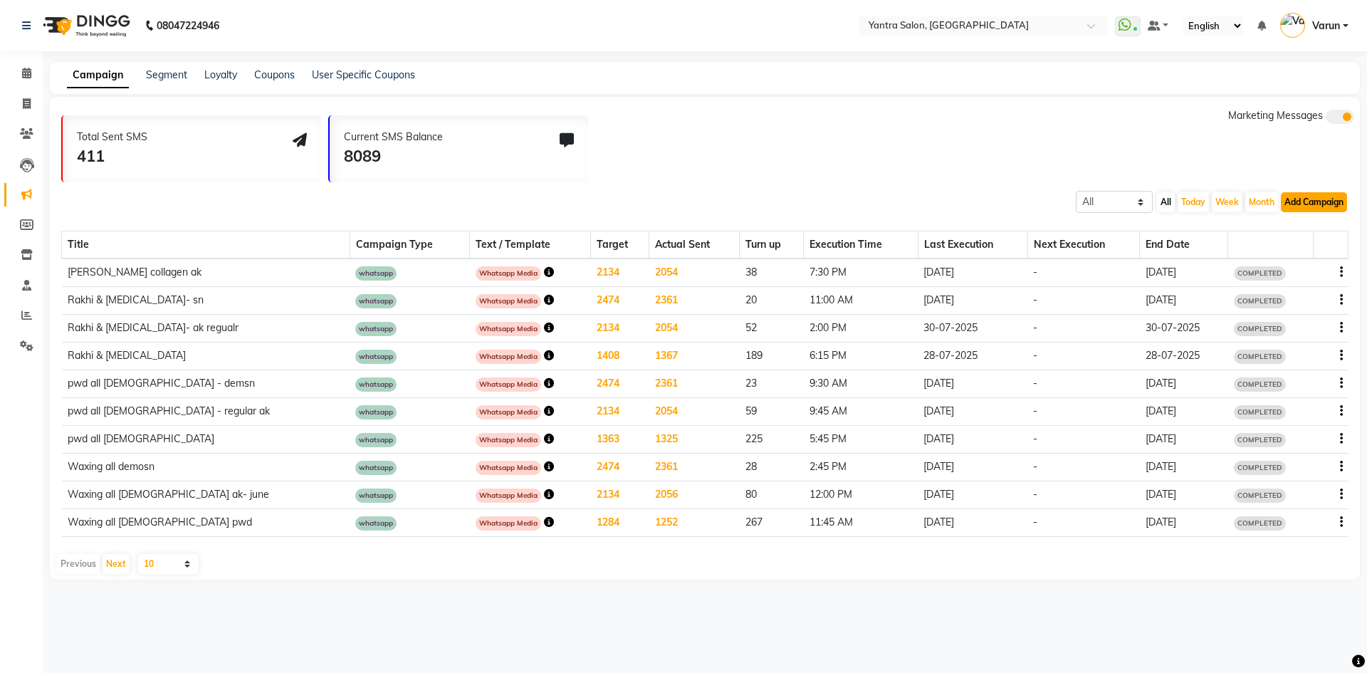
click at [1316, 200] on button "Add Campaign" at bounding box center [1314, 202] width 66 height 20
click at [1278, 265] on div "WhatsApp (Direct)" at bounding box center [1301, 267] width 120 height 21
select select "2"
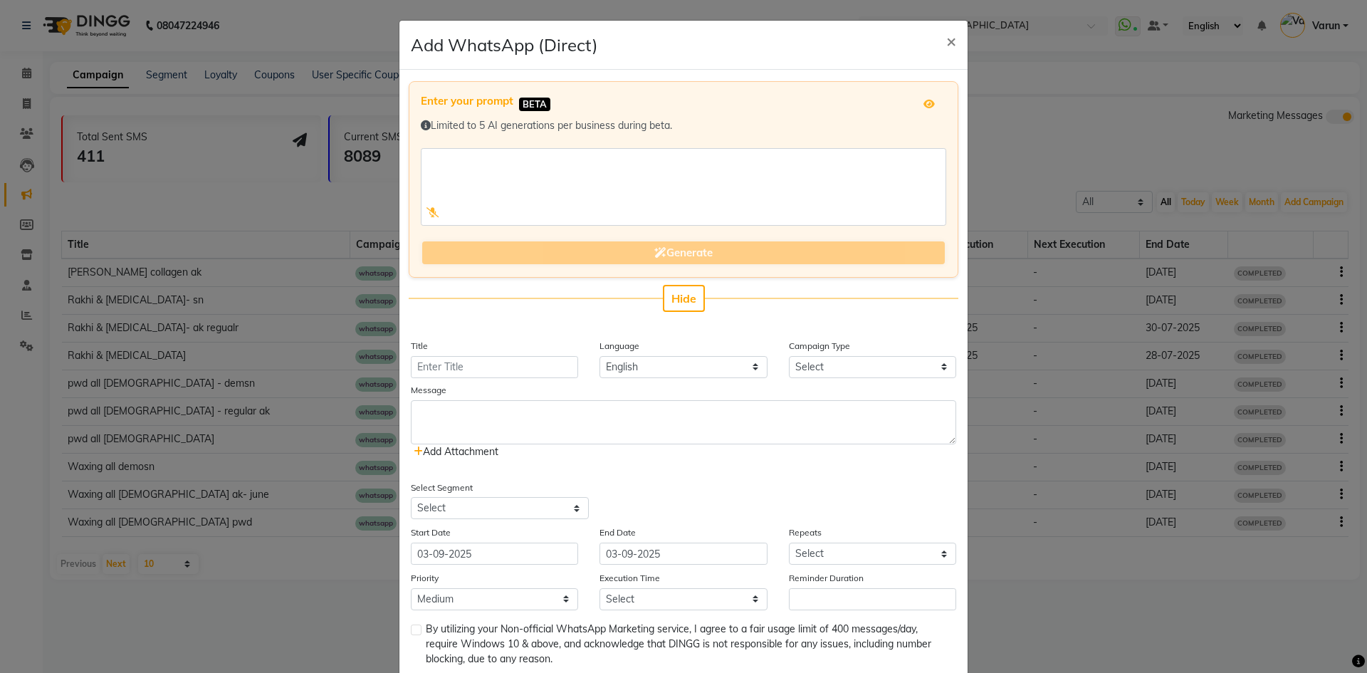
scroll to position [82, 0]
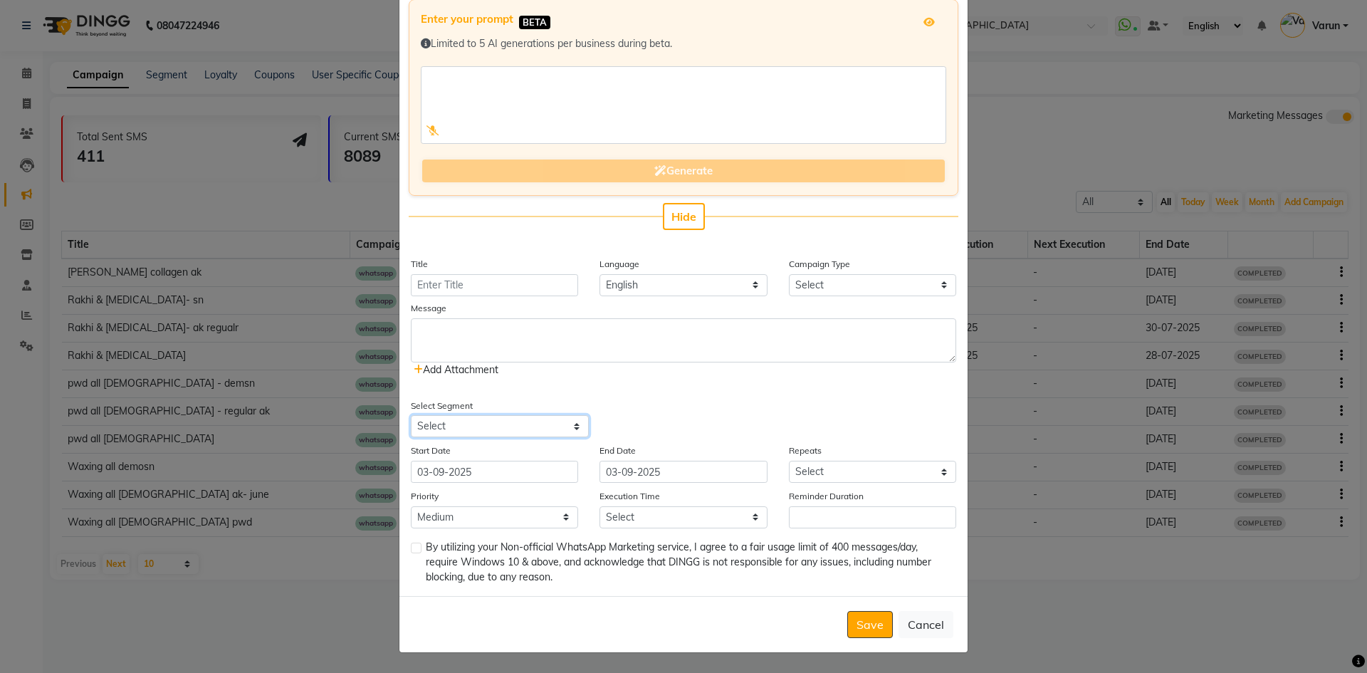
click at [530, 422] on select "Select All Customers All [DEMOGRAPHIC_DATA] Customer All [DEMOGRAPHIC_DATA] Cus…" at bounding box center [500, 426] width 178 height 22
select select "29346"
click at [411, 415] on select "Select All Customers All [DEMOGRAPHIC_DATA] Customer All [DEMOGRAPHIC_DATA] Cus…" at bounding box center [500, 426] width 178 height 22
click at [476, 373] on span "Add Attachment" at bounding box center [456, 369] width 85 height 13
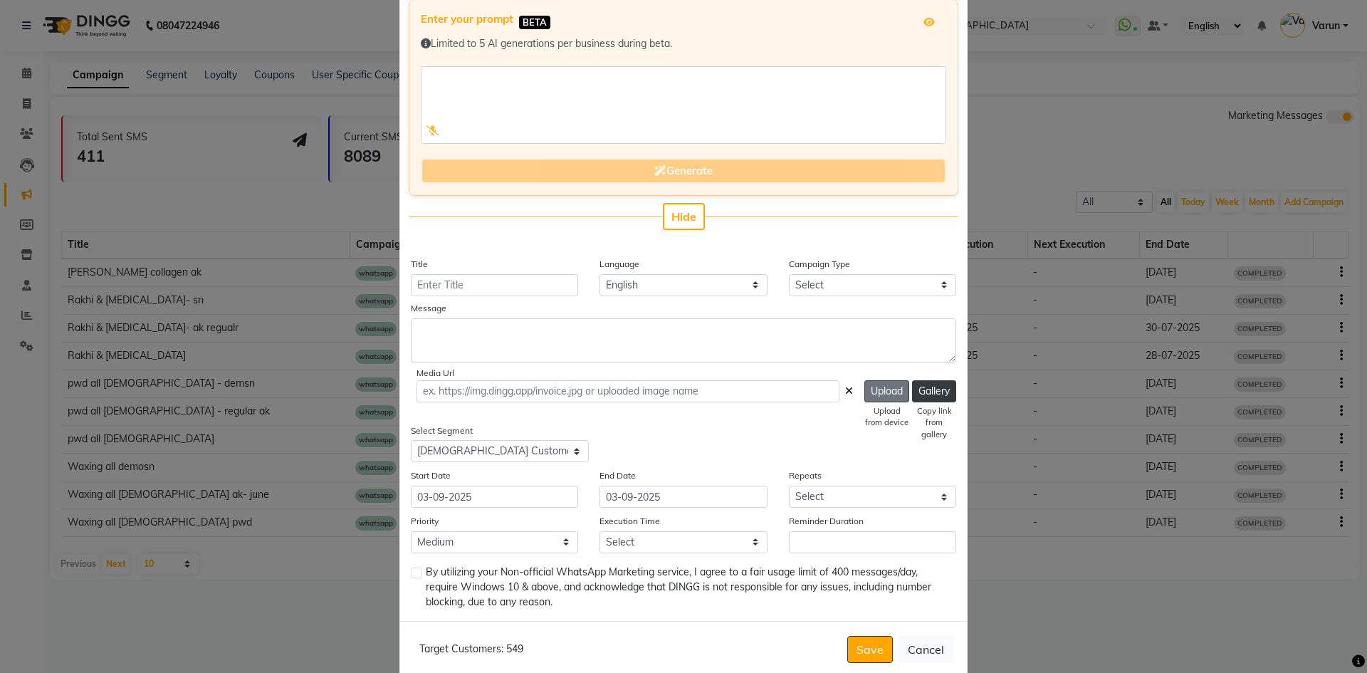
click at [895, 392] on button "Upload" at bounding box center [887, 391] width 45 height 22
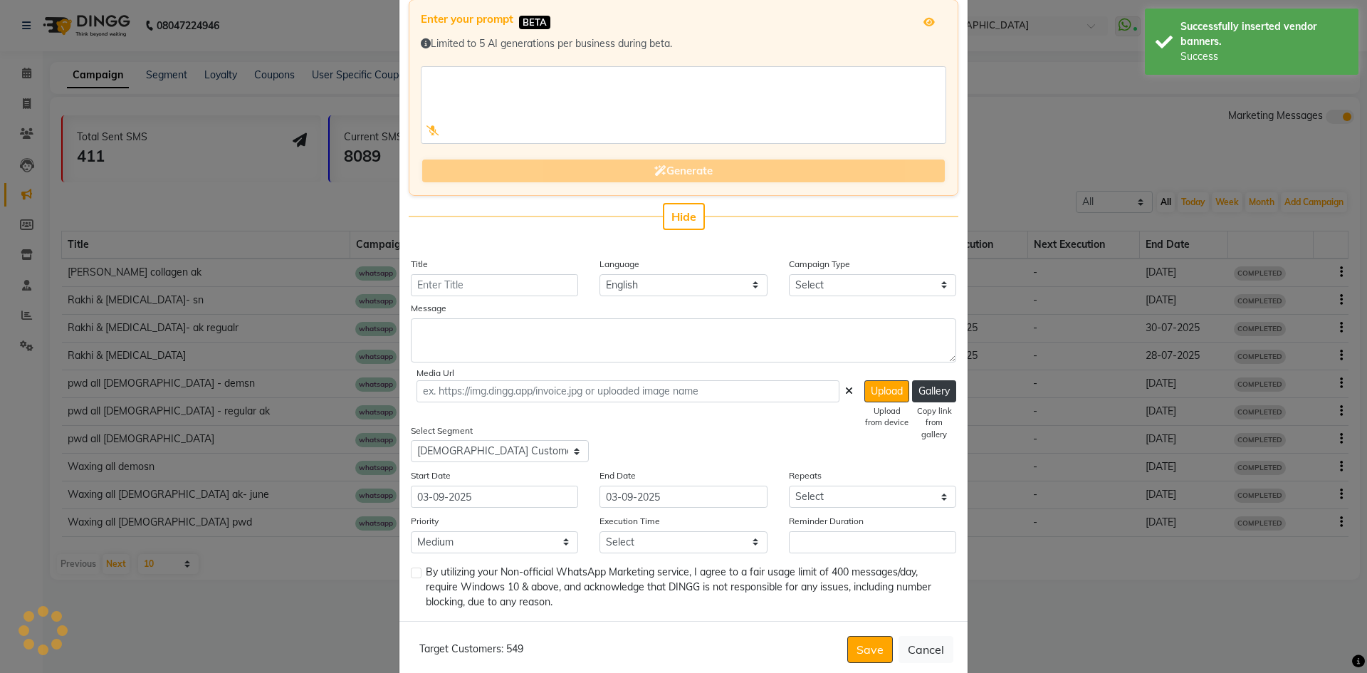
type input "[URL][DOMAIN_NAME]"
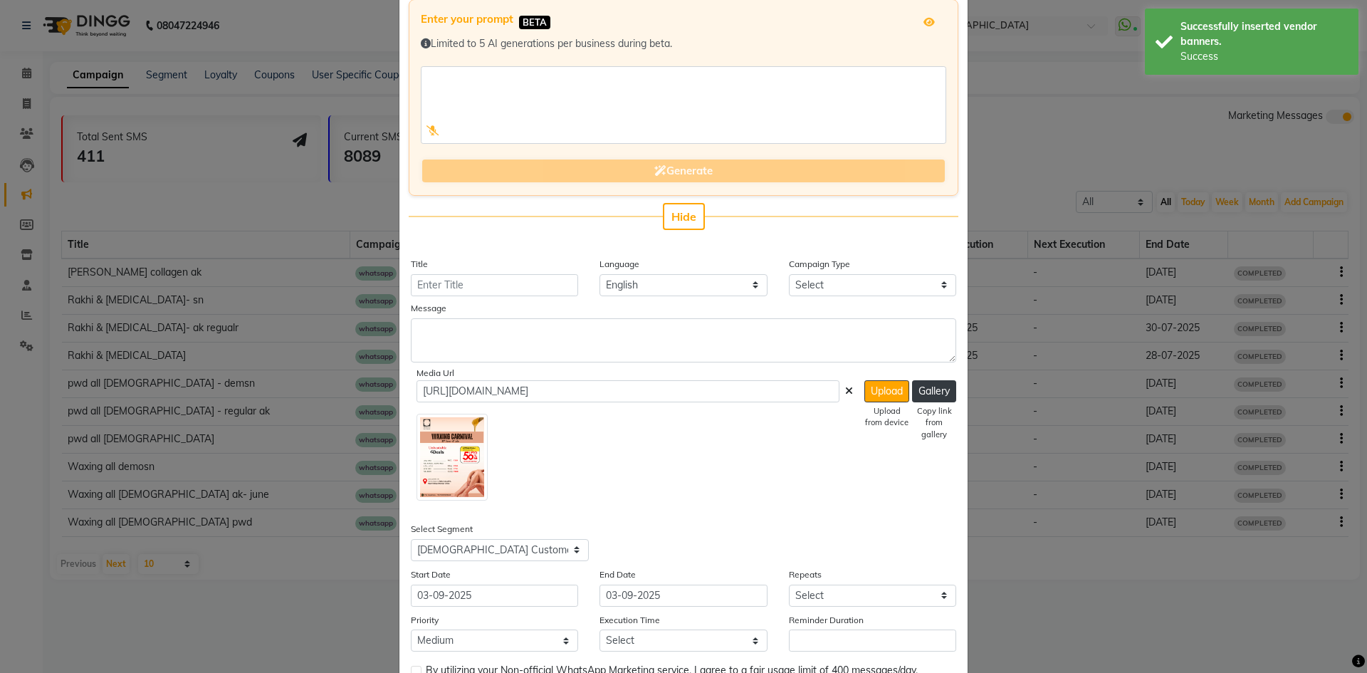
click at [467, 443] on img at bounding box center [452, 458] width 71 height 88
click at [845, 392] on icon at bounding box center [849, 391] width 8 height 10
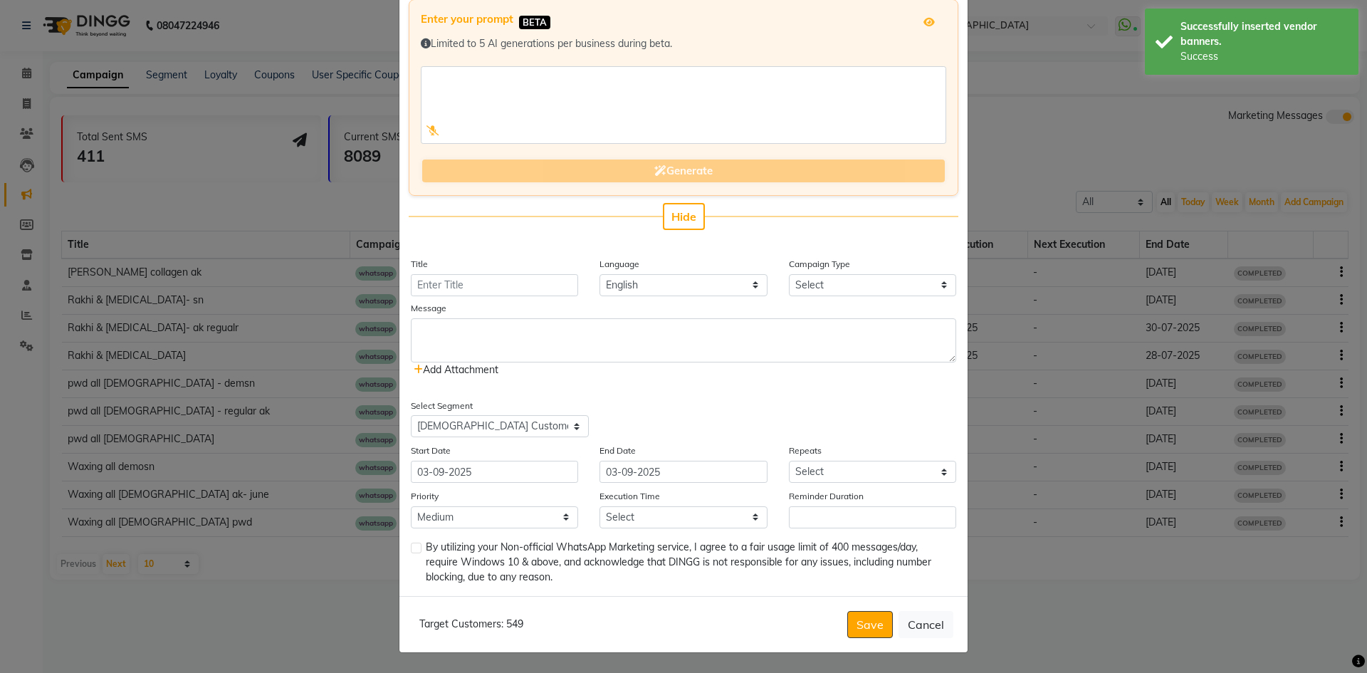
click at [474, 370] on span "Add Attachment" at bounding box center [456, 369] width 85 height 13
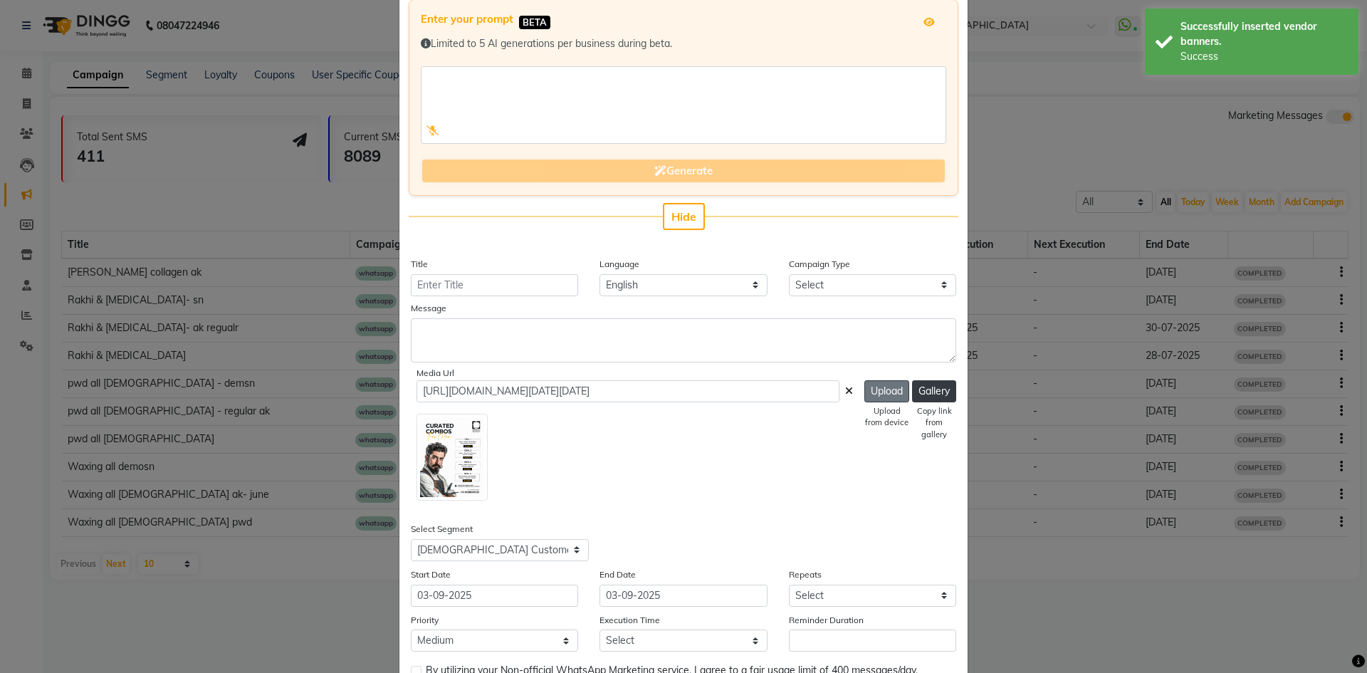
click at [867, 393] on button "Upload" at bounding box center [887, 391] width 45 height 22
click at [927, 392] on button "Gallery" at bounding box center [934, 391] width 44 height 22
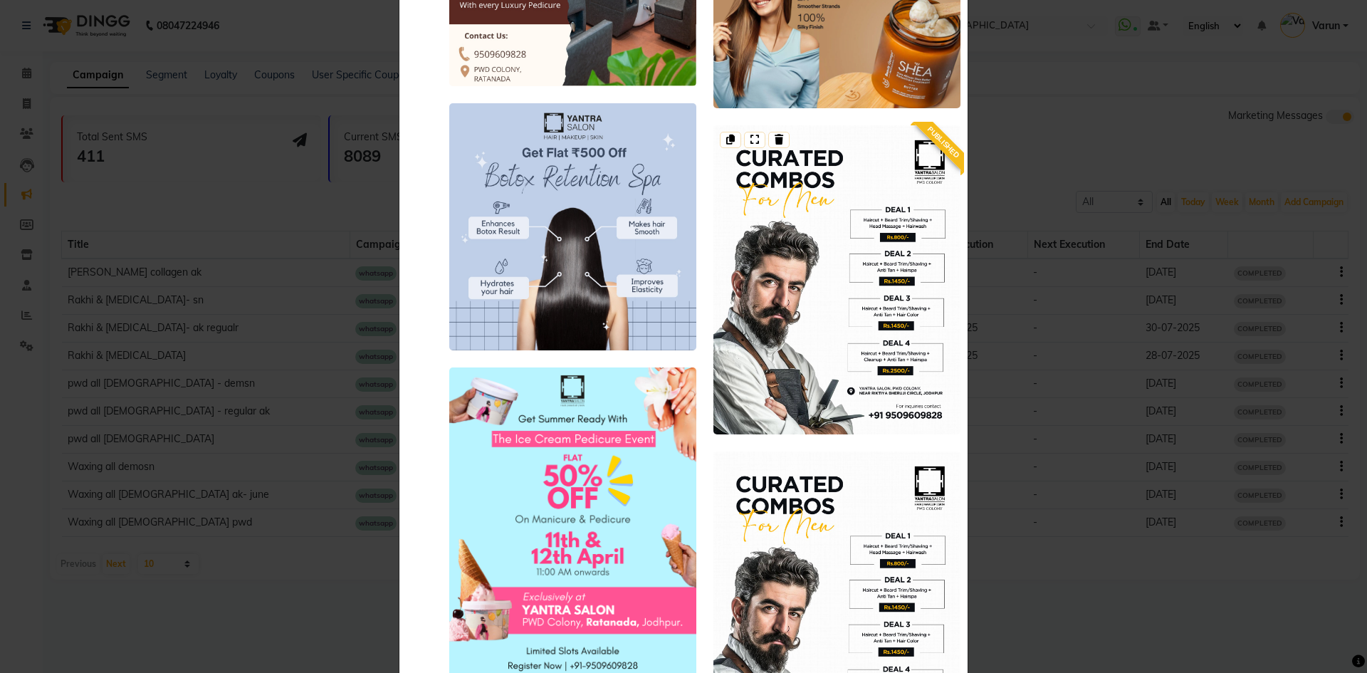
scroll to position [6230, 0]
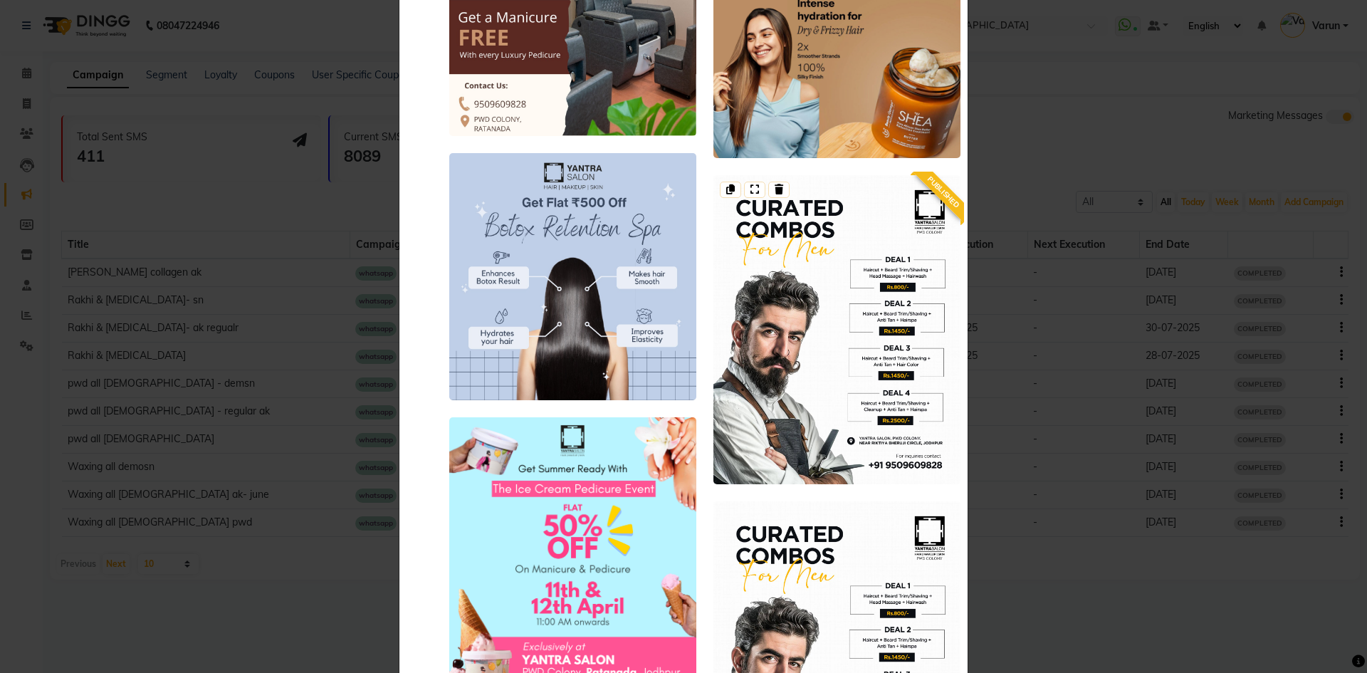
click at [835, 356] on img at bounding box center [837, 329] width 247 height 309
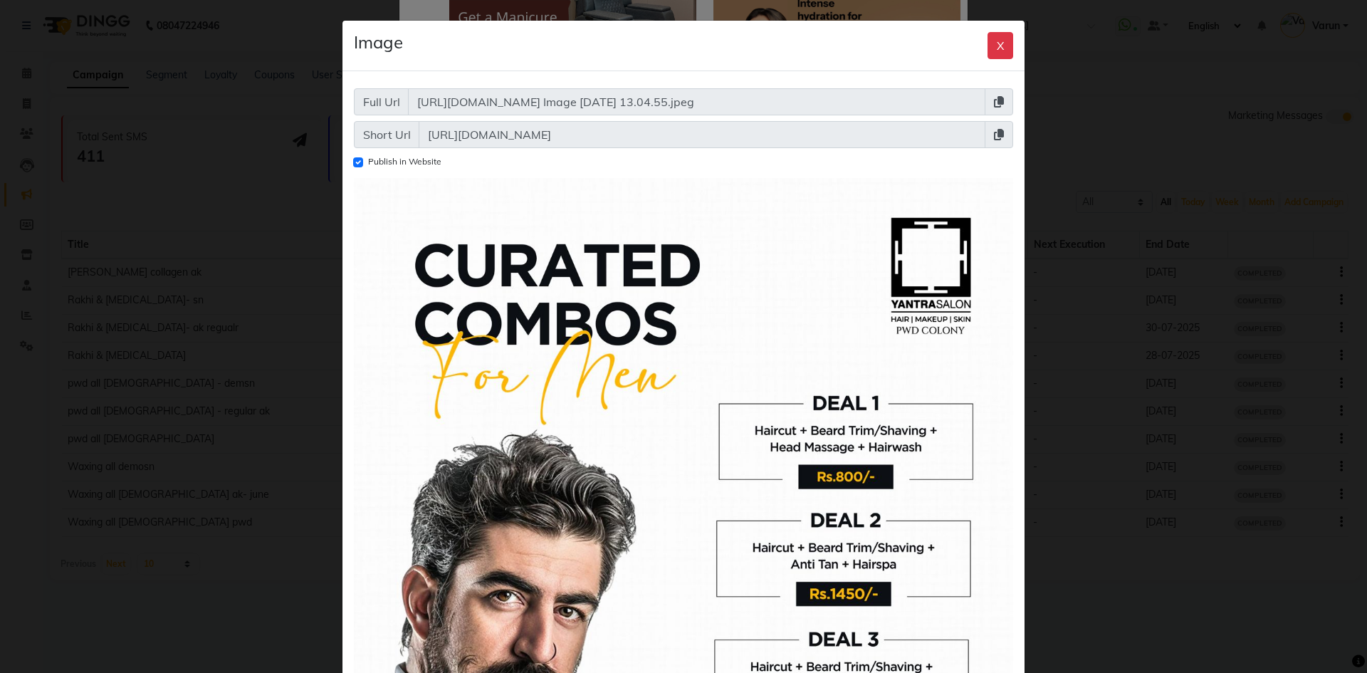
click at [994, 135] on icon at bounding box center [999, 134] width 10 height 11
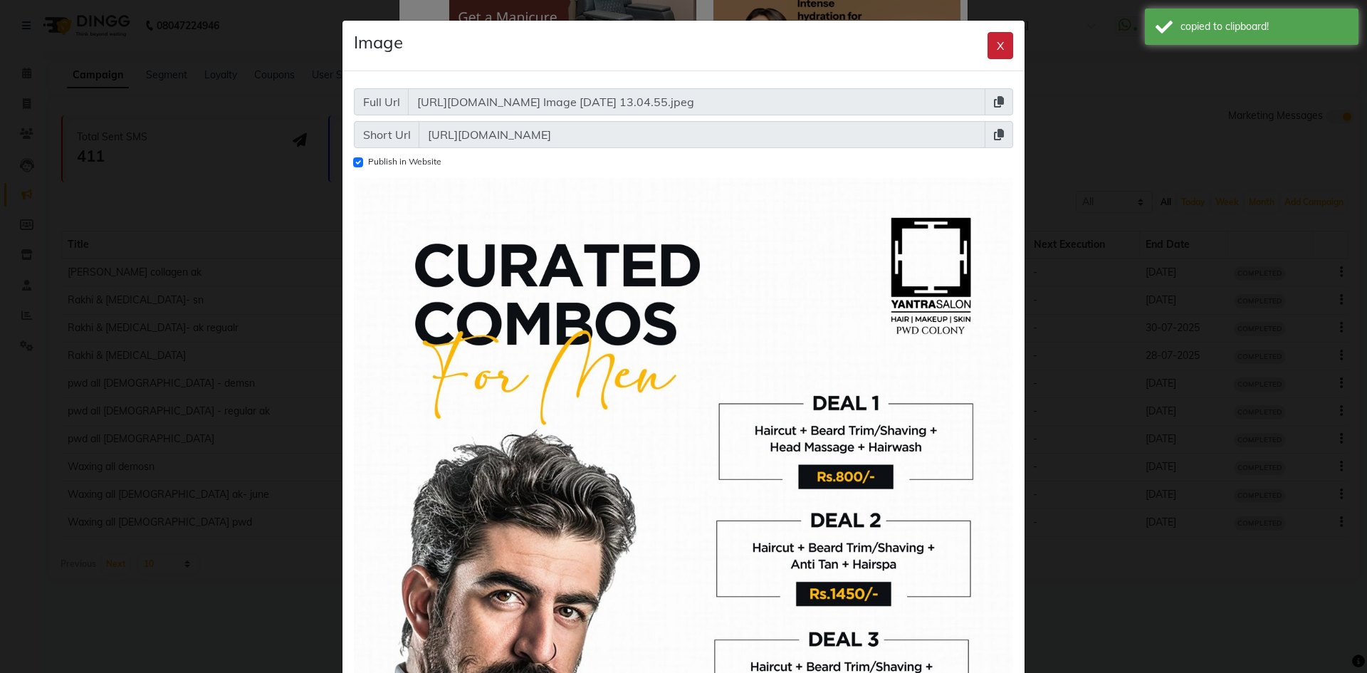
click at [994, 43] on button "X" at bounding box center [1001, 45] width 26 height 27
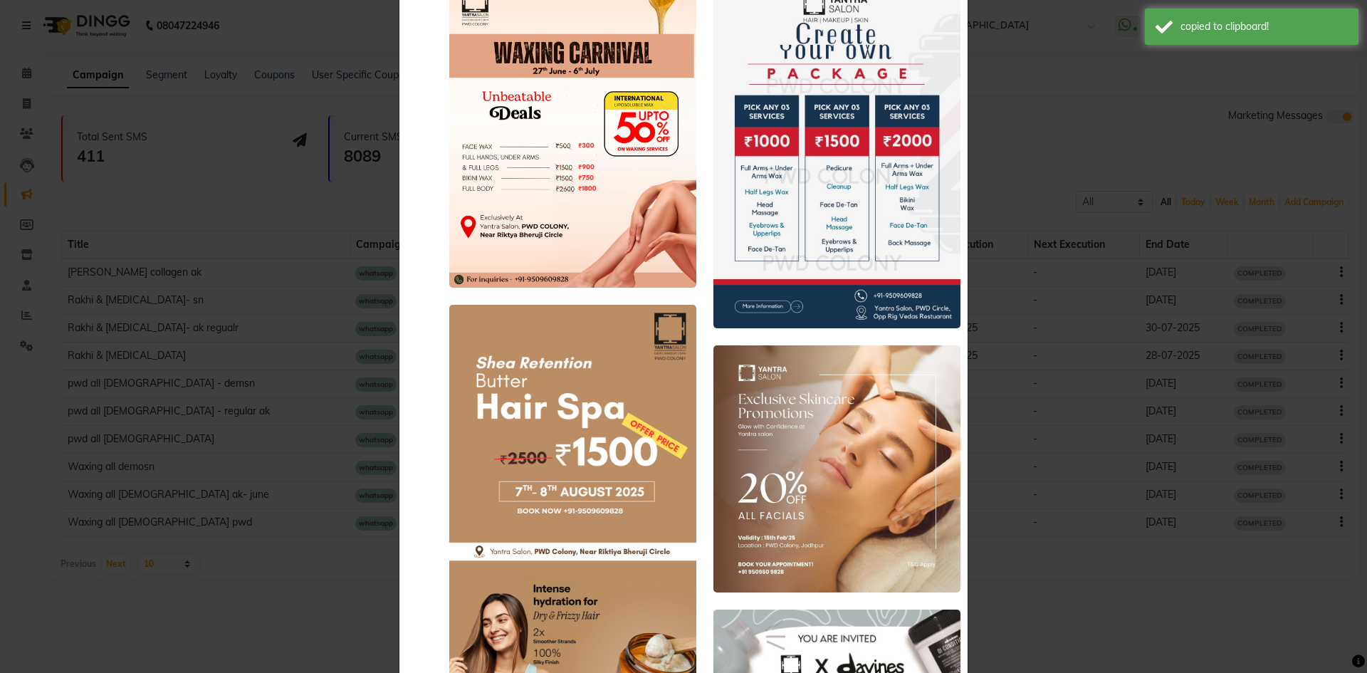
scroll to position [0, 0]
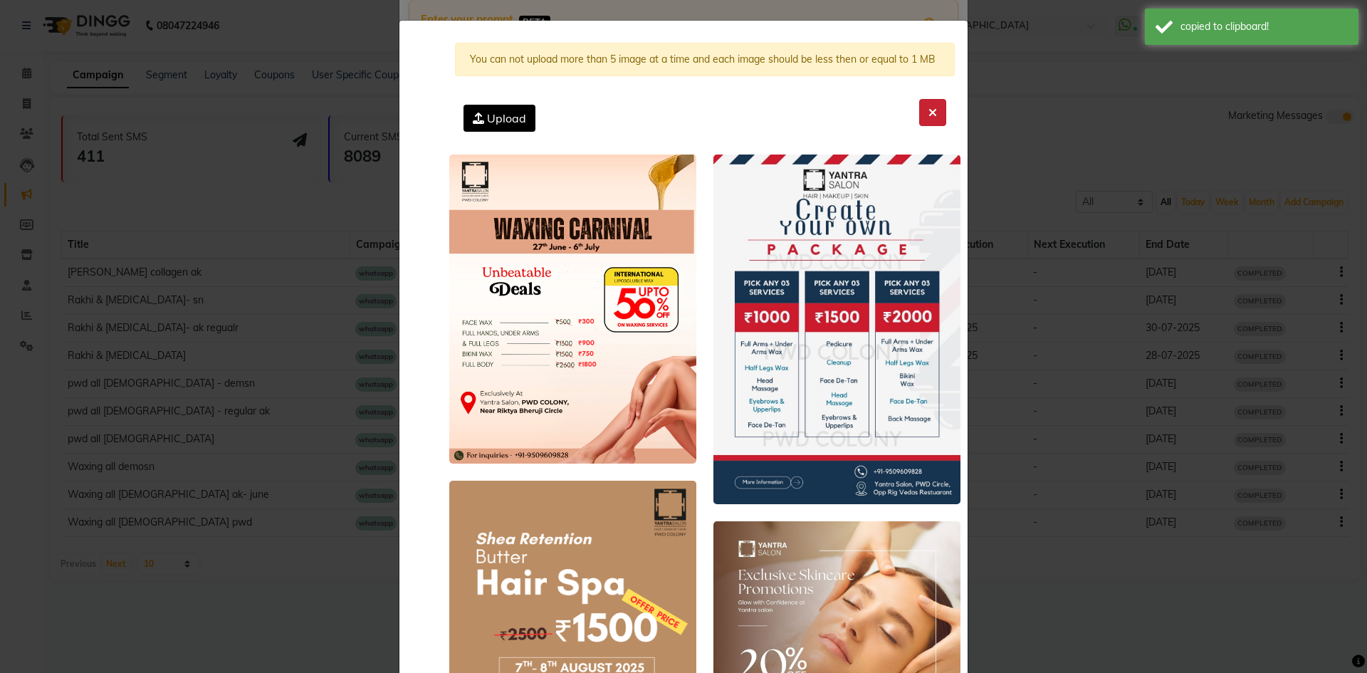
click at [922, 119] on button at bounding box center [932, 112] width 27 height 27
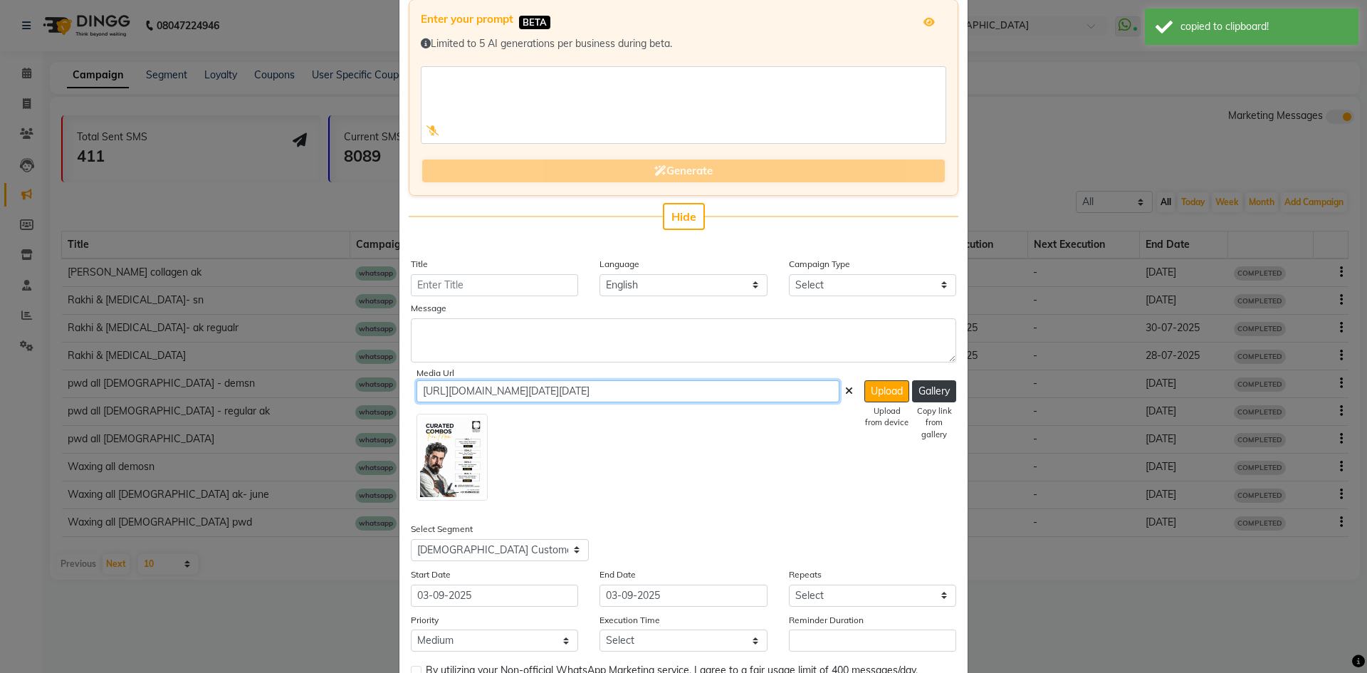
click at [523, 395] on input "https://img.dingg.app/yantra_salon_jodhpur/images/WhatsApp_Image_2025-09-02_at_…" at bounding box center [628, 391] width 423 height 22
paste input "ww4.in/a?c=jMXjTK"
type input "https://ww4.in/a?c=jMXjTK"
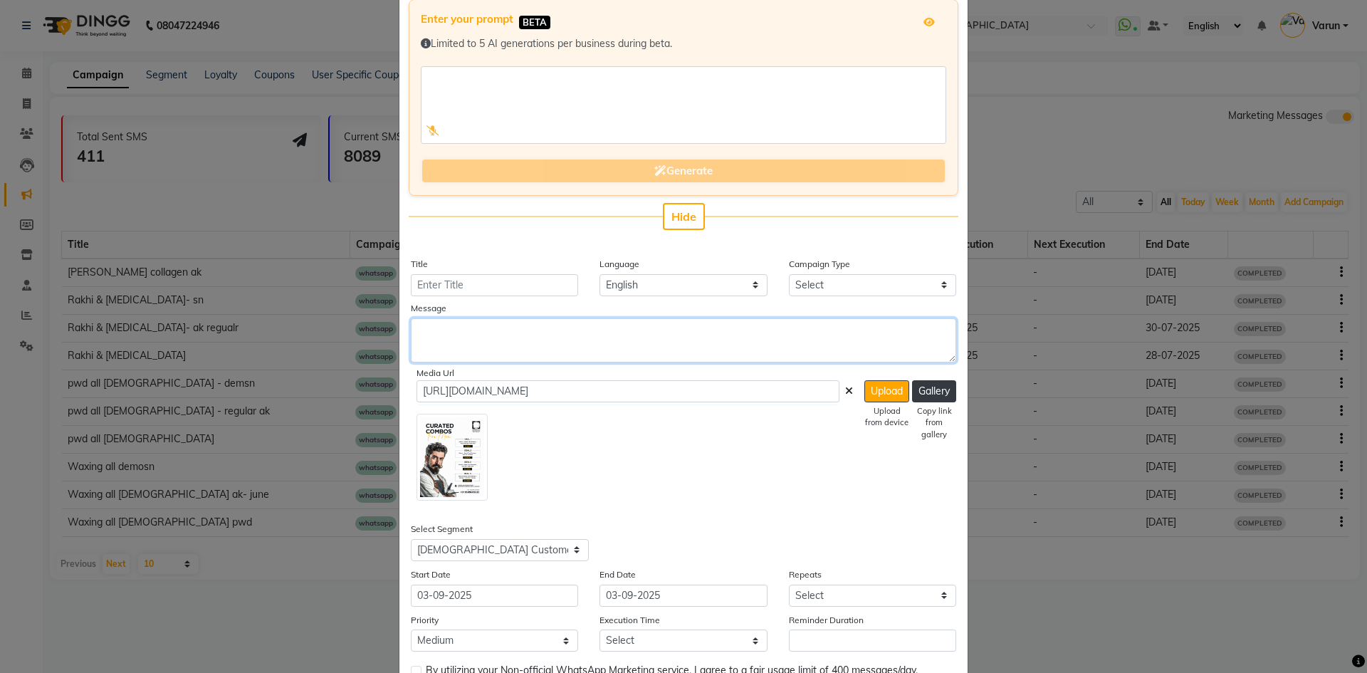
click at [541, 330] on textarea at bounding box center [684, 340] width 546 height 44
paste textarea "*MEN’S GROOMING ALERT!*🔥 Get the best look for less — curated by experts, just …"
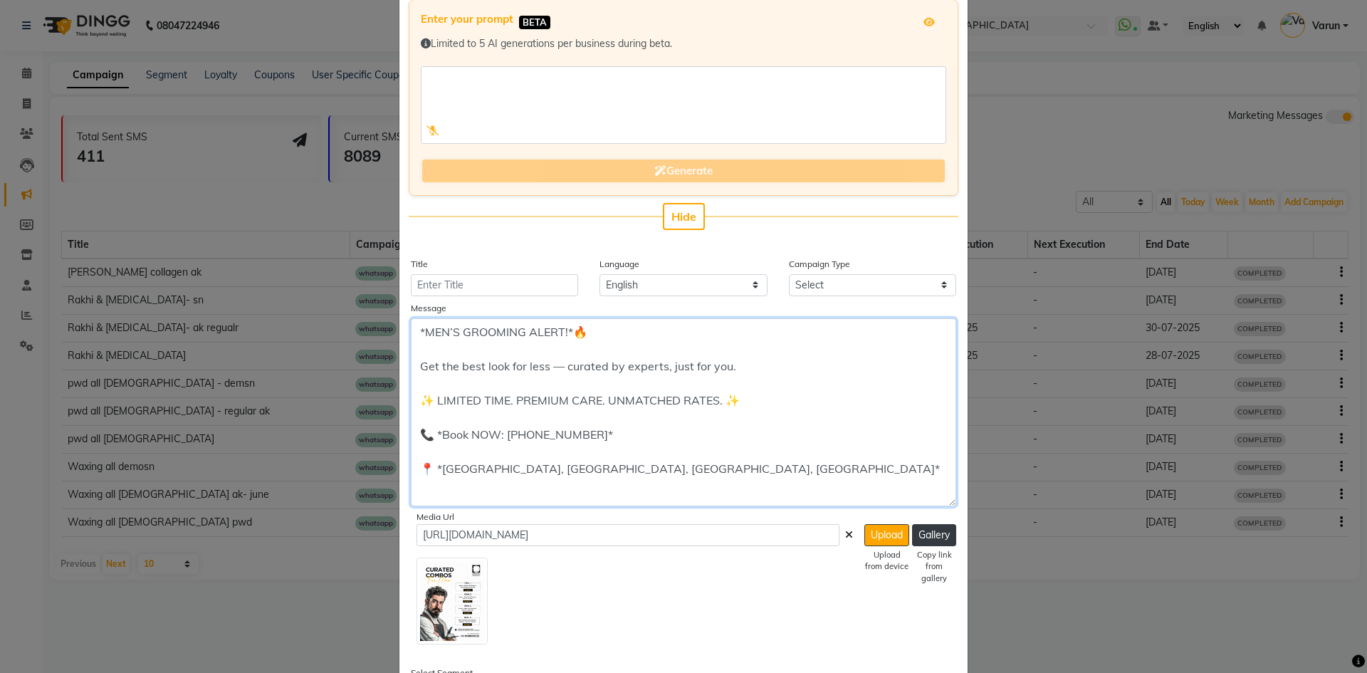
drag, startPoint x: 944, startPoint y: 361, endPoint x: 934, endPoint y: 546, distance: 184.8
click at [934, 506] on textarea "*MEN’S GROOMING ALERT!*🔥 Get the best look for less — curated by experts, just …" at bounding box center [684, 412] width 546 height 188
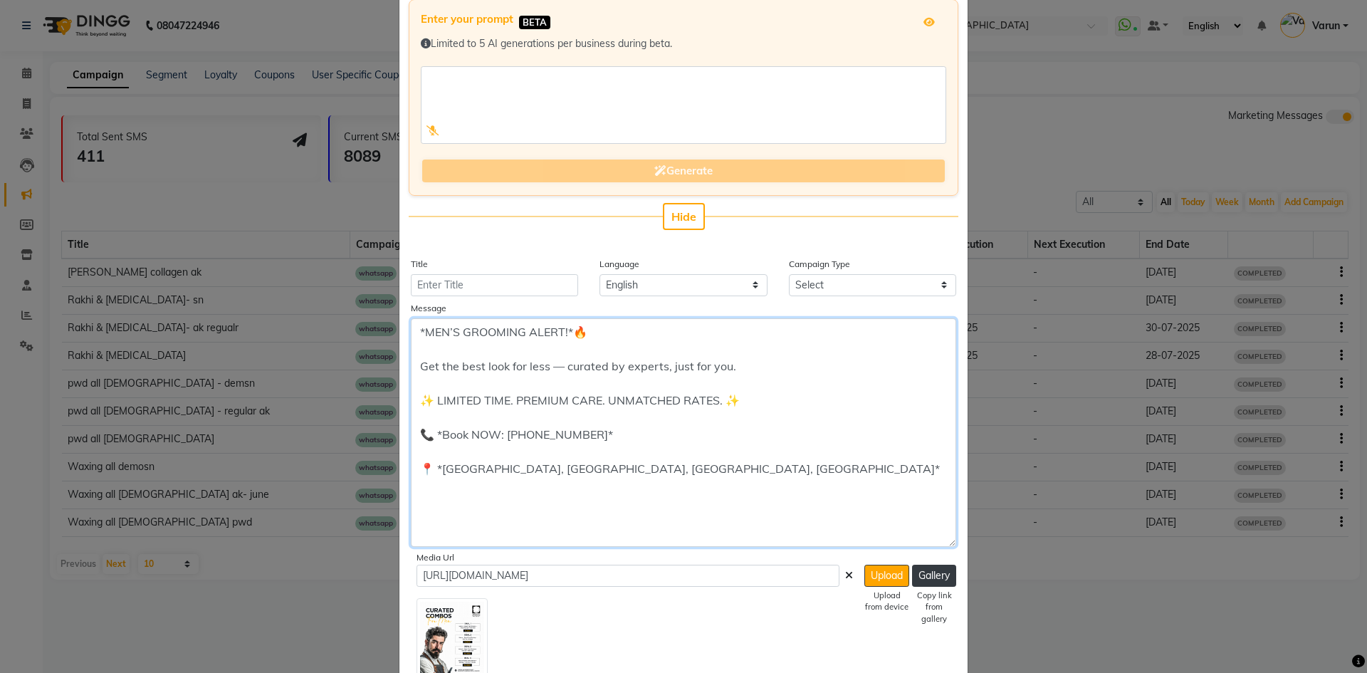
click at [548, 514] on textarea "*MEN’S GROOMING ALERT!*🔥 Get the best look for less — curated by experts, just …" at bounding box center [684, 432] width 546 height 229
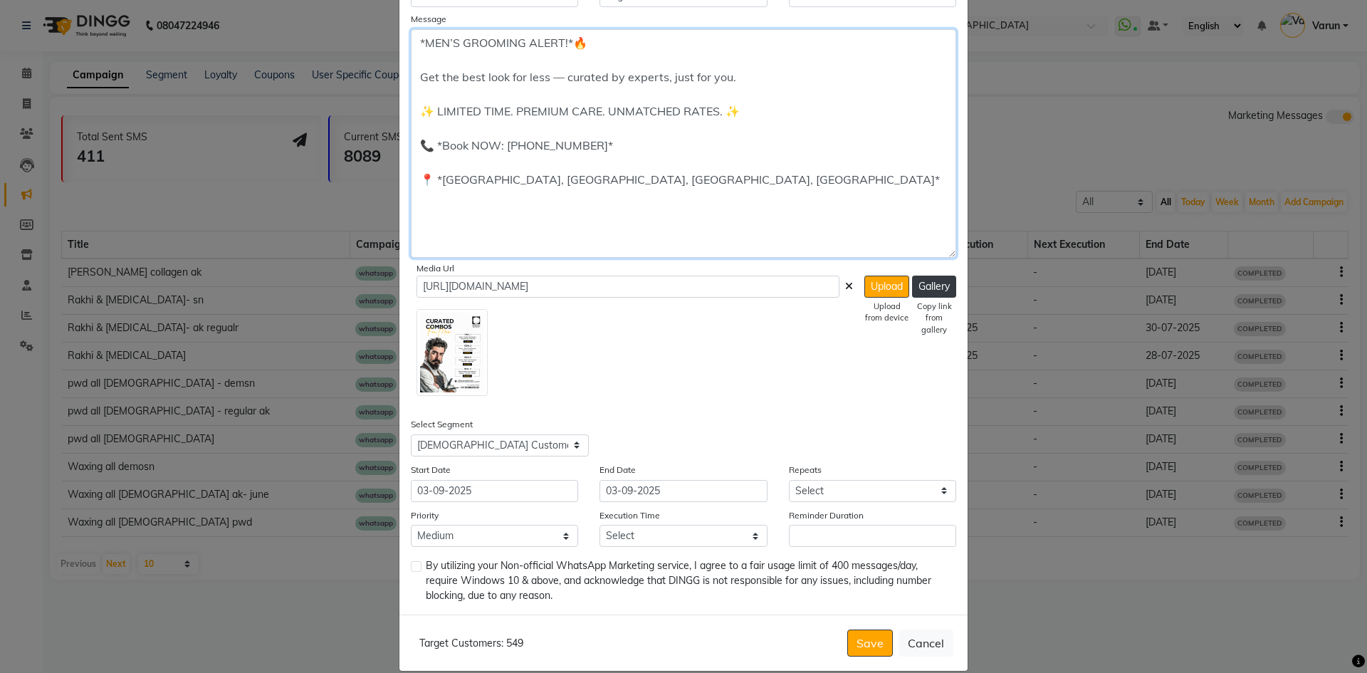
scroll to position [390, 0]
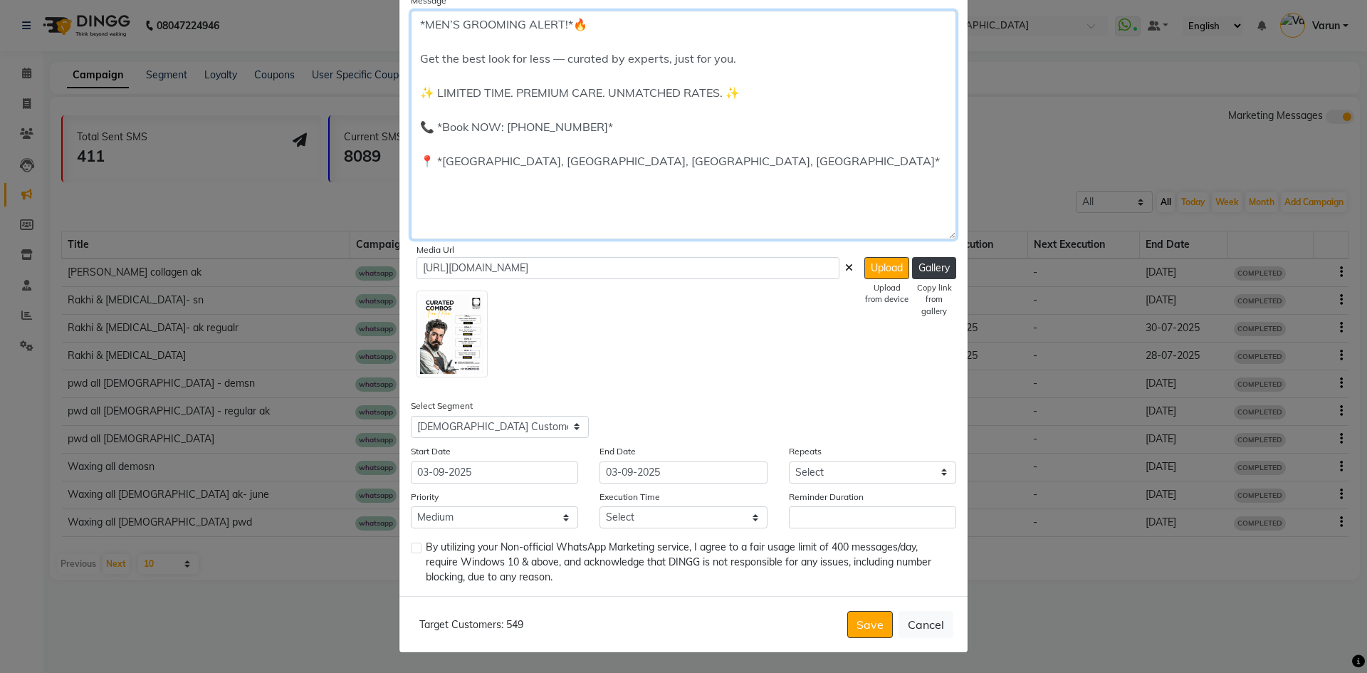
type textarea "*MEN’S GROOMING ALERT!*🔥 Get the best look for less — curated by experts, just …"
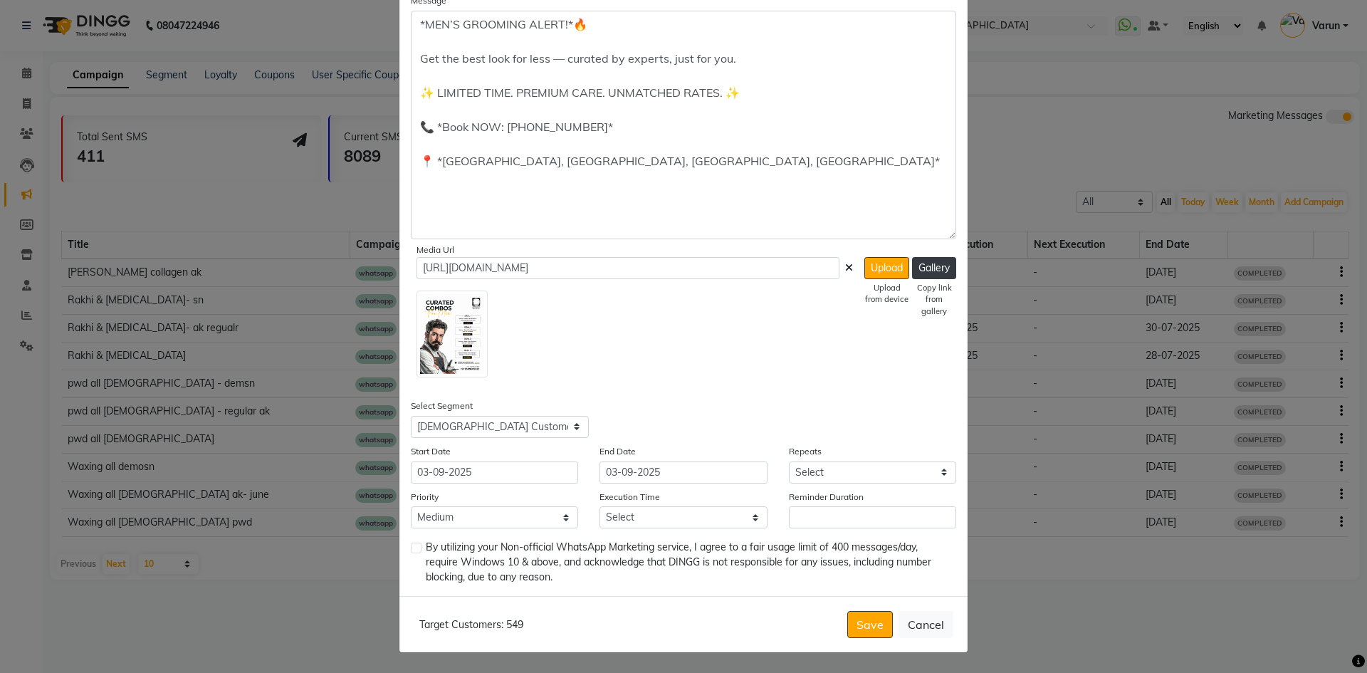
click at [837, 489] on div "Reminder Duration" at bounding box center [872, 509] width 189 height 40
click at [853, 471] on select "Select Once Daily Alternate Day Weekly Monthly Yearly" at bounding box center [872, 473] width 167 height 22
select select "1"
click at [789, 462] on select "Select Once Daily Alternate Day Weekly Monthly Yearly" at bounding box center [872, 473] width 167 height 22
click at [411, 549] on label at bounding box center [416, 548] width 11 height 11
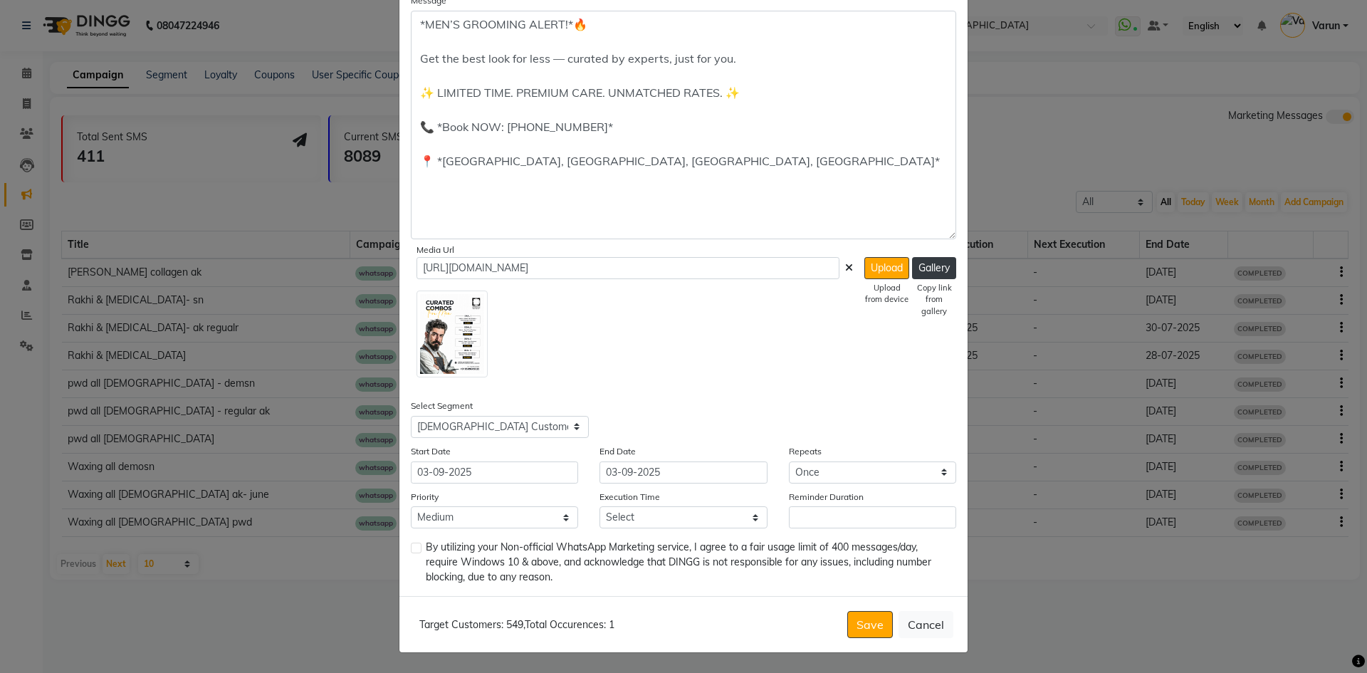
click at [411, 549] on input "checkbox" at bounding box center [415, 548] width 9 height 9
checkbox input "true"
click at [610, 527] on select "Select 09:00 AM 09:15 AM 09:30 AM 09:45 AM 10:00 AM 10:15 AM 10:30 AM 10:45 AM …" at bounding box center [683, 517] width 167 height 22
click at [600, 506] on select "Select 09:00 AM 09:15 AM 09:30 AM 09:45 AM 10:00 AM 10:15 AM 10:30 AM 10:45 AM …" at bounding box center [683, 517] width 167 height 22
click at [685, 519] on select "Select 09:00 AM 09:15 AM 09:30 AM 09:45 AM 10:00 AM 10:15 AM 10:30 AM 10:45 AM …" at bounding box center [683, 517] width 167 height 22
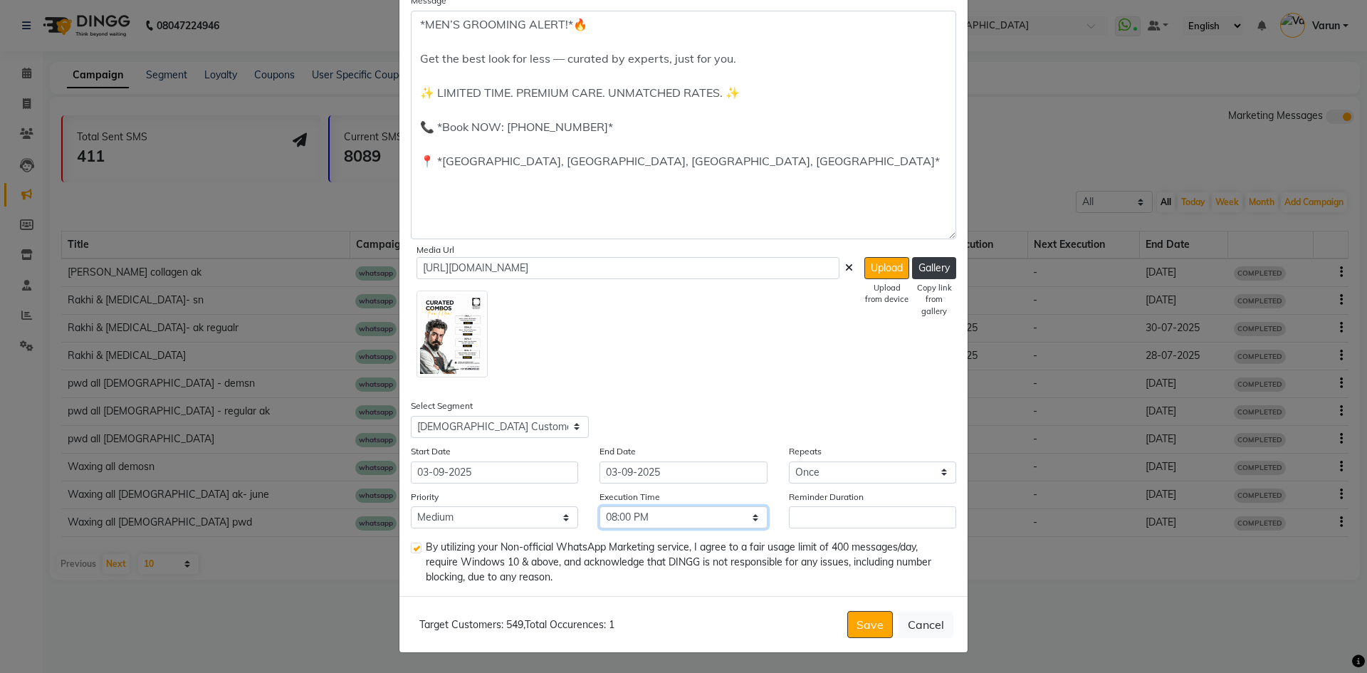
select select "1185"
click at [600, 506] on select "Select 09:00 AM 09:15 AM 09:30 AM 09:45 AM 10:00 AM 10:15 AM 10:30 AM 10:45 AM …" at bounding box center [683, 517] width 167 height 22
click at [864, 630] on button "Save" at bounding box center [871, 624] width 46 height 27
click at [906, 509] on input "Reminder Duration" at bounding box center [872, 517] width 167 height 22
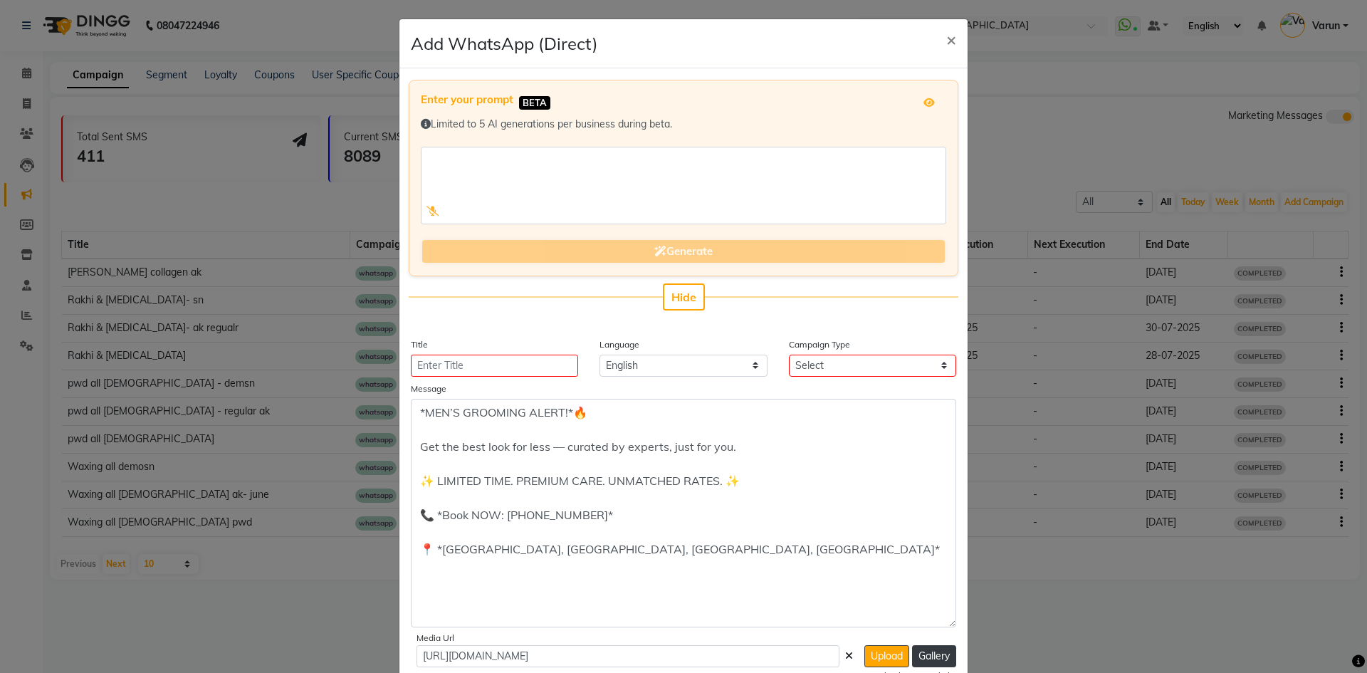
scroll to position [0, 0]
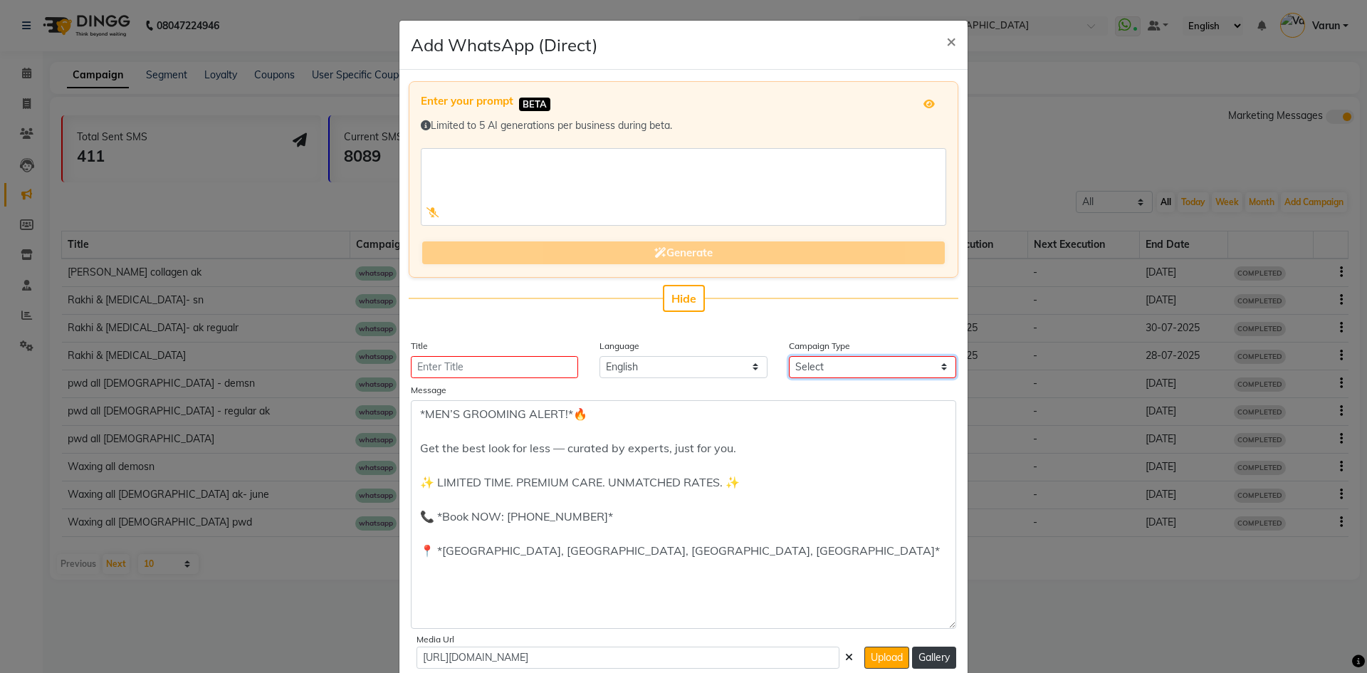
drag, startPoint x: 879, startPoint y: 369, endPoint x: 872, endPoint y: 372, distance: 7.3
click at [879, 369] on select "Select Birthday Anniversary Promotional Service reminder" at bounding box center [872, 367] width 167 height 22
select select "3"
click at [789, 356] on select "Select Birthday Anniversary Promotional Service reminder" at bounding box center [872, 367] width 167 height 22
select select
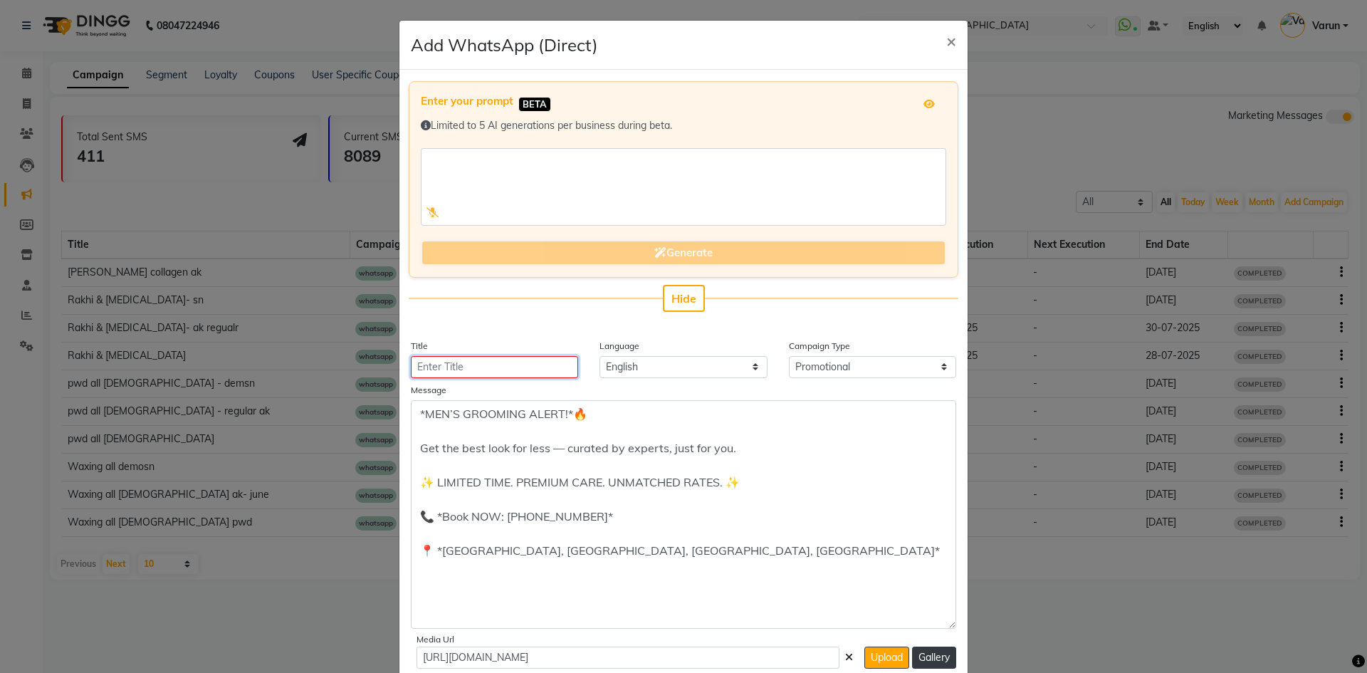
click at [470, 369] on input "Title" at bounding box center [494, 367] width 167 height 22
type input "pwd mens"
click at [791, 575] on textarea "*MEN’S GROOMING ALERT!*🔥 Get the best look for less — curated by experts, just …" at bounding box center [684, 514] width 546 height 229
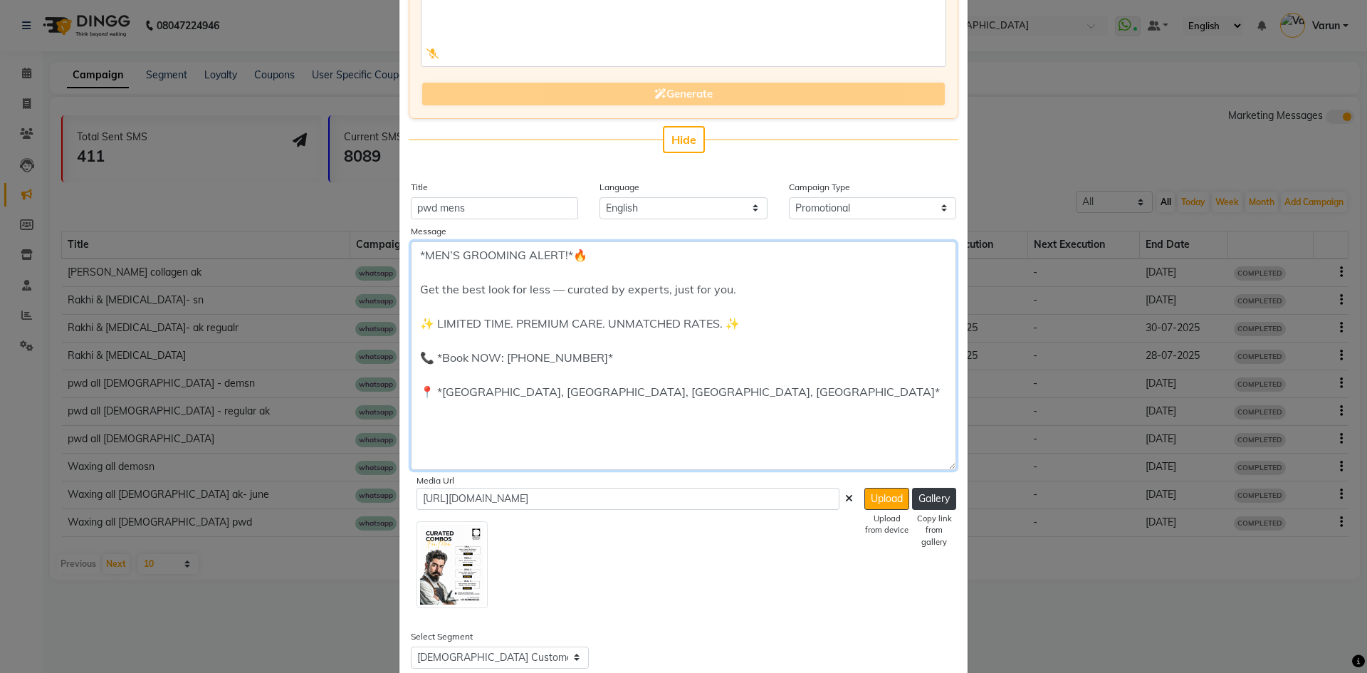
scroll to position [390, 0]
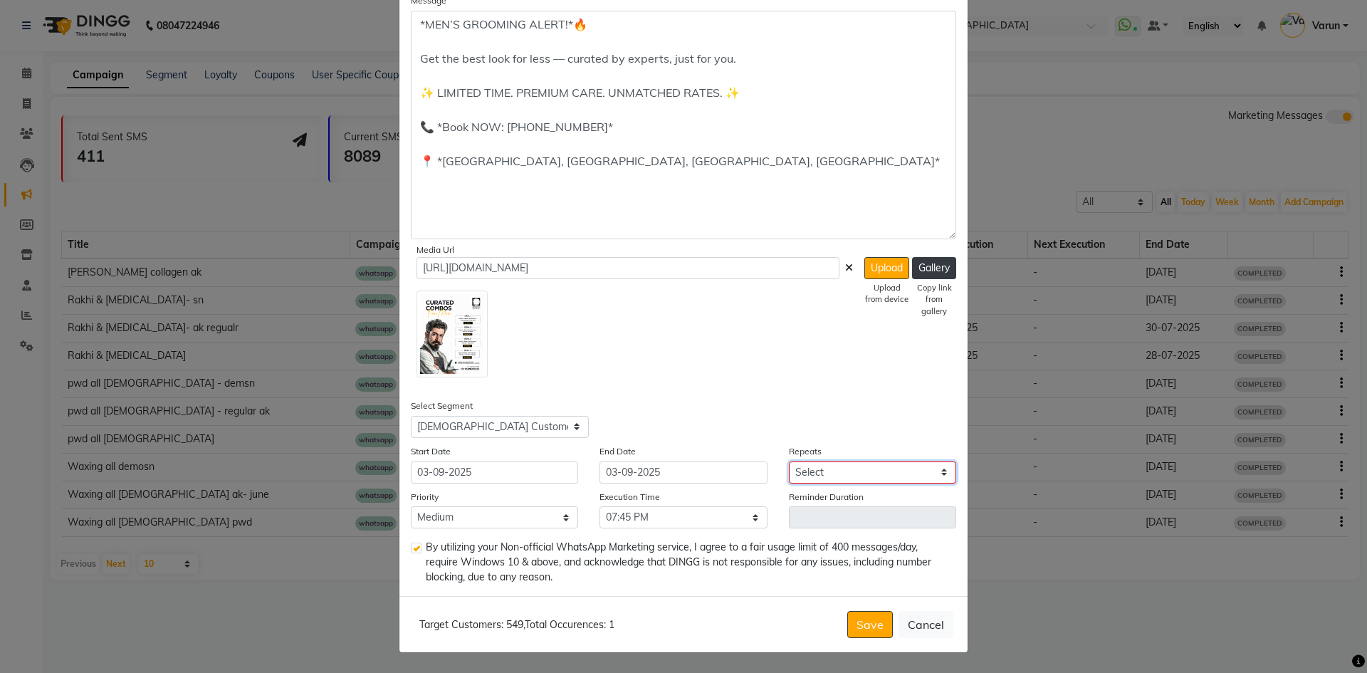
click at [877, 469] on select "Select Once Daily Alternate Day Weekly Monthly Yearly" at bounding box center [872, 473] width 167 height 22
select select "1"
click at [789, 462] on select "Select Once Daily Alternate Day Weekly Monthly Yearly" at bounding box center [872, 473] width 167 height 22
click at [884, 627] on button "Save" at bounding box center [871, 624] width 46 height 27
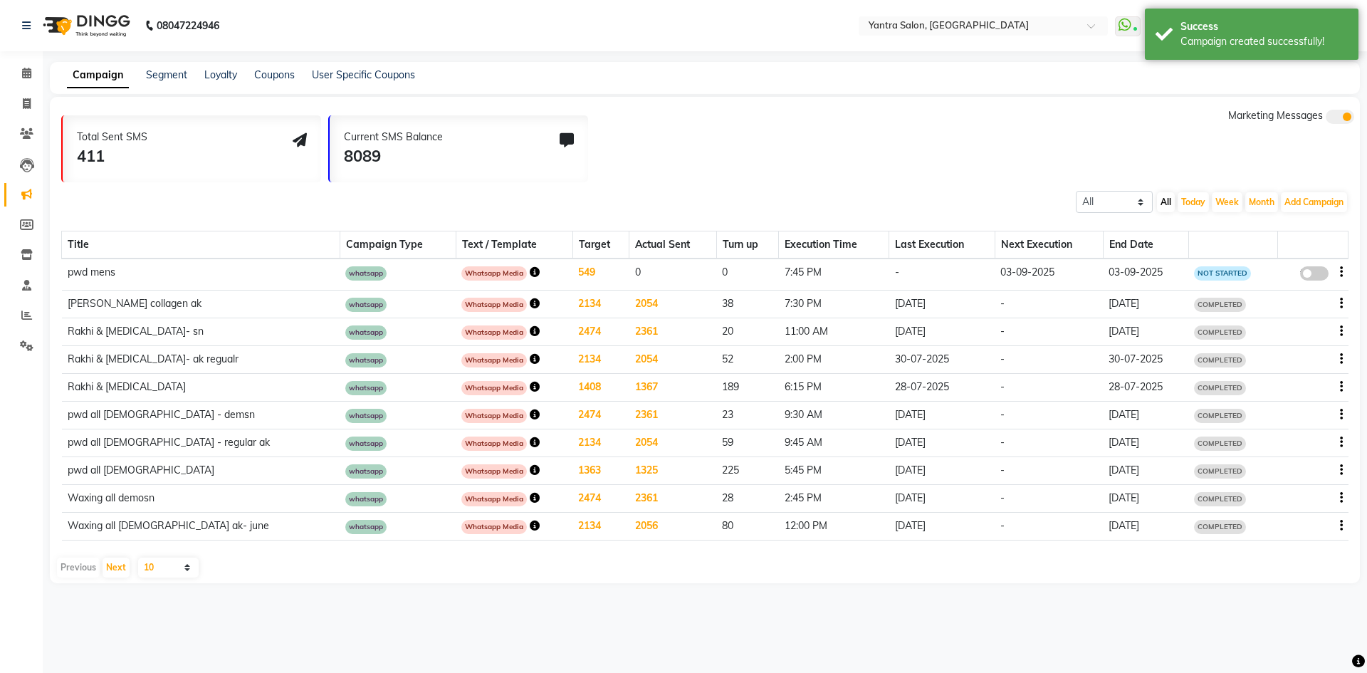
click at [1327, 269] on span at bounding box center [1315, 273] width 28 height 14
click at [1320, 276] on input "false" at bounding box center [1320, 276] width 0 height 0
select select "3"
select select "29346"
select select "1"
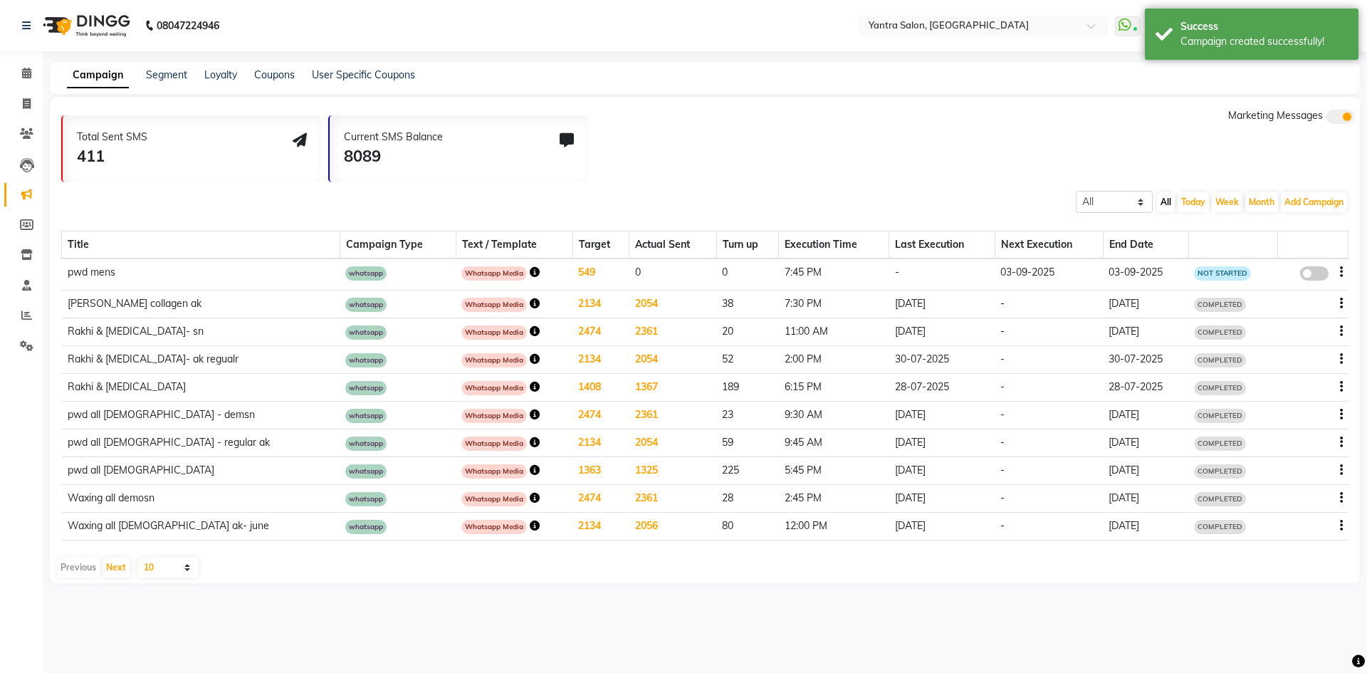
select select "2"
select select "1185"
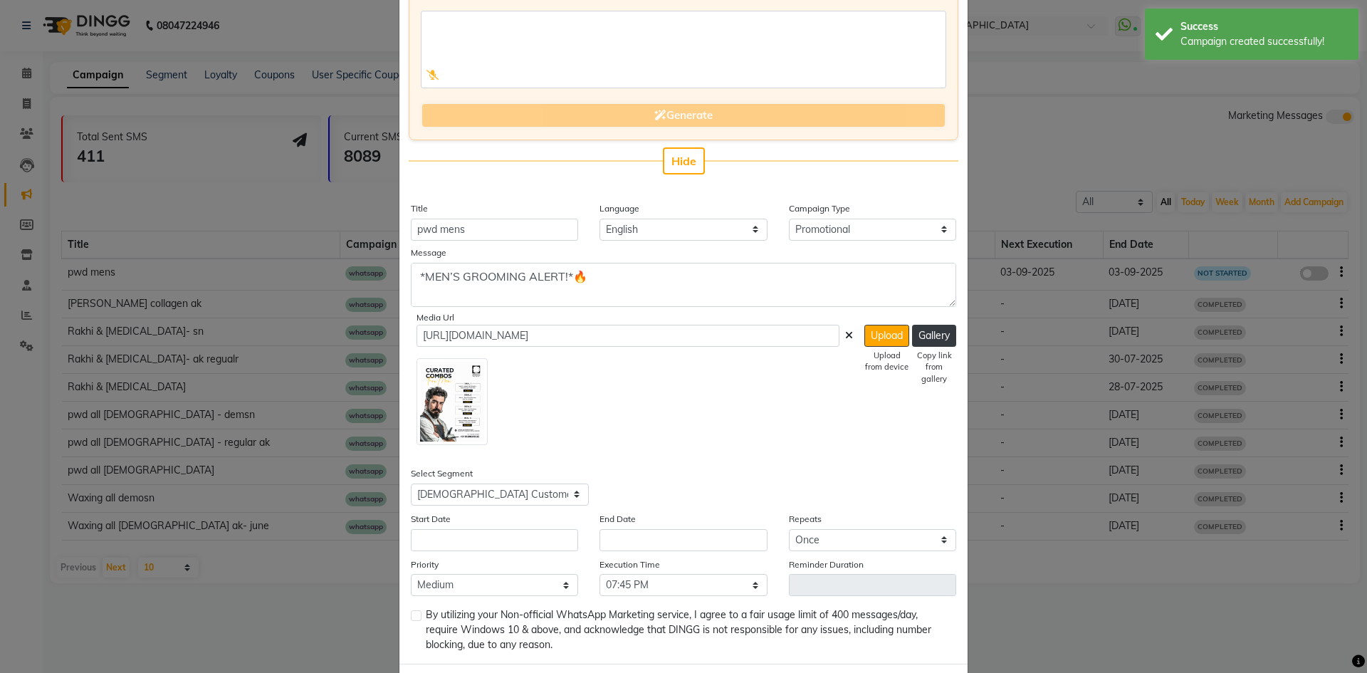
scroll to position [142, 0]
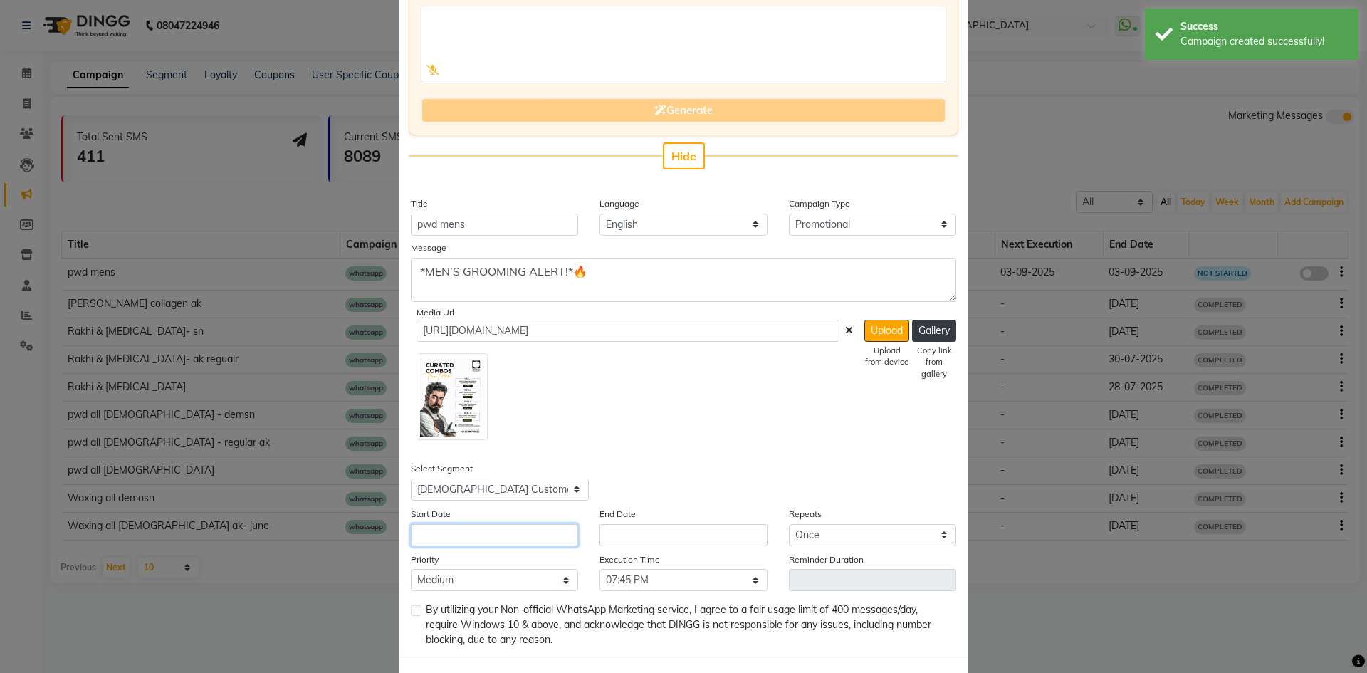
click at [516, 541] on input "text" at bounding box center [494, 535] width 167 height 22
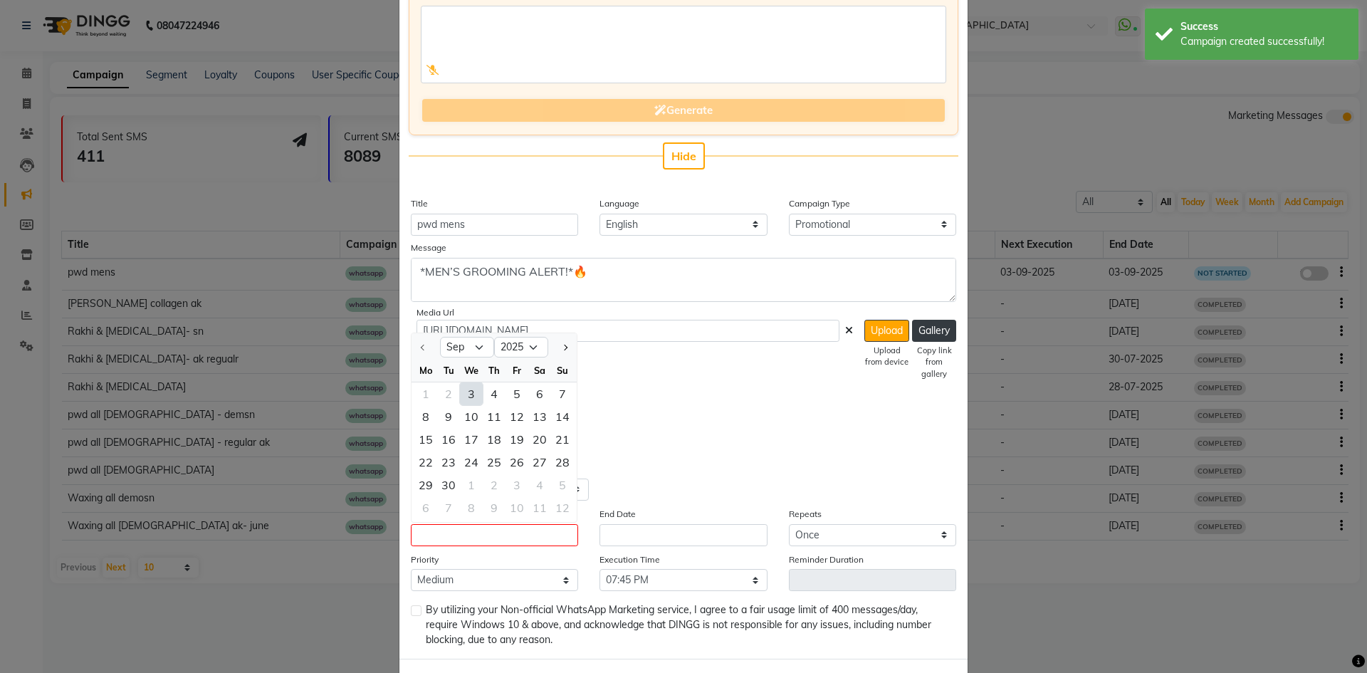
click at [464, 394] on div "3" at bounding box center [471, 393] width 23 height 23
type input "03-09-2025"
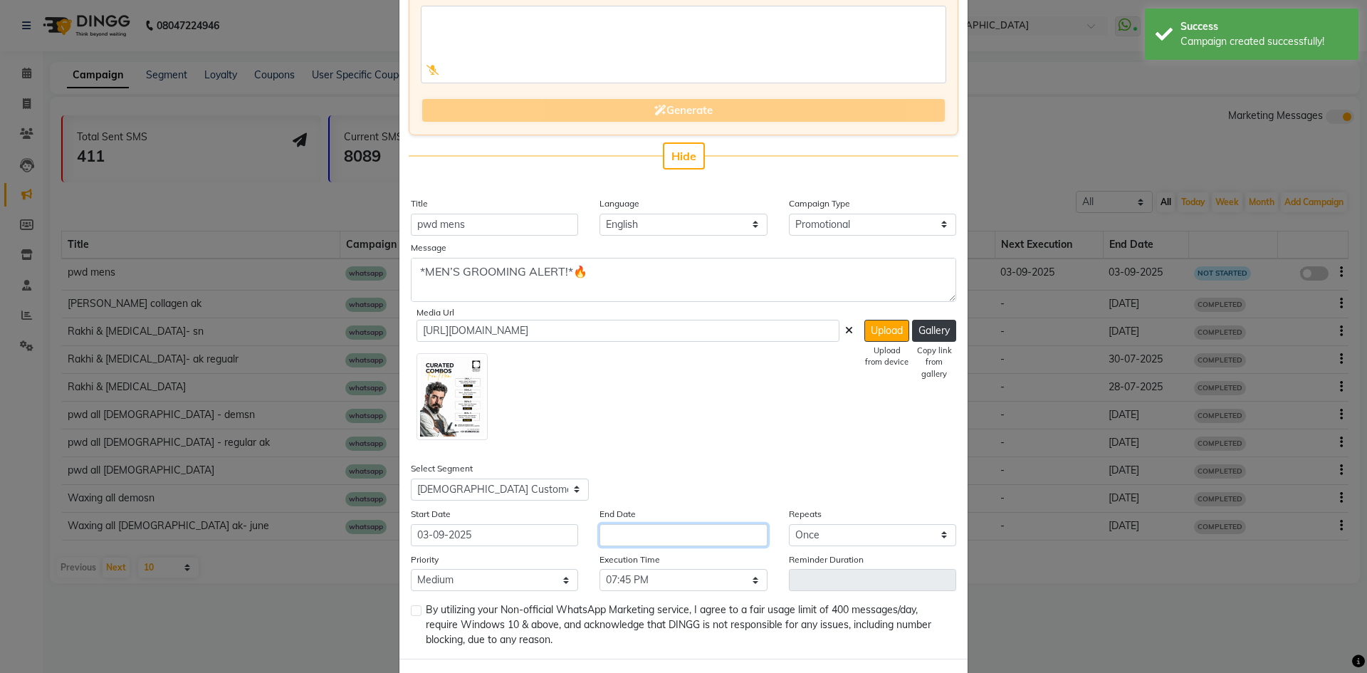
click at [719, 538] on input "text" at bounding box center [683, 535] width 167 height 22
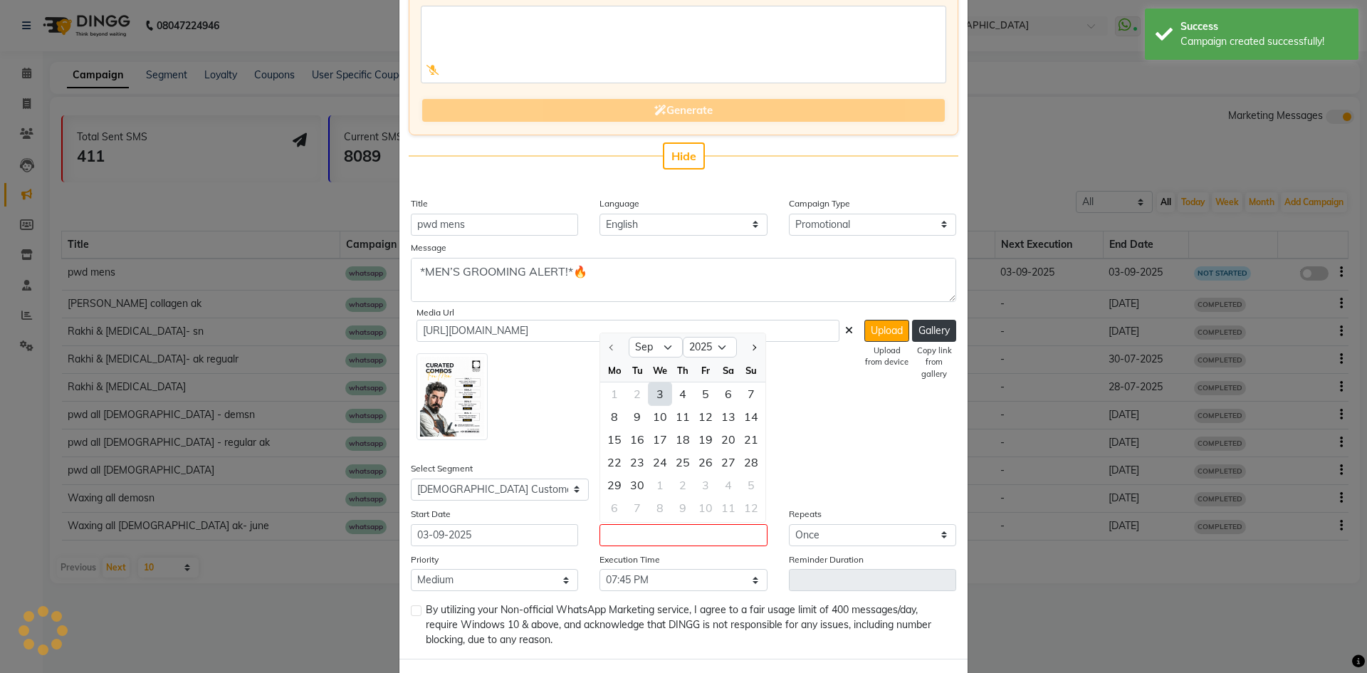
click at [650, 392] on div "3" at bounding box center [660, 393] width 23 height 23
type input "03-09-2025"
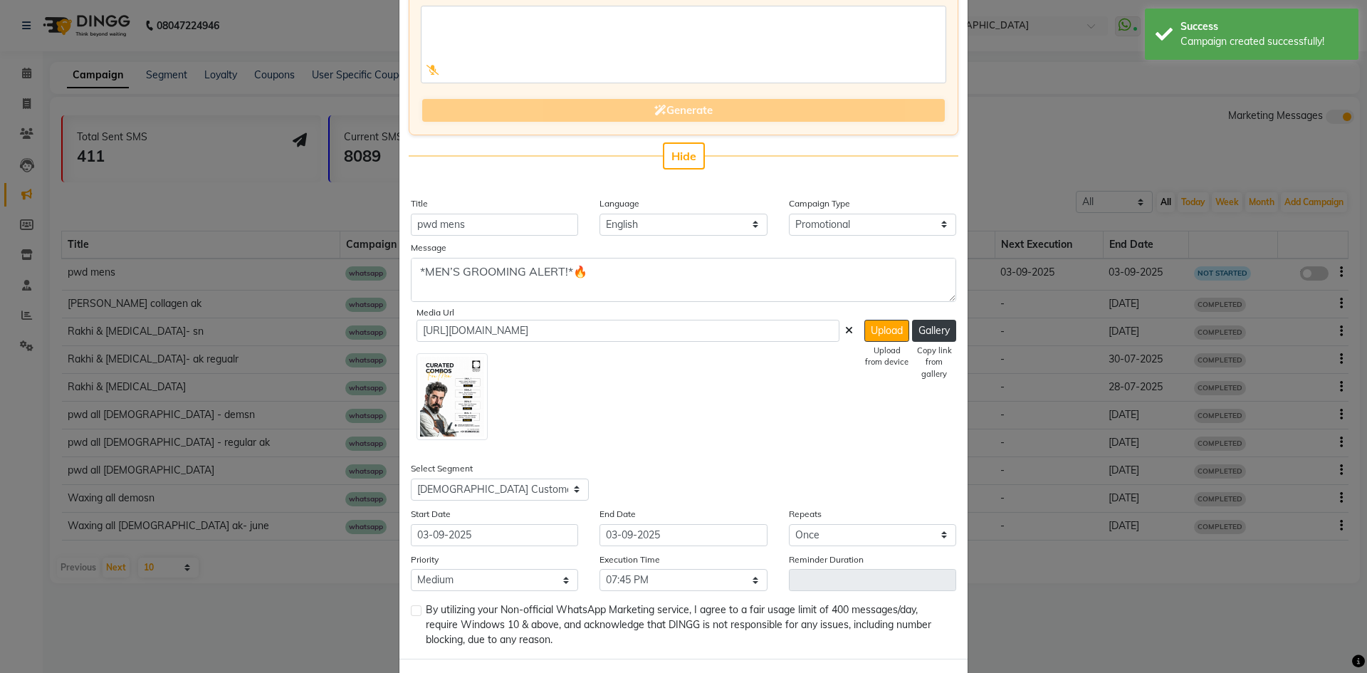
click at [414, 612] on label at bounding box center [416, 610] width 11 height 11
click at [414, 612] on input "checkbox" at bounding box center [415, 611] width 9 height 9
checkbox input "true"
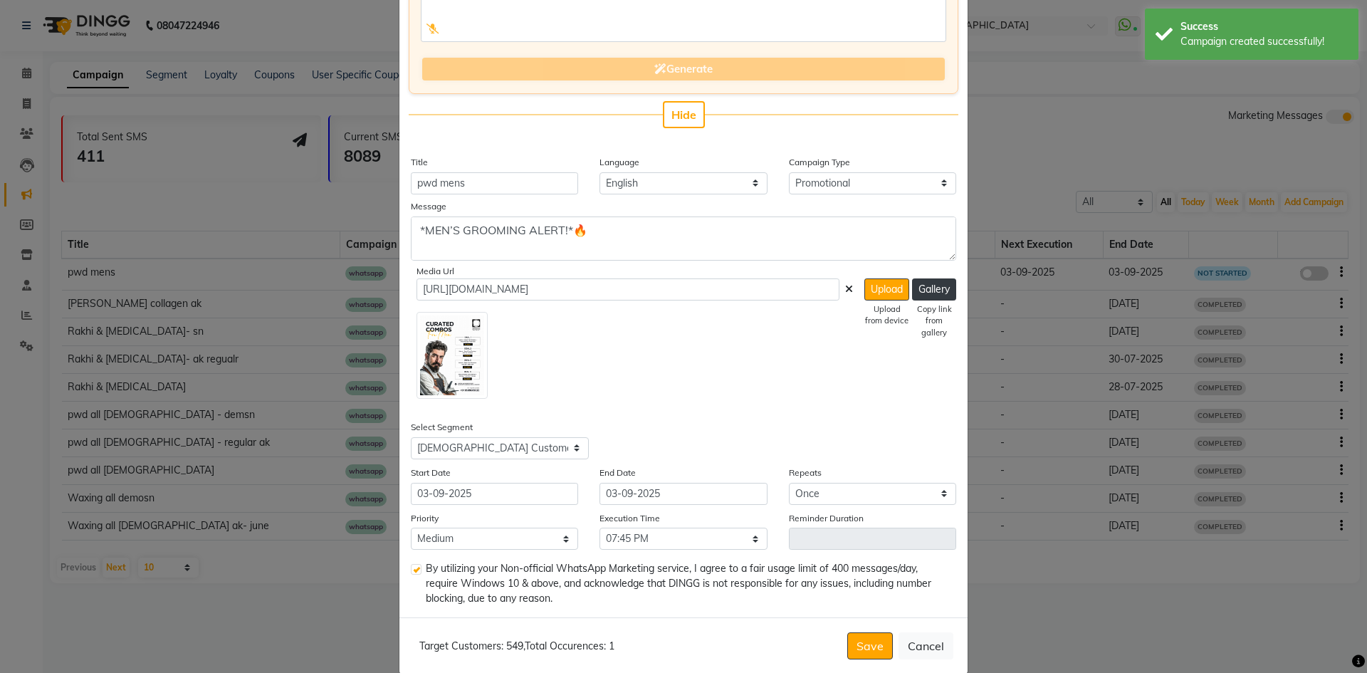
scroll to position [205, 0]
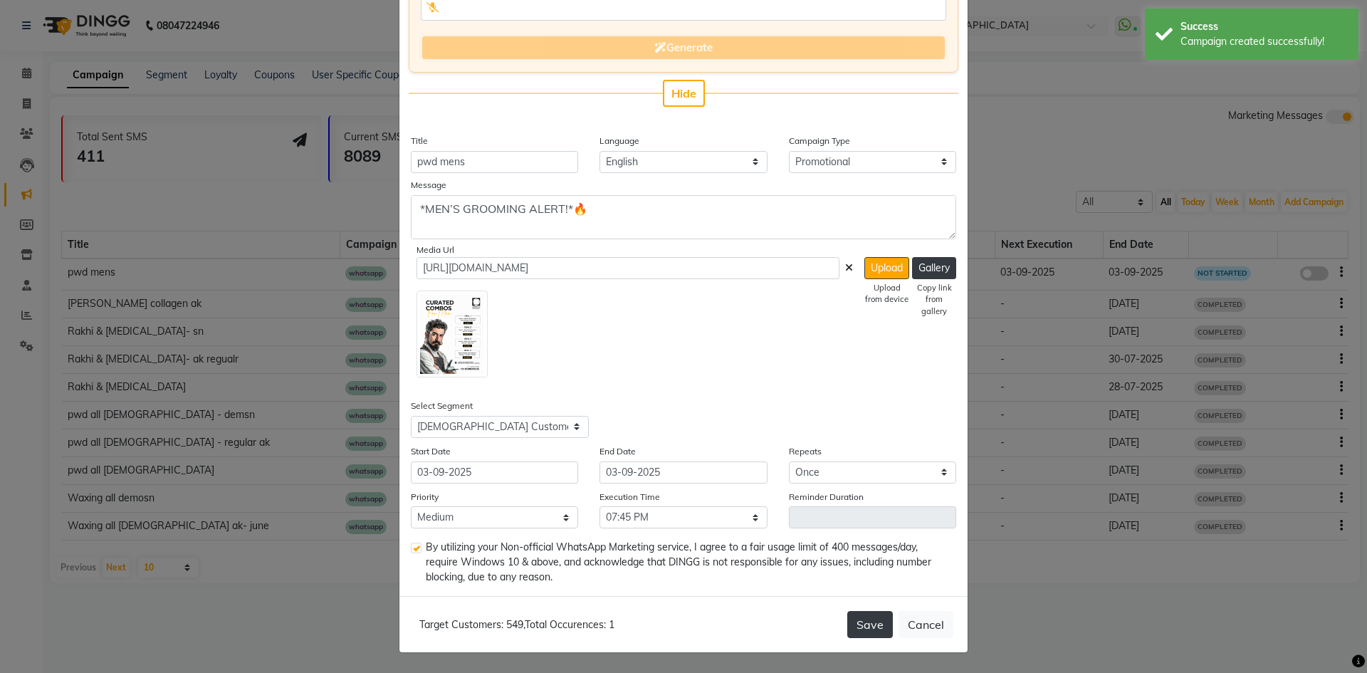
click at [872, 625] on button "Save" at bounding box center [871, 624] width 46 height 27
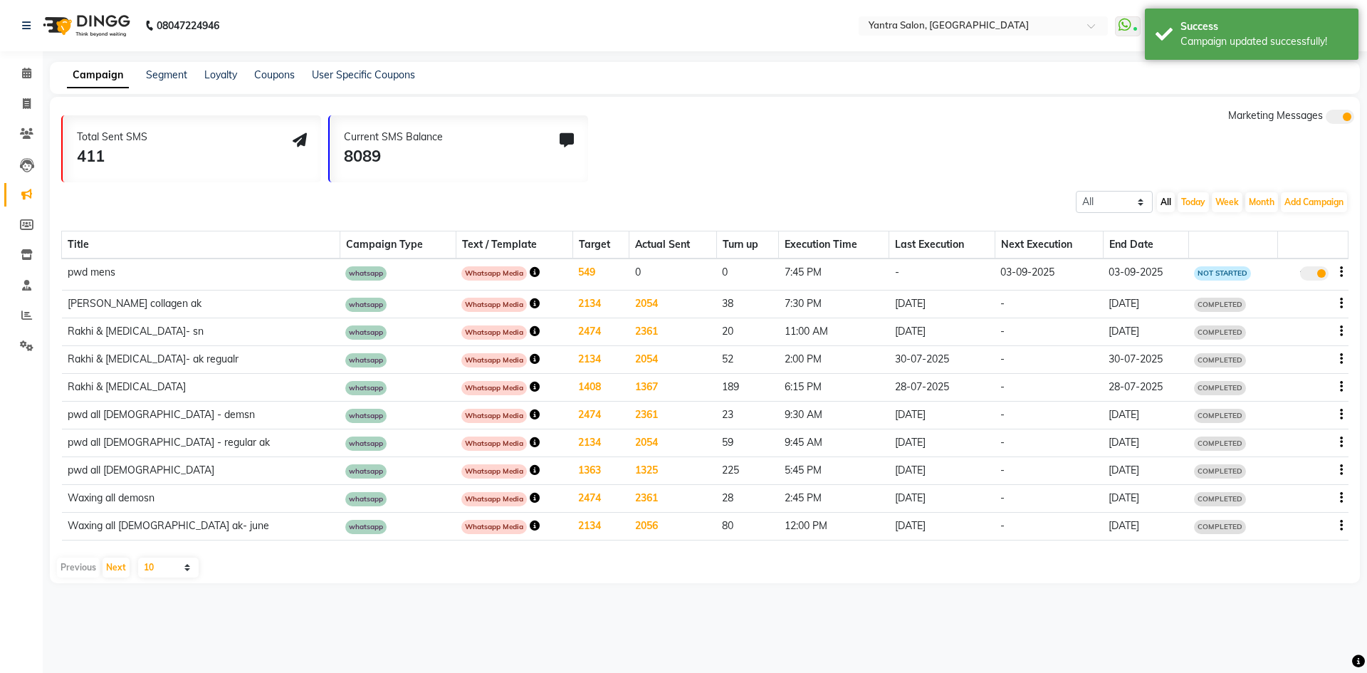
click at [1342, 272] on icon "button" at bounding box center [1341, 272] width 3 height 1
click at [1310, 250] on div "Copy" at bounding box center [1303, 246] width 44 height 18
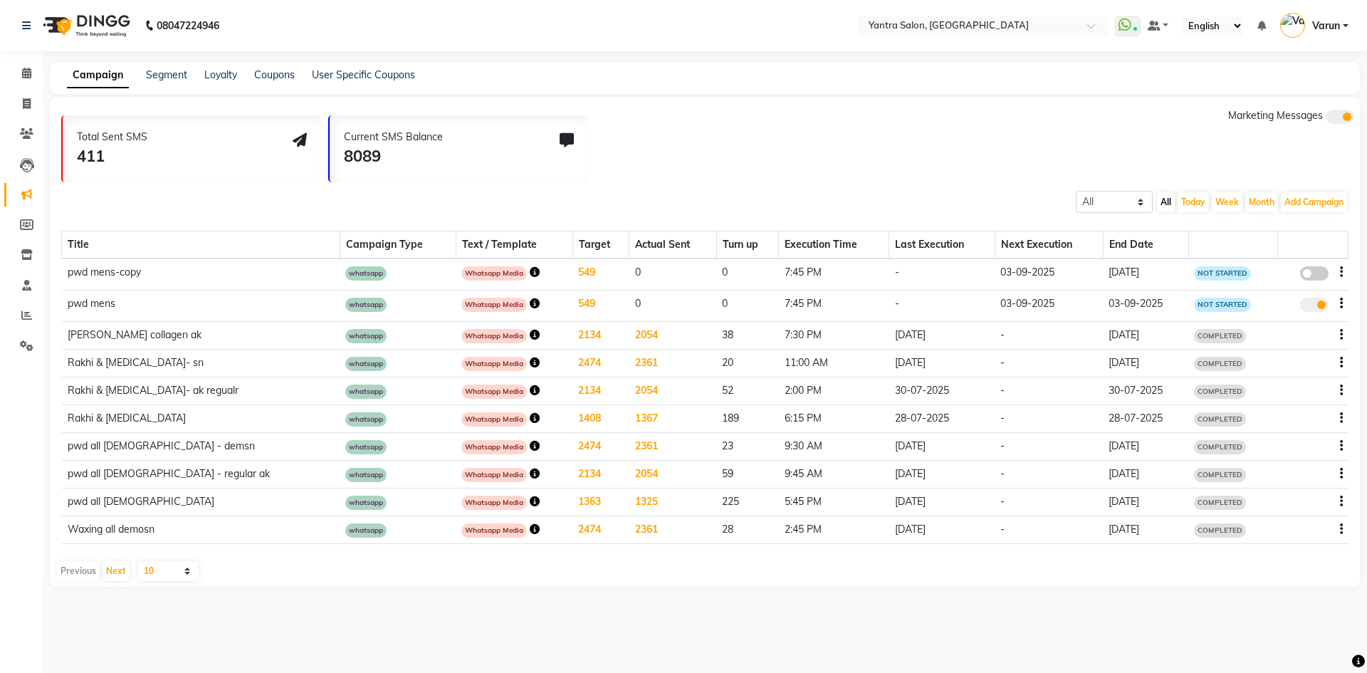
click at [530, 274] on icon "button" at bounding box center [535, 272] width 10 height 10
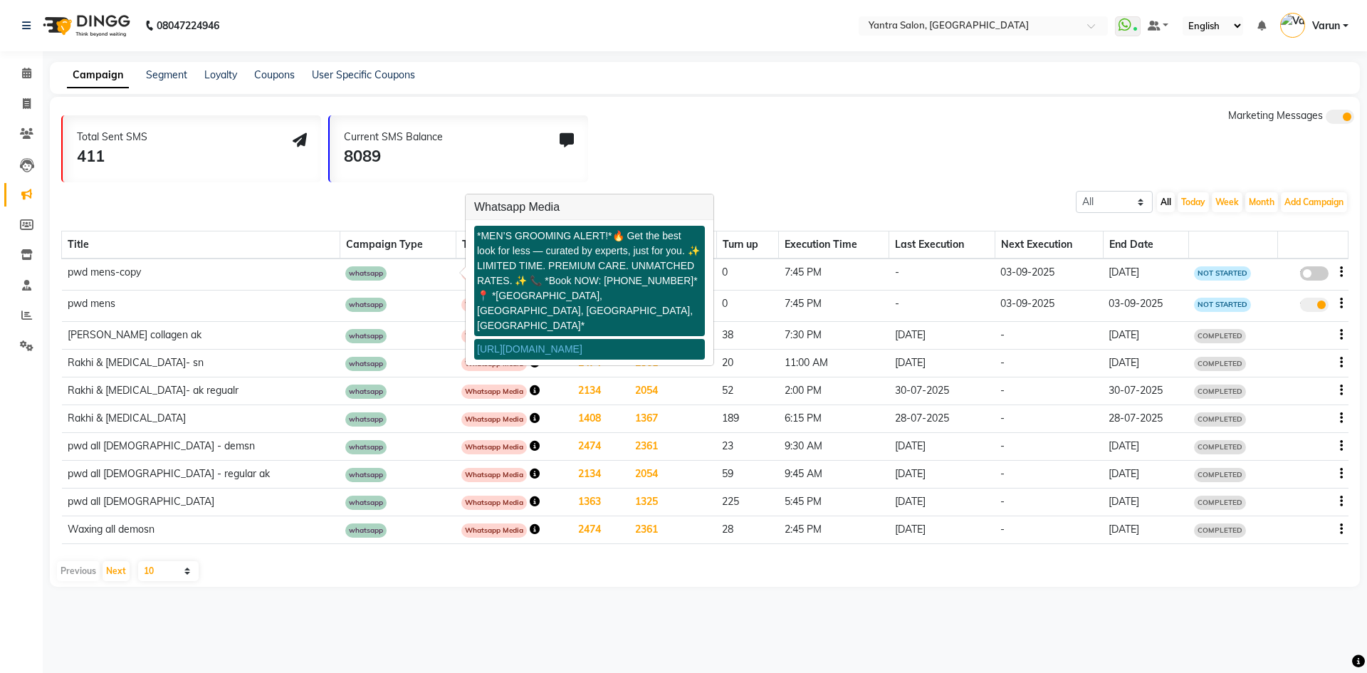
click at [502, 343] on link "https://ww4.in/a?c=jMXjTK" at bounding box center [529, 348] width 105 height 11
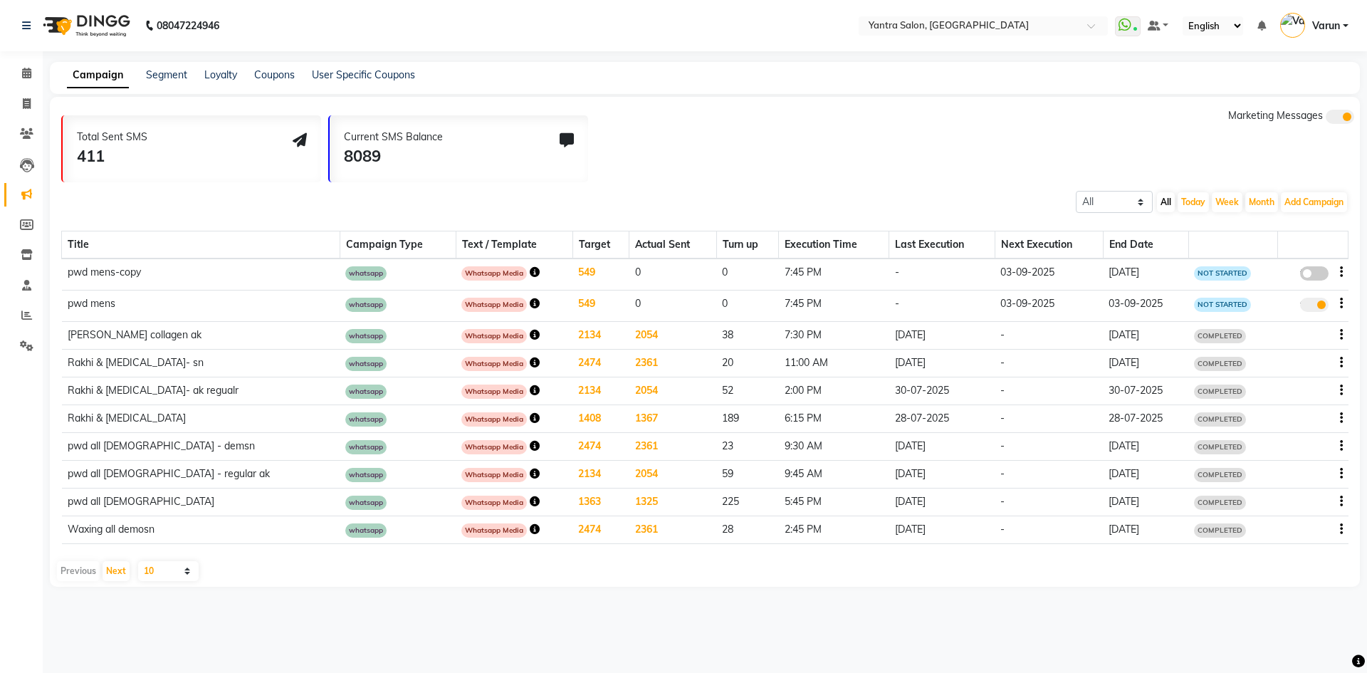
click at [1341, 272] on icon "button" at bounding box center [1341, 272] width 3 height 1
click at [1313, 266] on div "Edit" at bounding box center [1303, 264] width 44 height 18
select select "3"
select select "29346"
select select "1"
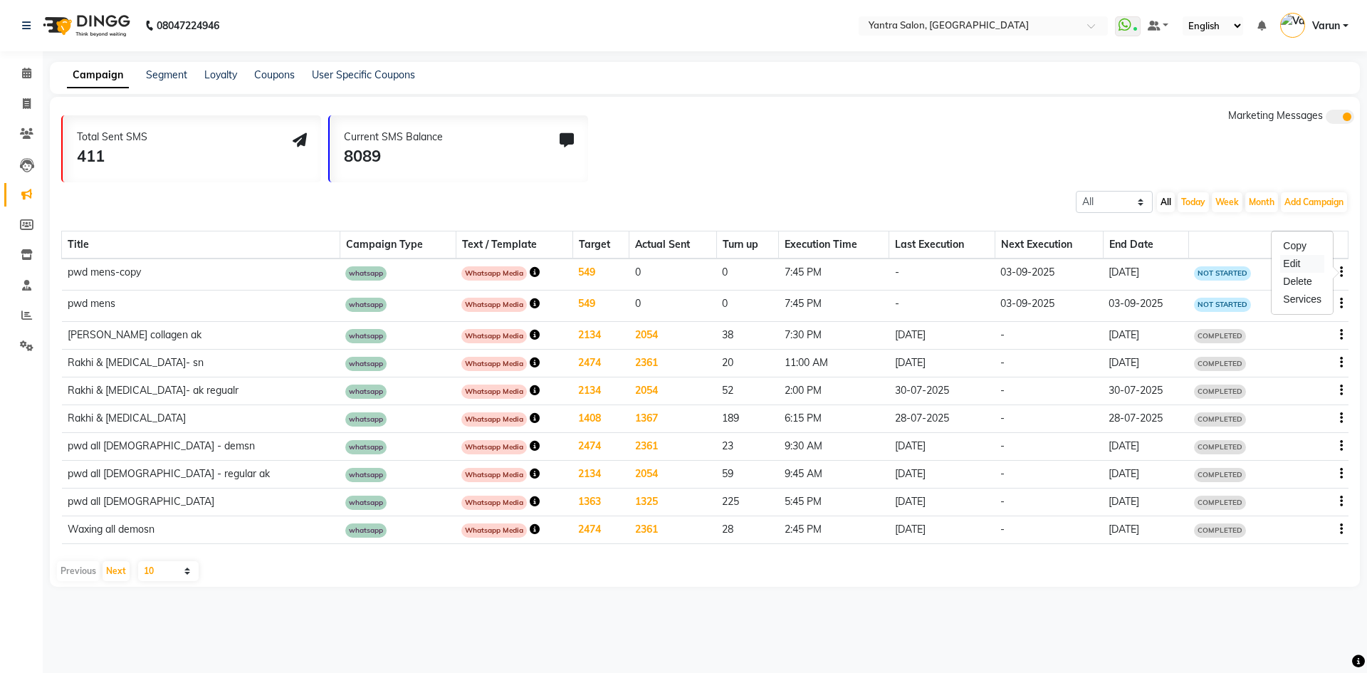
select select "2"
select select "1185"
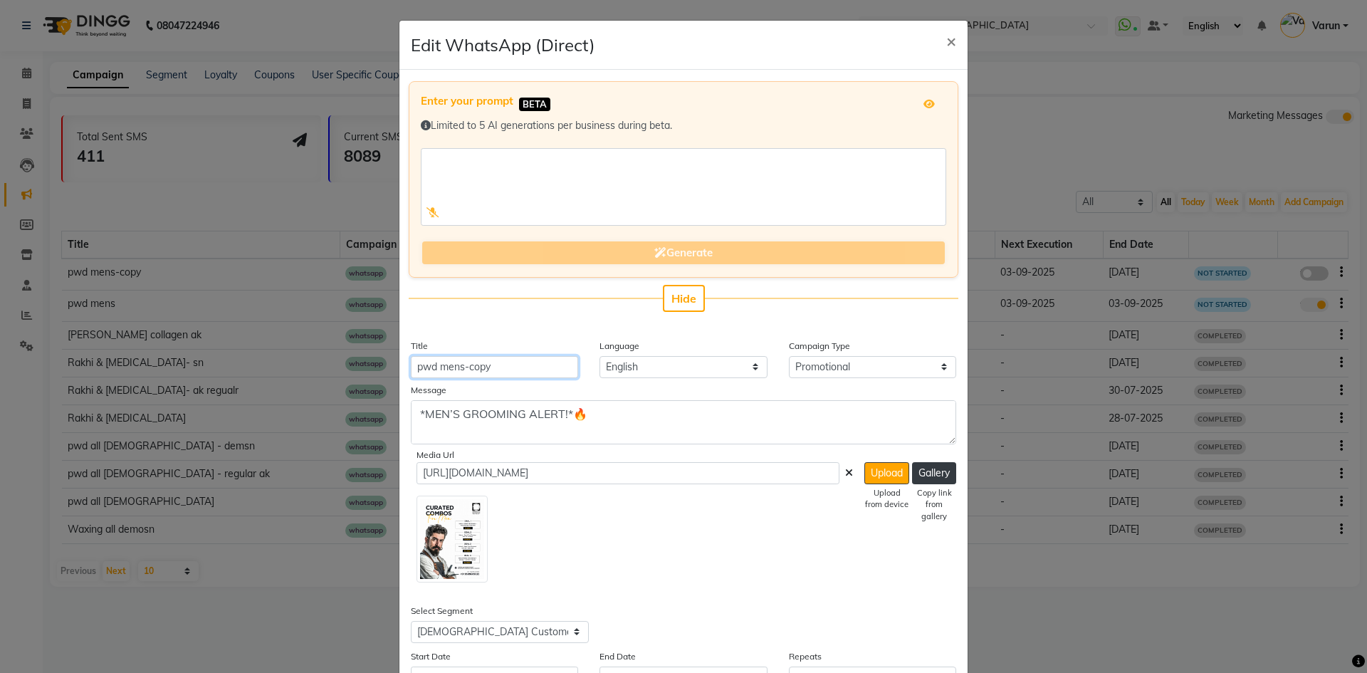
click at [544, 363] on input "pwd mens-copy" at bounding box center [494, 367] width 167 height 22
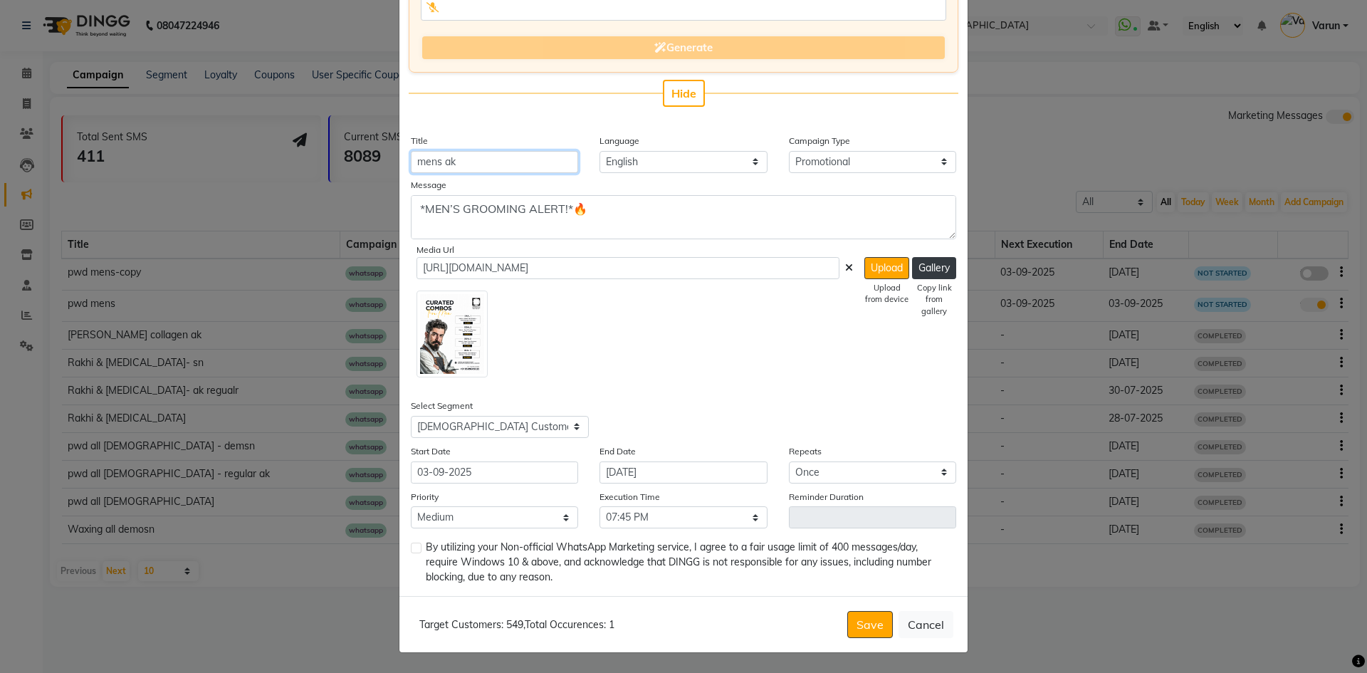
type input "mens ak"
click at [540, 418] on select "Select All Customers All Male Customer All Female Customer All Members All Cust…" at bounding box center [500, 427] width 178 height 22
click at [942, 628] on button "Cancel" at bounding box center [926, 624] width 55 height 27
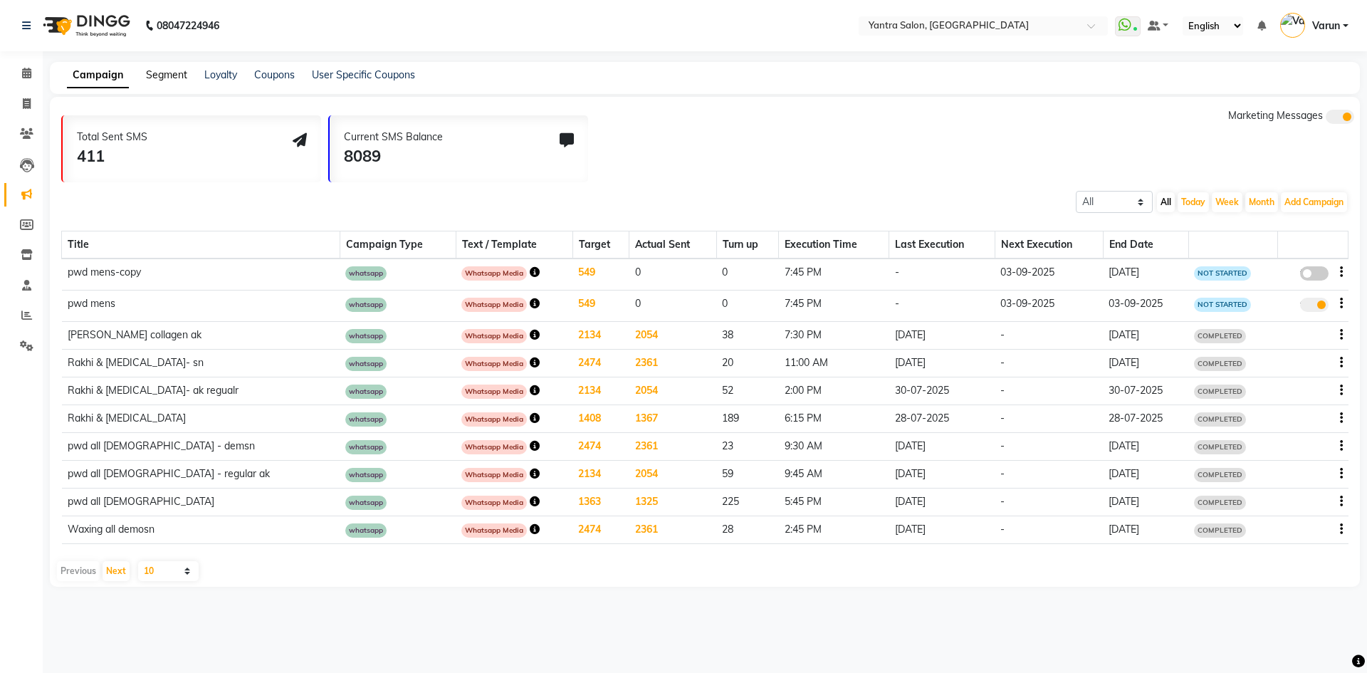
click at [172, 78] on link "Segment" at bounding box center [166, 74] width 41 height 13
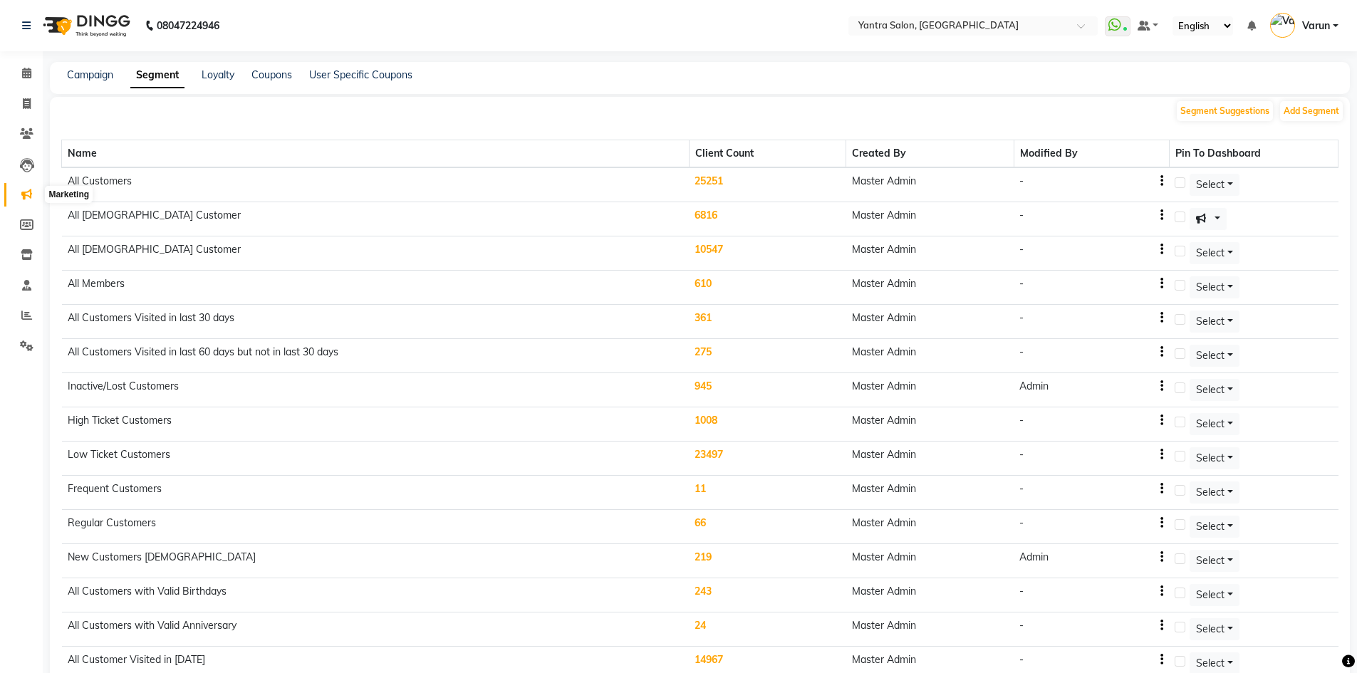
click at [28, 202] on span at bounding box center [26, 195] width 25 height 16
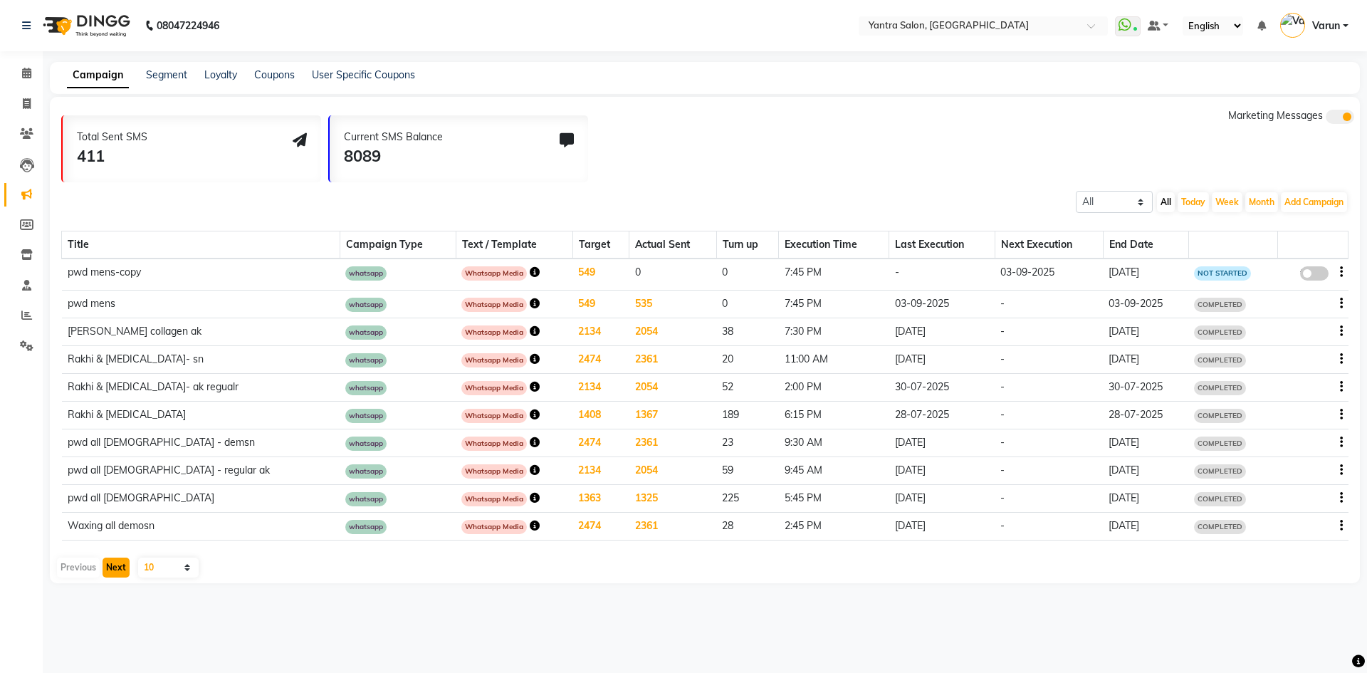
click at [118, 569] on button "Next" at bounding box center [116, 568] width 27 height 20
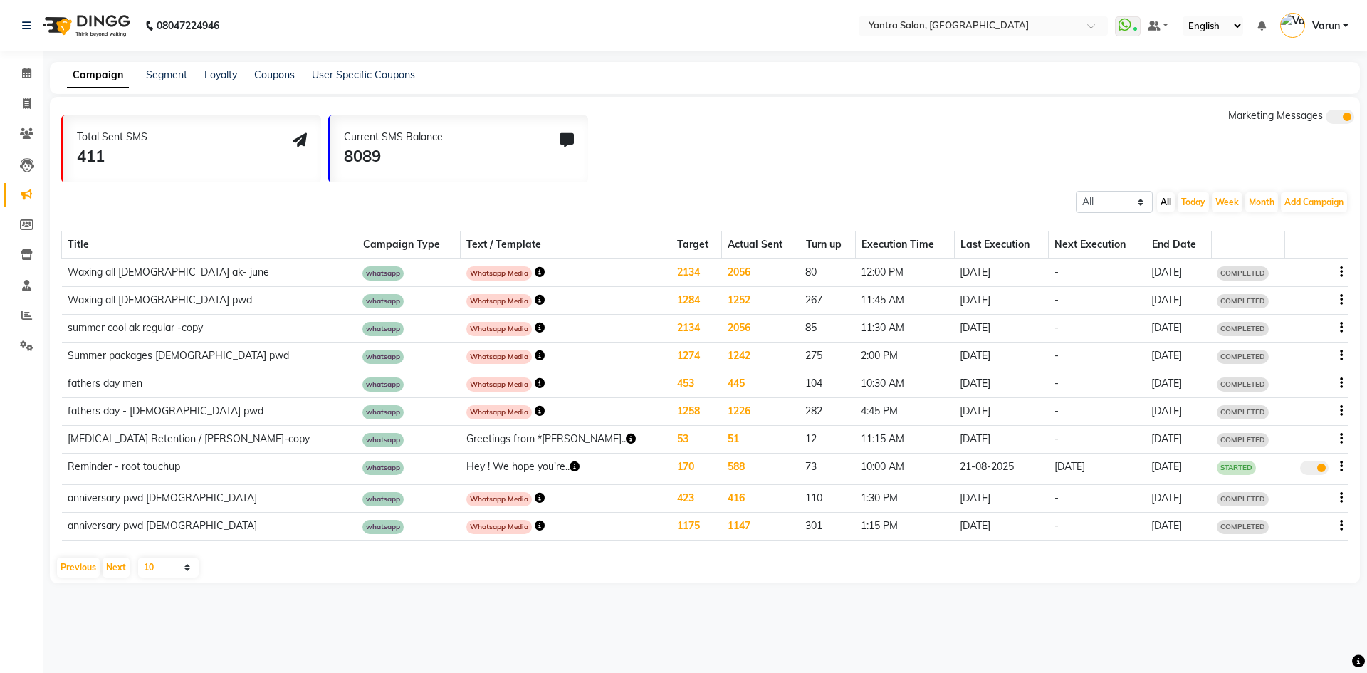
click at [535, 384] on icon "button" at bounding box center [540, 383] width 10 height 10
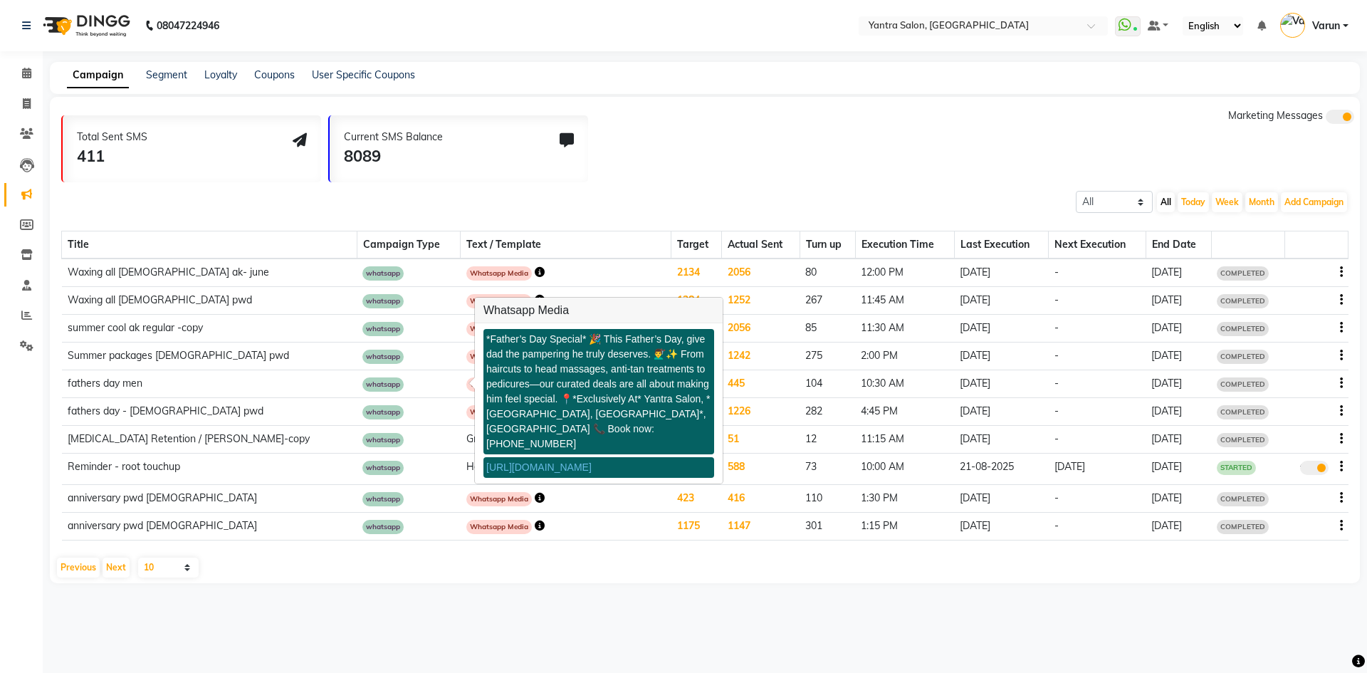
click at [535, 384] on icon "button" at bounding box center [540, 383] width 10 height 10
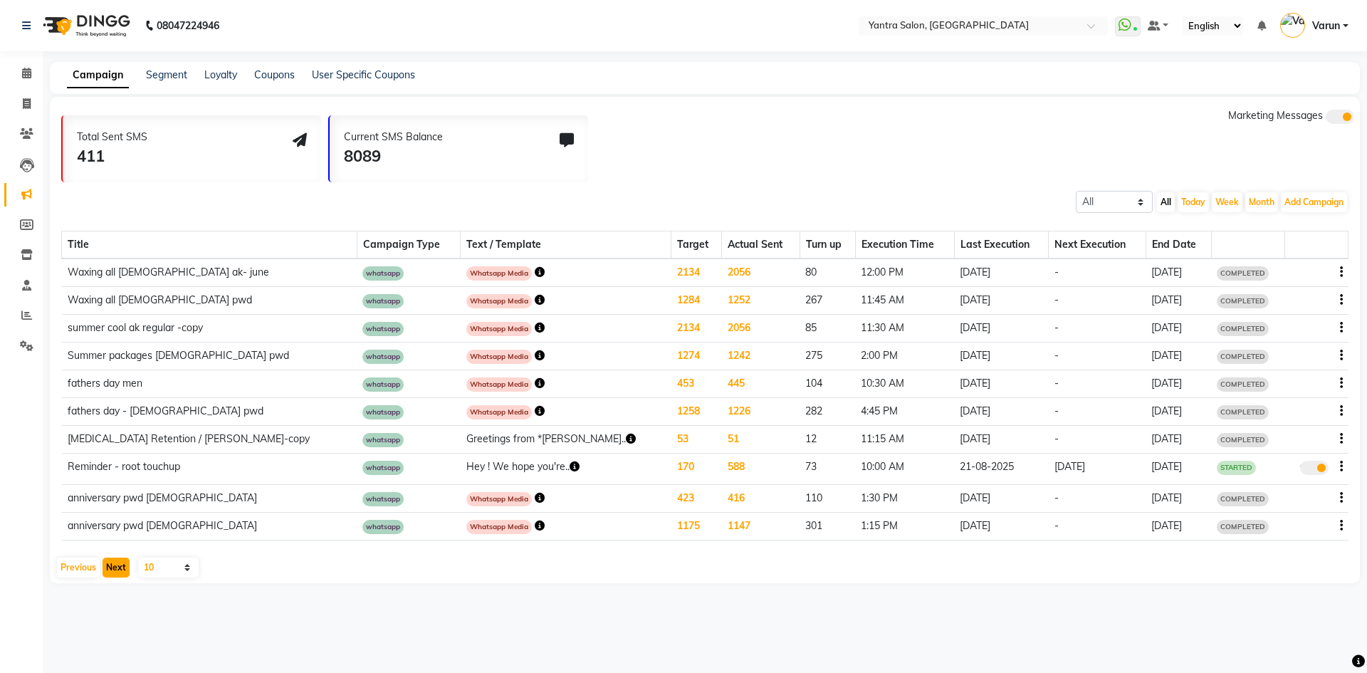
click at [118, 561] on button "Next" at bounding box center [116, 568] width 27 height 20
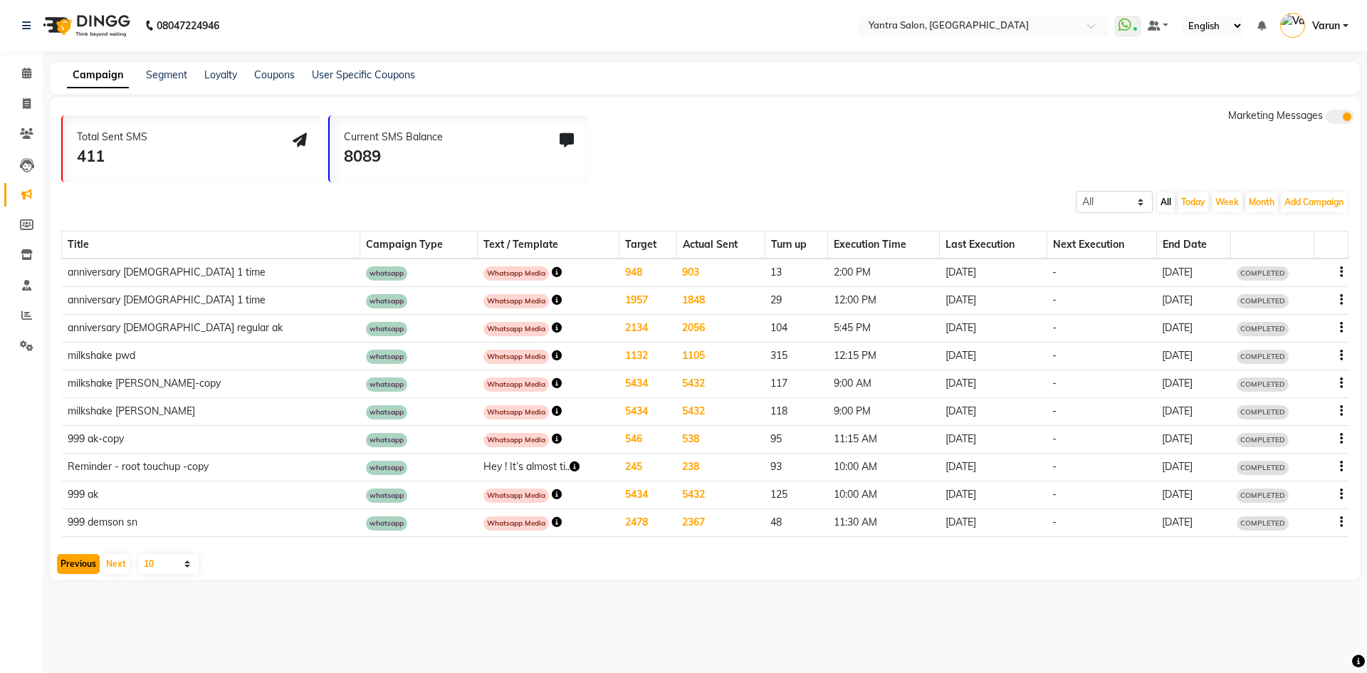
click at [88, 565] on button "Previous" at bounding box center [78, 564] width 43 height 20
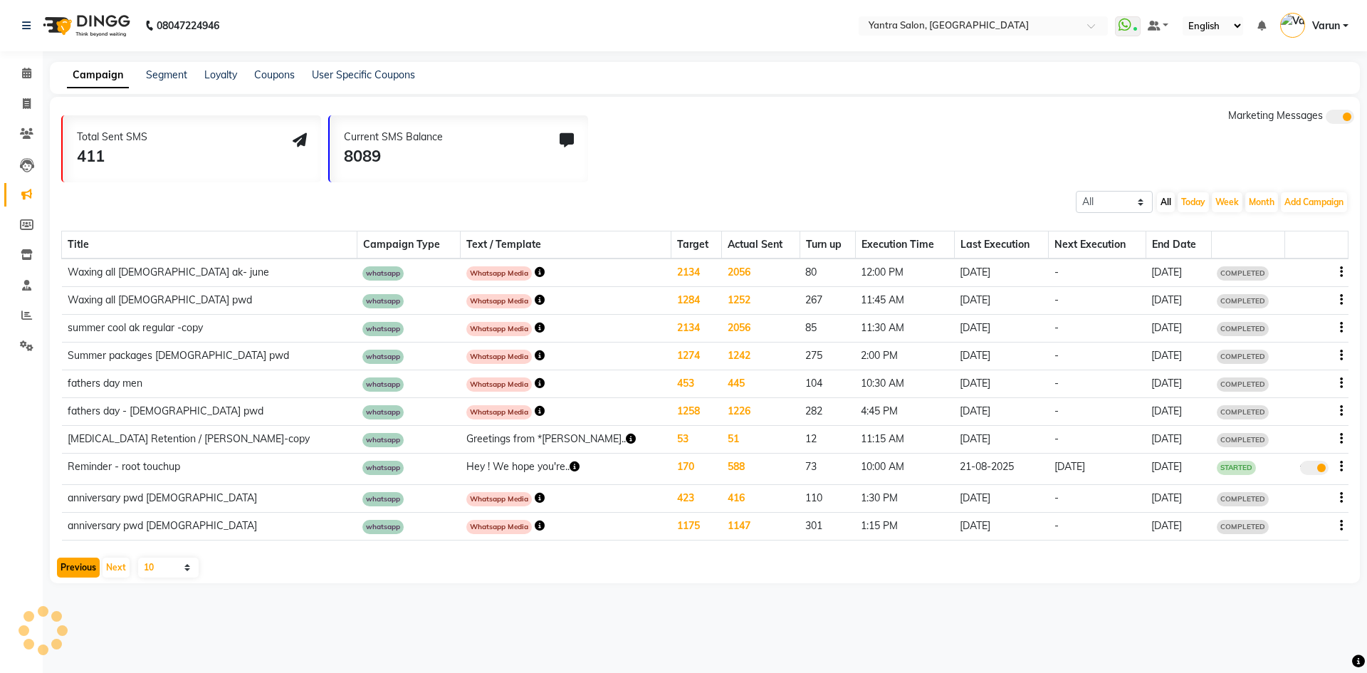
click at [88, 565] on button "Previous" at bounding box center [78, 568] width 43 height 20
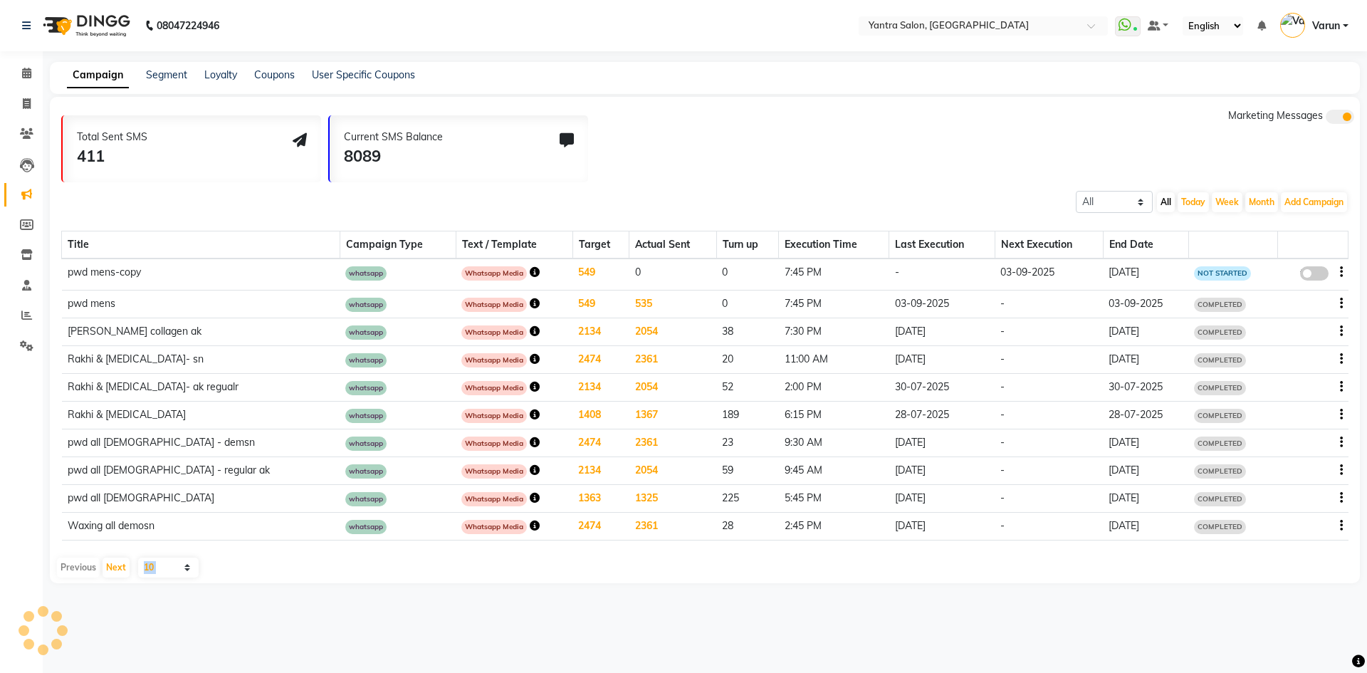
click at [88, 565] on div "Previous Next" at bounding box center [93, 568] width 75 height 20
click at [19, 194] on span at bounding box center [26, 195] width 25 height 16
click at [26, 78] on icon at bounding box center [26, 73] width 9 height 11
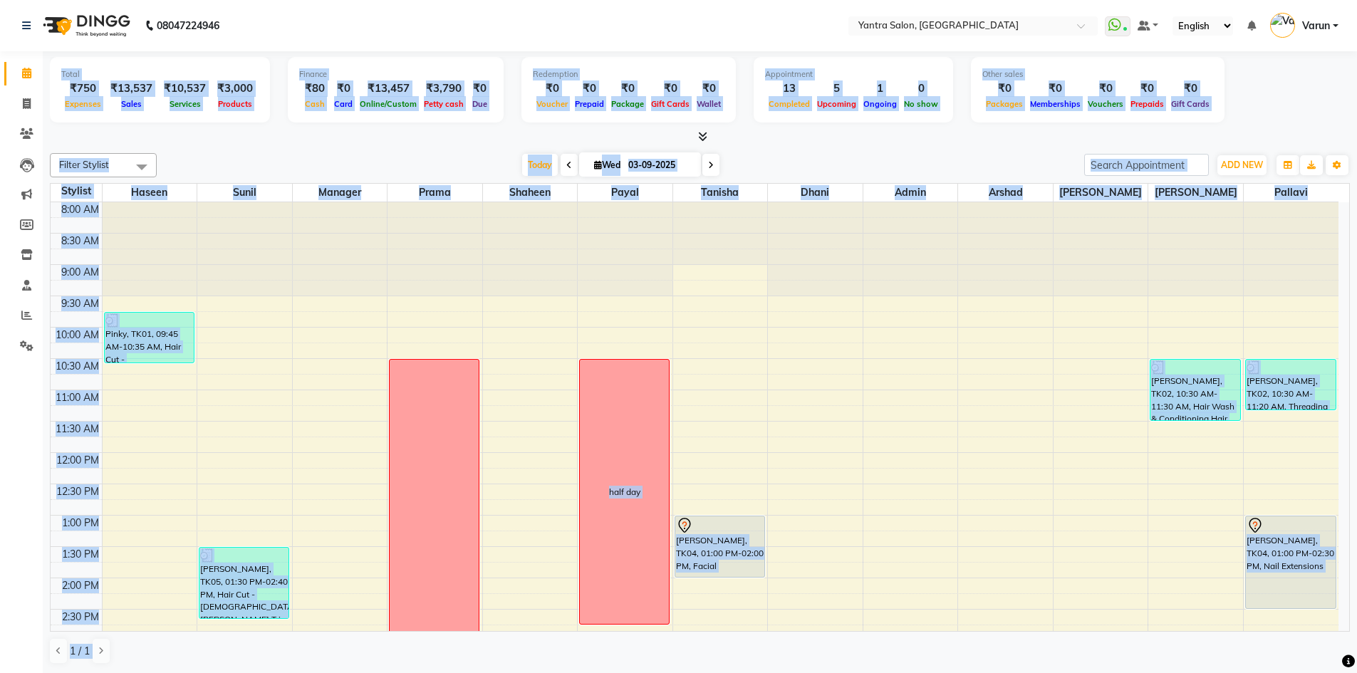
click at [258, 146] on div "Total ₹750 Expenses ₹13,537 Sales ₹10,537 Services ₹3,000 Products Finance ₹80 …" at bounding box center [700, 362] width 1314 height 622
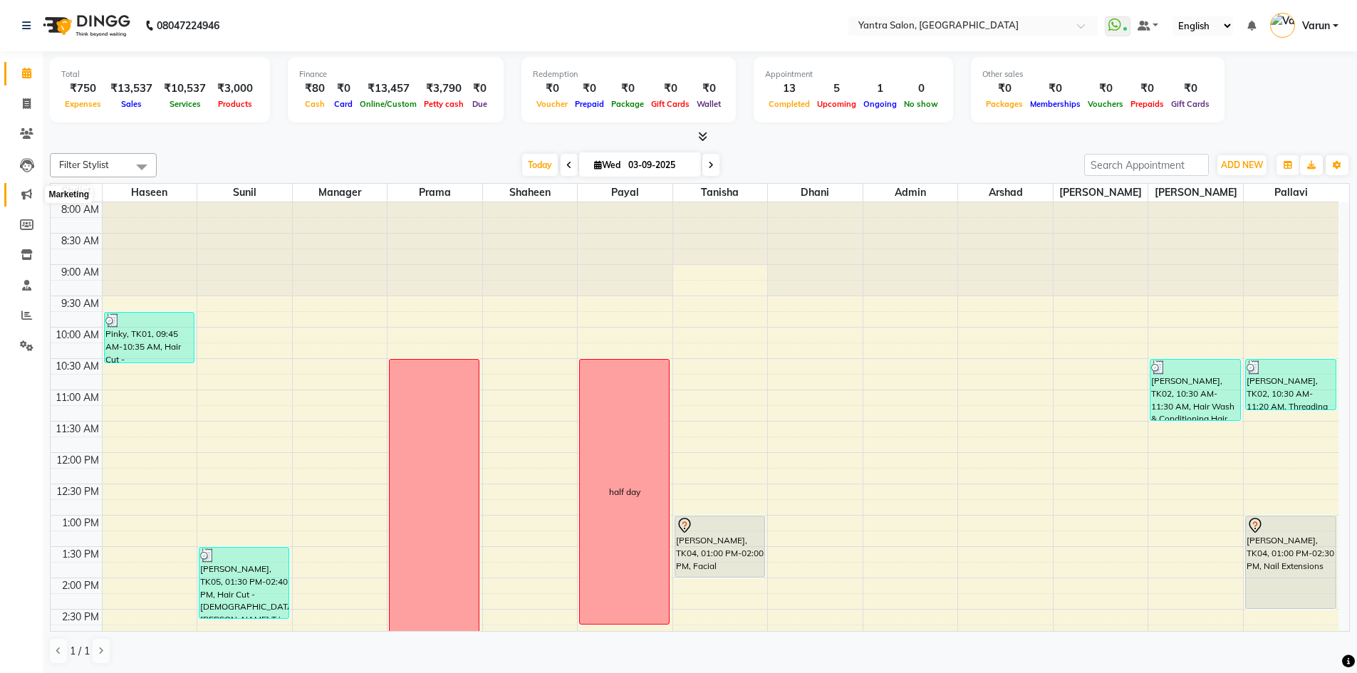
click at [19, 199] on span at bounding box center [26, 195] width 25 height 16
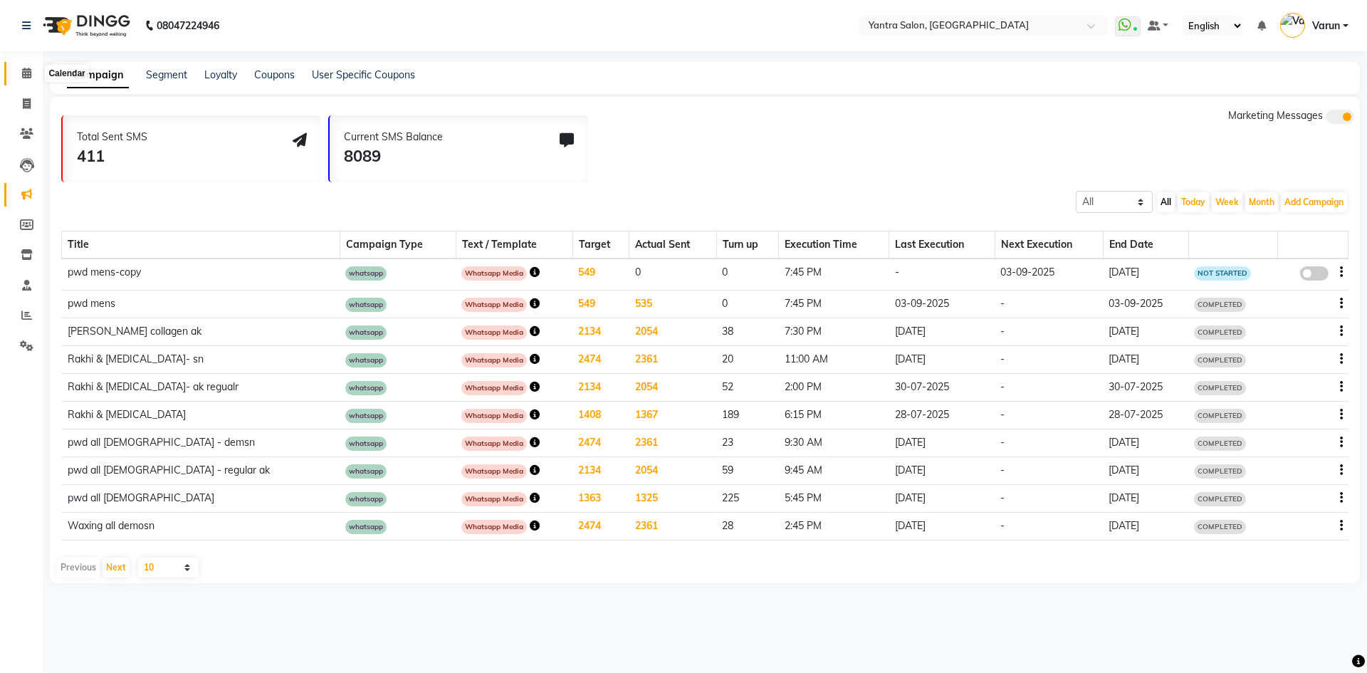
drag, startPoint x: 33, startPoint y: 75, endPoint x: 41, endPoint y: 5, distance: 70.9
click at [33, 75] on span at bounding box center [26, 74] width 25 height 16
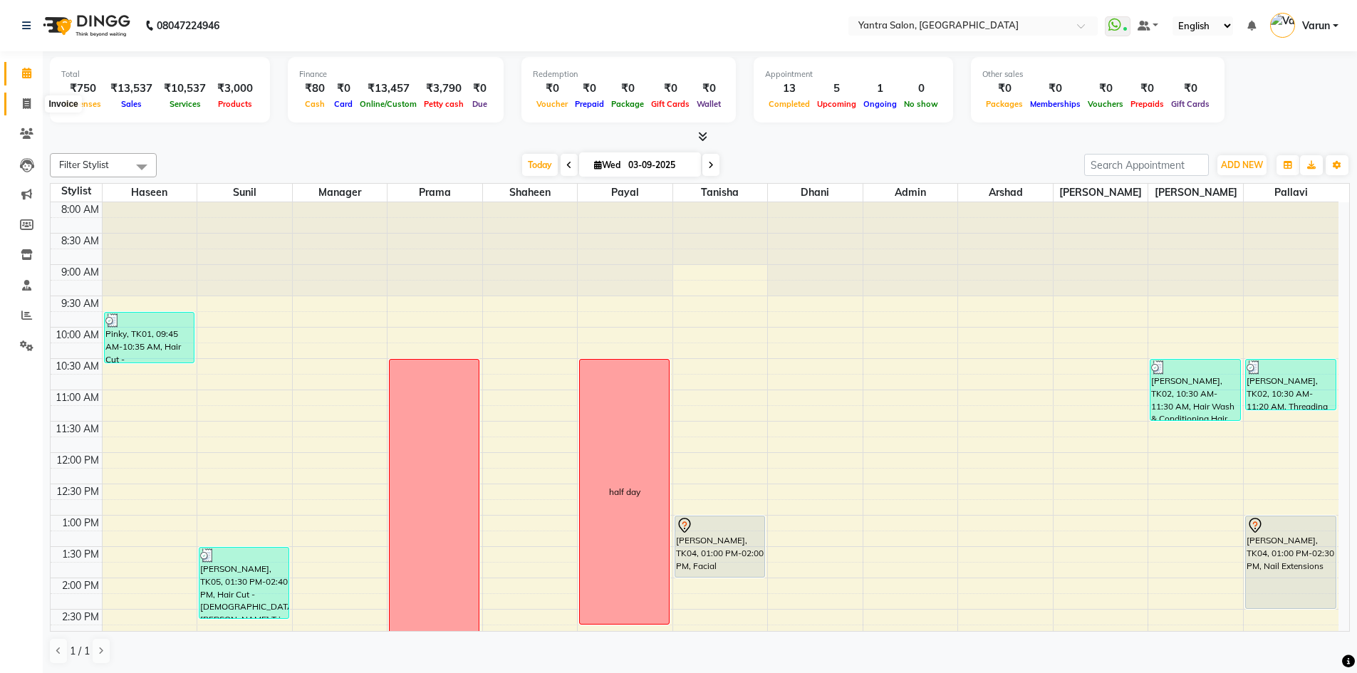
click at [23, 109] on span at bounding box center [26, 104] width 25 height 16
select select "service"
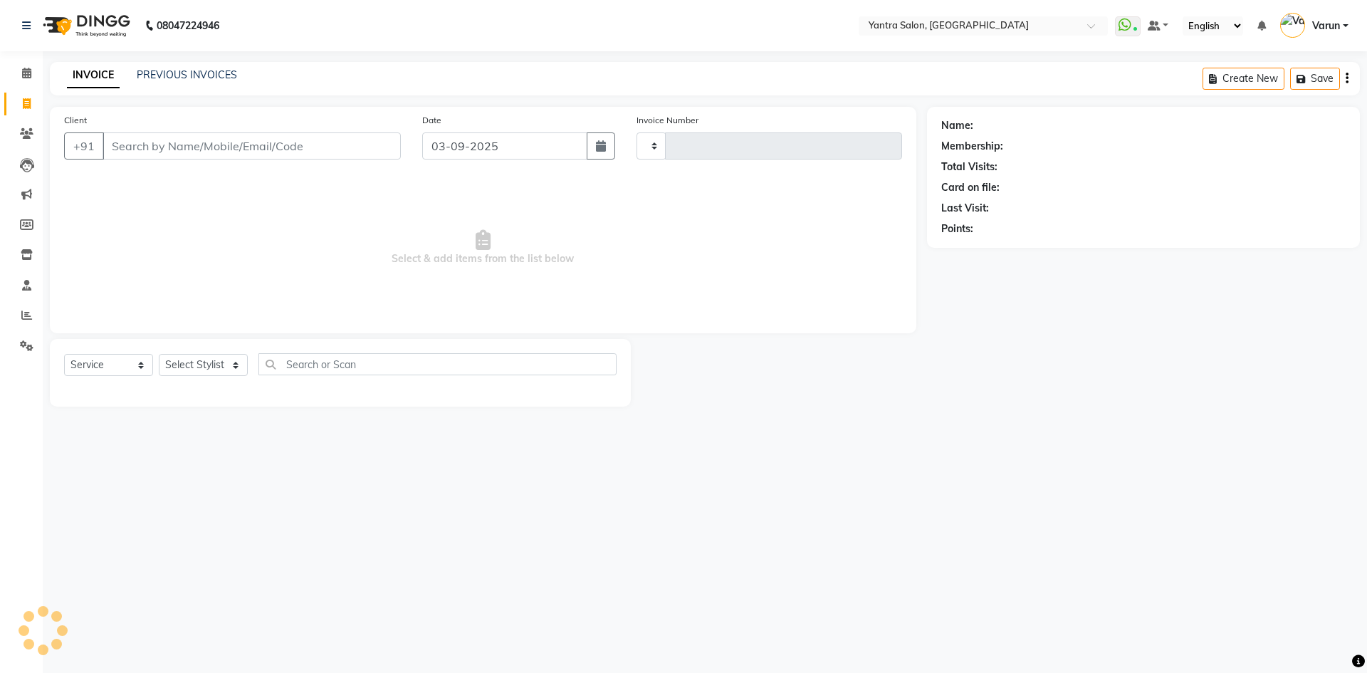
type input "2449"
select select "6253"
click at [113, 142] on input "Client" at bounding box center [252, 145] width 298 height 27
type input "8801832687"
click at [387, 143] on span "Add Client" at bounding box center [364, 146] width 56 height 14
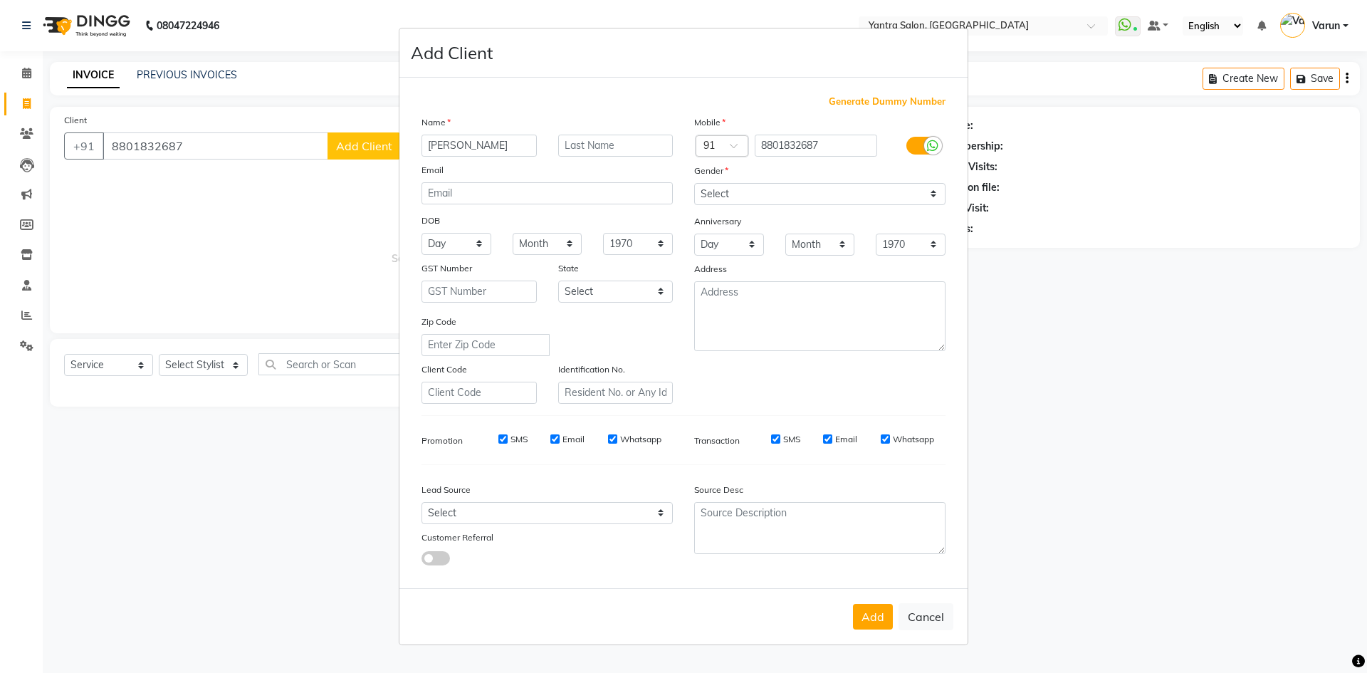
type input "Meghana"
drag, startPoint x: 702, startPoint y: 187, endPoint x: 712, endPoint y: 202, distance: 18.6
click at [702, 187] on select "Select Male Female Other Prefer Not To Say" at bounding box center [819, 194] width 251 height 22
select select "female"
click at [694, 183] on select "Select Male Female Other Prefer Not To Say" at bounding box center [819, 194] width 251 height 22
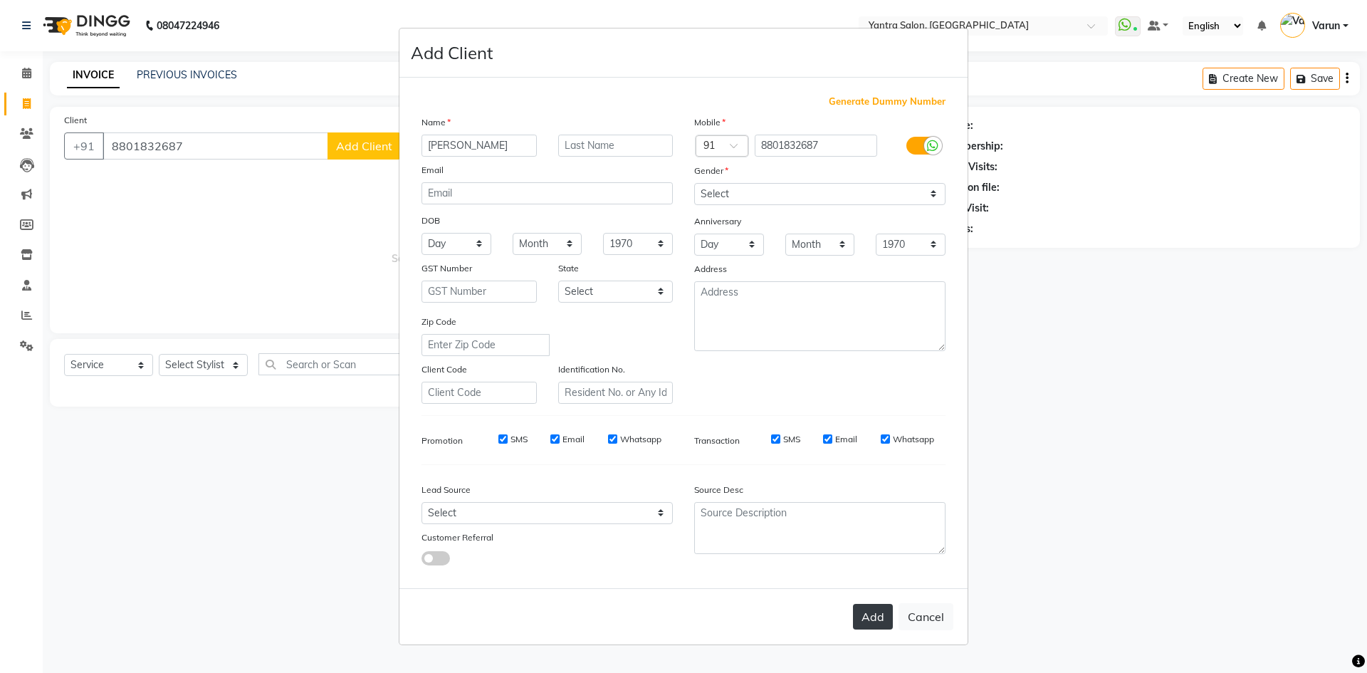
click at [884, 613] on button "Add" at bounding box center [873, 617] width 40 height 26
click at [224, 355] on ngb-modal-window "Add Client Generate Dummy Number Name Meghana Email DOB Day 01 02 03 04 05 06 0…" at bounding box center [683, 336] width 1367 height 673
select select
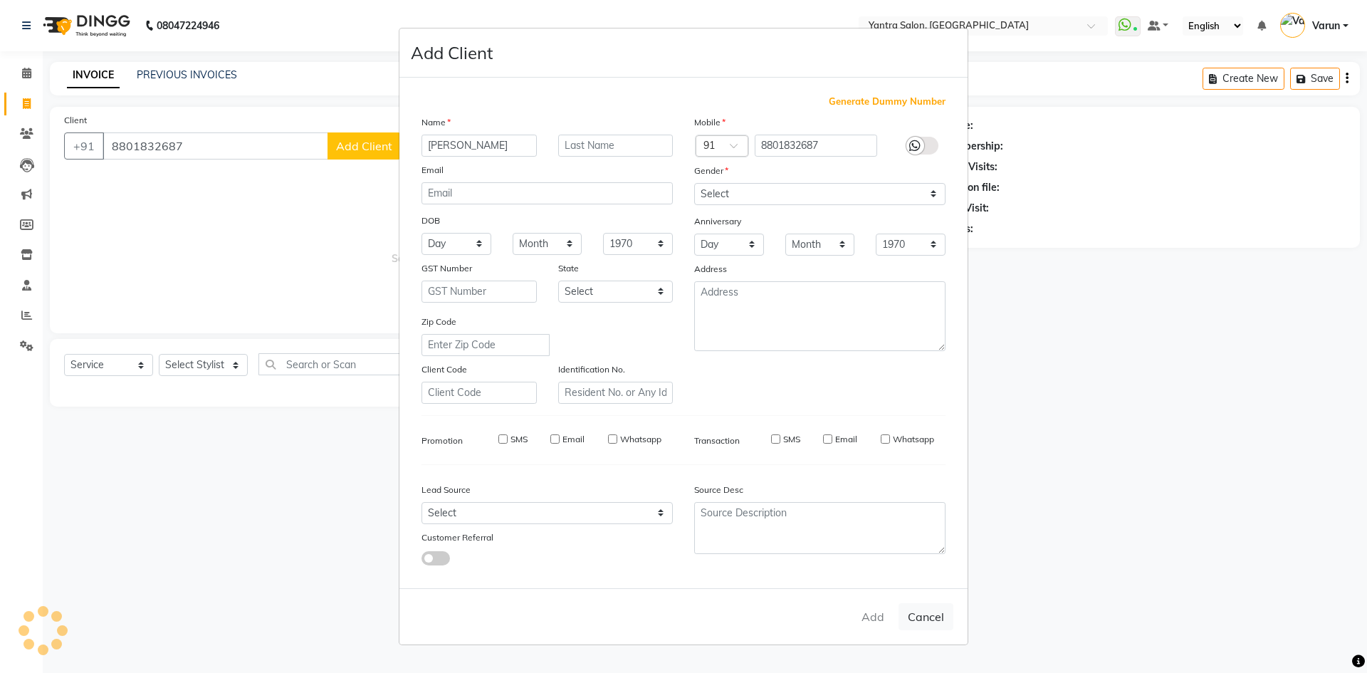
select select
checkbox input "false"
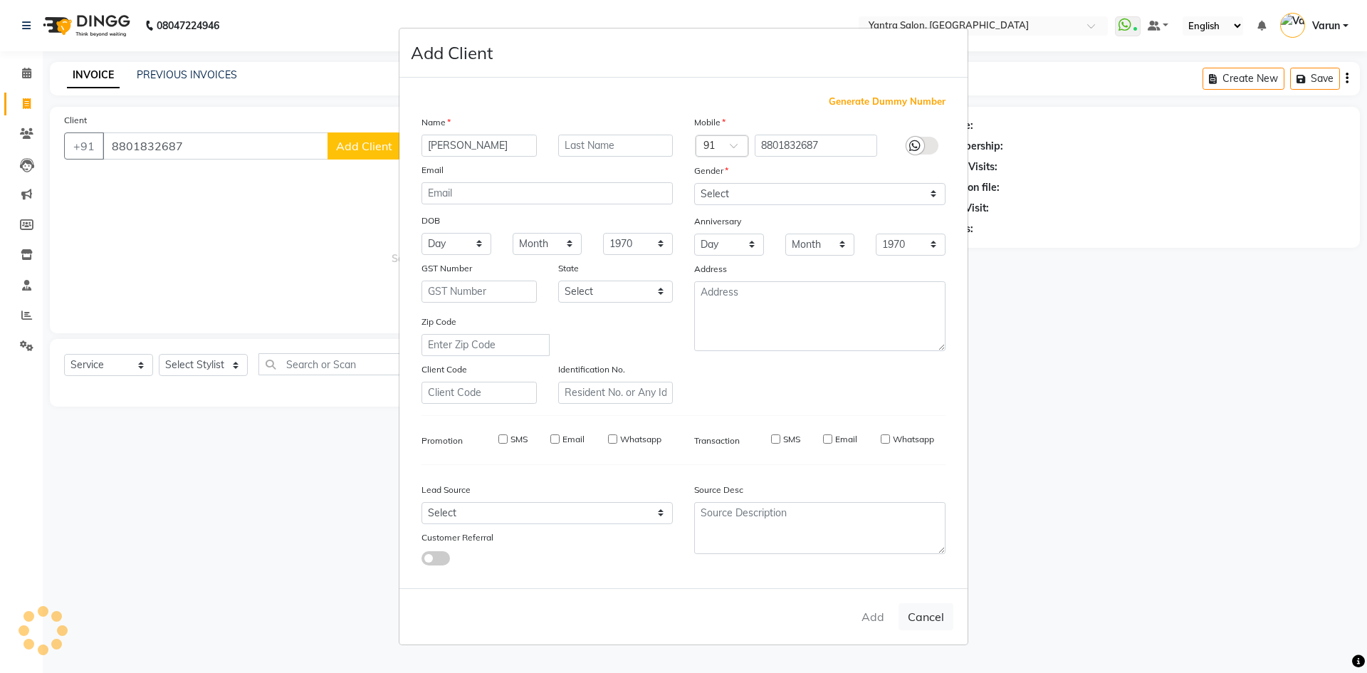
checkbox input "false"
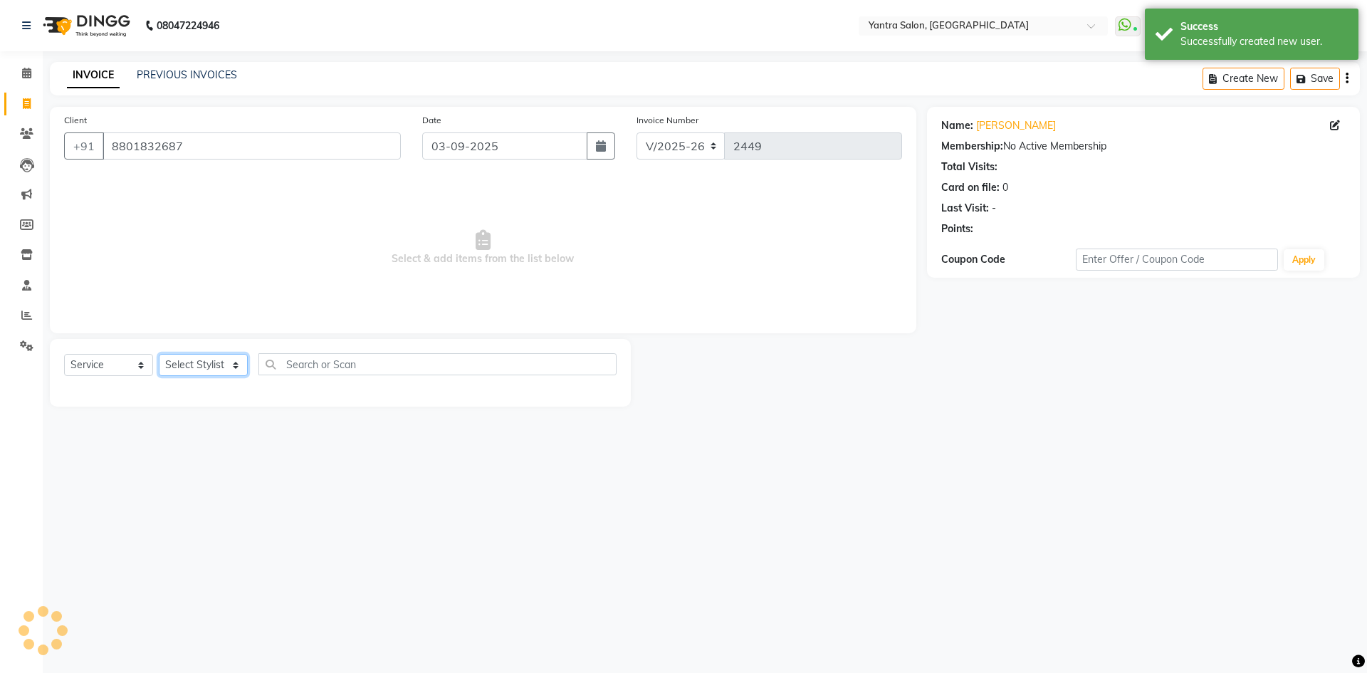
click at [222, 356] on select "Select Stylist admin Arshad Denis Dhani Haseen Jaswant Manager Pallavi Payal Pr…" at bounding box center [203, 365] width 89 height 22
click at [159, 354] on select "Select Stylist admin Arshad Denis Dhani Haseen Jaswant Manager Pallavi Payal Pr…" at bounding box center [203, 365] width 89 height 22
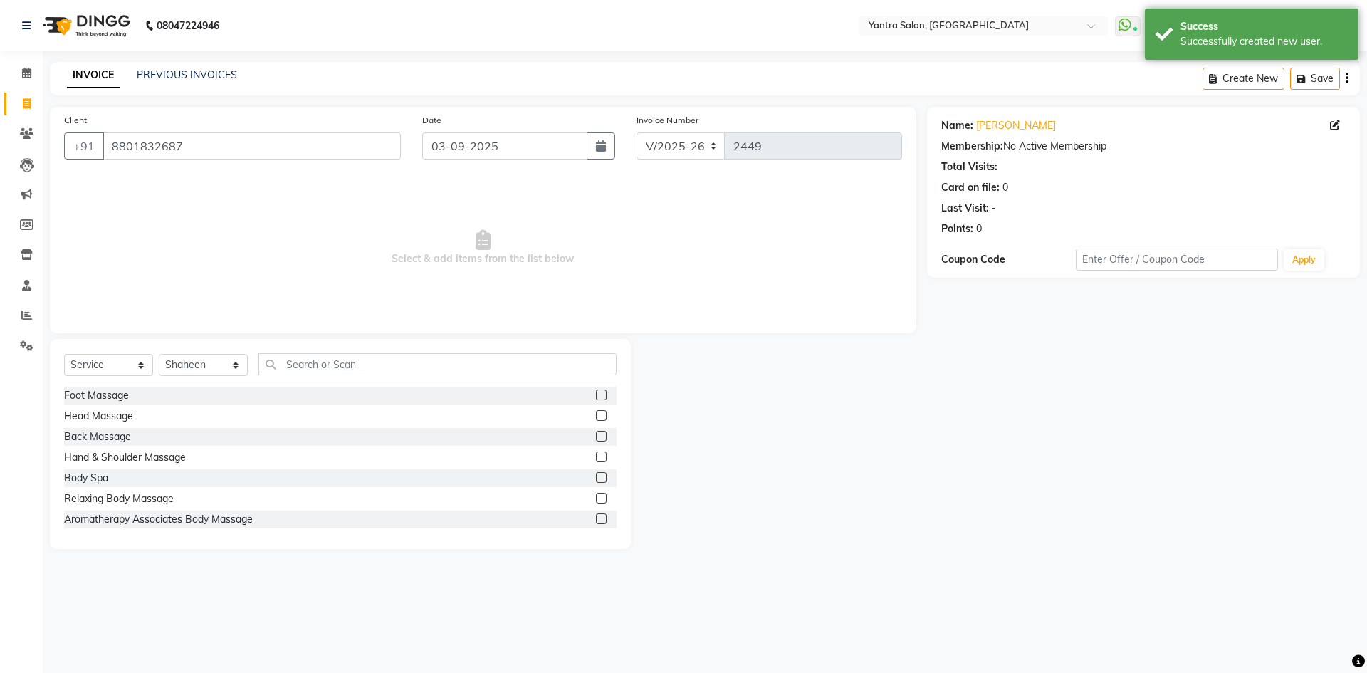
click at [214, 598] on div "08047224946 Select Location × Yantra Salon, Jodhpur WhatsApp Status ✕ Status: C…" at bounding box center [683, 336] width 1367 height 673
click at [214, 352] on div "Select Service Product Membership Package Voucher Prepaid Gift Card Select Styl…" at bounding box center [340, 444] width 581 height 210
click at [217, 365] on select "Select Stylist admin Arshad Denis Dhani Haseen Jaswant Manager Pallavi Payal Pr…" at bounding box center [203, 365] width 89 height 22
select select "76999"
click at [159, 354] on select "Select Stylist admin Arshad Denis Dhani Haseen Jaswant Manager Pallavi Payal Pr…" at bounding box center [203, 365] width 89 height 22
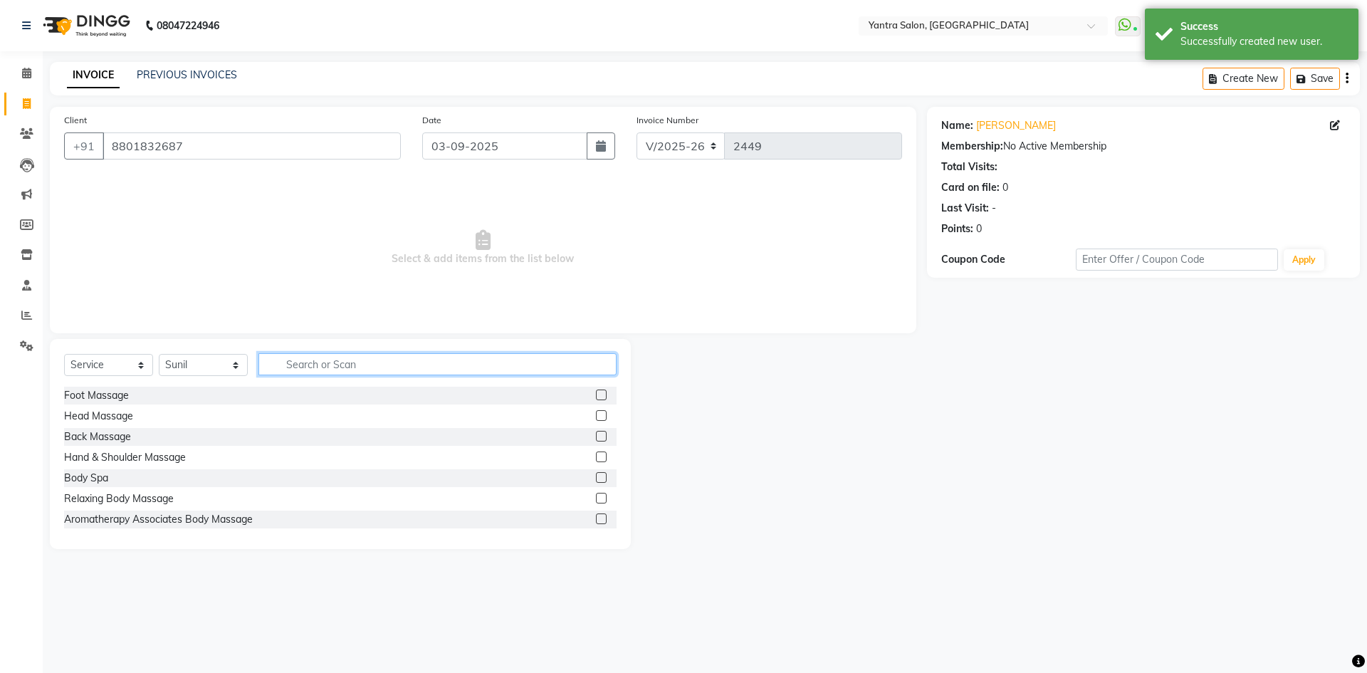
click at [298, 373] on input "text" at bounding box center [438, 364] width 358 height 22
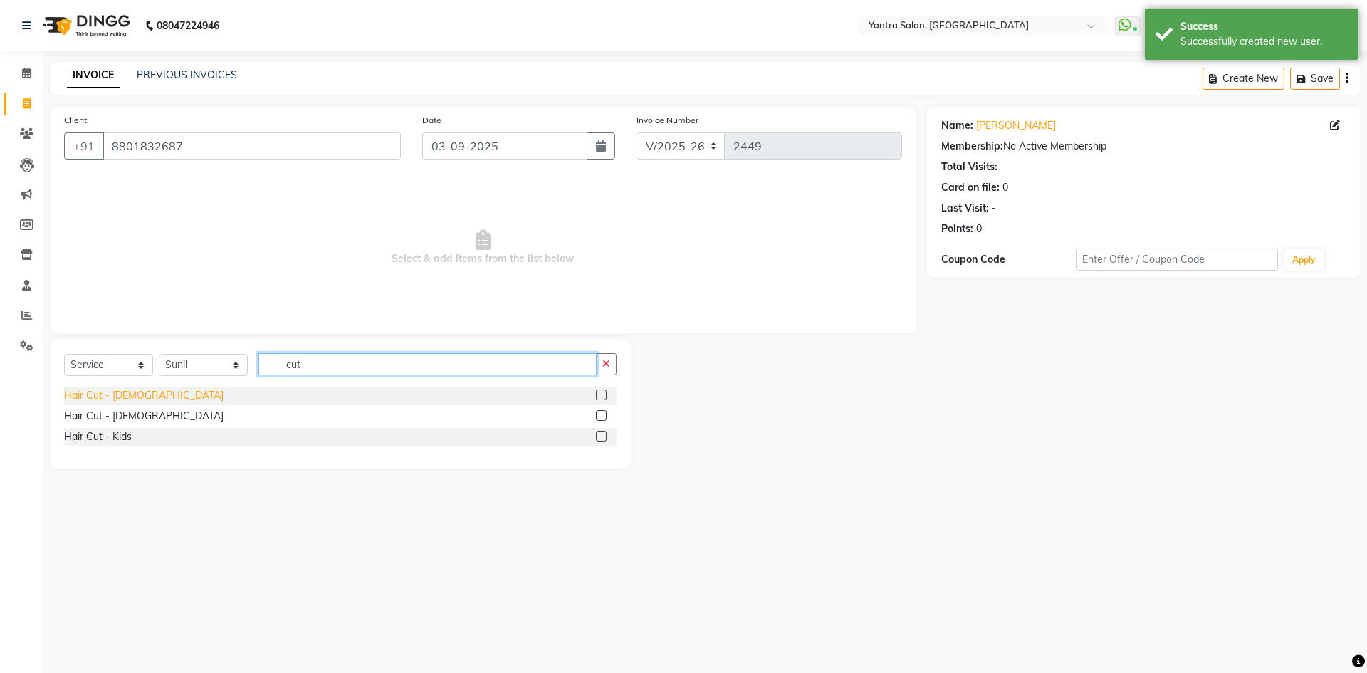
type input "cut"
click at [131, 393] on div "Hair Cut - Female" at bounding box center [144, 395] width 160 height 15
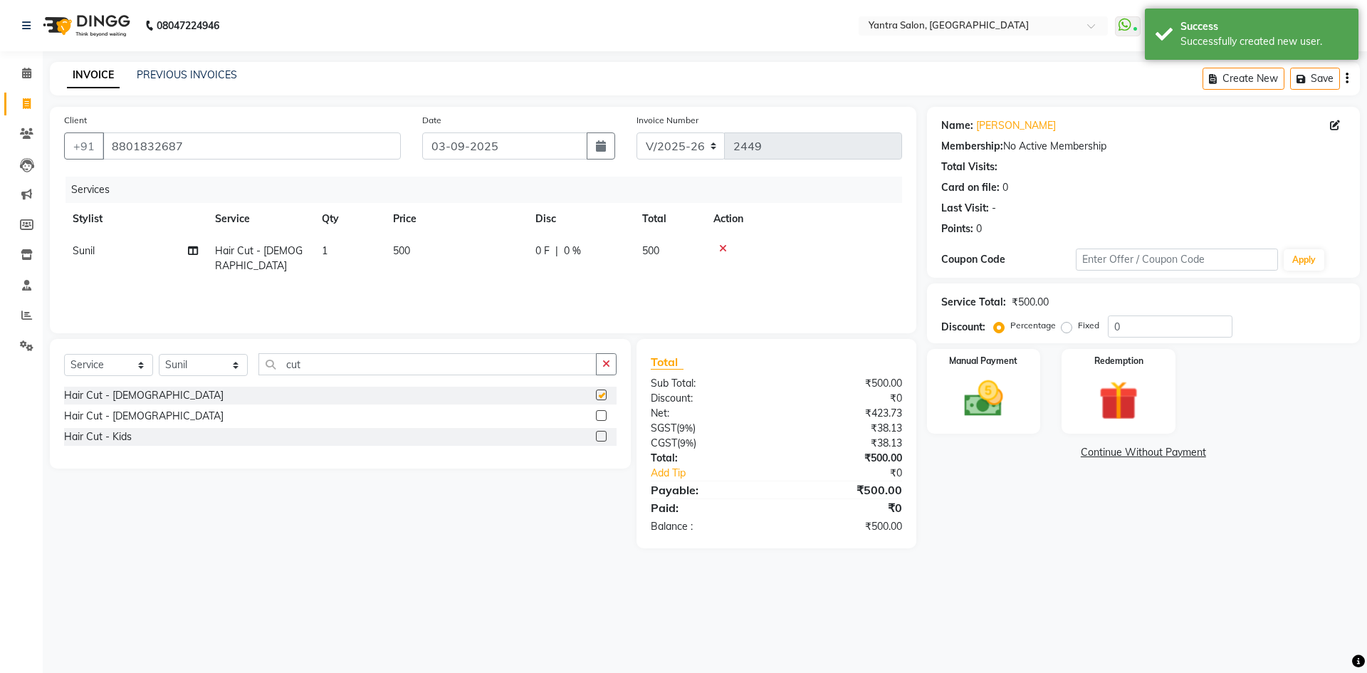
checkbox input "false"
click at [489, 235] on td "500" at bounding box center [456, 258] width 142 height 47
select select "76999"
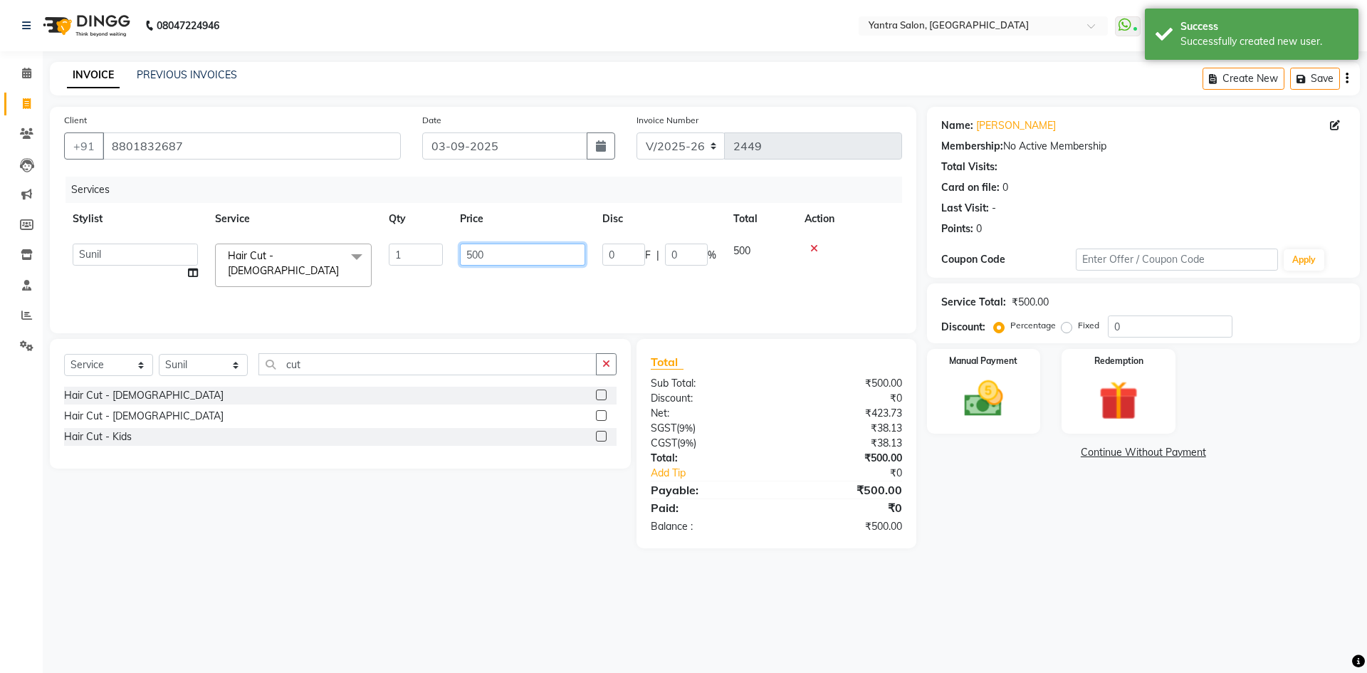
click at [489, 245] on input "500" at bounding box center [522, 255] width 125 height 22
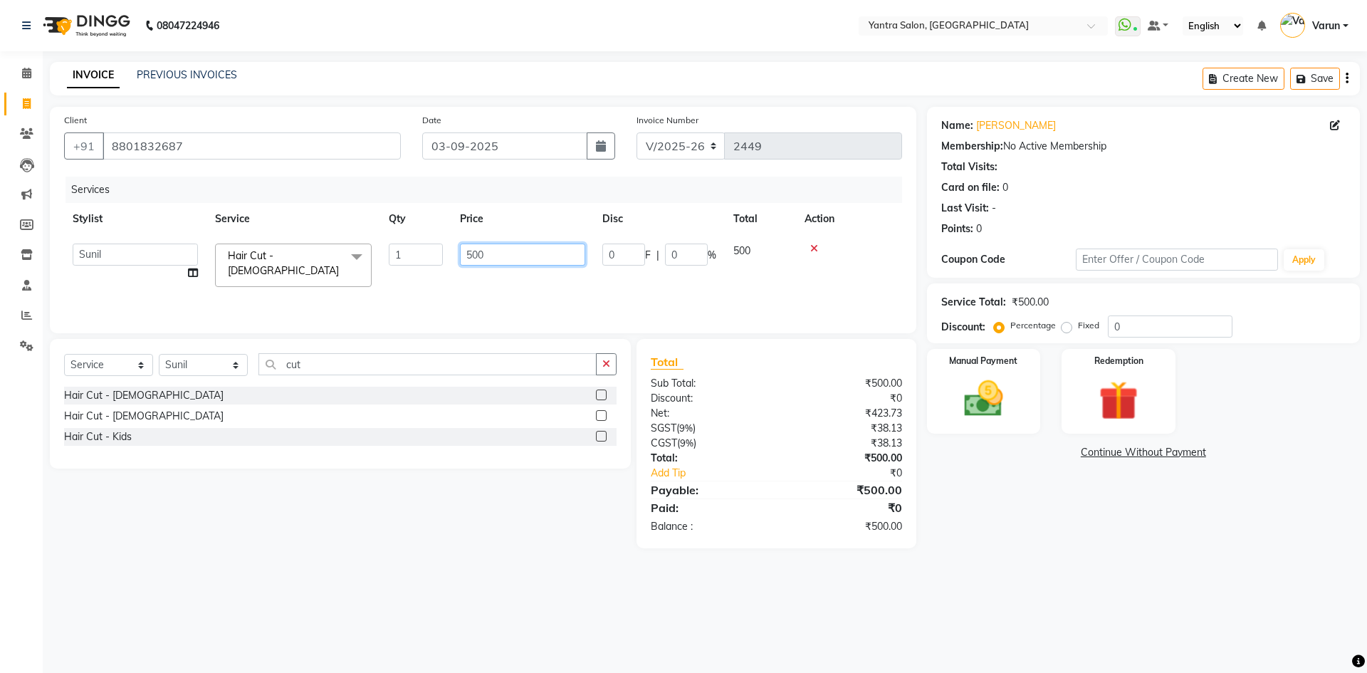
click at [489, 245] on input "500" at bounding box center [522, 255] width 125 height 22
type input "350"
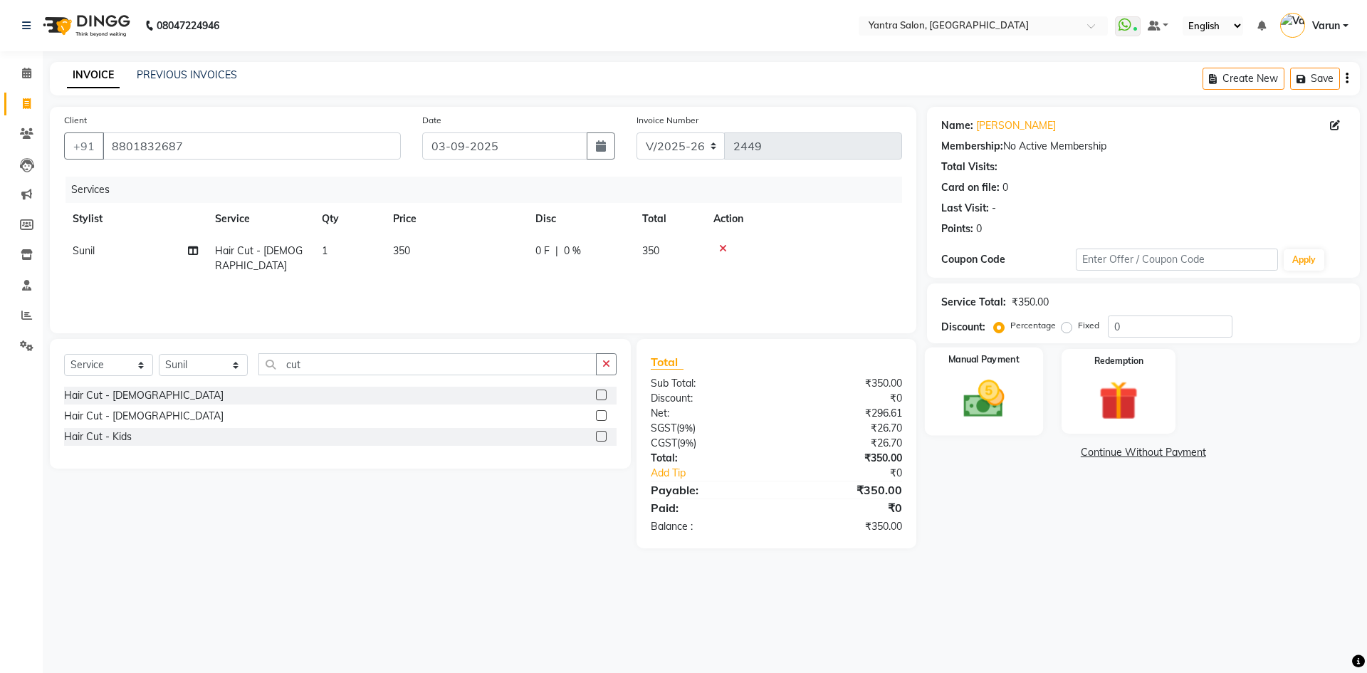
click at [1008, 381] on img at bounding box center [984, 398] width 66 height 47
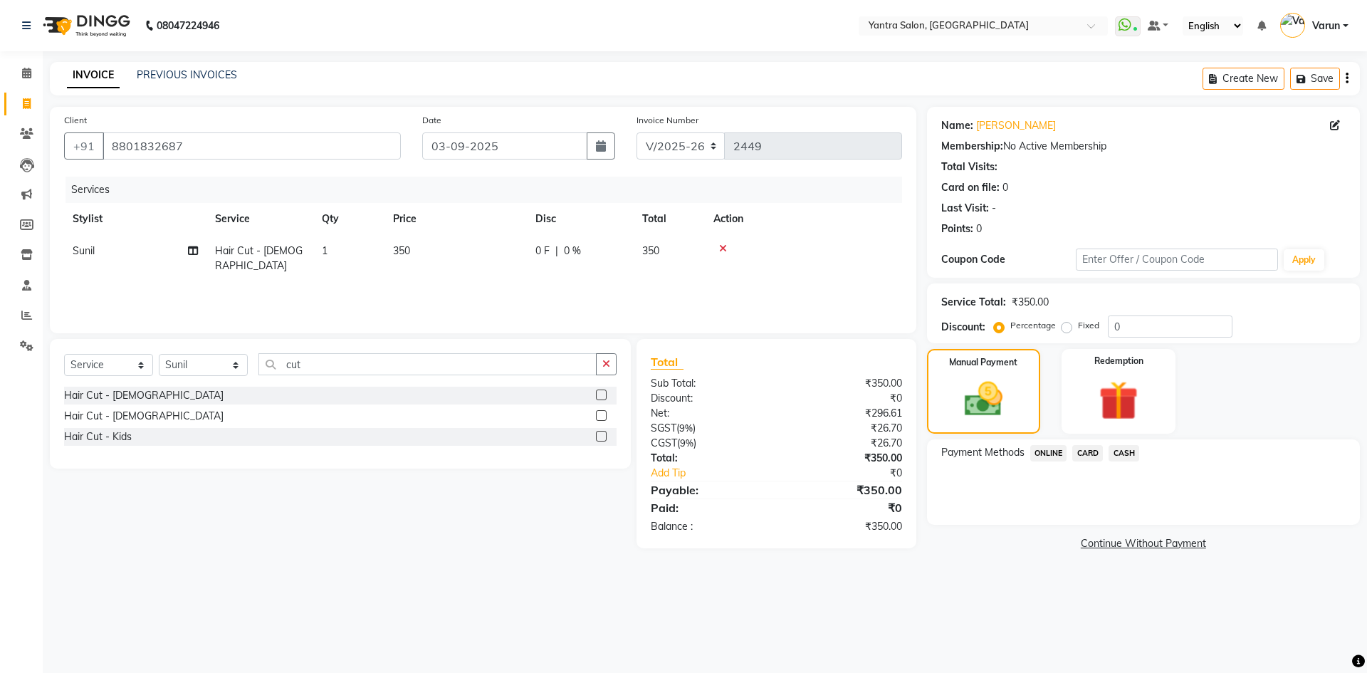
click at [1058, 456] on span "ONLINE" at bounding box center [1049, 453] width 37 height 16
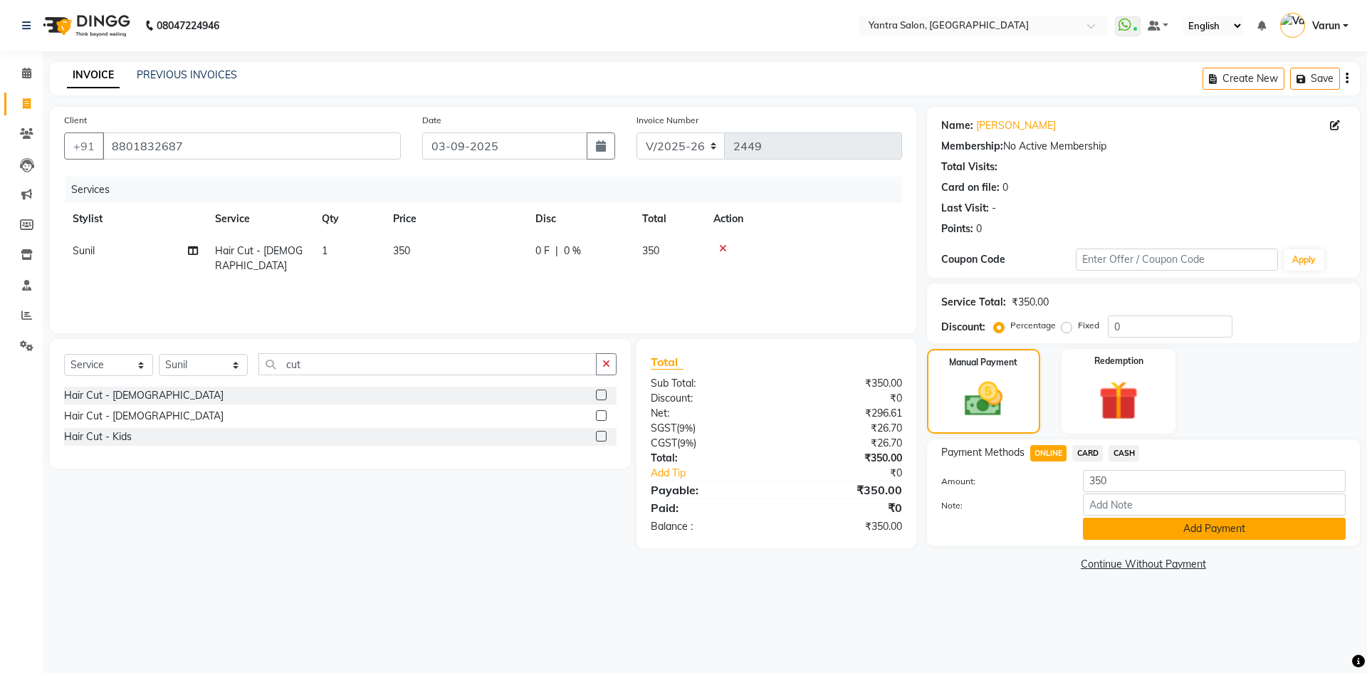
click at [1193, 525] on button "Add Payment" at bounding box center [1214, 529] width 263 height 22
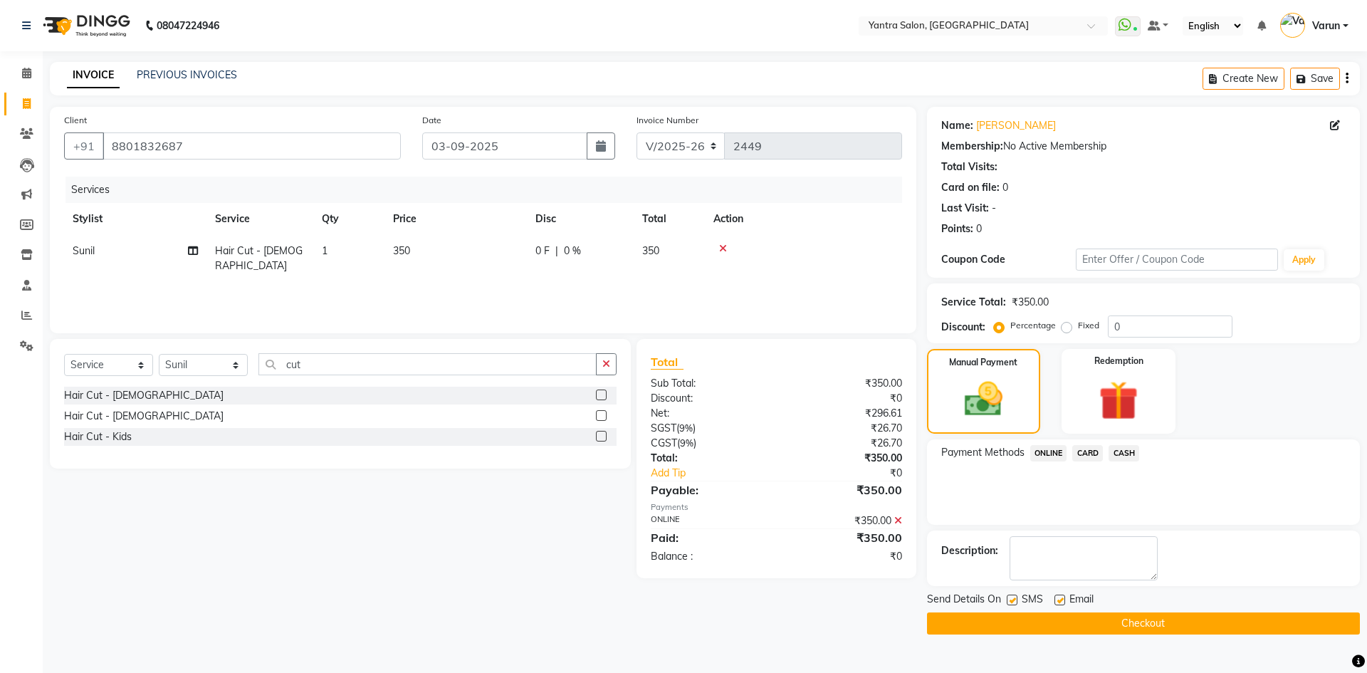
click at [1176, 615] on button "Checkout" at bounding box center [1143, 624] width 433 height 22
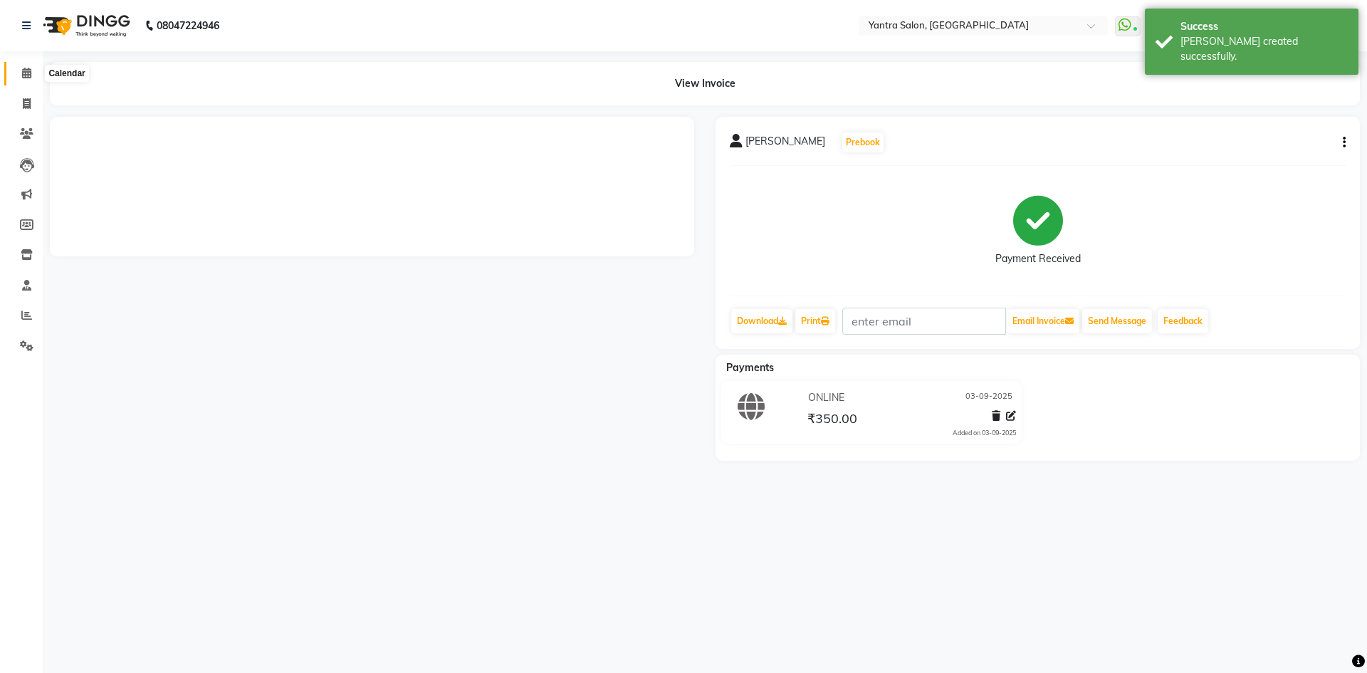
click at [18, 75] on span at bounding box center [26, 74] width 25 height 16
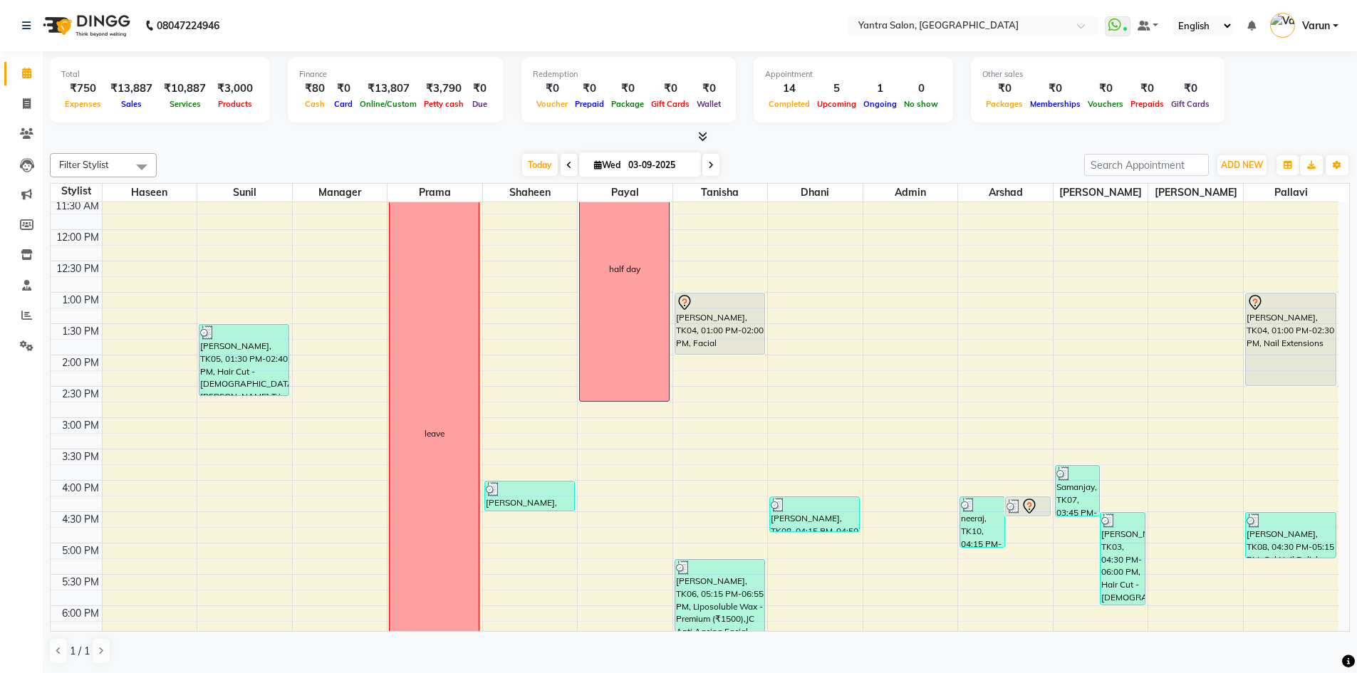
scroll to position [385, 0]
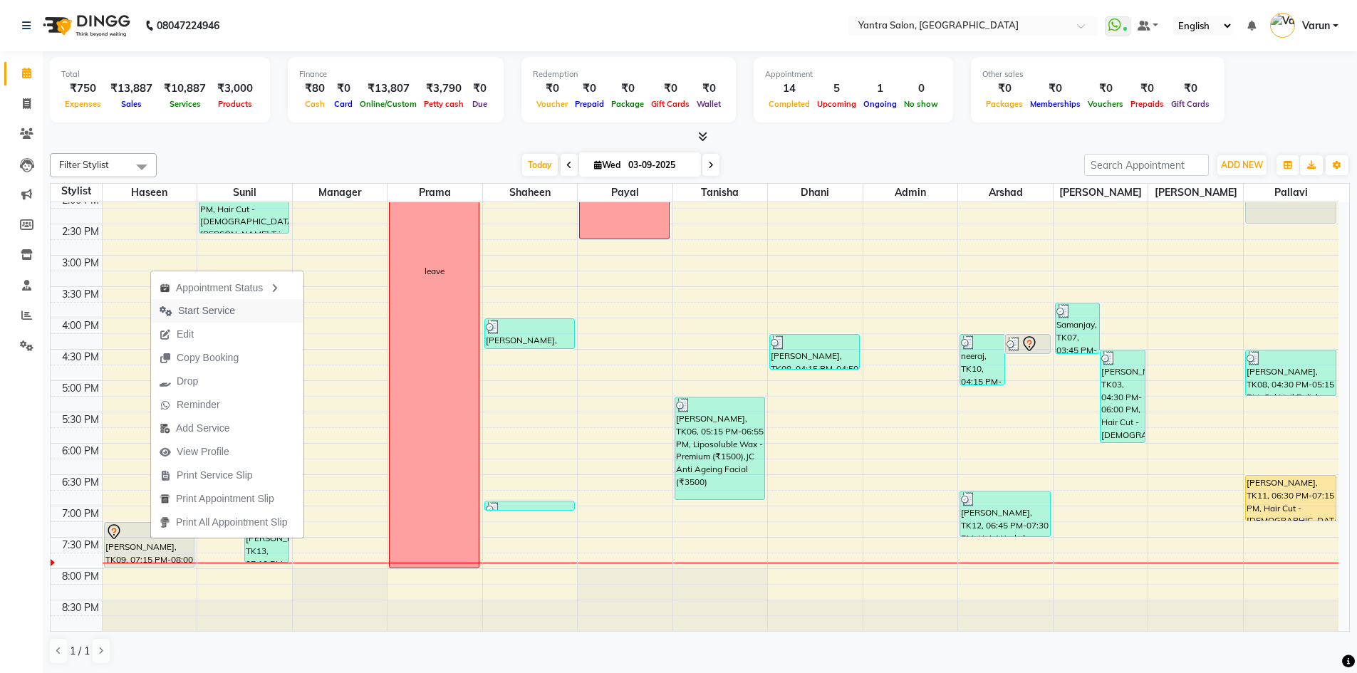
click at [236, 308] on span "Start Service" at bounding box center [197, 311] width 93 height 24
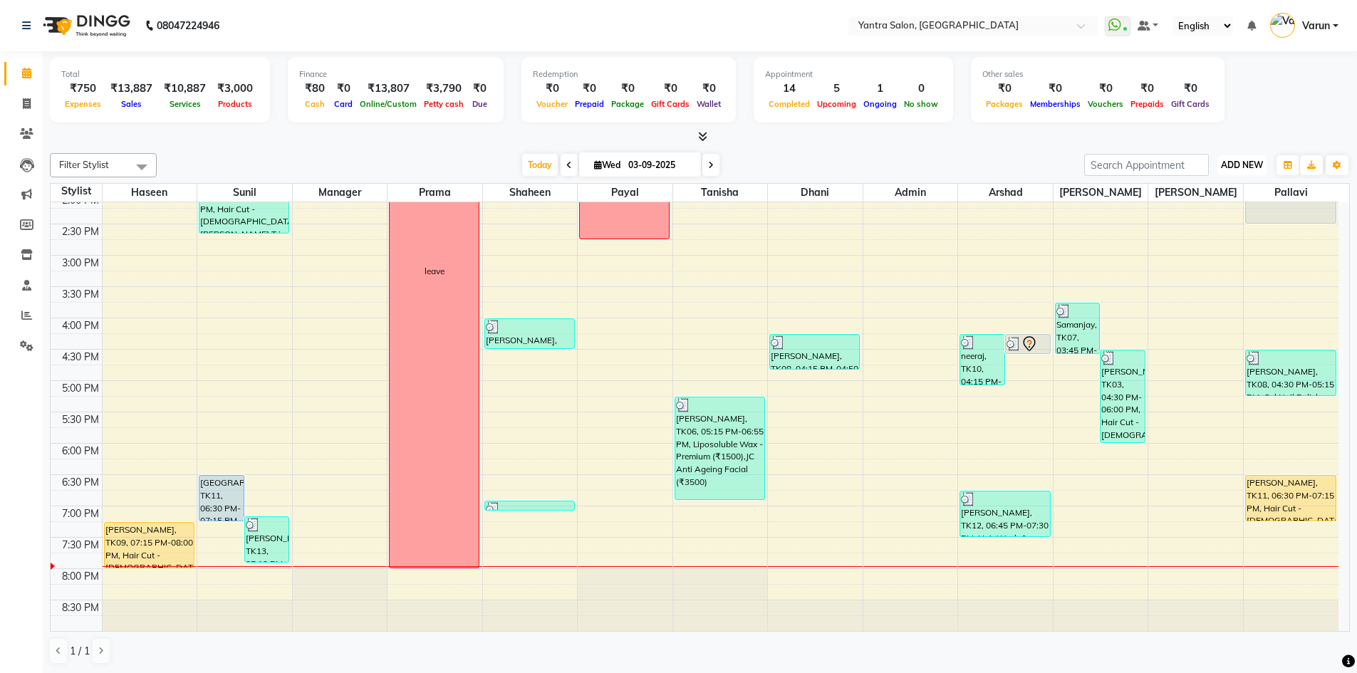
click at [1224, 158] on button "ADD NEW Toggle Dropdown" at bounding box center [1241, 165] width 49 height 20
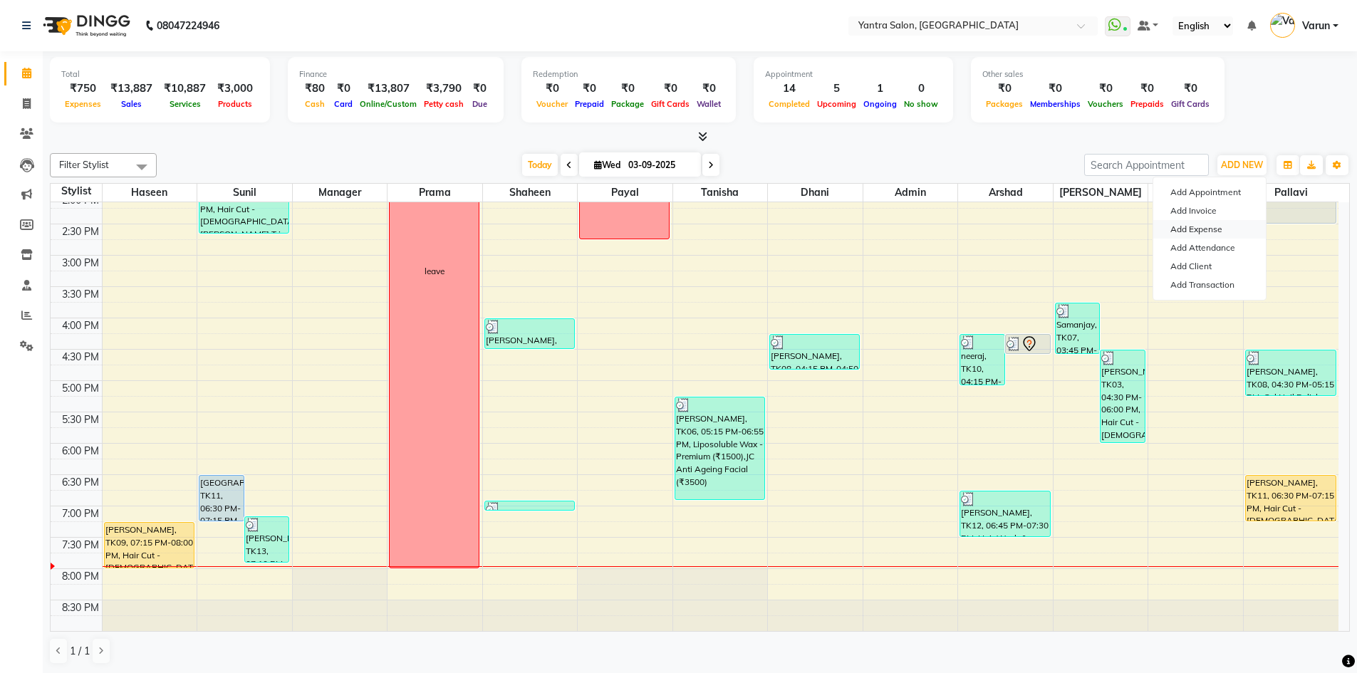
click at [1232, 228] on link "Add Expense" at bounding box center [1209, 229] width 113 height 19
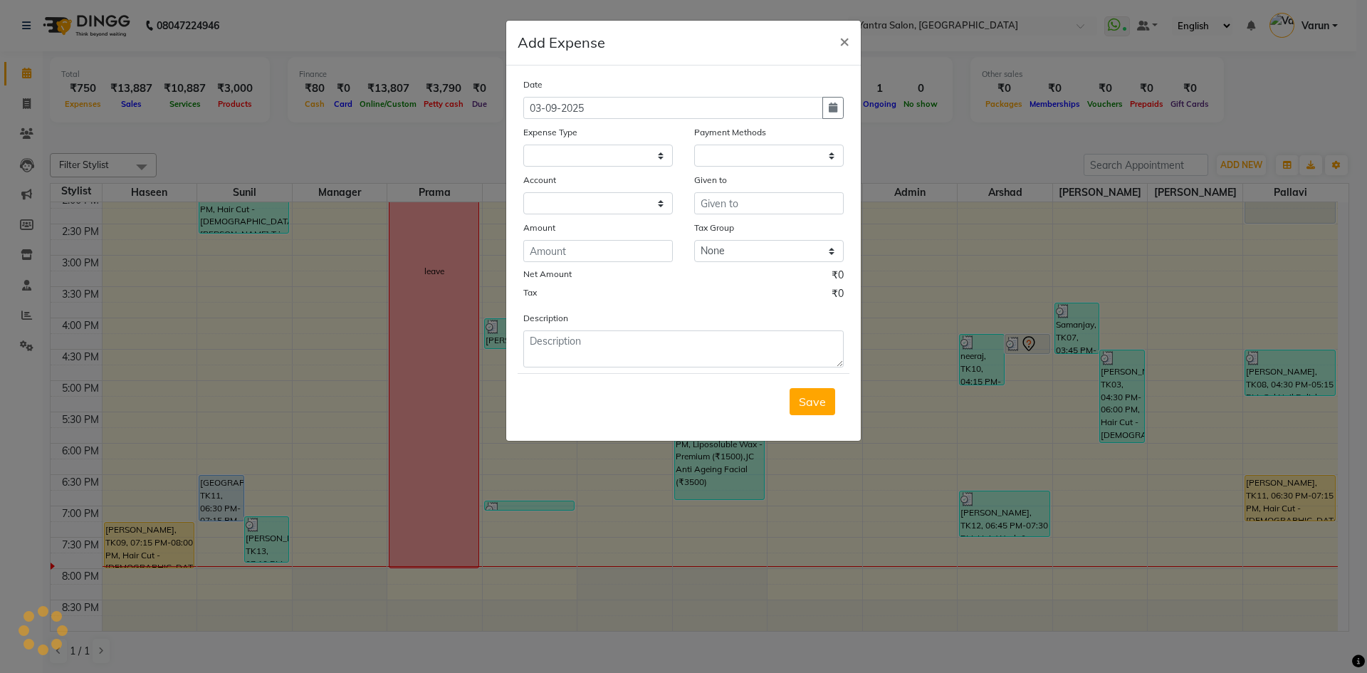
select select "1"
select select "5248"
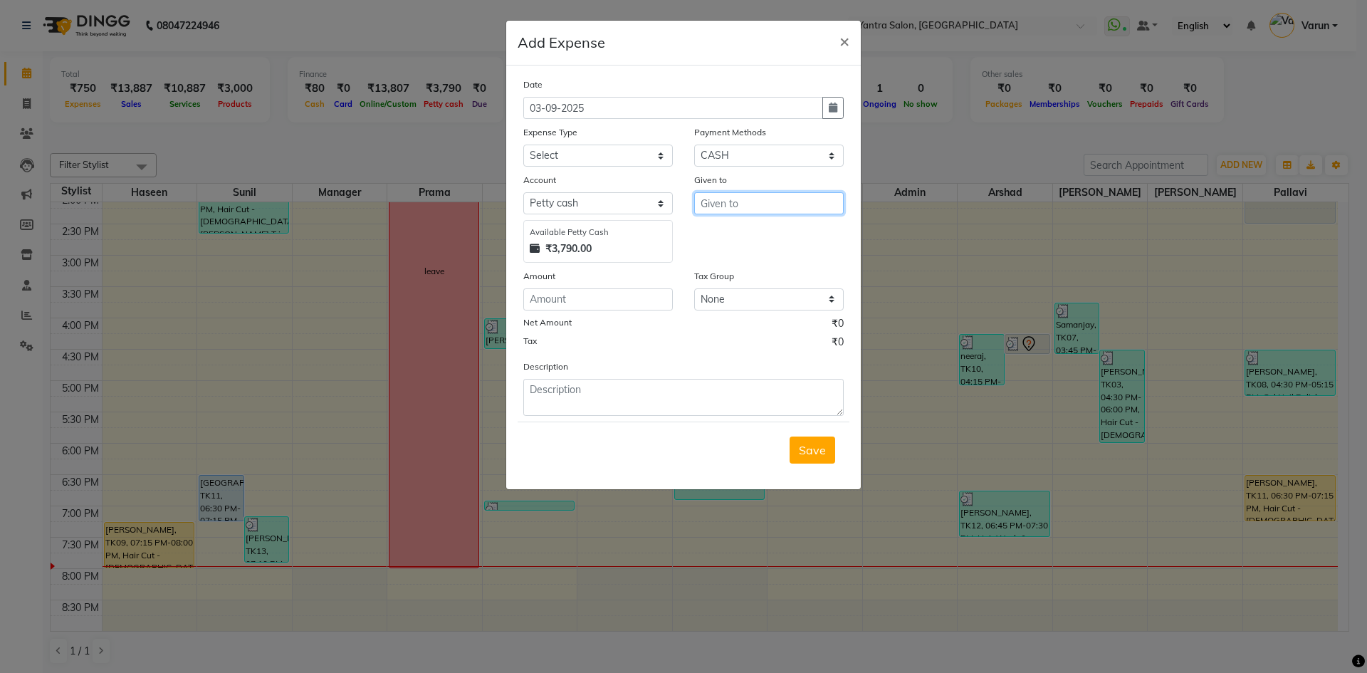
click at [769, 200] on input "text" at bounding box center [769, 203] width 150 height 22
click at [757, 240] on ngb-highlight "Mana ger" at bounding box center [736, 233] width 49 height 14
type input "Manager"
click at [569, 303] on input "number" at bounding box center [598, 299] width 150 height 22
type input "1"
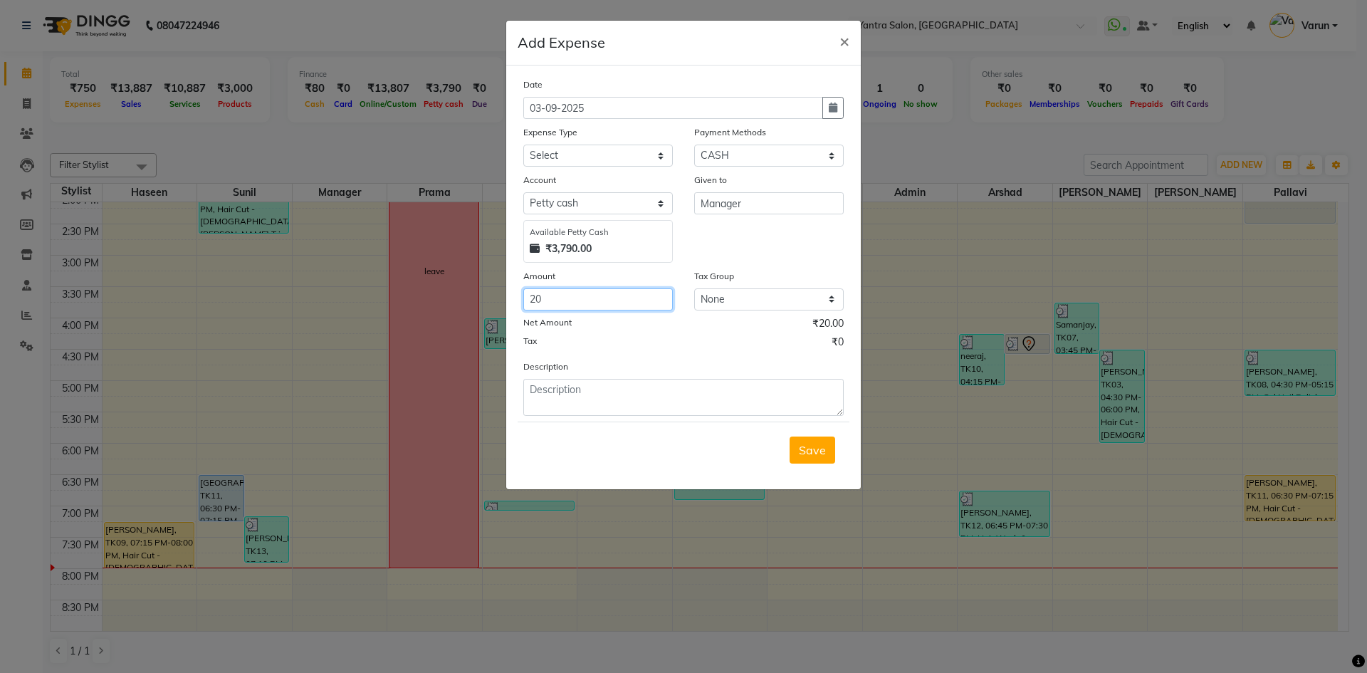
type input "20"
type textarea "tea"
click at [563, 137] on label "Expense Type" at bounding box center [550, 132] width 54 height 13
click at [568, 155] on select "Select Advance Salary Bank charges Car maintenance Cash transfer to bank Cash t…" at bounding box center [598, 156] width 150 height 22
select select "17"
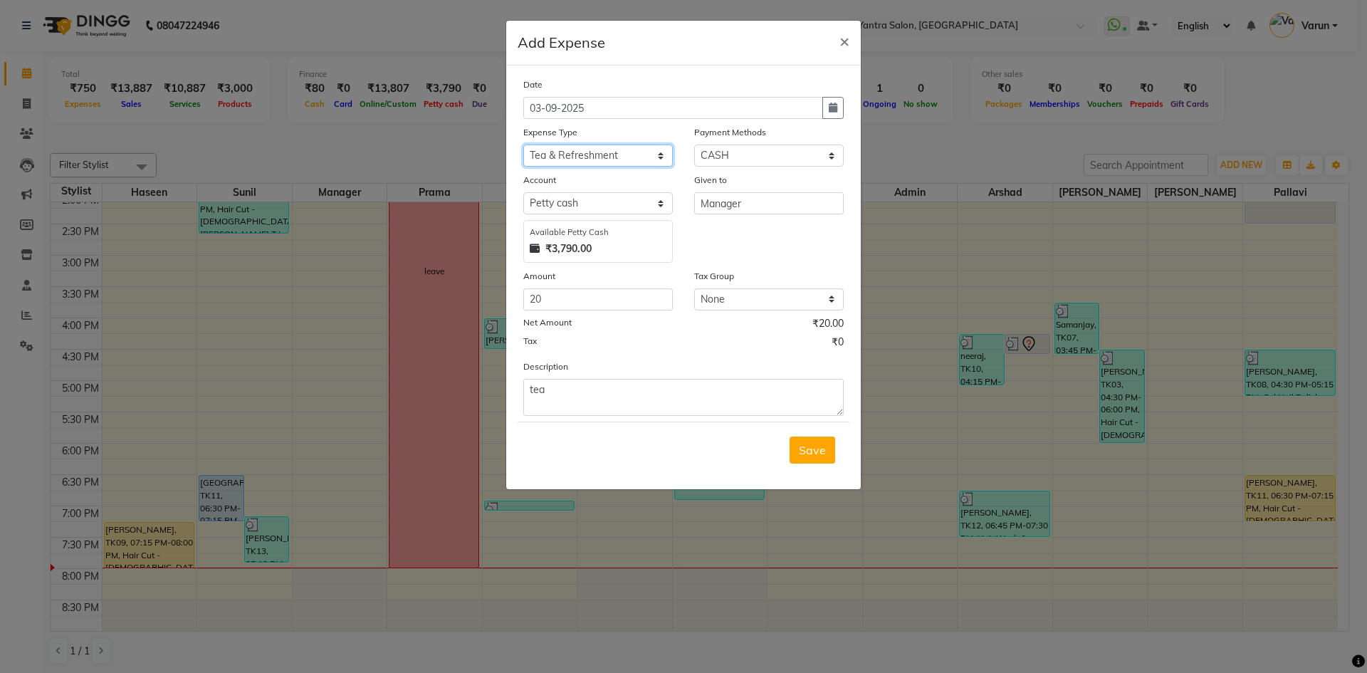
click at [523, 145] on select "Select Advance Salary Bank charges Car maintenance Cash transfer to bank Cash t…" at bounding box center [598, 156] width 150 height 22
click at [817, 452] on span "Save" at bounding box center [812, 450] width 27 height 14
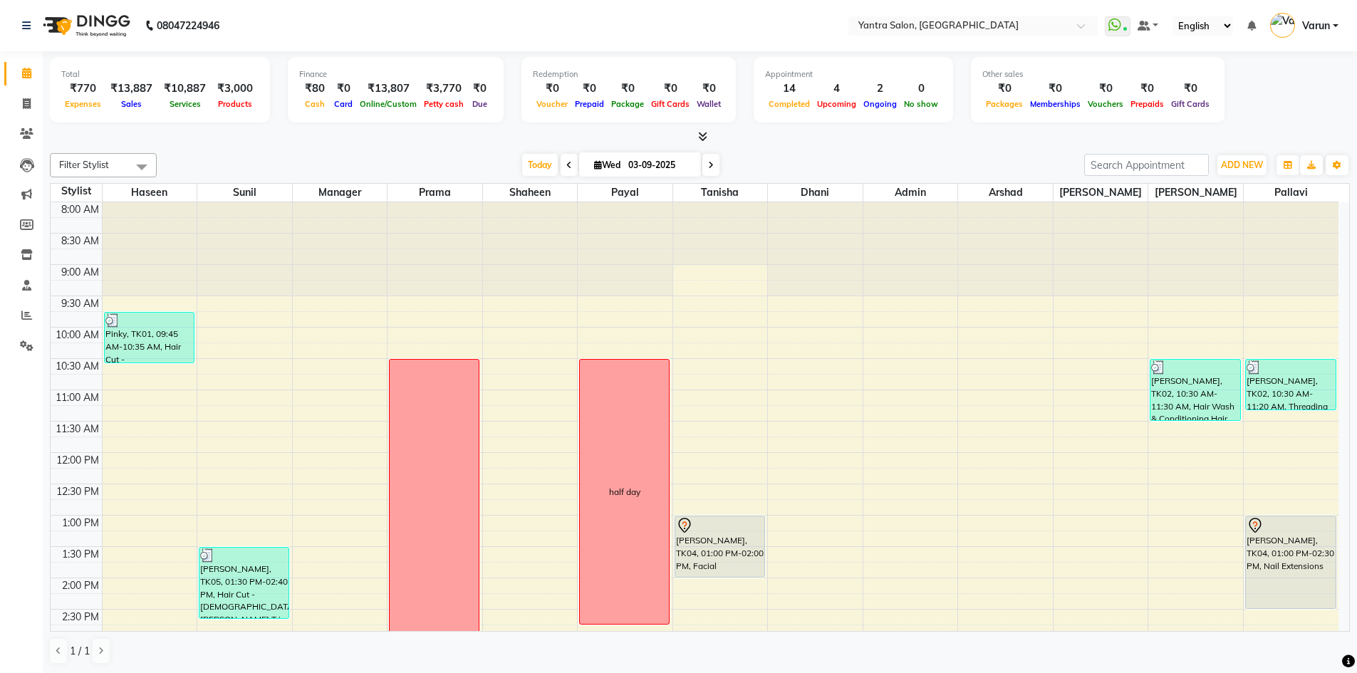
scroll to position [385, 0]
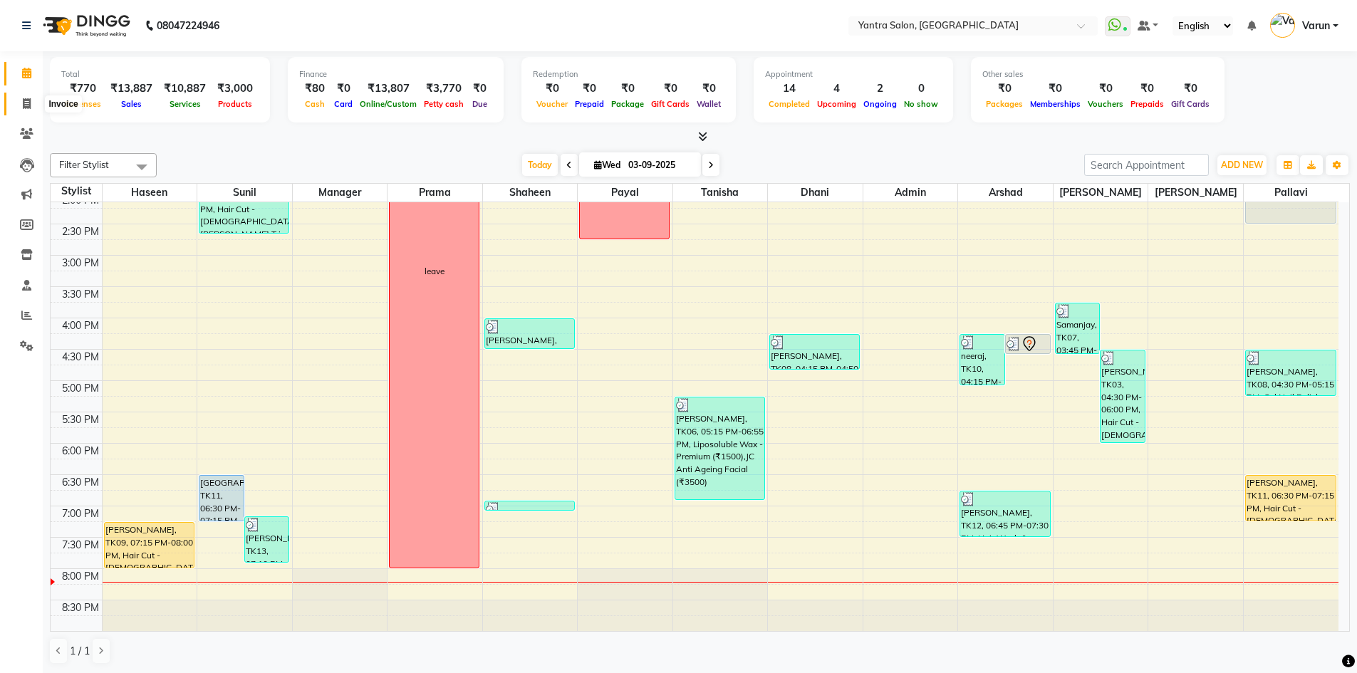
click at [23, 99] on icon at bounding box center [27, 103] width 8 height 11
select select "service"
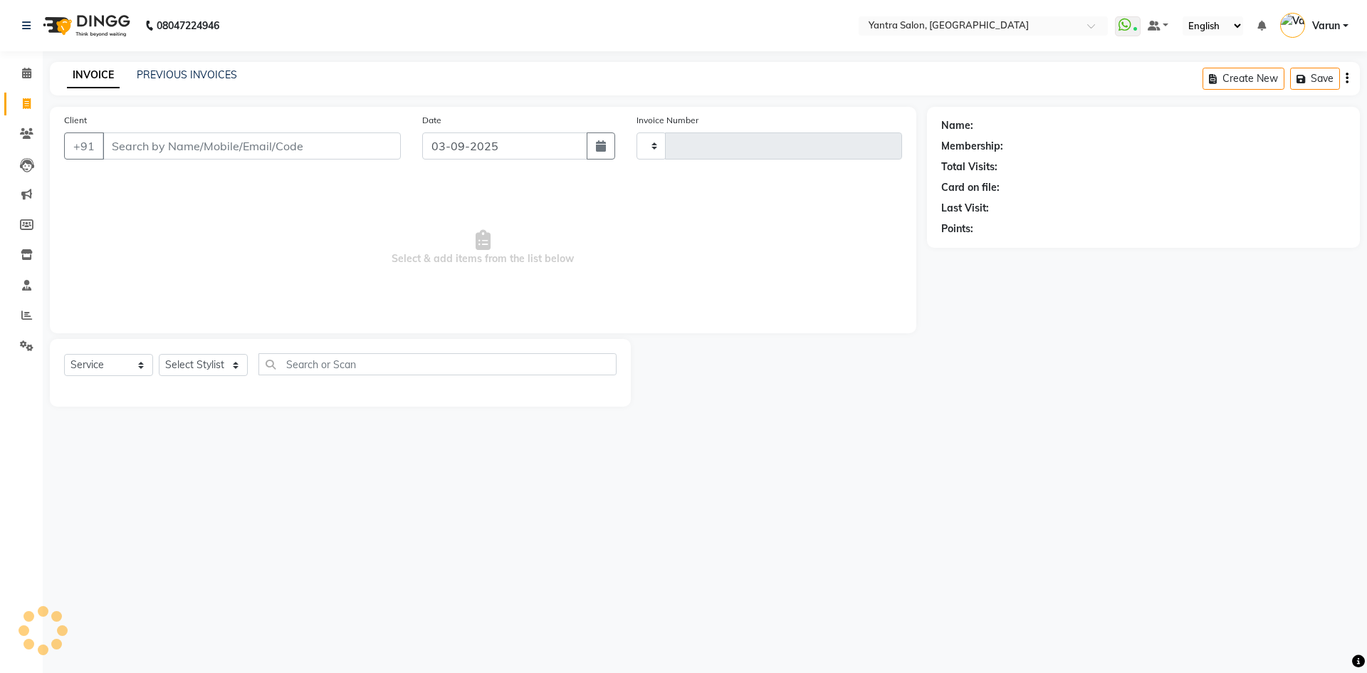
type input "2450"
select select "6253"
click at [168, 75] on link "PREVIOUS INVOICES" at bounding box center [187, 74] width 100 height 13
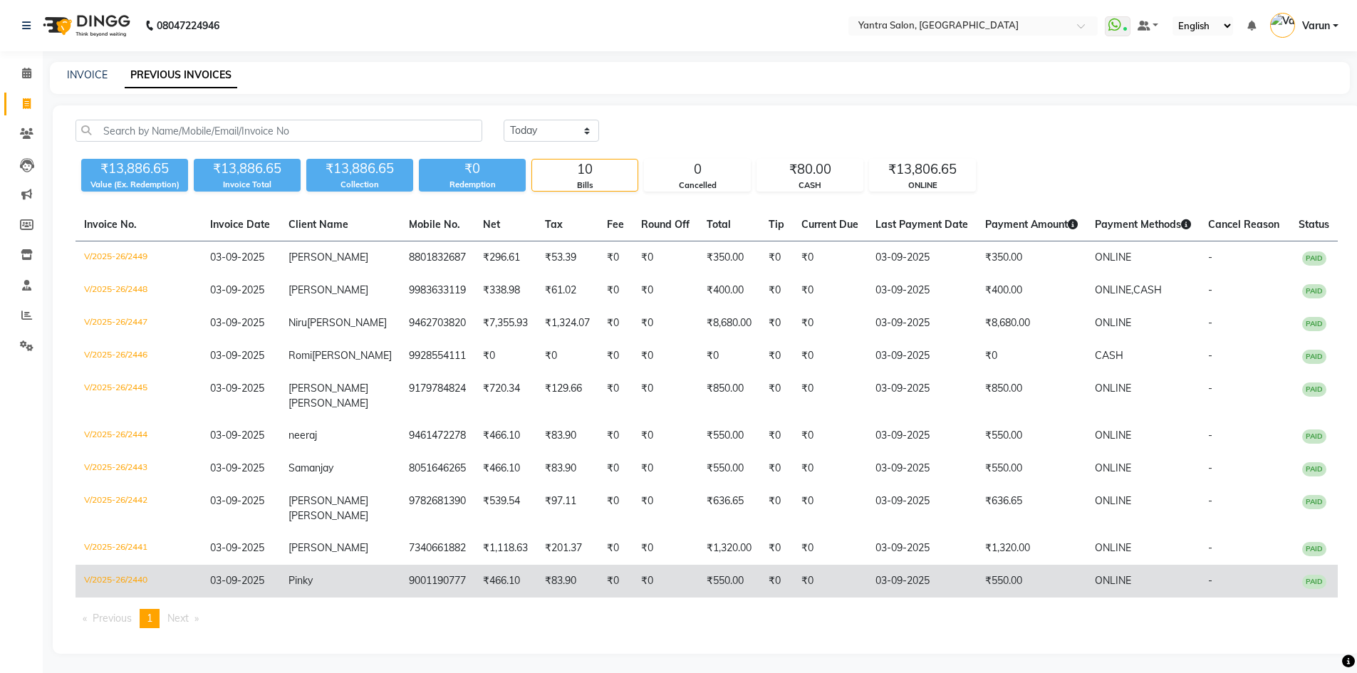
click at [984, 598] on td "₹550.00" at bounding box center [1031, 581] width 110 height 33
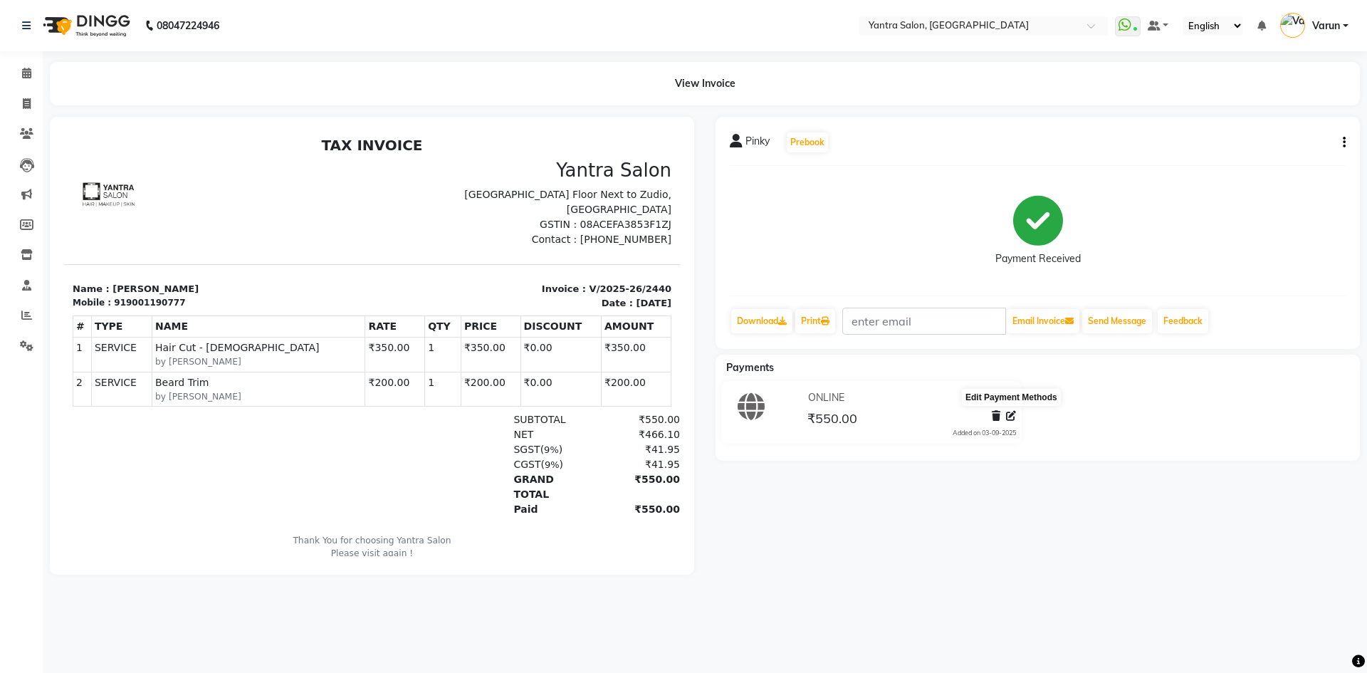
click at [1007, 416] on icon at bounding box center [1011, 416] width 10 height 10
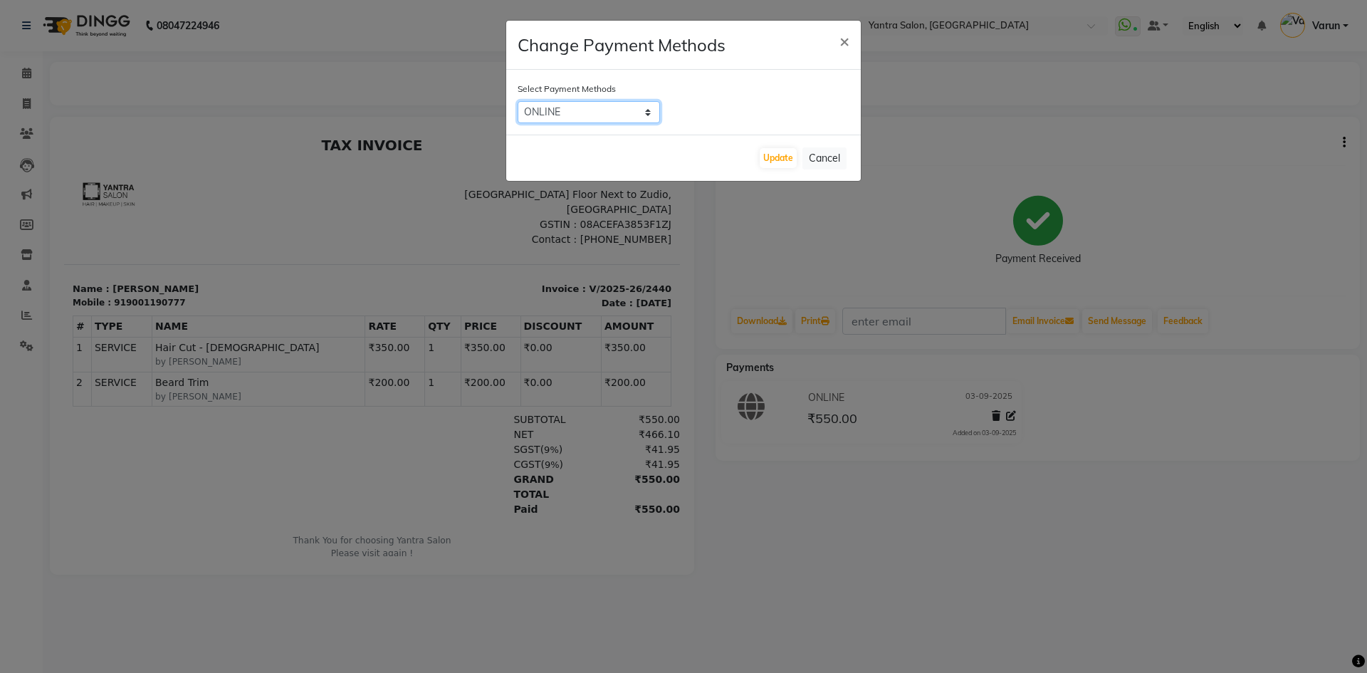
click at [623, 112] on select "ONLINE CARD CASH" at bounding box center [589, 112] width 142 height 22
select select "2"
click at [518, 101] on select "ONLINE CARD CASH" at bounding box center [589, 112] width 142 height 22
click at [791, 164] on button "Update" at bounding box center [778, 158] width 37 height 20
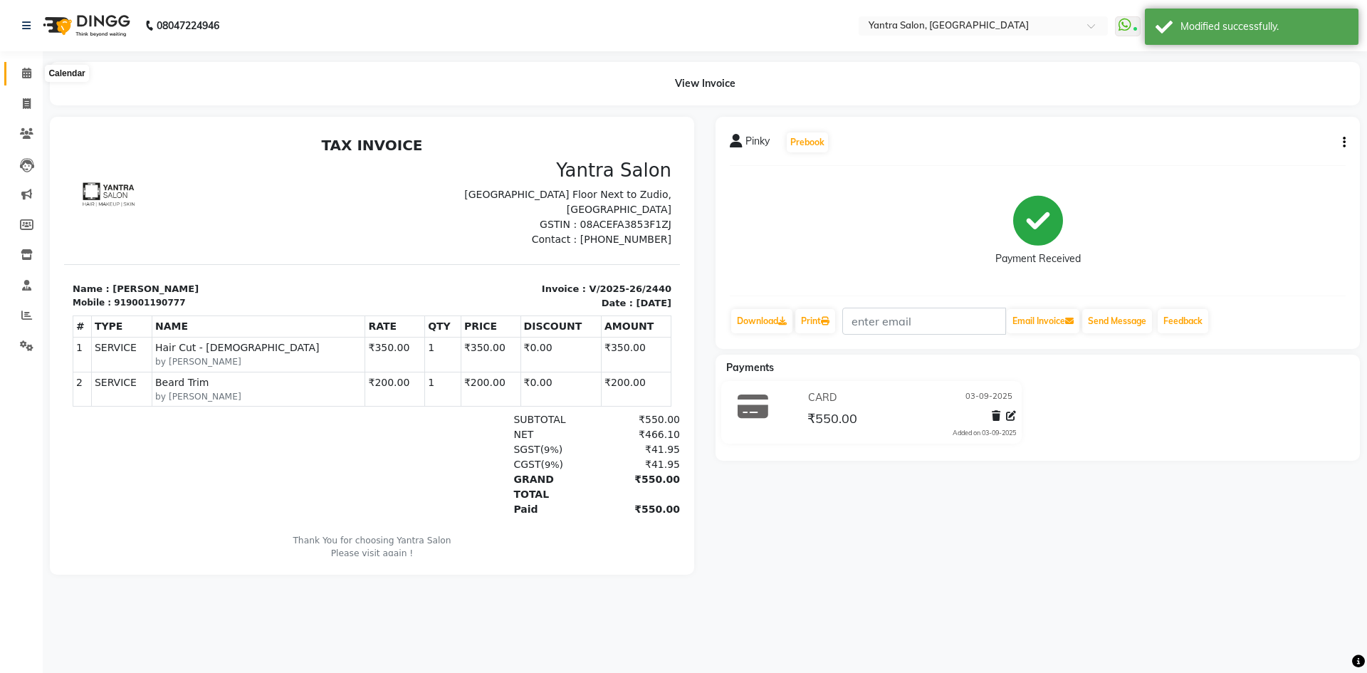
click at [22, 76] on icon at bounding box center [26, 73] width 9 height 11
